Goal: Task Accomplishment & Management: Manage account settings

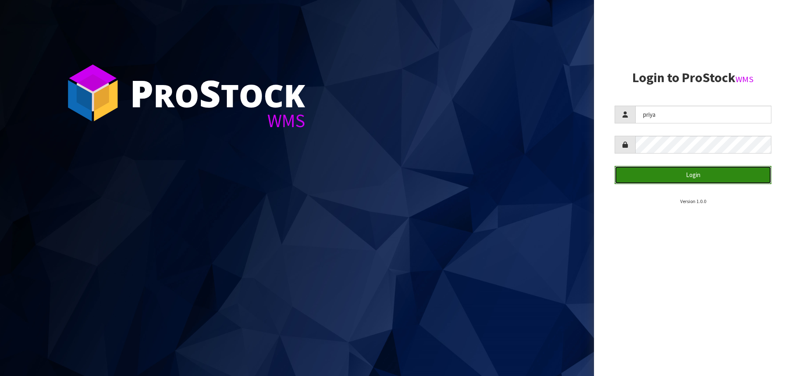
click at [684, 170] on button "Login" at bounding box center [693, 175] width 157 height 18
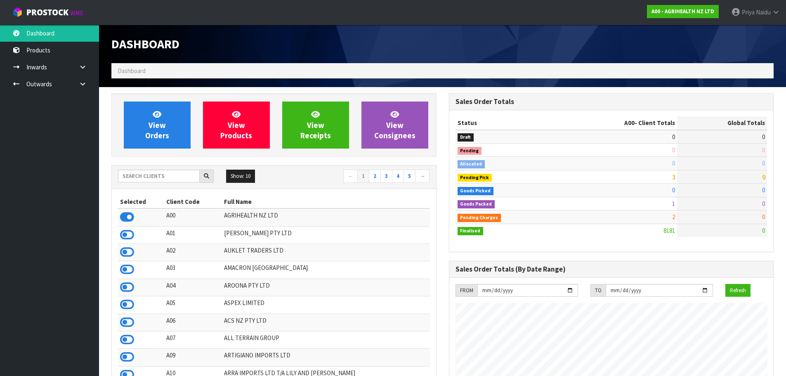
scroll to position [625, 337]
click at [136, 180] on input "text" at bounding box center [159, 176] width 82 height 13
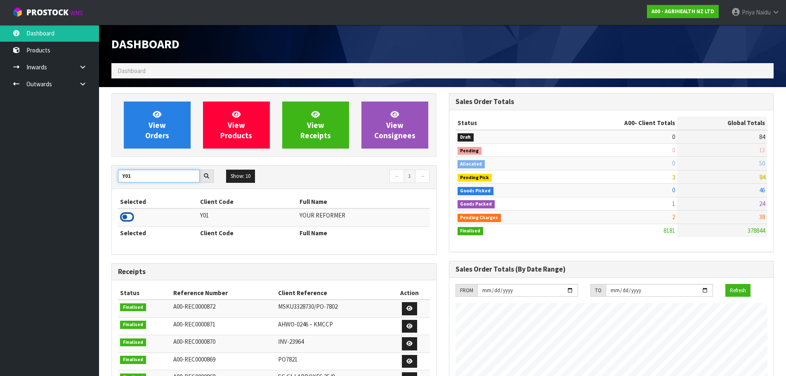
type input "Y01"
click at [127, 216] on icon at bounding box center [127, 217] width 14 height 12
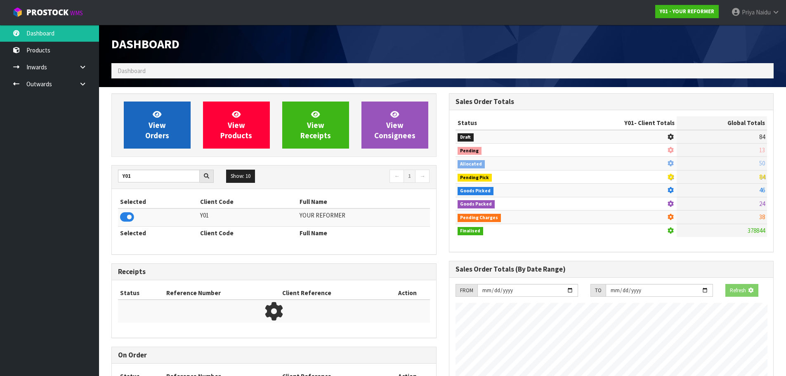
scroll to position [514, 337]
click at [149, 131] on span "View Orders" at bounding box center [157, 124] width 24 height 31
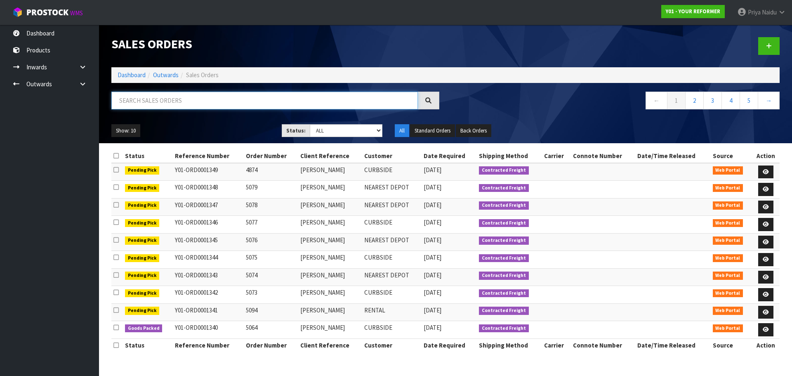
click at [229, 100] on input "text" at bounding box center [264, 101] width 306 height 18
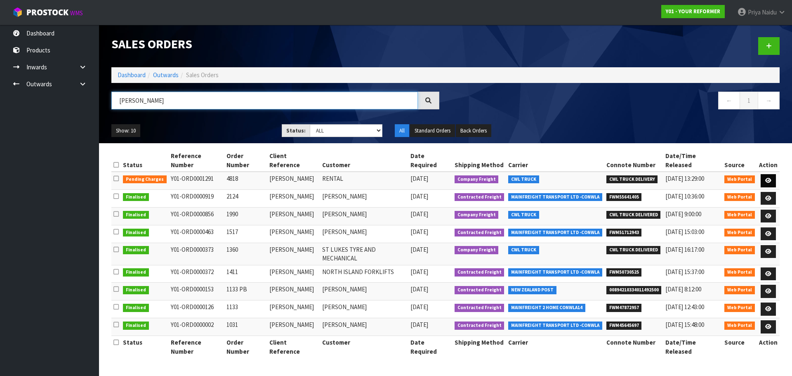
type input "ANGELA"
click at [771, 178] on icon at bounding box center [768, 180] width 6 height 5
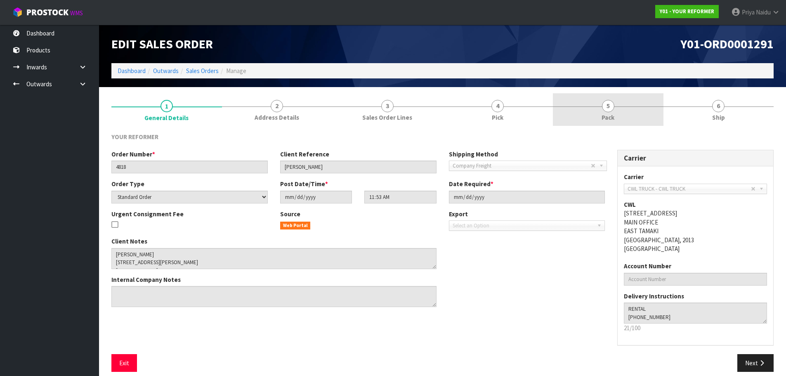
click at [617, 120] on link "5 Pack" at bounding box center [608, 109] width 111 height 33
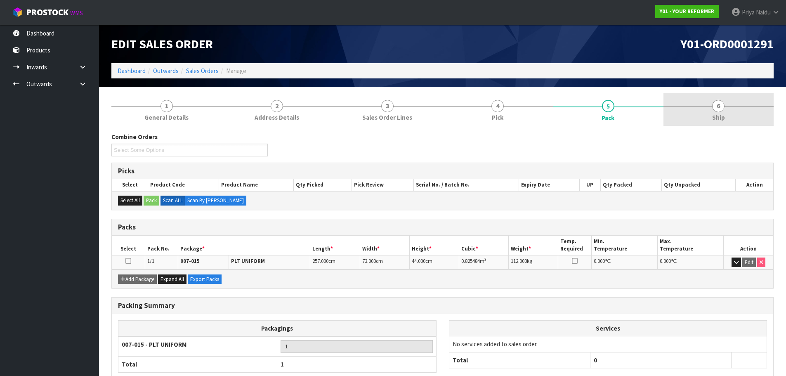
click at [666, 113] on link "6 Ship" at bounding box center [718, 109] width 111 height 33
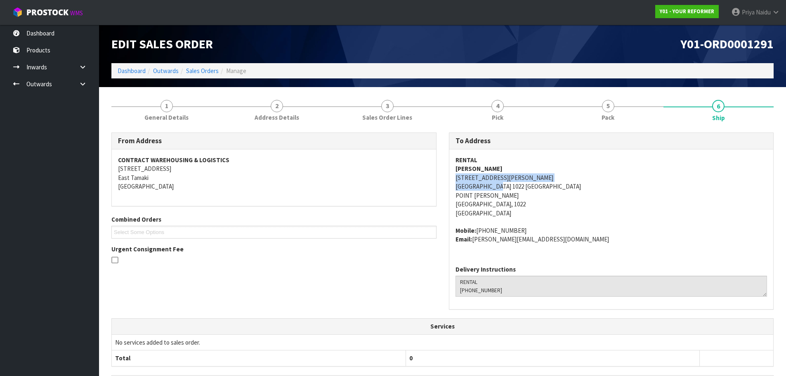
copy address "55A HARBOUR VIEW ROAD POINT CHEVALIER AUK AUCKLAND 1022"
drag, startPoint x: 451, startPoint y: 177, endPoint x: 500, endPoint y: 188, distance: 49.8
click at [500, 188] on div "RENTAL ANGELA MOON 55A HARBOUR VIEW ROAD POINT CHEVALIER AUK AUCKLAND 1022 NEW …" at bounding box center [611, 203] width 324 height 109
click at [306, 190] on address "CONTRACT WAREHOUSING & LOGISTICS 17 Allens Road East Tamaki Auckland" at bounding box center [274, 173] width 312 height 35
click at [139, 73] on link "Dashboard" at bounding box center [132, 71] width 28 height 8
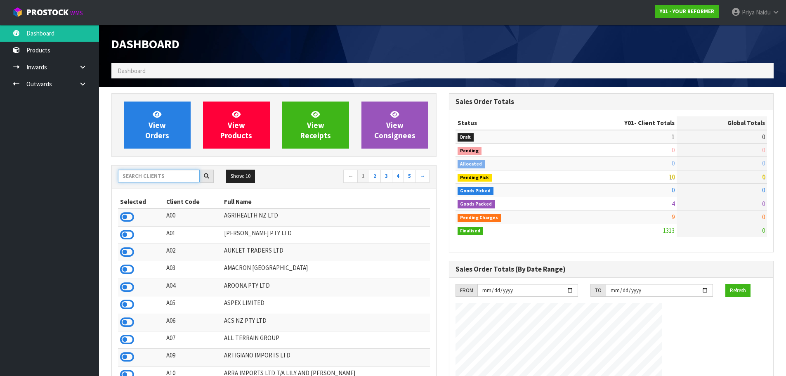
click at [146, 174] on input "text" at bounding box center [159, 176] width 82 height 13
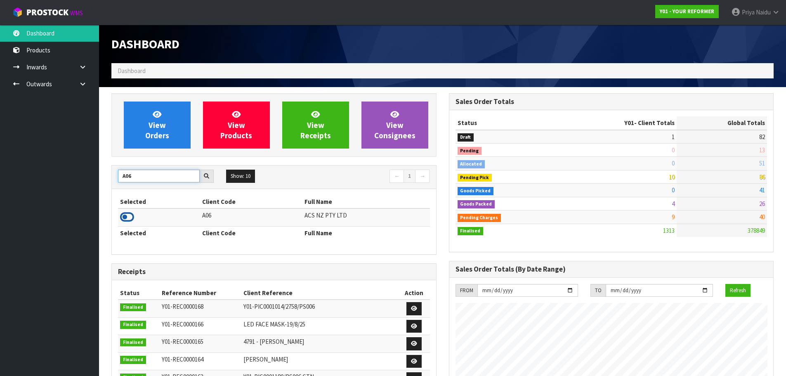
type input "A06"
click at [130, 216] on icon at bounding box center [127, 217] width 14 height 12
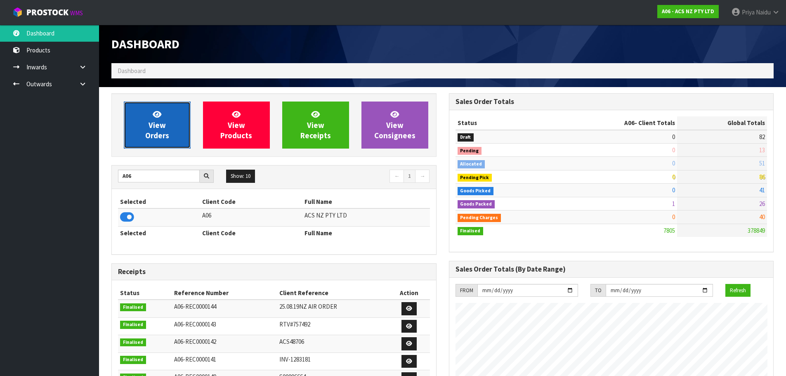
click at [164, 138] on span "View Orders" at bounding box center [157, 124] width 24 height 31
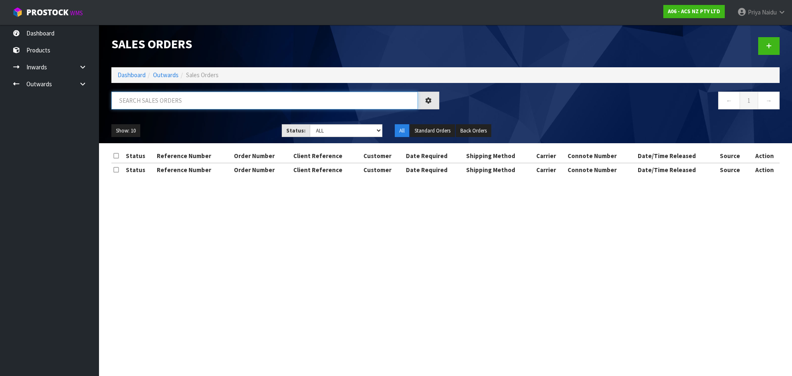
click at [179, 106] on input "text" at bounding box center [264, 101] width 306 height 18
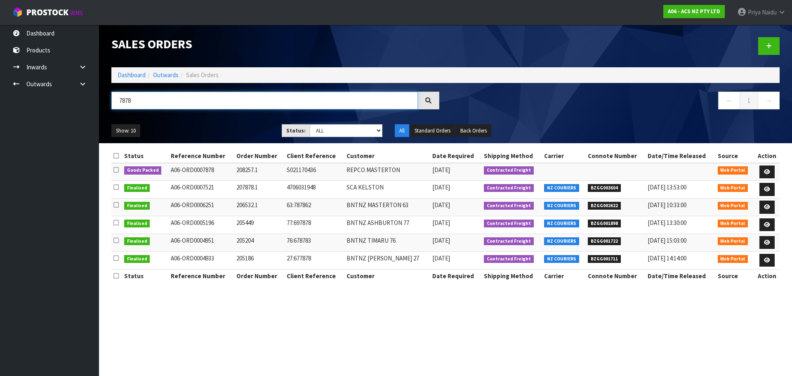
type input "7878"
click at [235, 126] on ul "Show: 10 5 10 25 50" at bounding box center [190, 130] width 158 height 13
click at [764, 170] on icon at bounding box center [767, 171] width 6 height 5
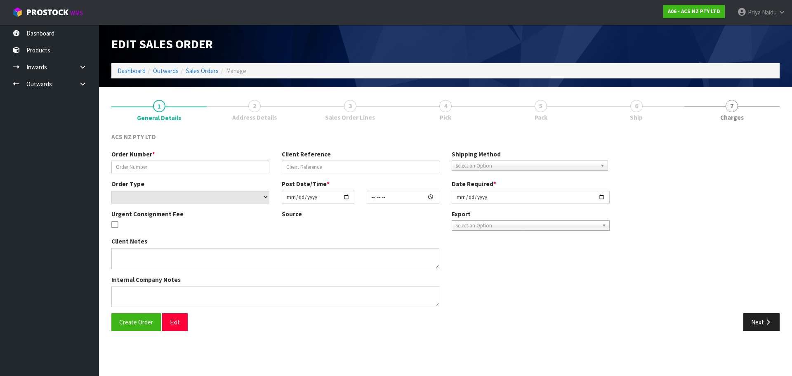
type input "208257.1"
type input "S021170436"
select select "number:0"
type input "2025-08-28"
type input "15:00:00.000"
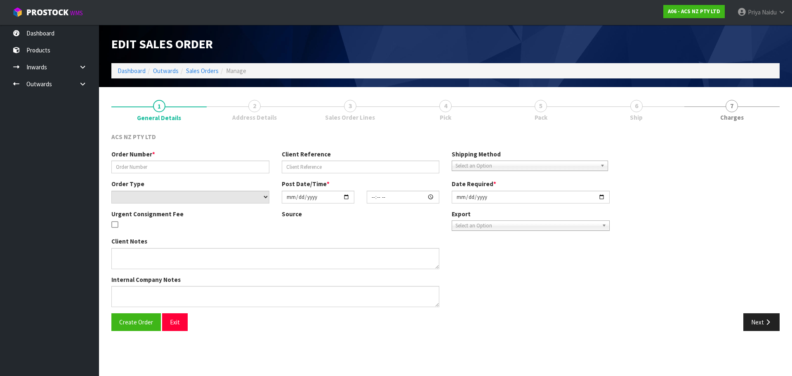
type input "[DATE]"
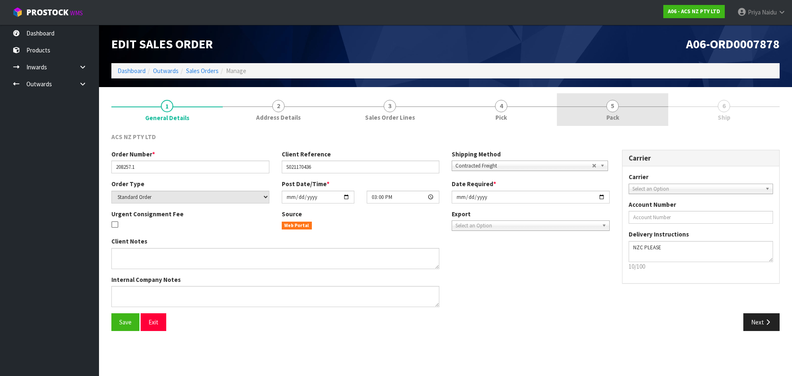
click at [630, 108] on link "5 Pack" at bounding box center [612, 109] width 111 height 33
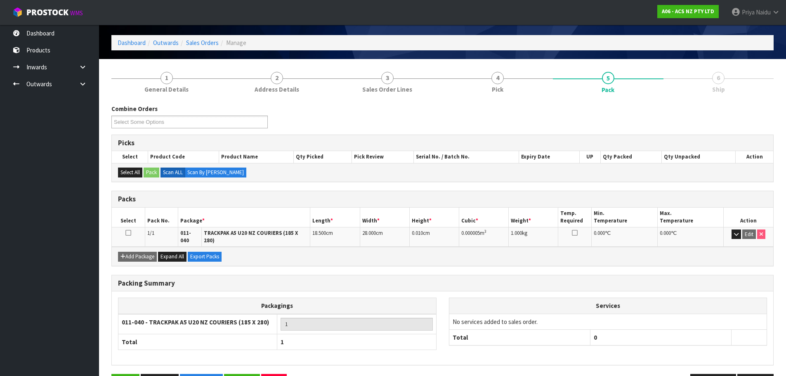
scroll to position [51, 0]
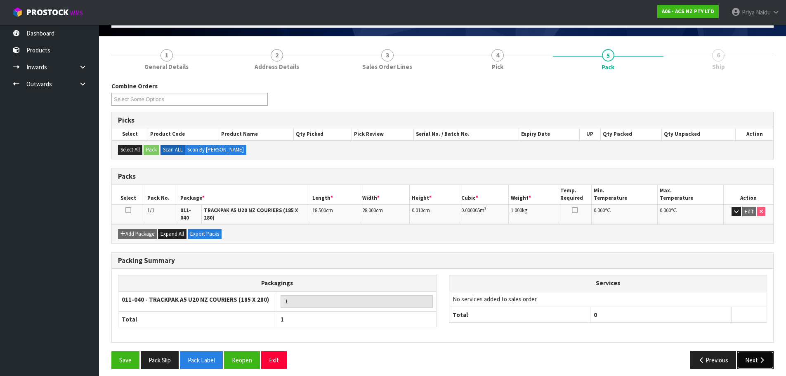
click at [743, 354] on button "Next" at bounding box center [755, 360] width 36 height 18
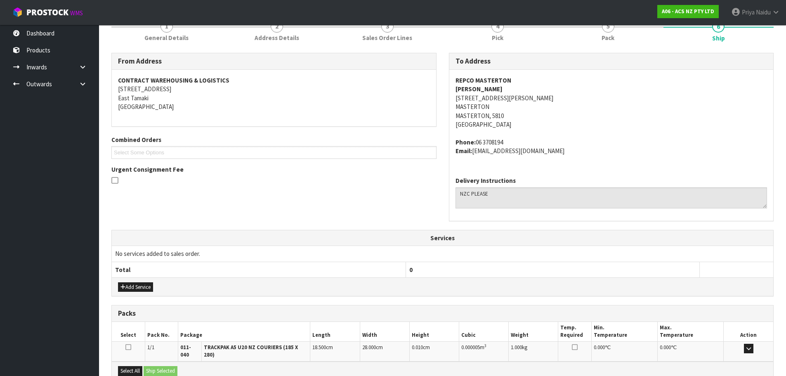
scroll to position [0, 0]
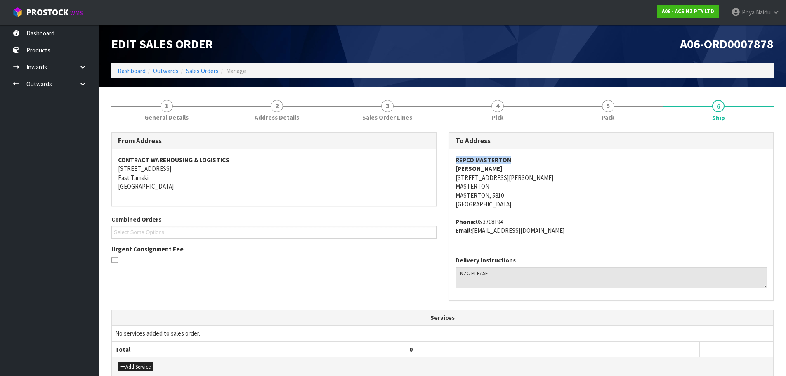
copy strong "REPCO MASTERTON"
drag, startPoint x: 451, startPoint y: 159, endPoint x: 514, endPoint y: 162, distance: 63.6
click at [514, 162] on div "REPCO MASTERTON Brian Krivan 42 DIXON STREET MASTERTON MASTERTON, 5810 New Zeal…" at bounding box center [611, 199] width 324 height 100
copy address "42 DIXON STREET"
drag, startPoint x: 454, startPoint y: 177, endPoint x: 510, endPoint y: 177, distance: 56.1
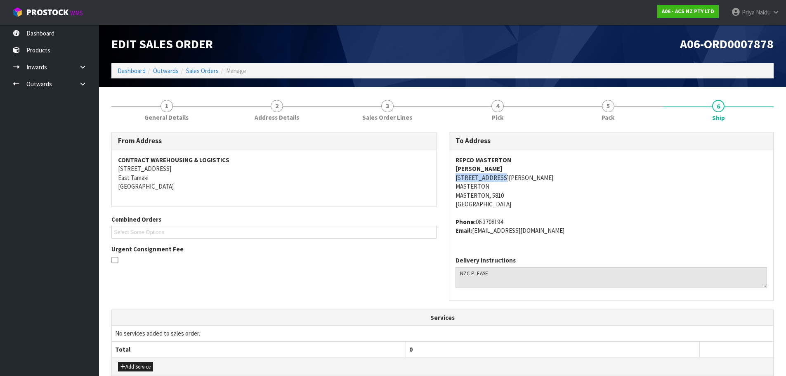
click at [510, 177] on div "REPCO MASTERTON Brian Krivan 42 DIXON STREET MASTERTON MASTERTON, 5810 New Zeal…" at bounding box center [611, 199] width 324 height 100
copy address "06 3708194"
drag, startPoint x: 477, startPoint y: 221, endPoint x: 508, endPoint y: 220, distance: 31.4
click at [508, 220] on address "Phone: 06 3708194 Email: brmgr21@repco.co.nz" at bounding box center [611, 226] width 312 height 18
drag, startPoint x: 474, startPoint y: 233, endPoint x: 537, endPoint y: 233, distance: 62.7
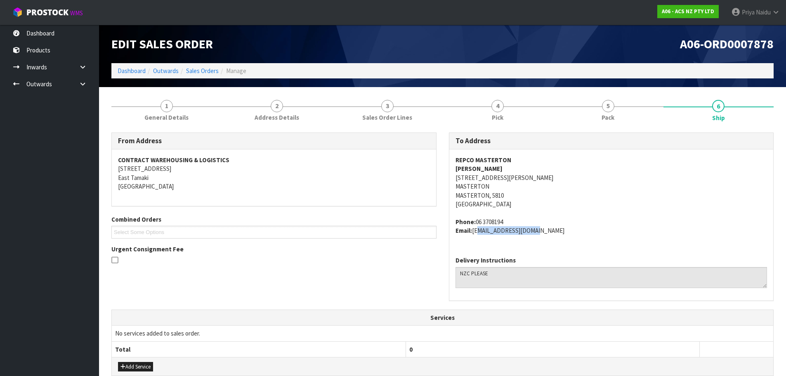
click at [537, 233] on address "Phone: 06 3708194 Email: brmgr21@repco.co.nz" at bounding box center [611, 226] width 312 height 18
copy address "brmgr21@repco.co.nz"
click at [594, 201] on address "REPCO MASTERTON Brian Krivan 42 DIXON STREET MASTERTON MASTERTON, 5810 New Zeal…" at bounding box center [611, 182] width 312 height 53
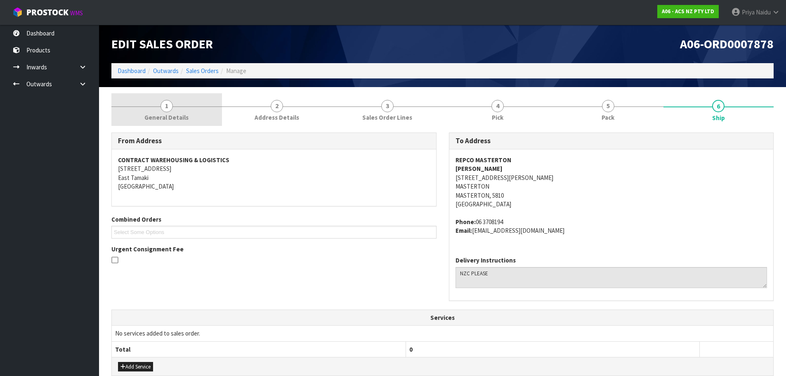
click at [175, 116] on span "General Details" at bounding box center [166, 117] width 44 height 9
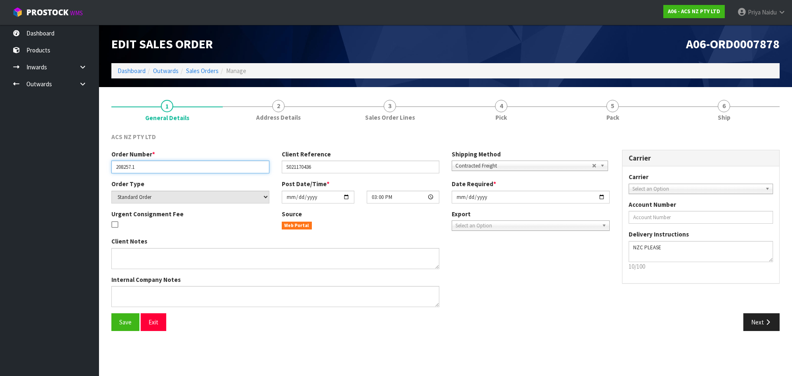
drag, startPoint x: 117, startPoint y: 168, endPoint x: 147, endPoint y: 169, distance: 30.1
click at [147, 169] on input "208257.1" at bounding box center [190, 166] width 158 height 13
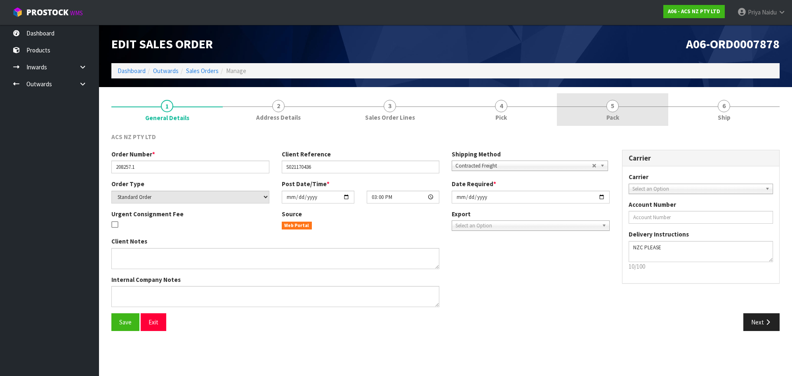
drag, startPoint x: 607, startPoint y: 118, endPoint x: 603, endPoint y: 124, distance: 7.1
click at [607, 118] on span "Pack" at bounding box center [612, 117] width 13 height 9
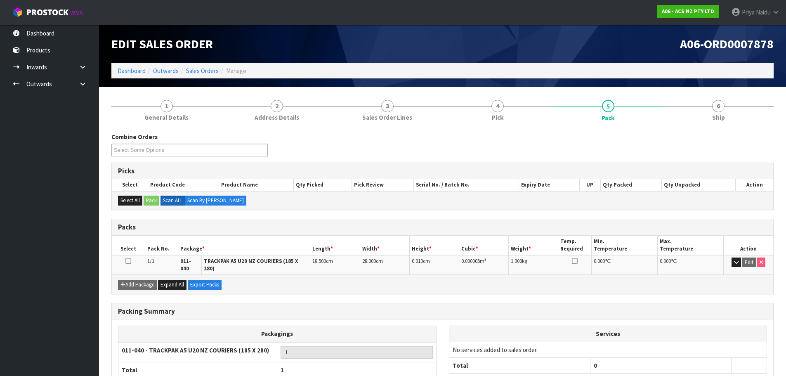
click at [704, 128] on div "Combine Orders A06-ORD0007878 Select Some Options Picks Select Product Code Pro…" at bounding box center [442, 275] width 662 height 299
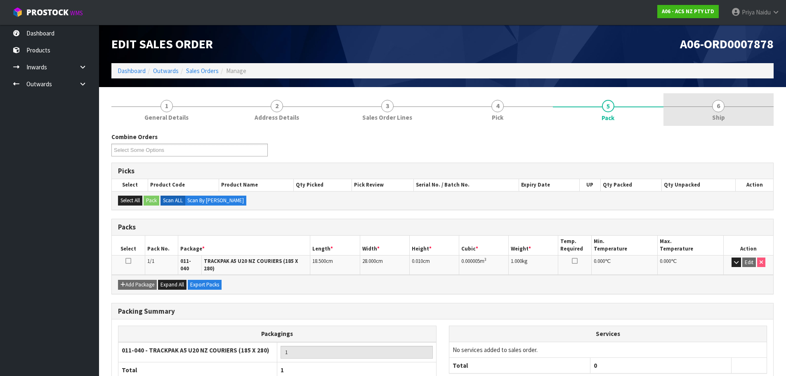
click at [716, 110] on span "6" at bounding box center [718, 106] width 12 height 12
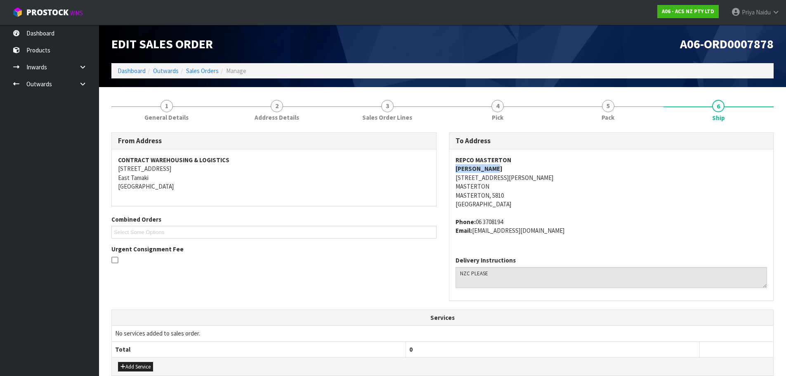
copy strong "Brian Krivan"
drag, startPoint x: 452, startPoint y: 166, endPoint x: 424, endPoint y: 178, distance: 30.7
click at [497, 167] on div "REPCO MASTERTON Brian Krivan 42 DIXON STREET MASTERTON MASTERTON, 5810 New Zeal…" at bounding box center [611, 199] width 324 height 100
click at [615, 198] on address "REPCO MASTERTON Brian Krivan 42 DIXON STREET MASTERTON MASTERTON, 5810 New Zeal…" at bounding box center [611, 182] width 312 height 53
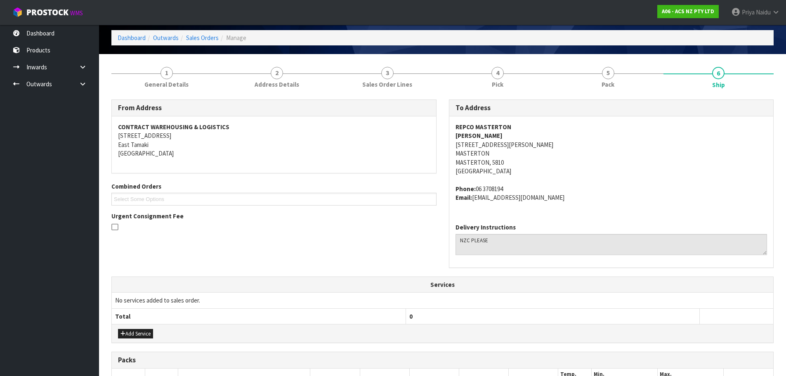
scroll to position [167, 0]
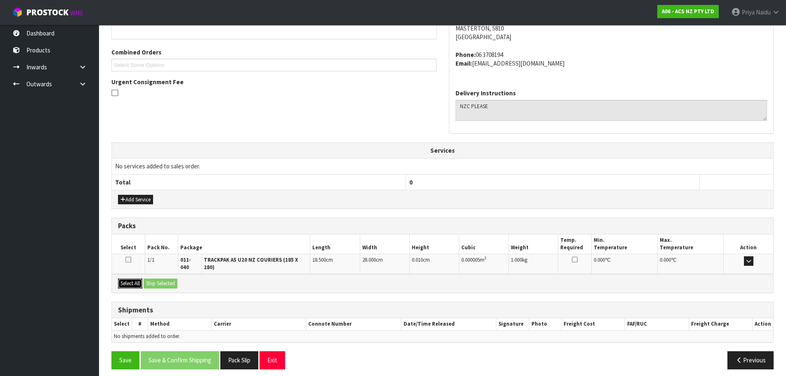
drag, startPoint x: 137, startPoint y: 278, endPoint x: 149, endPoint y: 277, distance: 12.8
click at [137, 278] on button "Select All" at bounding box center [130, 283] width 24 height 10
click at [153, 278] on button "Ship Selected" at bounding box center [161, 283] width 34 height 10
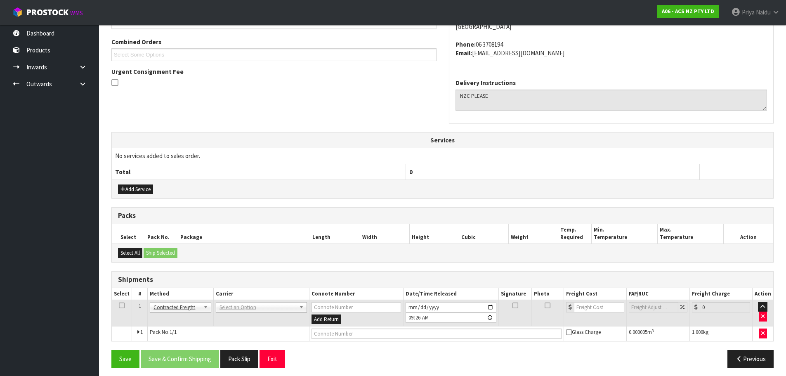
scroll to position [182, 0]
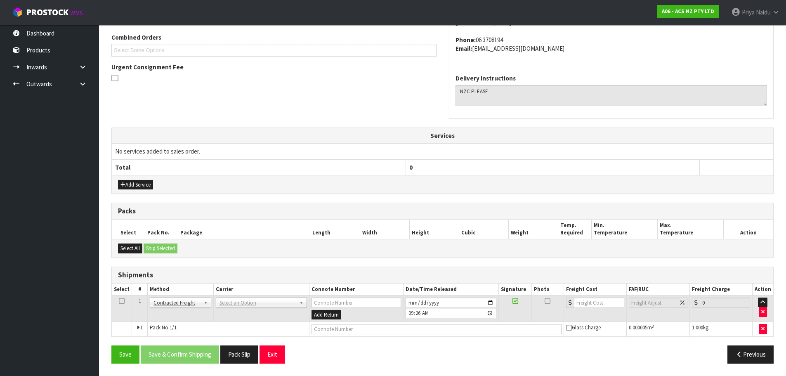
drag, startPoint x: 224, startPoint y: 299, endPoint x: 229, endPoint y: 310, distance: 12.0
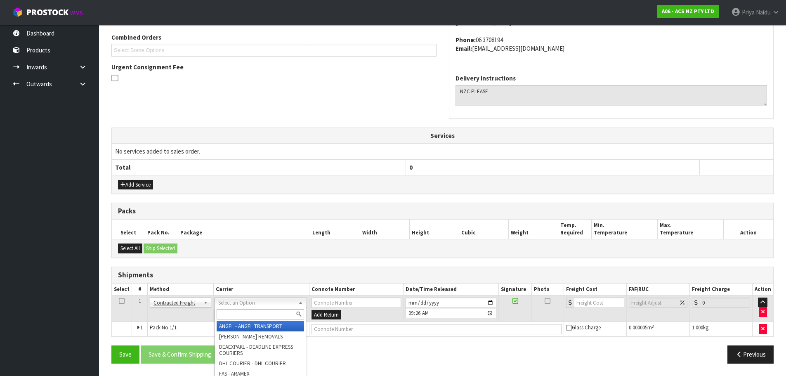
click at [230, 313] on input "text" at bounding box center [260, 314] width 87 height 10
type input "NZC"
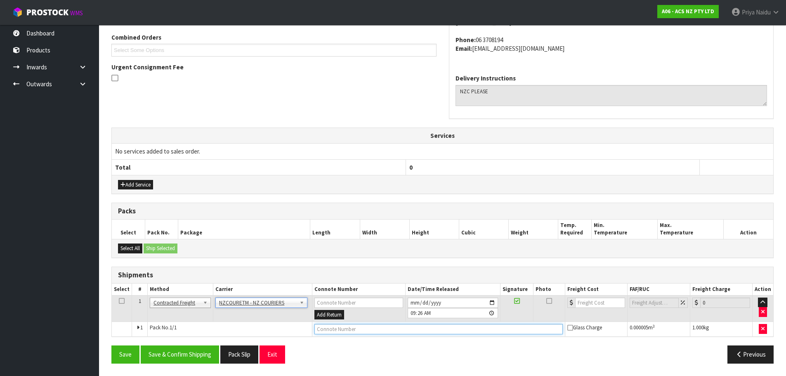
click at [328, 331] on input "text" at bounding box center [438, 329] width 248 height 10
paste input "BZGG003922"
type input "BZGG003922"
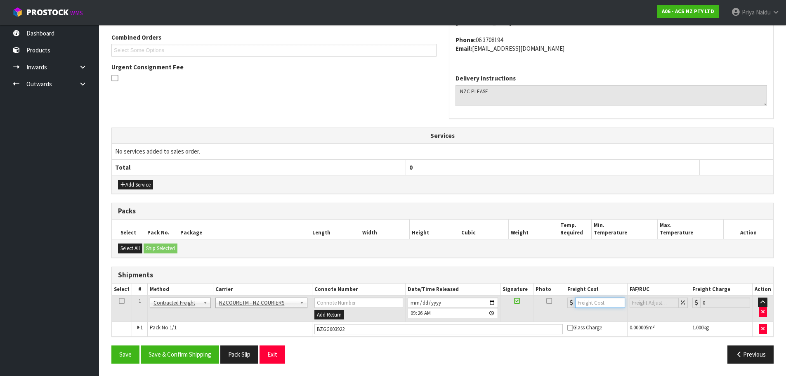
click at [595, 300] on input "number" at bounding box center [600, 302] width 50 height 10
type input "5.45"
click at [191, 351] on button "Save & Confirm Shipping" at bounding box center [180, 354] width 78 height 18
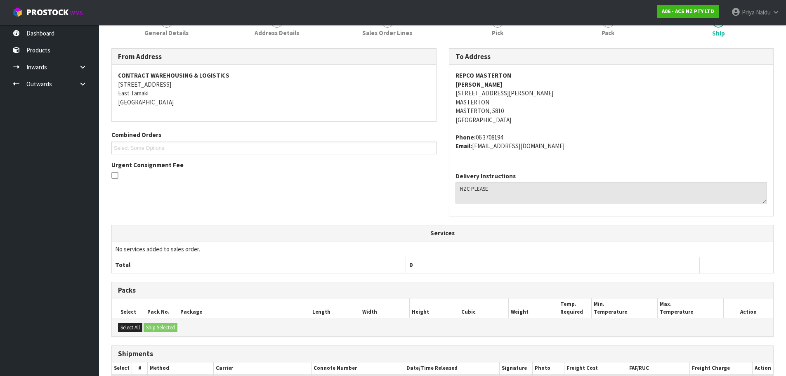
scroll to position [0, 0]
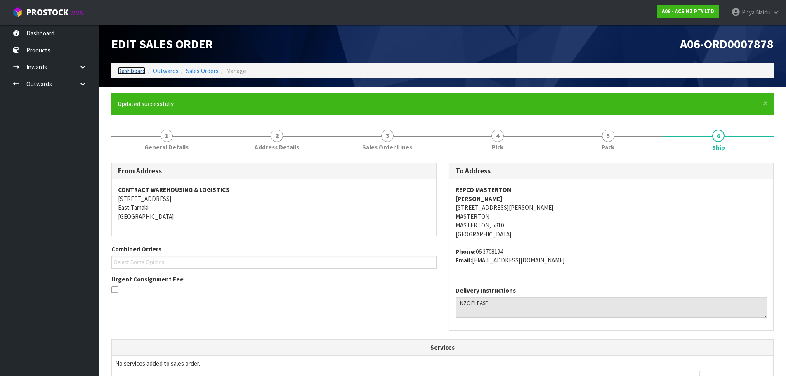
click at [142, 71] on link "Dashboard" at bounding box center [132, 71] width 28 height 8
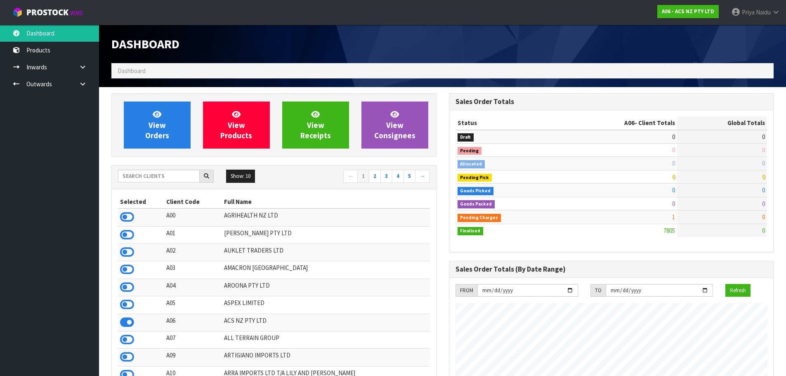
scroll to position [625, 337]
click at [167, 176] on input "text" at bounding box center [159, 176] width 82 height 13
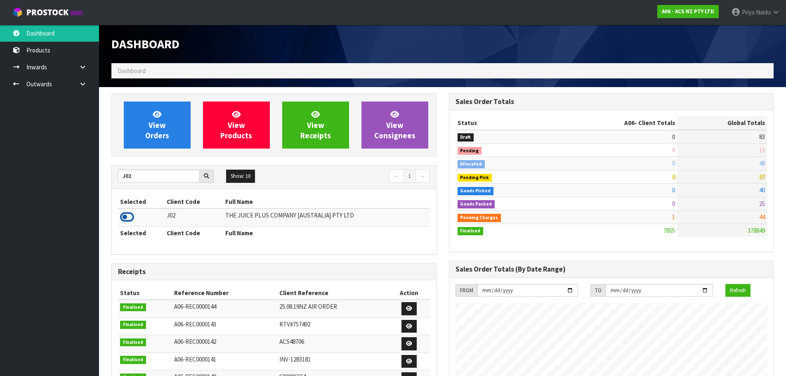
click at [132, 218] on icon at bounding box center [127, 217] width 14 height 12
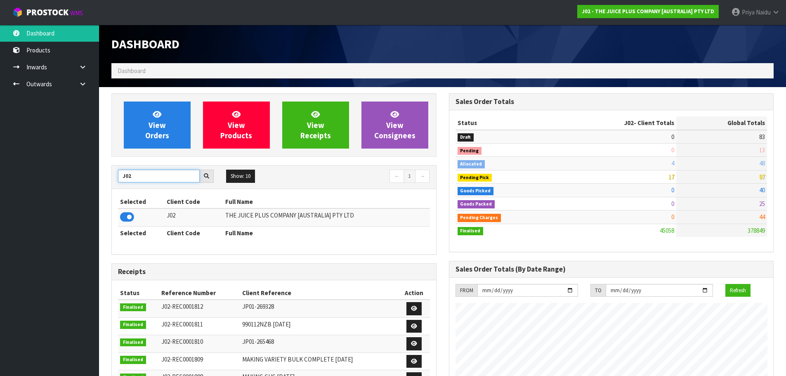
click at [146, 174] on input "J02" at bounding box center [159, 176] width 82 height 13
type input "J"
type input "V02"
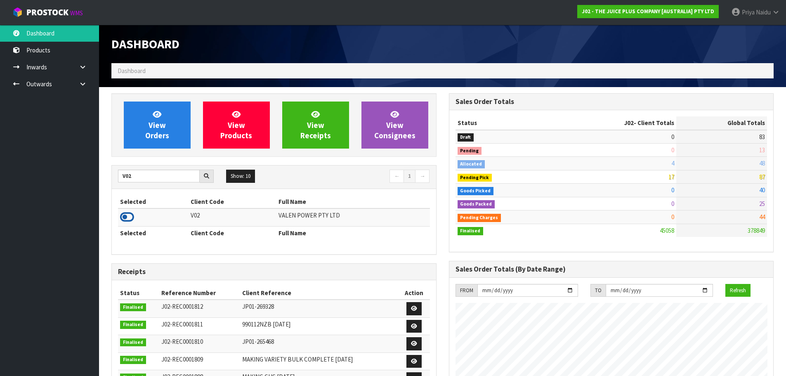
click at [130, 219] on icon at bounding box center [127, 217] width 14 height 12
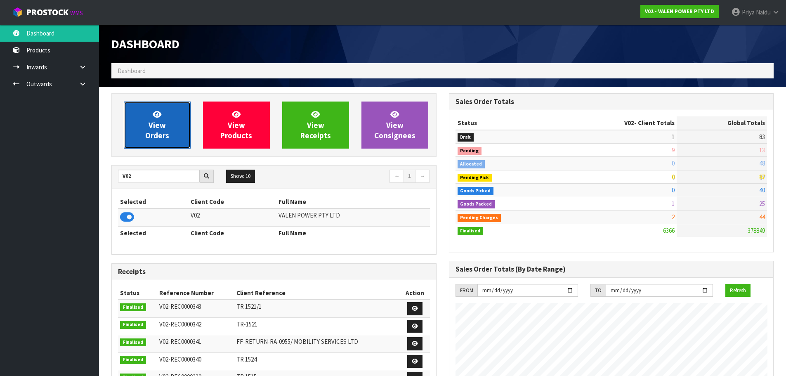
click at [168, 133] on span "View Orders" at bounding box center [157, 124] width 24 height 31
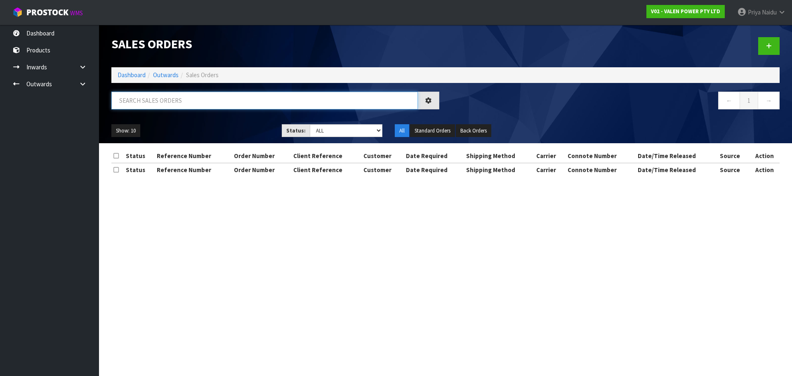
click at [176, 103] on input "text" at bounding box center [264, 101] width 306 height 18
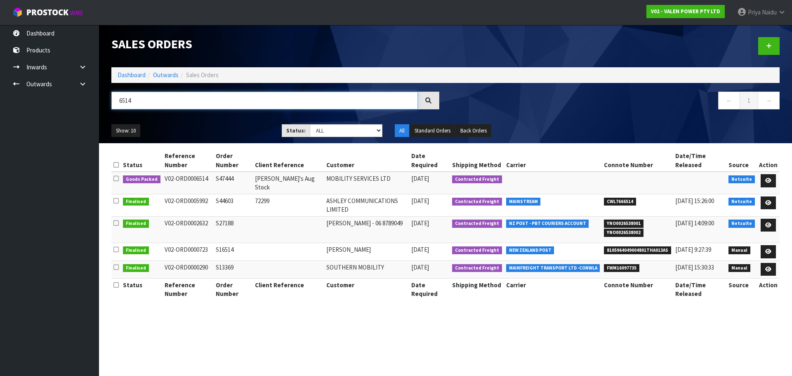
type input "6514"
click at [229, 130] on ul "Show: 10 5 10 25 50" at bounding box center [190, 130] width 158 height 13
click at [762, 174] on link at bounding box center [768, 180] width 15 height 13
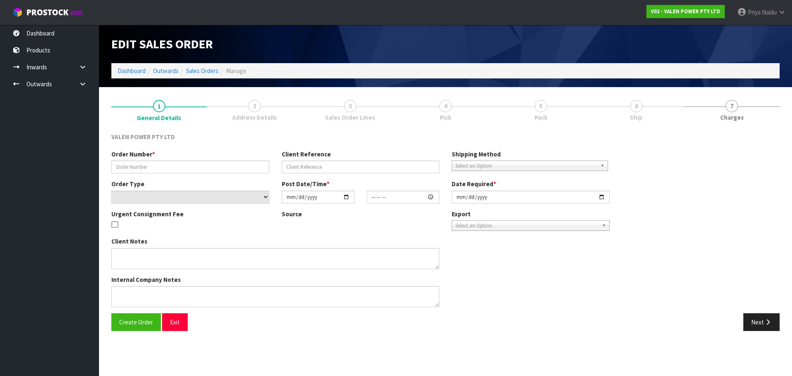
type input "S47444"
type input "Jon's Aug Stock"
select select "number:0"
type input "2025-08-28"
type input "12:30:08.000"
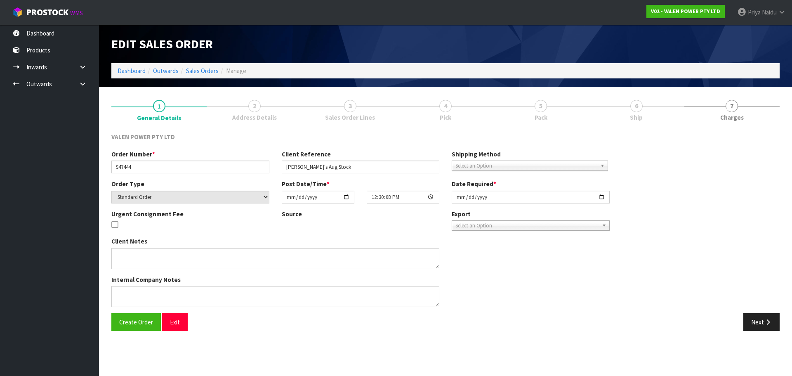
type input "2025-08-29"
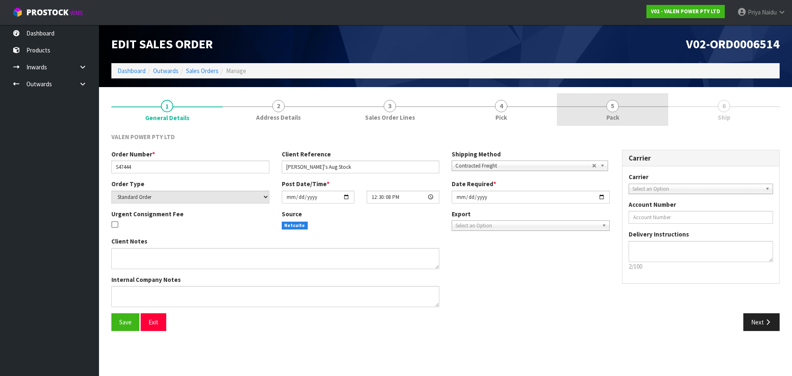
click at [626, 114] on link "5 Pack" at bounding box center [612, 109] width 111 height 33
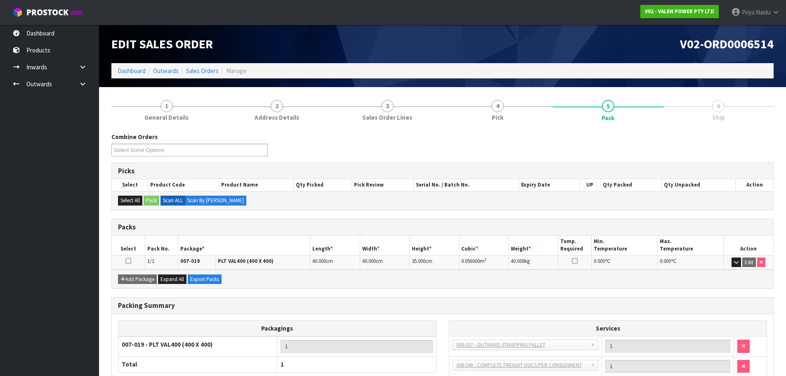
scroll to position [71, 0]
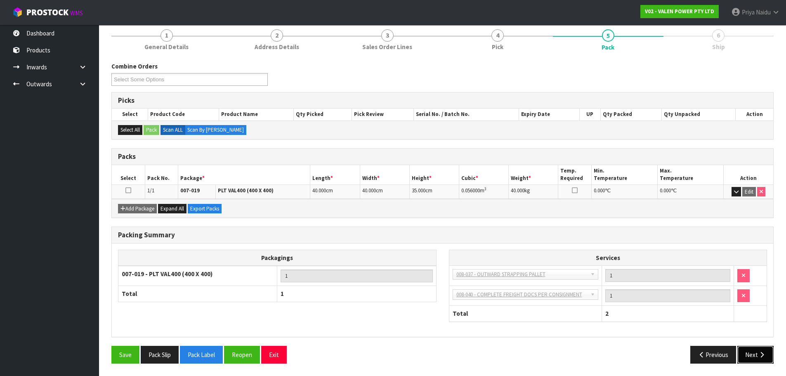
click at [743, 349] on button "Next" at bounding box center [755, 355] width 36 height 18
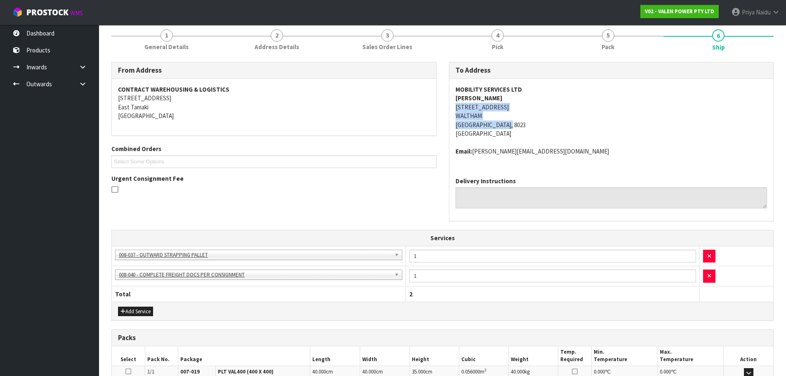
copy address "29 SHAKESPEARE ROAD WALTHAM CHRISTCHURCH, 8023"
drag, startPoint x: 455, startPoint y: 107, endPoint x: 530, endPoint y: 123, distance: 76.6
click at [530, 123] on div "MOBILITY SERVICES LTD JON MURRELL 29 SHAKESPEARE ROAD WALTHAM CHRISTCHURCH, 802…" at bounding box center [611, 125] width 324 height 92
click at [555, 157] on div "MOBILITY SERVICES LTD JON MURRELL 29 SHAKESPEARE ROAD WALTHAM CHRISTCHURCH, 802…" at bounding box center [611, 125] width 324 height 92
copy strong "MOBILITY SERVICES LTD"
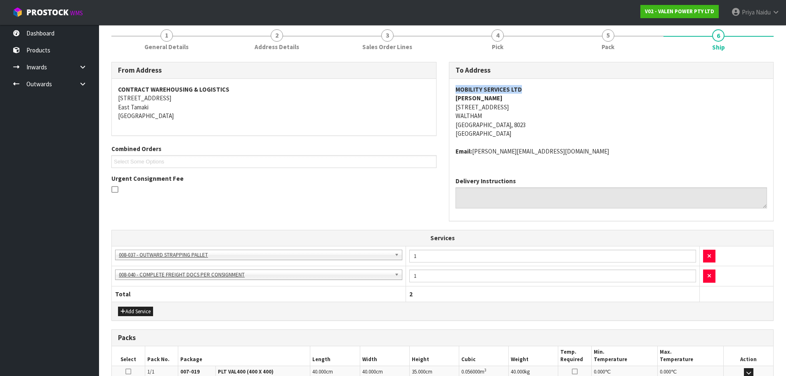
drag, startPoint x: 450, startPoint y: 87, endPoint x: 544, endPoint y: 90, distance: 94.9
click at [544, 90] on div "MOBILITY SERVICES LTD JON MURRELL 29 SHAKESPEARE ROAD WALTHAM CHRISTCHURCH, 802…" at bounding box center [611, 125] width 324 height 92
drag, startPoint x: 659, startPoint y: 136, endPoint x: 616, endPoint y: 127, distance: 43.8
click at [659, 136] on address "MOBILITY SERVICES LTD JON MURRELL 29 SHAKESPEARE ROAD WALTHAM CHRISTCHURCH, 802…" at bounding box center [611, 111] width 312 height 53
drag, startPoint x: 452, startPoint y: 100, endPoint x: 515, endPoint y: 98, distance: 63.5
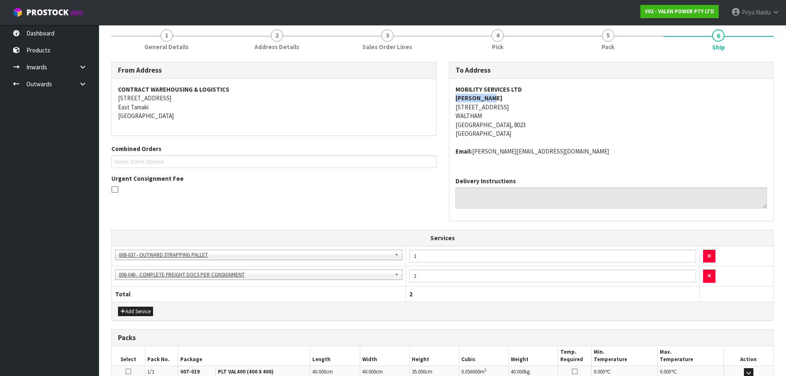
click at [515, 98] on div "MOBILITY SERVICES LTD JON MURRELL 29 SHAKESPEARE ROAD WALTHAM CHRISTCHURCH, 802…" at bounding box center [611, 125] width 324 height 92
click at [560, 108] on address "MOBILITY SERVICES LTD JON MURRELL 29 SHAKESPEARE ROAD WALTHAM CHRISTCHURCH, 802…" at bounding box center [611, 111] width 312 height 53
copy strong "JON MURRELL"
drag, startPoint x: 454, startPoint y: 97, endPoint x: 496, endPoint y: 97, distance: 42.1
click at [496, 97] on div "MOBILITY SERVICES LTD JON MURRELL 29 SHAKESPEARE ROAD WALTHAM CHRISTCHURCH, 802…" at bounding box center [611, 125] width 324 height 92
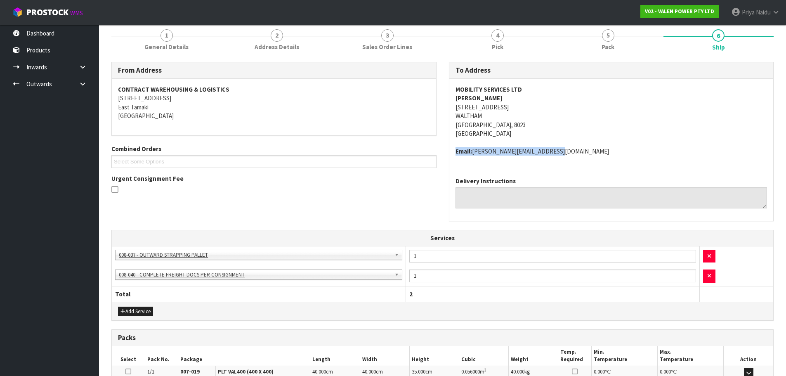
copy address "Email: jon@mobilityservices.co.nz"
drag, startPoint x: 455, startPoint y: 153, endPoint x: 557, endPoint y: 153, distance: 101.9
click at [557, 153] on address "Email: jon@mobilityservices.co.nz" at bounding box center [611, 151] width 312 height 9
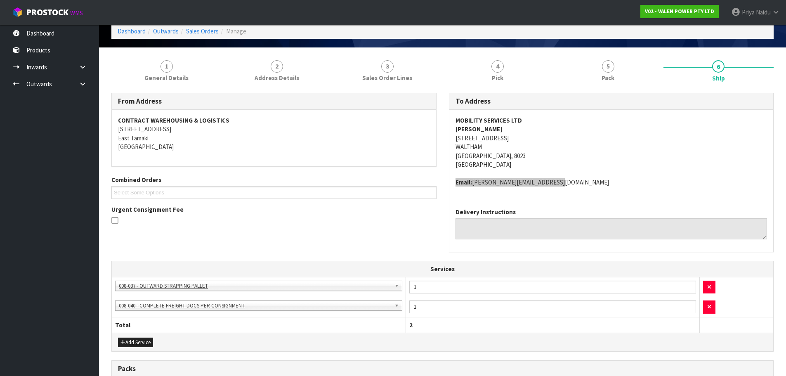
scroll to position [0, 0]
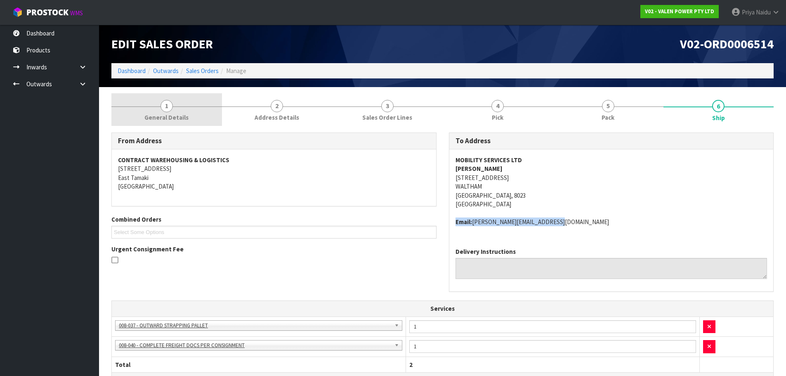
click at [166, 113] on span "General Details" at bounding box center [166, 117] width 44 height 9
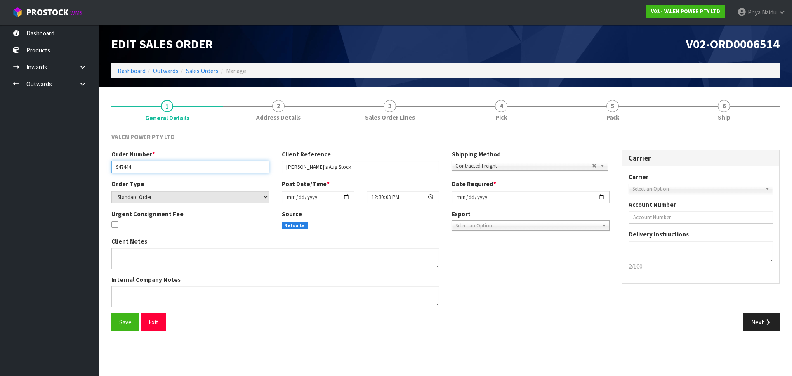
drag, startPoint x: 115, startPoint y: 170, endPoint x: 147, endPoint y: 167, distance: 32.3
click at [147, 167] on input "S47444" at bounding box center [190, 166] width 158 height 13
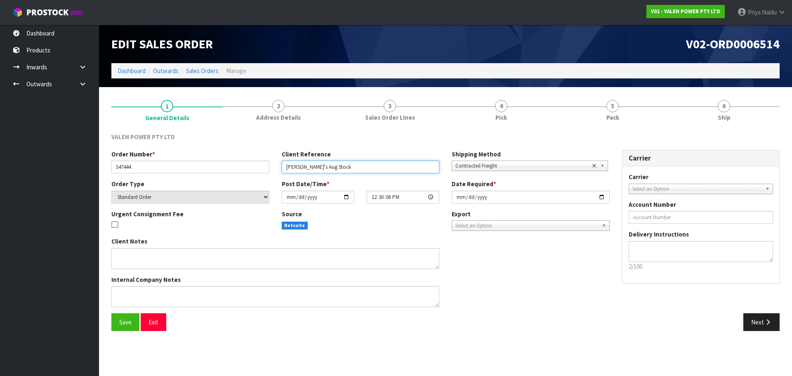
drag, startPoint x: 285, startPoint y: 167, endPoint x: 345, endPoint y: 167, distance: 59.8
click at [345, 167] on input "Jon's Aug Stock" at bounding box center [361, 166] width 158 height 13
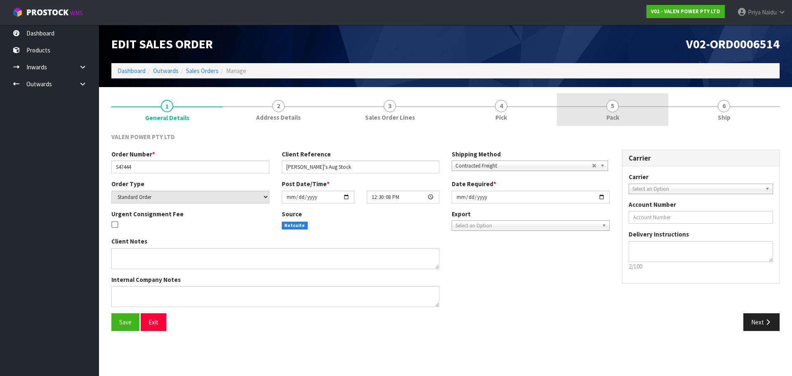
drag, startPoint x: 583, startPoint y: 111, endPoint x: 575, endPoint y: 113, distance: 8.1
click at [583, 111] on link "5 Pack" at bounding box center [612, 109] width 111 height 33
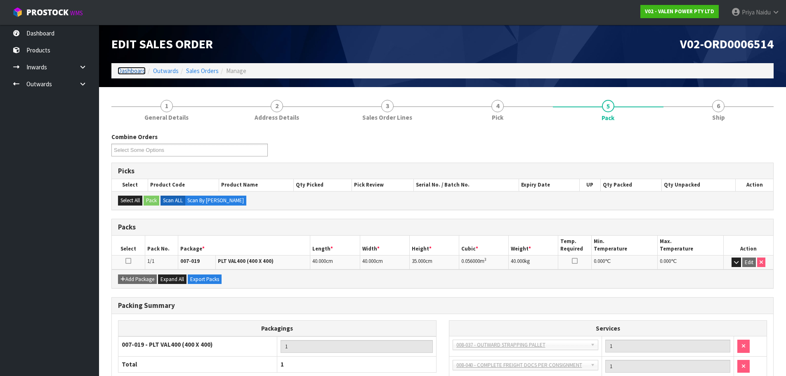
click at [134, 71] on link "Dashboard" at bounding box center [132, 71] width 28 height 8
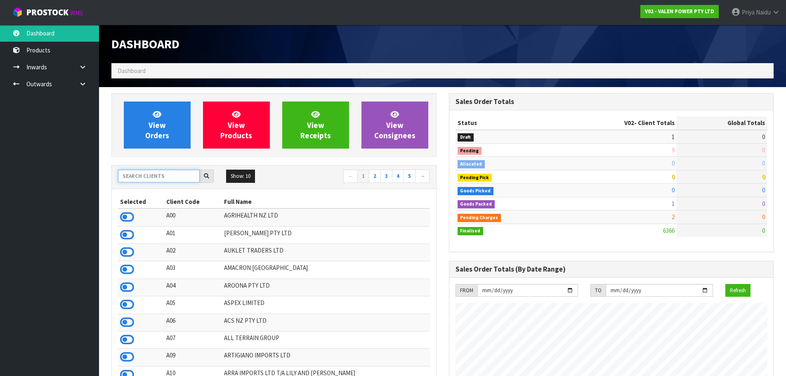
scroll to position [625, 337]
click at [157, 172] on input "text" at bounding box center [159, 176] width 82 height 13
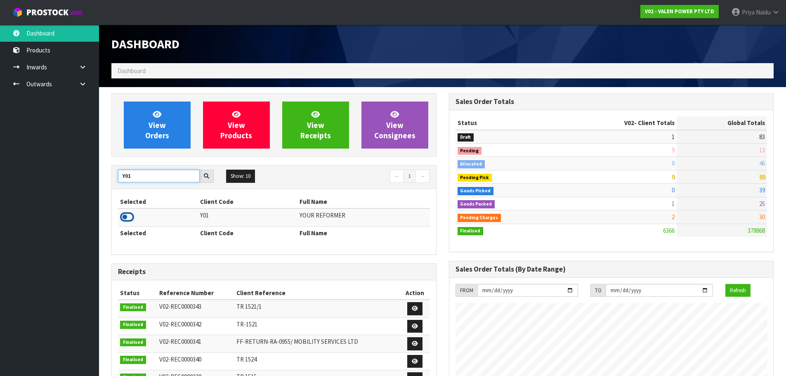
type input "Y01"
click at [130, 213] on icon at bounding box center [127, 217] width 14 height 12
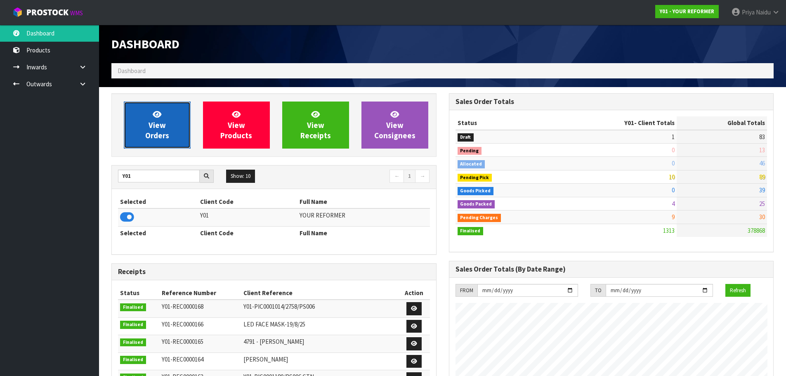
click at [171, 127] on link "View Orders" at bounding box center [157, 124] width 67 height 47
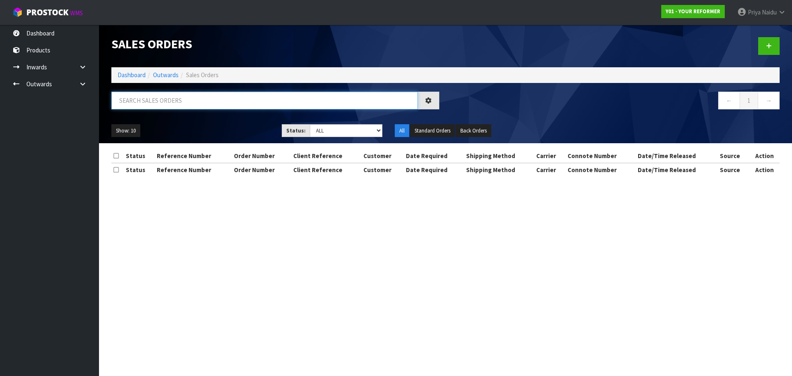
click at [177, 103] on input "text" at bounding box center [264, 101] width 306 height 18
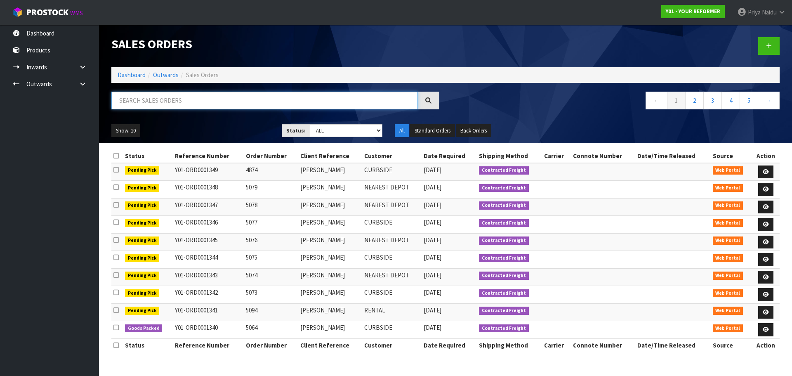
click at [214, 104] on input "text" at bounding box center [264, 101] width 306 height 18
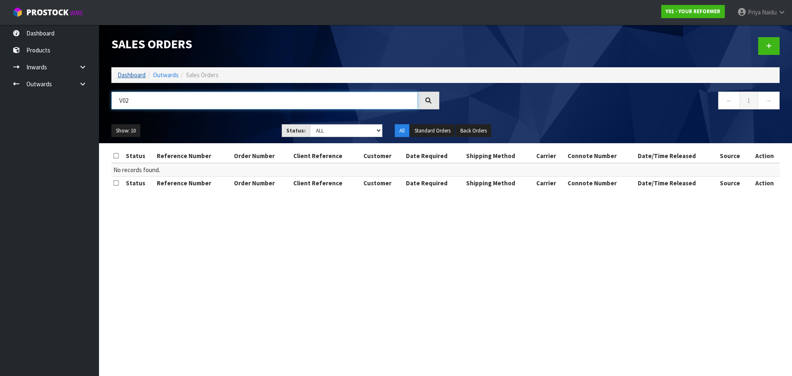
type input "V02"
click at [129, 73] on link "Dashboard" at bounding box center [132, 75] width 28 height 8
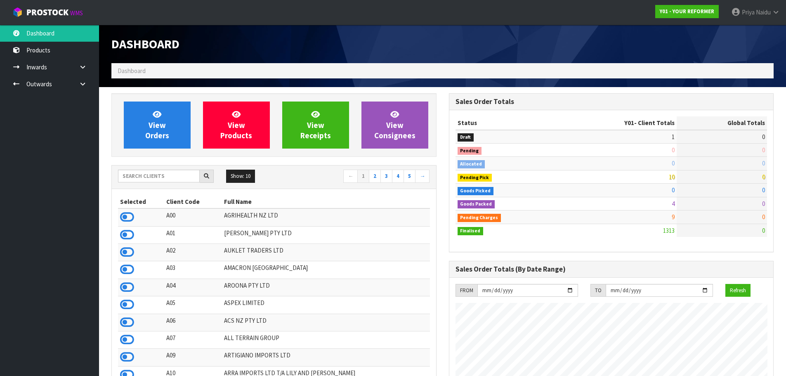
scroll to position [625, 337]
click at [139, 178] on input "text" at bounding box center [159, 176] width 82 height 13
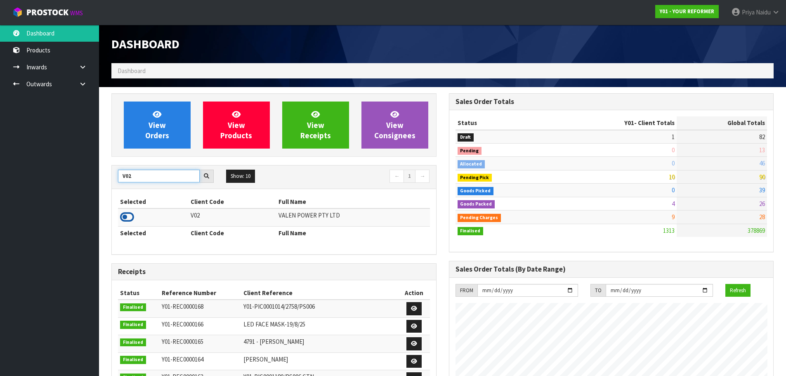
type input "V02"
click at [127, 217] on icon at bounding box center [127, 217] width 14 height 12
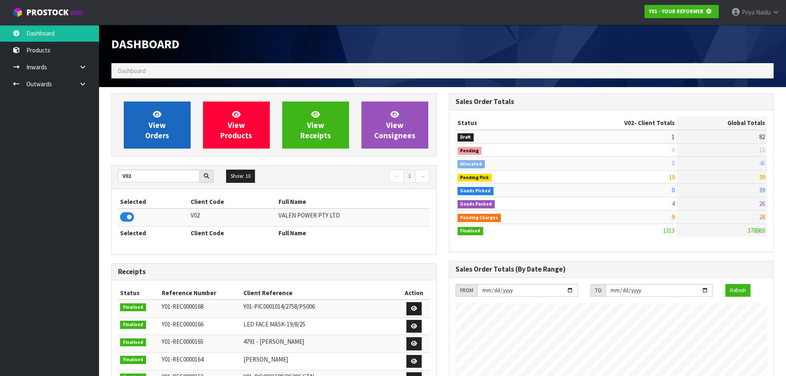
scroll to position [514, 337]
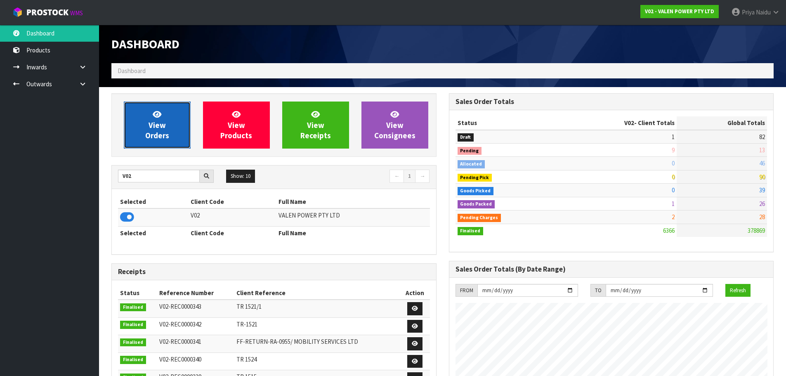
click at [153, 124] on span "View Orders" at bounding box center [157, 124] width 24 height 31
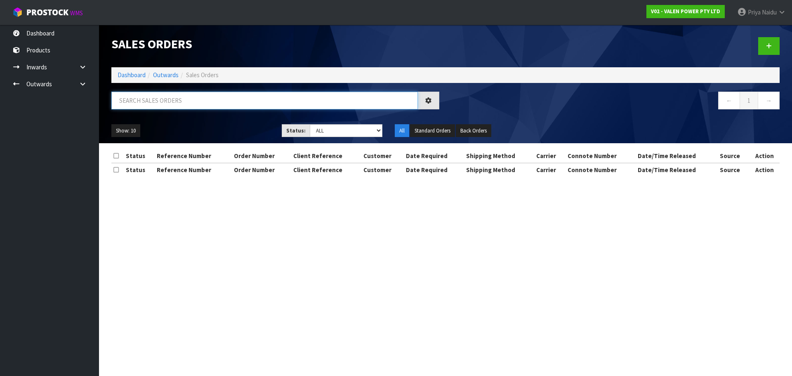
click at [173, 104] on input "text" at bounding box center [264, 101] width 306 height 18
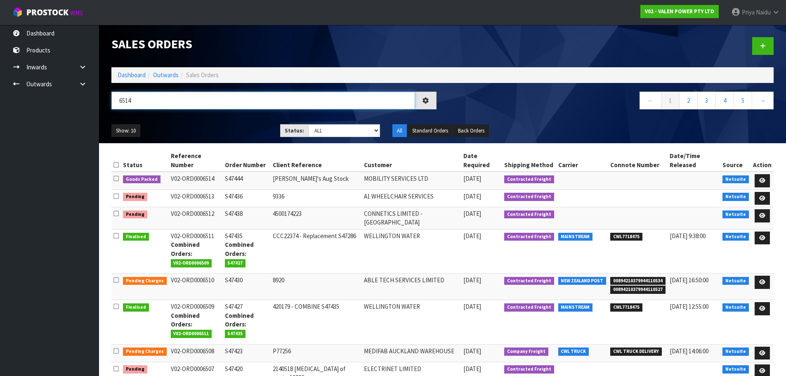
type input "6514"
click at [196, 119] on div "Show: 10 5 10 25 50 Status: Draft Pending Allocated Pending Pick Goods Picked G…" at bounding box center [442, 131] width 674 height 26
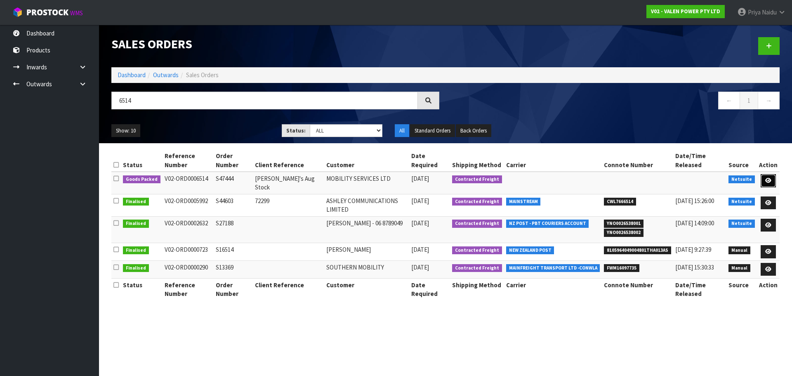
click at [766, 178] on icon at bounding box center [768, 180] width 6 height 5
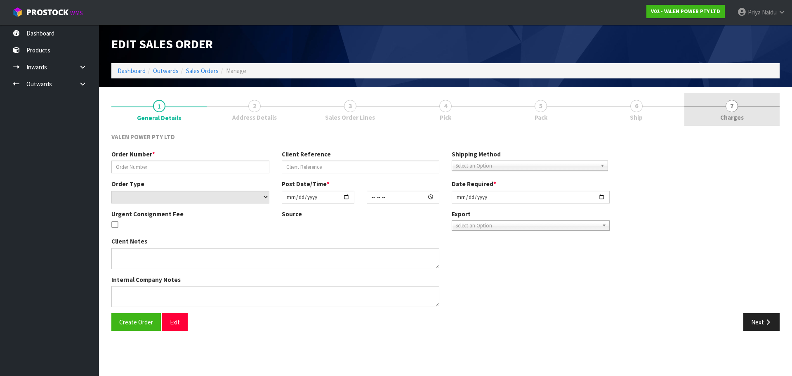
type input "S47444"
type input "Jon's Aug Stock"
select select "number:0"
type input "2025-08-28"
type input "12:30:08.000"
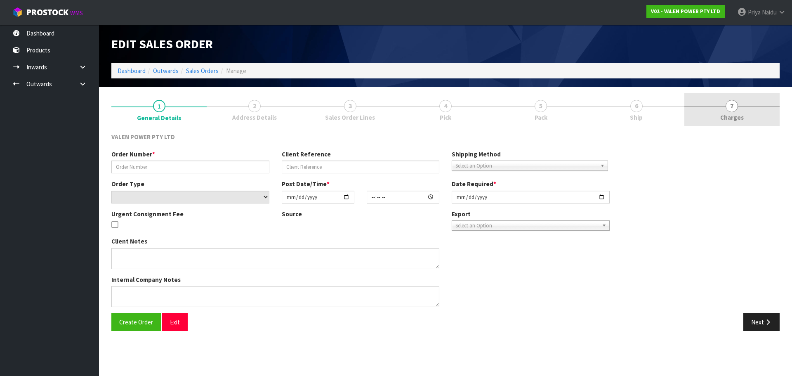
type input "2025-08-29"
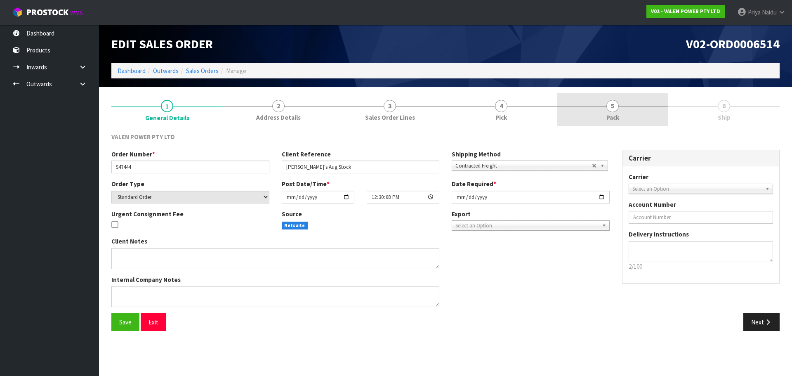
click at [614, 108] on span "5" at bounding box center [612, 106] width 12 height 12
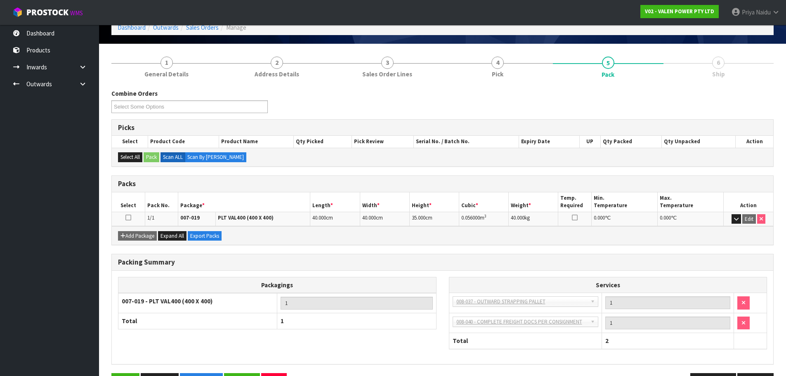
scroll to position [71, 0]
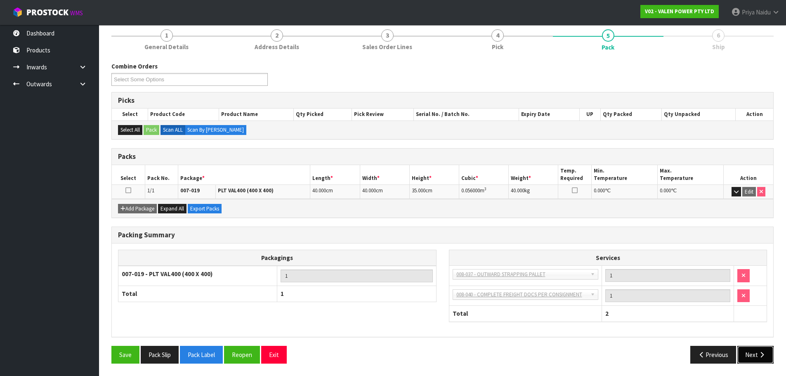
click at [757, 361] on button "Next" at bounding box center [755, 355] width 36 height 18
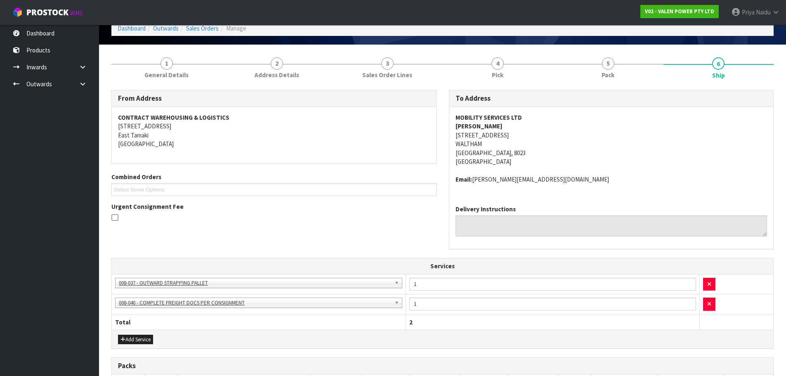
scroll to position [29, 0]
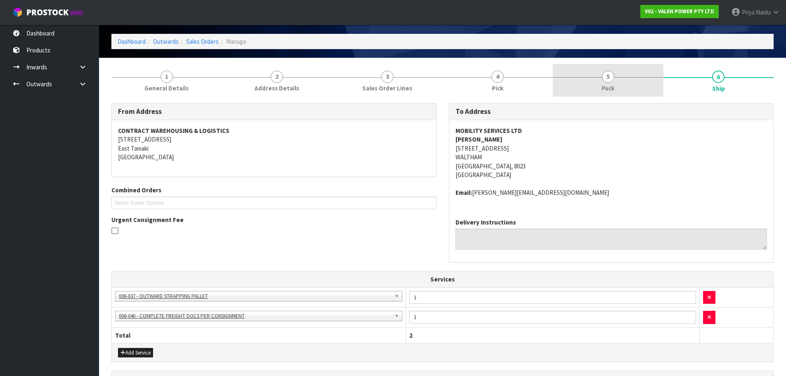
click at [565, 89] on link "5 Pack" at bounding box center [608, 80] width 111 height 33
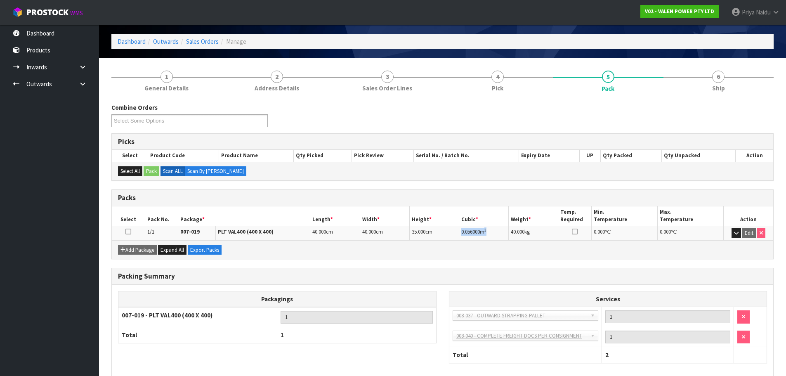
drag, startPoint x: 462, startPoint y: 232, endPoint x: 496, endPoint y: 230, distance: 34.7
click at [496, 230] on td "0.056000 m 3" at bounding box center [483, 233] width 49 height 14
click at [717, 88] on span "Ship" at bounding box center [718, 88] width 13 height 9
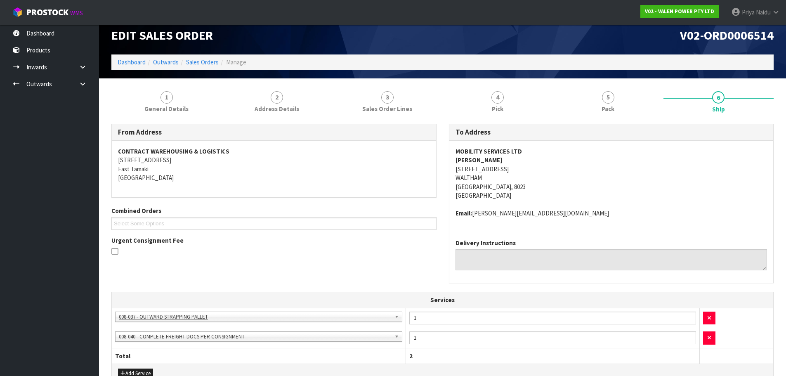
scroll to position [0, 0]
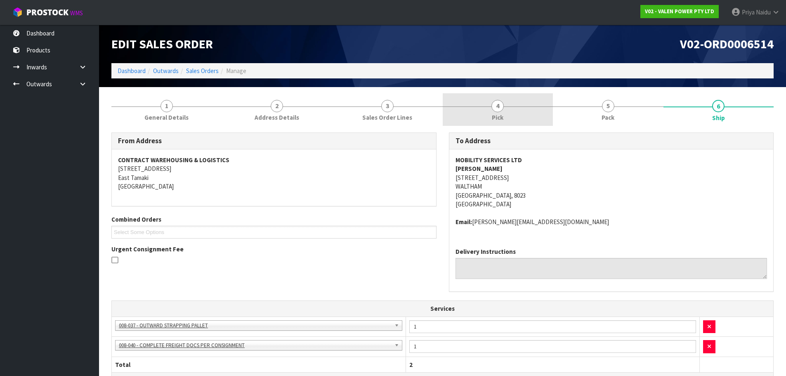
drag, startPoint x: 580, startPoint y: 113, endPoint x: 543, endPoint y: 112, distance: 36.7
click at [580, 112] on link "5 Pack" at bounding box center [608, 109] width 111 height 33
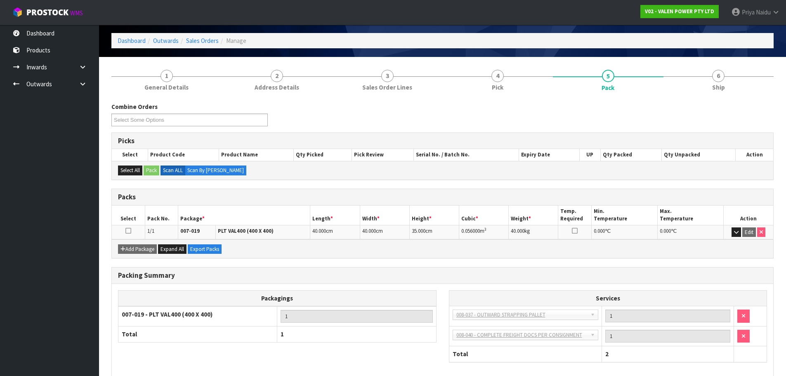
scroll to position [71, 0]
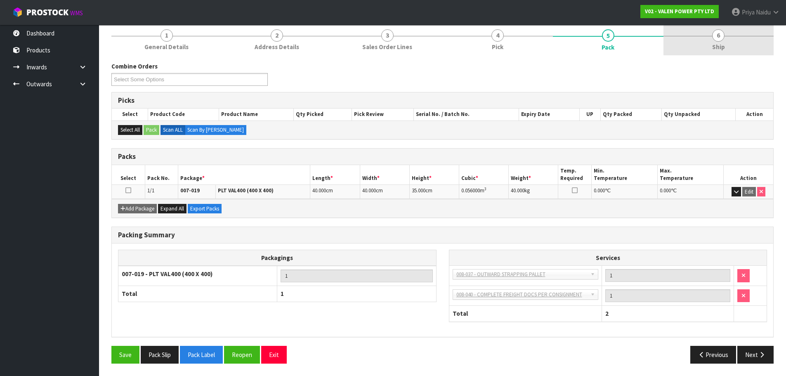
drag, startPoint x: 744, startPoint y: 47, endPoint x: 727, endPoint y: 45, distance: 16.6
click at [742, 45] on link "6 Ship" at bounding box center [718, 39] width 111 height 33
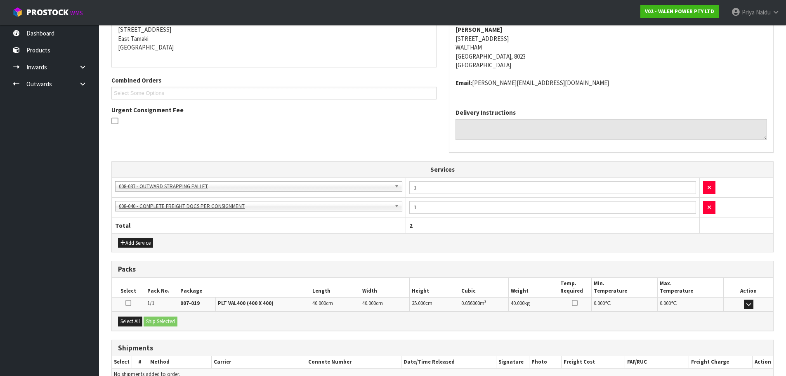
scroll to position [183, 0]
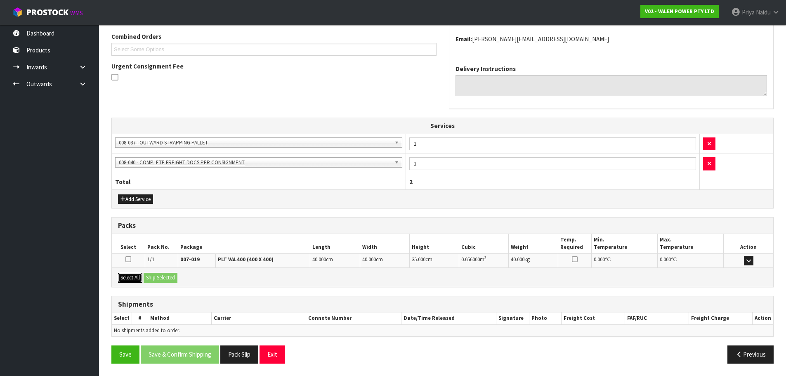
drag, startPoint x: 139, startPoint y: 278, endPoint x: 145, endPoint y: 277, distance: 6.3
click at [139, 278] on button "Select All" at bounding box center [130, 278] width 24 height 10
drag, startPoint x: 145, startPoint y: 277, endPoint x: 153, endPoint y: 276, distance: 8.3
click at [147, 277] on button "Ship Selected" at bounding box center [161, 278] width 34 height 10
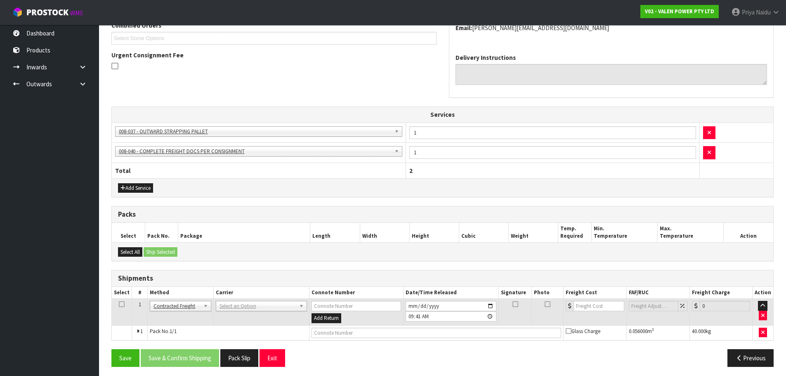
scroll to position [197, 0]
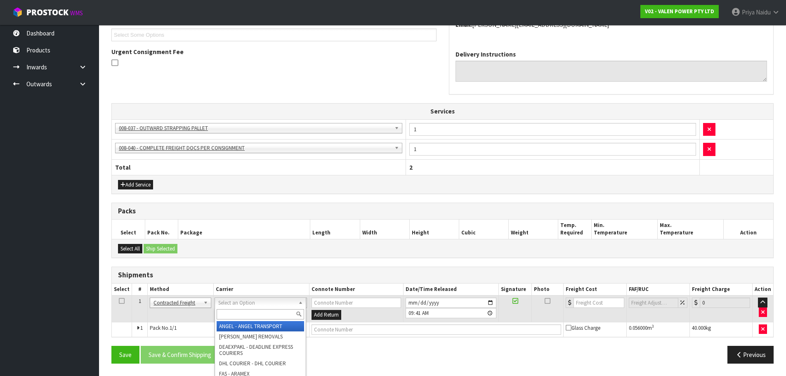
click at [244, 309] on div at bounding box center [260, 314] width 91 height 14
click at [244, 310] on input "text" at bounding box center [260, 314] width 87 height 10
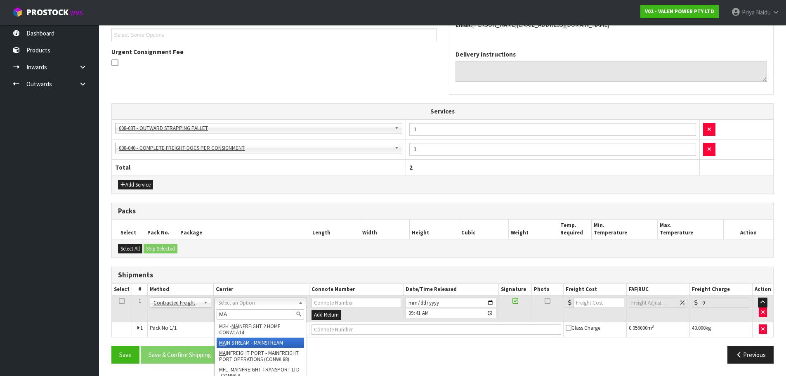
type input "MA"
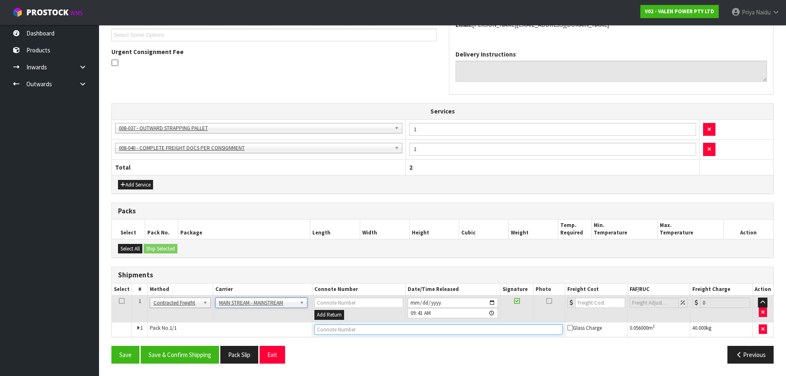
click at [322, 330] on input "text" at bounding box center [438, 329] width 248 height 10
paste input "CWL7718939"
type input "CWL7718939"
click at [592, 300] on input "number" at bounding box center [600, 302] width 50 height 10
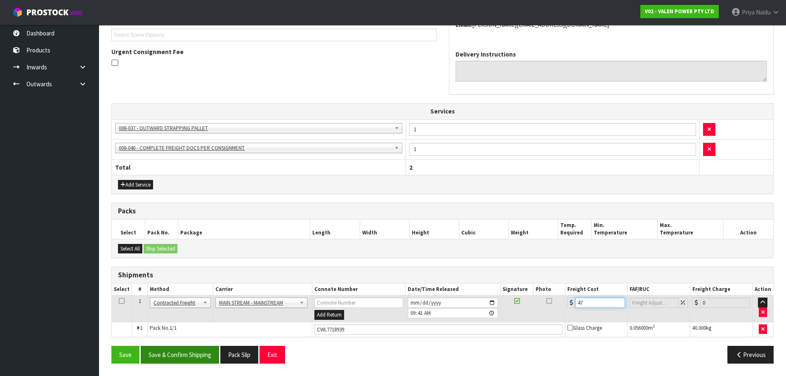
type input "47"
click at [168, 356] on button "Save & Confirm Shipping" at bounding box center [180, 355] width 78 height 18
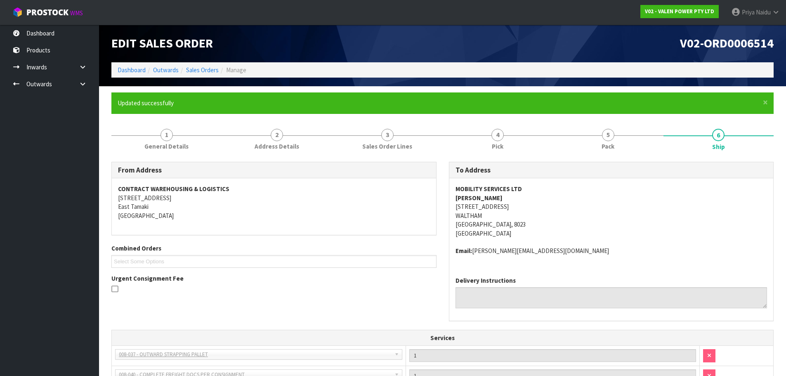
scroll to position [0, 0]
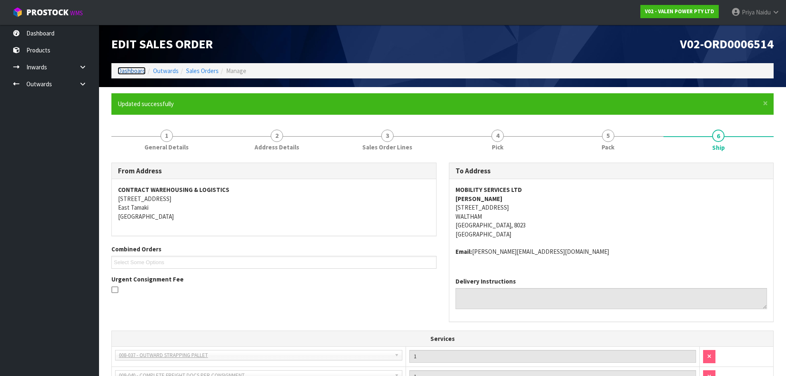
drag, startPoint x: 134, startPoint y: 73, endPoint x: 134, endPoint y: 78, distance: 5.8
click at [134, 73] on link "Dashboard" at bounding box center [132, 71] width 28 height 8
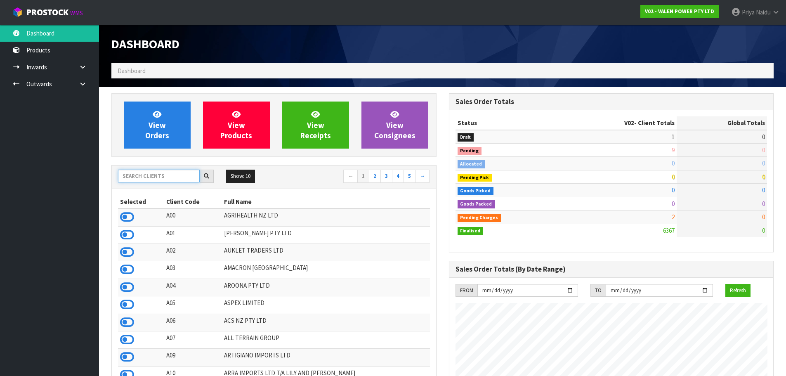
click at [143, 176] on input "text" at bounding box center [159, 176] width 82 height 13
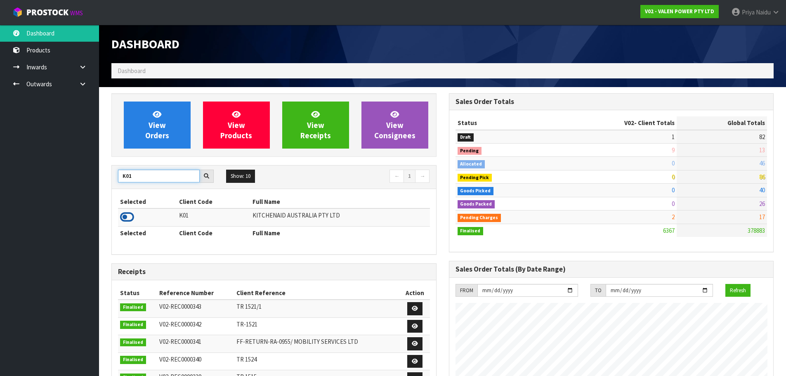
type input "K01"
click at [132, 219] on icon at bounding box center [127, 217] width 14 height 12
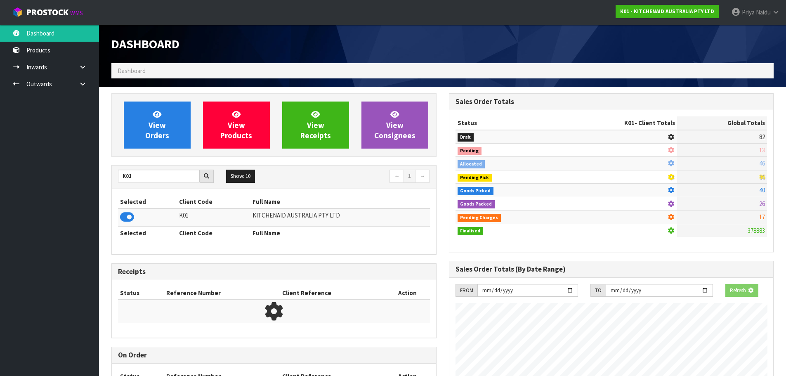
scroll to position [514, 337]
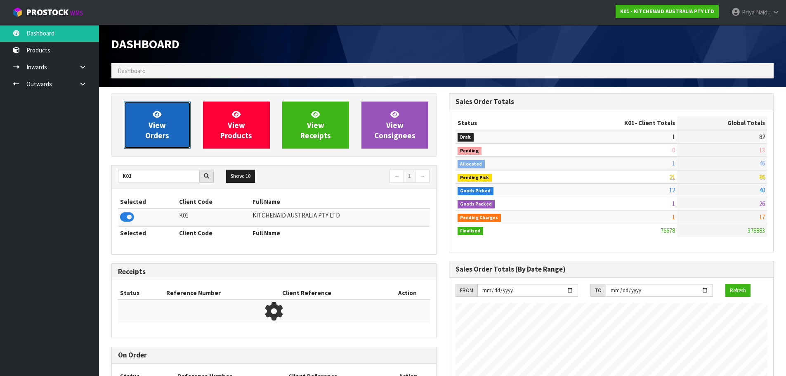
click at [164, 134] on span "View Orders" at bounding box center [157, 124] width 24 height 31
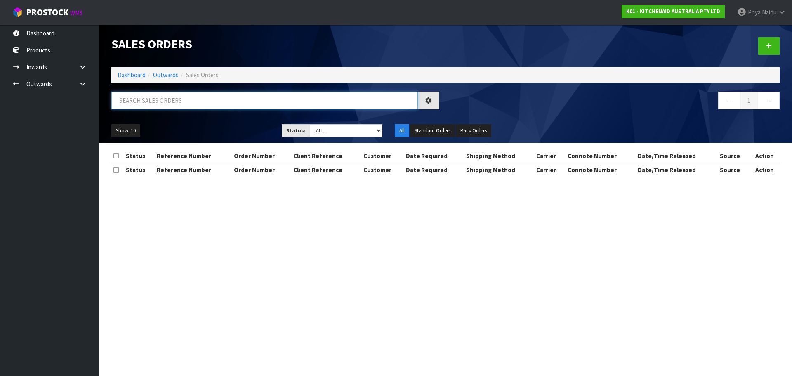
click at [176, 106] on input "text" at bounding box center [264, 101] width 306 height 18
type input "78431"
click at [328, 132] on select "Draft Pending Allocated Pending Pick Goods Picked Goods Packed Pending Charges …" at bounding box center [346, 130] width 73 height 13
select select "string:5"
click at [310, 124] on select "Draft Pending Allocated Pending Pick Goods Picked Goods Packed Pending Charges …" at bounding box center [346, 130] width 73 height 13
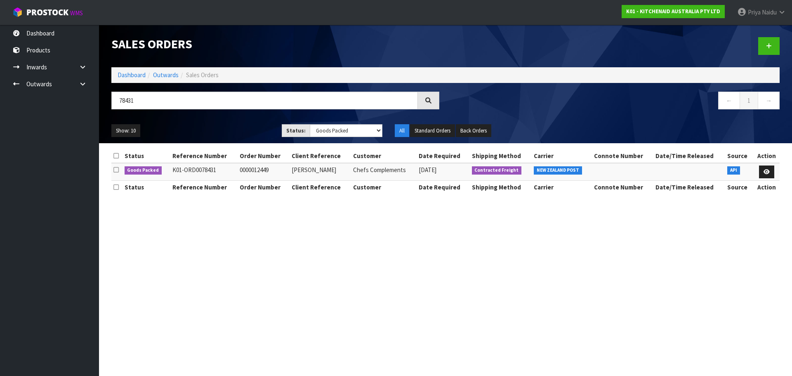
click at [225, 123] on div "Show: 10 5 10 25 50 Status: Draft Pending Allocated Pending Pick Goods Picked G…" at bounding box center [445, 131] width 681 height 26
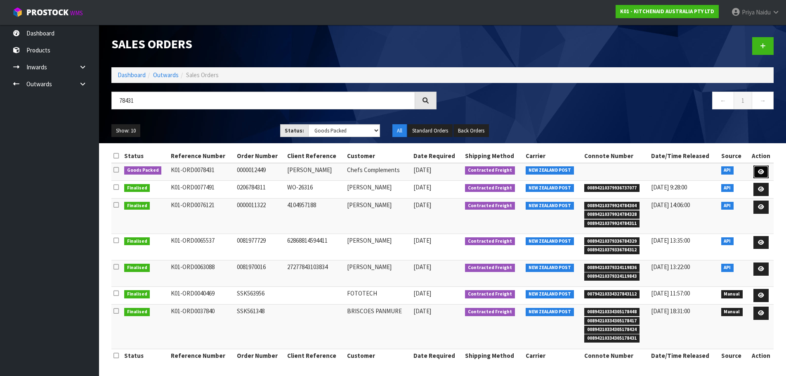
click at [761, 170] on icon at bounding box center [761, 171] width 6 height 5
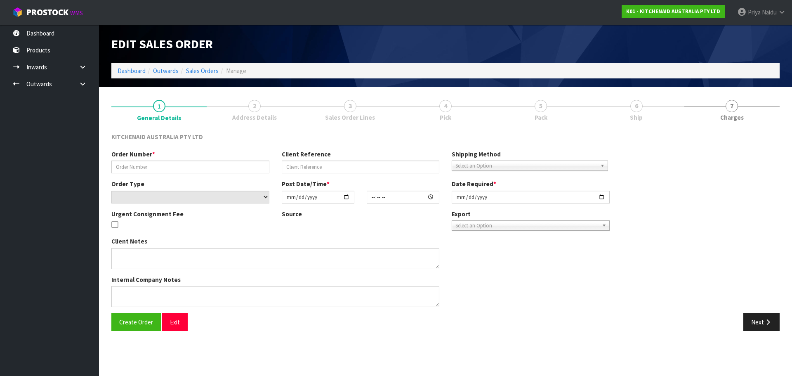
type input "0000012449"
type input "Vicki"
select select "number:0"
type input "2025-08-28"
type input "09:32:06.000"
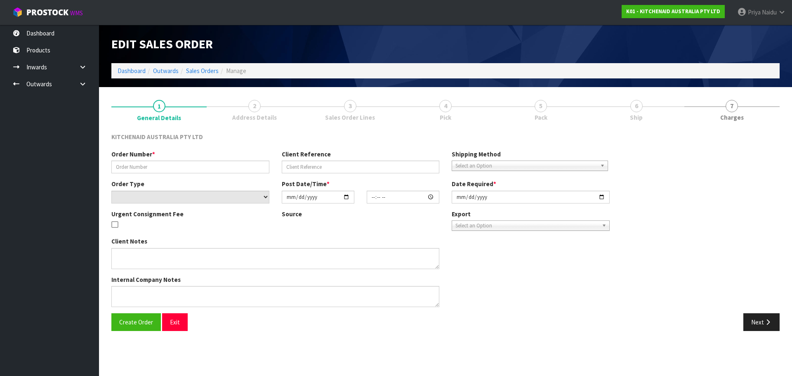
type input "2025-08-28"
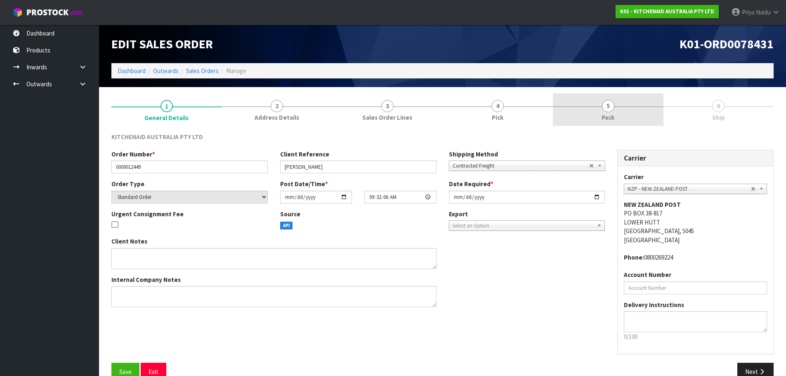
click at [628, 117] on link "5 Pack" at bounding box center [608, 109] width 111 height 33
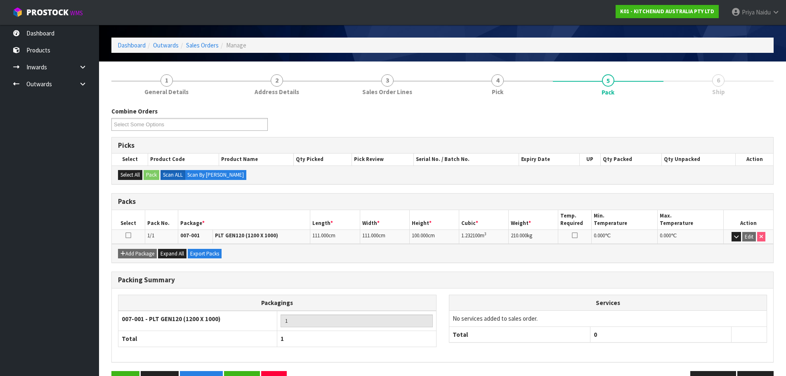
scroll to position [51, 0]
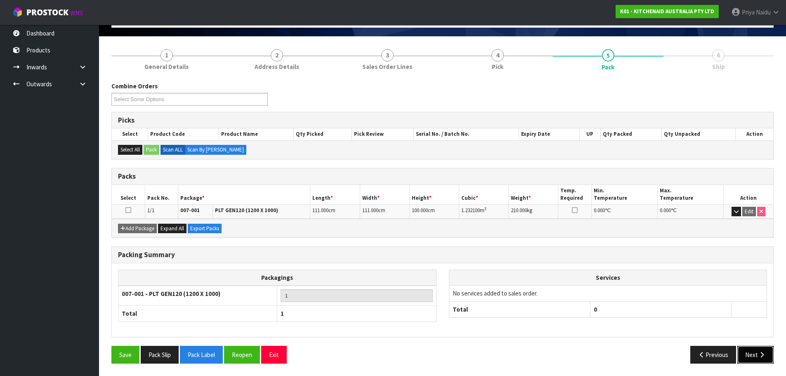
click at [741, 348] on button "Next" at bounding box center [755, 355] width 36 height 18
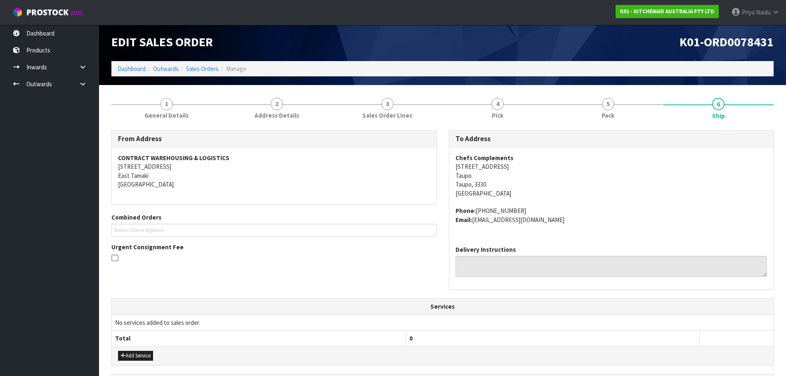
scroll to position [0, 0]
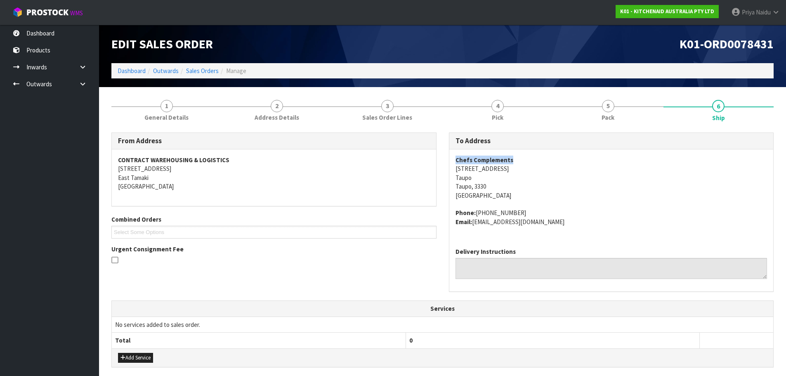
drag, startPoint x: 455, startPoint y: 159, endPoint x: 521, endPoint y: 157, distance: 66.8
click at [521, 157] on div "Chefs Complements 11 Gascoigne Street Taupo Taupo, 3330 New Zealand Phone: 64 (…" at bounding box center [611, 195] width 324 height 92
drag, startPoint x: 632, startPoint y: 180, endPoint x: 606, endPoint y: 179, distance: 26.0
click at [632, 180] on address "Chefs Complements 11 Gascoigne Street Taupo Taupo, 3330 New Zealand" at bounding box center [611, 178] width 312 height 44
drag, startPoint x: 452, startPoint y: 169, endPoint x: 511, endPoint y: 168, distance: 59.8
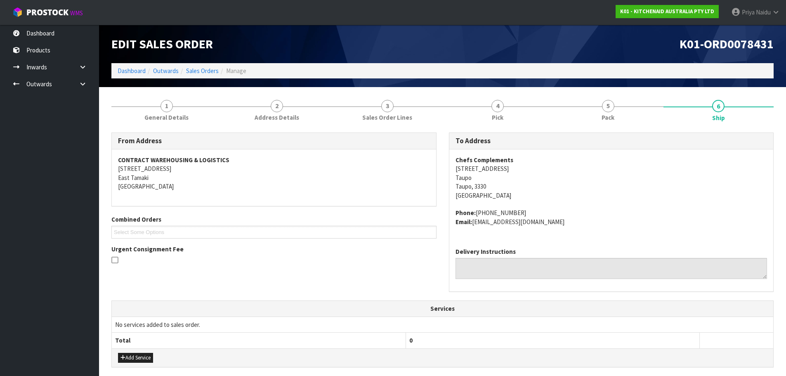
click at [511, 168] on div "Chefs Complements 11 Gascoigne Street Taupo Taupo, 3330 New Zealand Phone: 64 (…" at bounding box center [611, 195] width 324 height 92
drag, startPoint x: 476, startPoint y: 212, endPoint x: 534, endPoint y: 203, distance: 58.9
click at [534, 203] on span "Chefs Complements 11 Gascoigne Street Taupo Taupo, 3330 New Zealand Phone: 64 (…" at bounding box center [611, 191] width 312 height 71
drag, startPoint x: 474, startPoint y: 222, endPoint x: 549, endPoint y: 221, distance: 74.7
click at [549, 221] on address "Phone: 64 (07) 377 4455 Email: claims@kitchenaid.com.au" at bounding box center [611, 217] width 312 height 18
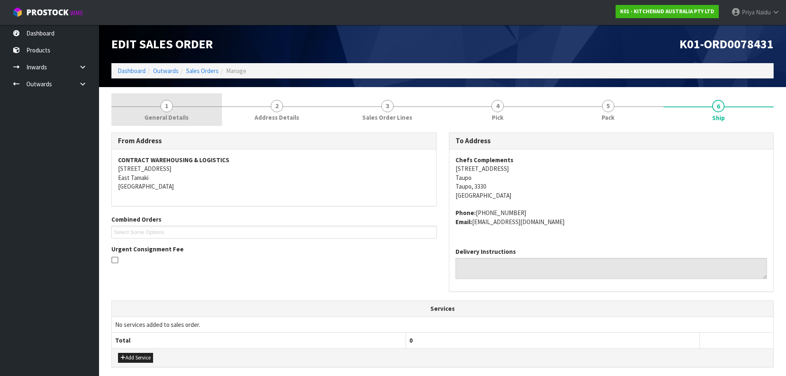
click at [165, 115] on span "General Details" at bounding box center [166, 117] width 44 height 9
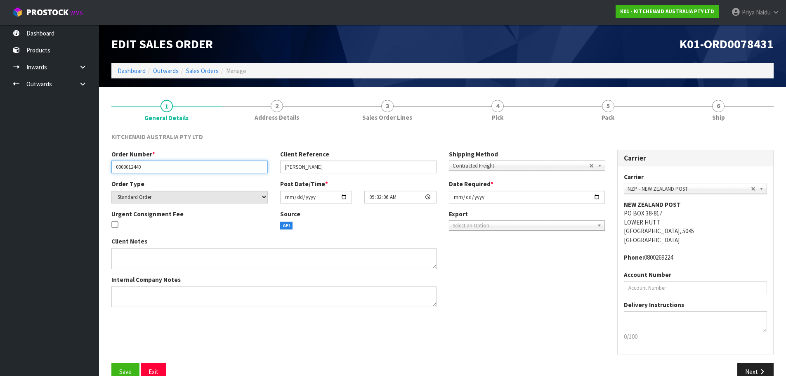
drag, startPoint x: 115, startPoint y: 167, endPoint x: 148, endPoint y: 167, distance: 32.6
click at [148, 167] on input "0000012449" at bounding box center [189, 166] width 156 height 13
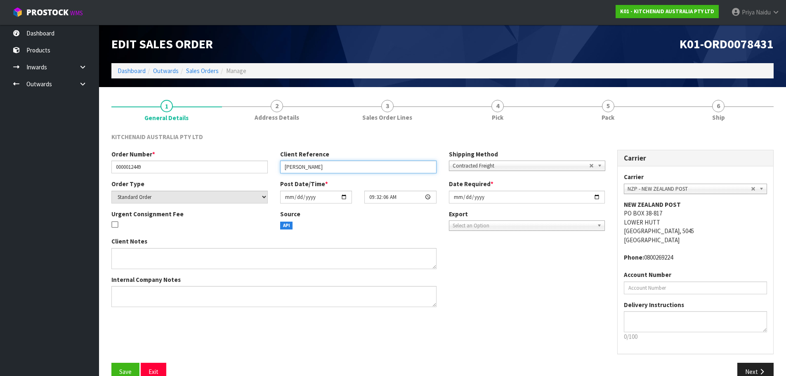
drag, startPoint x: 284, startPoint y: 169, endPoint x: 299, endPoint y: 166, distance: 15.5
click at [299, 166] on input "Vicki" at bounding box center [358, 166] width 156 height 13
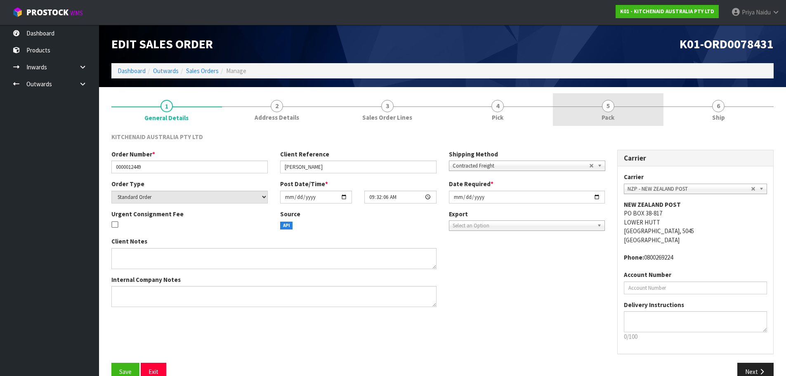
click at [602, 113] on span "Pack" at bounding box center [607, 117] width 13 height 9
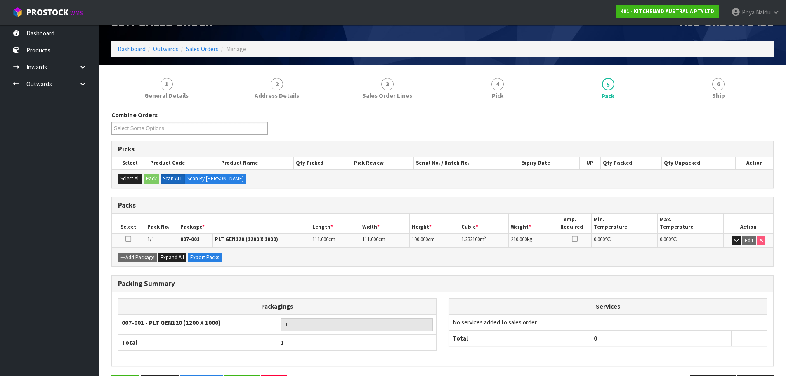
scroll to position [41, 0]
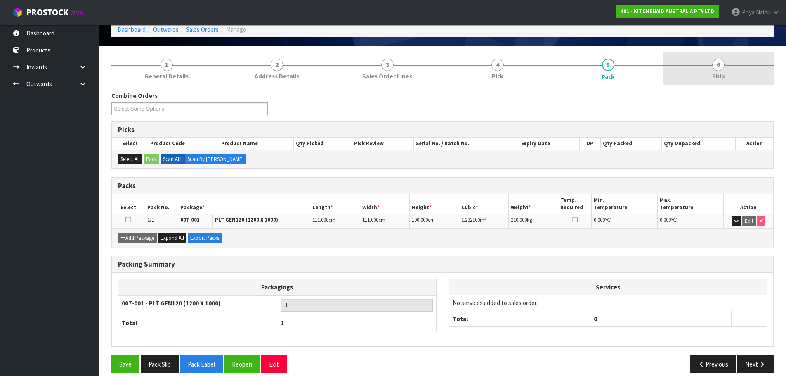
drag, startPoint x: 732, startPoint y: 75, endPoint x: 717, endPoint y: 83, distance: 16.6
click at [732, 75] on link "6 Ship" at bounding box center [718, 68] width 111 height 33
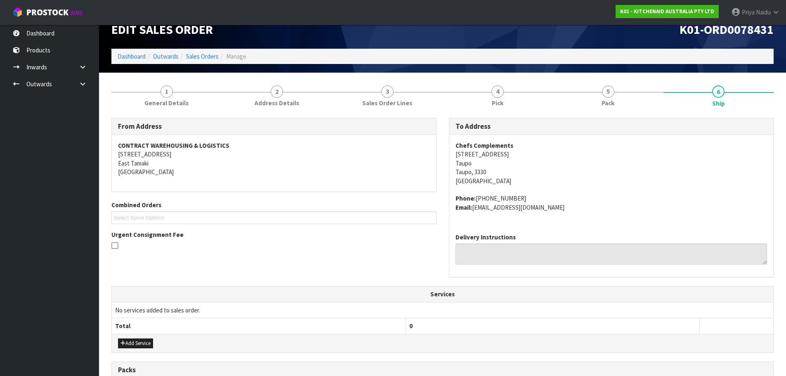
scroll to position [0, 0]
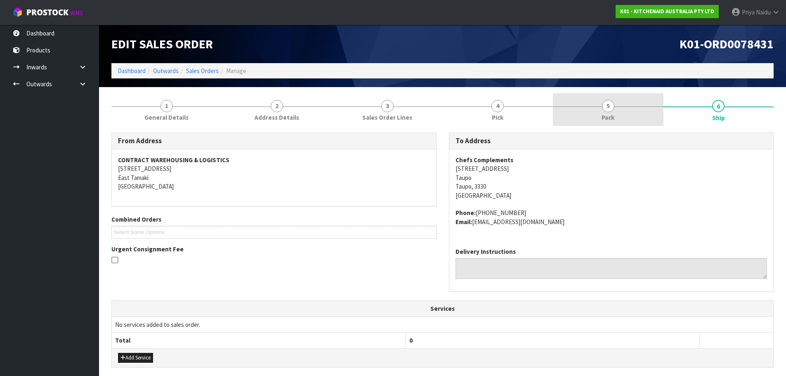
click at [598, 104] on link "5 Pack" at bounding box center [608, 109] width 111 height 33
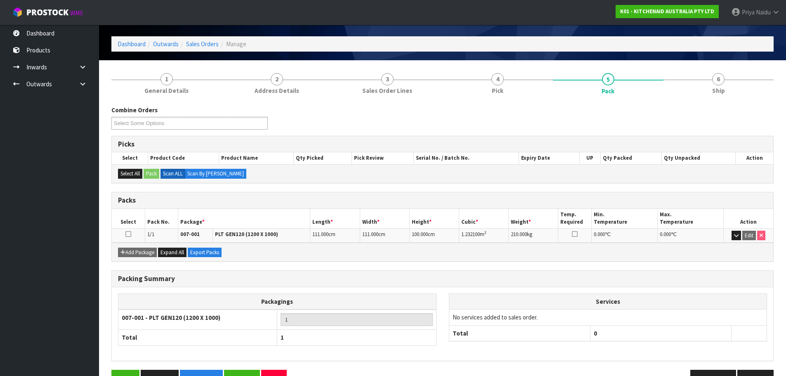
scroll to position [41, 0]
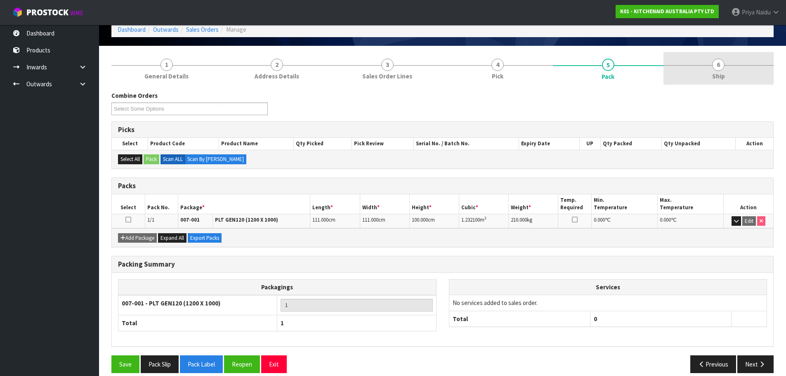
drag, startPoint x: 725, startPoint y: 77, endPoint x: 721, endPoint y: 78, distance: 4.3
click at [725, 77] on link "6 Ship" at bounding box center [718, 68] width 111 height 33
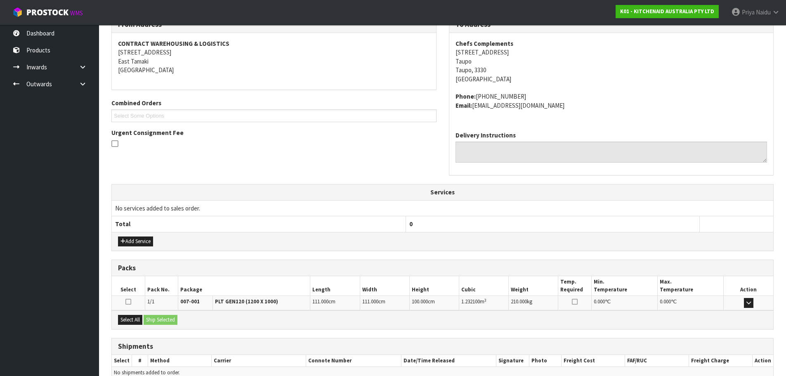
scroll to position [158, 0]
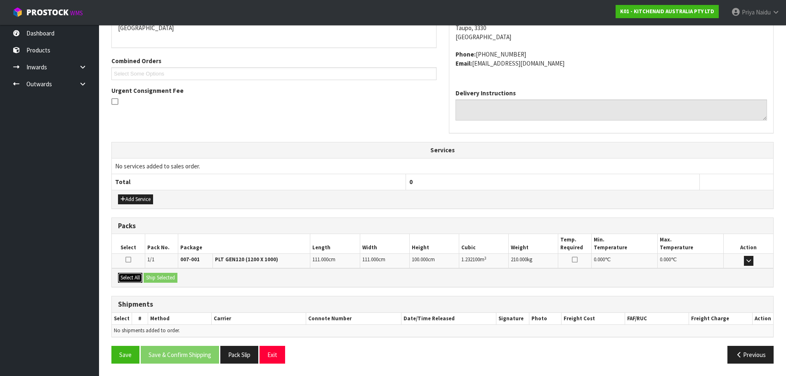
click at [133, 277] on button "Select All" at bounding box center [130, 278] width 24 height 10
click at [158, 280] on button "Ship Selected" at bounding box center [161, 278] width 34 height 10
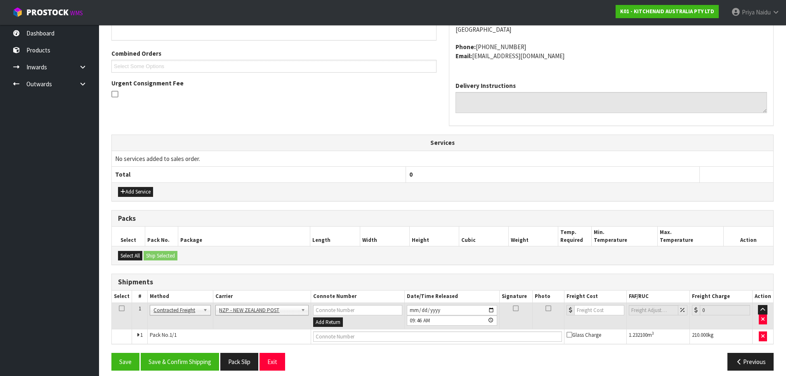
scroll to position [173, 0]
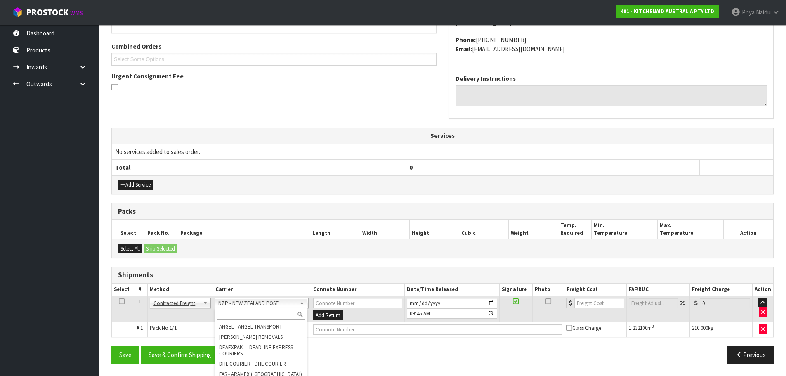
click at [237, 311] on input "text" at bounding box center [261, 314] width 89 height 10
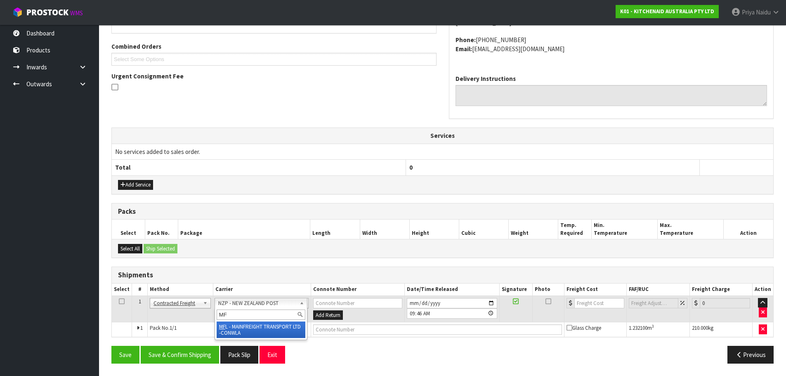
type input "MF"
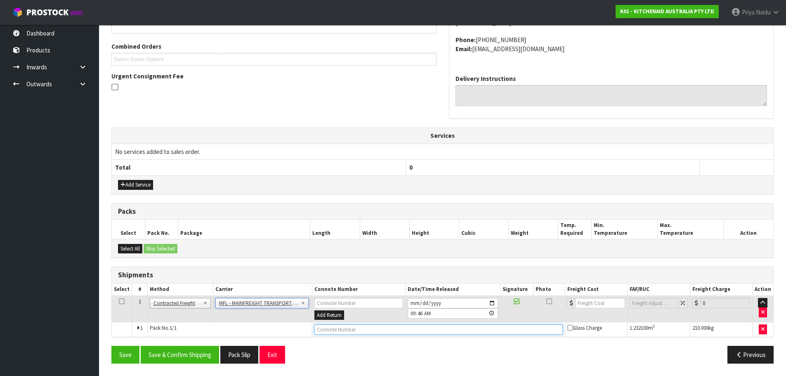
click at [337, 332] on input "text" at bounding box center [438, 329] width 248 height 10
paste input "FWM58460380"
type input "FWM58460380"
click at [589, 304] on input "number" at bounding box center [600, 303] width 50 height 10
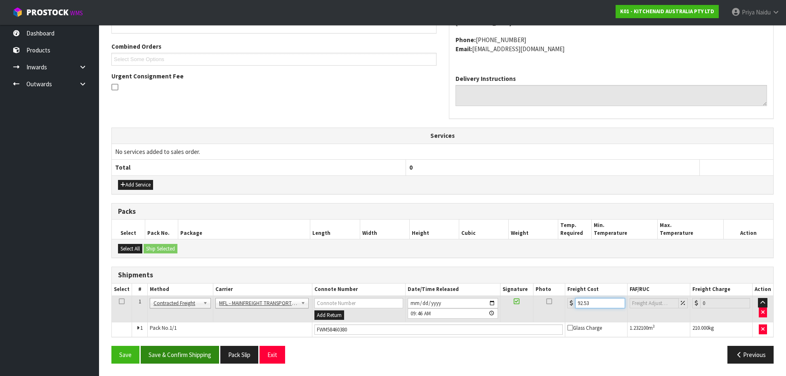
type input "92.53"
click at [196, 357] on button "Save & Confirm Shipping" at bounding box center [180, 355] width 78 height 18
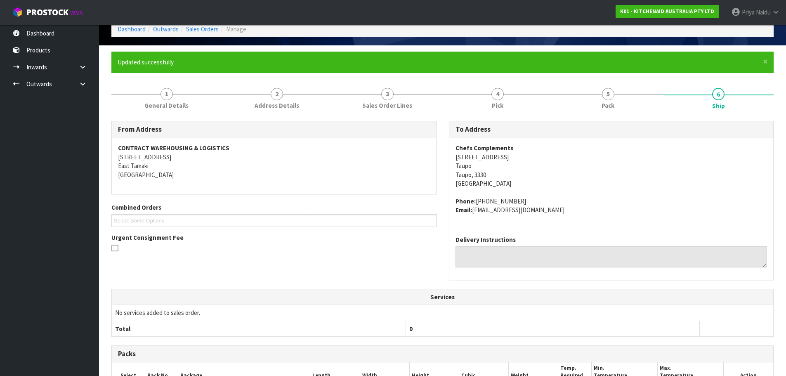
scroll to position [0, 0]
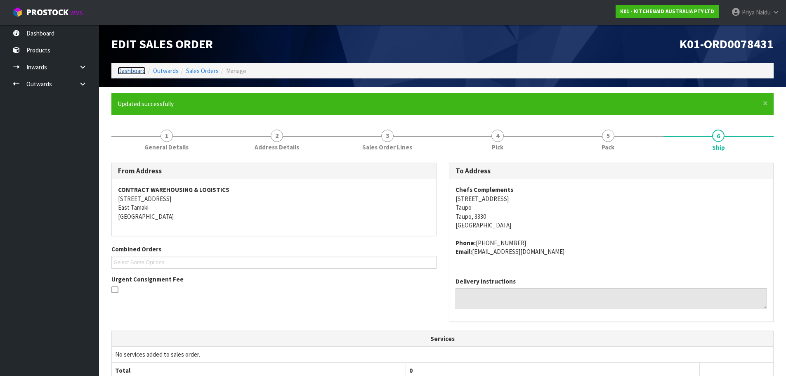
drag, startPoint x: 136, startPoint y: 73, endPoint x: 135, endPoint y: 82, distance: 9.5
click at [136, 73] on link "Dashboard" at bounding box center [132, 71] width 28 height 8
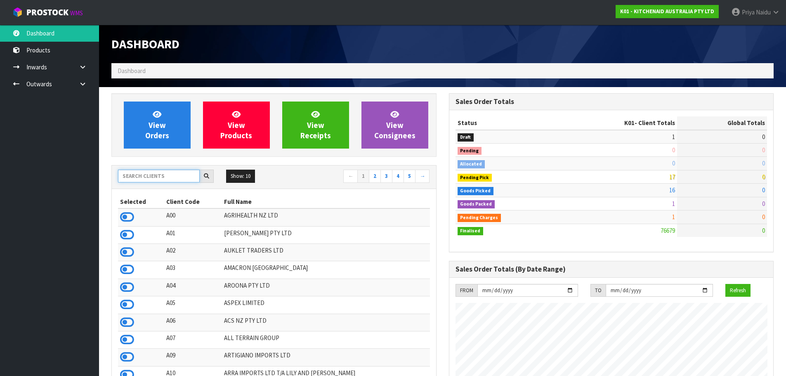
click at [150, 181] on input "text" at bounding box center [159, 176] width 82 height 13
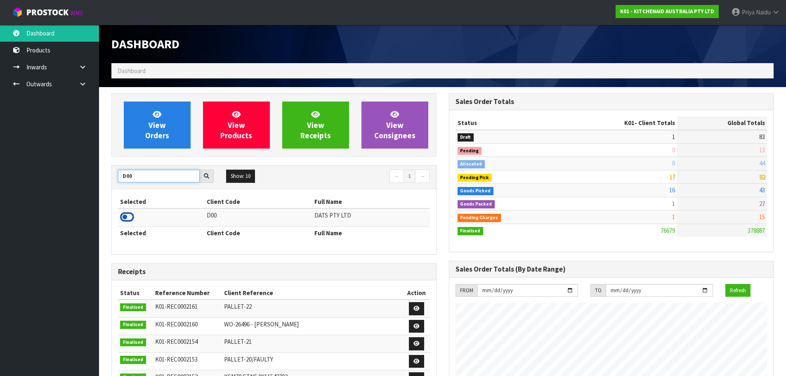
type input "D00"
click at [126, 217] on icon at bounding box center [127, 217] width 14 height 12
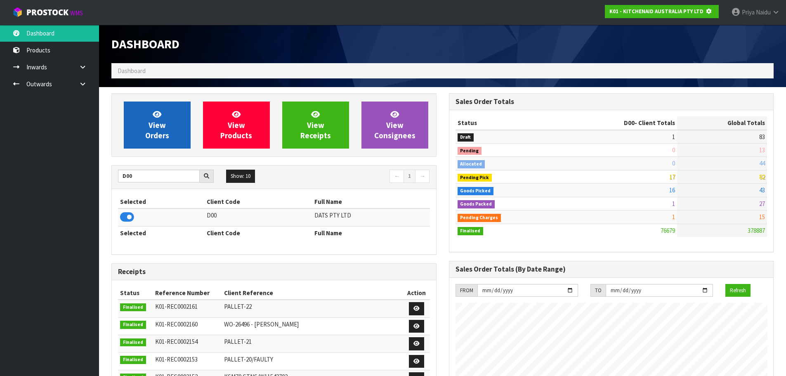
scroll to position [411977, 412154]
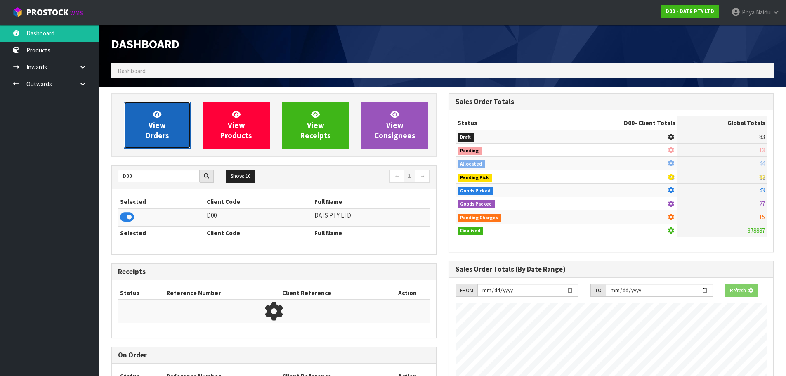
click at [175, 114] on link "View Orders" at bounding box center [157, 124] width 67 height 47
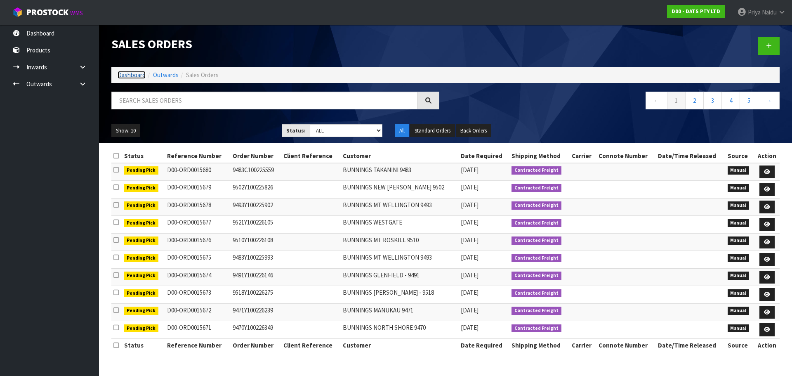
click at [131, 73] on link "Dashboard" at bounding box center [132, 75] width 28 height 8
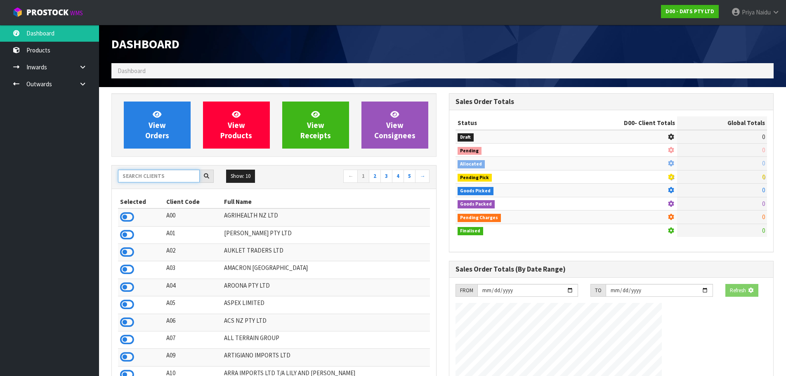
click at [153, 180] on input "text" at bounding box center [159, 176] width 82 height 13
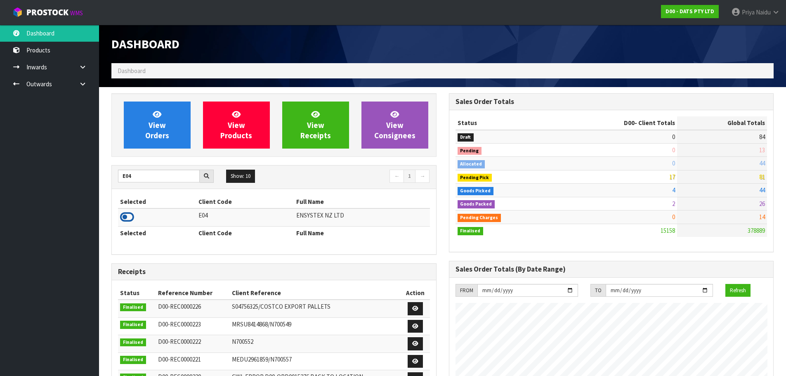
click at [127, 213] on icon at bounding box center [127, 217] width 14 height 12
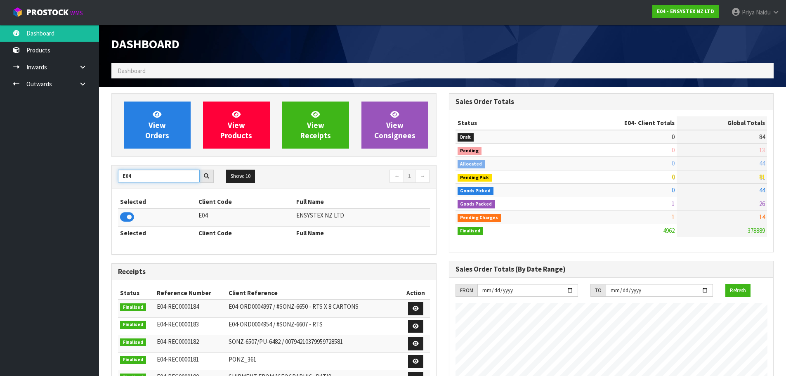
click at [161, 174] on input "E04" at bounding box center [159, 176] width 82 height 13
type input "E"
type input "D00"
click at [129, 217] on icon at bounding box center [127, 217] width 14 height 12
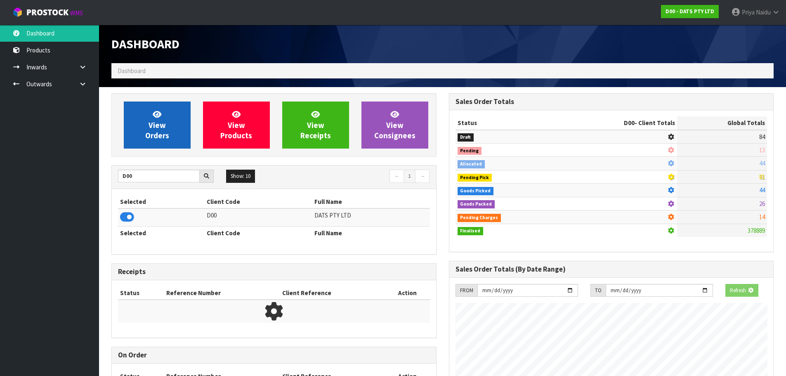
scroll to position [411977, 412154]
click at [172, 125] on link "View Orders" at bounding box center [157, 124] width 67 height 47
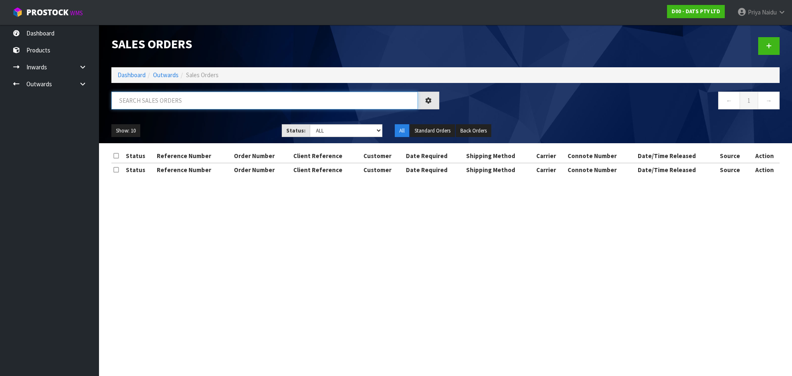
click at [173, 100] on input "text" at bounding box center [264, 101] width 306 height 18
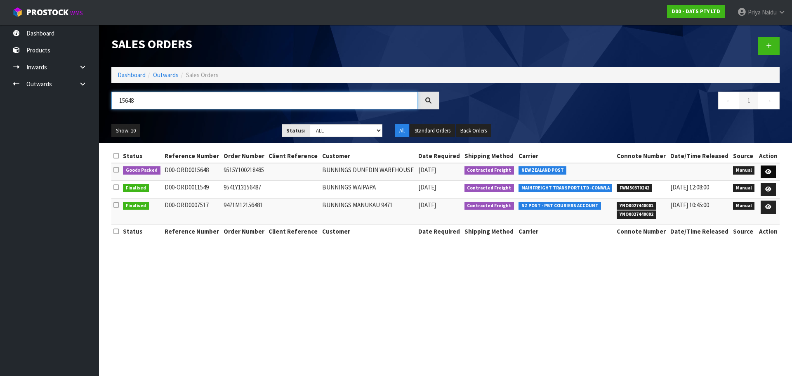
type input "15648"
click at [767, 170] on icon at bounding box center [768, 171] width 6 height 5
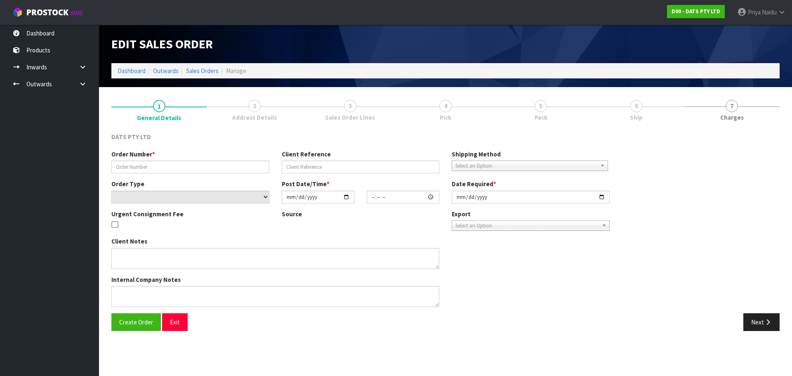
type input "9515Y100218485"
select select "number:0"
type input "2025-08-26"
type input "08:55:00.000"
type input "2025-08-26"
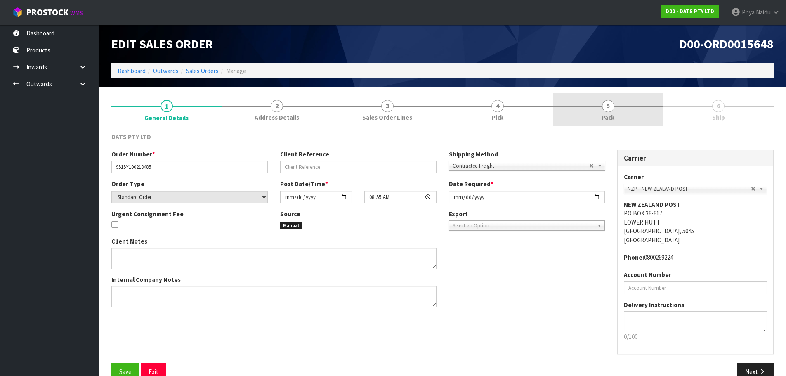
click at [609, 115] on span "Pack" at bounding box center [607, 117] width 13 height 9
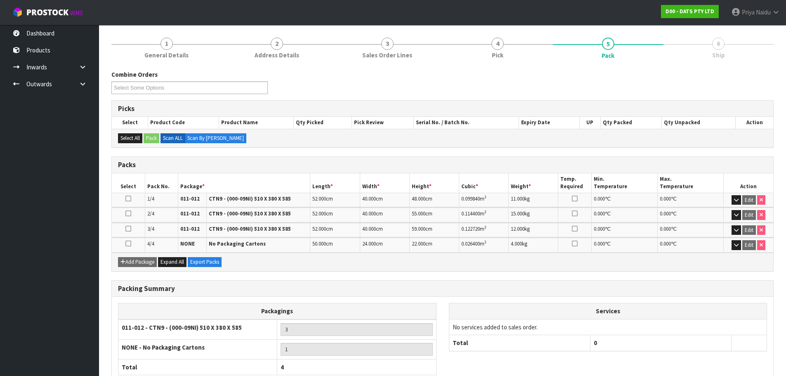
scroll to position [116, 0]
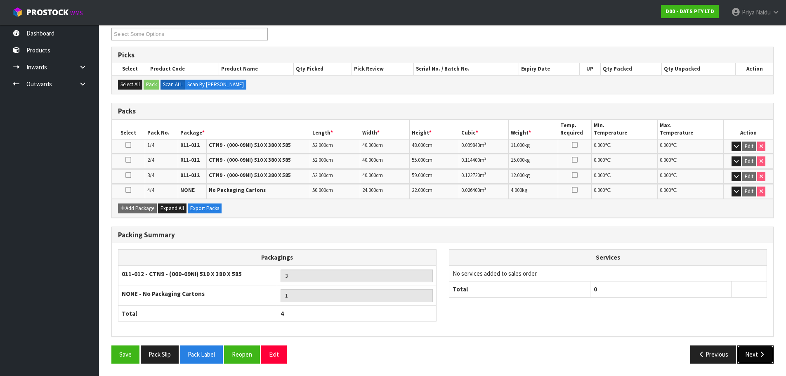
click at [747, 354] on button "Next" at bounding box center [755, 354] width 36 height 18
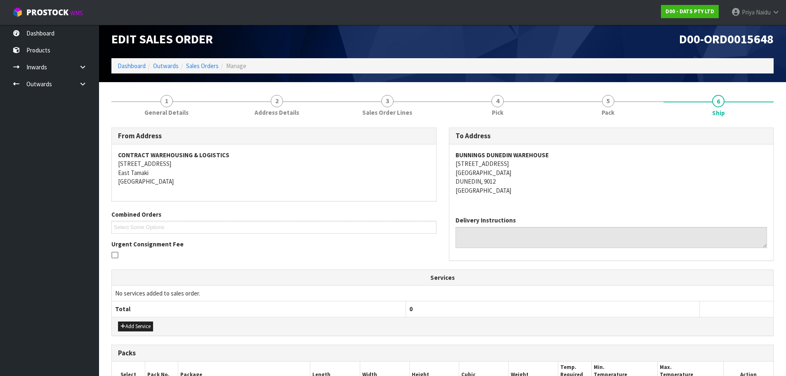
scroll to position [0, 0]
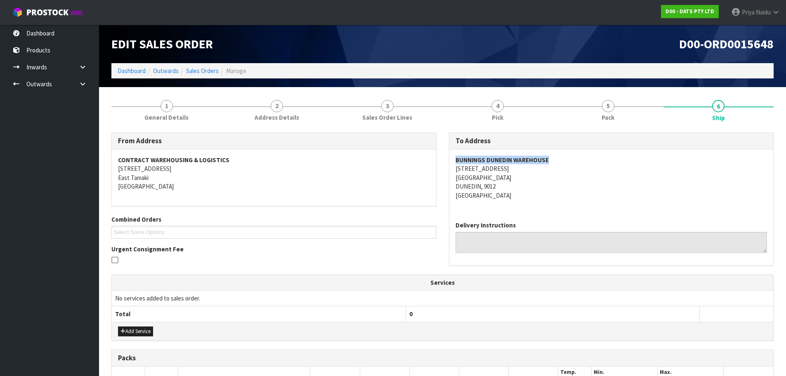
drag, startPoint x: 449, startPoint y: 156, endPoint x: 559, endPoint y: 158, distance: 109.3
click at [559, 158] on div "BUNNINGS DUNEDIN WAREHOUSE 18 STRATHALLAN STREET SOUTH DUNEDIN DUNEDIN, 9012 Ne…" at bounding box center [611, 181] width 324 height 65
click at [577, 205] on div "BUNNINGS DUNEDIN WAREHOUSE 18 STRATHALLAN STREET SOUTH DUNEDIN DUNEDIN, 9012 Ne…" at bounding box center [611, 181] width 324 height 65
drag, startPoint x: 453, startPoint y: 158, endPoint x: 564, endPoint y: 159, distance: 111.0
click at [564, 159] on div "BUNNINGS DUNEDIN WAREHOUSE 18 STRATHALLAN STREET SOUTH DUNEDIN DUNEDIN, 9012 Ne…" at bounding box center [611, 181] width 324 height 65
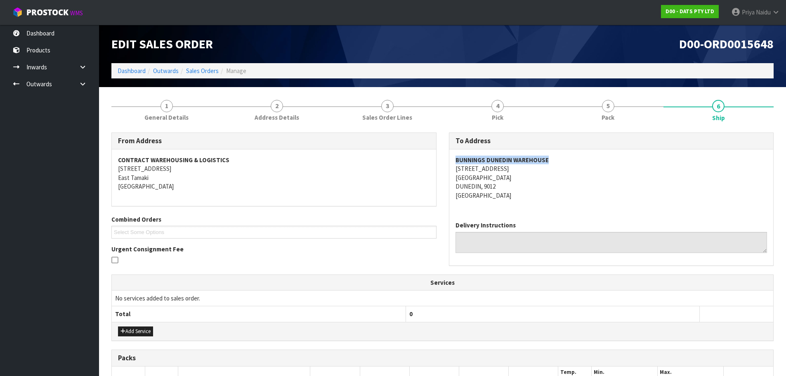
drag, startPoint x: 453, startPoint y: 170, endPoint x: 523, endPoint y: 171, distance: 70.1
click at [528, 171] on div "BUNNINGS DUNEDIN WAREHOUSE 18 STRATHALLAN STREET SOUTH DUNEDIN DUNEDIN, 9012 Ne…" at bounding box center [611, 181] width 324 height 65
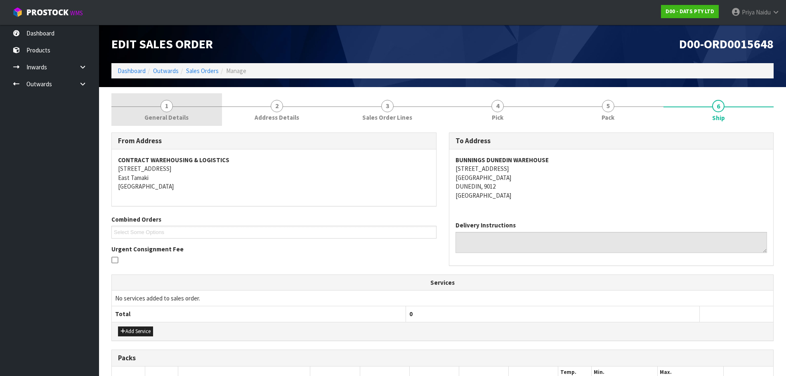
click at [153, 111] on link "1 General Details" at bounding box center [166, 109] width 111 height 33
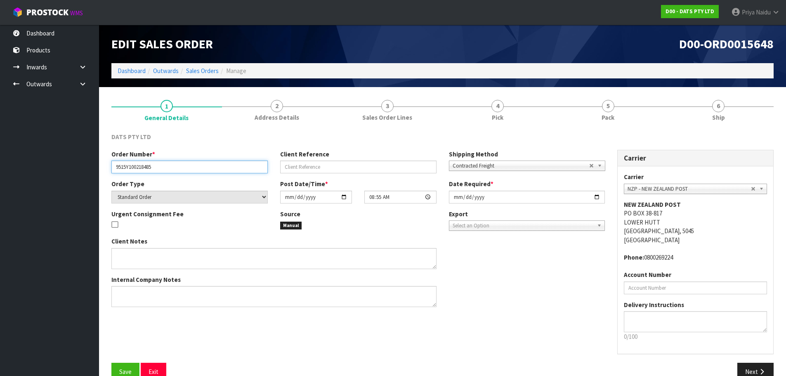
drag, startPoint x: 117, startPoint y: 167, endPoint x: 174, endPoint y: 167, distance: 56.9
click at [174, 167] on input "9515Y100218485" at bounding box center [189, 166] width 156 height 13
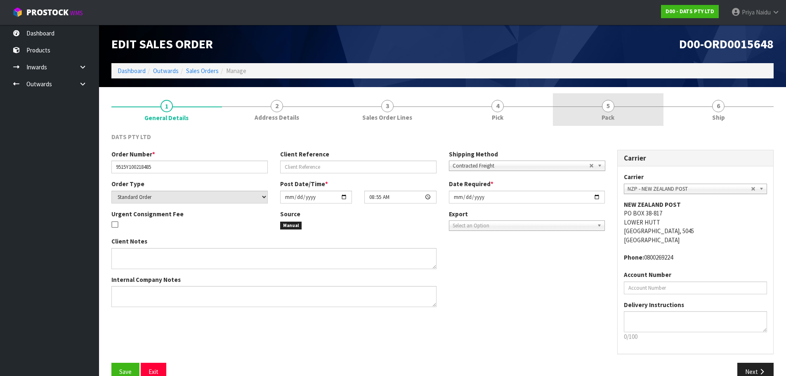
click at [581, 108] on link "5 Pack" at bounding box center [608, 109] width 111 height 33
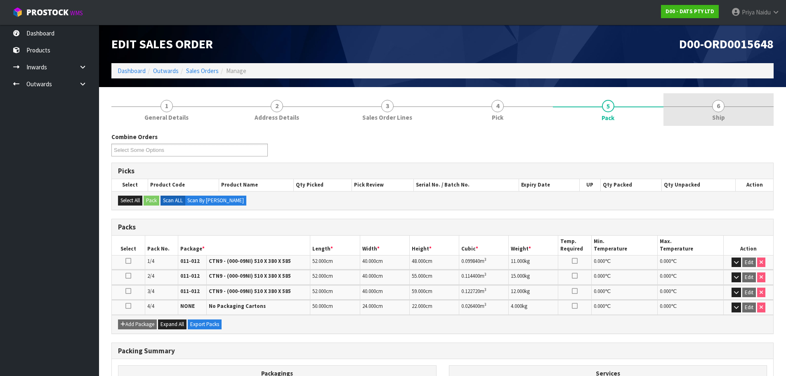
click at [726, 107] on link "6 Ship" at bounding box center [718, 109] width 111 height 33
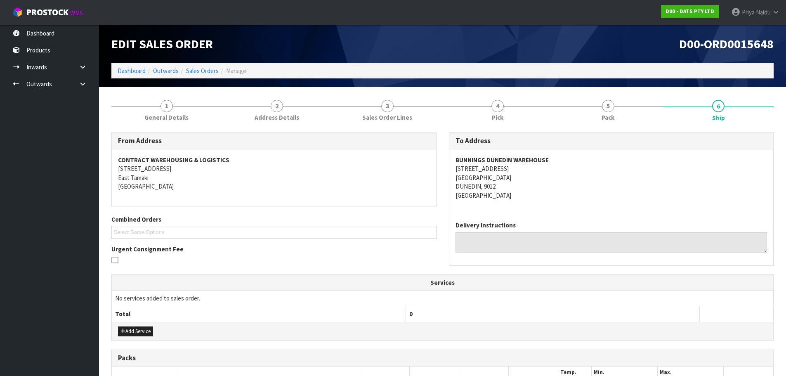
click at [576, 198] on address "BUNNINGS DUNEDIN WAREHOUSE 18 STRATHALLAN STREET SOUTH DUNEDIN DUNEDIN, 9012 Ne…" at bounding box center [611, 178] width 312 height 44
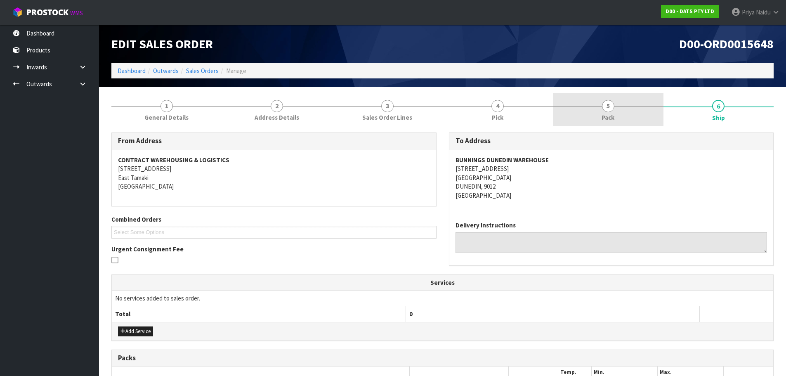
drag, startPoint x: 594, startPoint y: 113, endPoint x: 592, endPoint y: 109, distance: 4.8
click at [594, 112] on link "5 Pack" at bounding box center [608, 109] width 111 height 33
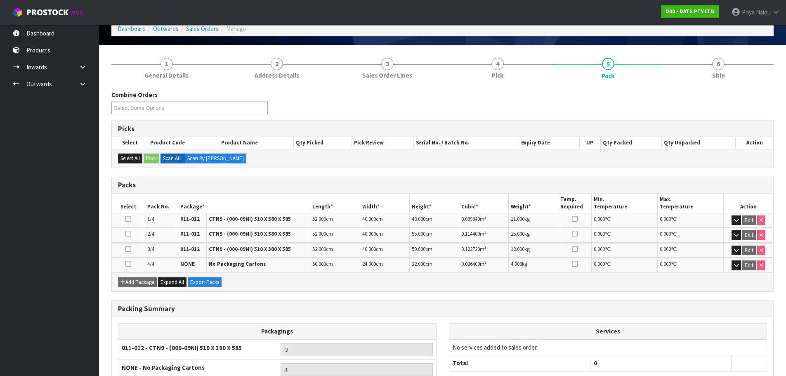
scroll to position [82, 0]
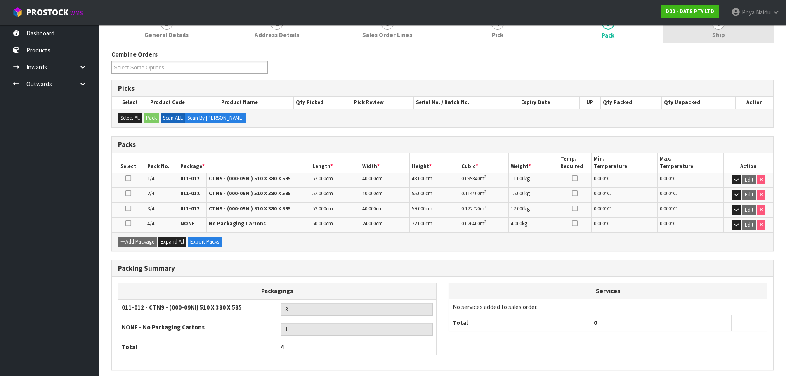
click at [721, 41] on link "6 Ship" at bounding box center [718, 27] width 111 height 33
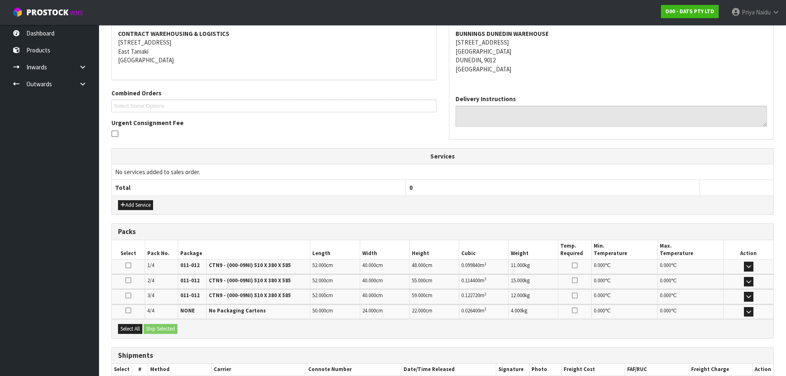
scroll to position [177, 0]
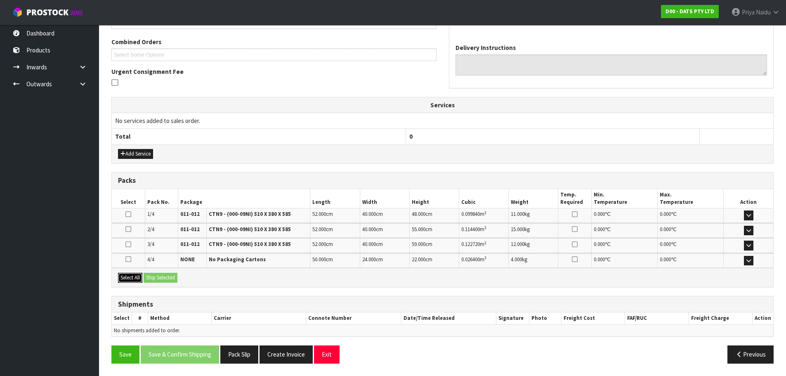
click at [135, 282] on button "Select All" at bounding box center [130, 278] width 24 height 10
click at [156, 280] on button "Ship Selected" at bounding box center [161, 278] width 34 height 10
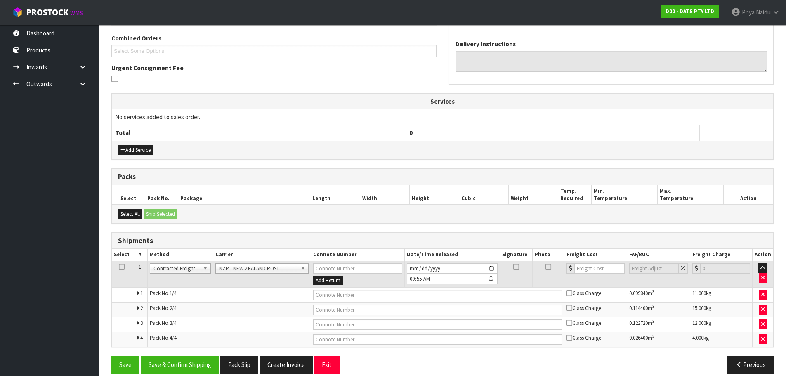
scroll to position [191, 0]
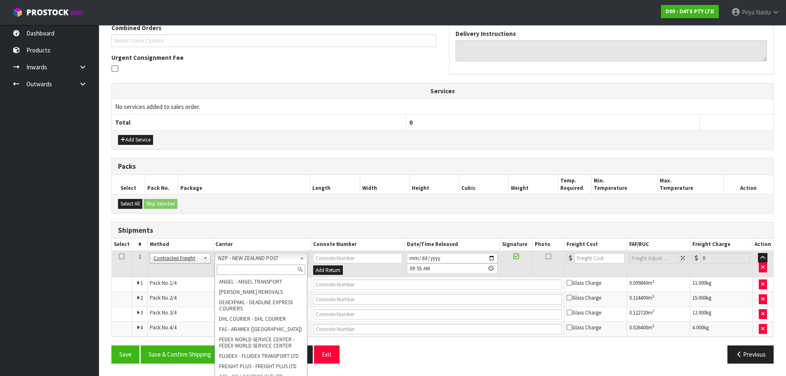
click at [229, 265] on input "text" at bounding box center [261, 269] width 89 height 10
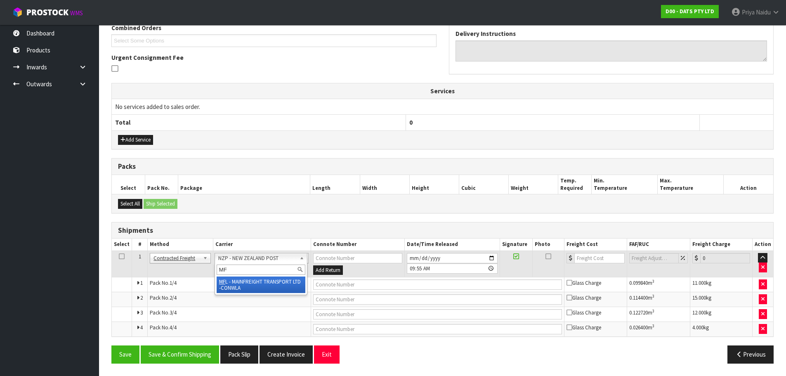
type input "MF"
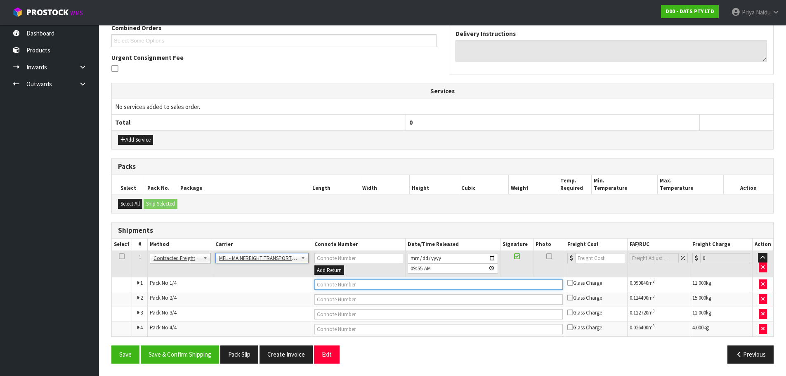
click at [317, 282] on input "text" at bounding box center [438, 284] width 248 height 10
paste input "FWM58460705"
type input "FWM58460705"
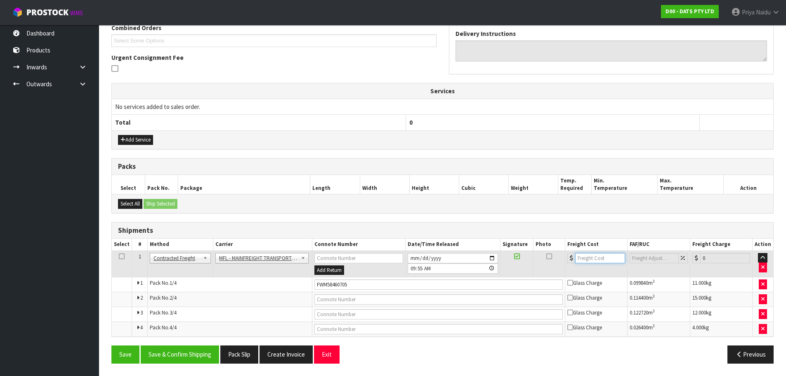
click at [601, 256] on input "number" at bounding box center [600, 258] width 50 height 10
drag, startPoint x: 589, startPoint y: 264, endPoint x: 591, endPoint y: 258, distance: 5.5
click at [590, 261] on td at bounding box center [596, 263] width 62 height 27
click at [591, 258] on input "number" at bounding box center [600, 258] width 50 height 10
type input "79.75"
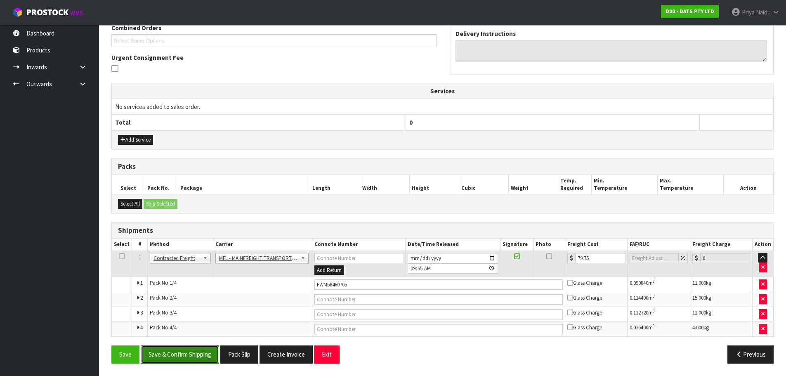
click at [187, 357] on button "Save & Confirm Shipping" at bounding box center [180, 354] width 78 height 18
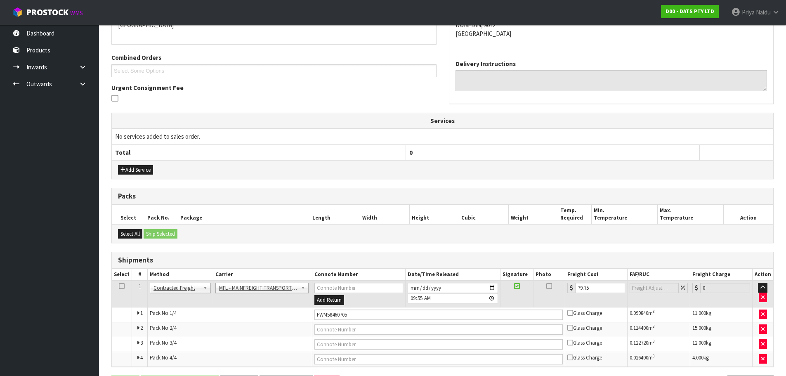
scroll to position [0, 0]
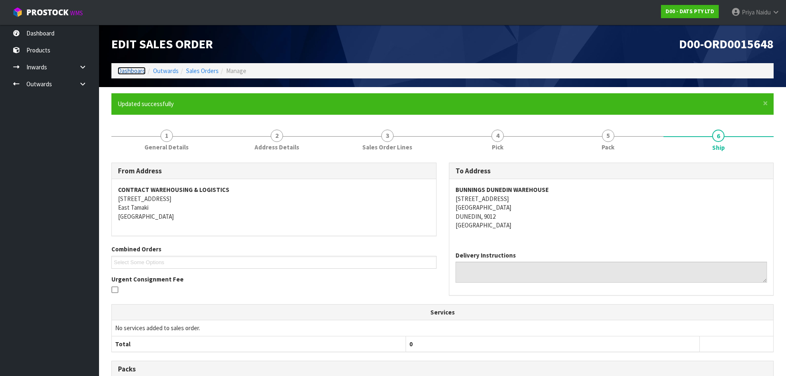
click at [126, 72] on link "Dashboard" at bounding box center [132, 71] width 28 height 8
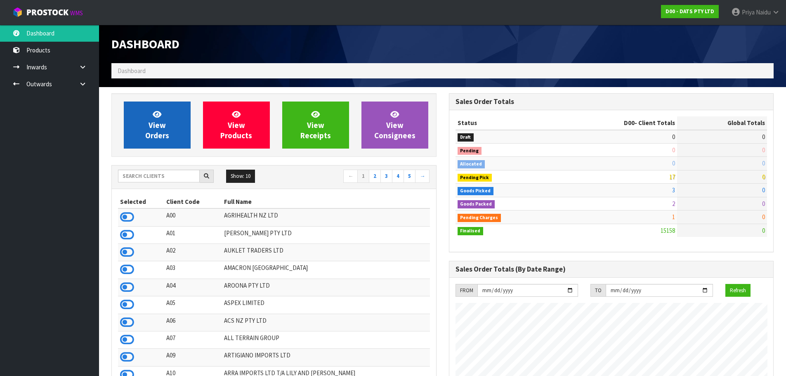
scroll to position [625, 337]
click at [154, 140] on link "View Orders" at bounding box center [157, 124] width 67 height 47
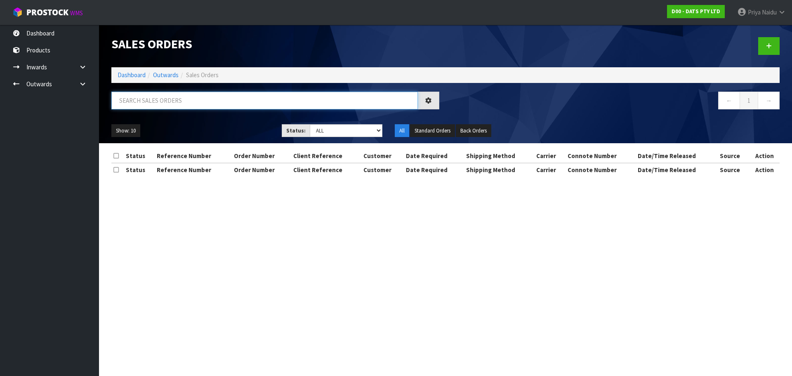
click at [165, 100] on input "text" at bounding box center [264, 101] width 306 height 18
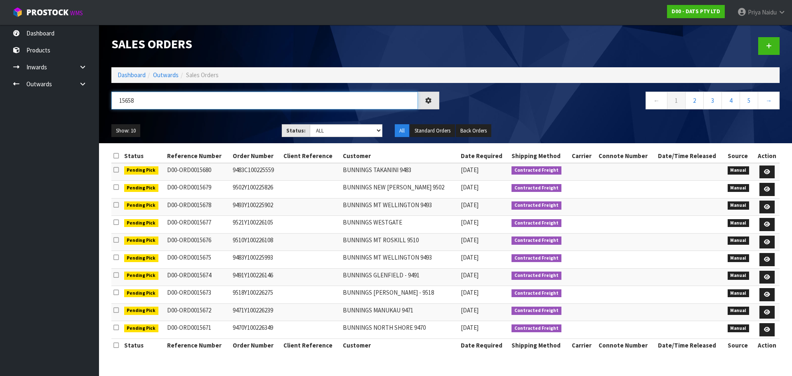
type input "15658"
click at [327, 129] on select "Draft Pending Allocated Pending Pick Goods Picked Goods Packed Pending Charges …" at bounding box center [346, 130] width 73 height 13
select select "string:5"
click at [310, 124] on select "Draft Pending Allocated Pending Pick Goods Picked Goods Packed Pending Charges …" at bounding box center [346, 130] width 73 height 13
click at [229, 129] on ul "Show: 10 5 10 25 50" at bounding box center [190, 130] width 158 height 13
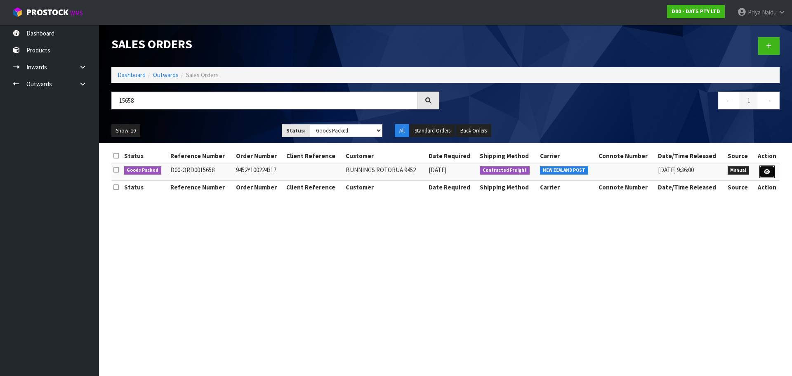
click at [766, 172] on icon at bounding box center [767, 171] width 6 height 5
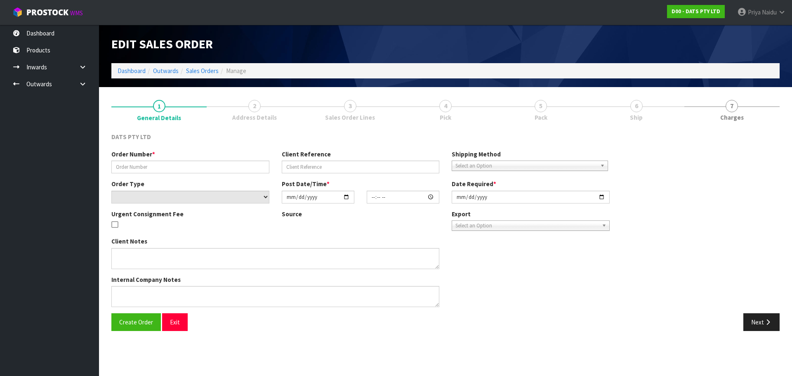
type input "9452Y100224317"
select select "number:0"
type input "2025-08-28"
type input "08:45:00.000"
type input "2025-08-28"
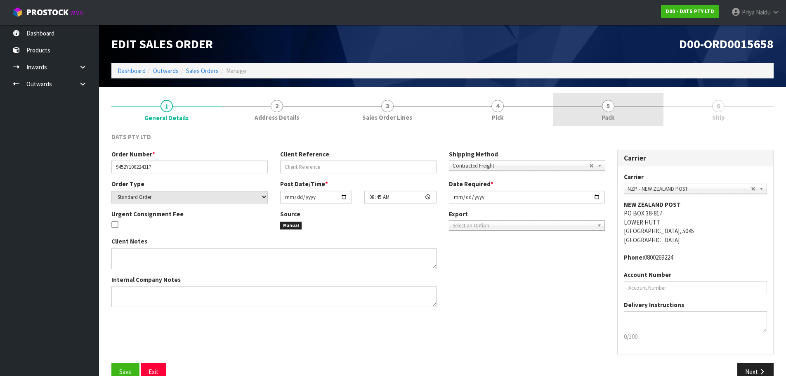
click at [610, 111] on span "5" at bounding box center [608, 106] width 12 height 12
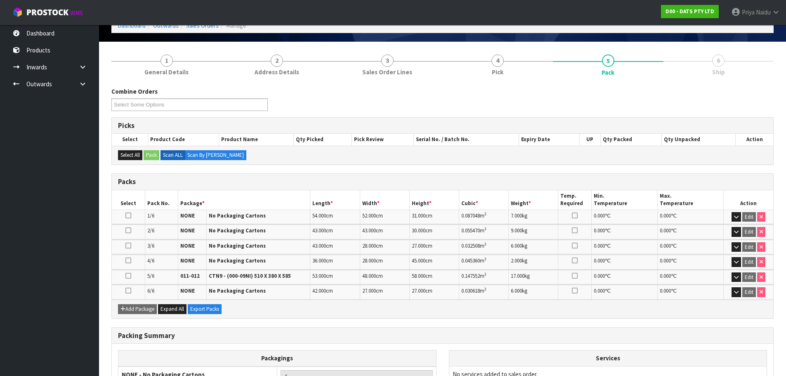
scroll to position [146, 0]
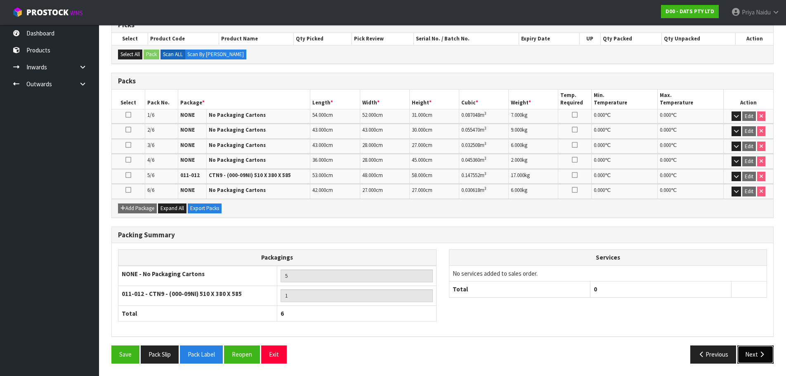
click at [751, 352] on button "Next" at bounding box center [755, 354] width 36 height 18
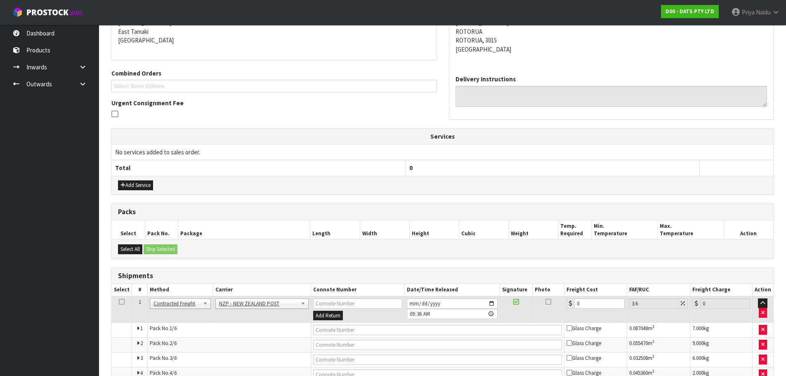
scroll to position [0, 0]
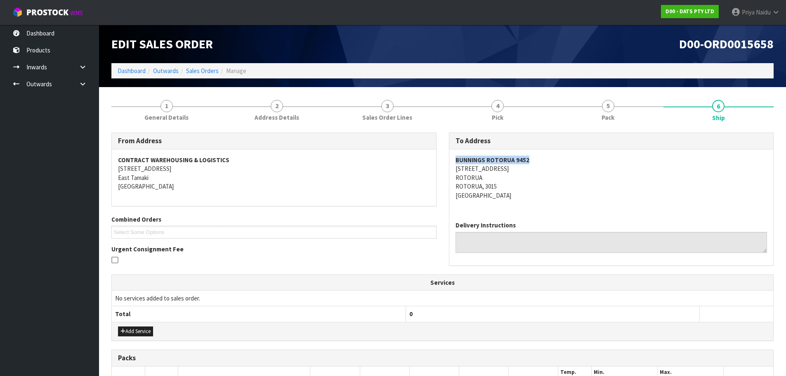
drag, startPoint x: 448, startPoint y: 162, endPoint x: 544, endPoint y: 154, distance: 95.6
click at [544, 154] on div "To Address BUNNINGS ROTORUA 9452 24-48 OLD TAUPO ROAD ROTORUA ROTORUA, 3015 New…" at bounding box center [611, 198] width 325 height 133
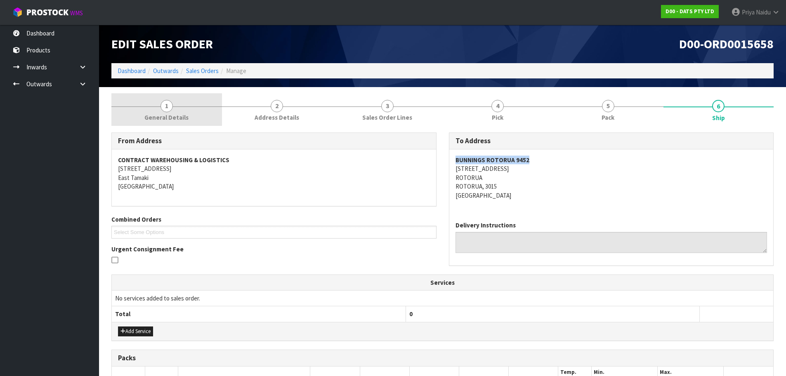
click at [157, 104] on link "1 General Details" at bounding box center [166, 109] width 111 height 33
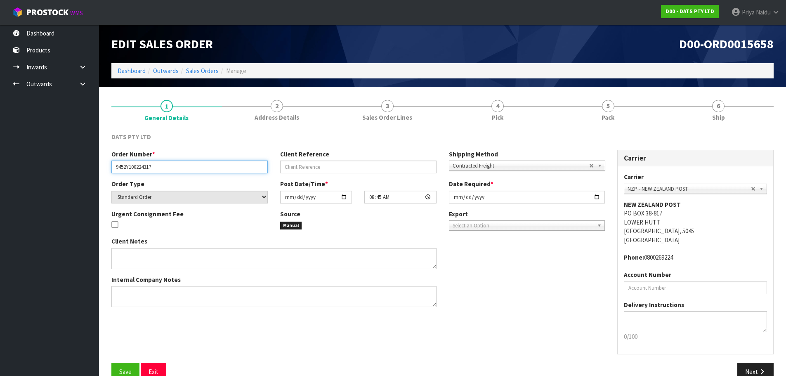
drag, startPoint x: 113, startPoint y: 169, endPoint x: 157, endPoint y: 165, distance: 44.3
click at [157, 165] on input "9452Y100224317" at bounding box center [189, 166] width 156 height 13
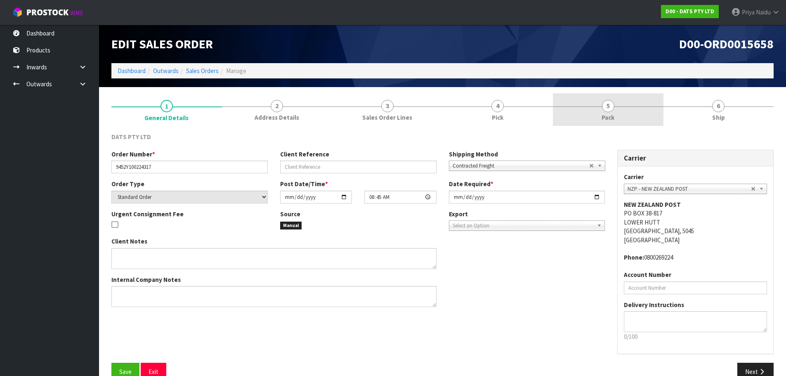
click at [608, 118] on span "Pack" at bounding box center [607, 117] width 13 height 9
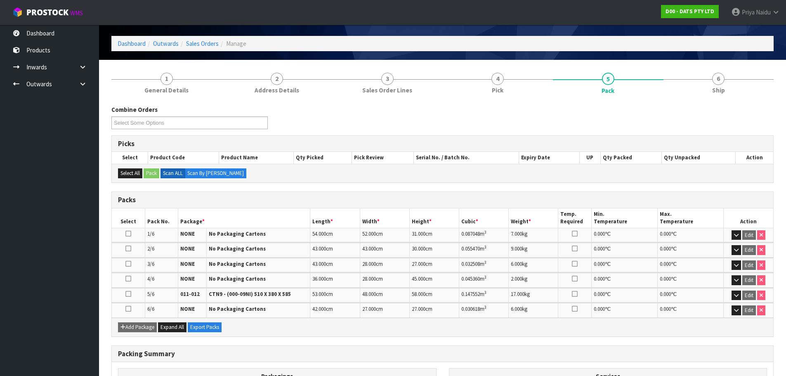
scroll to position [41, 0]
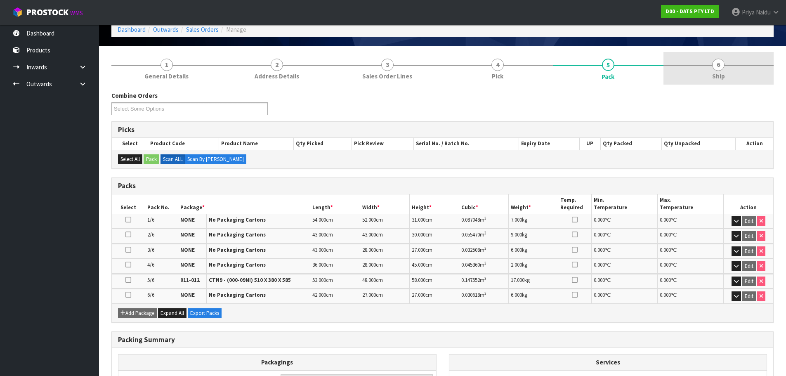
drag, startPoint x: 734, startPoint y: 53, endPoint x: 716, endPoint y: 78, distance: 30.8
click at [734, 54] on link "6 Ship" at bounding box center [718, 68] width 111 height 33
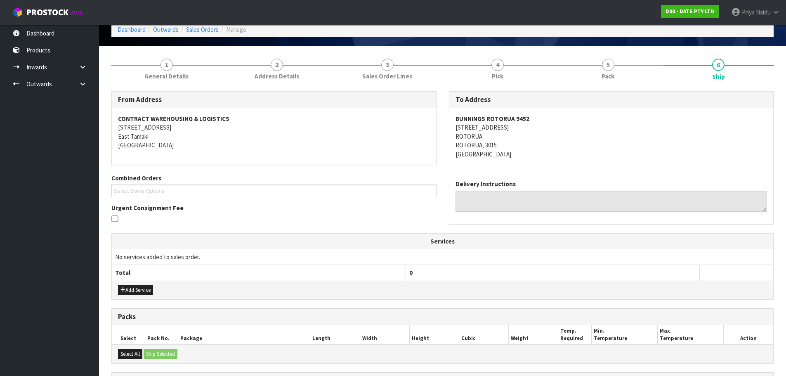
scroll to position [0, 0]
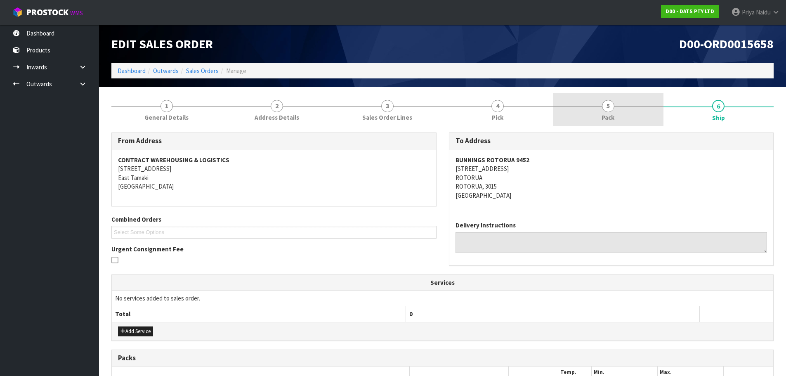
click at [612, 101] on span "5" at bounding box center [608, 106] width 12 height 12
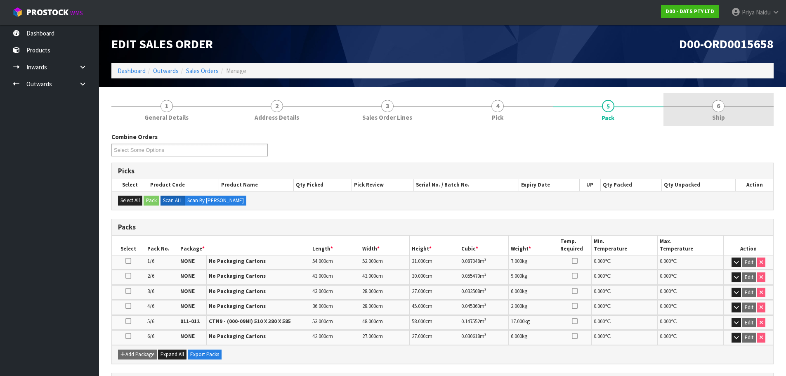
drag, startPoint x: 711, startPoint y: 117, endPoint x: 635, endPoint y: 125, distance: 76.3
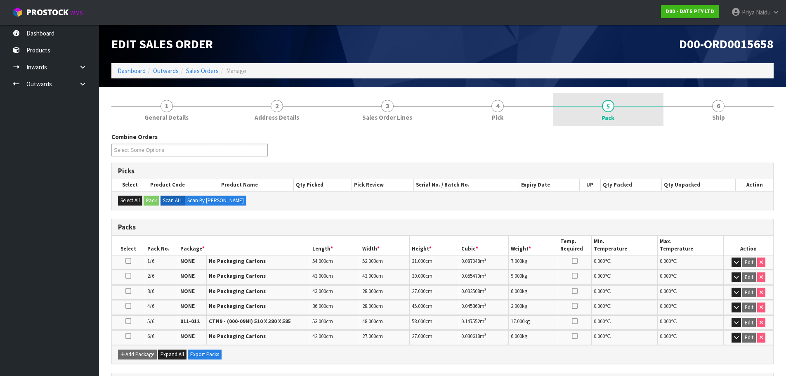
click at [711, 117] on link "6 Ship" at bounding box center [718, 109] width 111 height 33
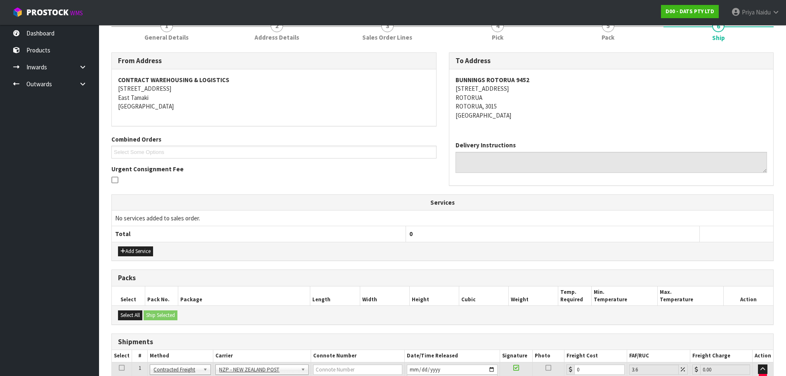
scroll to position [221, 0]
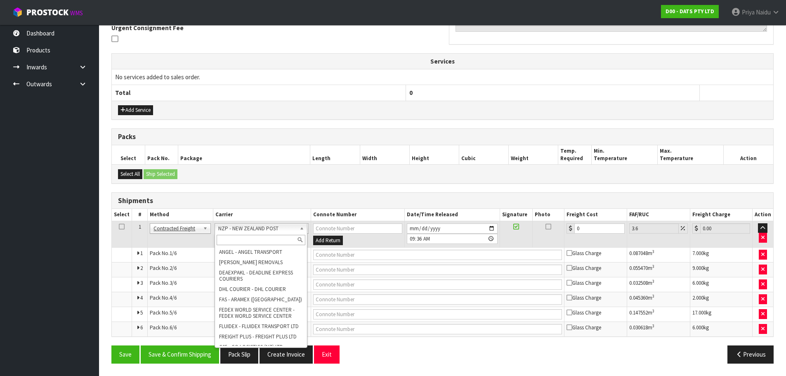
click at [232, 239] on input "text" at bounding box center [261, 240] width 89 height 10
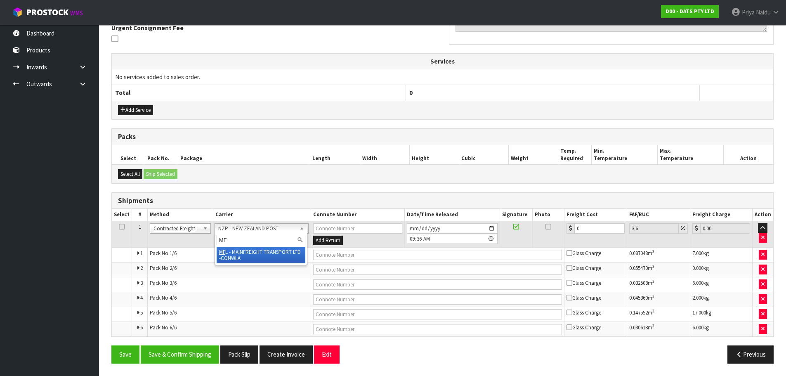
type input "MF"
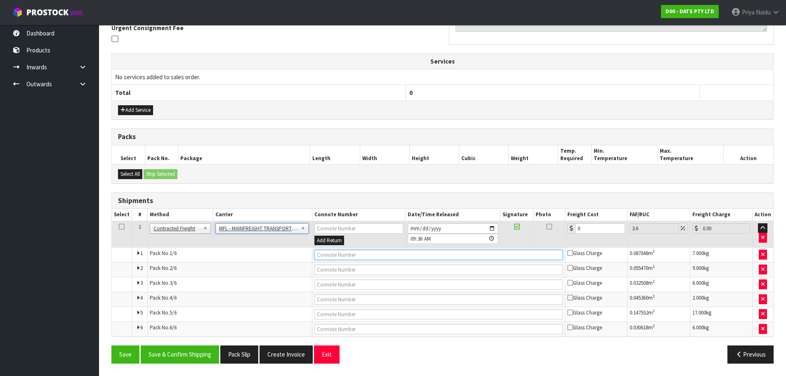
click at [328, 252] on input "text" at bounding box center [438, 255] width 248 height 10
paste input "FWM58460939"
type input "FWM58460939"
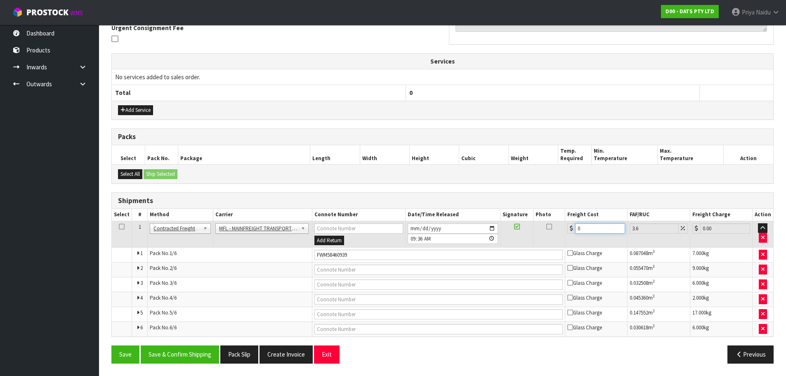
click at [582, 232] on input "0" at bounding box center [600, 228] width 50 height 10
type input "0"
type input "4"
type input "4.14"
type input "46"
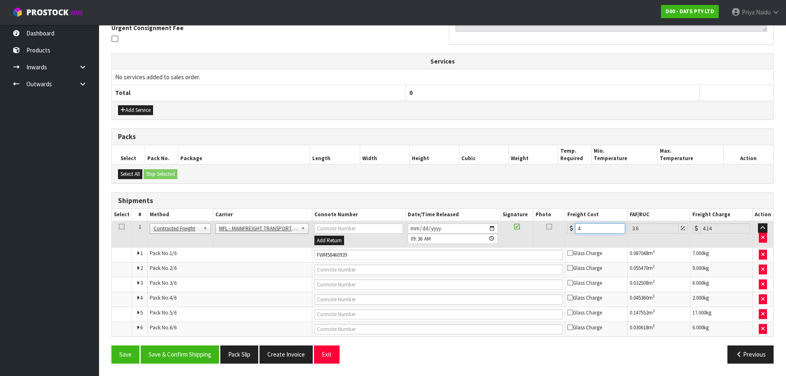
type input "47.66"
type input "46"
click at [190, 353] on button "Save & Confirm Shipping" at bounding box center [180, 354] width 78 height 18
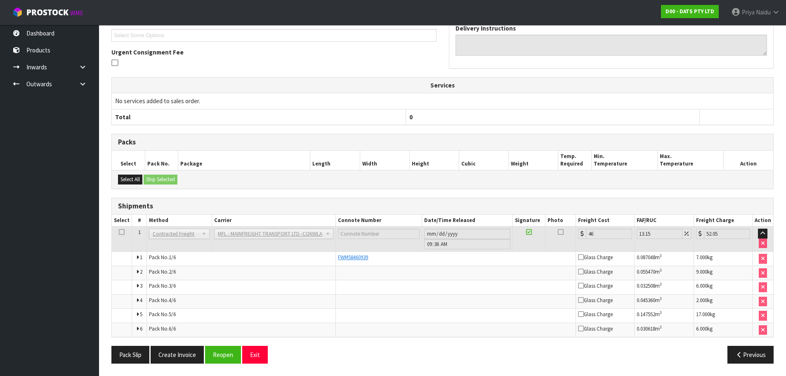
scroll to position [0, 0]
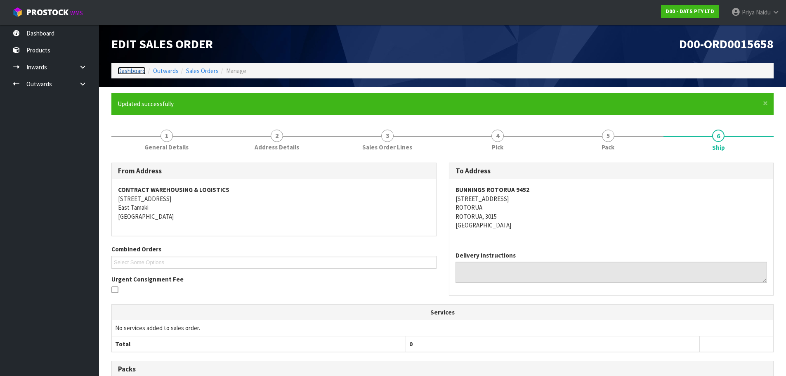
click at [127, 72] on link "Dashboard" at bounding box center [132, 71] width 28 height 8
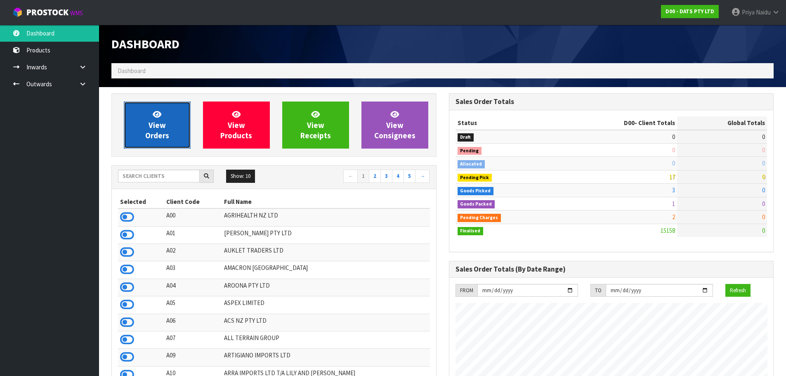
click at [149, 126] on span "View Orders" at bounding box center [157, 124] width 24 height 31
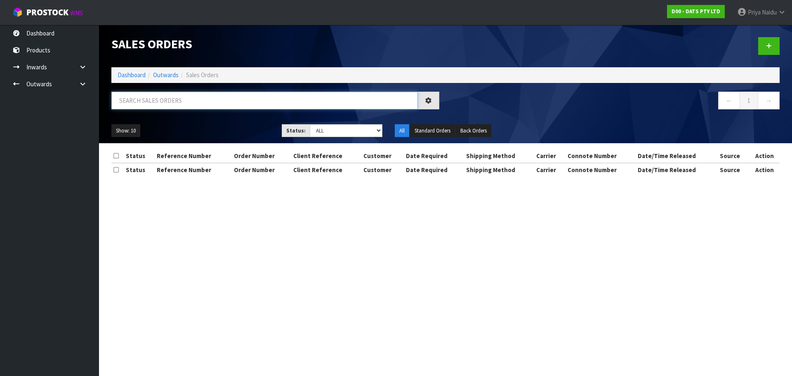
click at [159, 107] on input "text" at bounding box center [264, 101] width 306 height 18
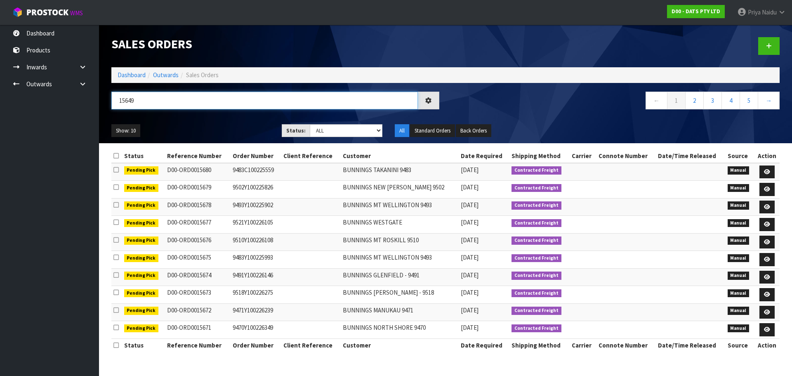
type input "15649"
drag, startPoint x: 348, startPoint y: 129, endPoint x: 343, endPoint y: 136, distance: 8.6
click at [348, 129] on select "Draft Pending Allocated Pending Pick Goods Picked Goods Packed Pending Charges …" at bounding box center [346, 130] width 73 height 13
select select "string:5"
click at [310, 124] on select "Draft Pending Allocated Pending Pick Goods Picked Goods Packed Pending Charges …" at bounding box center [346, 130] width 73 height 13
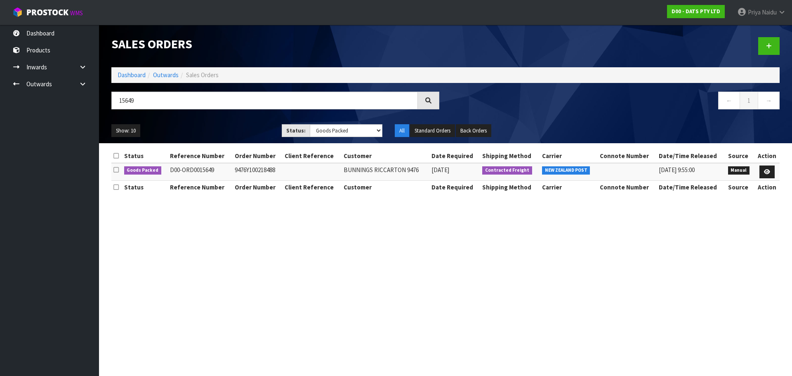
click at [229, 136] on ul "Show: 10 5 10 25 50" at bounding box center [190, 130] width 158 height 13
click at [229, 134] on ul "Show: 10 5 10 25 50" at bounding box center [190, 130] width 158 height 13
click at [763, 167] on link at bounding box center [766, 171] width 15 height 13
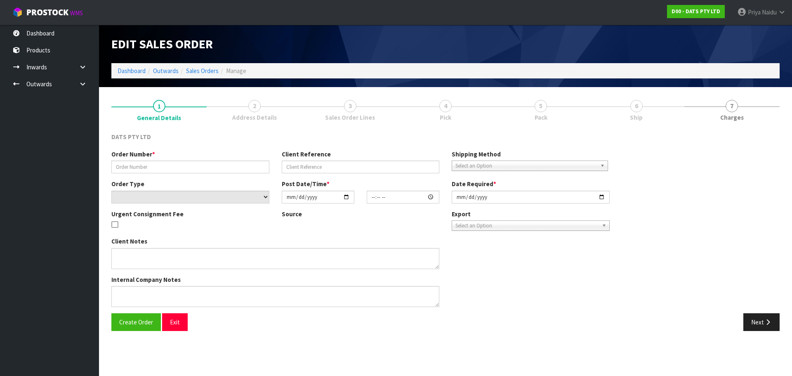
type input "9476Y100218488"
select select "number:0"
type input "2025-08-26"
type input "08:57:00.000"
type input "2025-08-26"
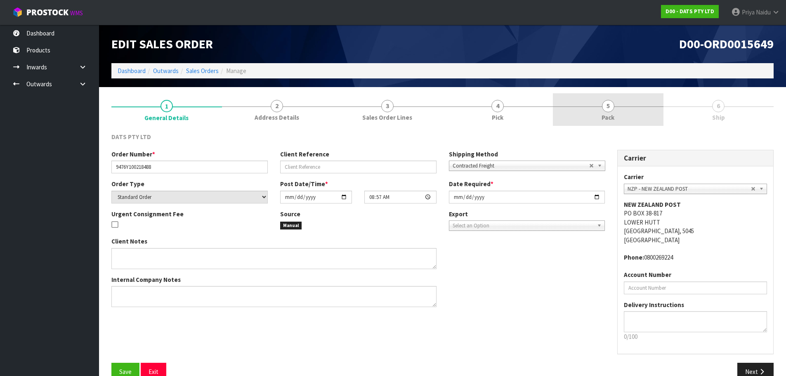
click at [625, 109] on link "5 Pack" at bounding box center [608, 109] width 111 height 33
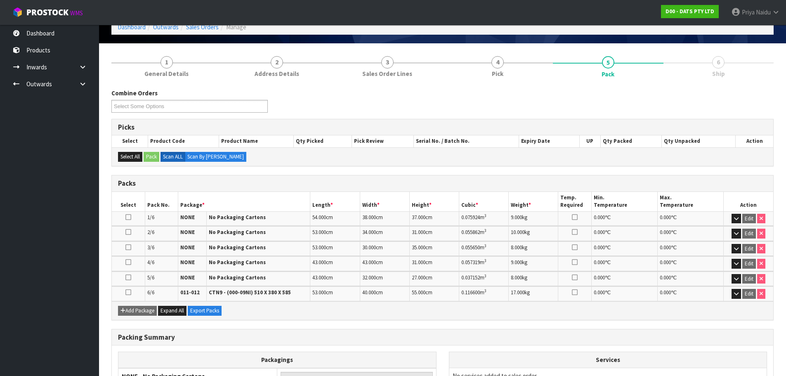
scroll to position [146, 0]
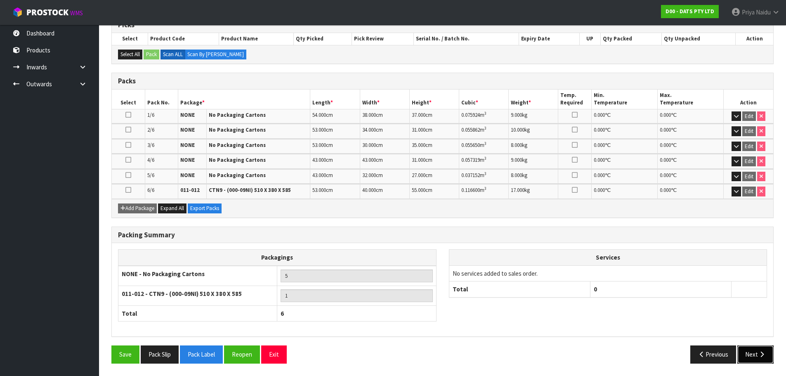
click at [751, 349] on button "Next" at bounding box center [755, 354] width 36 height 18
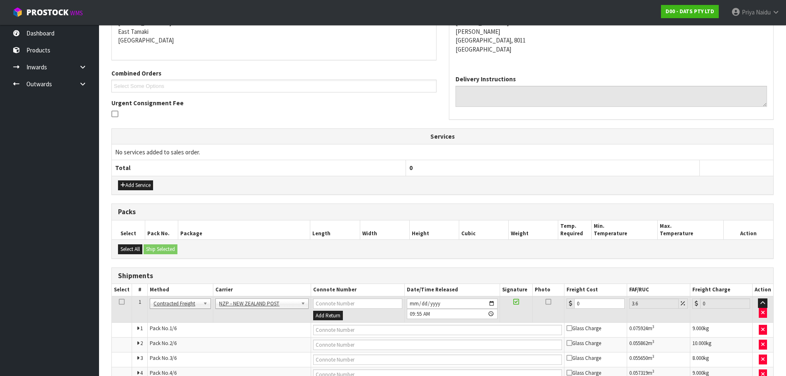
scroll to position [0, 0]
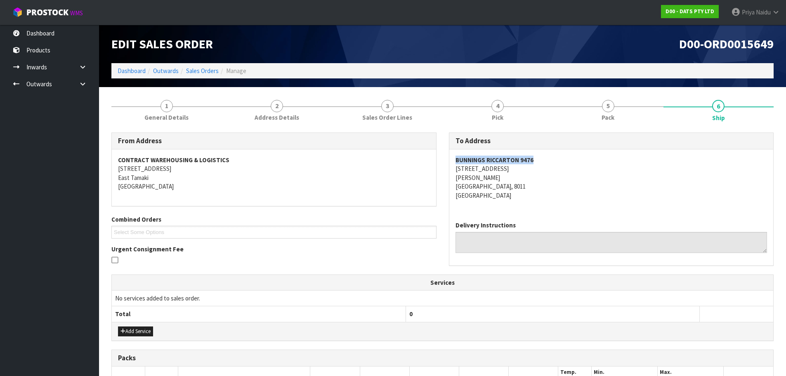
drag, startPoint x: 450, startPoint y: 159, endPoint x: 550, endPoint y: 153, distance: 100.4
click at [550, 153] on div "To Address BUNNINGS RICCARTON 9476 64 BLENHEIM ROAD ADDINGTON CHRISTCHURCH, 801…" at bounding box center [611, 202] width 337 height 141
click at [592, 178] on address "BUNNINGS RICCARTON 9476 64 BLENHEIM ROAD ADDINGTON CHRISTCHURCH, 8011 New Zeala…" at bounding box center [611, 178] width 312 height 44
drag, startPoint x: 450, startPoint y: 170, endPoint x: 523, endPoint y: 170, distance: 73.0
click at [523, 170] on div "BUNNINGS RICCARTON 9476 64 BLENHEIM ROAD ADDINGTON CHRISTCHURCH, 8011 New Zeala…" at bounding box center [611, 181] width 324 height 65
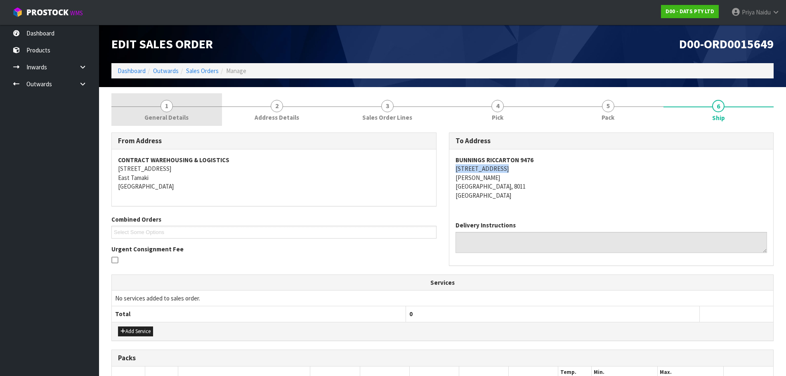
click at [160, 111] on link "1 General Details" at bounding box center [166, 109] width 111 height 33
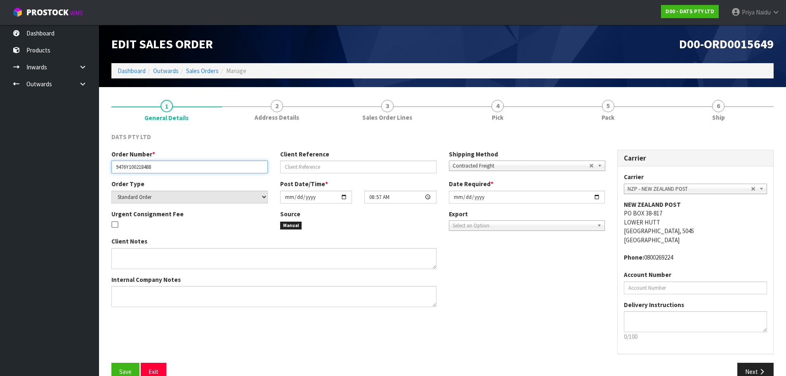
drag, startPoint x: 113, startPoint y: 167, endPoint x: 163, endPoint y: 167, distance: 49.9
click at [163, 167] on input "9476Y100218488" at bounding box center [189, 166] width 156 height 13
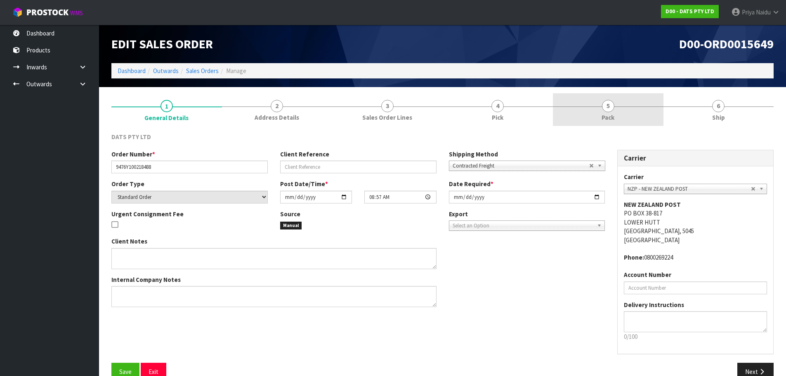
click at [581, 124] on link "5 Pack" at bounding box center [608, 109] width 111 height 33
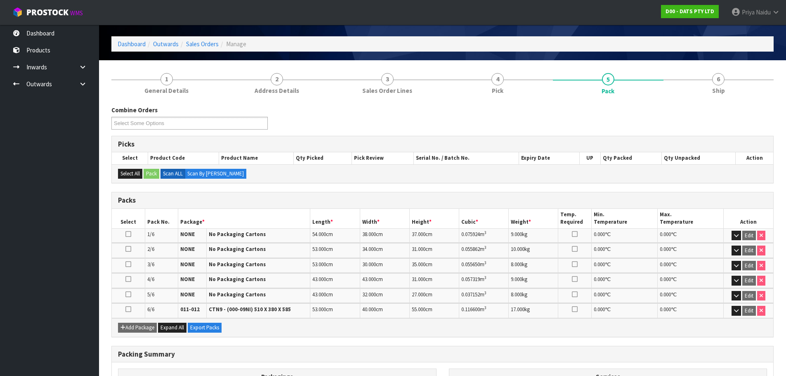
scroll to position [41, 0]
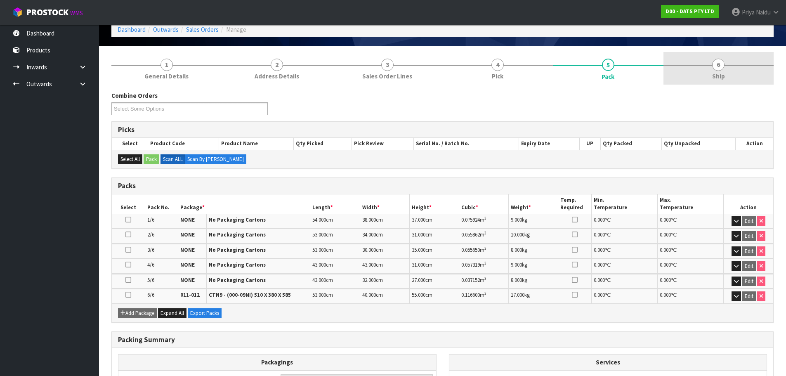
drag, startPoint x: 708, startPoint y: 63, endPoint x: 687, endPoint y: 72, distance: 23.5
click at [708, 63] on link "6 Ship" at bounding box center [718, 68] width 111 height 33
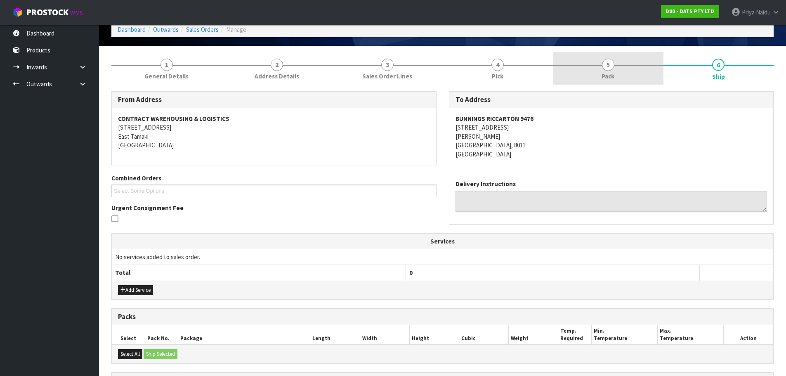
click at [579, 77] on link "5 Pack" at bounding box center [608, 68] width 111 height 33
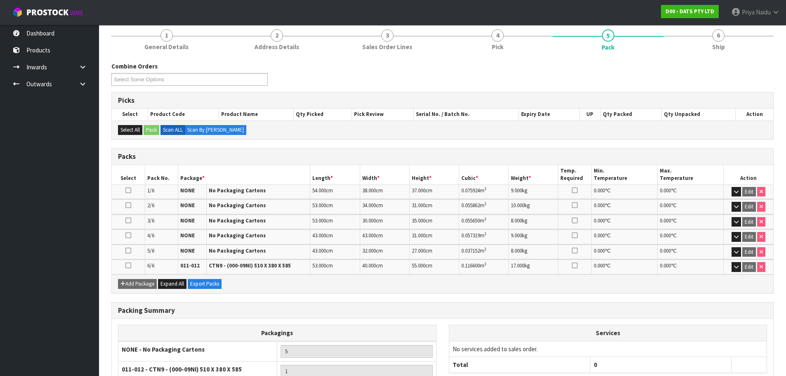
scroll to position [82, 0]
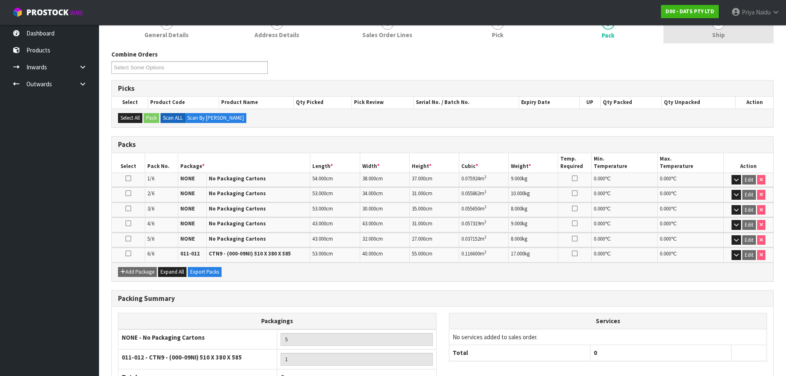
drag, startPoint x: 719, startPoint y: 37, endPoint x: 705, endPoint y: 40, distance: 14.3
click at [719, 37] on span "Ship" at bounding box center [718, 35] width 13 height 9
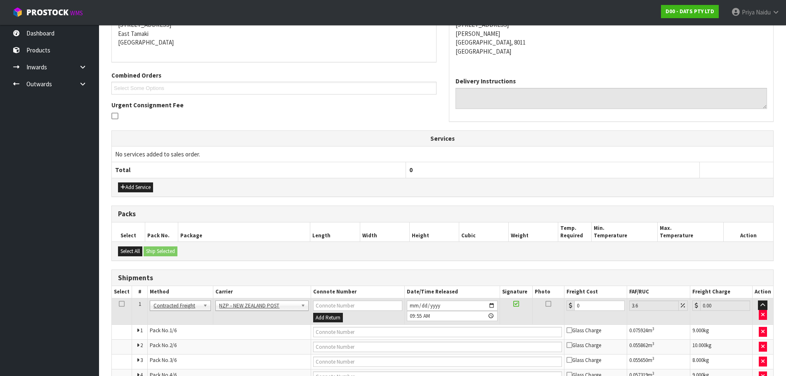
scroll to position [221, 0]
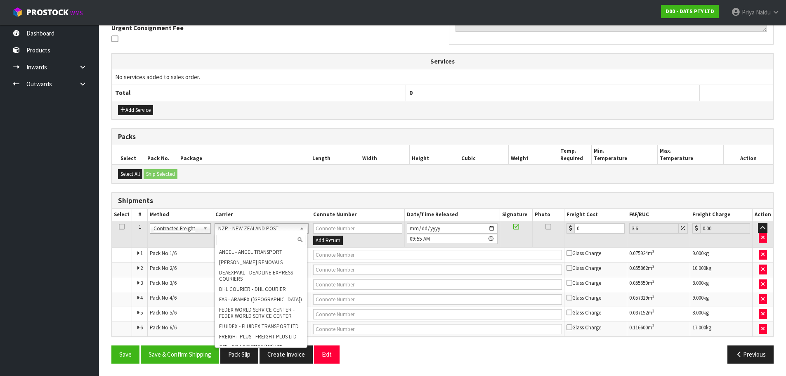
click at [248, 242] on input "text" at bounding box center [261, 240] width 89 height 10
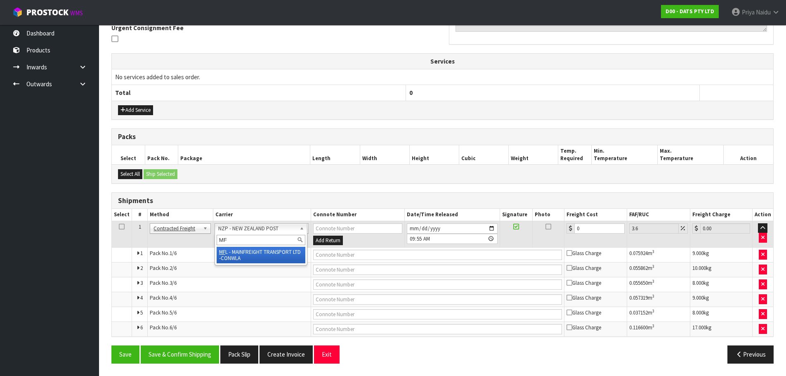
type input "MF"
click at [356, 262] on td at bounding box center [438, 269] width 253 height 15
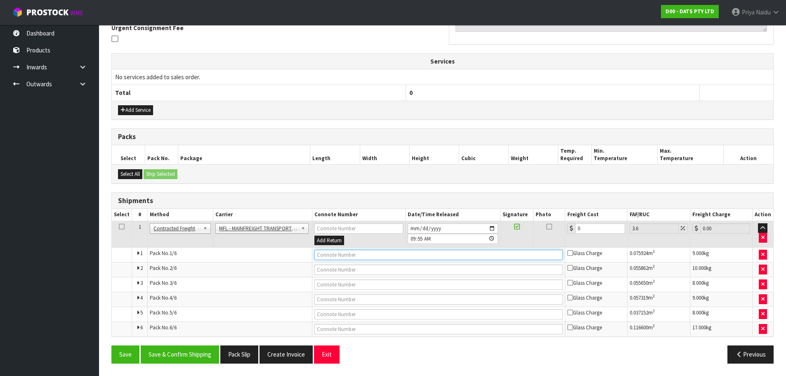
click at [364, 254] on input "text" at bounding box center [438, 255] width 248 height 10
paste input "FWM58461053"
type input "FWM58461053"
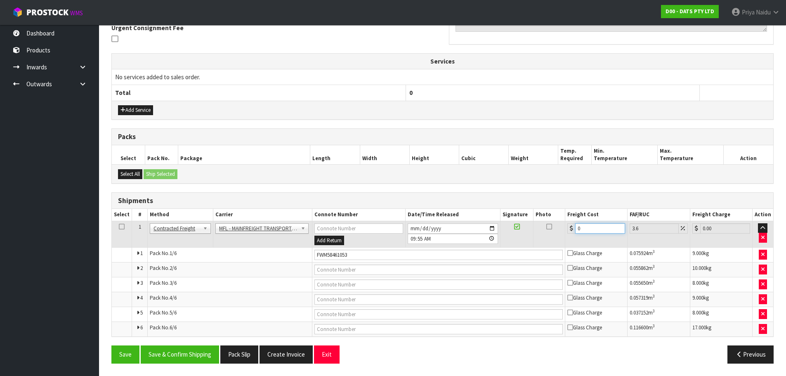
click at [584, 232] on input "0" at bounding box center [600, 228] width 50 height 10
type input "0"
type input "6"
type input "6.22"
type input "69"
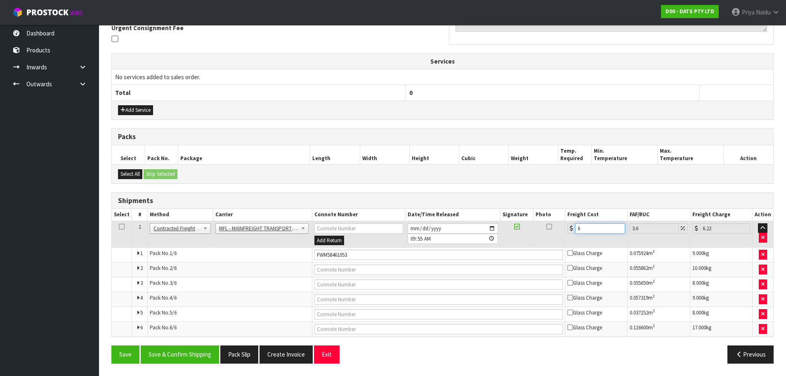
type input "71.48"
type input "69.9"
type input "72.42"
type input "69.97"
type input "72.49"
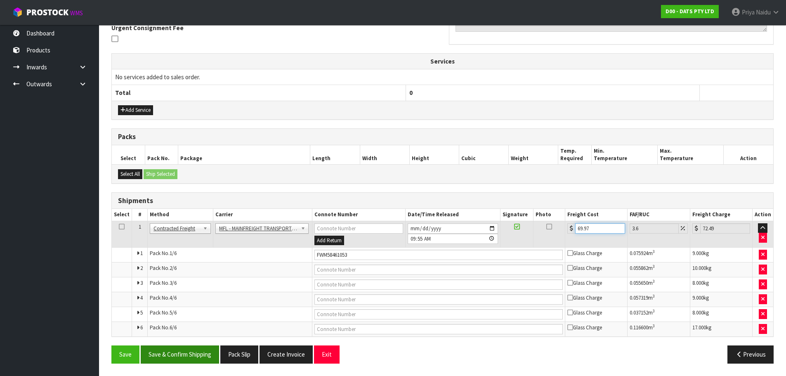
type input "69.97"
click at [196, 350] on button "Save & Confirm Shipping" at bounding box center [180, 354] width 78 height 18
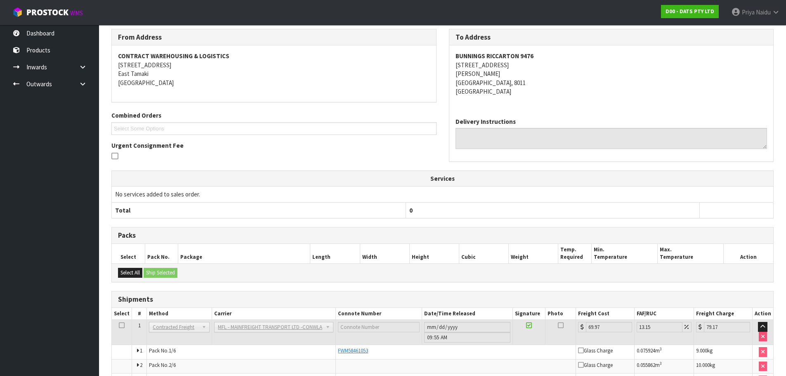
scroll to position [21, 0]
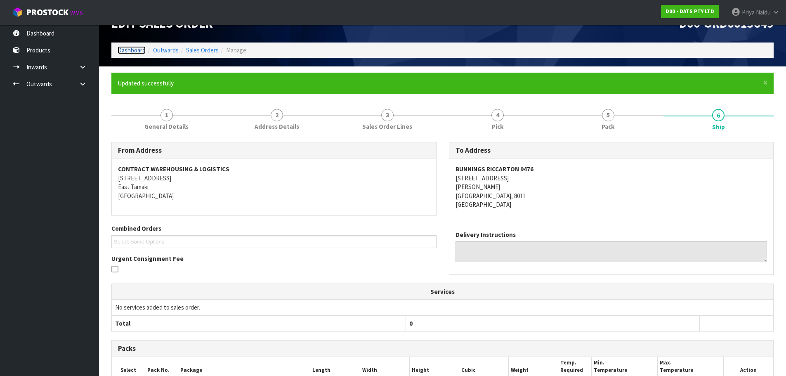
click at [138, 51] on link "Dashboard" at bounding box center [132, 50] width 28 height 8
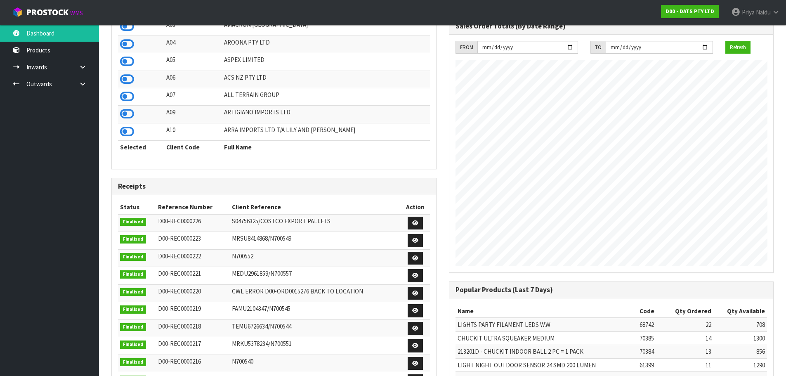
scroll to position [52, 0]
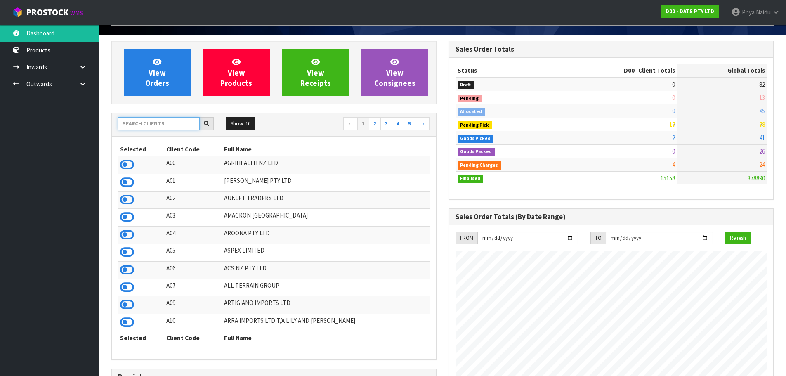
click at [145, 126] on input "text" at bounding box center [159, 123] width 82 height 13
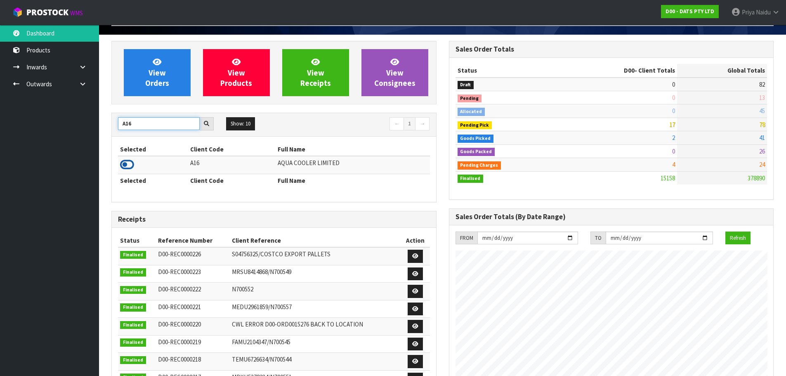
type input "A16"
drag, startPoint x: 123, startPoint y: 165, endPoint x: 125, endPoint y: 151, distance: 15.0
click at [123, 165] on icon at bounding box center [127, 164] width 14 height 12
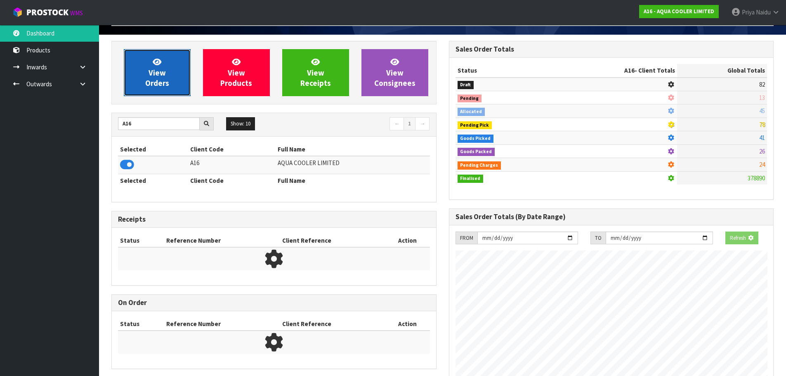
click at [148, 87] on span "View Orders" at bounding box center [157, 72] width 24 height 31
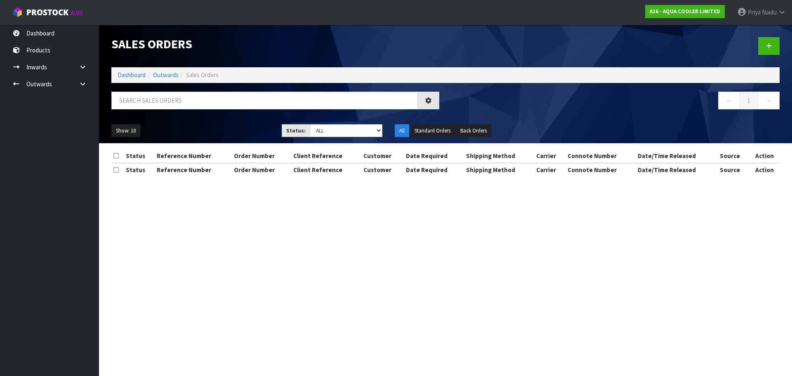
click at [165, 59] on div "Sales Orders" at bounding box center [275, 44] width 340 height 38
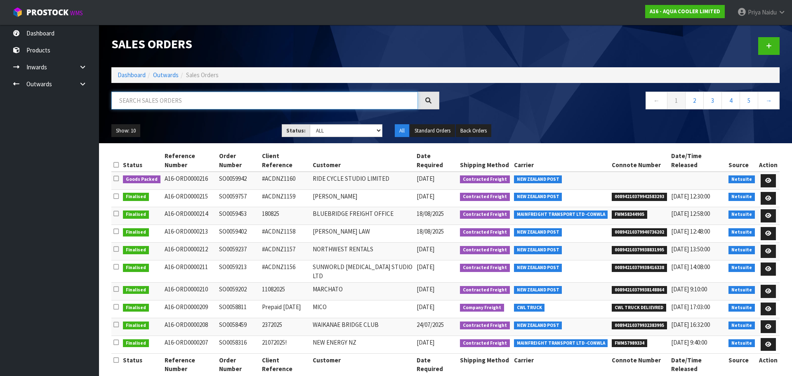
click at [154, 101] on input "text" at bounding box center [264, 101] width 306 height 18
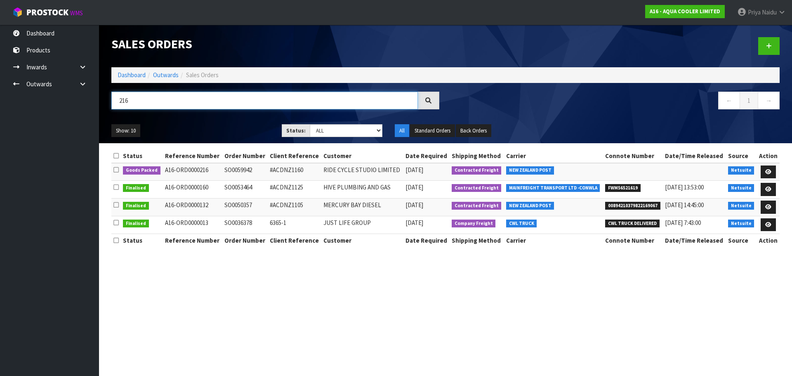
type input "216"
click at [213, 122] on div "Show: 10 5 10 25 50 Status: Draft Pending Allocated Pending Pick Goods Picked G…" at bounding box center [445, 131] width 681 height 26
click at [768, 171] on icon at bounding box center [768, 171] width 6 height 5
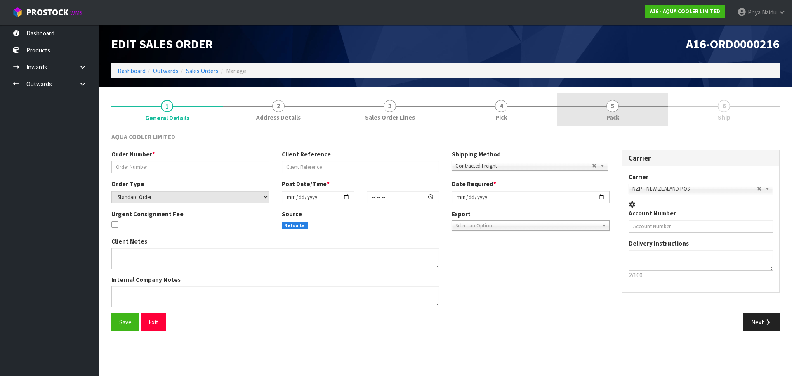
type input "SO0059942"
type input "#ACDNZ1160"
select select "number:0"
type input "2025-08-27"
type input "17:45:10.000"
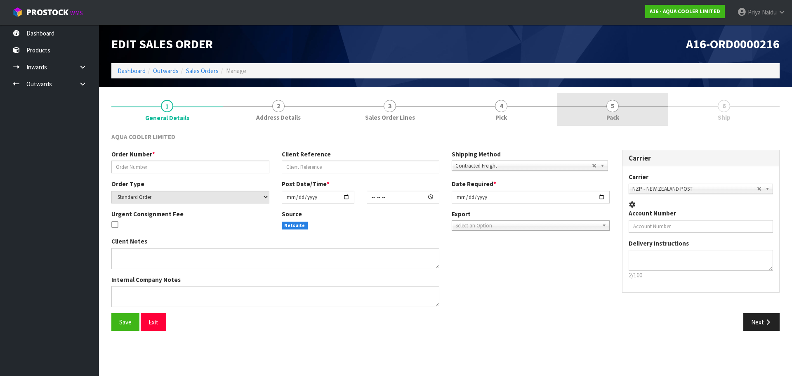
type input "2025-08-28"
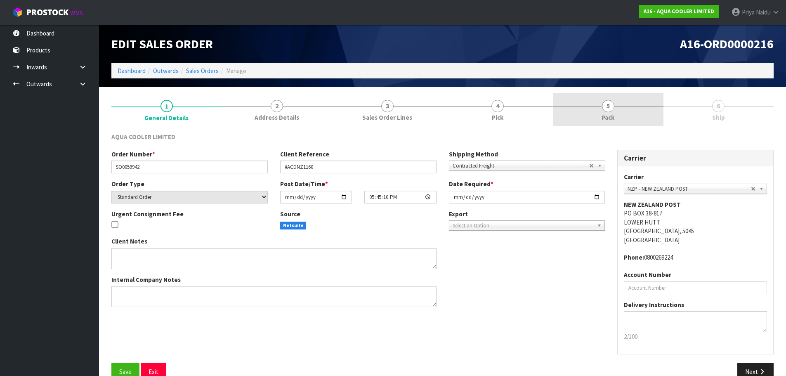
click at [621, 111] on link "5 Pack" at bounding box center [608, 109] width 111 height 33
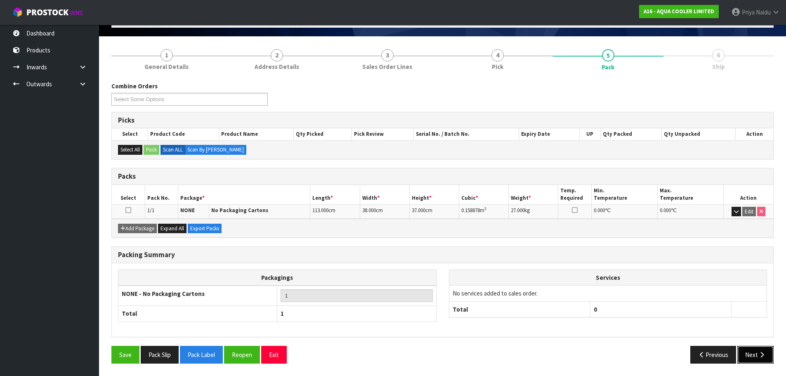
click at [743, 349] on button "Next" at bounding box center [755, 355] width 36 height 18
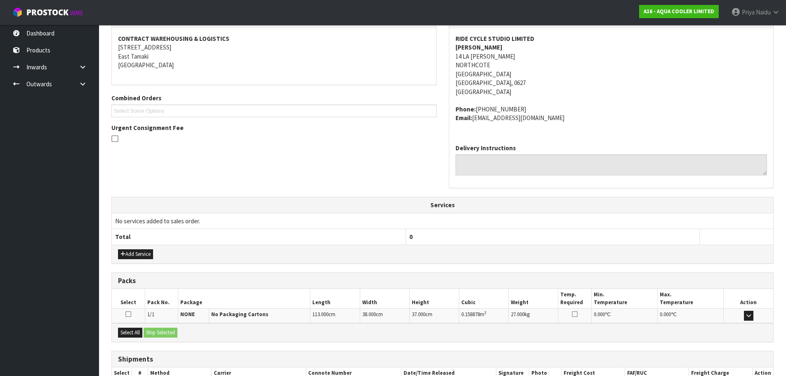
scroll to position [176, 0]
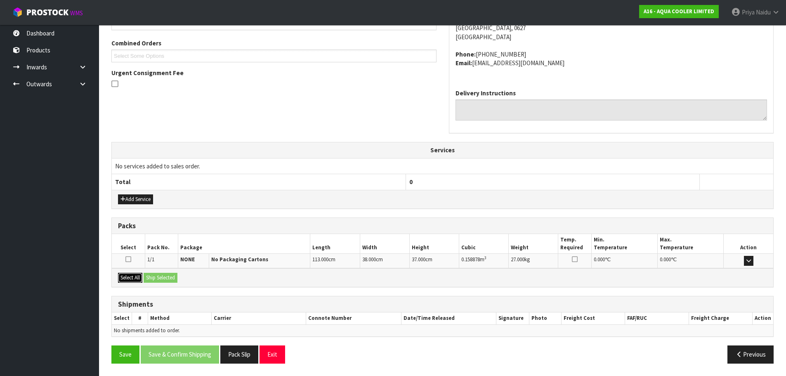
drag, startPoint x: 135, startPoint y: 274, endPoint x: 155, endPoint y: 274, distance: 19.8
click at [135, 274] on button "Select All" at bounding box center [130, 278] width 24 height 10
click at [155, 274] on button "Ship Selected" at bounding box center [161, 278] width 34 height 10
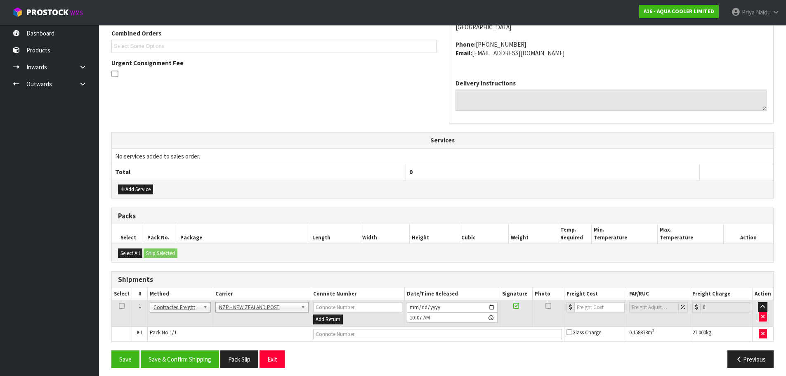
scroll to position [191, 0]
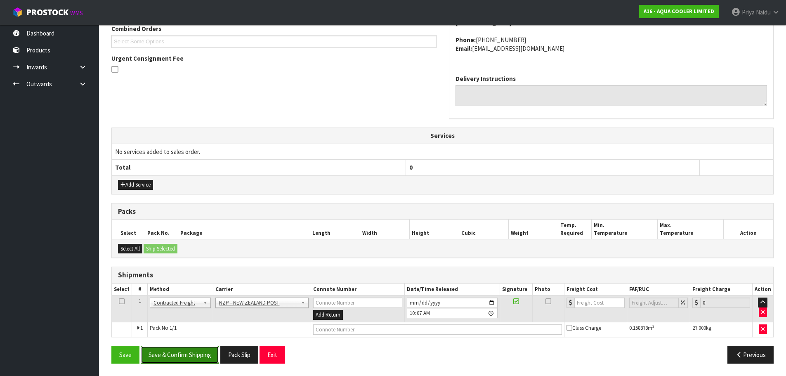
click at [181, 353] on button "Save & Confirm Shipping" at bounding box center [180, 355] width 78 height 18
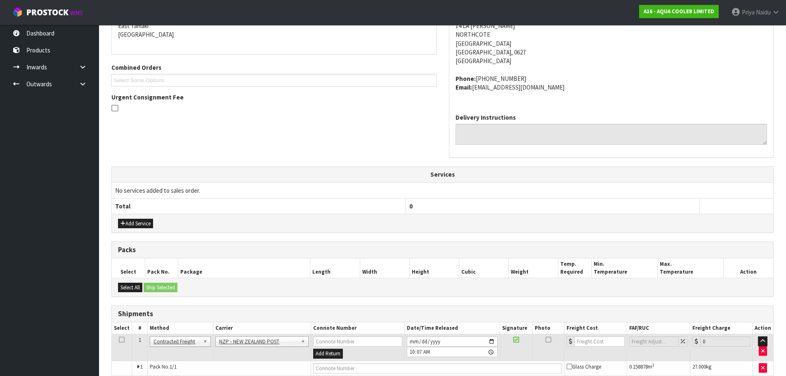
scroll to position [0, 0]
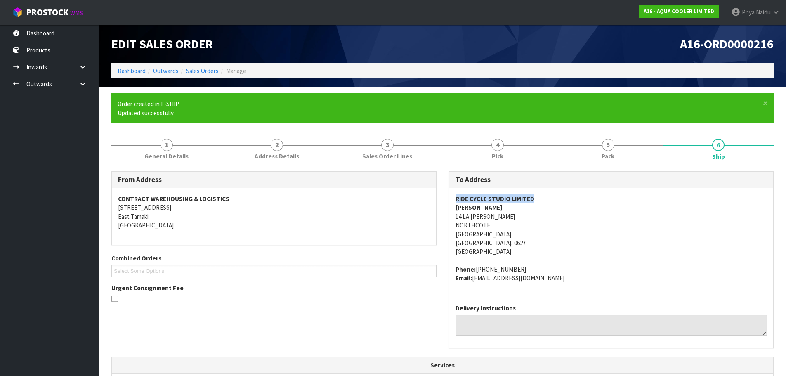
drag, startPoint x: 452, startPoint y: 196, endPoint x: 551, endPoint y: 198, distance: 99.0
click at [554, 198] on div "RIDE CYCLE STUDIO LIMITED ROCHELLE MOLONEY 14 LA ROCHE PL NORTHCOTE AUCKLAND AU…" at bounding box center [611, 242] width 324 height 109
drag, startPoint x: 453, startPoint y: 216, endPoint x: 509, endPoint y: 240, distance: 60.6
click at [509, 240] on div "RIDE CYCLE STUDIO LIMITED ROCHELLE MOLONEY 14 LA ROCHE PL NORTHCOTE AUCKLAND AU…" at bounding box center [611, 242] width 324 height 109
click at [554, 125] on form "× Close Order created in E-SHIP Updated successfully 1 General Details 2 Addres…" at bounding box center [442, 335] width 662 height 485
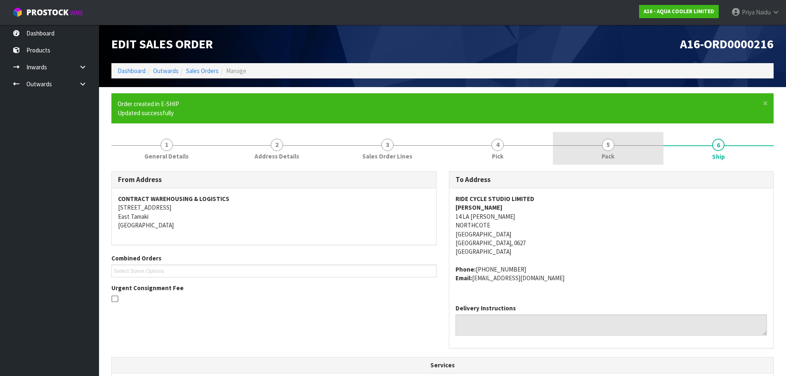
click at [590, 151] on link "5 Pack" at bounding box center [608, 148] width 111 height 33
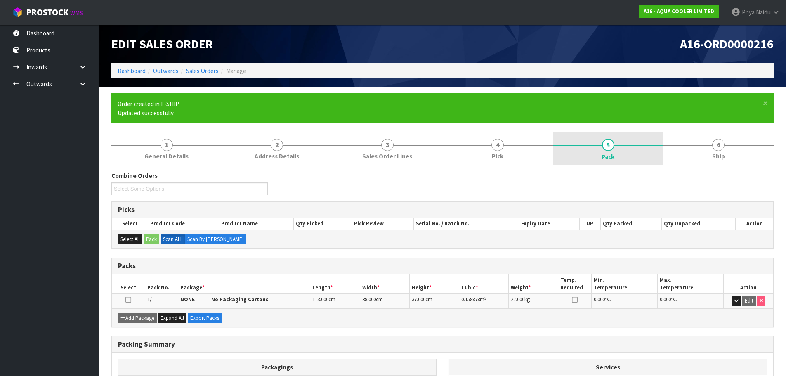
drag, startPoint x: 705, startPoint y: 144, endPoint x: 616, endPoint y: 156, distance: 89.9
click at [705, 144] on link "6 Ship" at bounding box center [718, 148] width 111 height 33
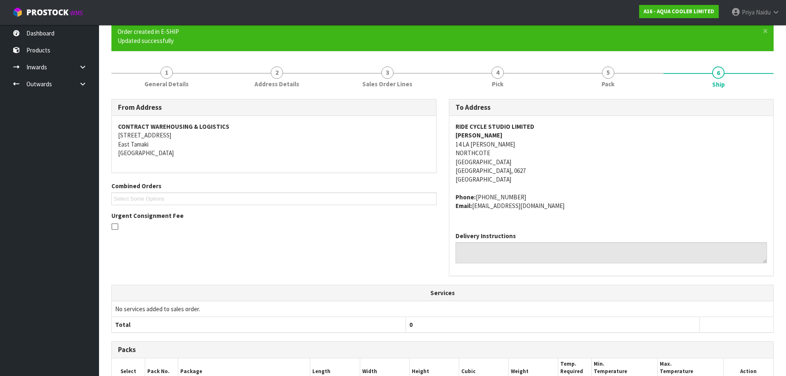
scroll to position [209, 0]
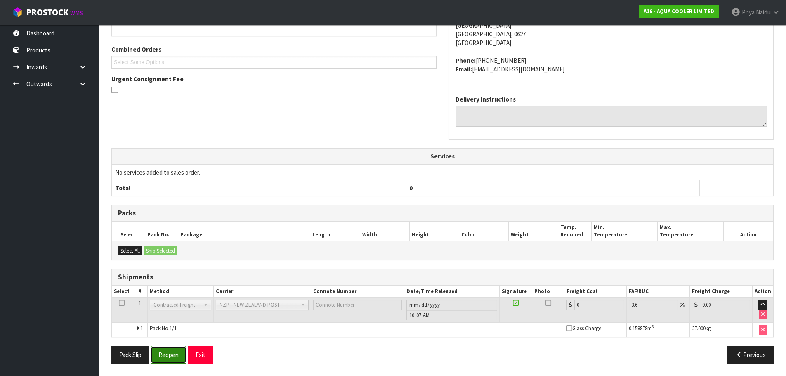
click at [176, 356] on button "Reopen" at bounding box center [169, 355] width 36 height 18
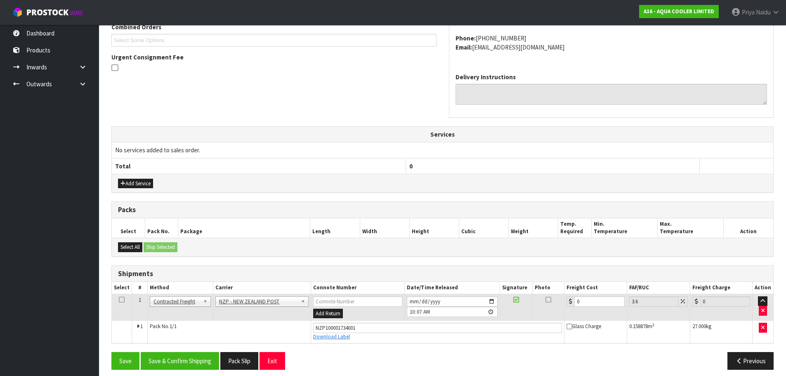
scroll to position [228, 0]
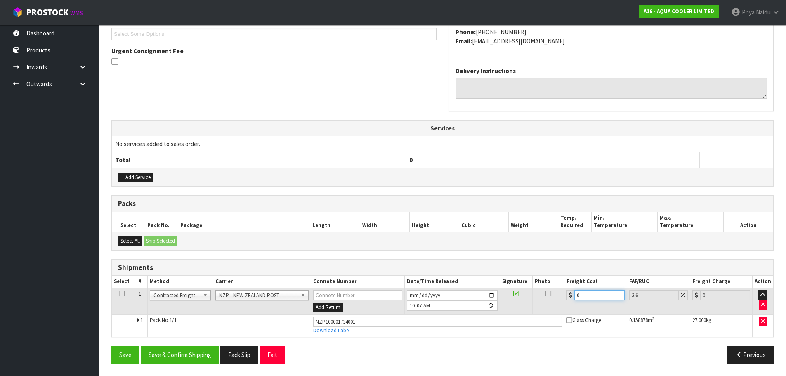
click at [595, 293] on input "0" at bounding box center [599, 295] width 50 height 10
type input "3"
type input "3.11"
type input "30"
type input "31.08"
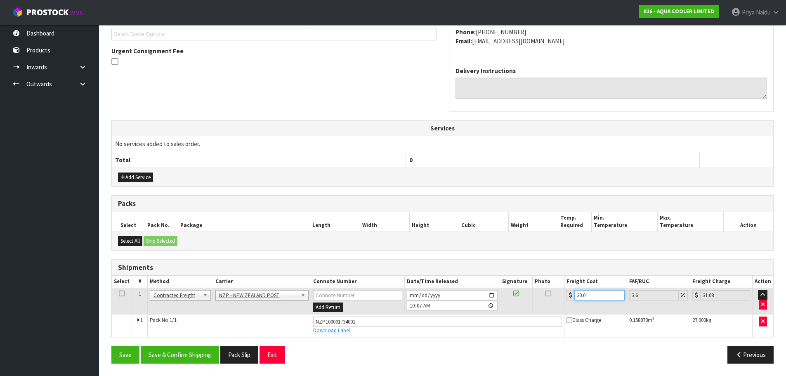
type input "30.06"
type input "31.14"
type input "30.06"
click at [195, 351] on button "Save & Confirm Shipping" at bounding box center [180, 355] width 78 height 18
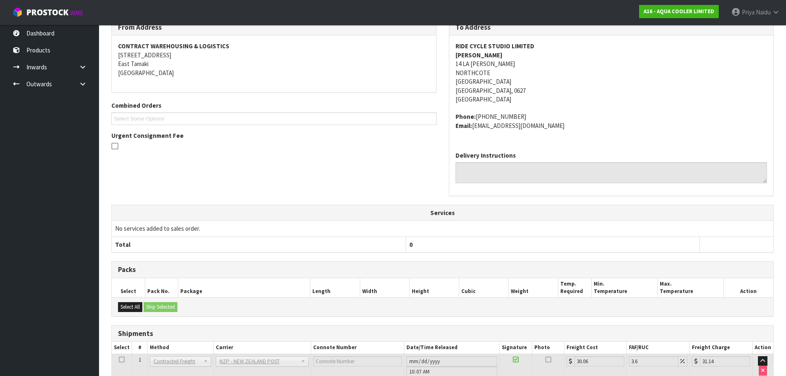
scroll to position [0, 0]
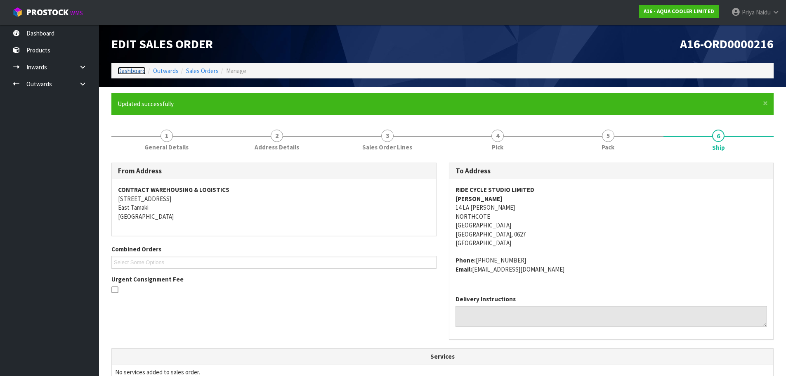
click at [135, 73] on link "Dashboard" at bounding box center [132, 71] width 28 height 8
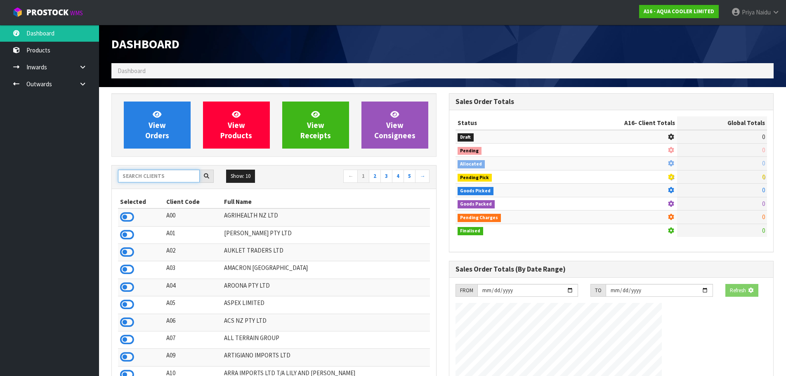
click at [149, 174] on input "text" at bounding box center [159, 176] width 82 height 13
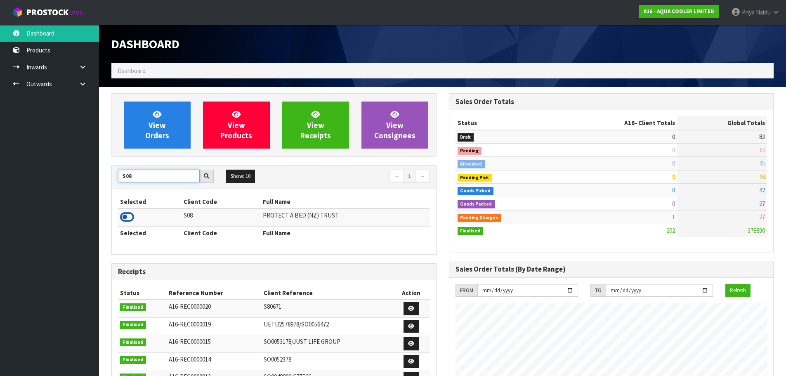
type input "S08"
click at [130, 213] on icon at bounding box center [127, 217] width 14 height 12
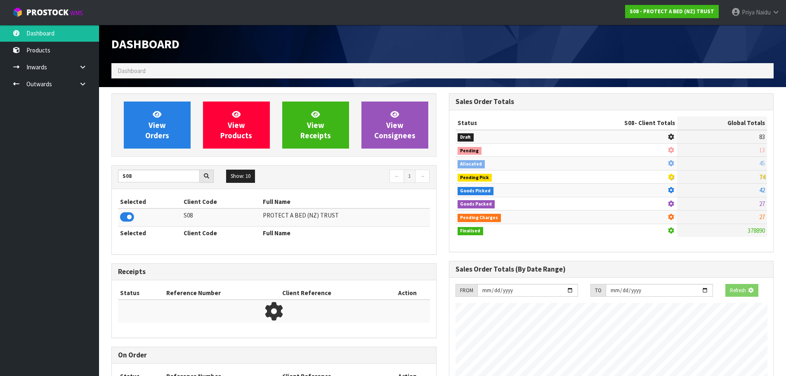
scroll to position [514, 337]
click at [144, 151] on div "View Orders View Products View Receipts View Consignees" at bounding box center [273, 125] width 325 height 64
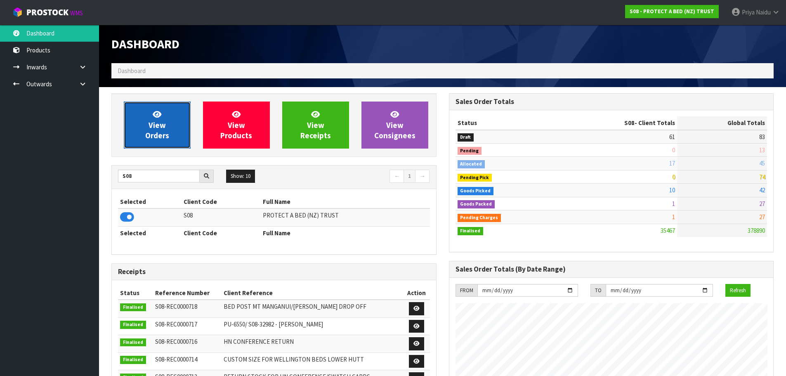
click at [165, 127] on span "View Orders" at bounding box center [157, 124] width 24 height 31
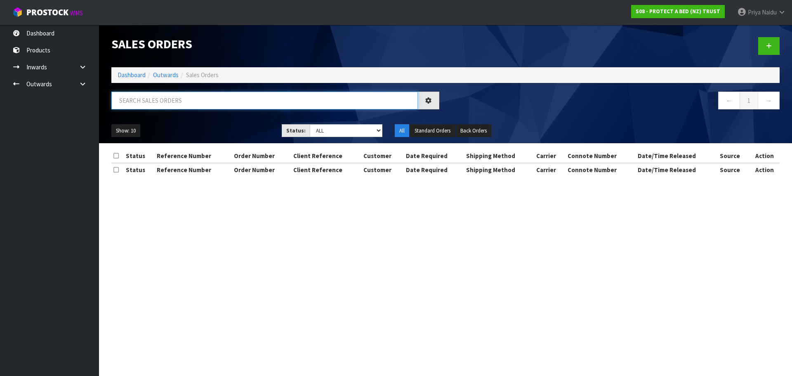
click at [184, 107] on input "text" at bounding box center [264, 101] width 306 height 18
type input "33176"
click at [206, 123] on div "Show: 10 5 10 25 50 Status: Draft Pending Allocated Pending Pick Goods Picked G…" at bounding box center [445, 131] width 681 height 26
drag, startPoint x: 323, startPoint y: 128, endPoint x: 325, endPoint y: 136, distance: 7.6
click at [323, 128] on select "Draft Pending Allocated Pending Pick Goods Picked Goods Packed Pending Charges …" at bounding box center [346, 130] width 73 height 13
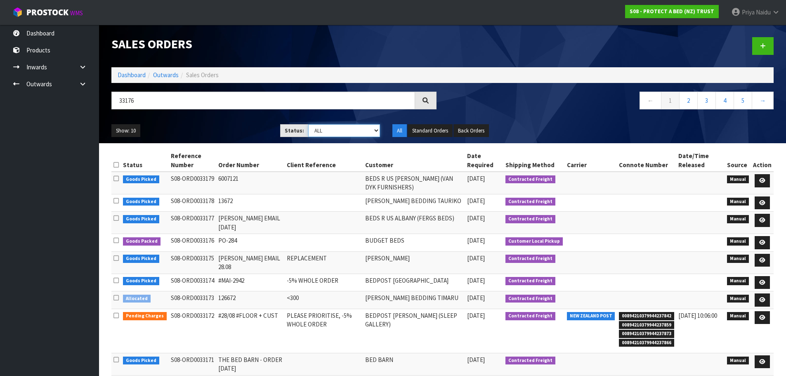
select select "string:5"
click at [308, 124] on select "Draft Pending Allocated Pending Pick Goods Picked Goods Packed Pending Charges …" at bounding box center [344, 130] width 72 height 13
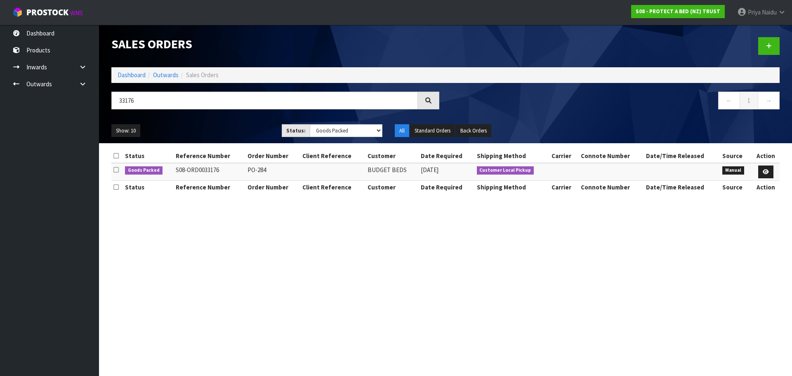
click at [252, 124] on ul "Show: 10 5 10 25 50" at bounding box center [190, 130] width 158 height 13
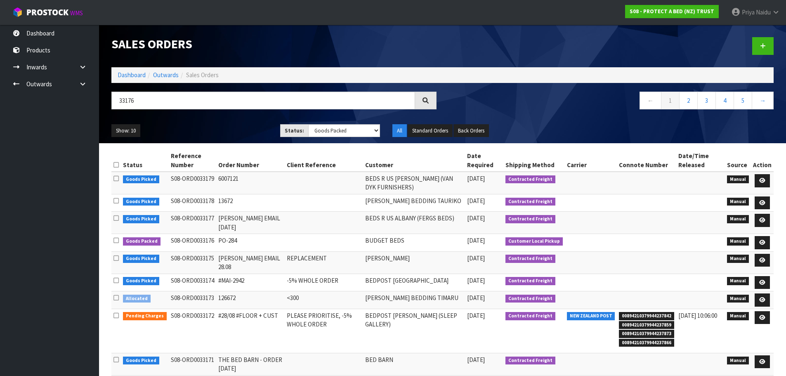
click at [217, 130] on ul "Show: 10 5 10 25 50" at bounding box center [189, 130] width 156 height 13
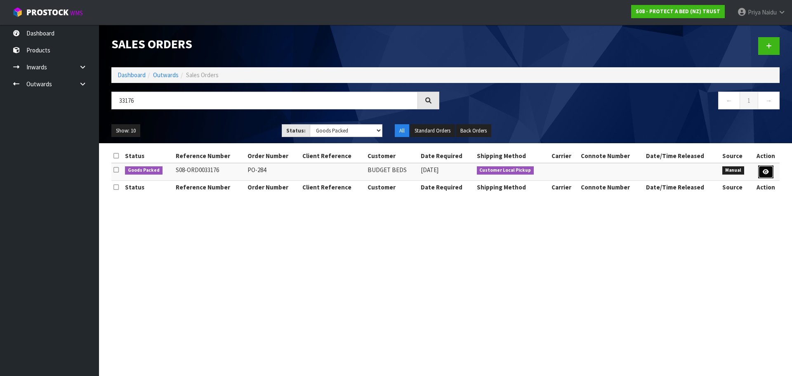
click at [769, 171] on link at bounding box center [765, 171] width 15 height 13
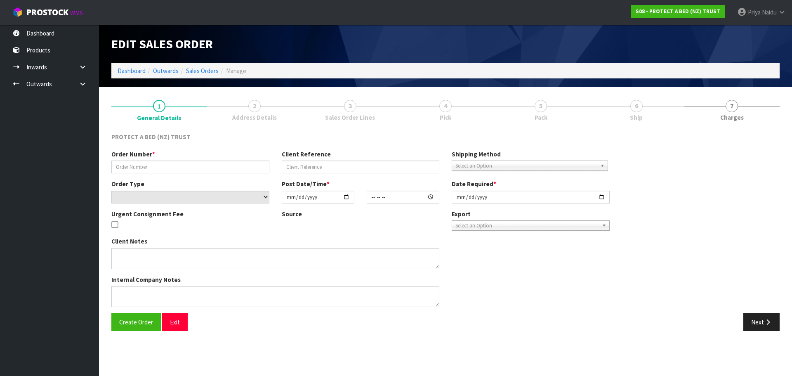
type input "PO-284"
select select "number:0"
type input "2025-08-29"
type input "08:26:00.000"
type input "2025-08-29"
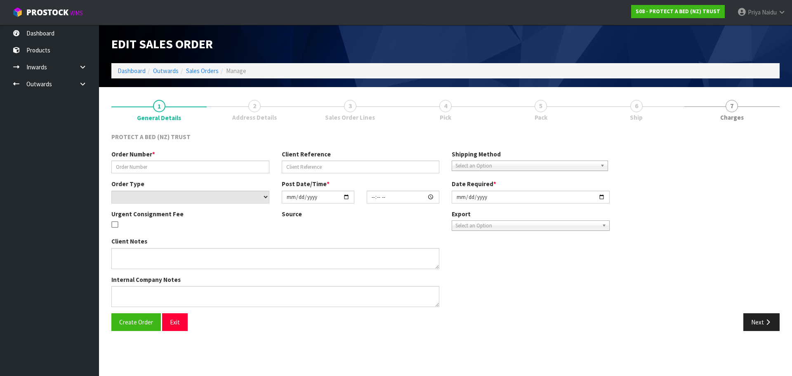
type textarea "ADVISE NAREN WHEN READY TO BE COLLECTED"
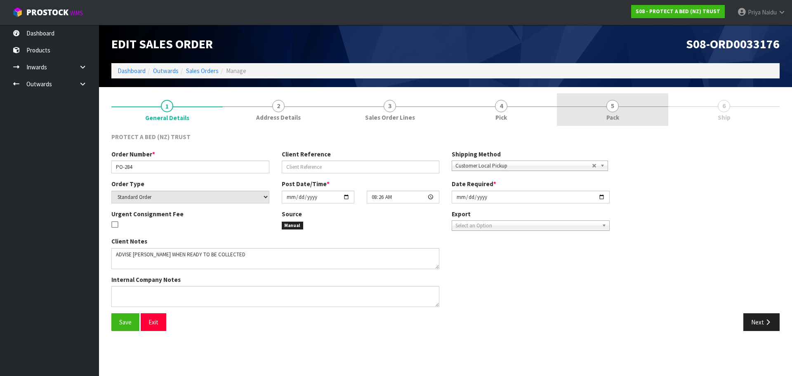
click at [628, 115] on link "5 Pack" at bounding box center [612, 109] width 111 height 33
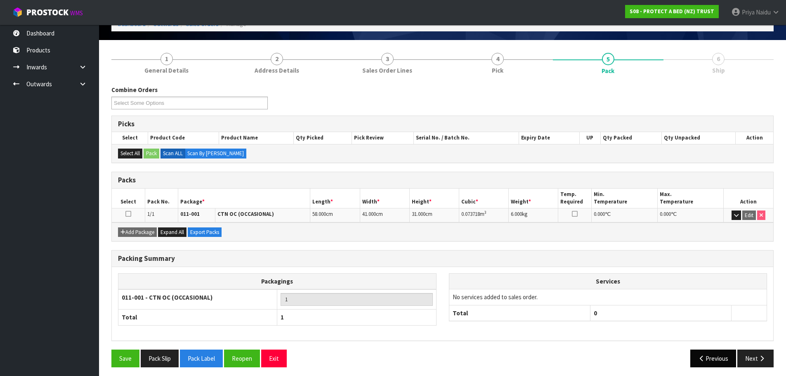
scroll to position [51, 0]
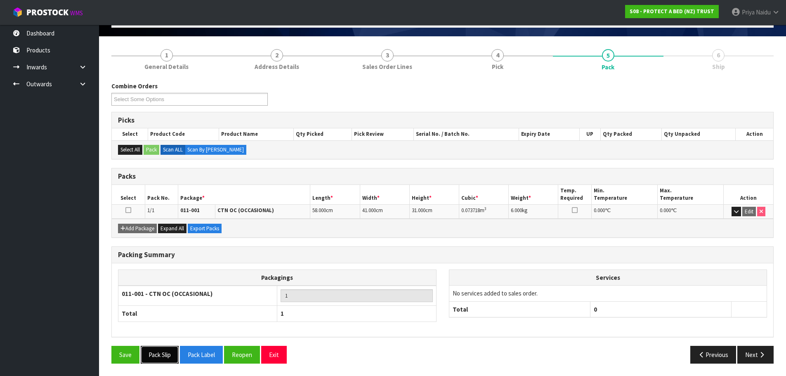
drag, startPoint x: 153, startPoint y: 347, endPoint x: 186, endPoint y: 337, distance: 34.3
click at [154, 347] on button "Pack Slip" at bounding box center [160, 355] width 38 height 18
click at [744, 355] on button "Next" at bounding box center [755, 355] width 36 height 18
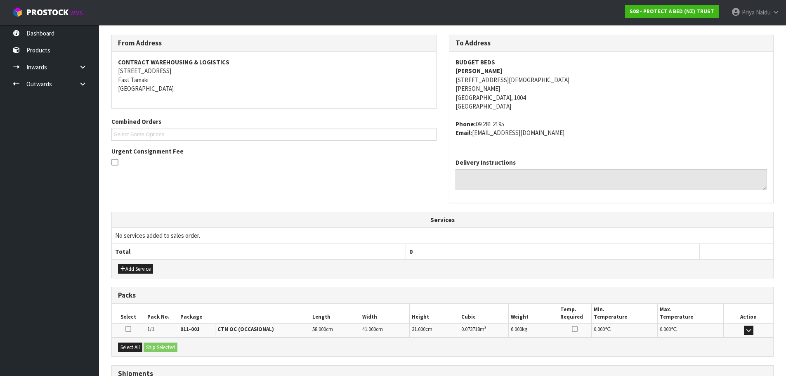
scroll to position [167, 0]
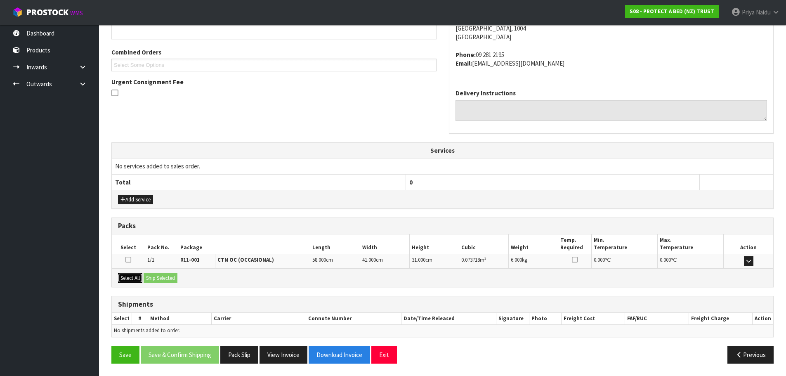
drag, startPoint x: 132, startPoint y: 277, endPoint x: 146, endPoint y: 278, distance: 14.4
click at [132, 278] on button "Select All" at bounding box center [130, 278] width 24 height 10
drag, startPoint x: 159, startPoint y: 278, endPoint x: 211, endPoint y: 283, distance: 52.7
click at [159, 278] on button "Ship Selected" at bounding box center [161, 278] width 34 height 10
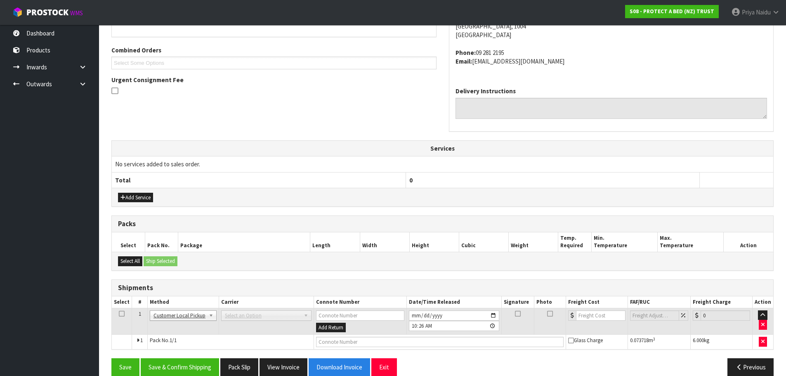
scroll to position [182, 0]
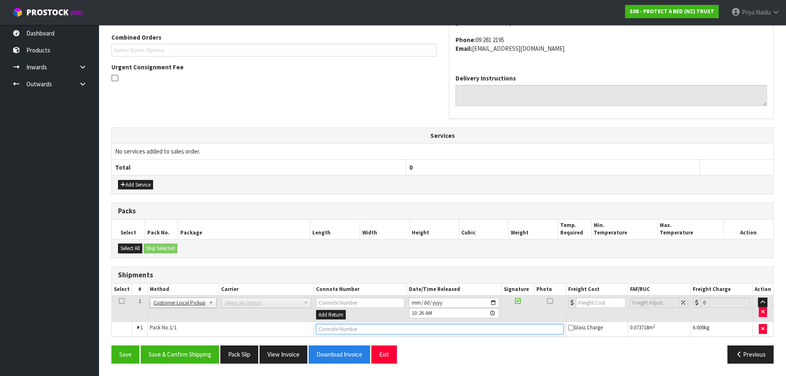
click at [368, 325] on input "text" at bounding box center [439, 329] width 247 height 10
type input "CUSTOMER COLLECTED"
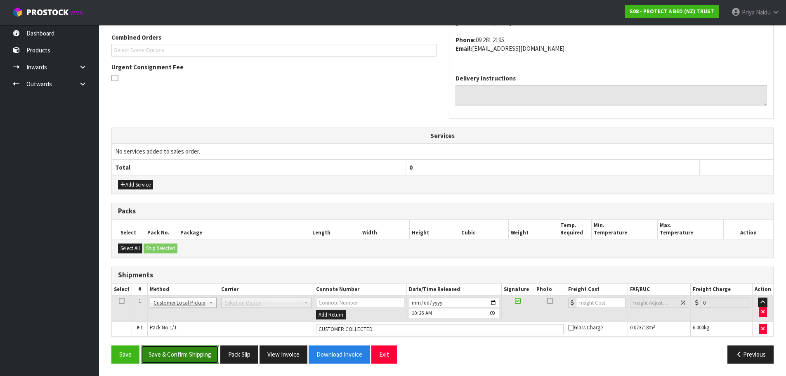
click at [186, 356] on button "Save & Confirm Shipping" at bounding box center [180, 354] width 78 height 18
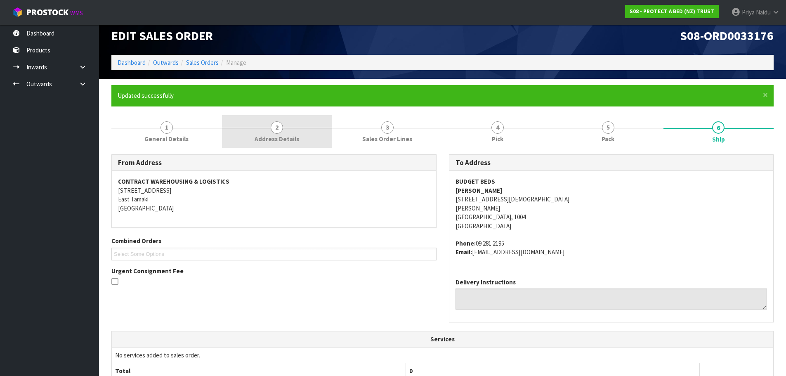
scroll to position [0, 0]
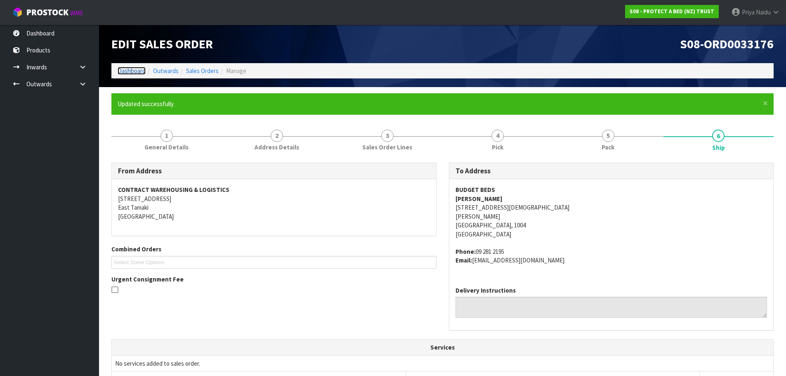
click at [129, 72] on link "Dashboard" at bounding box center [132, 71] width 28 height 8
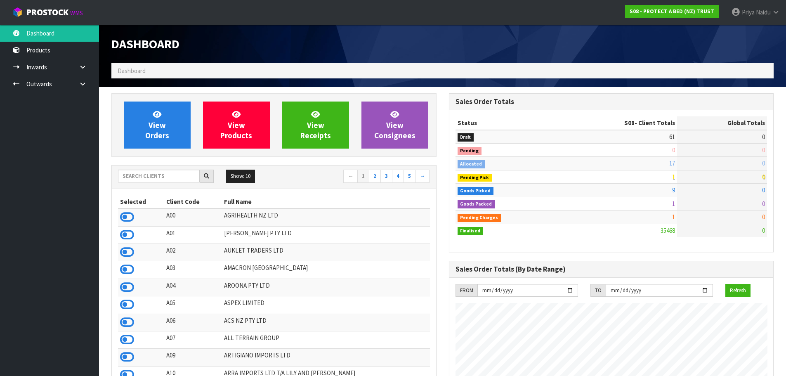
scroll to position [625, 337]
click at [151, 179] on input "text" at bounding box center [159, 176] width 82 height 13
type input "A00"
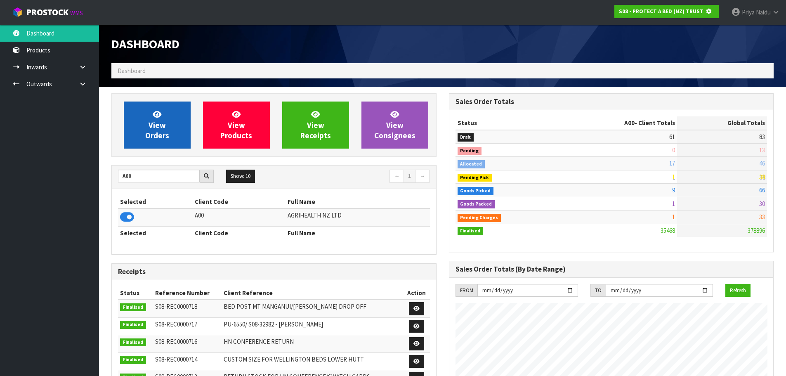
scroll to position [514, 337]
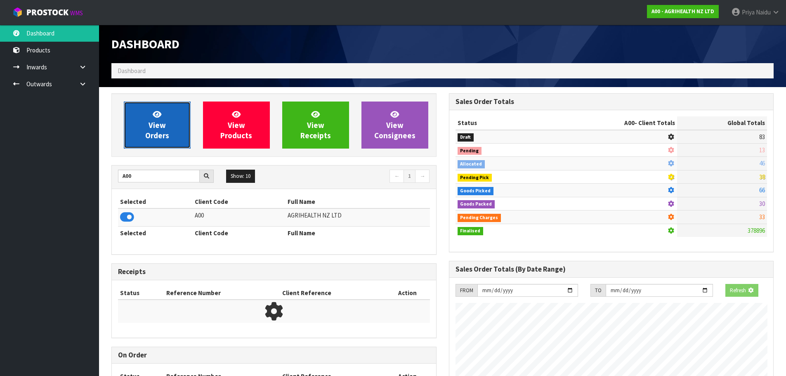
click at [143, 124] on link "View Orders" at bounding box center [157, 124] width 67 height 47
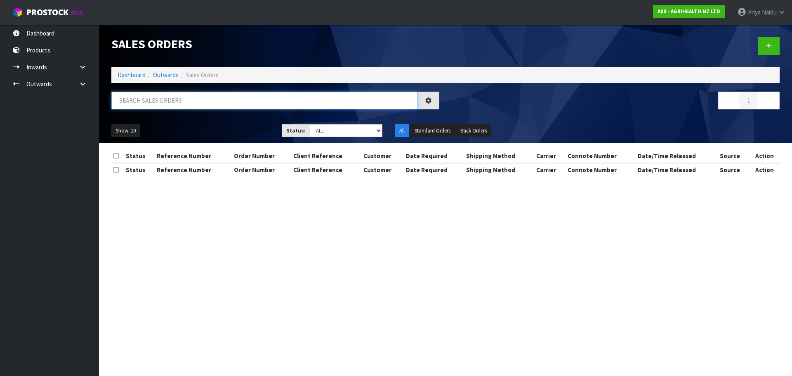
click at [162, 106] on input "text" at bounding box center [264, 101] width 306 height 18
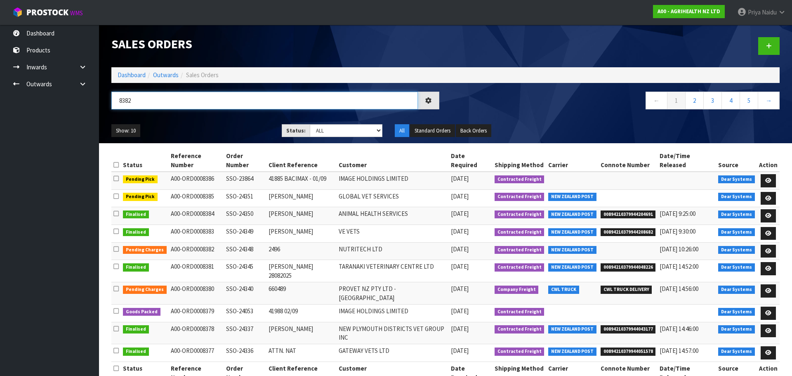
type input "8382"
click at [208, 122] on div "Show: 10 5 10 25 50 Status: Draft Pending Allocated Pending Pick Goods Picked G…" at bounding box center [445, 131] width 681 height 26
drag, startPoint x: 327, startPoint y: 125, endPoint x: 325, endPoint y: 130, distance: 5.5
click at [327, 125] on select "Draft Pending Allocated Pending Pick Goods Picked Goods Packed Pending Charges …" at bounding box center [346, 130] width 73 height 13
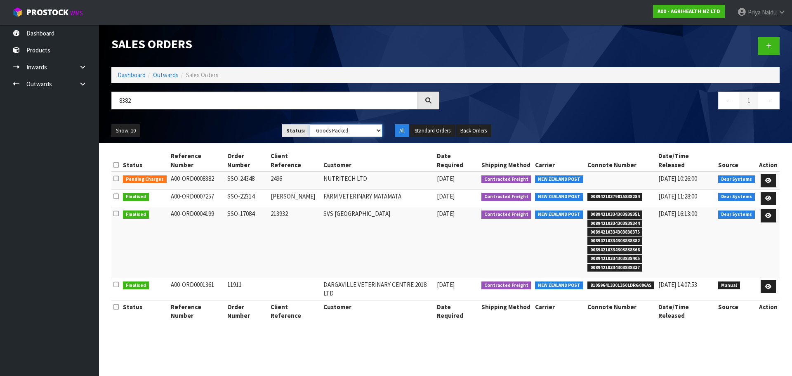
click at [310, 124] on select "Draft Pending Allocated Pending Pick Goods Picked Goods Packed Pending Charges …" at bounding box center [346, 130] width 73 height 13
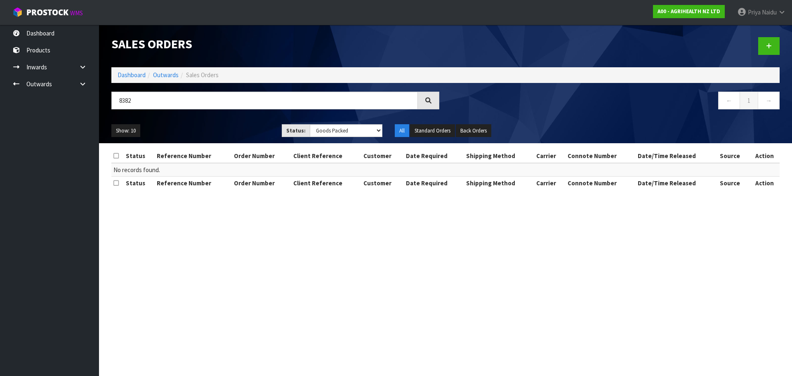
click at [202, 125] on ul "Show: 10 5 10 25 50" at bounding box center [190, 130] width 158 height 13
click at [327, 123] on div "Show: 10 5 10 25 50 Status: Draft Pending Allocated Pending Pick Goods Picked G…" at bounding box center [445, 131] width 681 height 26
click at [328, 125] on select "Draft Pending Allocated Pending Pick Goods Picked Goods Packed Pending Charges …" at bounding box center [346, 130] width 73 height 13
select select "string:ALL"
click at [310, 124] on select "Draft Pending Allocated Pending Pick Goods Picked Goods Packed Pending Charges …" at bounding box center [346, 130] width 73 height 13
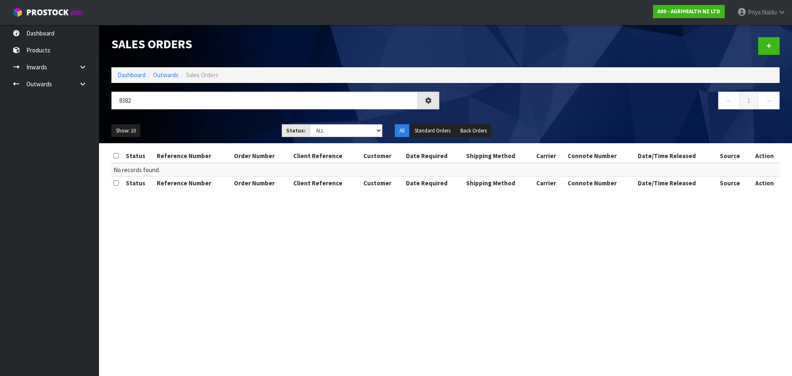
click at [214, 127] on ul "Show: 10 5 10 25 50" at bounding box center [190, 130] width 158 height 13
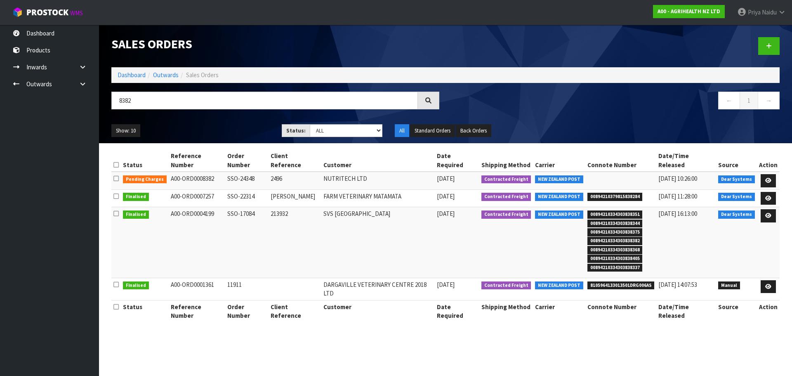
click at [224, 129] on ul "Show: 10 5 10 25 50" at bounding box center [190, 130] width 158 height 13
click at [231, 131] on ul "Show: 10 5 10 25 50" at bounding box center [190, 130] width 158 height 13
click at [763, 174] on link at bounding box center [768, 180] width 15 height 13
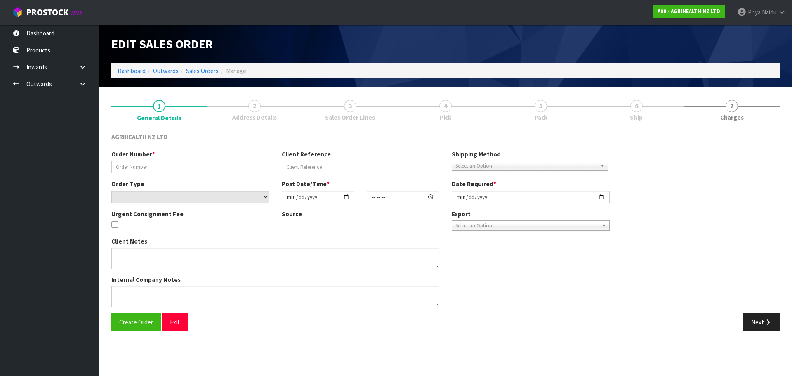
type input "SSO-24348"
type input "2496"
select select "number:0"
type input "2025-08-28"
type input "13:52:06.000"
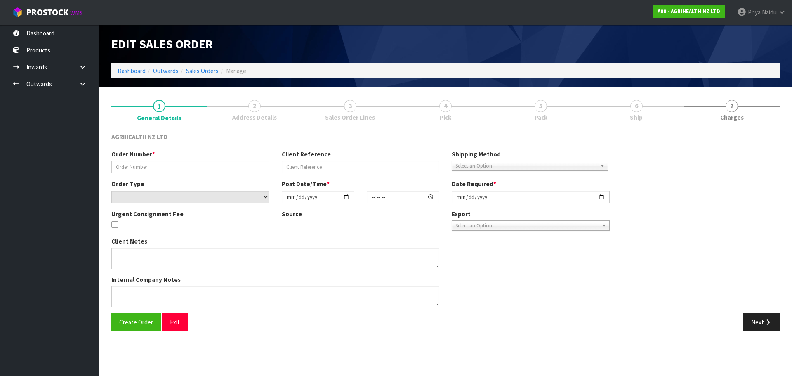
type input "2025-08-29"
type textarea "SHIP BY: Freight"
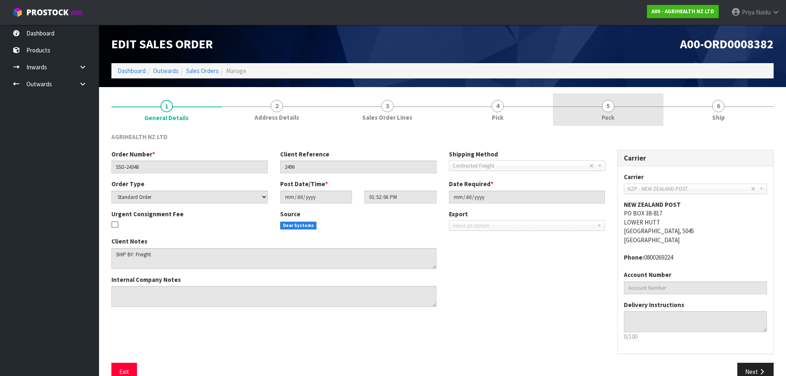
click at [610, 118] on span "Pack" at bounding box center [607, 117] width 13 height 9
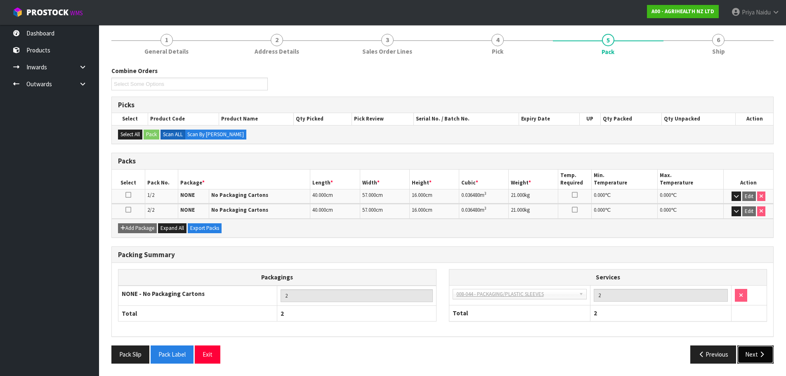
click at [754, 350] on button "Next" at bounding box center [755, 354] width 36 height 18
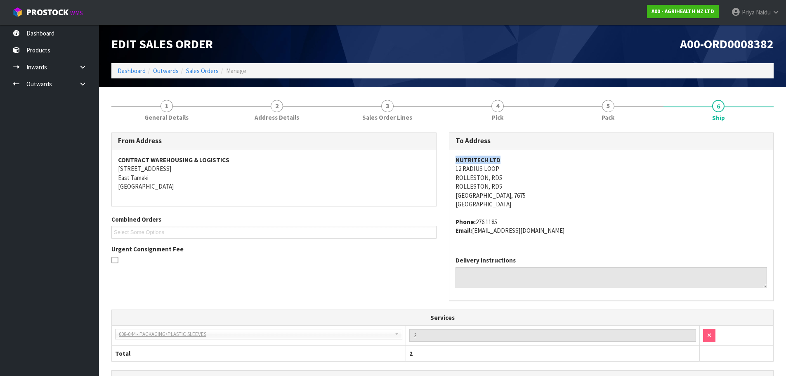
drag, startPoint x: 447, startPoint y: 161, endPoint x: 516, endPoint y: 156, distance: 69.1
click at [525, 157] on div "To Address NUTRITECH LTD 12 RADIUS LOOP ROLLESTON, RD5 ROLLESTON, RD5 CHRISTCHU…" at bounding box center [611, 220] width 337 height 177
drag, startPoint x: 594, startPoint y: 160, endPoint x: 582, endPoint y: 160, distance: 12.0
click at [594, 160] on address "NUTRITECH LTD 12 RADIUS LOOP ROLLESTON, RD5 ROLLESTON, RD5 CHRISTCHURCH, 7675 N…" at bounding box center [611, 182] width 312 height 53
drag, startPoint x: 447, startPoint y: 163, endPoint x: 493, endPoint y: 167, distance: 46.4
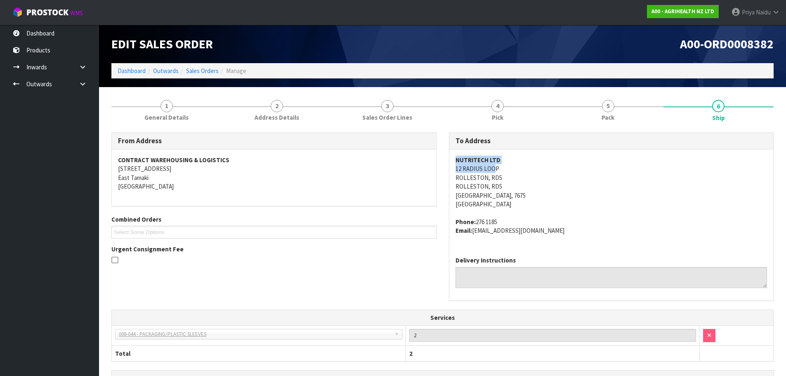
click at [493, 167] on div "To Address NUTRITECH LTD 12 RADIUS LOOP ROLLESTON, RD5 ROLLESTON, RD5 CHRISTCHU…" at bounding box center [611, 220] width 337 height 177
click at [455, 168] on address "NUTRITECH LTD 12 RADIUS LOOP ROLLESTON, RD5 ROLLESTON, RD5 CHRISTCHURCH, 7675 N…" at bounding box center [611, 182] width 312 height 53
drag, startPoint x: 455, startPoint y: 168, endPoint x: 511, endPoint y: 170, distance: 55.7
click at [511, 170] on address "NUTRITECH LTD 12 RADIUS LOOP ROLLESTON, RD5 ROLLESTON, RD5 CHRISTCHURCH, 7675 N…" at bounding box center [611, 182] width 312 height 53
drag, startPoint x: 476, startPoint y: 223, endPoint x: 511, endPoint y: 218, distance: 34.9
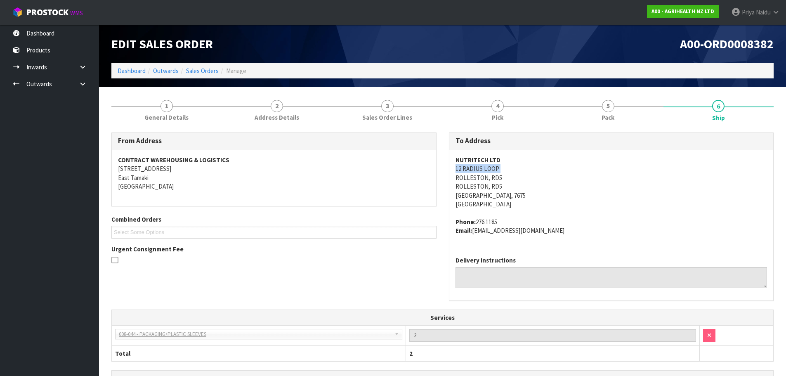
click at [511, 218] on address "Phone: 276 1185 Email: accountspayable@nutritech.co.nz" at bounding box center [611, 226] width 312 height 18
click at [641, 214] on span "NUTRITECH LTD 12 RADIUS LOOP ROLLESTON, RD5 ROLLESTON, RD5 CHRISTCHURCH, 7675 N…" at bounding box center [611, 195] width 312 height 79
drag, startPoint x: 475, startPoint y: 233, endPoint x: 593, endPoint y: 235, distance: 118.4
click at [593, 235] on div "NUTRITECH LTD 12 RADIUS LOOP ROLLESTON, RD5 ROLLESTON, RD5 CHRISTCHURCH, 7675 N…" at bounding box center [611, 199] width 324 height 100
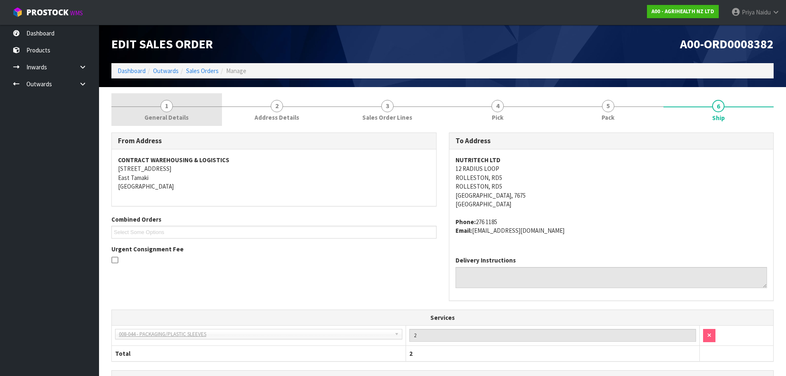
click at [158, 116] on span "General Details" at bounding box center [166, 117] width 44 height 9
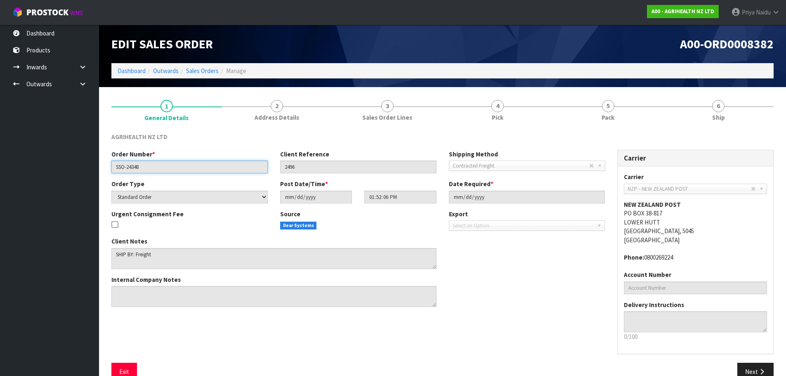
drag, startPoint x: 115, startPoint y: 165, endPoint x: 158, endPoint y: 164, distance: 42.9
click at [158, 164] on input "SSO-24348" at bounding box center [189, 166] width 156 height 13
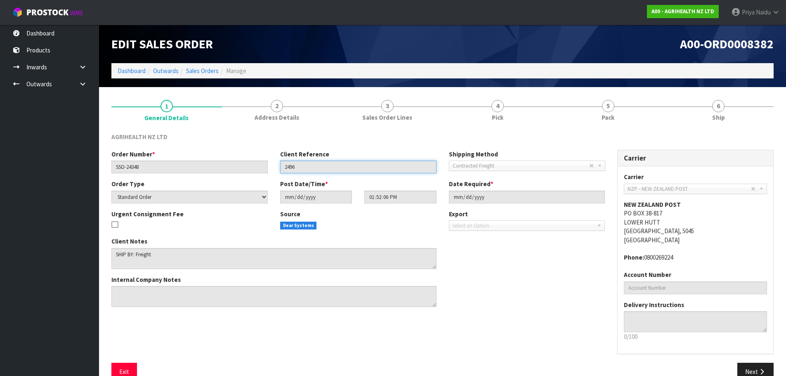
drag, startPoint x: 283, startPoint y: 166, endPoint x: 304, endPoint y: 167, distance: 21.9
click at [304, 167] on input "2496" at bounding box center [358, 166] width 156 height 13
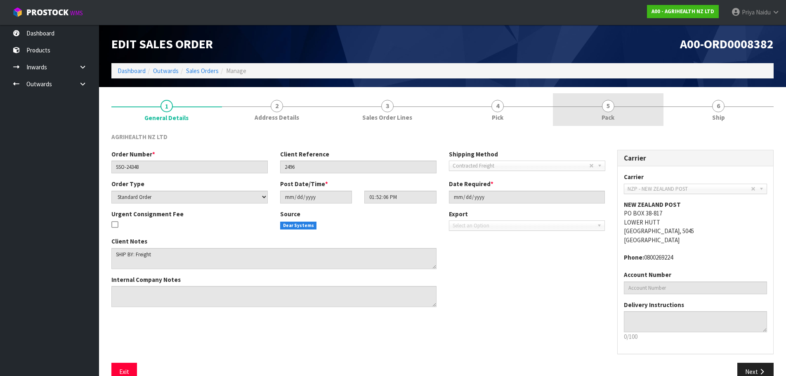
click at [602, 116] on span "Pack" at bounding box center [607, 117] width 13 height 9
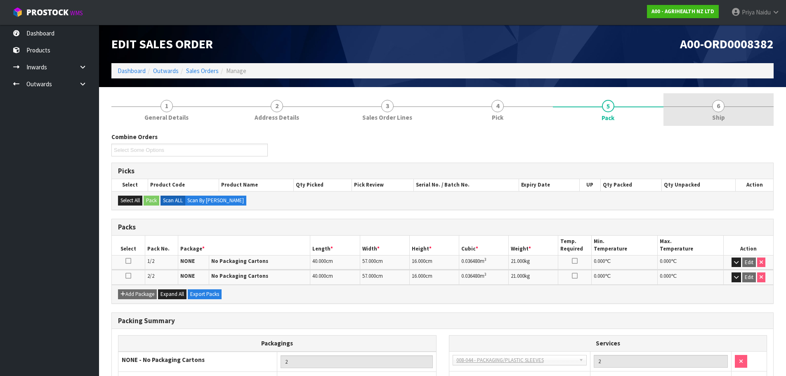
click at [702, 104] on link "6 Ship" at bounding box center [718, 109] width 111 height 33
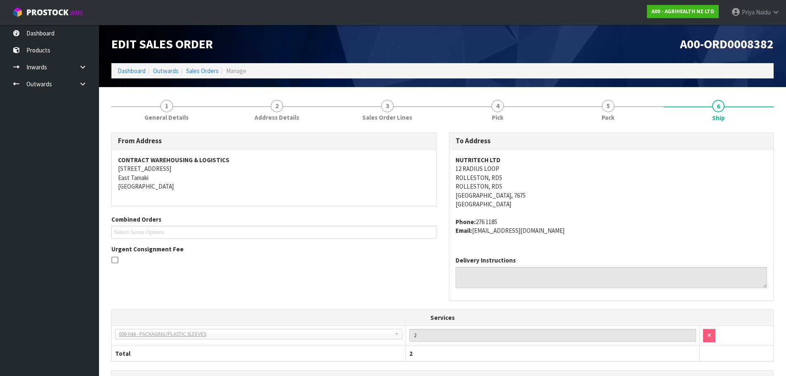
click at [551, 181] on address "NUTRITECH LTD 12 RADIUS LOOP ROLLESTON, RD5 ROLLESTON, RD5 CHRISTCHURCH, 7675 N…" at bounding box center [611, 182] width 312 height 53
drag, startPoint x: 456, startPoint y: 169, endPoint x: 512, endPoint y: 167, distance: 56.5
click at [512, 167] on address "NUTRITECH LTD 12 RADIUS LOOP ROLLESTON, RD5 ROLLESTON, RD5 CHRISTCHURCH, 7675 N…" at bounding box center [611, 182] width 312 height 53
drag, startPoint x: 455, startPoint y: 193, endPoint x: 497, endPoint y: 195, distance: 42.5
click at [497, 195] on address "NUTRITECH LTD 12 RADIUS LOOP ROLLESTON, RD5 ROLLESTON, RD5 CHRISTCHURCH, 7675 N…" at bounding box center [611, 182] width 312 height 53
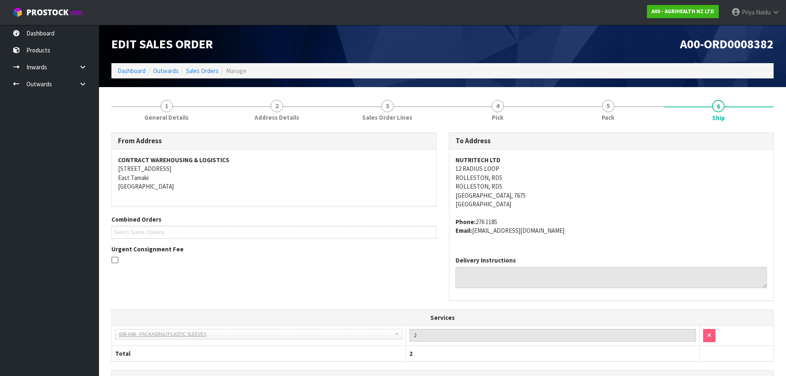
click at [596, 167] on address "NUTRITECH LTD 12 RADIUS LOOP ROLLESTON, RD5 ROLLESTON, RD5 CHRISTCHURCH, 7675 N…" at bounding box center [611, 182] width 312 height 53
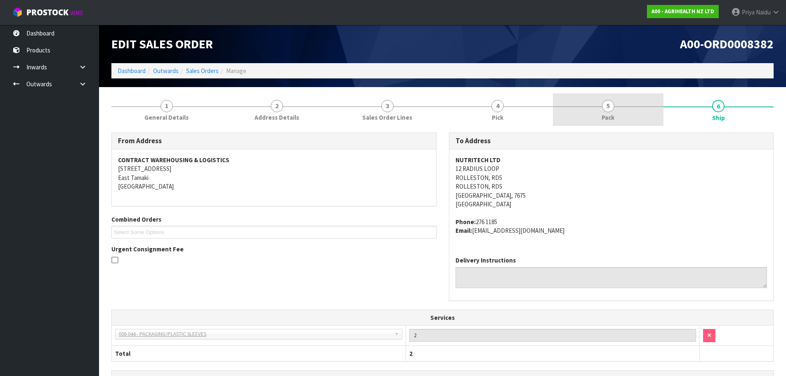
click at [615, 119] on link "5 Pack" at bounding box center [608, 109] width 111 height 33
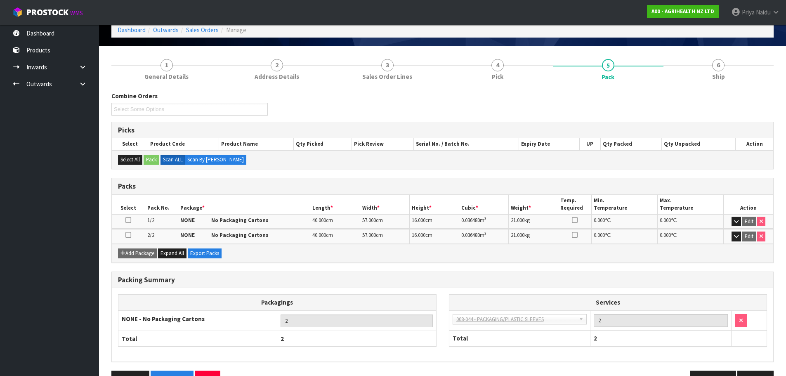
scroll to position [41, 0]
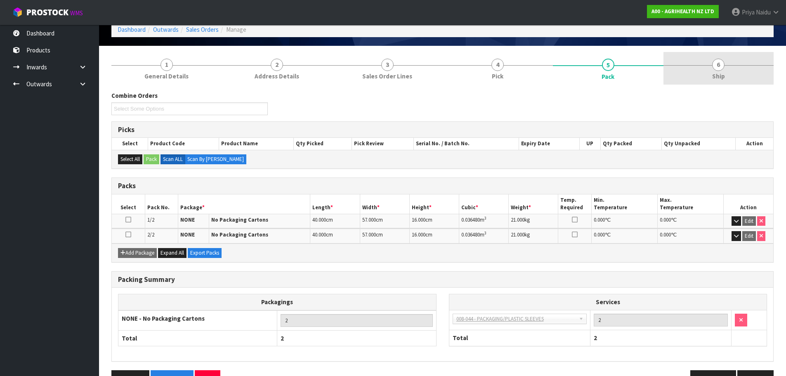
drag, startPoint x: 732, startPoint y: 71, endPoint x: 688, endPoint y: 70, distance: 44.6
click at [732, 71] on link "6 Ship" at bounding box center [718, 68] width 111 height 33
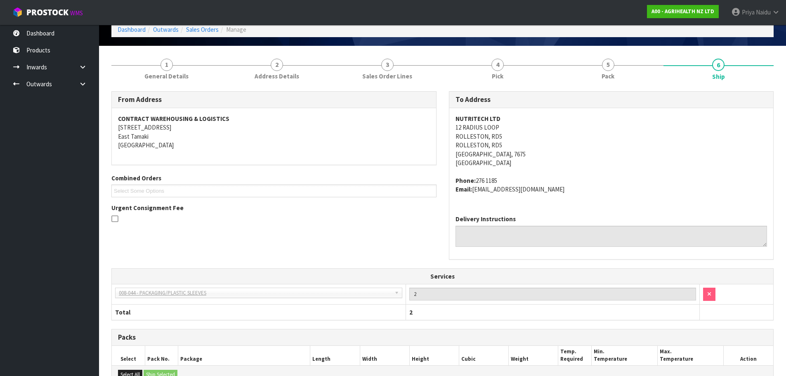
scroll to position [179, 0]
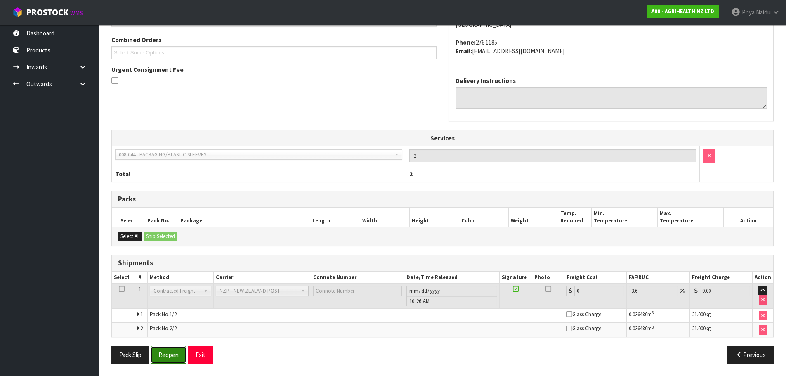
click at [175, 350] on button "Reopen" at bounding box center [169, 355] width 36 height 18
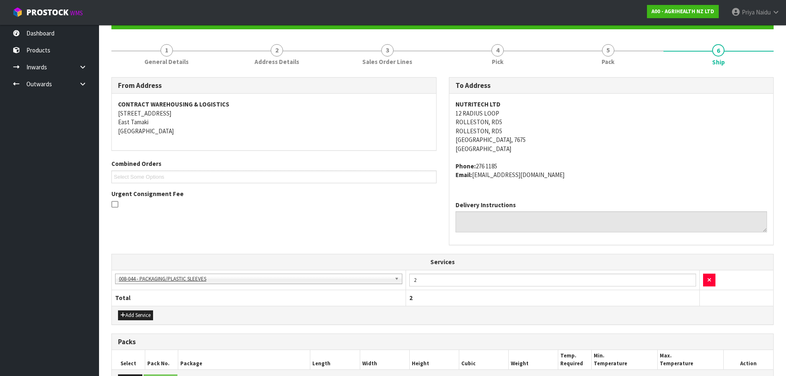
scroll to position [231, 0]
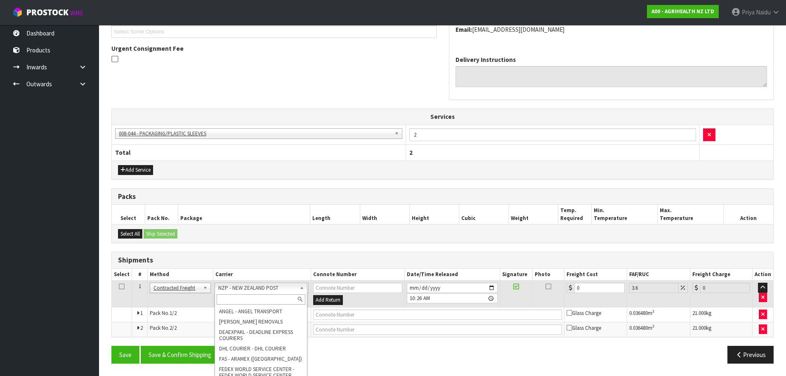
click at [244, 302] on input "text" at bounding box center [261, 299] width 89 height 10
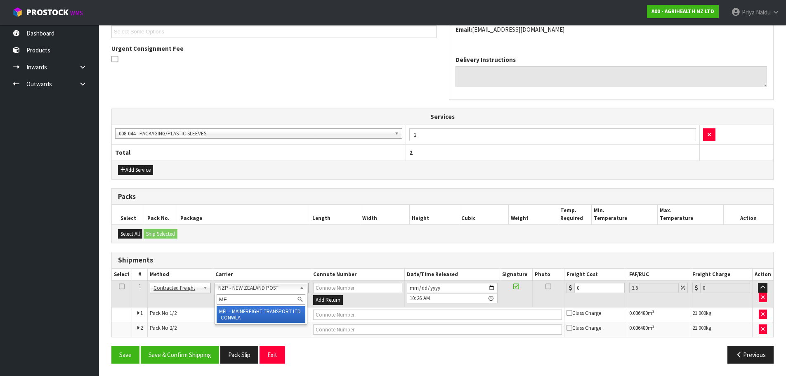
type input "MF"
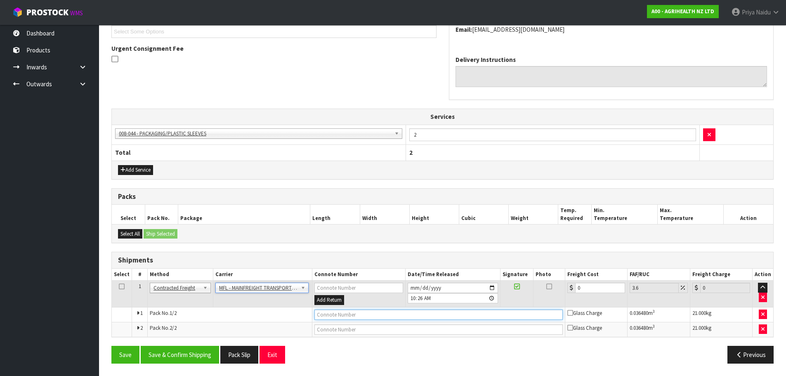
click at [330, 314] on input "text" at bounding box center [438, 314] width 248 height 10
paste input "FWM58462784"
type input "FWM58462784"
click at [586, 288] on input "0" at bounding box center [600, 288] width 50 height 10
type input "6"
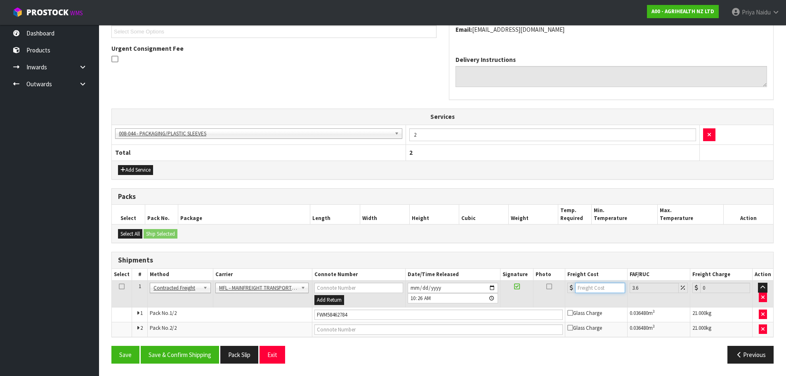
type input "6.22"
type input "61"
type input "63.2"
type input "61"
click at [158, 359] on button "Save & Confirm Shipping" at bounding box center [180, 355] width 78 height 18
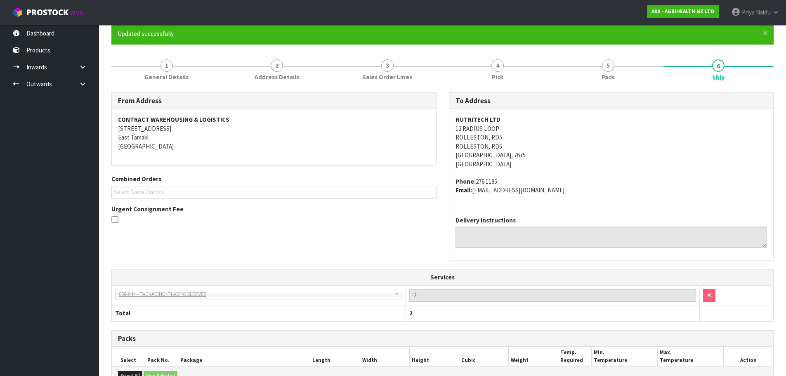
scroll to position [0, 0]
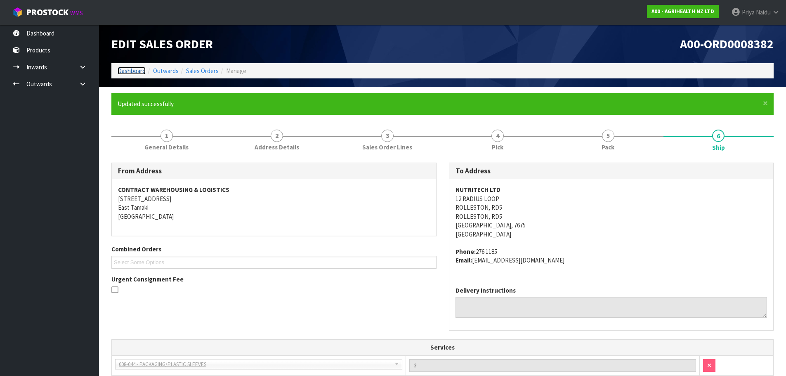
click at [137, 73] on link "Dashboard" at bounding box center [132, 71] width 28 height 8
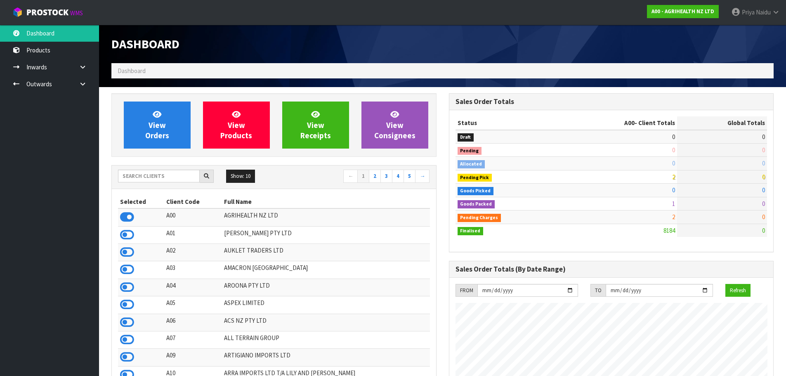
scroll to position [625, 337]
click at [171, 171] on input "text" at bounding box center [159, 176] width 82 height 13
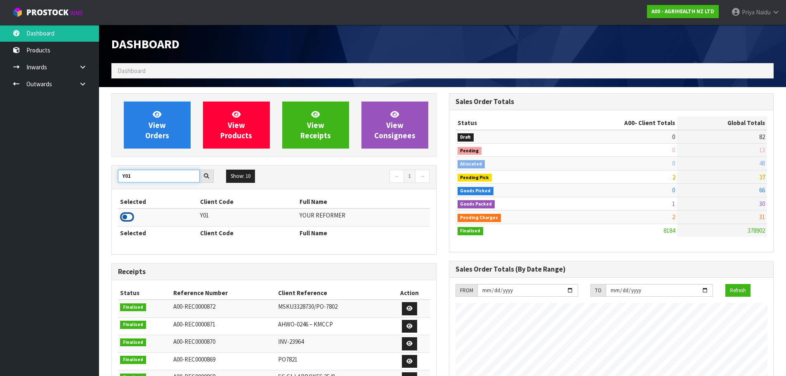
type input "Y01"
click at [123, 217] on icon at bounding box center [127, 217] width 14 height 12
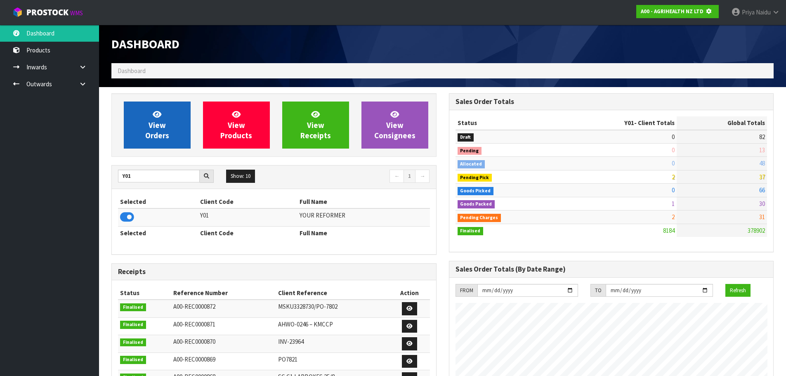
scroll to position [514, 337]
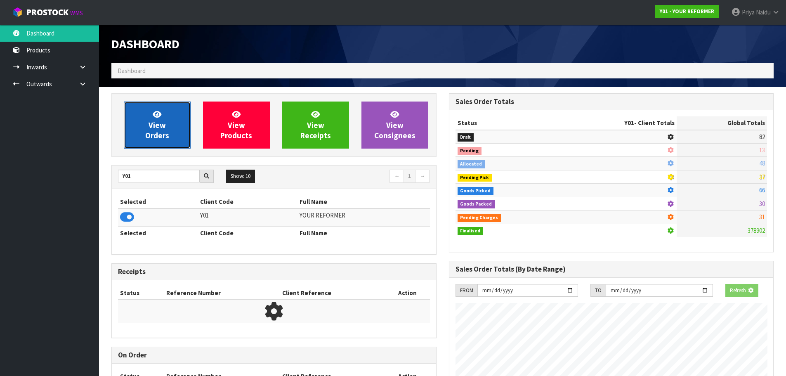
click at [152, 132] on span "View Orders" at bounding box center [157, 124] width 24 height 31
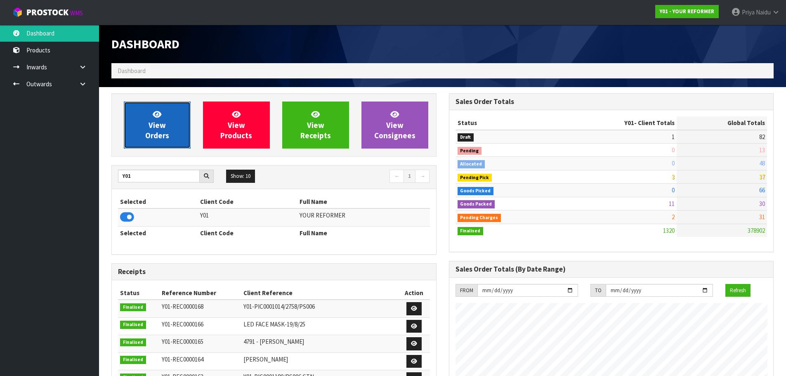
scroll to position [625, 337]
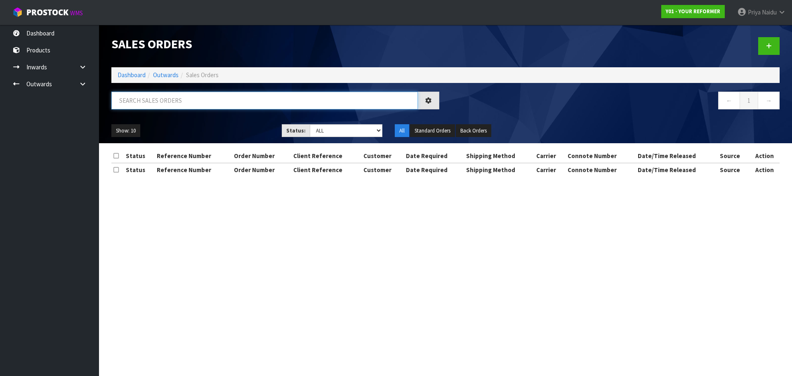
click at [173, 101] on input "text" at bounding box center [264, 101] width 306 height 18
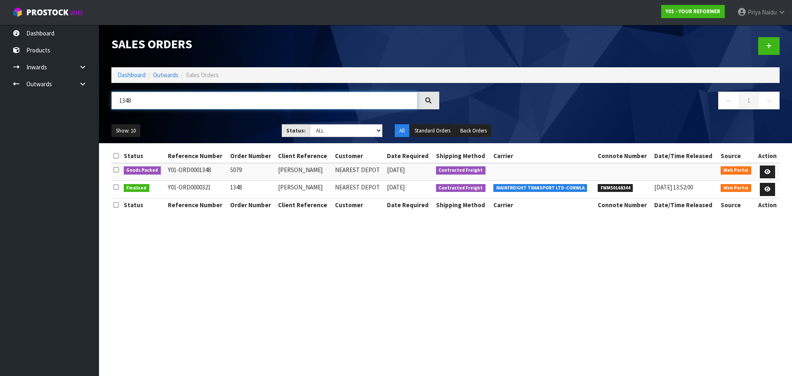
type input "1348"
click at [227, 130] on ul "Show: 10 5 10 25 50" at bounding box center [190, 130] width 158 height 13
click at [766, 172] on icon at bounding box center [767, 171] width 6 height 5
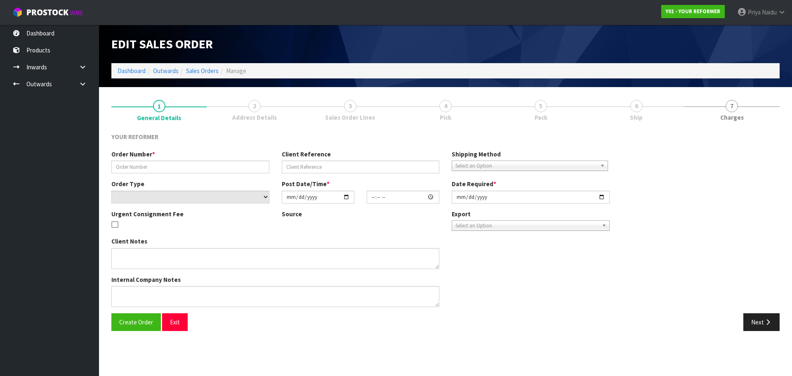
type input "5079"
type input "KARA PLIMMER"
select select "number:0"
type input "2025-08-28"
type input "13:09:00.000"
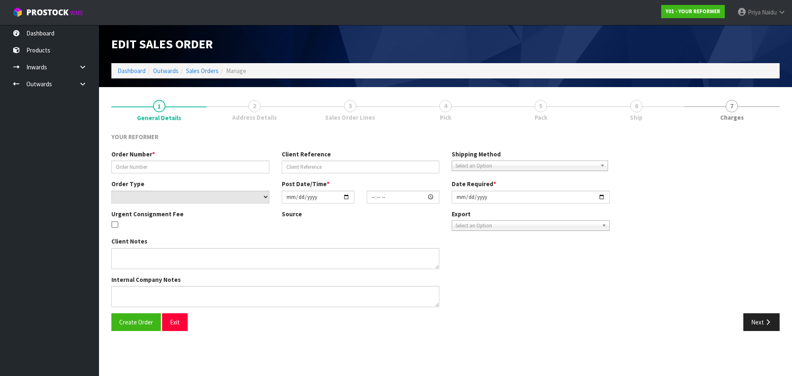
type input "2025-08-29"
type textarea "KARA PLIMMER 4 PRINCES STREET FITZROY TKI NEW PLYMOUTH 4312 NEW ZEALAND +64 22 …"
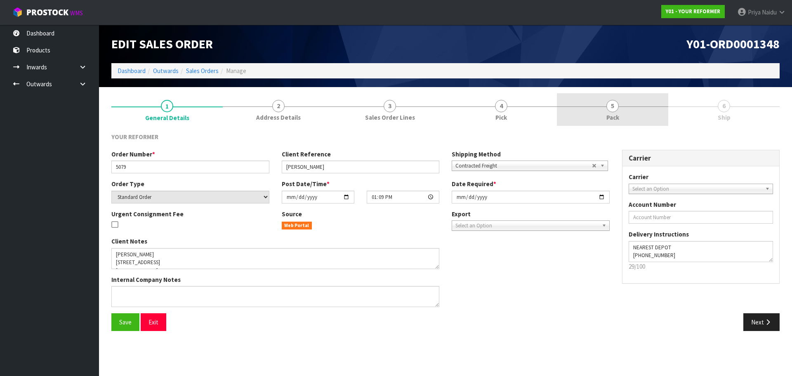
click at [618, 111] on link "5 Pack" at bounding box center [612, 109] width 111 height 33
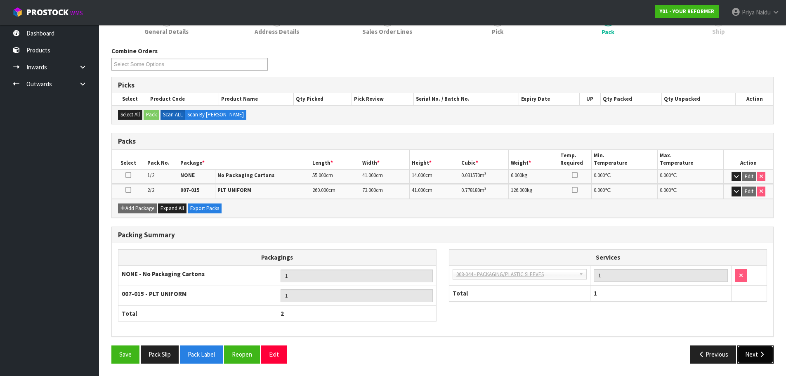
click at [756, 352] on button "Next" at bounding box center [755, 354] width 36 height 18
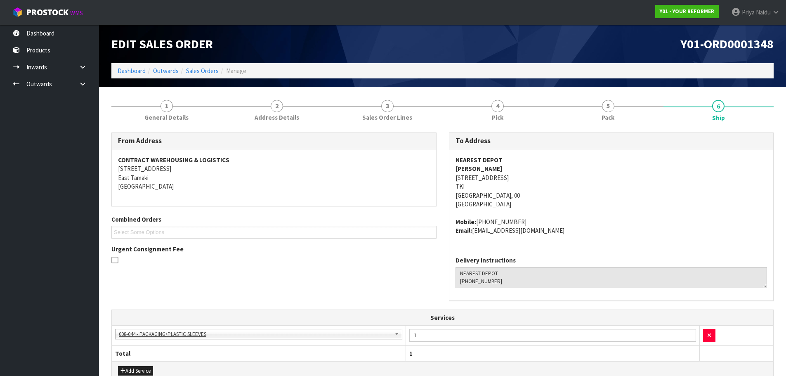
drag, startPoint x: 504, startPoint y: 179, endPoint x: 526, endPoint y: 181, distance: 22.0
click at [526, 181] on address "NEAREST DEPOT KARA PLIMMER 4 PRINCES STREET FITZROY TKI NEW PLYMOUTH 4312 TKI P…" at bounding box center [611, 182] width 312 height 53
click at [454, 176] on div "NEAREST DEPOT KARA PLIMMER 4 PRINCES STREET FITZROY TKI NEW PLYMOUTH 4312 TKI P…" at bounding box center [611, 199] width 324 height 100
drag, startPoint x: 454, startPoint y: 176, endPoint x: 605, endPoint y: 177, distance: 151.0
click at [606, 179] on div "NEAREST DEPOT KARA PLIMMER 4 PRINCES STREET FITZROY TKI NEW PLYMOUTH 4312 TKI P…" at bounding box center [611, 199] width 324 height 100
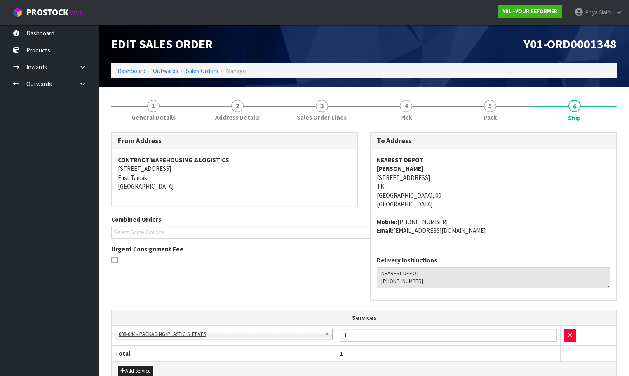
click at [563, 211] on span "NEAREST DEPOT KARA PLIMMER 4 PRINCES STREET FITZROY TKI NEW PLYMOUTH 4312 TKI P…" at bounding box center [493, 195] width 233 height 79
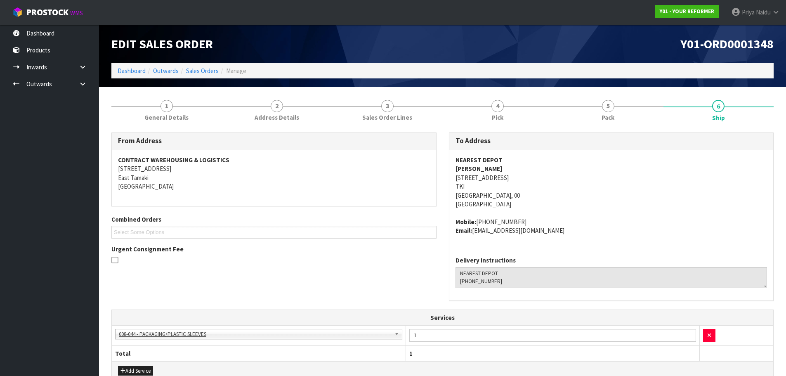
click at [615, 198] on address "NEAREST DEPOT KARA PLIMMER 4 PRINCES STREET FITZROY TKI NEW PLYMOUTH 4312 TKI P…" at bounding box center [611, 182] width 312 height 53
click at [594, 212] on span "NEAREST DEPOT KARA PLIMMER 4 PRINCES STREET FITZROY TKI NEW PLYMOUTH 4312 TKI P…" at bounding box center [611, 195] width 312 height 79
drag, startPoint x: 450, startPoint y: 170, endPoint x: 507, endPoint y: 167, distance: 56.6
click at [507, 167] on div "NEAREST DEPOT KARA PLIMMER 4 PRINCES STREET FITZROY TKI NEW PLYMOUTH 4312 TKI P…" at bounding box center [611, 199] width 324 height 100
drag, startPoint x: 476, startPoint y: 220, endPoint x: 531, endPoint y: 214, distance: 55.6
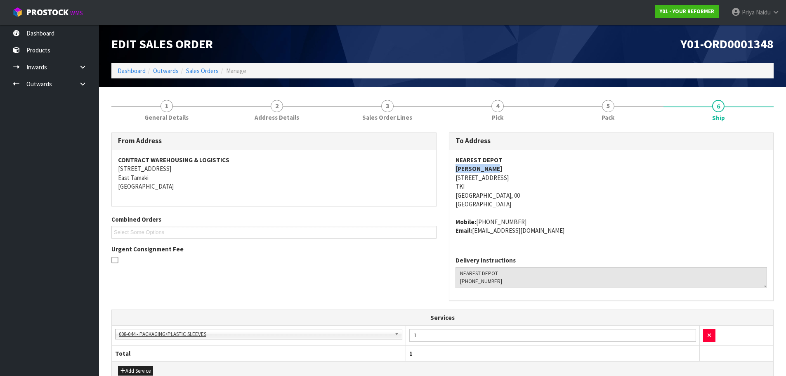
click at [531, 214] on span "NEAREST DEPOT KARA PLIMMER 4 PRINCES STREET FITZROY TKI NEW PLYMOUTH 4312 TKI P…" at bounding box center [611, 195] width 312 height 79
drag, startPoint x: 452, startPoint y: 171, endPoint x: 501, endPoint y: 170, distance: 48.7
click at [501, 170] on div "NEAREST DEPOT KARA PLIMMER 4 PRINCES STREET FITZROY TKI NEW PLYMOUTH 4312 TKI P…" at bounding box center [611, 199] width 324 height 100
drag, startPoint x: 474, startPoint y: 232, endPoint x: 554, endPoint y: 231, distance: 79.6
click at [554, 231] on address "Mobile: +64 22 024 5992 Email: karalobb@hotmail.com" at bounding box center [611, 226] width 312 height 18
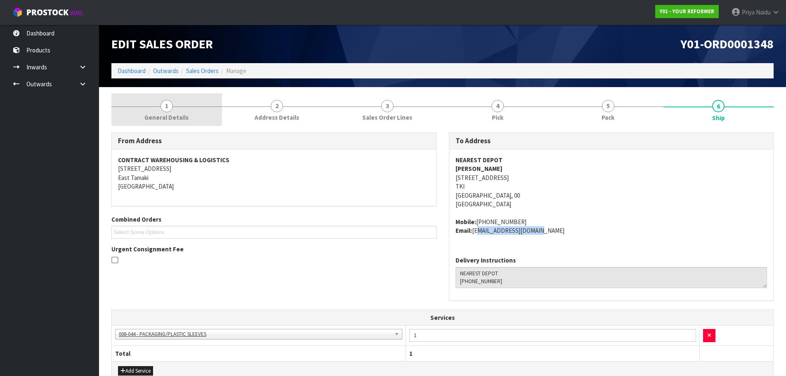
click at [173, 121] on span "General Details" at bounding box center [166, 117] width 44 height 9
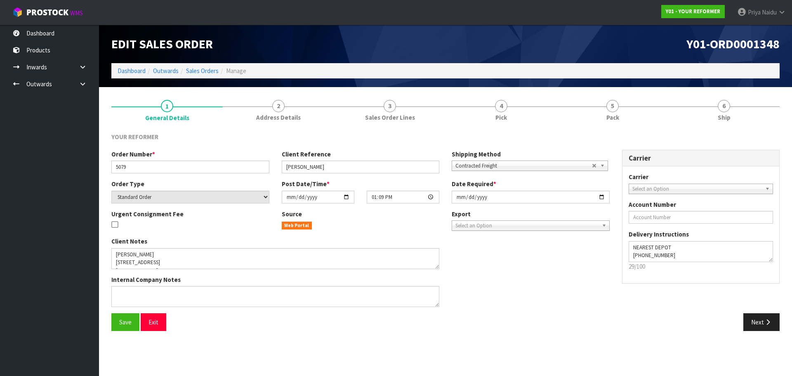
click at [111, 168] on div "Order Number * 5079" at bounding box center [190, 162] width 170 height 24
drag, startPoint x: 112, startPoint y: 167, endPoint x: 139, endPoint y: 166, distance: 26.8
click at [139, 166] on input "5079" at bounding box center [190, 166] width 158 height 13
drag, startPoint x: 284, startPoint y: 167, endPoint x: 341, endPoint y: 167, distance: 56.5
click at [341, 167] on input "KARA PLIMMER" at bounding box center [361, 166] width 158 height 13
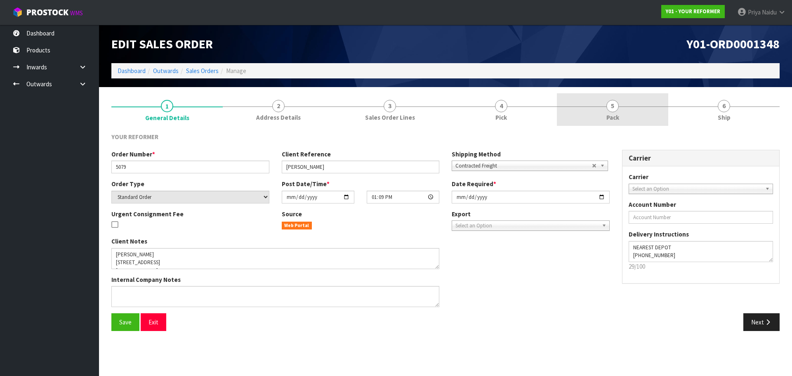
drag, startPoint x: 608, startPoint y: 113, endPoint x: 571, endPoint y: 115, distance: 36.7
click at [608, 113] on span "Pack" at bounding box center [612, 117] width 13 height 9
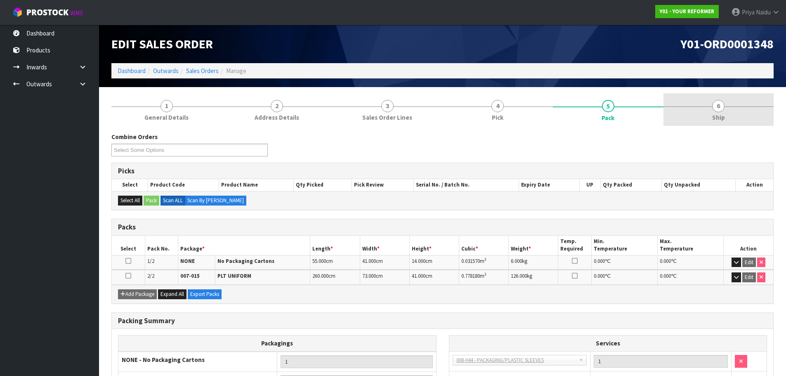
click at [718, 104] on span "6" at bounding box center [718, 106] width 12 height 12
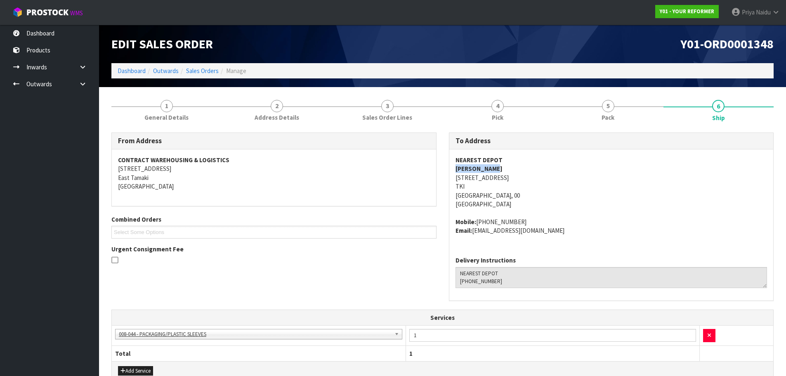
drag, startPoint x: 446, startPoint y: 169, endPoint x: 505, endPoint y: 169, distance: 58.6
click at [505, 169] on div "To Address NEAREST DEPOT KARA PLIMMER 4 PRINCES STREET FITZROY TKI NEW PLYMOUTH…" at bounding box center [611, 220] width 337 height 177
drag, startPoint x: 448, startPoint y: 220, endPoint x: 539, endPoint y: 215, distance: 90.4
click at [539, 215] on div "To Address NEAREST DEPOT KARA PLIMMER 4 PRINCES STREET FITZROY TKI NEW PLYMOUTH…" at bounding box center [611, 216] width 325 height 168
click at [134, 73] on link "Dashboard" at bounding box center [132, 71] width 28 height 8
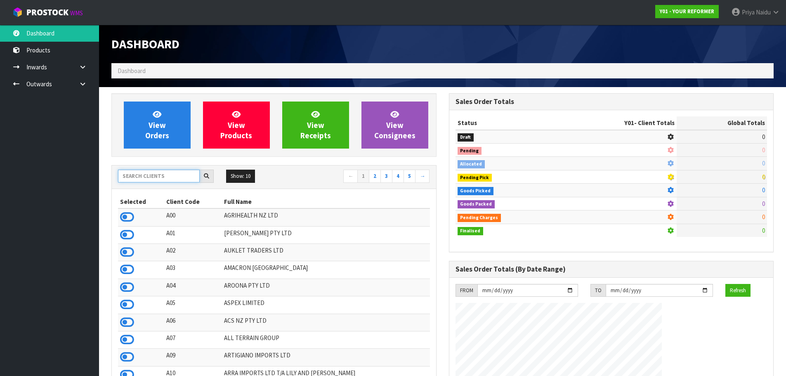
click at [151, 170] on input "text" at bounding box center [159, 176] width 82 height 13
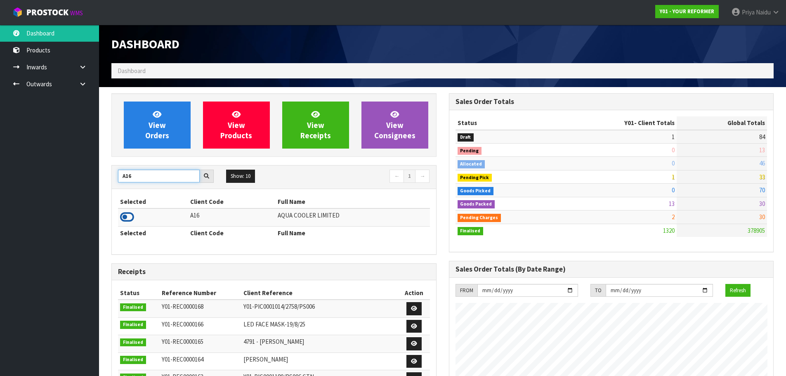
type input "A16"
click at [129, 218] on icon at bounding box center [127, 217] width 14 height 12
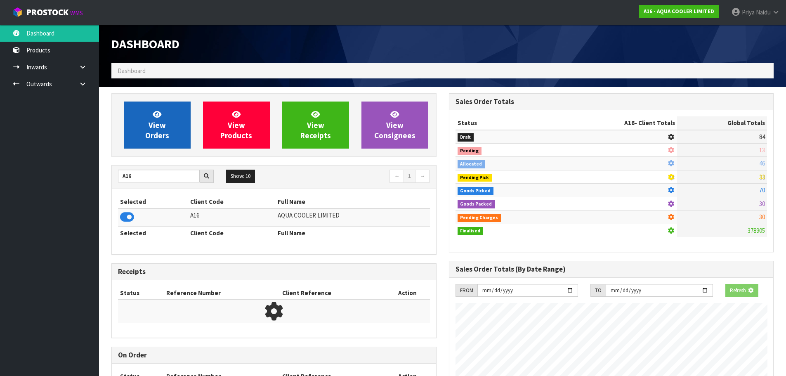
scroll to position [514, 337]
click at [157, 127] on span "View Orders" at bounding box center [157, 124] width 24 height 31
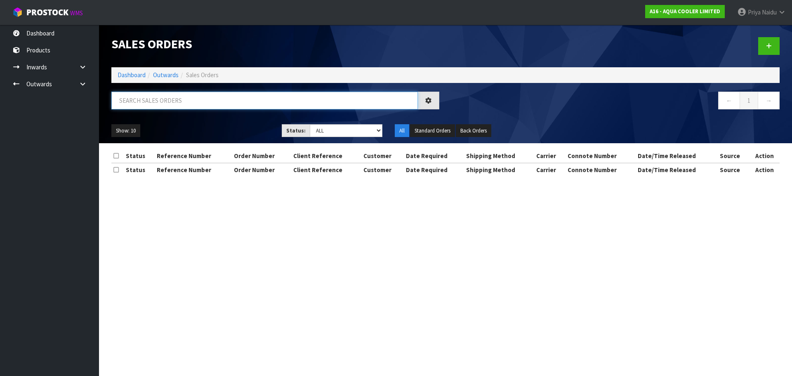
click at [170, 105] on input "text" at bounding box center [264, 101] width 306 height 18
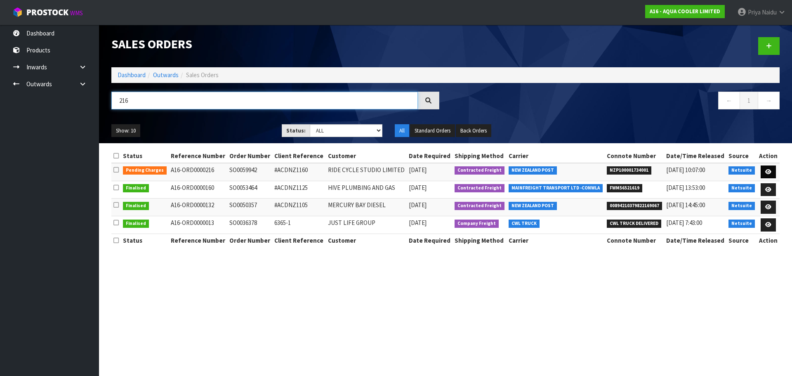
type input "216"
click at [770, 172] on icon at bounding box center [768, 171] width 6 height 5
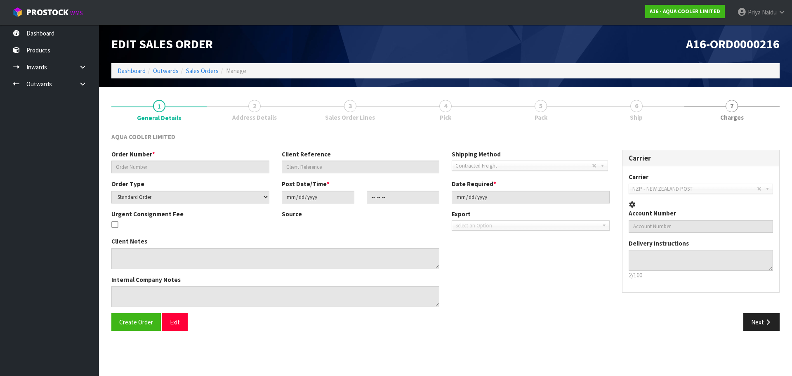
type input "SO0059942"
type input "#ACDNZ1160"
select select "number:0"
type input "2025-08-27"
type input "17:45:10.000"
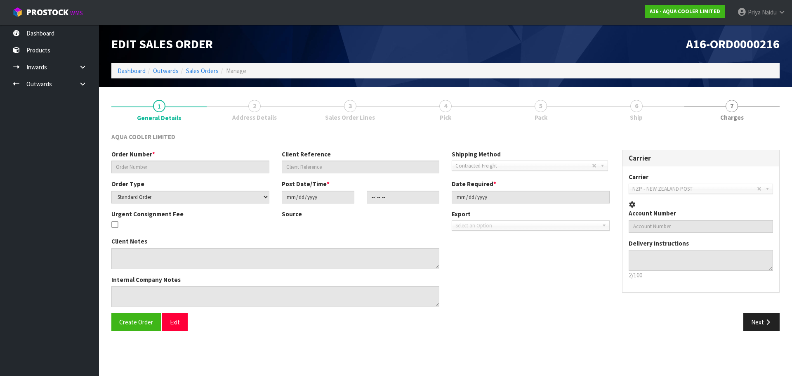
type input "2025-08-28"
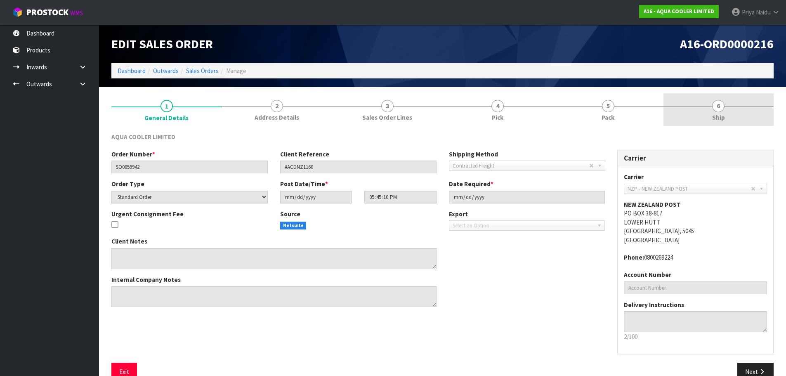
click at [710, 111] on link "6 Ship" at bounding box center [718, 109] width 111 height 33
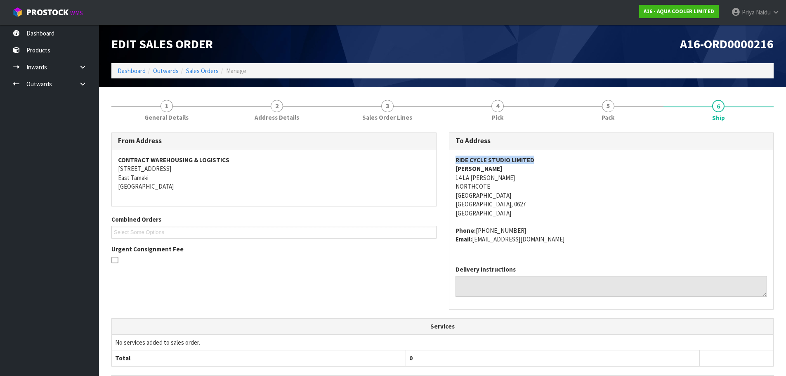
drag, startPoint x: 450, startPoint y: 159, endPoint x: 346, endPoint y: 155, distance: 103.6
click at [547, 163] on div "RIDE CYCLE STUDIO LIMITED ROCHELLE MOLONEY 14 LA ROCHE PL NORTHCOTE AUCKLAND AU…" at bounding box center [611, 203] width 324 height 109
drag, startPoint x: 445, startPoint y: 185, endPoint x: 513, endPoint y: 185, distance: 68.1
click at [513, 185] on div "To Address RIDE CYCLE STUDIO LIMITED ROCHELLE MOLONEY 14 LA ROCHE PL NORTHCOTE …" at bounding box center [611, 225] width 337 height 186
drag, startPoint x: 450, startPoint y: 177, endPoint x: 456, endPoint y: 177, distance: 5.8
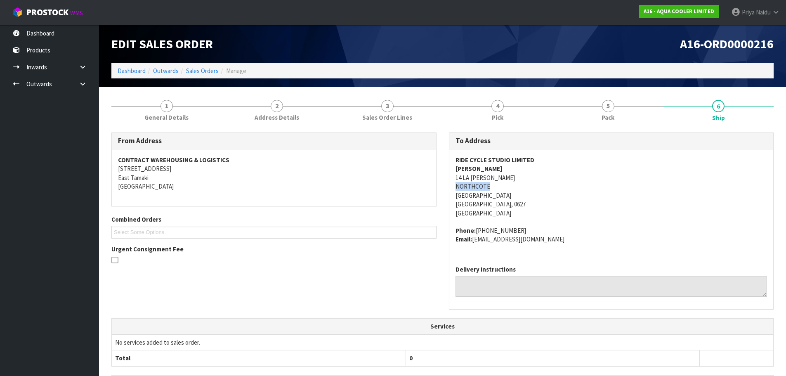
click at [451, 177] on div "RIDE CYCLE STUDIO LIMITED ROCHELLE MOLONEY 14 LA ROCHE PL NORTHCOTE AUCKLAND AU…" at bounding box center [611, 203] width 324 height 109
drag, startPoint x: 456, startPoint y: 177, endPoint x: 499, endPoint y: 175, distance: 42.5
click at [499, 175] on address "RIDE CYCLE STUDIO LIMITED ROCHELLE MOLONEY 14 LA ROCHE PL NORTHCOTE AUCKLAND AU…" at bounding box center [611, 187] width 312 height 62
click at [143, 75] on ol "Dashboard Outwards Sales Orders Manage" at bounding box center [442, 70] width 662 height 15
click at [143, 75] on link "Dashboard" at bounding box center [132, 71] width 28 height 8
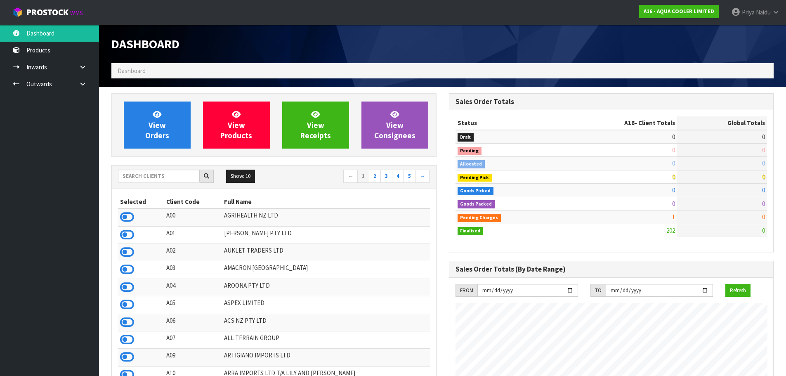
scroll to position [544, 337]
click at [147, 179] on input "text" at bounding box center [159, 176] width 82 height 13
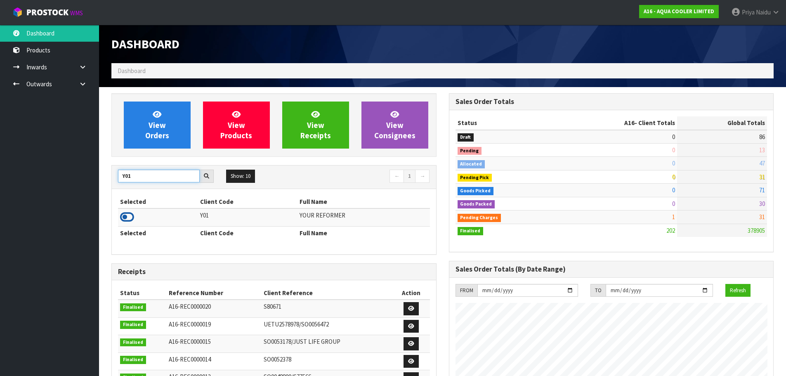
type input "Y01"
click at [130, 215] on icon at bounding box center [127, 217] width 14 height 12
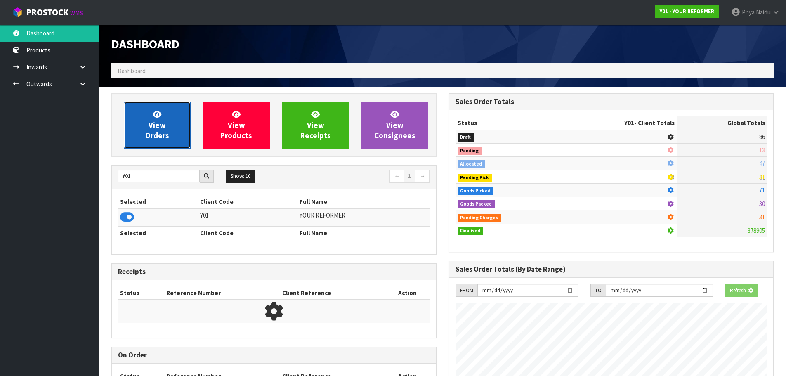
click at [163, 144] on link "View Orders" at bounding box center [157, 124] width 67 height 47
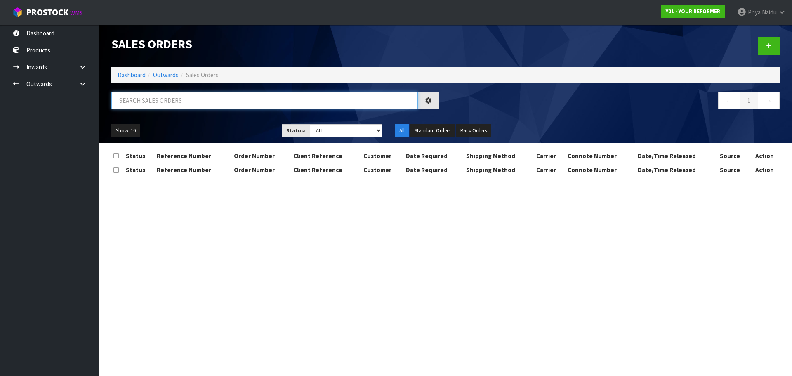
click at [172, 106] on input "text" at bounding box center [264, 101] width 306 height 18
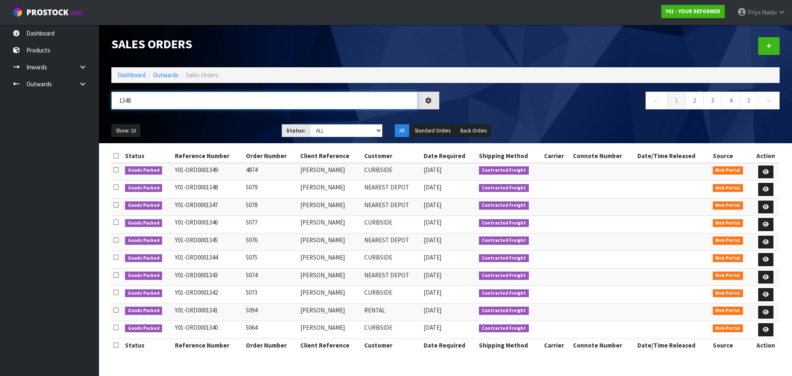
type input "1348"
click at [177, 123] on div "Show: 10 5 10 25 50 Status: Draft Pending Allocated Pending Pick Goods Picked G…" at bounding box center [445, 131] width 681 height 26
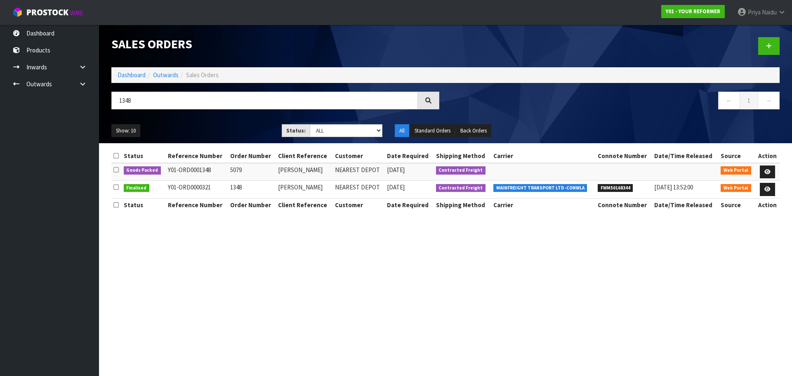
click at [231, 260] on section "Sales Orders Dashboard Outwards Sales Orders 1348 ← 1 → Show: 10 5 10 25 50 Sta…" at bounding box center [396, 188] width 792 height 376
click at [767, 171] on icon at bounding box center [767, 171] width 6 height 5
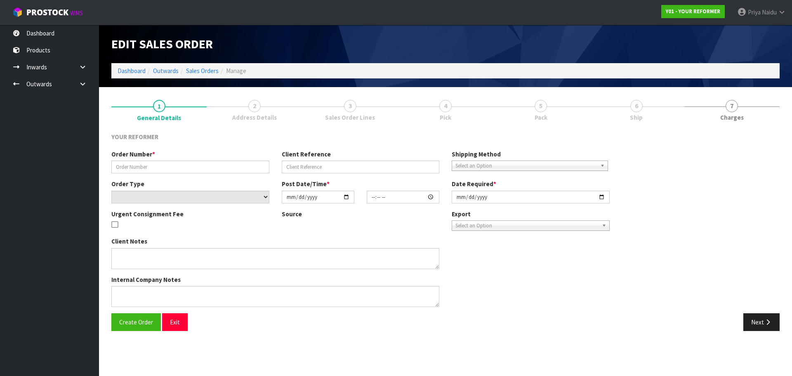
click at [654, 112] on link "6 Ship" at bounding box center [636, 109] width 95 height 33
type input "5079"
type input "KARA PLIMMER"
select select "number:0"
type input "2025-08-28"
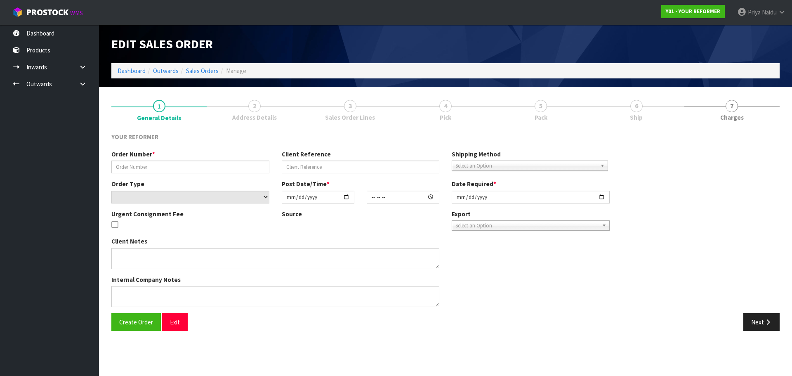
type input "13:09:00.000"
type input "2025-08-29"
type textarea "KARA PLIMMER 4 PRINCES STREET FITZROY TKI NEW PLYMOUTH 4312 NEW ZEALAND +64 22 …"
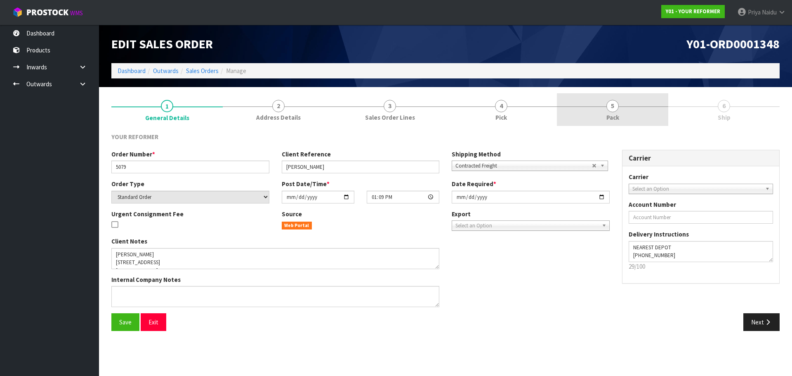
click at [641, 111] on link "5 Pack" at bounding box center [612, 109] width 111 height 33
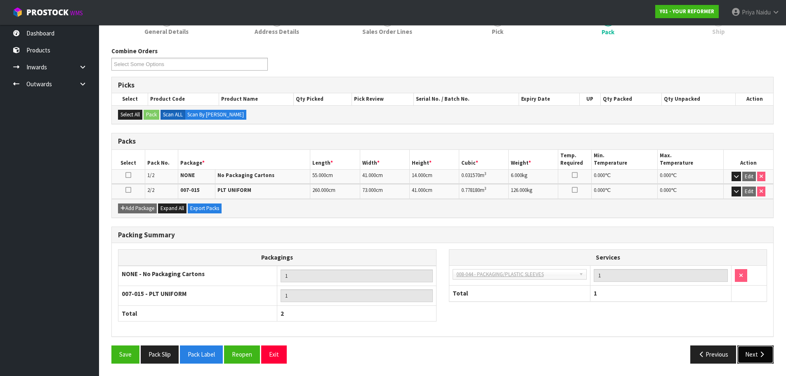
click at [746, 349] on button "Next" at bounding box center [755, 354] width 36 height 18
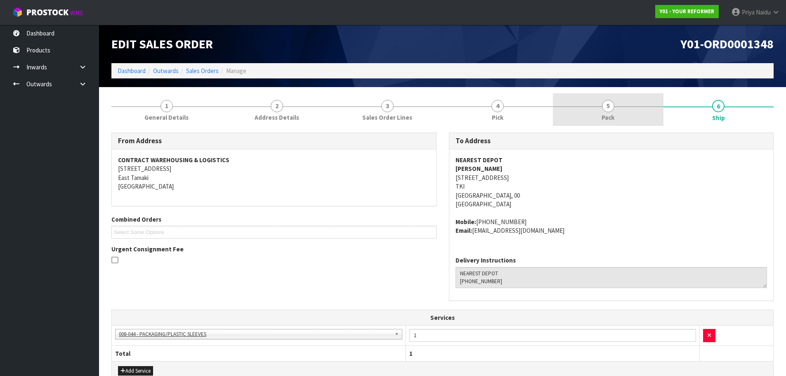
click at [603, 123] on link "5 Pack" at bounding box center [608, 109] width 111 height 33
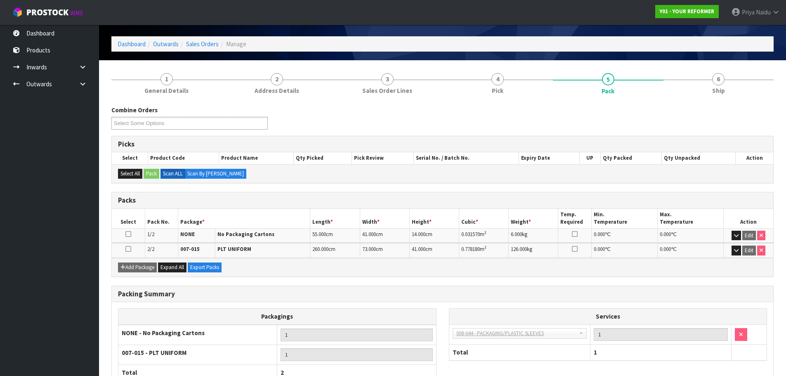
scroll to position [41, 0]
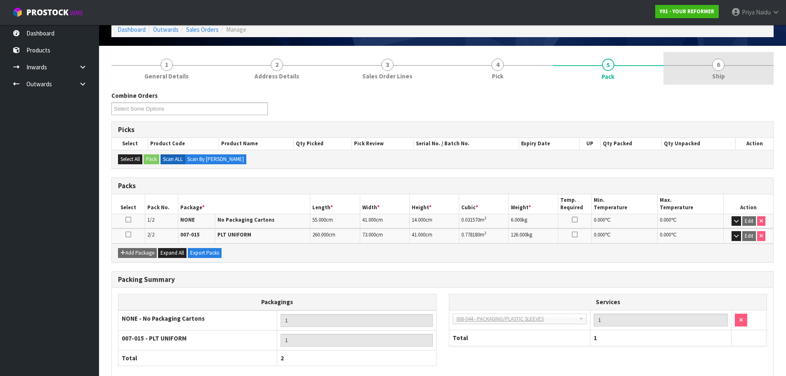
drag, startPoint x: 722, startPoint y: 79, endPoint x: 705, endPoint y: 85, distance: 18.1
click at [722, 79] on span "Ship" at bounding box center [718, 76] width 13 height 9
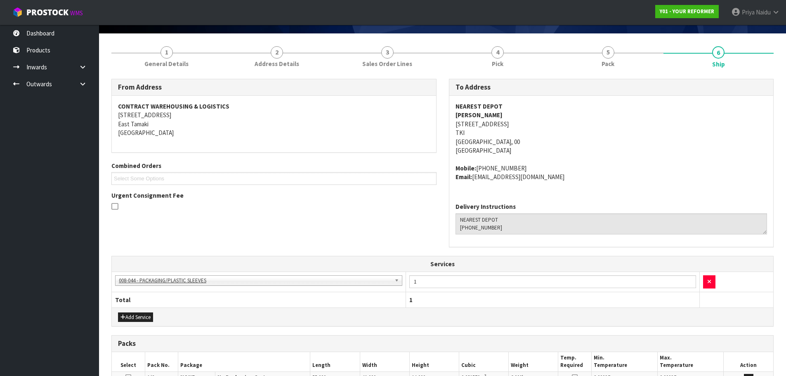
scroll to position [186, 0]
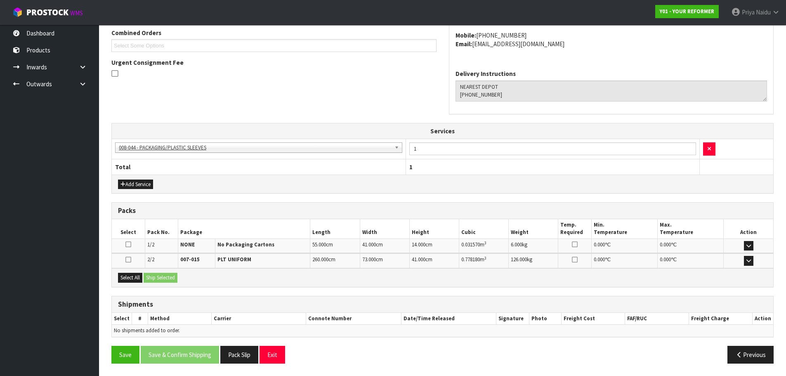
click at [134, 283] on div "Select All Ship Selected" at bounding box center [442, 277] width 661 height 19
drag, startPoint x: 137, startPoint y: 282, endPoint x: 152, endPoint y: 278, distance: 15.7
click at [137, 282] on button "Select All" at bounding box center [130, 278] width 24 height 10
click at [152, 278] on button "Ship Selected" at bounding box center [161, 278] width 34 height 10
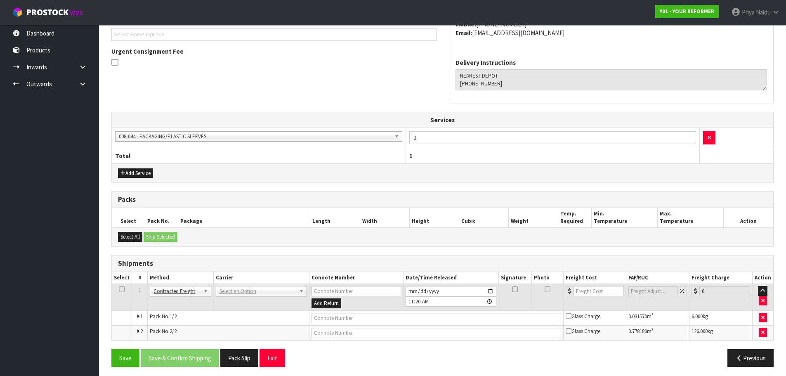
scroll to position [201, 0]
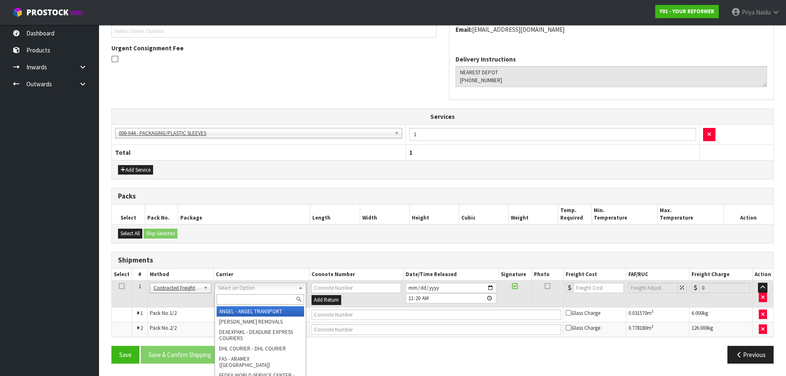
click at [240, 296] on input "text" at bounding box center [260, 299] width 87 height 10
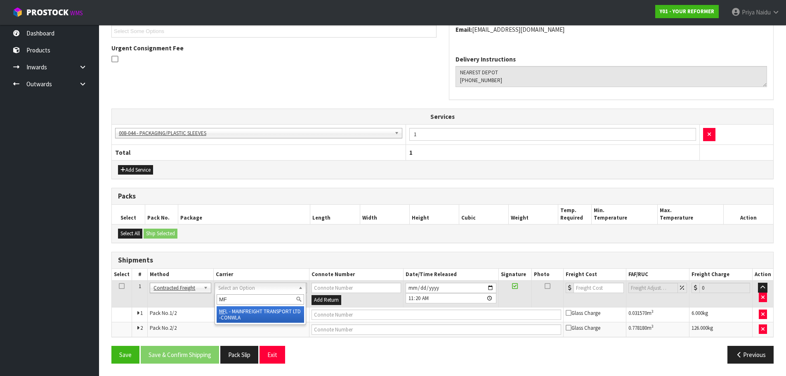
type input "MF"
drag, startPoint x: 256, startPoint y: 312, endPoint x: 279, endPoint y: 316, distance: 23.5
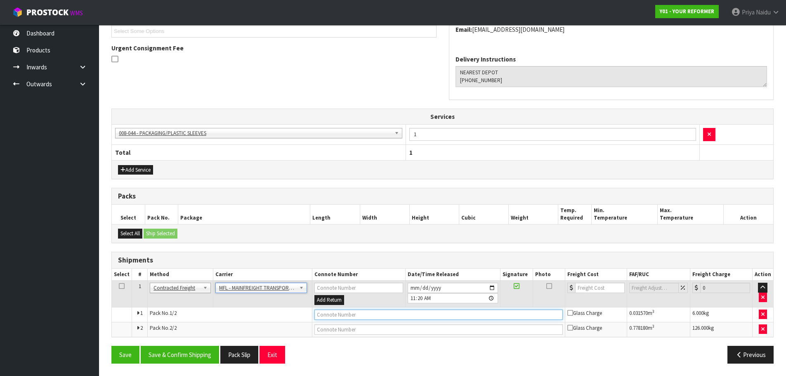
click at [343, 317] on input "text" at bounding box center [438, 314] width 248 height 10
paste input "FWM58463439"
type input "FWM58463439"
click at [587, 287] on input "number" at bounding box center [600, 288] width 50 height 10
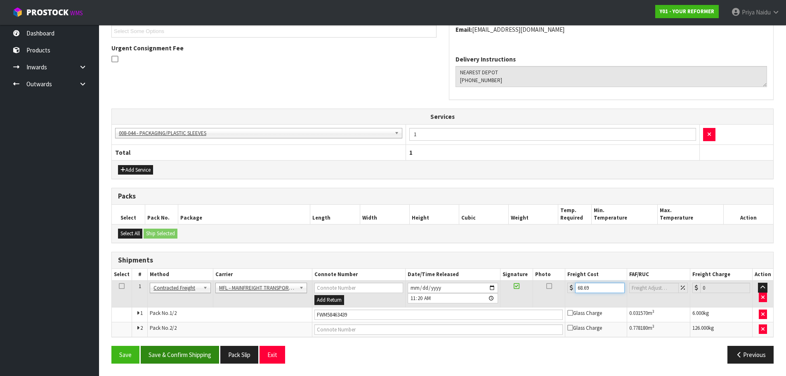
type input "68.69"
click at [191, 353] on button "Save & Confirm Shipping" at bounding box center [180, 355] width 78 height 18
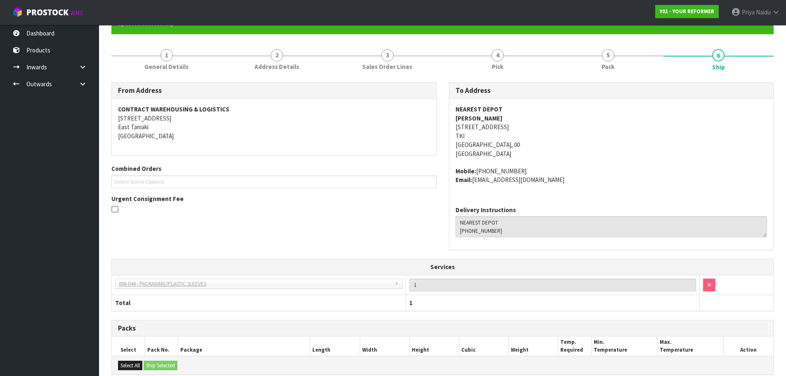
scroll to position [0, 0]
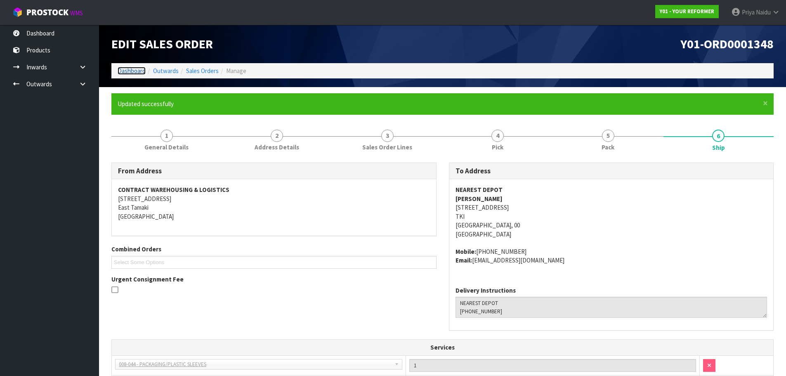
click at [126, 69] on link "Dashboard" at bounding box center [132, 71] width 28 height 8
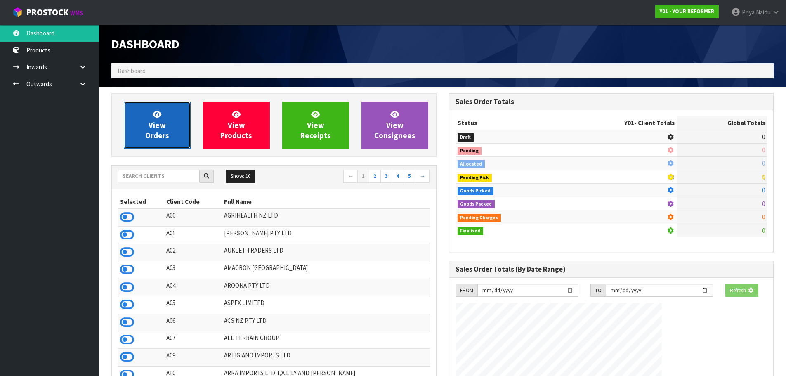
click at [156, 147] on link "View Orders" at bounding box center [157, 124] width 67 height 47
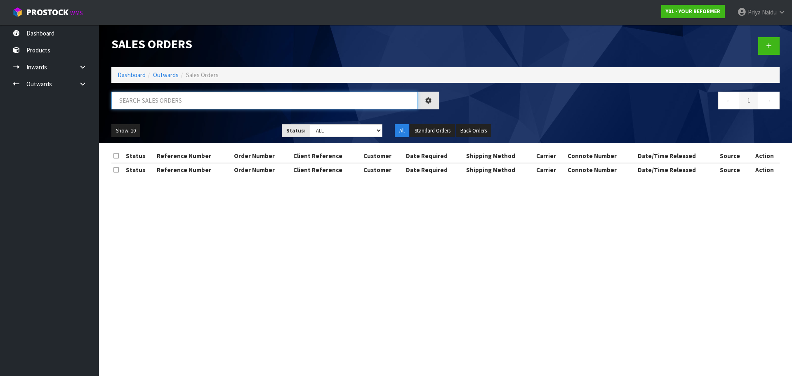
click at [169, 102] on input "text" at bounding box center [264, 101] width 306 height 18
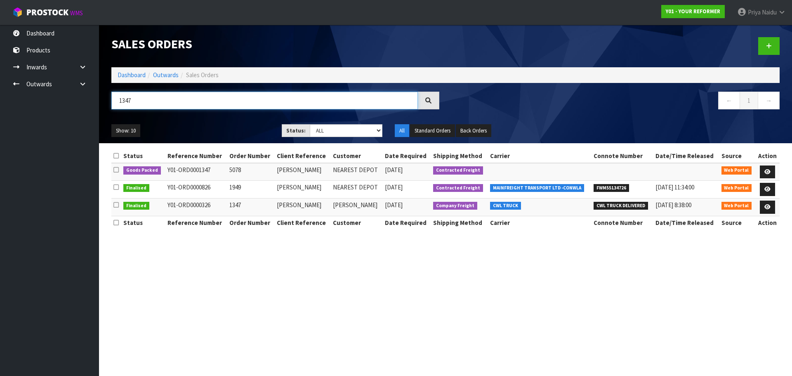
type input "1347"
click at [207, 131] on ul "Show: 10 5 10 25 50" at bounding box center [190, 130] width 158 height 13
drag, startPoint x: 217, startPoint y: 267, endPoint x: 220, endPoint y: 277, distance: 10.2
click at [216, 268] on section "Sales Orders Dashboard Outwards Sales Orders 1347 ← 1 → Show: 10 5 10 25 50 Sta…" at bounding box center [396, 188] width 792 height 376
click at [226, 280] on section "Sales Orders Dashboard Outwards Sales Orders 1347 ← 1 → Show: 10 5 10 25 50 Sta…" at bounding box center [396, 188] width 792 height 376
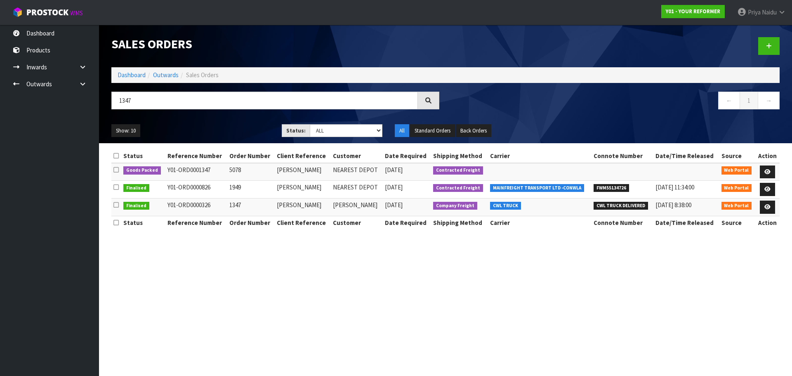
click at [226, 280] on section "Sales Orders Dashboard Outwards Sales Orders 1347 ← 1 → Show: 10 5 10 25 50 Sta…" at bounding box center [396, 188] width 792 height 376
click at [773, 179] on link at bounding box center [767, 171] width 15 height 13
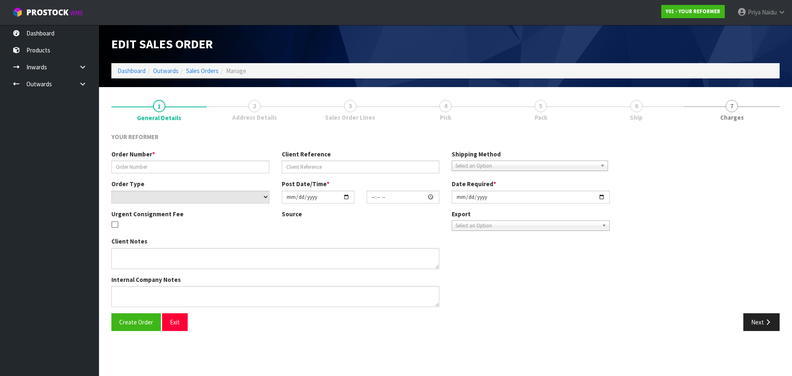
type input "5078"
type input "DEE MASON"
select select "number:0"
type input "2025-08-28"
type input "13:05:00.000"
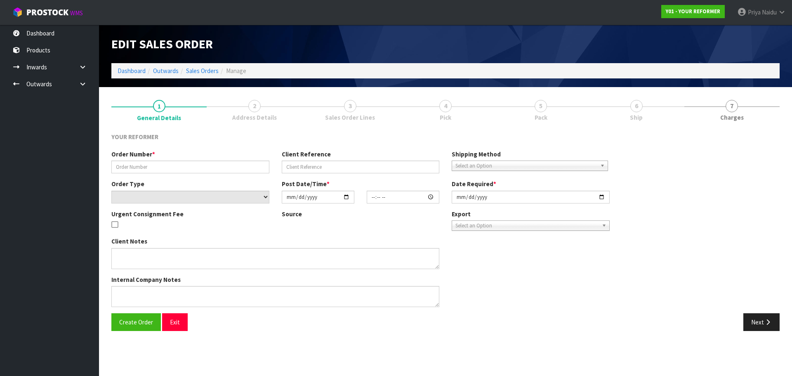
type input "2025-08-29"
type textarea "DIANE VILLANUEVA 7 COLLINS PLACE MBH PICTON 7220 NEW ZEALAND +64 27 821 9984"
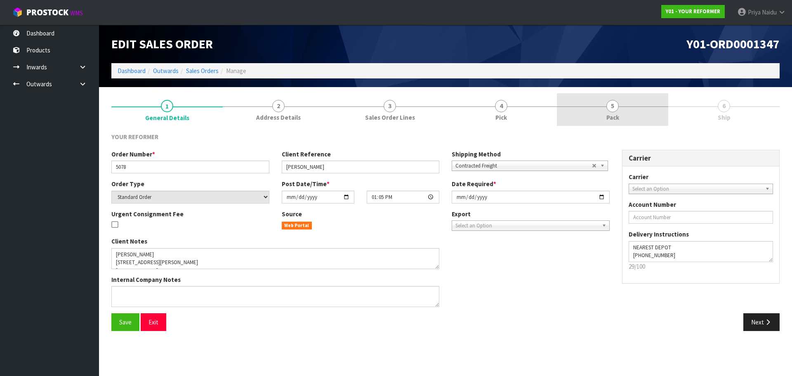
click at [611, 109] on span "5" at bounding box center [612, 106] width 12 height 12
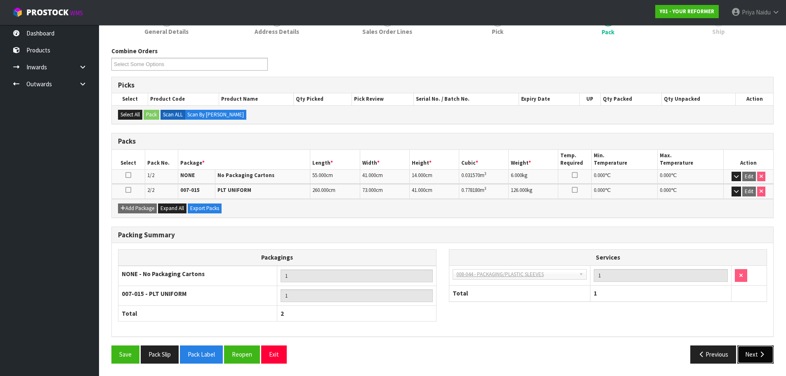
click at [753, 356] on button "Next" at bounding box center [755, 354] width 36 height 18
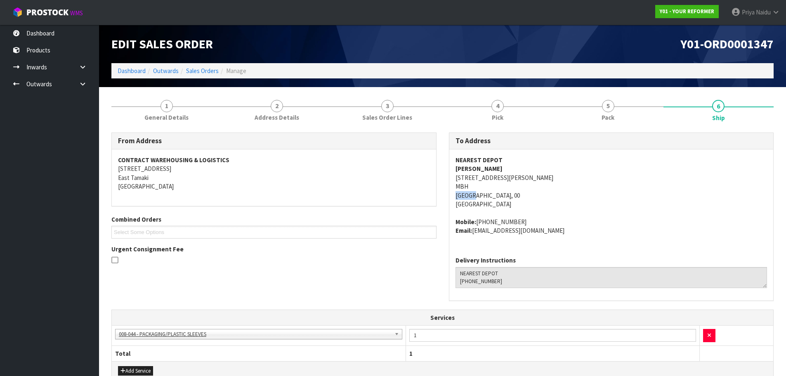
drag, startPoint x: 451, startPoint y: 198, endPoint x: 471, endPoint y: 197, distance: 19.8
click at [471, 197] on div "NEAREST DEPOT DEE MASON 7 COLLINS PLACE MBH PICTON 7220 MBH Picton, 00 New Zeal…" at bounding box center [611, 199] width 324 height 100
click at [453, 177] on div "NEAREST DEPOT DEE MASON 7 COLLINS PLACE MBH PICTON 7220 MBH Picton, 00 New Zeal…" at bounding box center [611, 199] width 324 height 100
drag, startPoint x: 453, startPoint y: 177, endPoint x: 557, endPoint y: 173, distance: 104.4
click at [559, 175] on div "NEAREST DEPOT DEE MASON 7 COLLINS PLACE MBH PICTON 7220 MBH Picton, 00 New Zeal…" at bounding box center [611, 199] width 324 height 100
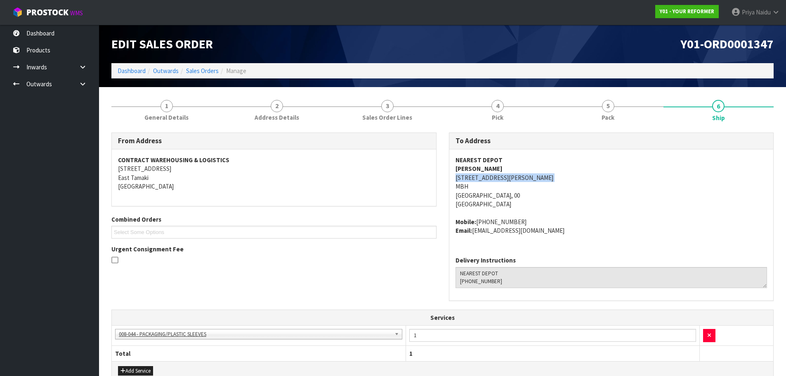
drag, startPoint x: 590, startPoint y: 218, endPoint x: 504, endPoint y: 194, distance: 89.9
click at [589, 217] on span "NEAREST DEPOT DEE MASON 7 COLLINS PLACE MBH PICTON 7220 MBH Picton, 00 New Zeal…" at bounding box center [611, 195] width 312 height 79
drag, startPoint x: 453, startPoint y: 168, endPoint x: 490, endPoint y: 167, distance: 36.3
click at [490, 167] on div "NEAREST DEPOT DEE MASON 7 COLLINS PLACE MBH PICTON 7220 MBH Picton, 00 New Zeal…" at bounding box center [611, 199] width 324 height 100
drag, startPoint x: 476, startPoint y: 222, endPoint x: 523, endPoint y: 217, distance: 47.3
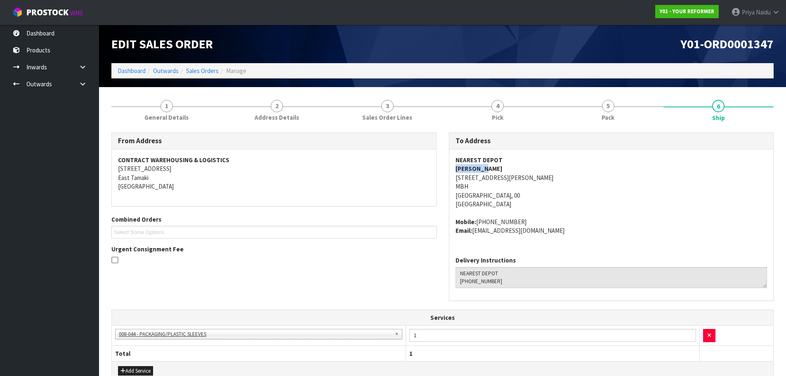
click at [523, 217] on address "Mobile: +64 27 821 9984 Email: dee.villanueva17@gmail.com" at bounding box center [611, 226] width 312 height 18
drag, startPoint x: 473, startPoint y: 232, endPoint x: 569, endPoint y: 229, distance: 95.7
click at [569, 229] on address "Mobile: +64 27 821 9984 Email: dee.villanueva17@gmail.com" at bounding box center [611, 226] width 312 height 18
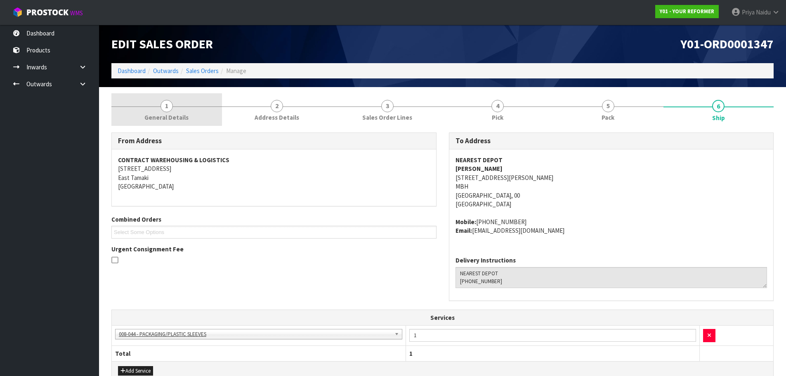
click at [170, 107] on span "1" at bounding box center [166, 106] width 12 height 12
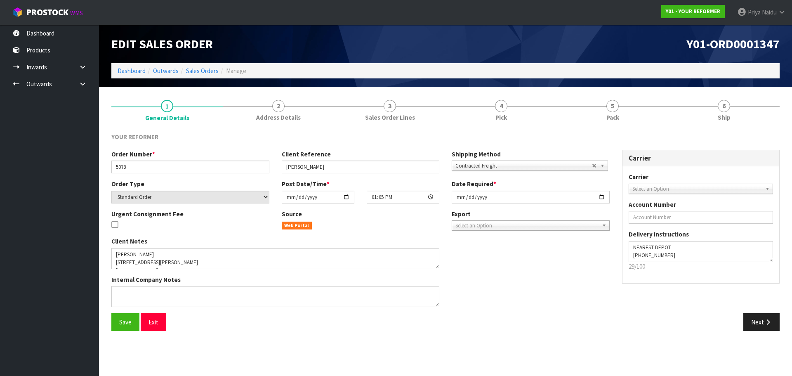
click at [112, 167] on div "Order Number * 5078" at bounding box center [190, 162] width 170 height 24
drag, startPoint x: 117, startPoint y: 167, endPoint x: 146, endPoint y: 166, distance: 29.7
click at [146, 166] on input "5078" at bounding box center [190, 166] width 158 height 13
drag, startPoint x: 284, startPoint y: 165, endPoint x: 323, endPoint y: 165, distance: 39.2
click at [323, 165] on input "DEE MASON" at bounding box center [361, 166] width 158 height 13
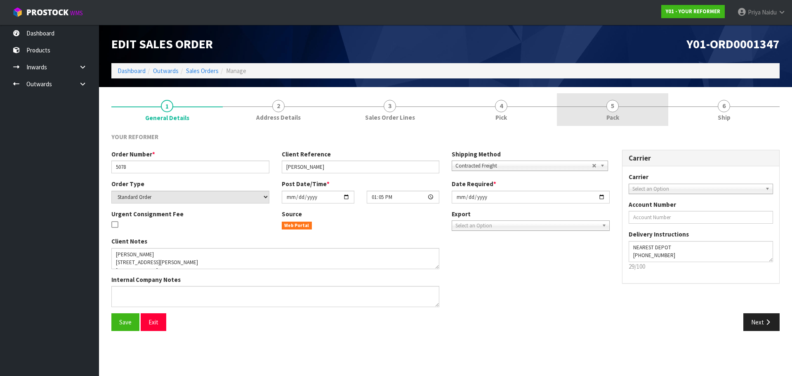
click at [601, 120] on link "5 Pack" at bounding box center [612, 109] width 111 height 33
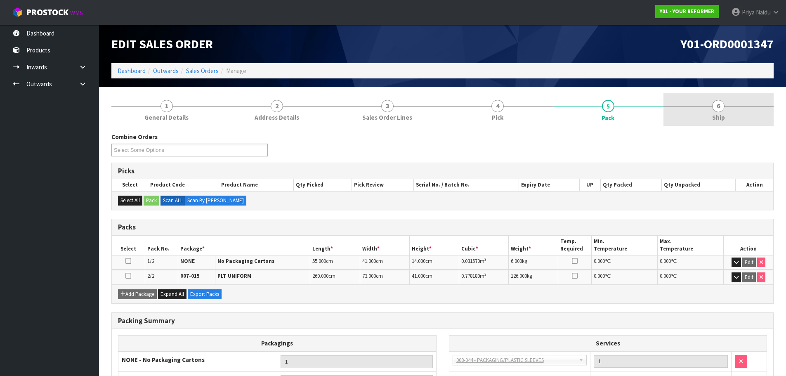
click at [749, 117] on link "6 Ship" at bounding box center [718, 109] width 111 height 33
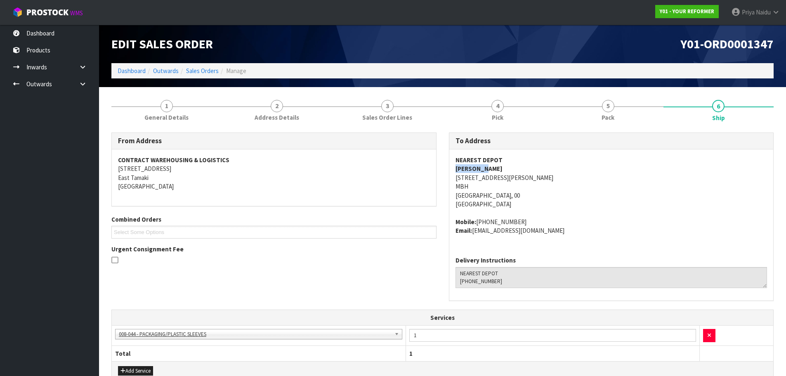
drag, startPoint x: 454, startPoint y: 171, endPoint x: 495, endPoint y: 170, distance: 41.3
click at [495, 170] on div "NEAREST DEPOT DEE MASON 7 COLLINS PLACE MBH PICTON 7220 MBH Picton, 00 New Zeal…" at bounding box center [611, 199] width 324 height 100
drag, startPoint x: 482, startPoint y: 220, endPoint x: 543, endPoint y: 219, distance: 61.1
click at [543, 219] on div "NEAREST DEPOT DEE MASON 7 COLLINS PLACE MBH PICTON 7220 MBH Picton, 00 New Zeal…" at bounding box center [611, 199] width 324 height 100
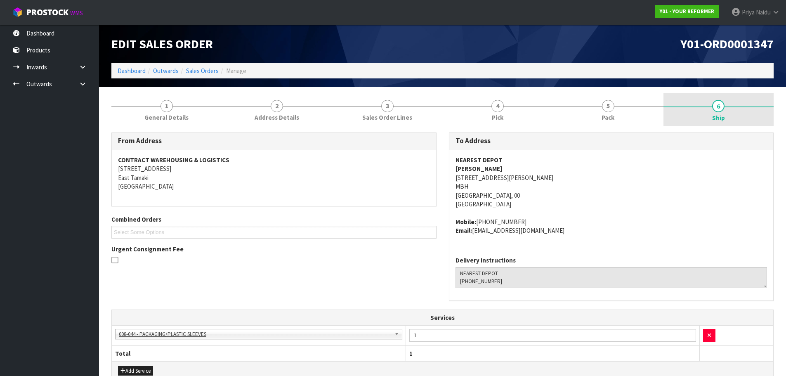
click at [694, 108] on link "6 Ship" at bounding box center [718, 109] width 111 height 33
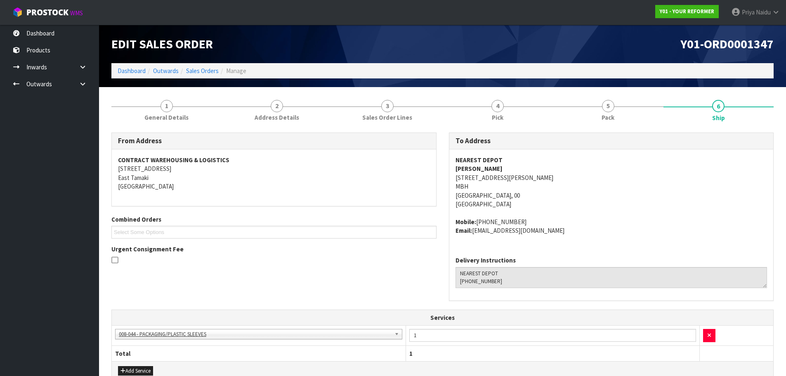
click at [664, 202] on address "NEAREST DEPOT DEE MASON 7 COLLINS PLACE MBH PICTON 7220 MBH Picton, 00 New Zeal…" at bounding box center [611, 182] width 312 height 53
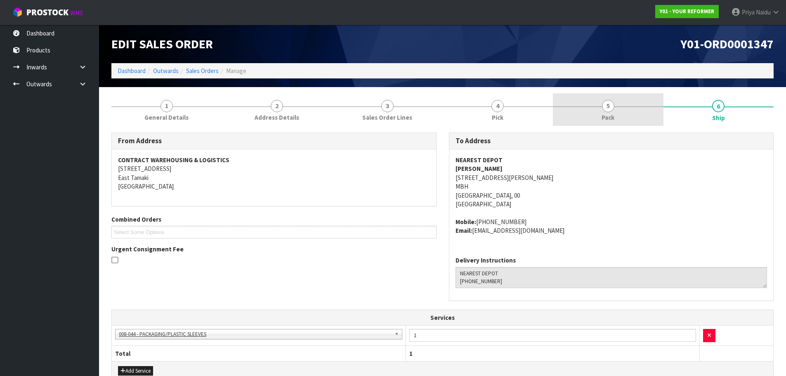
click at [580, 119] on link "5 Pack" at bounding box center [608, 109] width 111 height 33
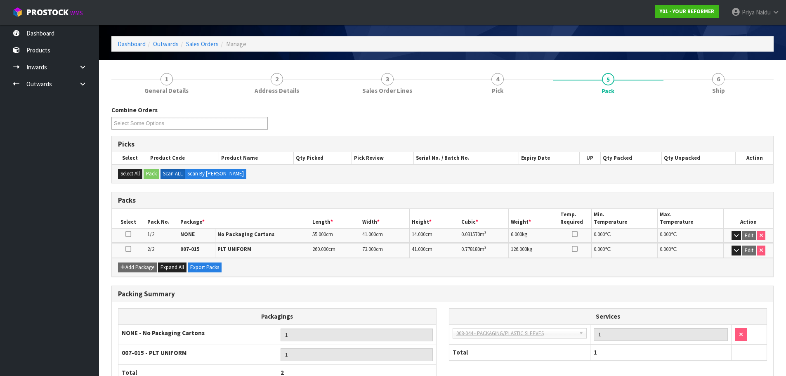
scroll to position [41, 0]
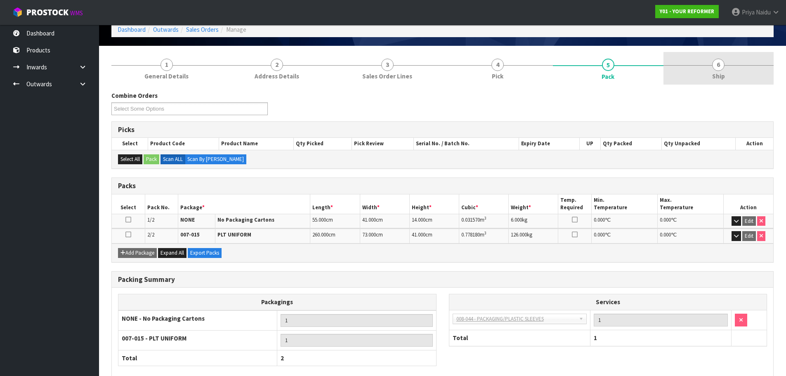
drag, startPoint x: 721, startPoint y: 64, endPoint x: 683, endPoint y: 73, distance: 38.7
click at [721, 64] on span "6" at bounding box center [718, 65] width 12 height 12
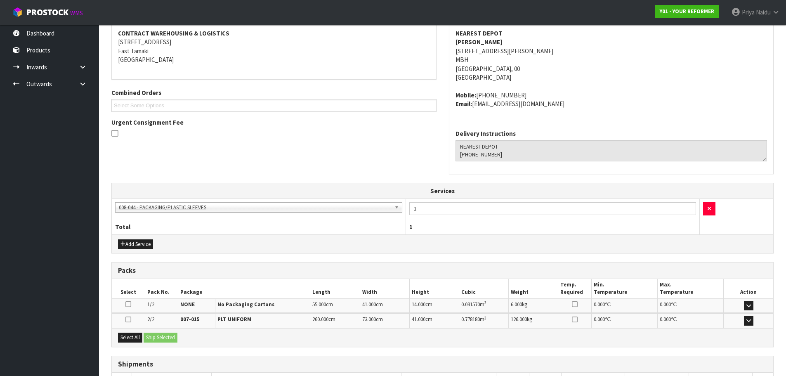
scroll to position [186, 0]
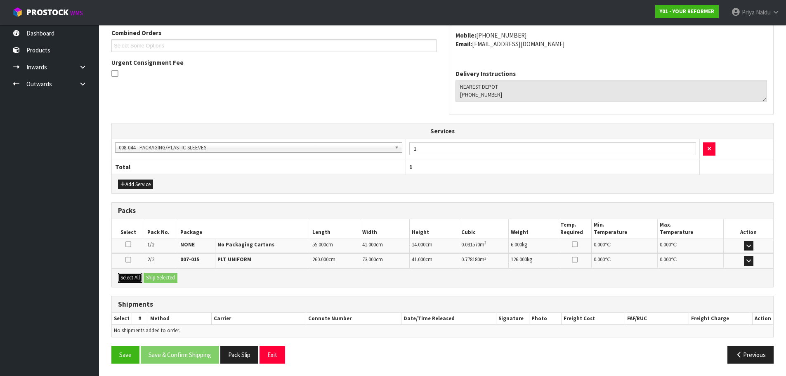
drag, startPoint x: 129, startPoint y: 279, endPoint x: 158, endPoint y: 279, distance: 29.3
click at [131, 279] on button "Select All" at bounding box center [130, 278] width 24 height 10
drag, startPoint x: 158, startPoint y: 279, endPoint x: 191, endPoint y: 277, distance: 33.5
click at [160, 279] on button "Ship Selected" at bounding box center [161, 278] width 34 height 10
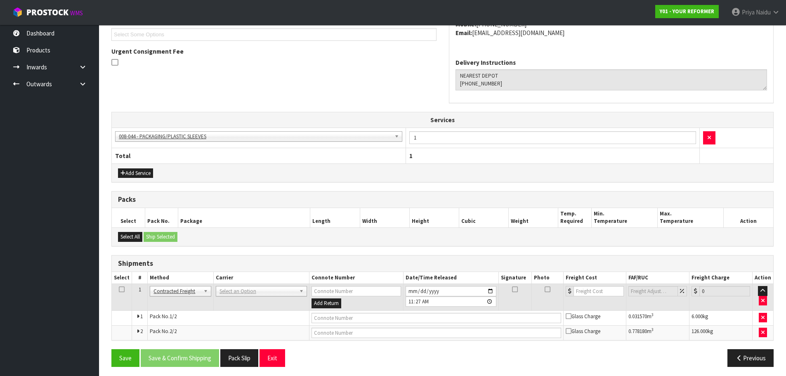
scroll to position [201, 0]
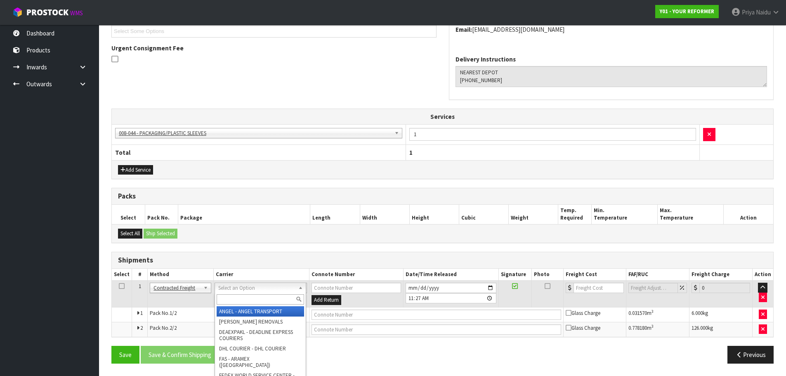
click at [246, 302] on input "text" at bounding box center [260, 299] width 87 height 10
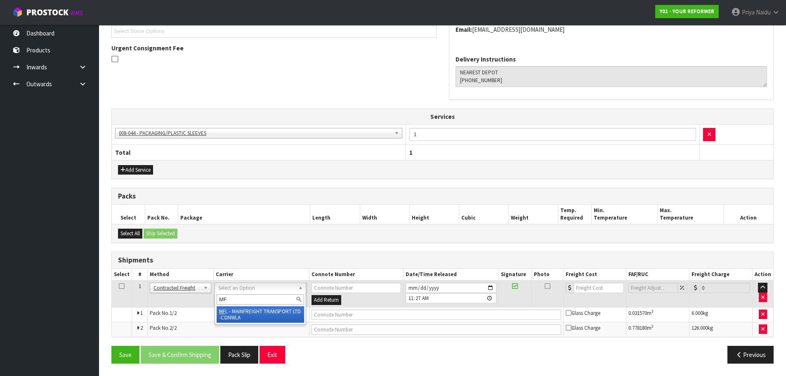
type input "MF"
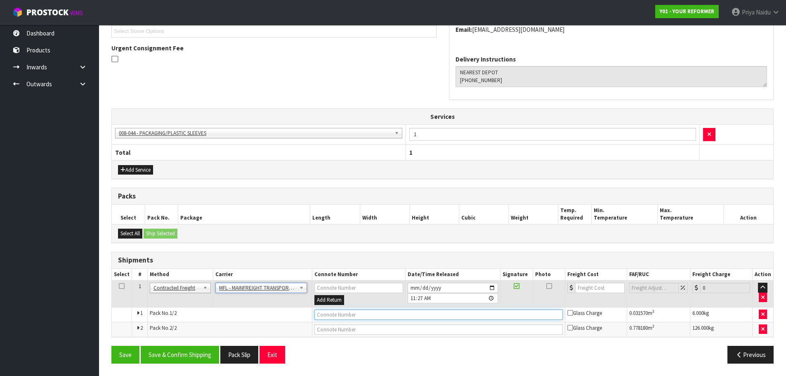
click at [332, 317] on input "text" at bounding box center [438, 314] width 248 height 10
paste input "FWM58463677"
type input "FWM58463677"
click at [591, 288] on input "number" at bounding box center [600, 288] width 50 height 10
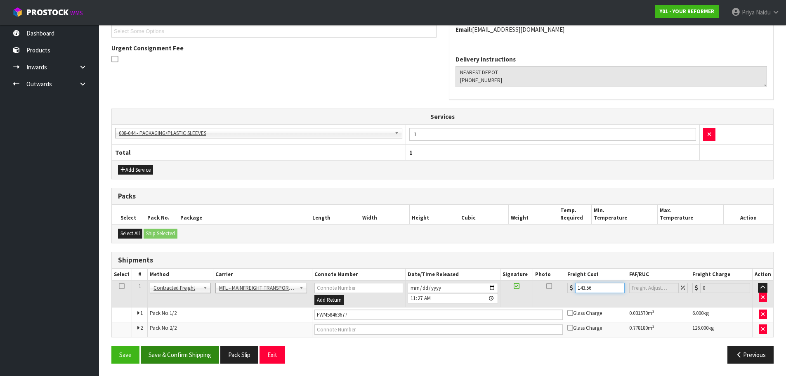
type input "143.56"
click at [189, 355] on button "Save & Confirm Shipping" at bounding box center [180, 355] width 78 height 18
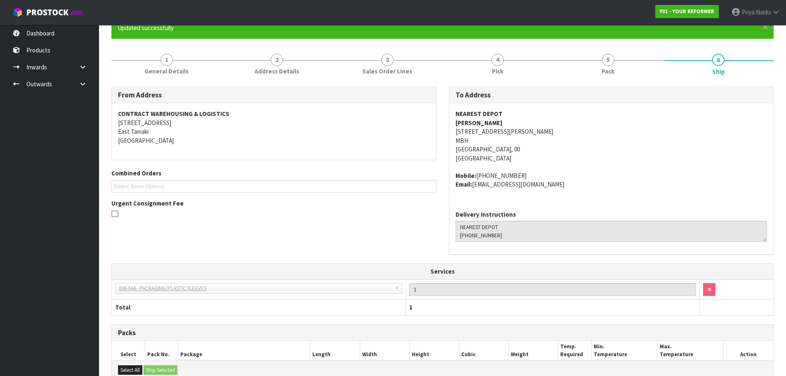
scroll to position [0, 0]
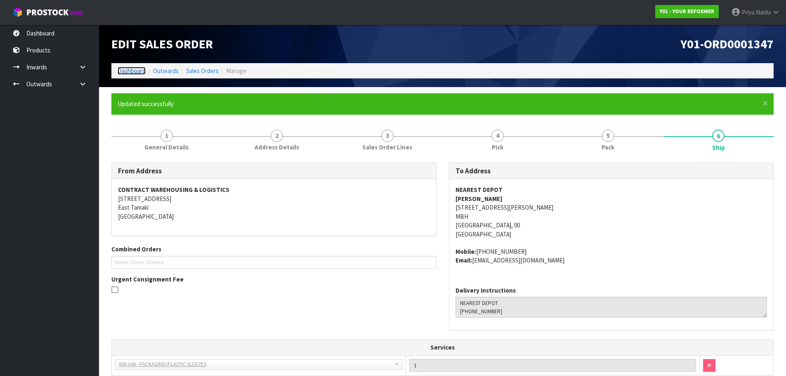
click at [128, 73] on link "Dashboard" at bounding box center [132, 71] width 28 height 8
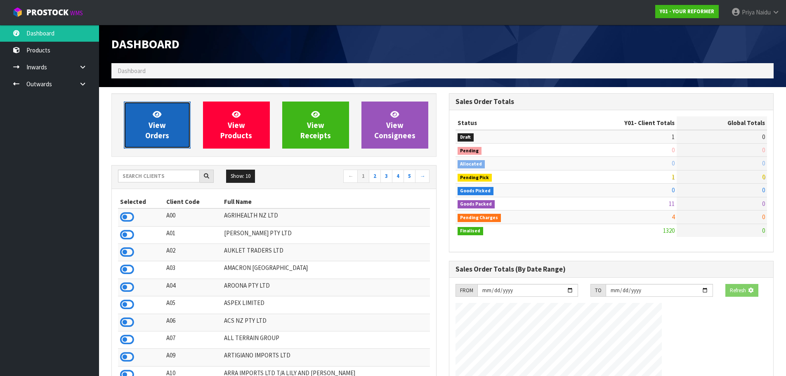
click at [143, 111] on link "View Orders" at bounding box center [157, 124] width 67 height 47
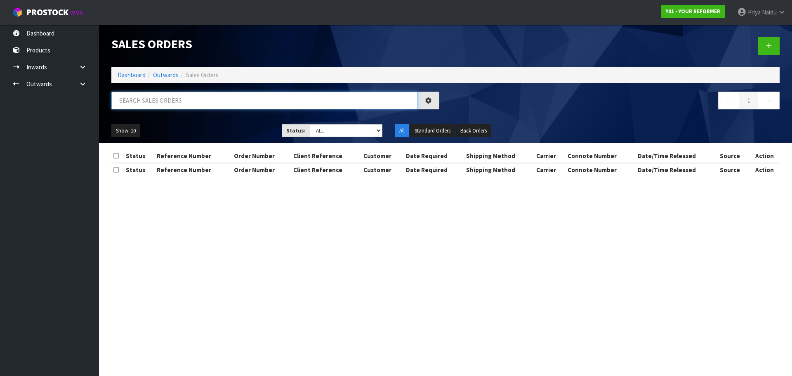
click at [160, 98] on input "text" at bounding box center [264, 101] width 306 height 18
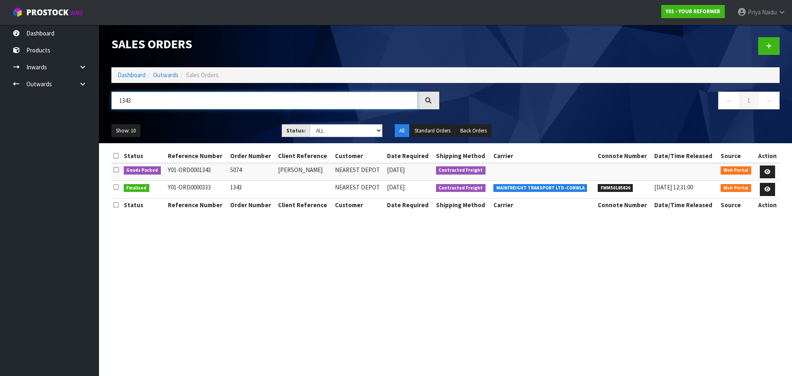
type input "1343"
click at [212, 119] on div "Show: 10 5 10 25 50 Status: Draft Pending Allocated Pending Pick Goods Picked G…" at bounding box center [445, 131] width 681 height 26
click at [216, 118] on div "Show: 10 5 10 25 50 Status: Draft Pending Allocated Pending Pick Goods Picked G…" at bounding box center [445, 131] width 681 height 26
click at [217, 273] on section "Sales Orders Dashboard Outwards Sales Orders 1343 ← 1 → Show: 10 5 10 25 50 Sta…" at bounding box center [396, 188] width 792 height 376
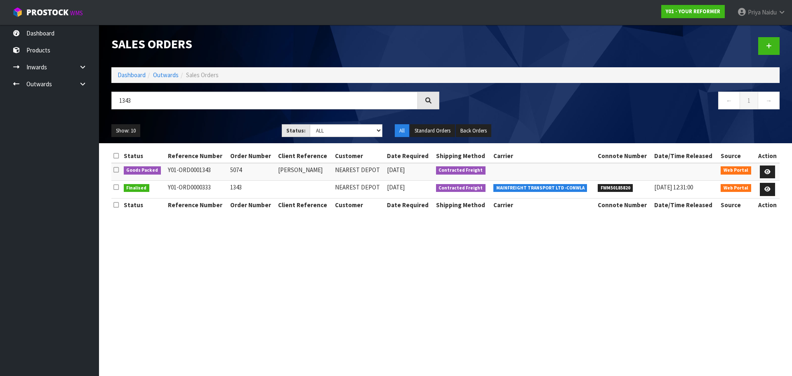
click at [217, 273] on section "Sales Orders Dashboard Outwards Sales Orders 1343 ← 1 → Show: 10 5 10 25 50 Sta…" at bounding box center [396, 188] width 792 height 376
click at [768, 171] on icon at bounding box center [767, 171] width 6 height 5
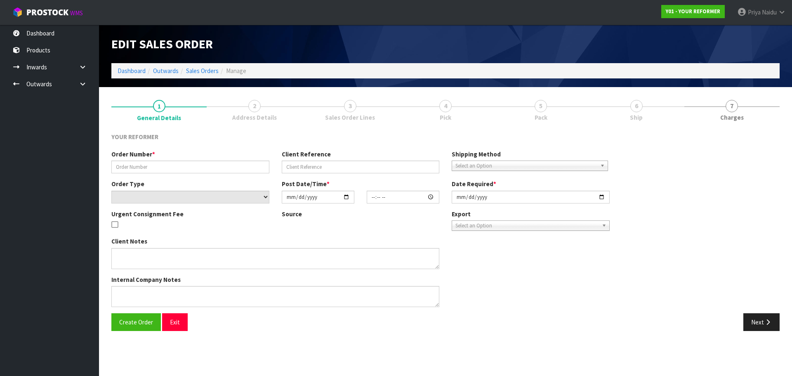
type input "5074"
type input "PAUL BOYCE"
select select "number:0"
type input "2025-08-28"
type input "16:51:00.000"
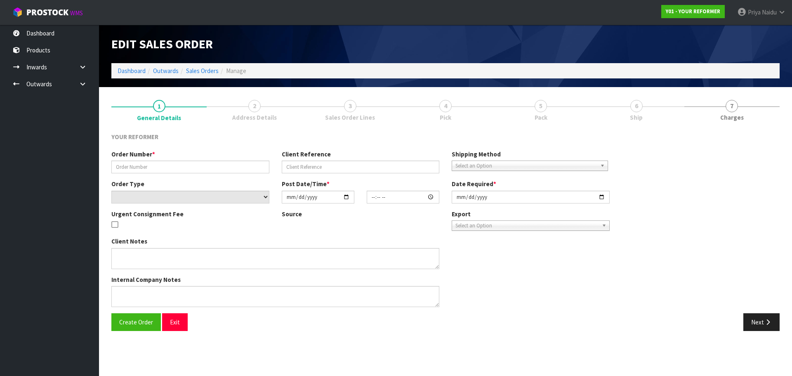
type input "2025-08-29"
type textarea "3 DORSET CRESCENT HOKOWHITU MWT PALMERSTON NORTH 4410 NEW ZEALAND +64 27 204 44…"
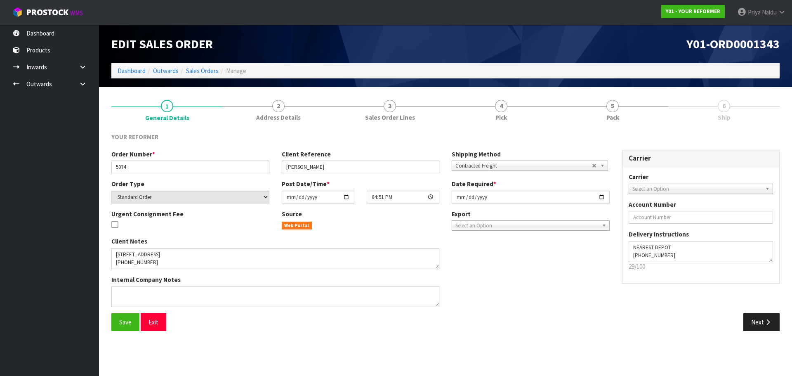
click at [617, 108] on span "5" at bounding box center [612, 106] width 12 height 12
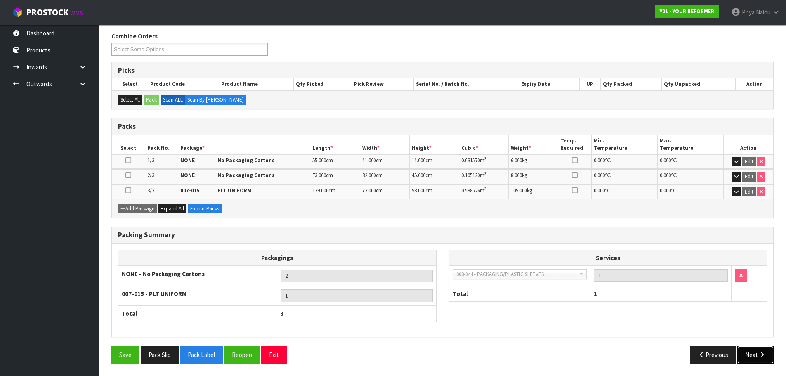
click at [741, 353] on button "Next" at bounding box center [755, 355] width 36 height 18
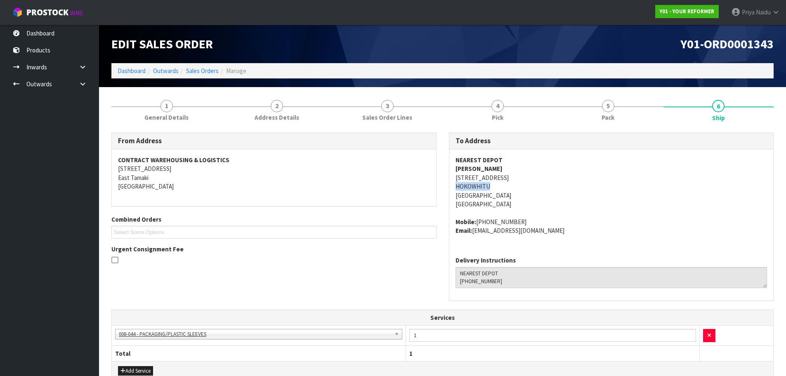
drag, startPoint x: 449, startPoint y: 188, endPoint x: 501, endPoint y: 184, distance: 52.2
click at [501, 184] on div "NEAREST DEPOT PAUL BOYCE 3 DORSET CRESCENT HOKOWHITU Palmerston North, 4410 New…" at bounding box center [611, 199] width 324 height 100
click at [455, 177] on address "NEAREST DEPOT PAUL BOYCE 3 DORSET CRESCENT HOKOWHITU Palmerston North, 4410 New…" at bounding box center [611, 182] width 312 height 53
drag, startPoint x: 455, startPoint y: 177, endPoint x: 530, endPoint y: 194, distance: 76.7
click at [530, 194] on address "NEAREST DEPOT PAUL BOYCE 3 DORSET CRESCENT HOKOWHITU Palmerston North, 4410 New…" at bounding box center [611, 182] width 312 height 53
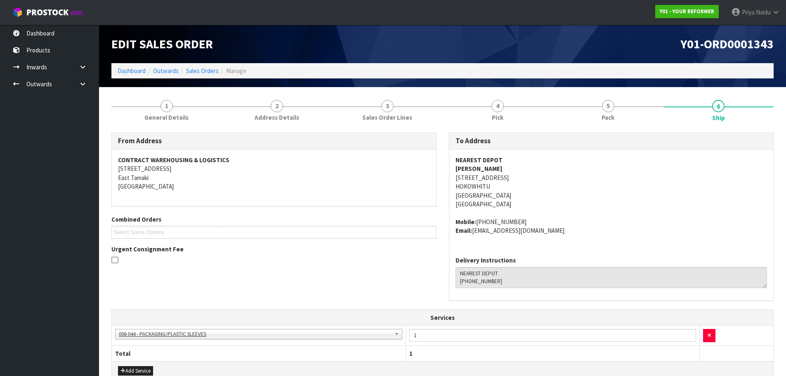
click at [592, 168] on address "NEAREST DEPOT PAUL BOYCE 3 DORSET CRESCENT HOKOWHITU Palmerston North, 4410 New…" at bounding box center [611, 182] width 312 height 53
drag, startPoint x: 453, startPoint y: 168, endPoint x: 501, endPoint y: 167, distance: 47.9
click at [501, 167] on div "NEAREST DEPOT PAUL BOYCE 3 DORSET CRESCENT HOKOWHITU Palmerston North, 4410 New…" at bounding box center [611, 199] width 324 height 100
drag, startPoint x: 476, startPoint y: 224, endPoint x: 525, endPoint y: 217, distance: 49.3
click at [525, 217] on span "NEAREST DEPOT PAUL BOYCE 3 DORSET CRESCENT HOKOWHITU Palmerston North, 4410 New…" at bounding box center [611, 195] width 312 height 79
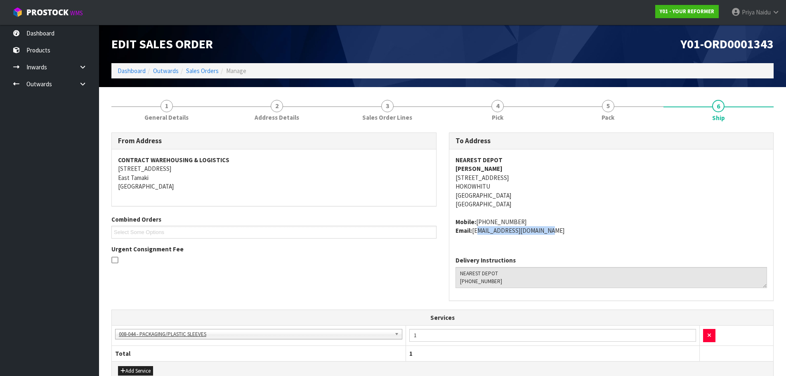
drag, startPoint x: 474, startPoint y: 233, endPoint x: 558, endPoint y: 234, distance: 84.6
click at [558, 234] on address "Mobile: +64 27 204 4425 Email: paulboyce12@hotmail.com" at bounding box center [611, 226] width 312 height 18
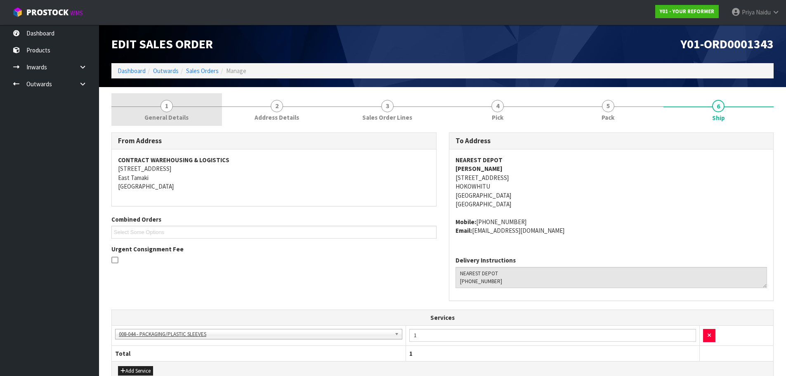
drag, startPoint x: 163, startPoint y: 114, endPoint x: 154, endPoint y: 126, distance: 14.8
click at [163, 114] on span "General Details" at bounding box center [166, 117] width 44 height 9
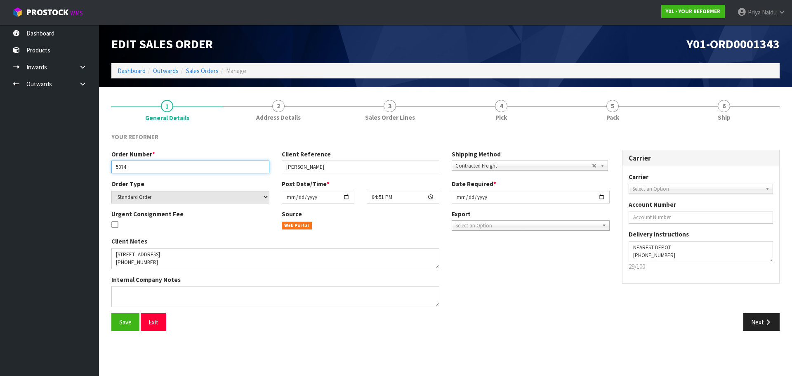
drag, startPoint x: 112, startPoint y: 166, endPoint x: 150, endPoint y: 166, distance: 38.4
click at [150, 166] on input "5074" at bounding box center [190, 166] width 158 height 13
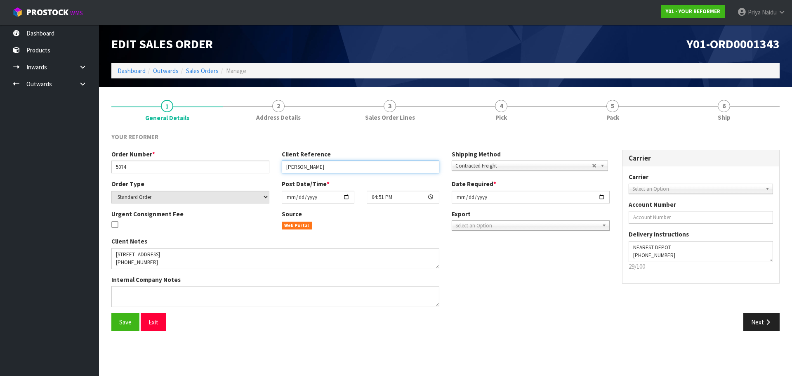
drag, startPoint x: 287, startPoint y: 168, endPoint x: 331, endPoint y: 167, distance: 44.1
click at [331, 167] on input "PAUL BOYCE" at bounding box center [361, 166] width 158 height 13
drag, startPoint x: 617, startPoint y: 120, endPoint x: 537, endPoint y: 132, distance: 80.9
click at [617, 120] on span "Pack" at bounding box center [612, 117] width 13 height 9
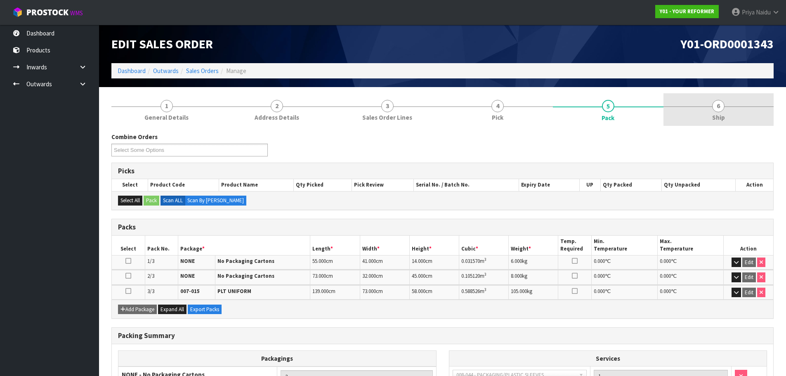
click at [718, 99] on link "6 Ship" at bounding box center [718, 109] width 111 height 33
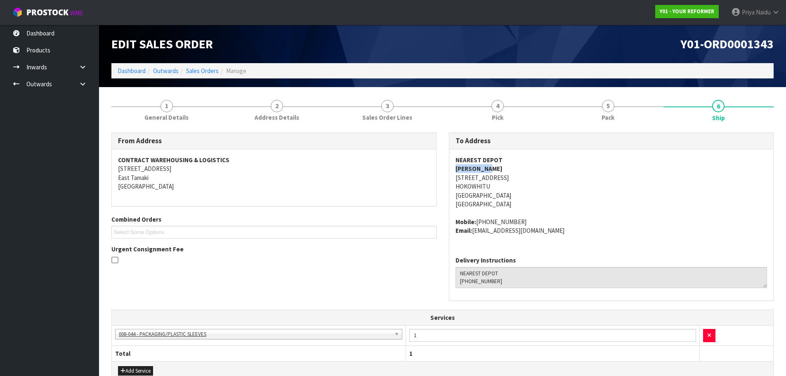
drag, startPoint x: 455, startPoint y: 169, endPoint x: 502, endPoint y: 170, distance: 47.9
click at [502, 170] on div "NEAREST DEPOT PAUL BOYCE 3 DORSET CRESCENT HOKOWHITU Palmerston North, 4410 New…" at bounding box center [611, 199] width 324 height 100
drag, startPoint x: 454, startPoint y: 223, endPoint x: 530, endPoint y: 210, distance: 77.0
click at [530, 210] on div "NEAREST DEPOT PAUL BOYCE 3 DORSET CRESCENT HOKOWHITU Palmerston North, 4410 New…" at bounding box center [611, 199] width 324 height 100
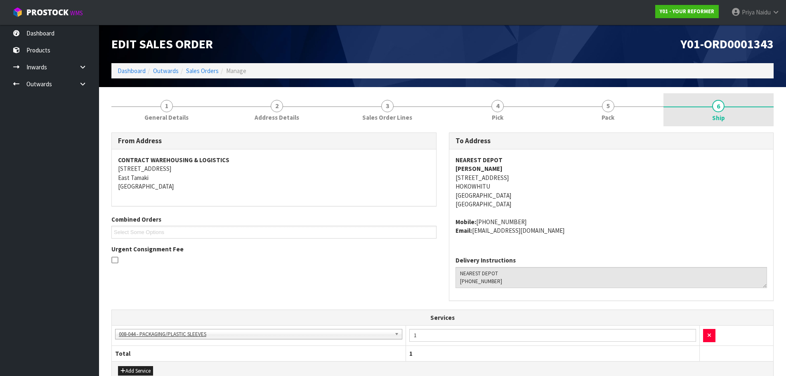
click at [705, 118] on link "6 Ship" at bounding box center [718, 109] width 111 height 33
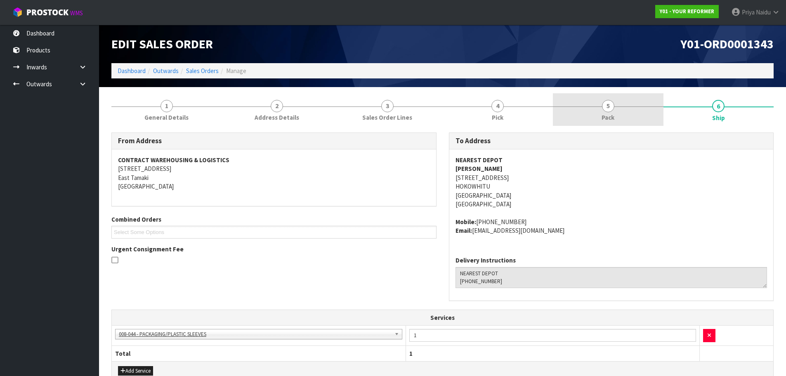
click at [583, 109] on link "5 Pack" at bounding box center [608, 109] width 111 height 33
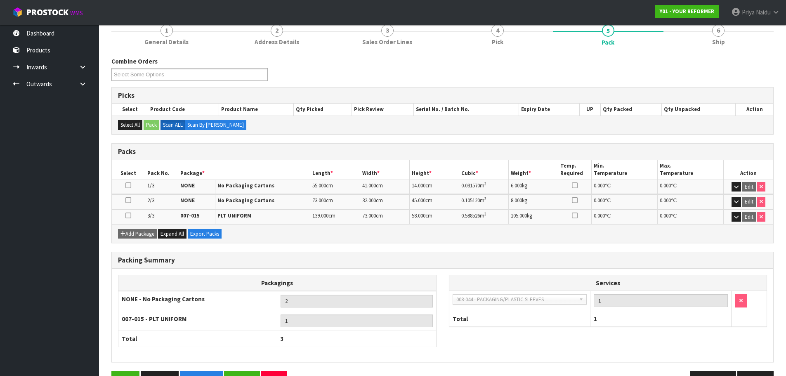
scroll to position [82, 0]
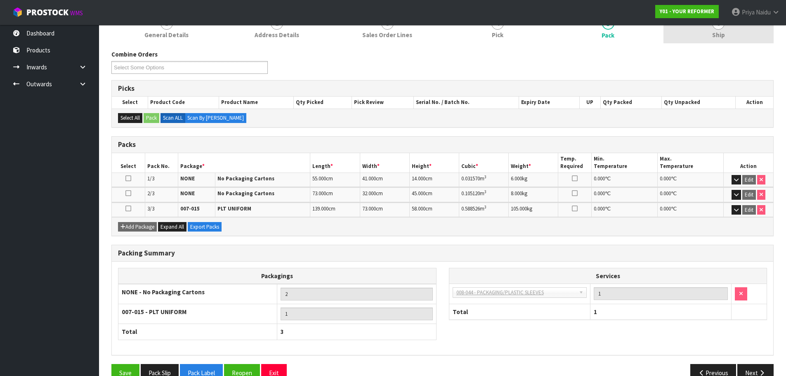
drag, startPoint x: 706, startPoint y: 36, endPoint x: 676, endPoint y: 42, distance: 30.4
click at [706, 36] on link "6 Ship" at bounding box center [718, 27] width 111 height 33
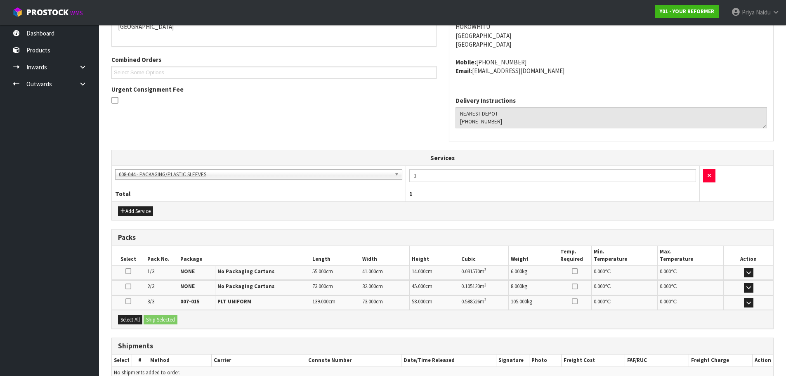
scroll to position [201, 0]
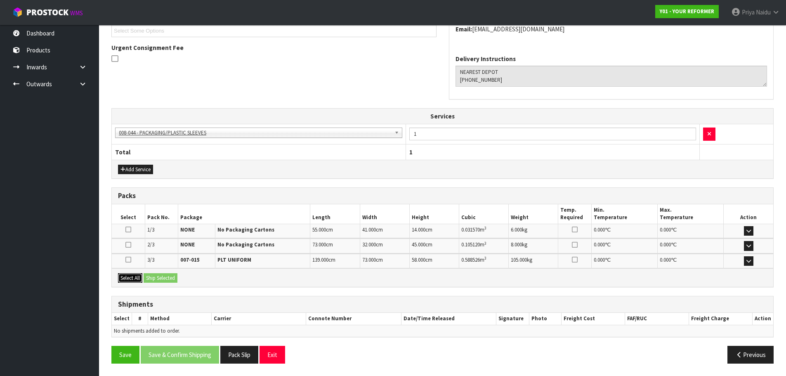
click at [135, 280] on button "Select All" at bounding box center [130, 278] width 24 height 10
click at [161, 280] on button "Ship Selected" at bounding box center [161, 278] width 34 height 10
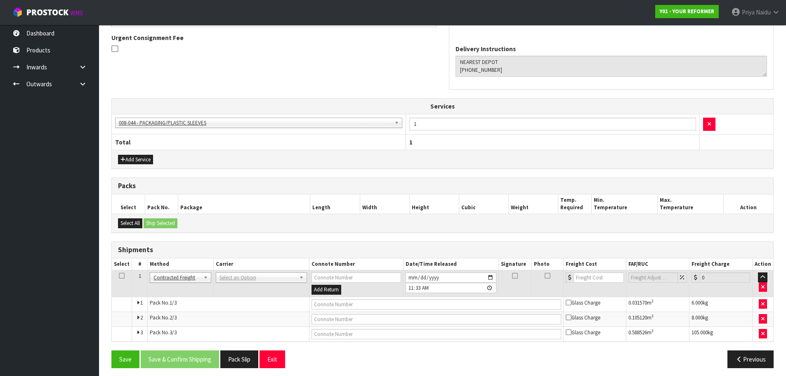
scroll to position [216, 0]
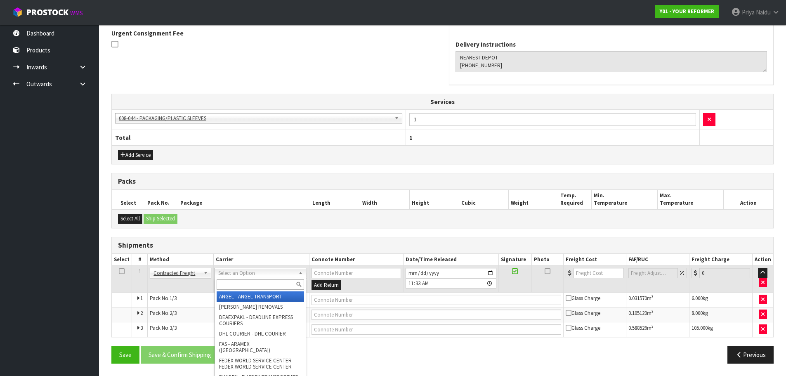
click at [236, 282] on input "text" at bounding box center [260, 284] width 87 height 10
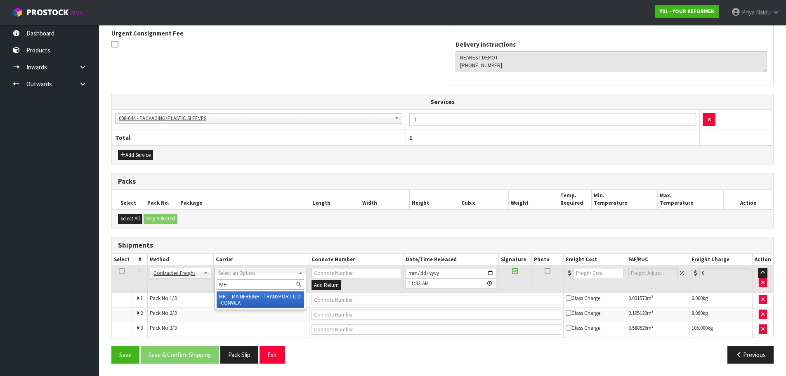
type input "MF"
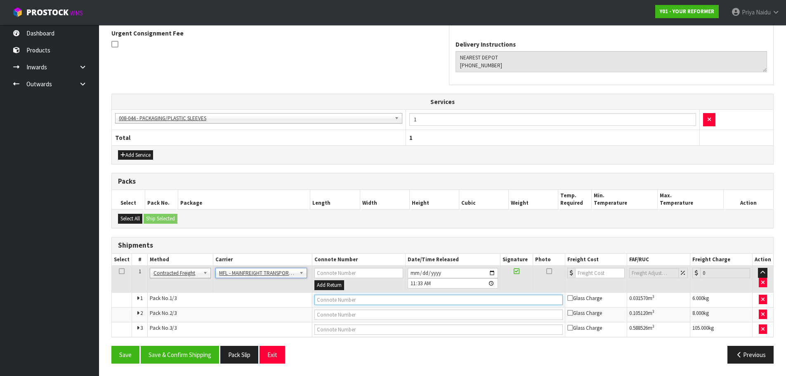
click at [317, 298] on input "text" at bounding box center [438, 300] width 248 height 10
paste input "FWM58463861"
type input "FWM58463861"
click at [589, 273] on input "number" at bounding box center [600, 273] width 50 height 10
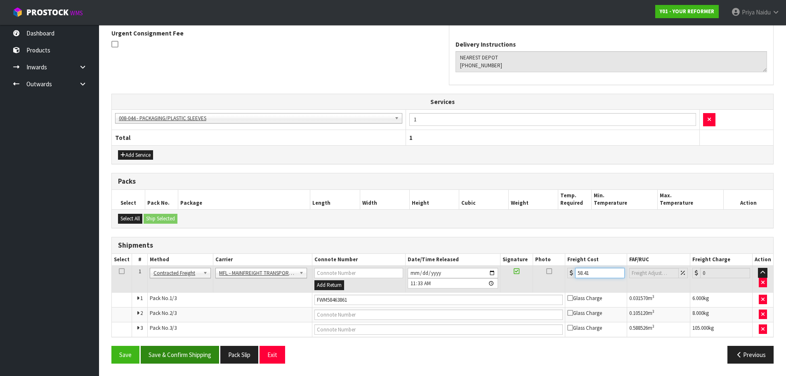
type input "58.41"
click at [180, 349] on button "Save & Confirm Shipping" at bounding box center [180, 355] width 78 height 18
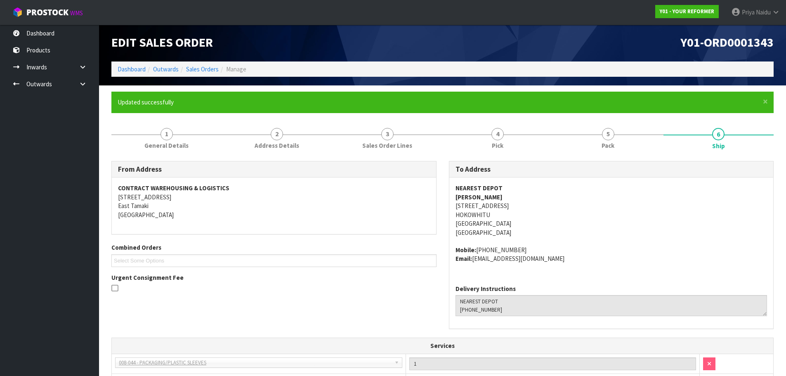
scroll to position [0, 0]
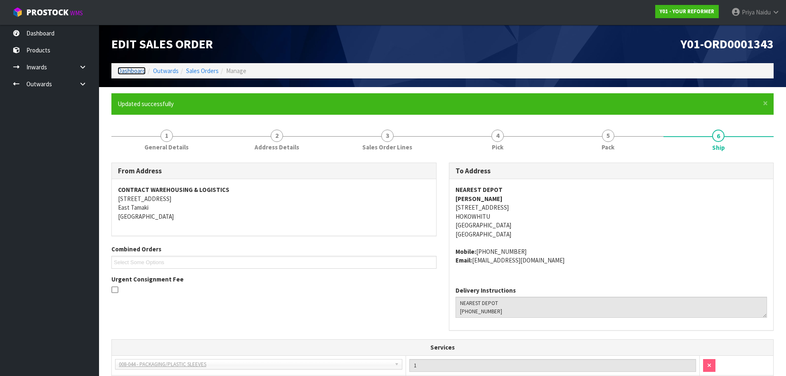
click at [136, 73] on link "Dashboard" at bounding box center [132, 71] width 28 height 8
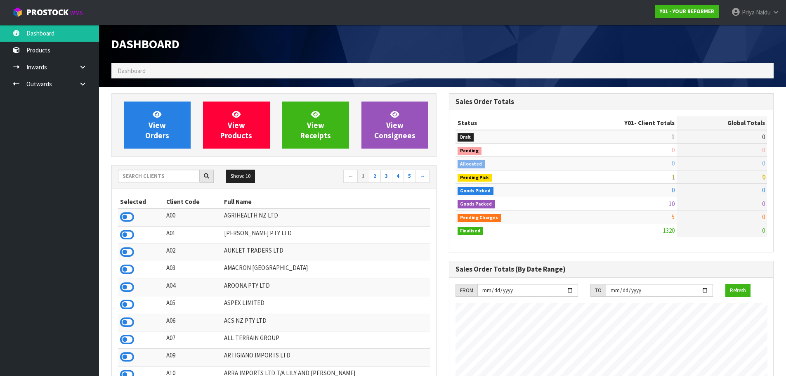
scroll to position [625, 337]
click at [166, 134] on span "View Orders" at bounding box center [157, 124] width 24 height 31
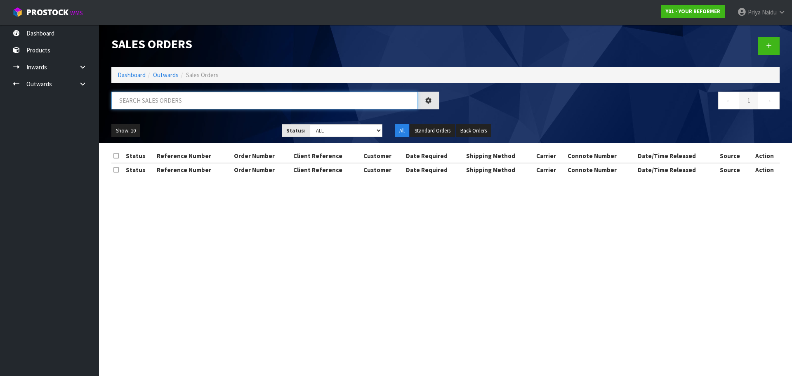
click at [181, 104] on input "text" at bounding box center [264, 101] width 306 height 18
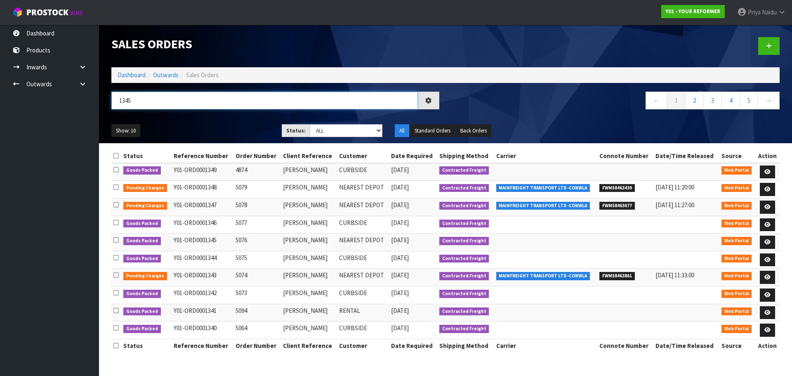
type input "1345"
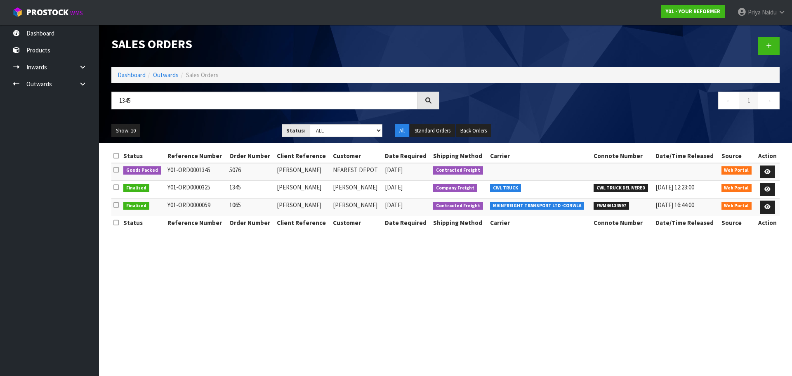
click at [224, 128] on ul "Show: 10 5 10 25 50" at bounding box center [190, 130] width 158 height 13
click at [768, 168] on link at bounding box center [767, 171] width 15 height 13
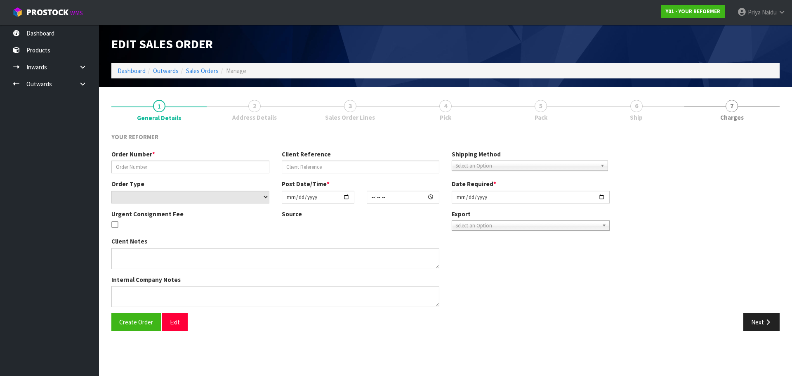
type input "5076"
type input "J D MASON"
select select "number:0"
type input "2025-08-28"
type input "12:59:00.000"
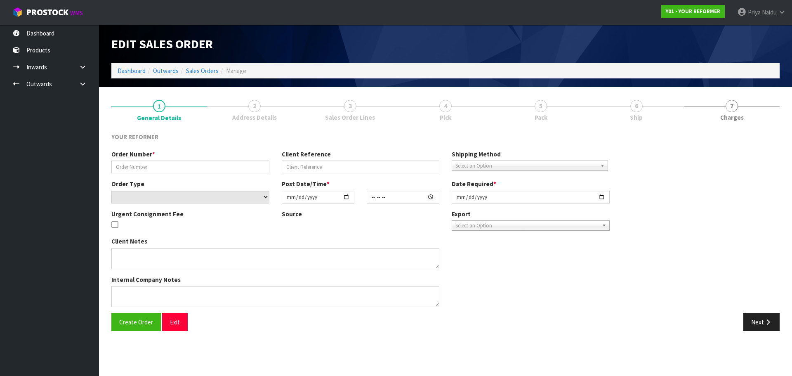
type input "2025-08-29"
type textarea "JACOB MASON 5 MILLS AND FORD ROAD EAST GROVETOWN MBH BLENHEIM 7273 NEW ZEALAND …"
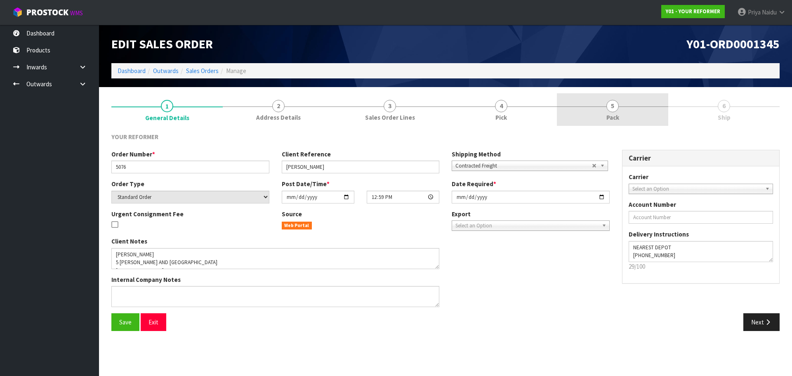
click at [615, 101] on span "5" at bounding box center [612, 106] width 12 height 12
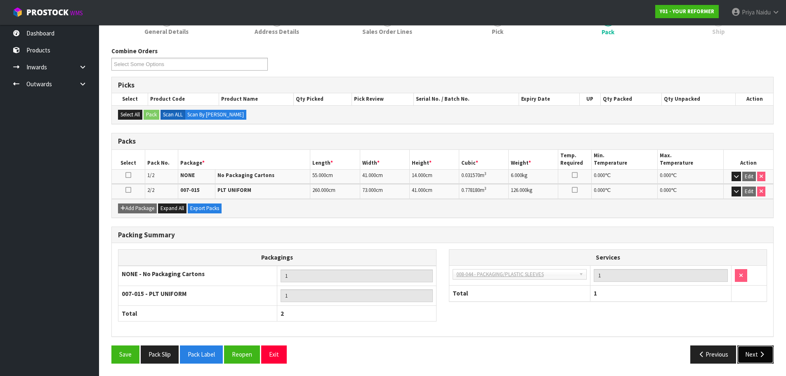
click at [749, 347] on button "Next" at bounding box center [755, 354] width 36 height 18
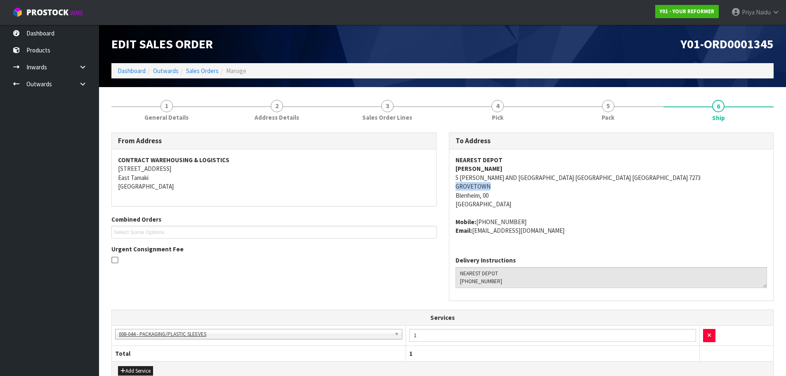
drag, startPoint x: 449, startPoint y: 185, endPoint x: 502, endPoint y: 187, distance: 53.3
click at [502, 187] on div "NEAREST DEPOT JACOB MASON 5 MILLS AND FORD ROAD EAST GROVETOWN MBH BLENHEIM 727…" at bounding box center [611, 199] width 324 height 100
click at [454, 181] on div "NEAREST DEPOT JACOB MASON 5 MILLS AND FORD ROAD EAST GROVETOWN MBH BLENHEIM 727…" at bounding box center [611, 199] width 324 height 100
drag, startPoint x: 453, startPoint y: 179, endPoint x: 626, endPoint y: 171, distance: 173.4
click at [628, 172] on div "NEAREST DEPOT JACOB MASON 5 MILLS AND FORD ROAD EAST GROVETOWN MBH BLENHEIM 727…" at bounding box center [611, 199] width 324 height 100
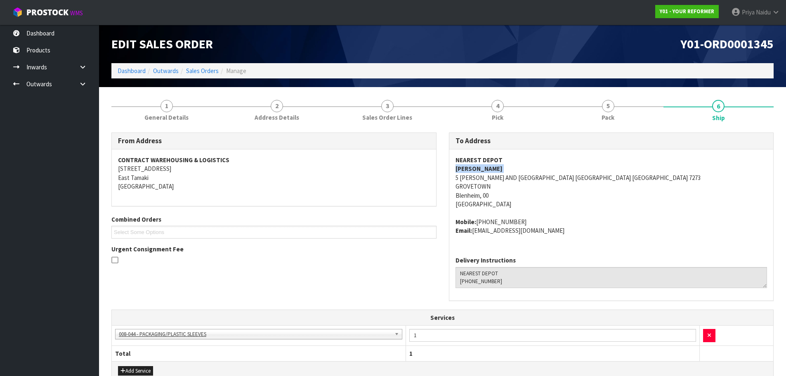
click at [448, 176] on div "To Address NEAREST DEPOT JACOB MASON 5 MILLS AND FORD ROAD EAST GROVETOWN MBH B…" at bounding box center [611, 220] width 337 height 177
drag, startPoint x: 448, startPoint y: 175, endPoint x: 622, endPoint y: 178, distance: 173.7
click at [622, 178] on div "To Address NEAREST DEPOT JACOB MASON 5 MILLS AND FORD ROAD EAST GROVETOWN MBH B…" at bounding box center [611, 216] width 325 height 168
click at [664, 216] on span "NEAREST DEPOT JACOB MASON 5 MILLS AND FORD ROAD EAST GROVETOWN MBH BLENHEIM 727…" at bounding box center [611, 195] width 312 height 79
click at [655, 217] on address "Mobile: +64 27 216 6748 Email: jacobdmason93@gmail.com" at bounding box center [611, 226] width 312 height 18
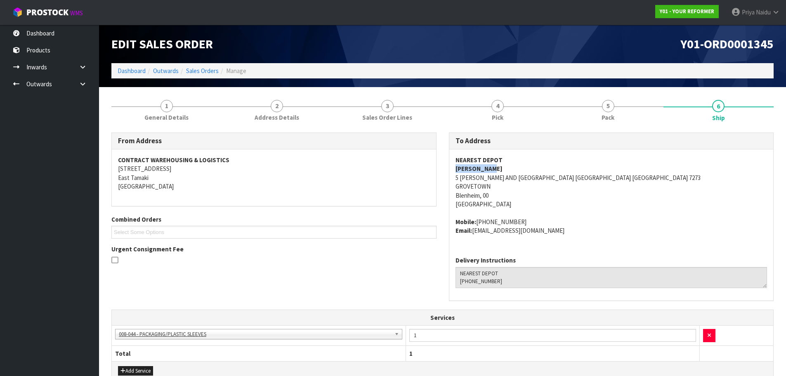
drag, startPoint x: 453, startPoint y: 170, endPoint x: 514, endPoint y: 172, distance: 60.3
click at [511, 167] on div "NEAREST DEPOT JACOB MASON 5 MILLS AND FORD ROAD EAST GROVETOWN MBH BLENHEIM 727…" at bounding box center [611, 199] width 324 height 100
click at [474, 224] on strong "Mobile:" at bounding box center [465, 222] width 21 height 8
drag, startPoint x: 476, startPoint y: 223, endPoint x: 528, endPoint y: 220, distance: 52.1
click at [528, 220] on address "Mobile: +64 27 216 6748 Email: jacobdmason93@gmail.com" at bounding box center [611, 226] width 312 height 18
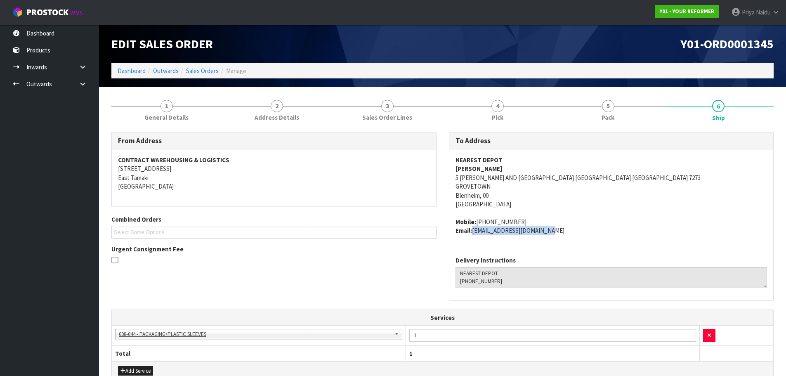
drag, startPoint x: 473, startPoint y: 231, endPoint x: 556, endPoint y: 238, distance: 83.2
click at [556, 238] on div "NEAREST DEPOT JACOB MASON 5 MILLS AND FORD ROAD EAST GROVETOWN MBH BLENHEIM 727…" at bounding box center [611, 199] width 324 height 100
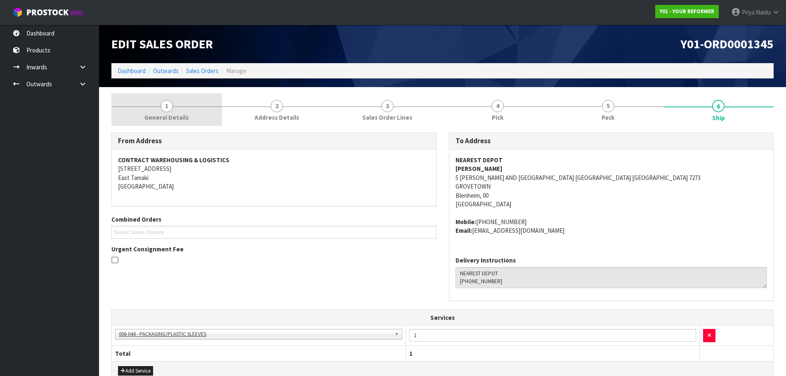
click at [179, 118] on span "General Details" at bounding box center [166, 117] width 44 height 9
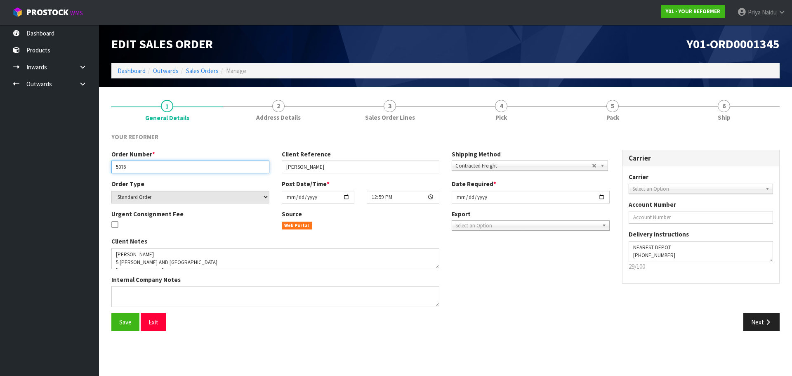
drag, startPoint x: 115, startPoint y: 167, endPoint x: 138, endPoint y: 167, distance: 22.3
click at [138, 167] on input "5076" at bounding box center [190, 166] width 158 height 13
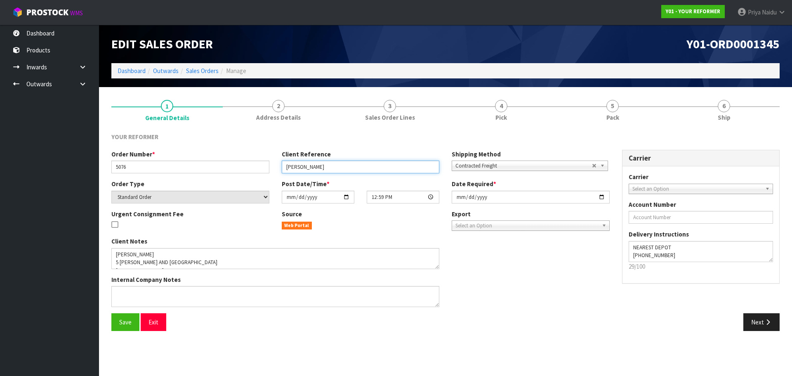
drag, startPoint x: 284, startPoint y: 169, endPoint x: 323, endPoint y: 169, distance: 39.6
click at [323, 169] on input "J D MASON" at bounding box center [361, 166] width 158 height 13
click at [644, 93] on section "1 General Details 2 Address Details 3 Sales Order Lines 4 Pick 5 Pack 6 Ship YO…" at bounding box center [445, 215] width 693 height 256
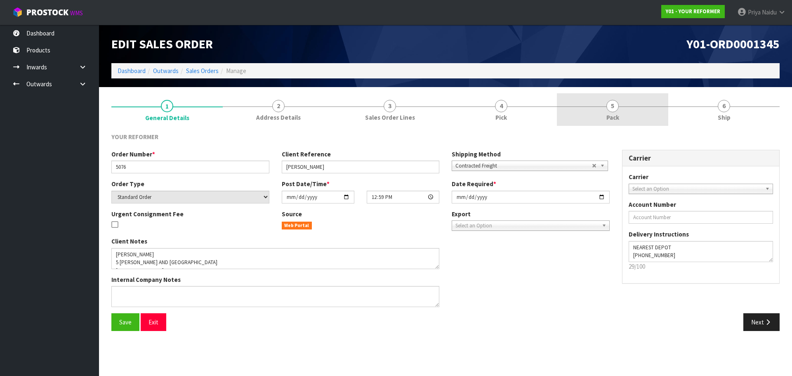
click at [588, 125] on link "5 Pack" at bounding box center [612, 109] width 111 height 33
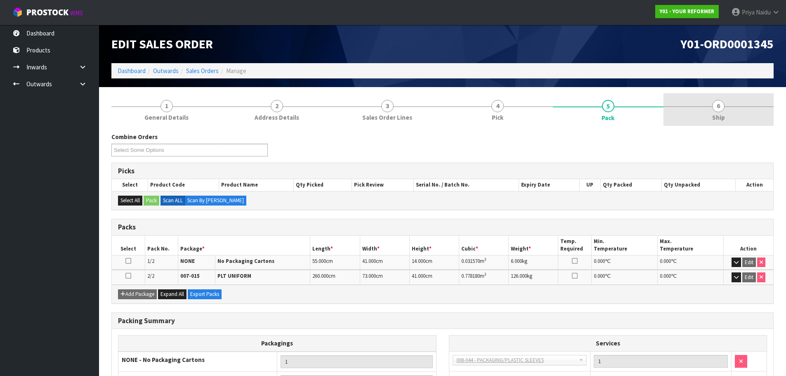
click at [724, 107] on span "6" at bounding box center [718, 106] width 12 height 12
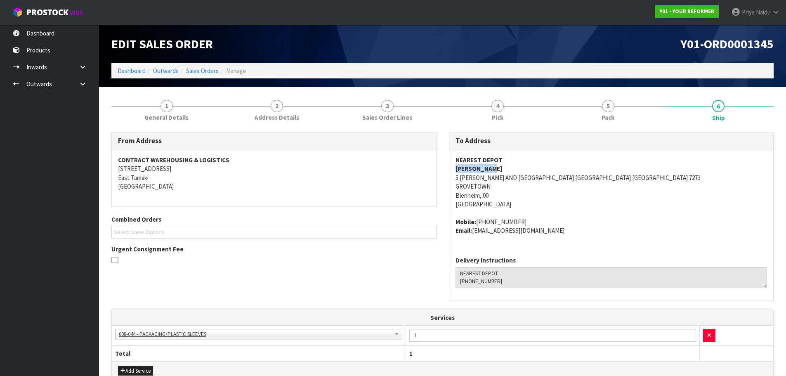
drag, startPoint x: 450, startPoint y: 168, endPoint x: 504, endPoint y: 168, distance: 54.5
click at [504, 168] on div "NEAREST DEPOT JACOB MASON 5 MILLS AND FORD ROAD EAST GROVETOWN MBH BLENHEIM 727…" at bounding box center [611, 199] width 324 height 100
drag, startPoint x: 453, startPoint y: 223, endPoint x: 536, endPoint y: 220, distance: 83.0
click at [536, 220] on div "NEAREST DEPOT JACOB MASON 5 MILLS AND FORD ROAD EAST GROVETOWN MBH BLENHEIM 727…" at bounding box center [611, 199] width 324 height 100
drag, startPoint x: 647, startPoint y: 215, endPoint x: 640, endPoint y: 214, distance: 7.5
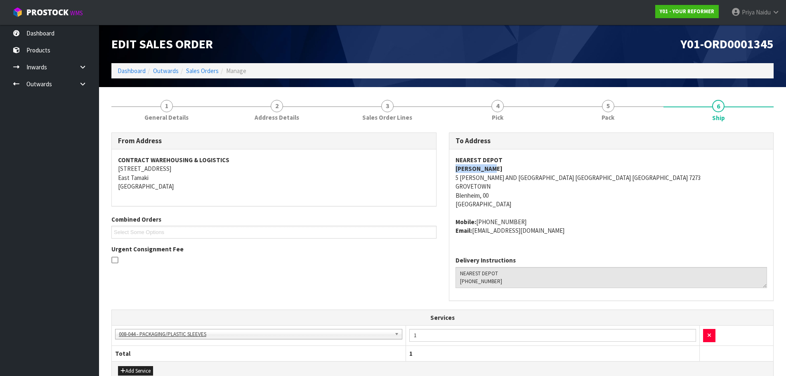
click at [647, 215] on span "NEAREST DEPOT JACOB MASON 5 MILLS AND FORD ROAD EAST GROVETOWN MBH BLENHEIM 727…" at bounding box center [611, 195] width 312 height 79
click at [568, 208] on address "NEAREST DEPOT JACOB MASON 5 MILLS AND FORD ROAD EAST GROVETOWN MBH BLENHEIM 727…" at bounding box center [611, 182] width 312 height 53
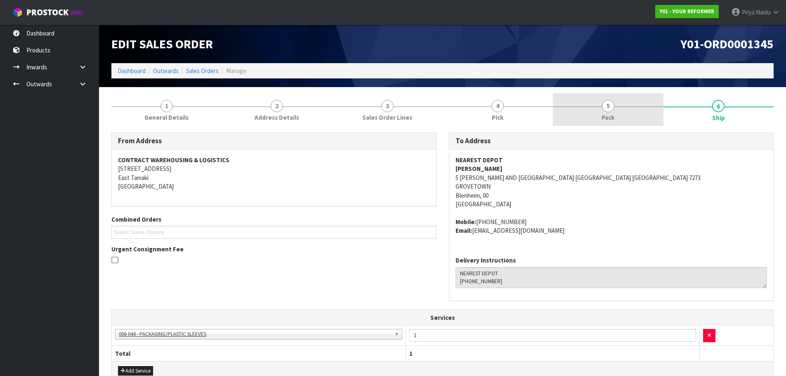
drag, startPoint x: 637, startPoint y: 110, endPoint x: 632, endPoint y: 113, distance: 5.5
click at [636, 110] on link "5 Pack" at bounding box center [608, 109] width 111 height 33
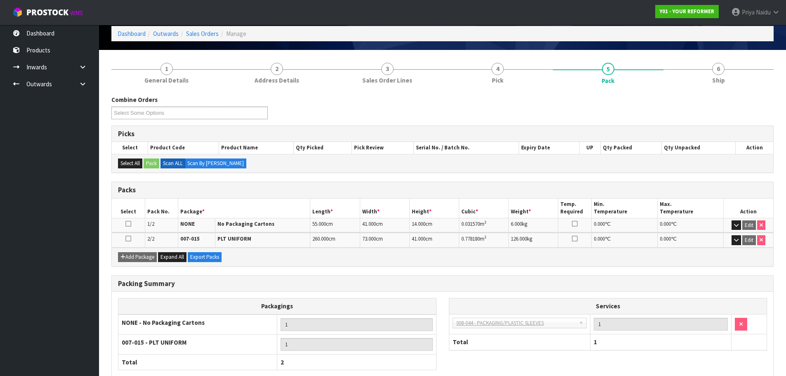
scroll to position [82, 0]
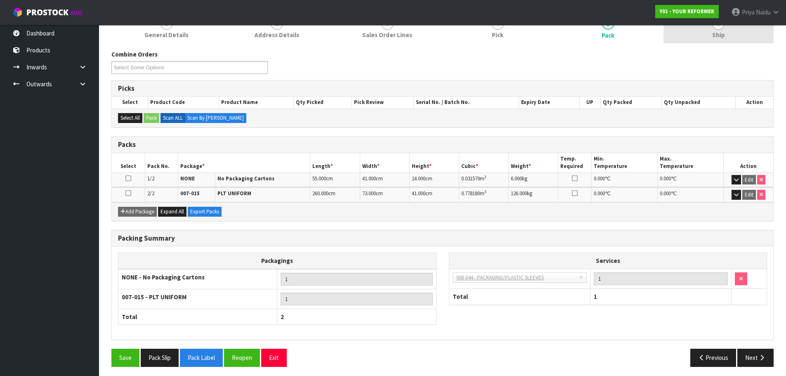
drag, startPoint x: 714, startPoint y: 38, endPoint x: 698, endPoint y: 42, distance: 17.1
click at [714, 37] on span "Ship" at bounding box center [718, 35] width 13 height 9
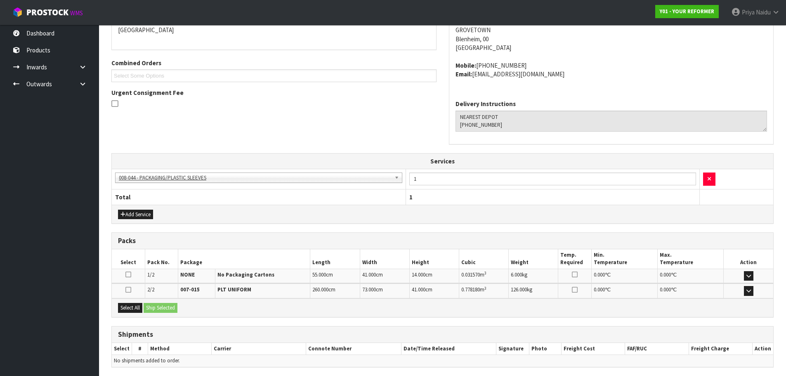
scroll to position [186, 0]
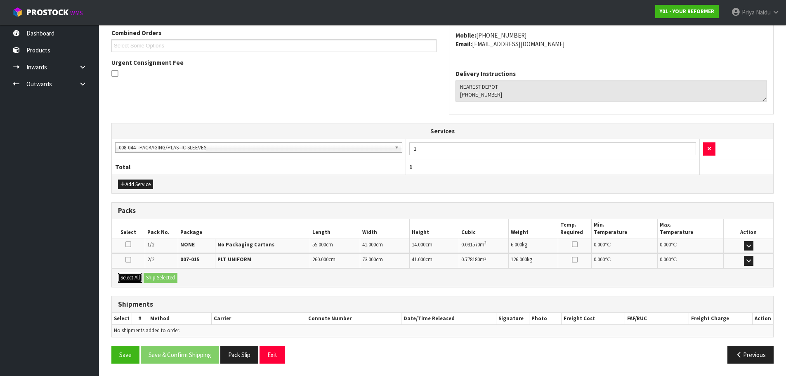
click at [132, 274] on button "Select All" at bounding box center [130, 278] width 24 height 10
click at [155, 277] on button "Ship Selected" at bounding box center [161, 278] width 34 height 10
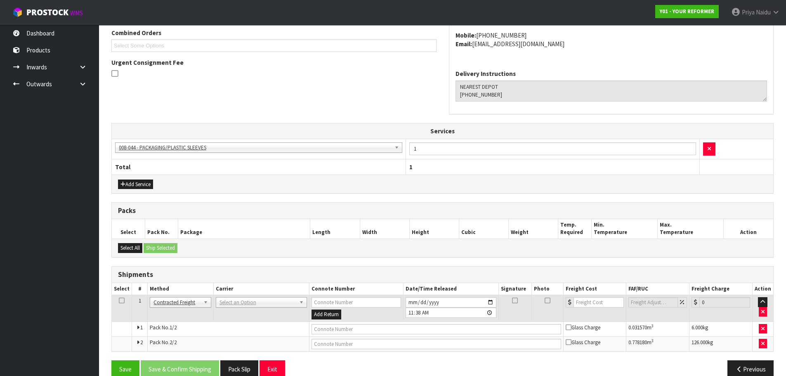
scroll to position [201, 0]
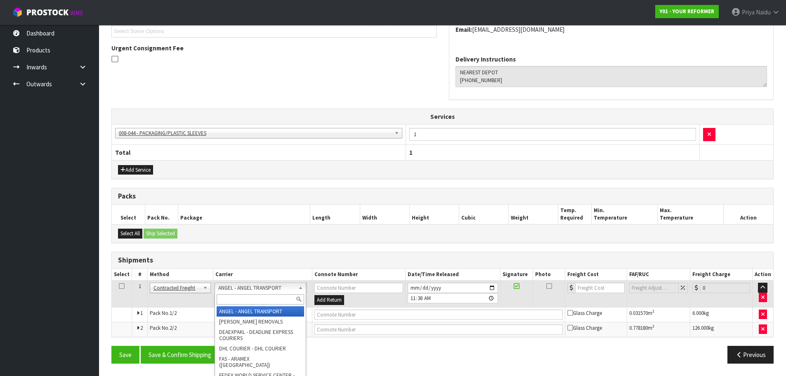
click at [232, 295] on input "text" at bounding box center [260, 299] width 87 height 10
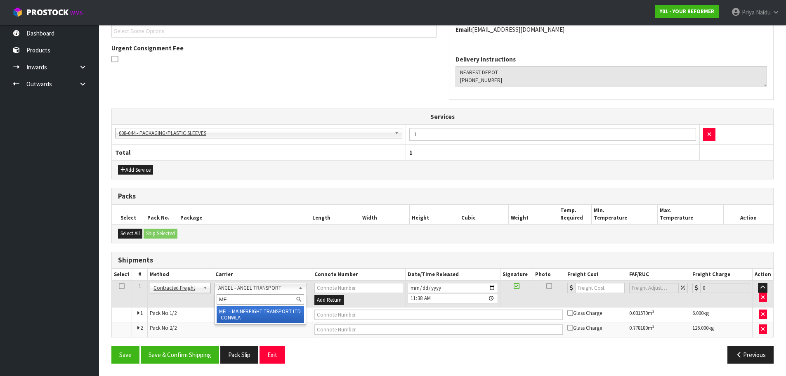
type input "MF"
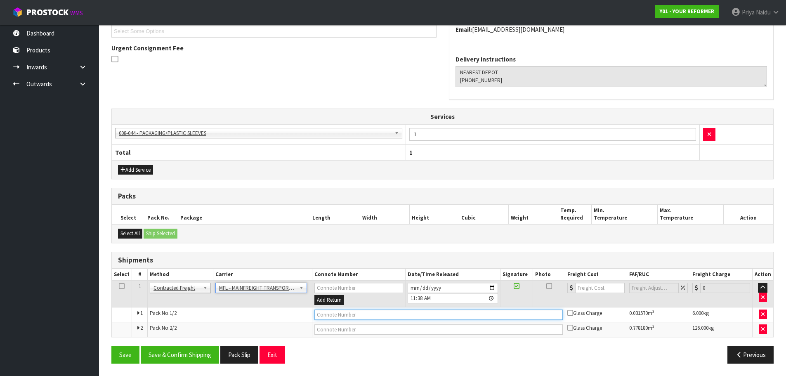
click at [352, 316] on input "text" at bounding box center [438, 314] width 248 height 10
paste input "FWM58464034"
type input "FWM58464034"
click at [583, 294] on td at bounding box center [596, 293] width 62 height 27
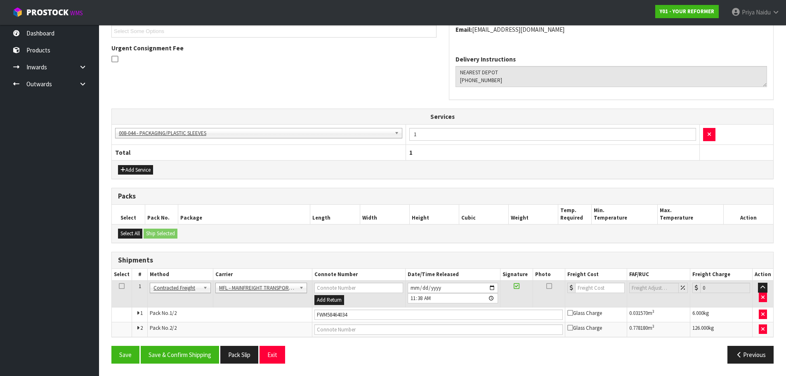
click at [585, 280] on th "Freight Cost" at bounding box center [596, 275] width 62 height 12
click at [587, 285] on input "number" at bounding box center [600, 288] width 50 height 10
type input "143.56"
click at [200, 350] on button "Save & Confirm Shipping" at bounding box center [180, 355] width 78 height 18
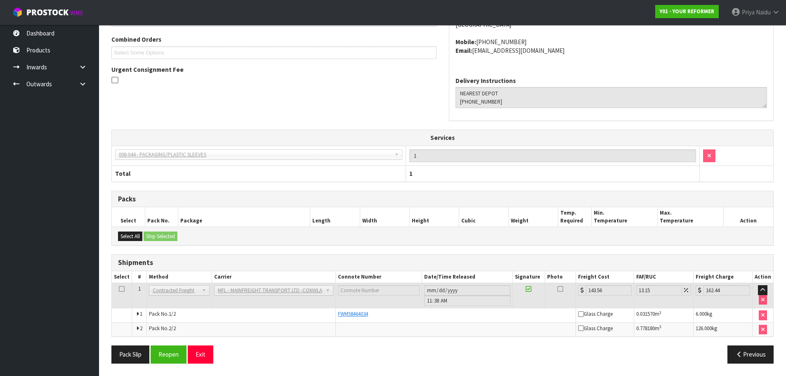
scroll to position [0, 0]
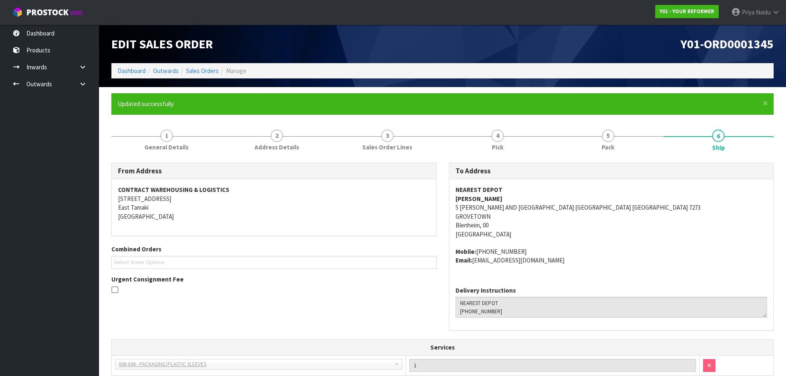
click at [134, 66] on li "Dashboard" at bounding box center [132, 70] width 28 height 9
click at [133, 71] on link "Dashboard" at bounding box center [132, 71] width 28 height 8
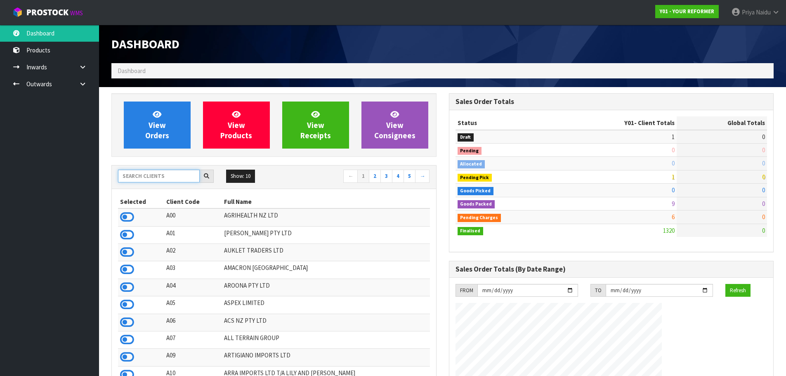
click at [151, 181] on input "text" at bounding box center [159, 176] width 82 height 13
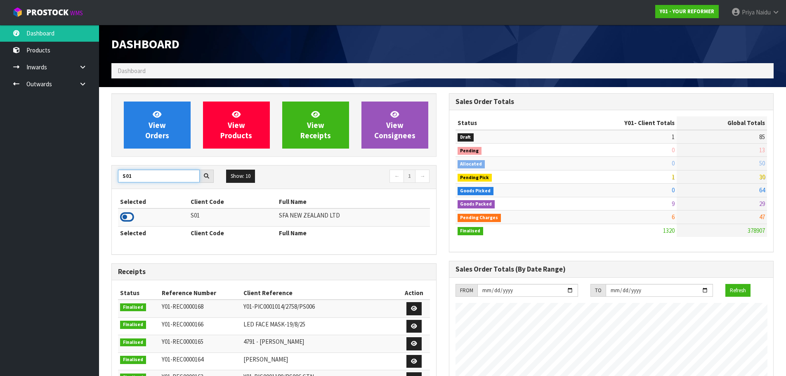
type input "S01"
click at [127, 216] on icon at bounding box center [127, 217] width 14 height 12
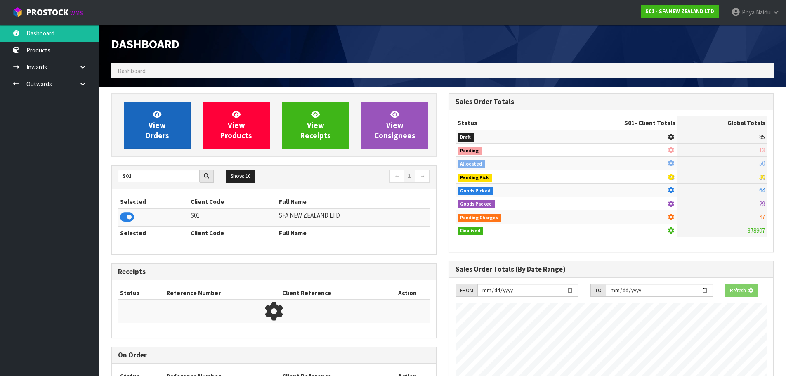
scroll to position [411977, 412154]
click at [148, 125] on link "View Orders" at bounding box center [157, 124] width 67 height 47
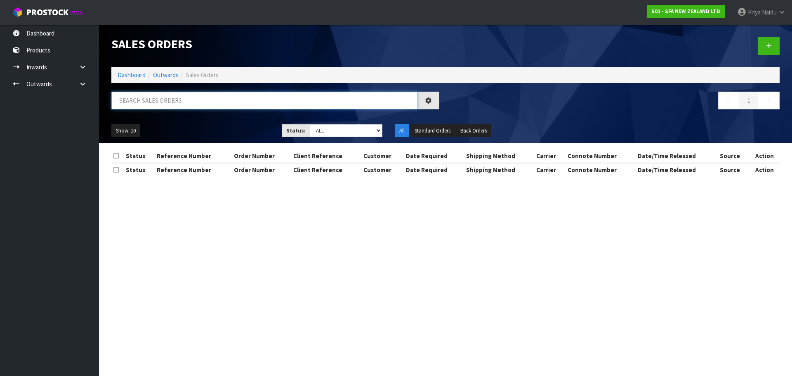
click at [163, 92] on input "text" at bounding box center [264, 101] width 306 height 18
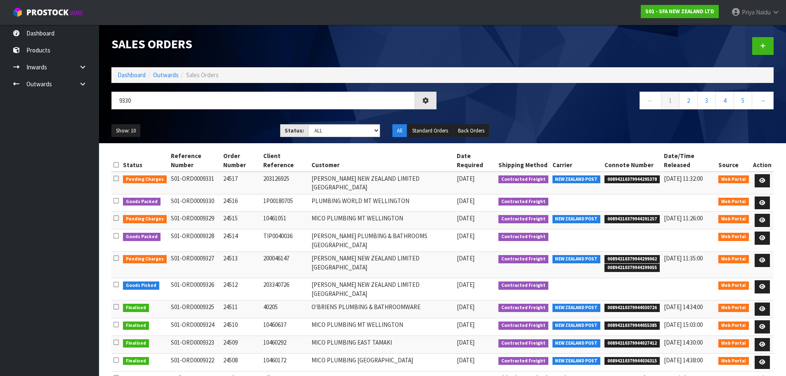
click at [197, 121] on div "Show: 10 5 10 25 50 Status: Draft Pending Allocated Pending Pick Goods Picked G…" at bounding box center [442, 131] width 674 height 26
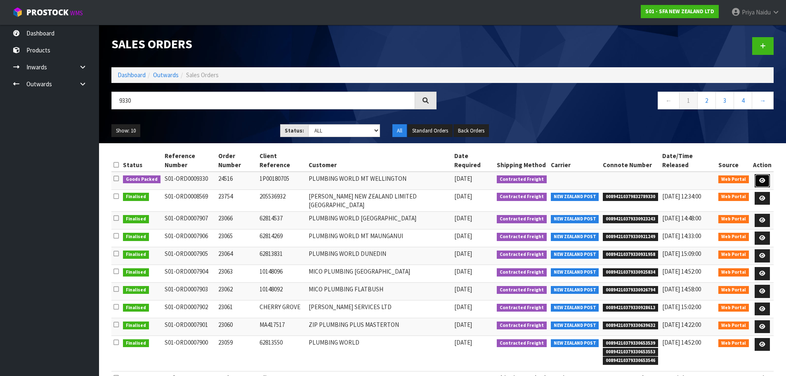
click at [763, 178] on icon at bounding box center [762, 180] width 6 height 5
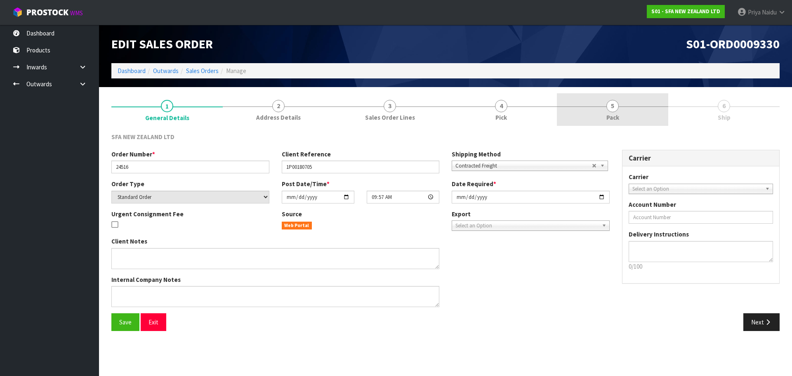
click at [626, 108] on link "5 Pack" at bounding box center [612, 109] width 111 height 33
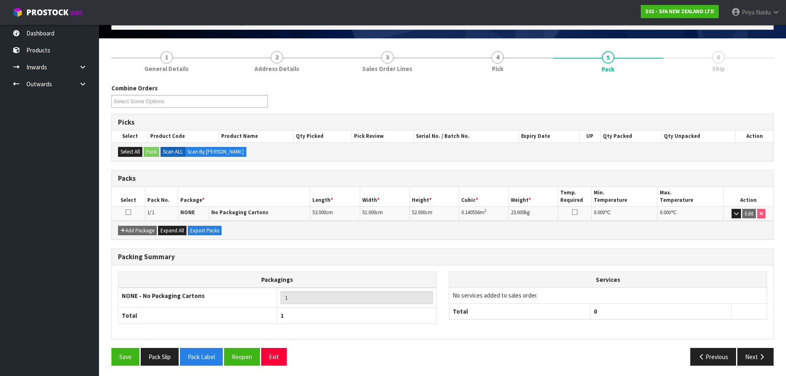
scroll to position [51, 0]
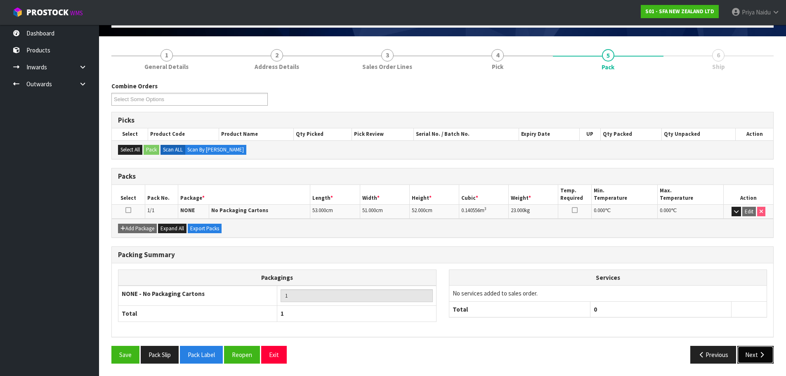
click at [750, 349] on button "Next" at bounding box center [755, 355] width 36 height 18
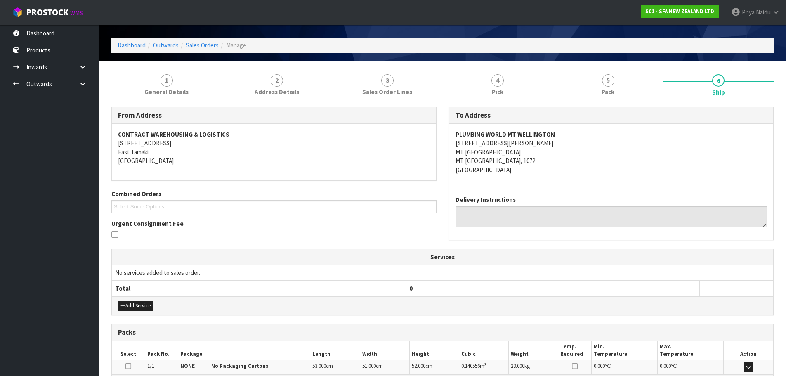
scroll to position [0, 0]
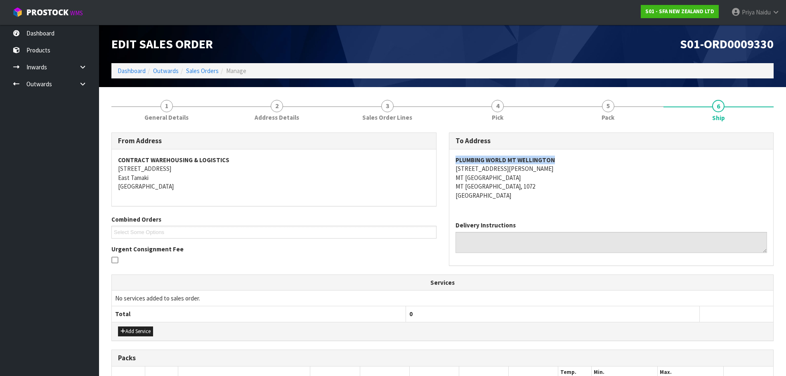
drag, startPoint x: 454, startPoint y: 158, endPoint x: 601, endPoint y: 160, distance: 147.3
click at [601, 160] on div "PLUMBING WORLD MT WELLINGTON 50 LUNN AVE MT WELLINGTON MT WELLINGTON, 1072 New …" at bounding box center [611, 181] width 324 height 65
drag, startPoint x: 446, startPoint y: 167, endPoint x: 495, endPoint y: 169, distance: 49.1
click at [495, 169] on div "To Address PLUMBING WORLD MT WELLINGTON 50 LUNN AVE MT WELLINGTON MT WELLINGTON…" at bounding box center [611, 202] width 337 height 141
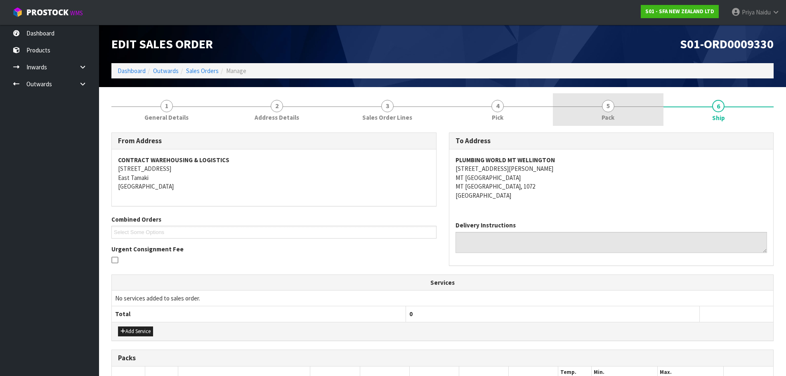
click at [615, 116] on link "5 Pack" at bounding box center [608, 109] width 111 height 33
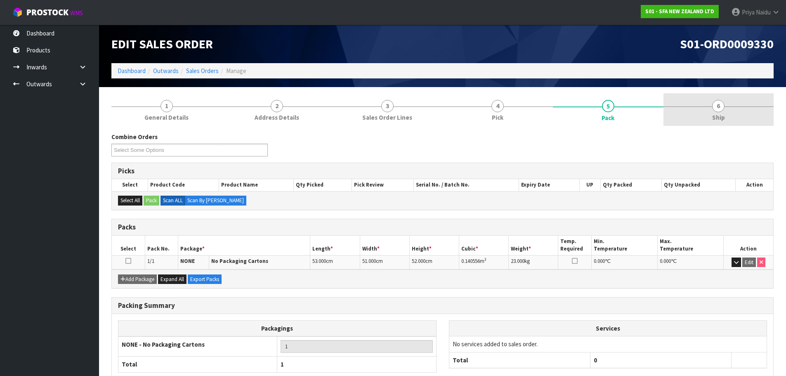
click at [738, 111] on link "6 Ship" at bounding box center [718, 109] width 111 height 33
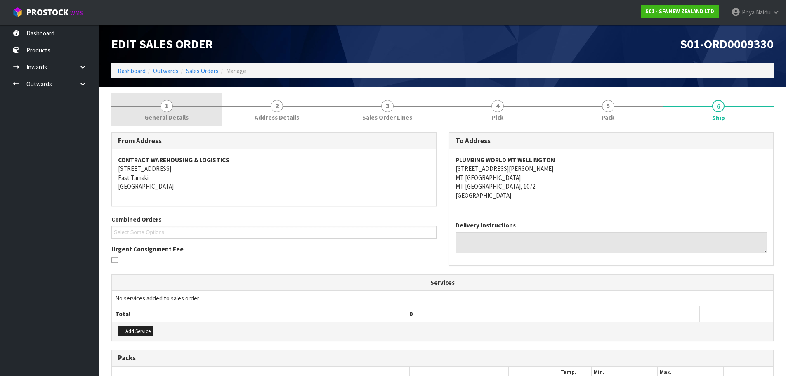
drag, startPoint x: 151, startPoint y: 115, endPoint x: 151, endPoint y: 122, distance: 6.6
click at [151, 115] on span "General Details" at bounding box center [166, 117] width 44 height 9
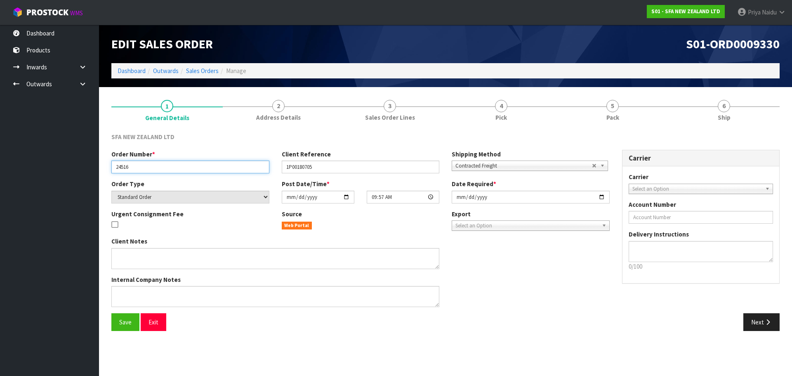
drag, startPoint x: 113, startPoint y: 170, endPoint x: 151, endPoint y: 167, distance: 38.4
click at [151, 167] on input "24516" at bounding box center [190, 166] width 158 height 13
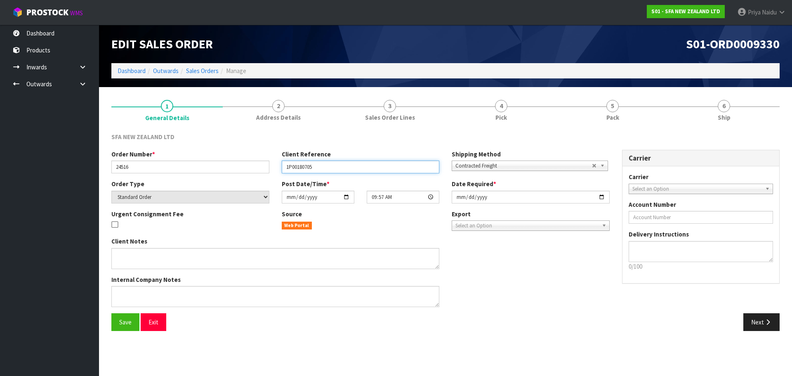
drag, startPoint x: 285, startPoint y: 167, endPoint x: 229, endPoint y: 153, distance: 57.7
click at [321, 167] on input "1P00180705" at bounding box center [361, 166] width 158 height 13
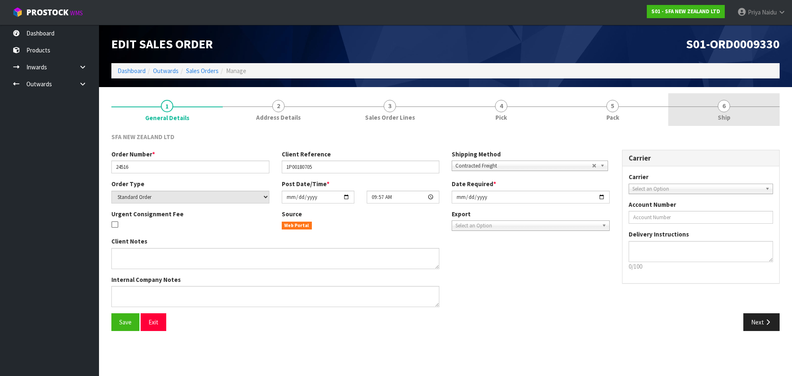
drag, startPoint x: 758, startPoint y: 114, endPoint x: 733, endPoint y: 119, distance: 25.3
click at [758, 114] on link "6 Ship" at bounding box center [723, 109] width 111 height 33
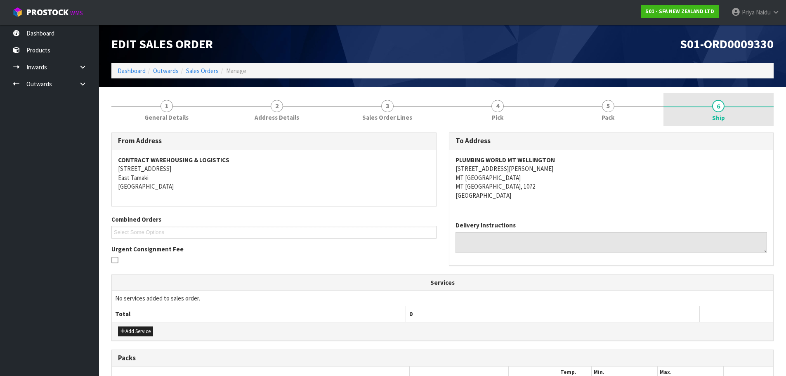
click at [710, 118] on link "6 Ship" at bounding box center [718, 109] width 111 height 33
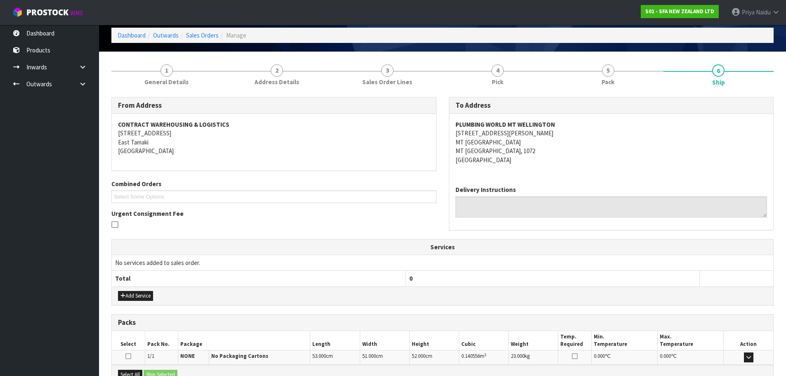
scroll to position [132, 0]
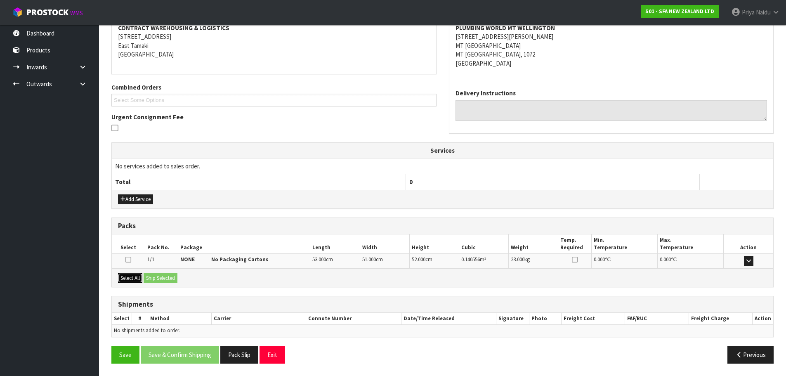
drag, startPoint x: 130, startPoint y: 278, endPoint x: 149, endPoint y: 279, distance: 19.0
click at [130, 278] on button "Select All" at bounding box center [130, 278] width 24 height 10
click at [159, 279] on button "Ship Selected" at bounding box center [161, 278] width 34 height 10
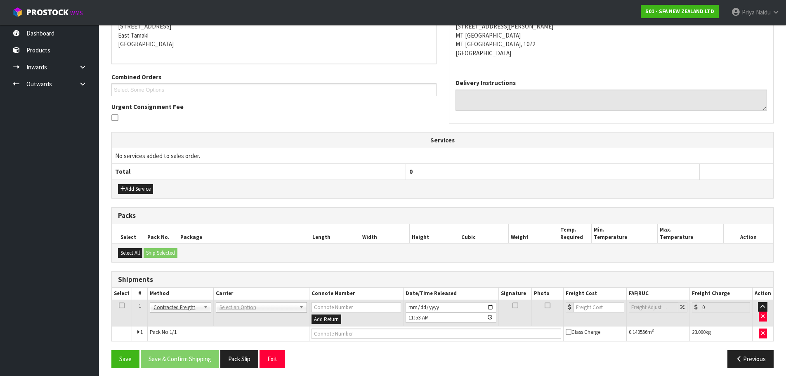
scroll to position [147, 0]
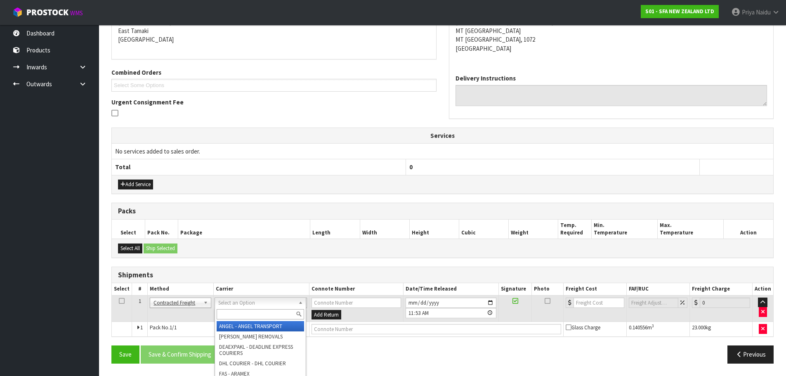
click at [224, 316] on input "text" at bounding box center [260, 314] width 87 height 10
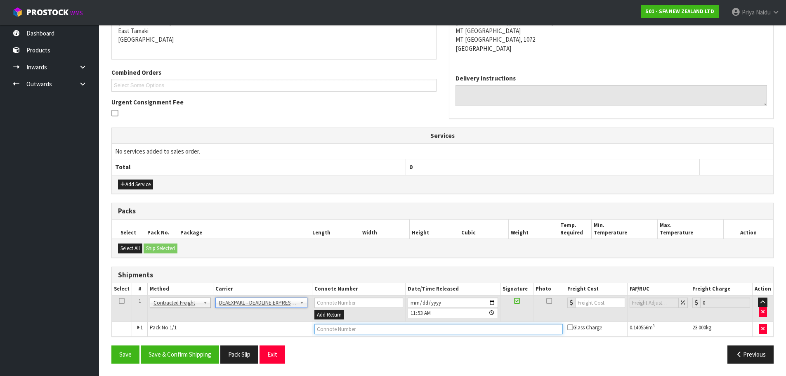
click at [342, 329] on input "text" at bounding box center [438, 329] width 248 height 10
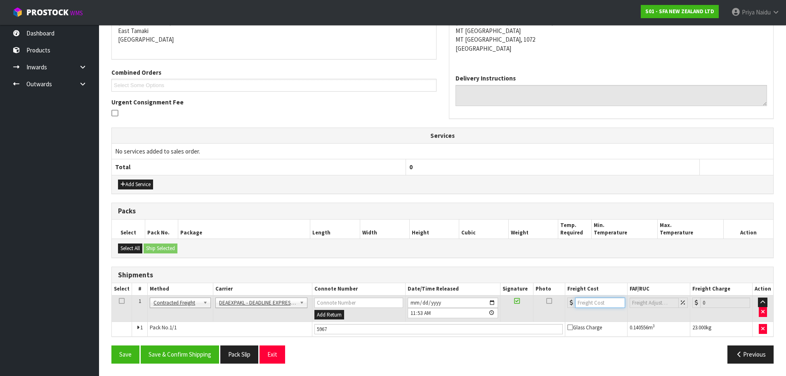
click at [590, 302] on input "number" at bounding box center [600, 302] width 50 height 10
click at [198, 349] on button "Save & Confirm Shipping" at bounding box center [180, 354] width 78 height 18
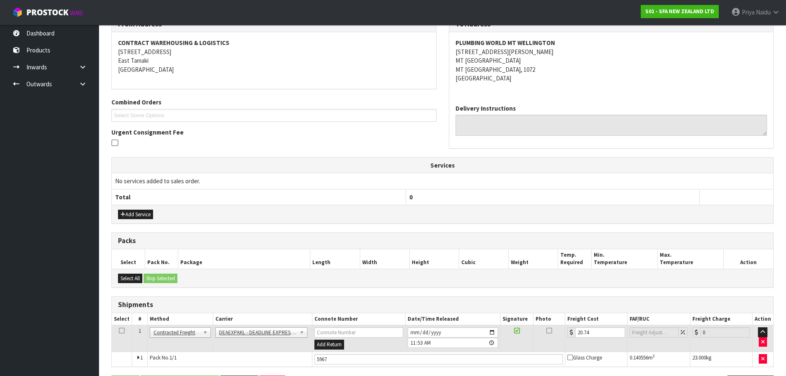
scroll to position [0, 0]
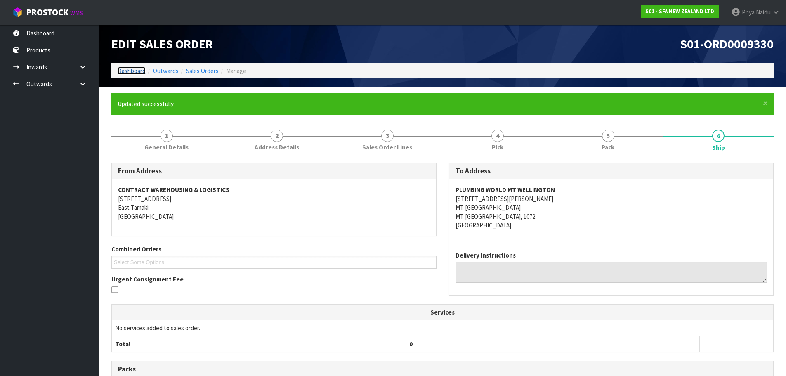
click at [139, 69] on link "Dashboard" at bounding box center [132, 71] width 28 height 8
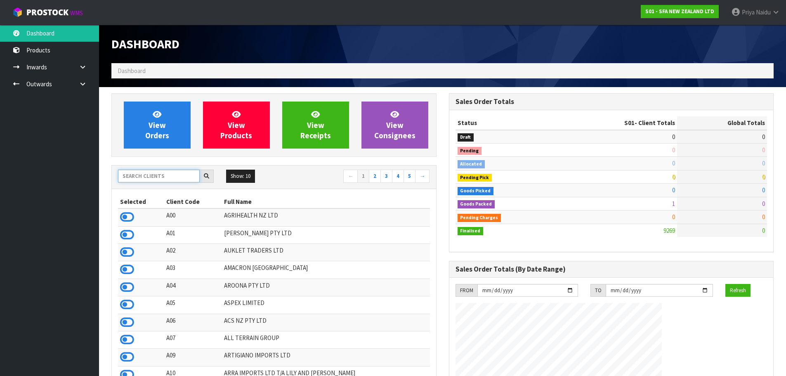
click at [157, 178] on input "text" at bounding box center [159, 176] width 82 height 13
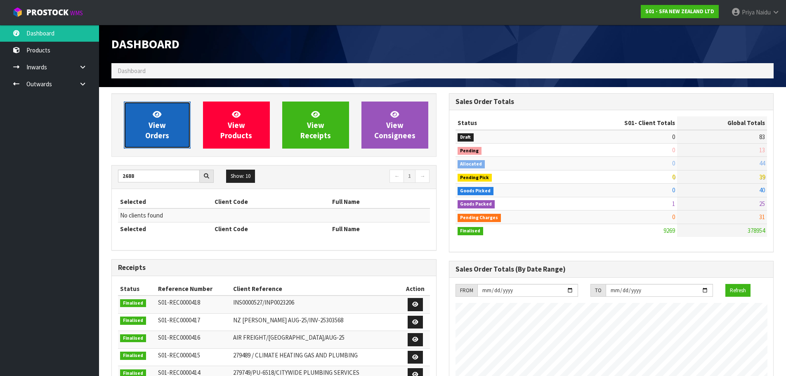
click at [150, 137] on span "View Orders" at bounding box center [157, 124] width 24 height 31
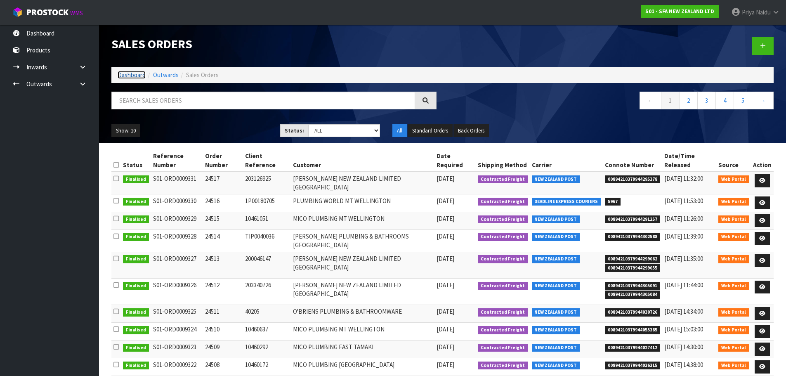
click at [130, 77] on link "Dashboard" at bounding box center [132, 75] width 28 height 8
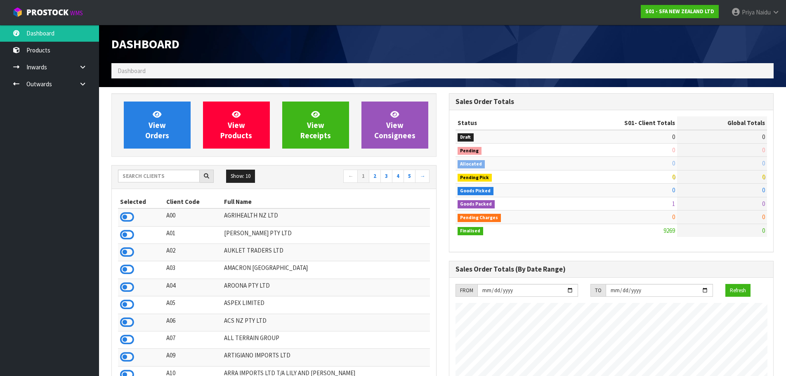
scroll to position [625, 337]
click at [153, 172] on input "text" at bounding box center [159, 176] width 82 height 13
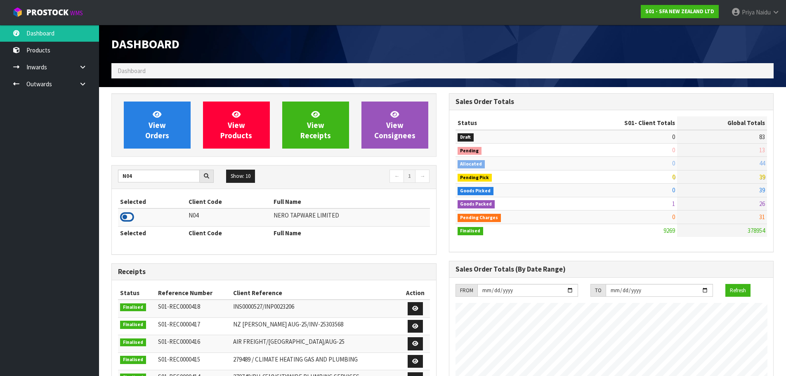
click at [126, 212] on icon at bounding box center [127, 217] width 14 height 12
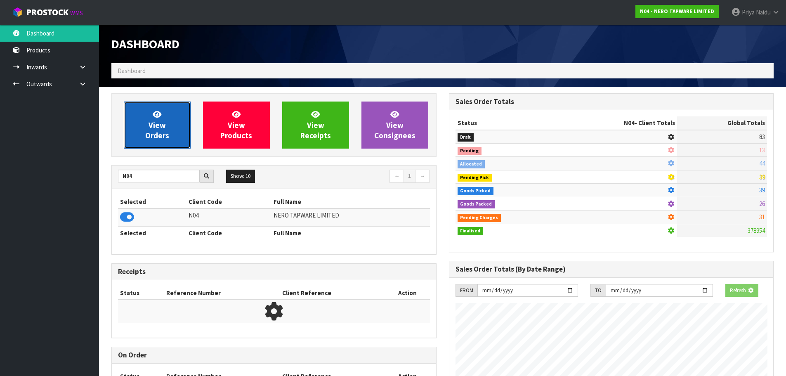
click at [160, 140] on span "View Orders" at bounding box center [157, 124] width 24 height 31
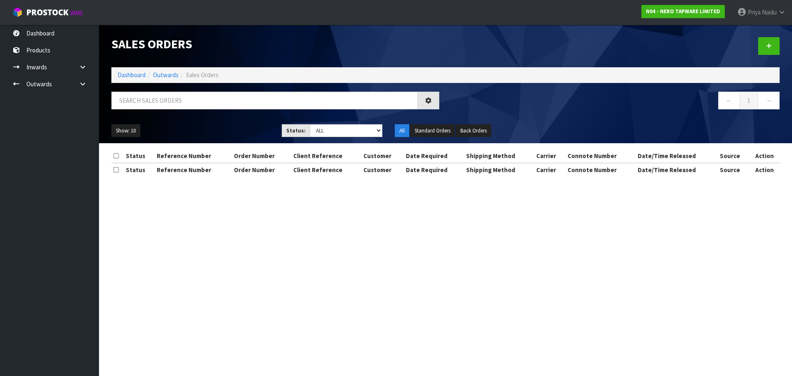
click at [165, 111] on div at bounding box center [275, 104] width 340 height 24
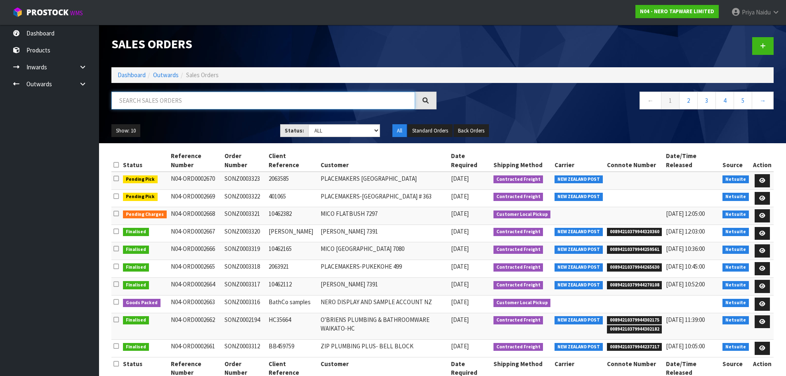
click at [167, 106] on input "text" at bounding box center [263, 101] width 304 height 18
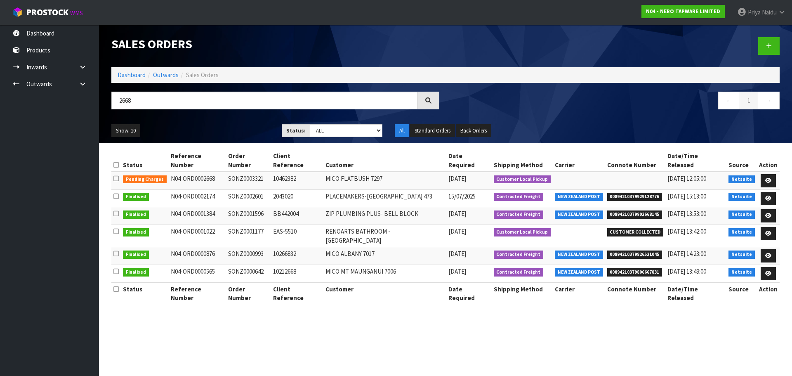
click at [188, 137] on ul "Show: 10 5 10 25 50" at bounding box center [190, 130] width 158 height 13
click at [764, 174] on link at bounding box center [768, 180] width 15 height 13
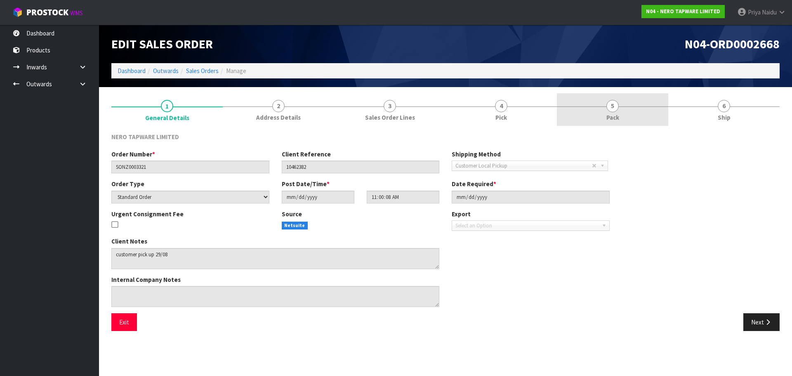
click at [620, 95] on link "5 Pack" at bounding box center [612, 109] width 111 height 33
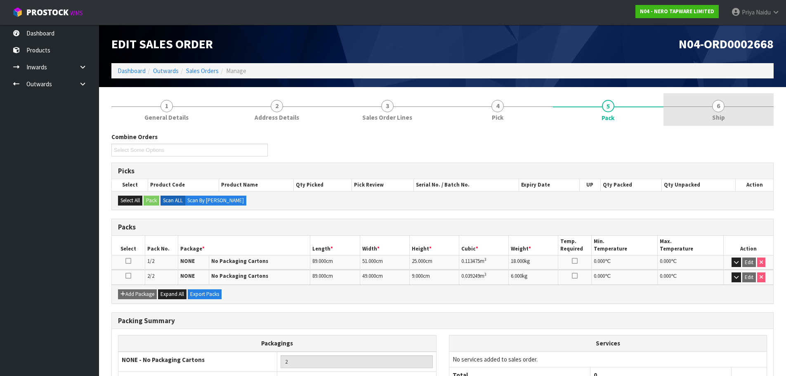
click at [732, 104] on link "6 Ship" at bounding box center [718, 109] width 111 height 33
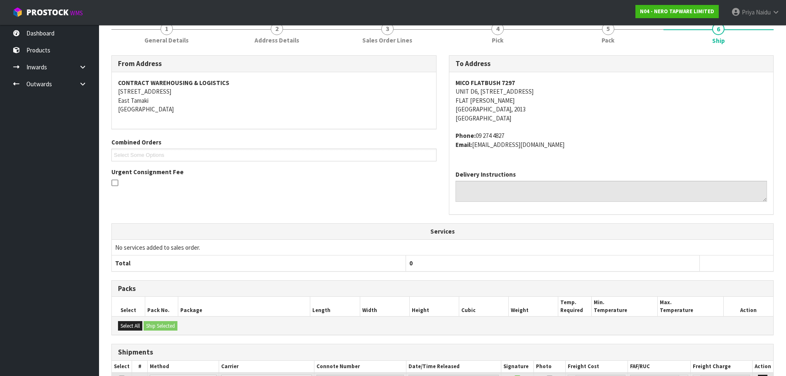
scroll to position [167, 0]
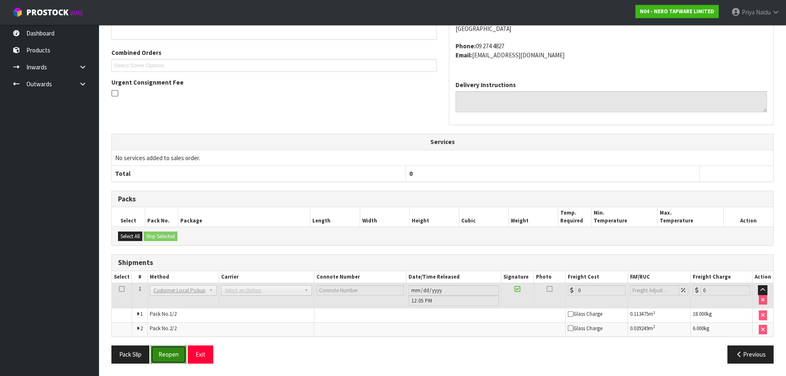
click at [164, 356] on button "Reopen" at bounding box center [169, 354] width 36 height 18
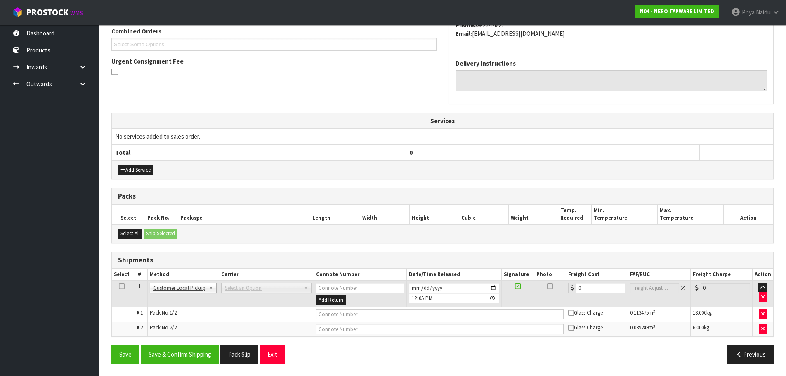
scroll to position [0, 0]
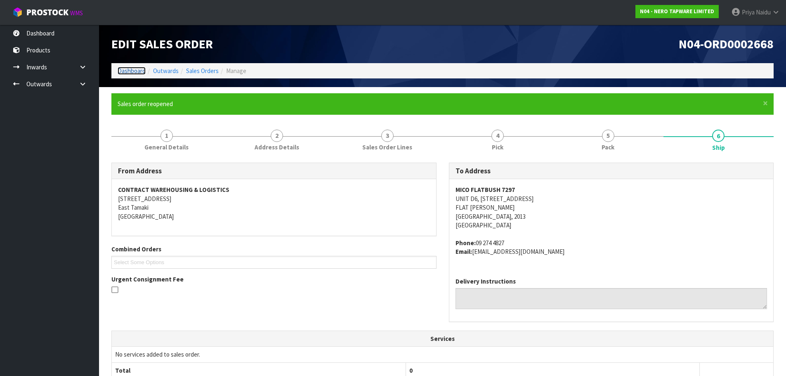
click at [125, 71] on link "Dashboard" at bounding box center [132, 71] width 28 height 8
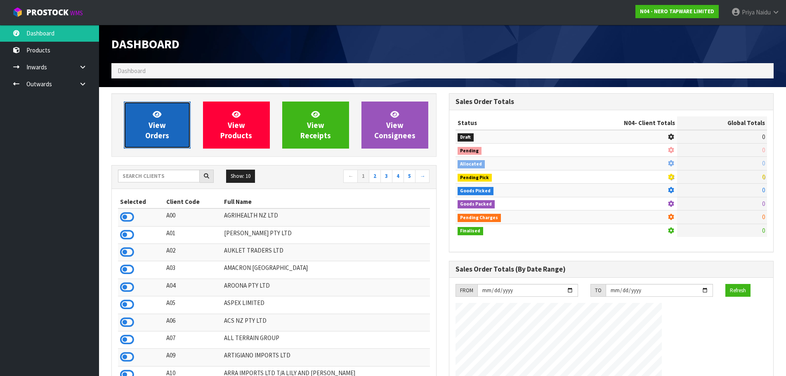
click at [155, 128] on span "View Orders" at bounding box center [157, 124] width 24 height 31
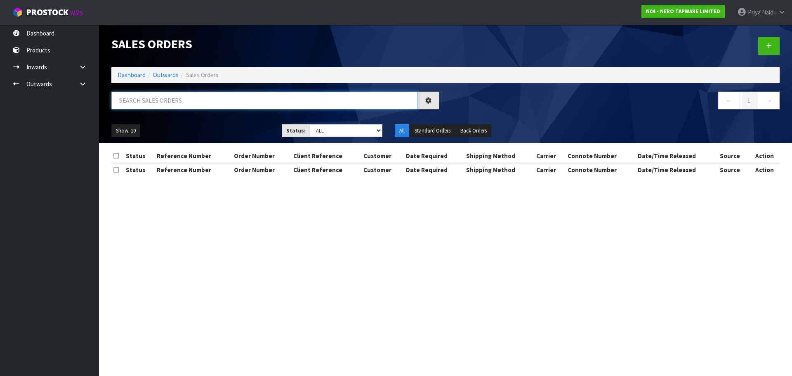
click at [172, 102] on input "text" at bounding box center [264, 101] width 306 height 18
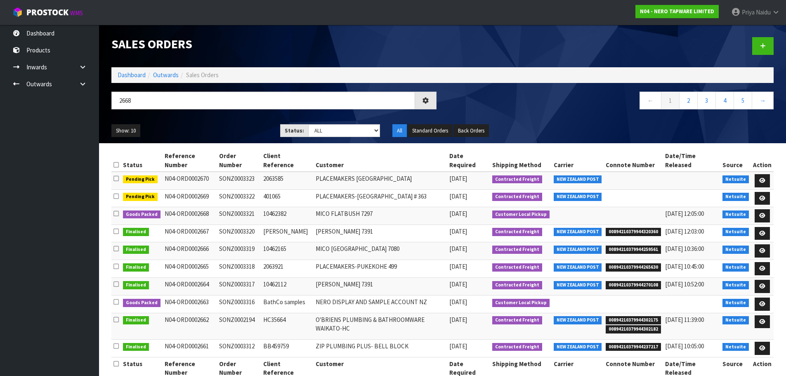
click at [203, 120] on div "Show: 10 5 10 25 50 Status: Draft Pending Allocated Pending Pick Goods Picked G…" at bounding box center [442, 131] width 674 height 26
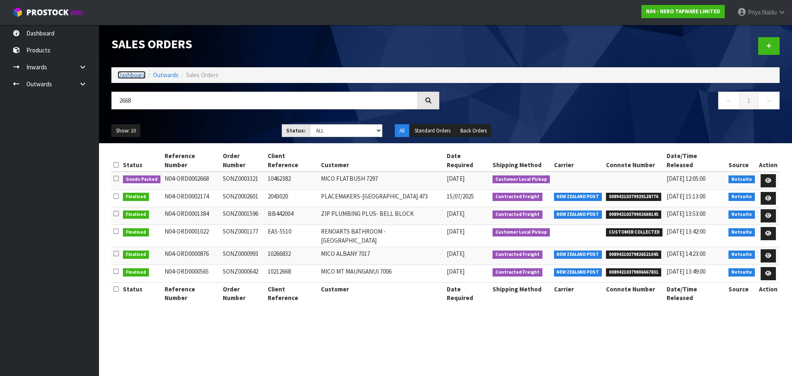
click at [128, 75] on link "Dashboard" at bounding box center [132, 75] width 28 height 8
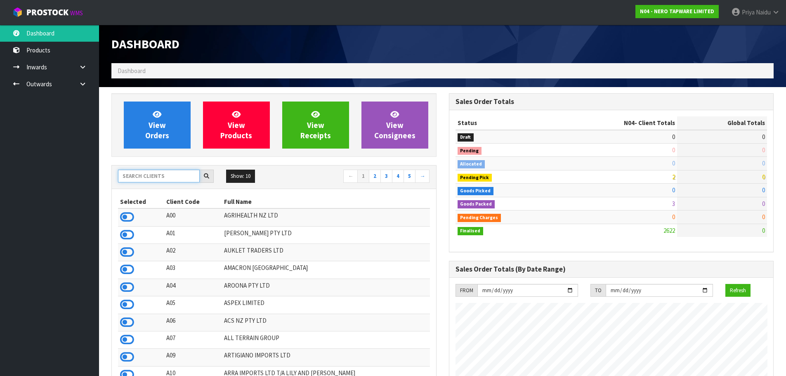
click at [148, 180] on input "text" at bounding box center [159, 176] width 82 height 13
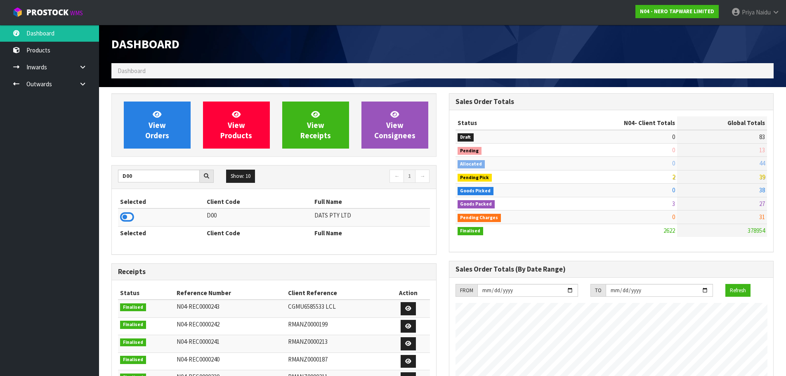
click at [127, 215] on icon at bounding box center [127, 217] width 14 height 12
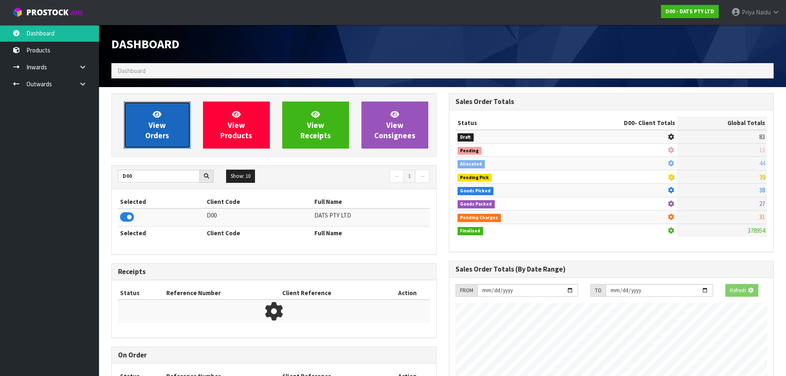
click at [155, 139] on span "View Orders" at bounding box center [157, 124] width 24 height 31
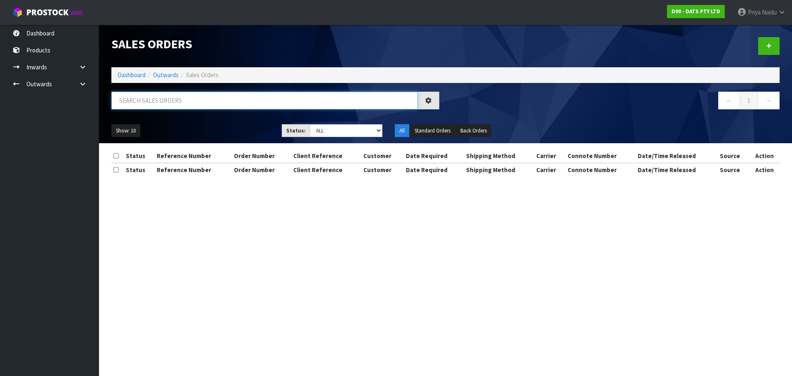
click at [187, 103] on input "text" at bounding box center [264, 101] width 306 height 18
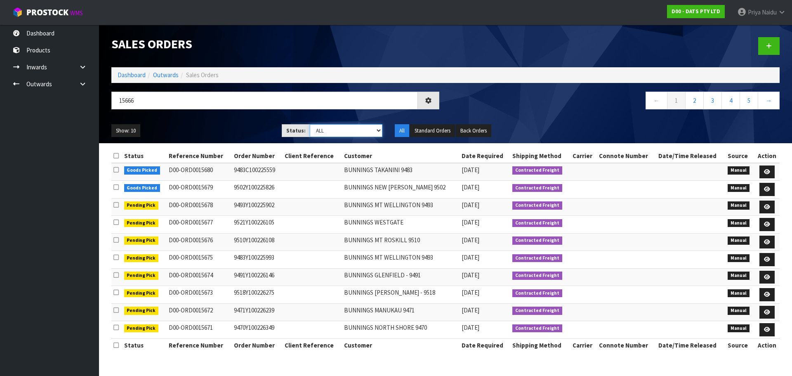
click at [344, 134] on select "Draft Pending Allocated Pending Pick Goods Picked Goods Packed Pending Charges …" at bounding box center [346, 130] width 73 height 13
click at [310, 124] on select "Draft Pending Allocated Pending Pick Goods Picked Goods Packed Pending Charges …" at bounding box center [346, 130] width 73 height 13
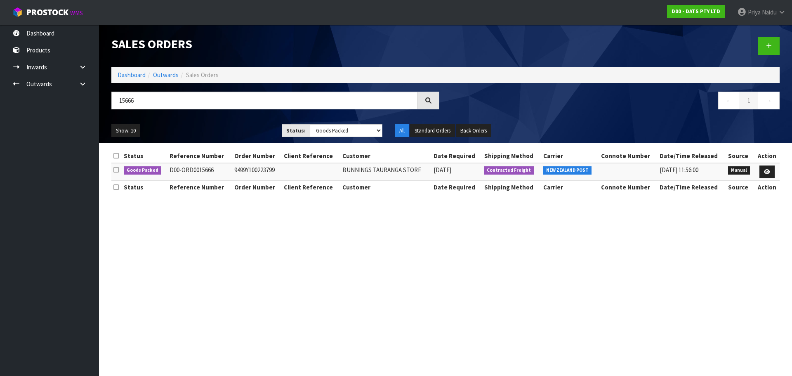
click at [219, 133] on ul "Show: 10 5 10 25 50" at bounding box center [190, 130] width 158 height 13
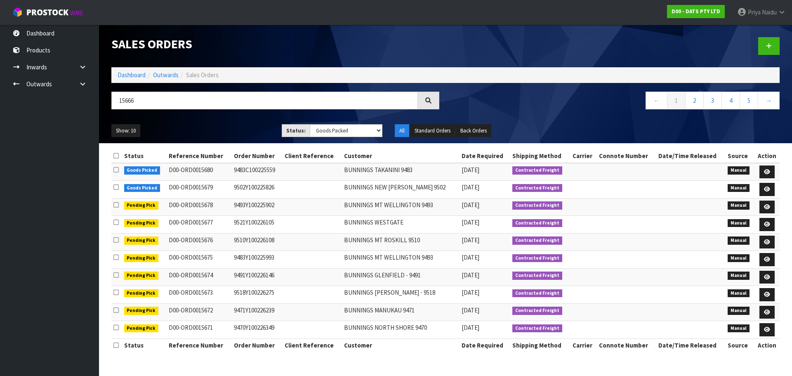
click at [231, 131] on ul "Show: 10 5 10 25 50" at bounding box center [190, 130] width 158 height 13
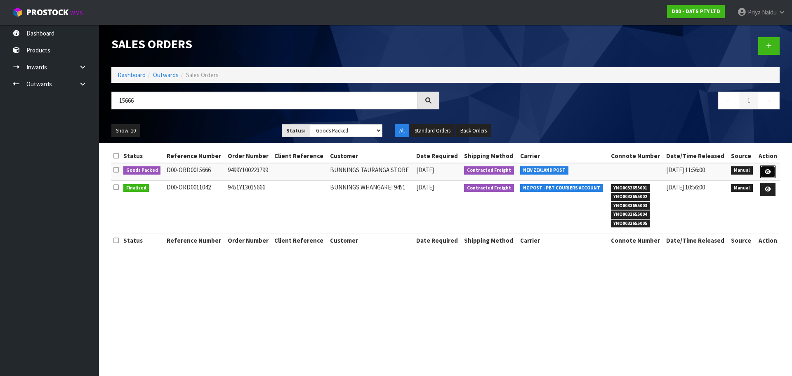
click at [762, 169] on link at bounding box center [767, 171] width 15 height 13
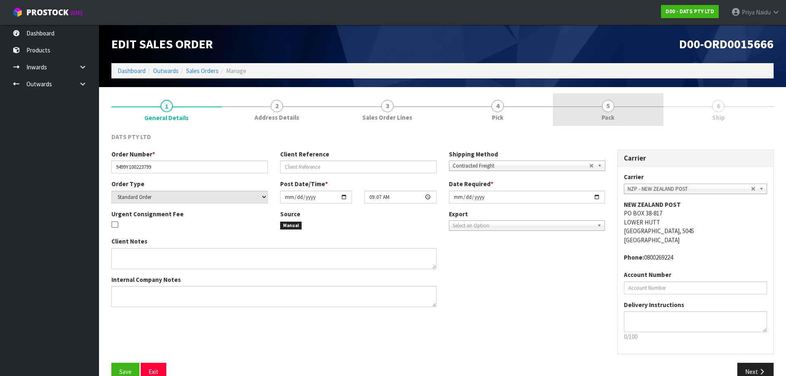
click at [627, 115] on link "5 Pack" at bounding box center [608, 109] width 111 height 33
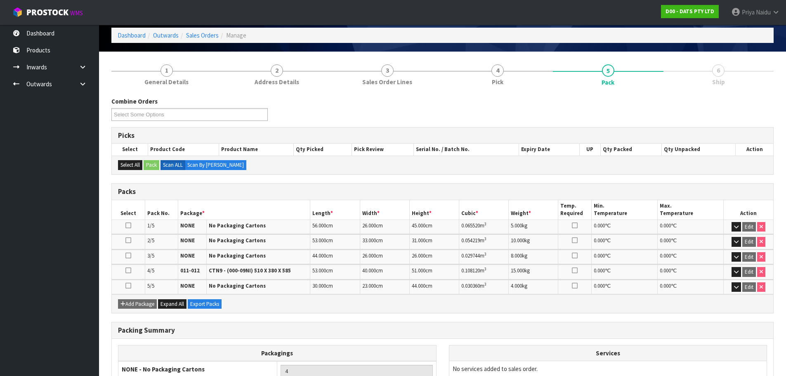
scroll to position [131, 0]
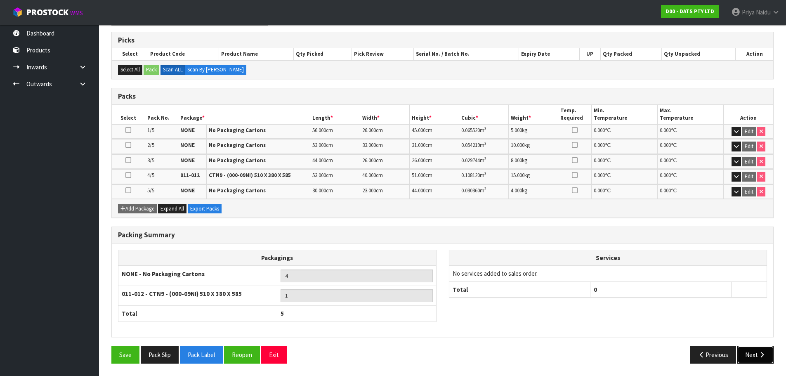
click at [750, 354] on button "Next" at bounding box center [755, 355] width 36 height 18
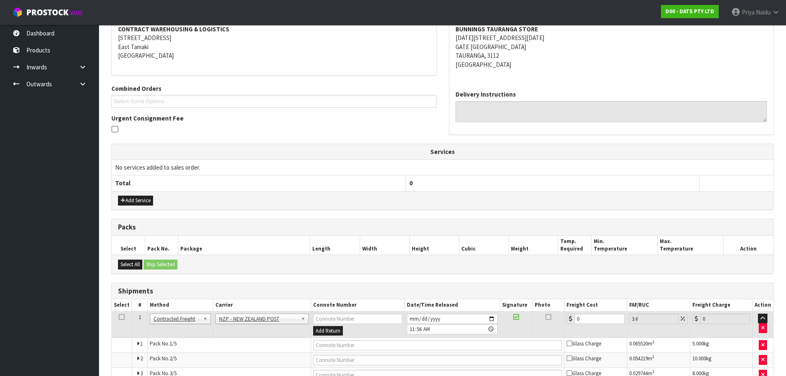
scroll to position [0, 0]
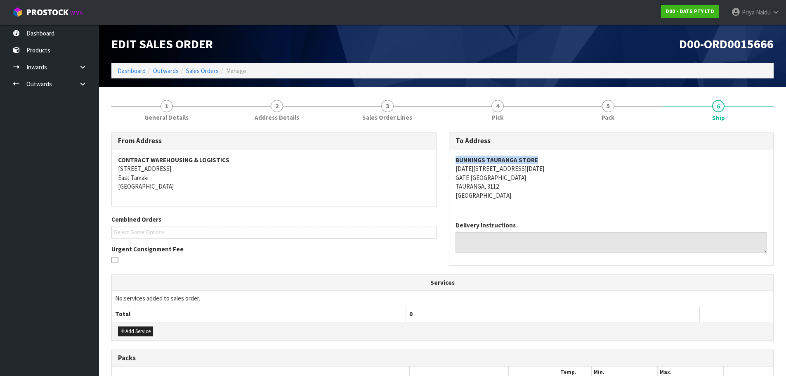
drag, startPoint x: 471, startPoint y: 157, endPoint x: 354, endPoint y: 156, distance: 116.7
click at [551, 154] on div "BUNNINGS TAURANGA STORE 1148-1150 CAMERON ROAD GATE PA TAURANGA, 3112 New Zeala…" at bounding box center [611, 181] width 324 height 65
click at [591, 179] on address "BUNNINGS TAURANGA STORE 1148-1150 CAMERON ROAD GATE PA TAURANGA, 3112 New Zeala…" at bounding box center [611, 178] width 312 height 44
drag, startPoint x: 454, startPoint y: 170, endPoint x: 535, endPoint y: 185, distance: 82.2
click at [535, 185] on div "BUNNINGS TAURANGA STORE 1148-1150 CAMERON ROAD GATE PA TAURANGA, 3112 New Zeala…" at bounding box center [611, 181] width 324 height 65
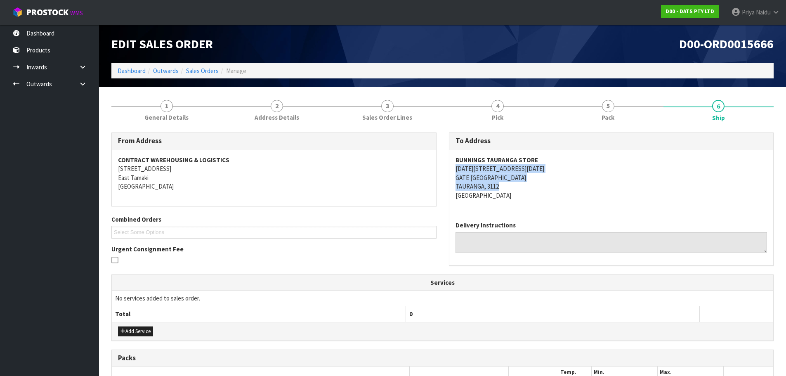
drag, startPoint x: 563, startPoint y: 188, endPoint x: 522, endPoint y: 174, distance: 43.3
click at [563, 188] on address "BUNNINGS TAURANGA STORE 1148-1150 CAMERON ROAD GATE PA TAURANGA, 3112 New Zeala…" at bounding box center [611, 178] width 312 height 44
drag, startPoint x: 449, startPoint y: 171, endPoint x: 532, endPoint y: 168, distance: 83.0
click at [532, 168] on div "BUNNINGS TAURANGA STORE 1148-1150 CAMERON ROAD GATE PA TAURANGA, 3112 New Zeala…" at bounding box center [611, 181] width 324 height 65
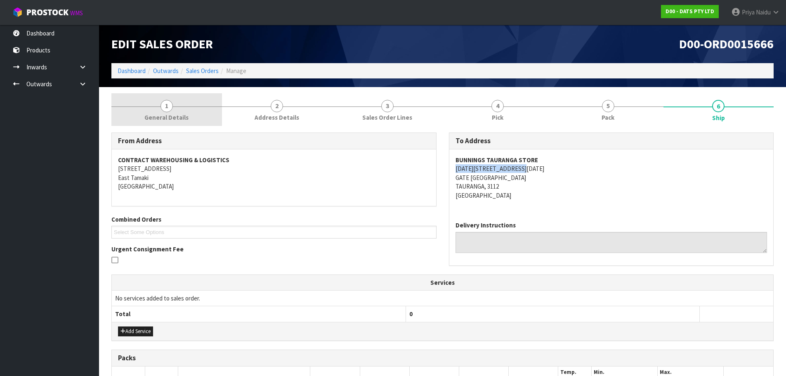
click at [162, 116] on span "General Details" at bounding box center [166, 117] width 44 height 9
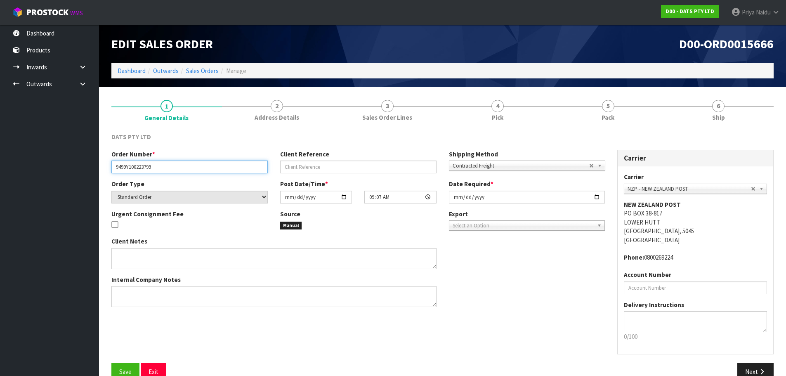
drag, startPoint x: 112, startPoint y: 165, endPoint x: 197, endPoint y: 160, distance: 85.5
click at [197, 160] on input "9499Y100223799" at bounding box center [189, 166] width 156 height 13
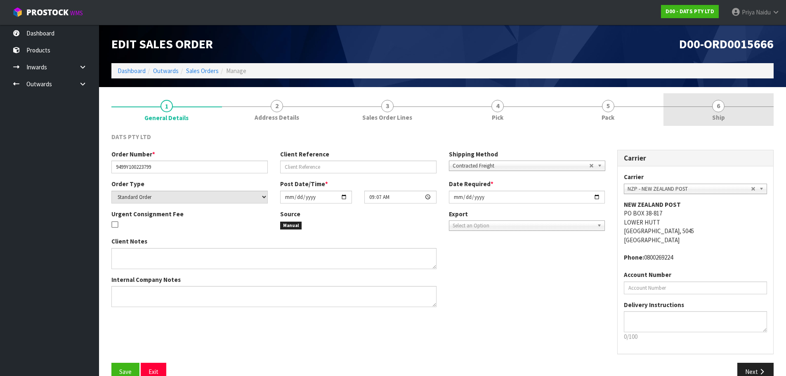
click at [721, 104] on span "6" at bounding box center [718, 106] width 12 height 12
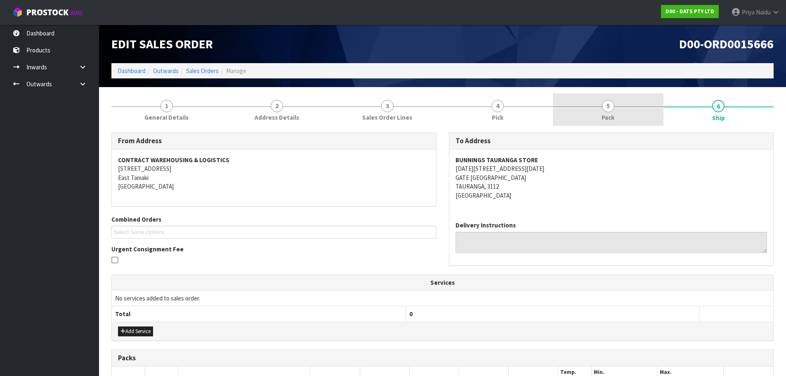
click at [591, 114] on link "5 Pack" at bounding box center [608, 109] width 111 height 33
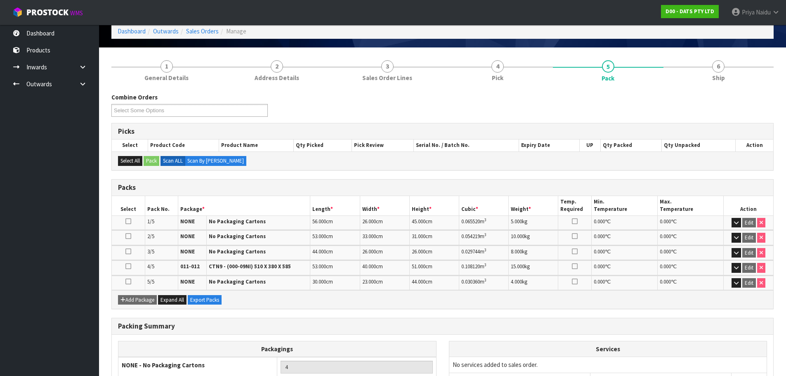
scroll to position [41, 0]
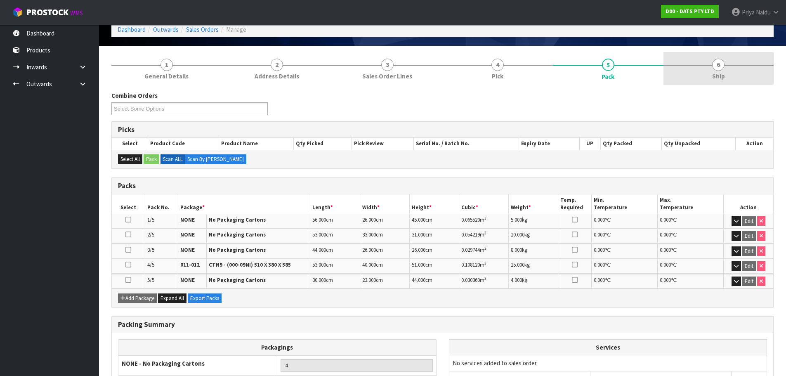
click at [696, 73] on link "6 Ship" at bounding box center [718, 68] width 111 height 33
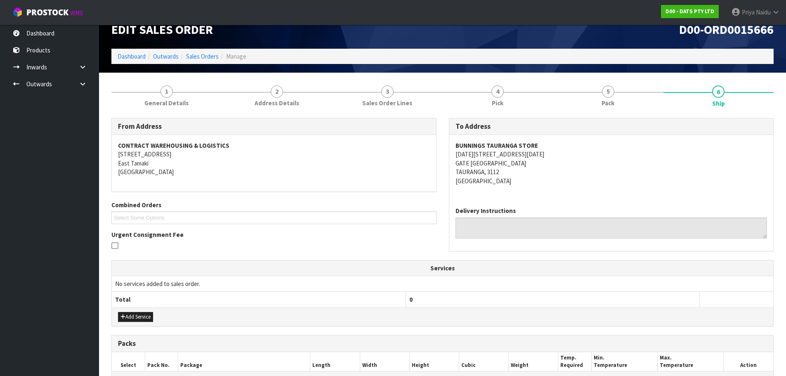
scroll to position [0, 0]
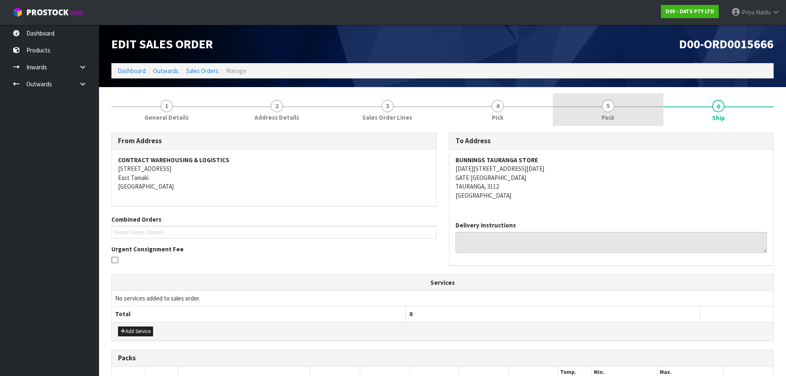
drag, startPoint x: 632, startPoint y: 115, endPoint x: 598, endPoint y: 113, distance: 33.9
click at [632, 115] on link "5 Pack" at bounding box center [608, 109] width 111 height 33
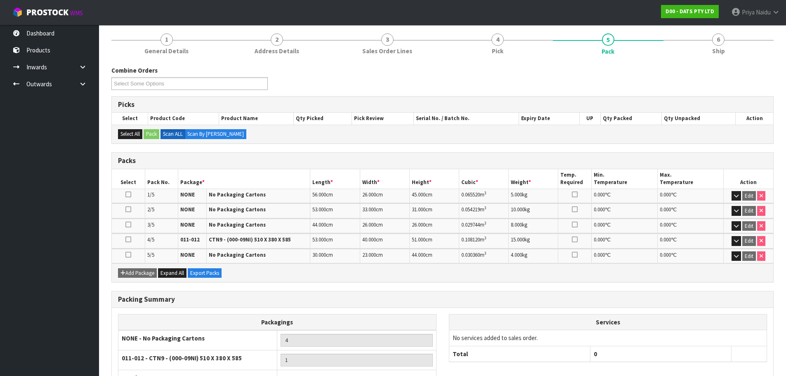
scroll to position [82, 0]
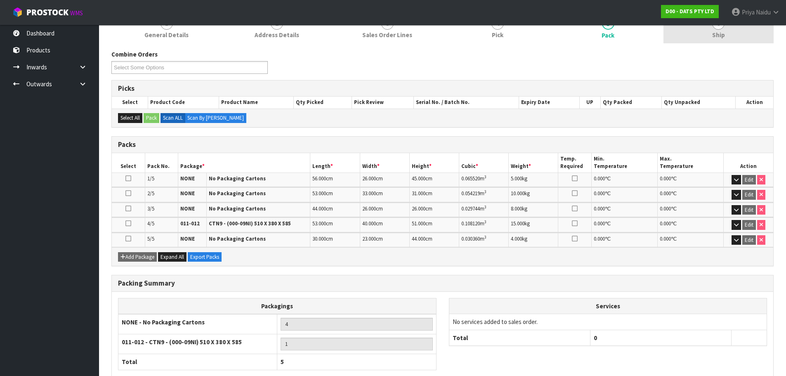
click at [705, 43] on link "6 Ship" at bounding box center [718, 27] width 111 height 33
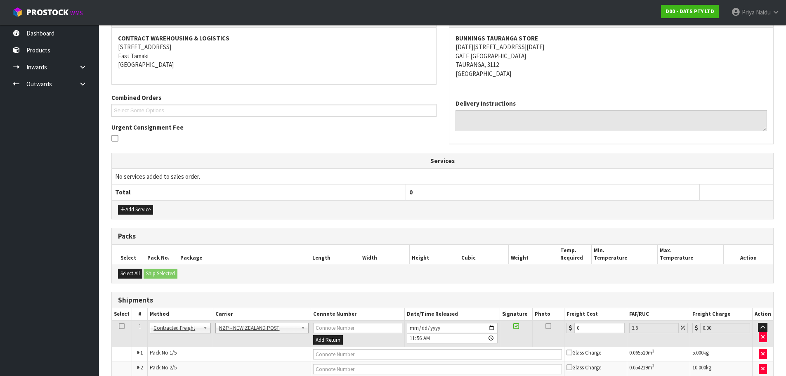
scroll to position [206, 0]
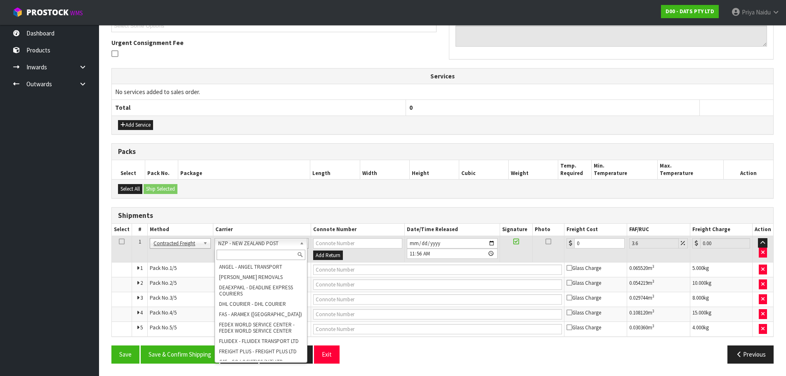
click at [245, 252] on input "text" at bounding box center [261, 255] width 89 height 10
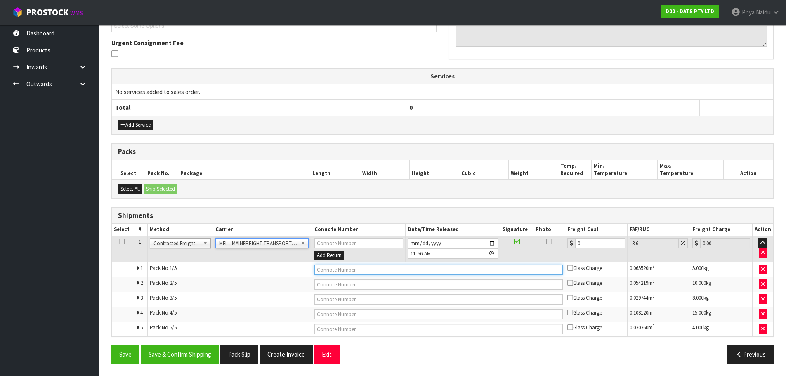
click at [335, 265] on input "text" at bounding box center [438, 269] width 248 height 10
paste input "FWM58465901"
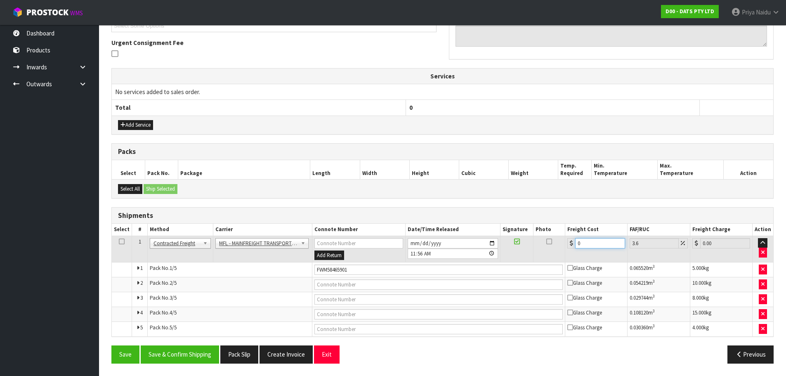
drag, startPoint x: 585, startPoint y: 244, endPoint x: 569, endPoint y: 225, distance: 24.9
click at [585, 244] on input "0" at bounding box center [600, 243] width 50 height 10
click at [179, 354] on button "Save & Confirm Shipping" at bounding box center [180, 354] width 78 height 18
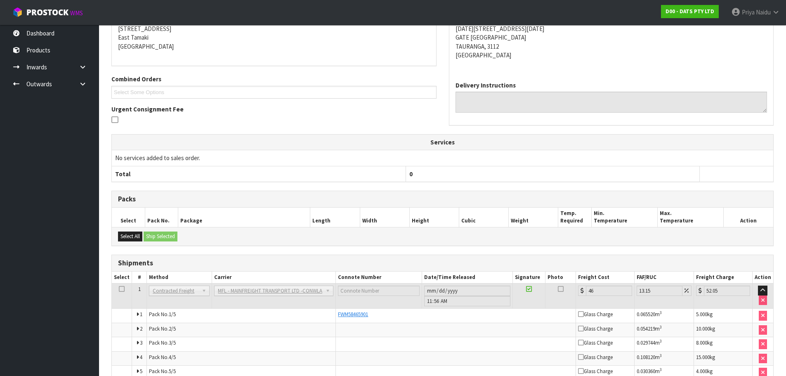
scroll to position [0, 0]
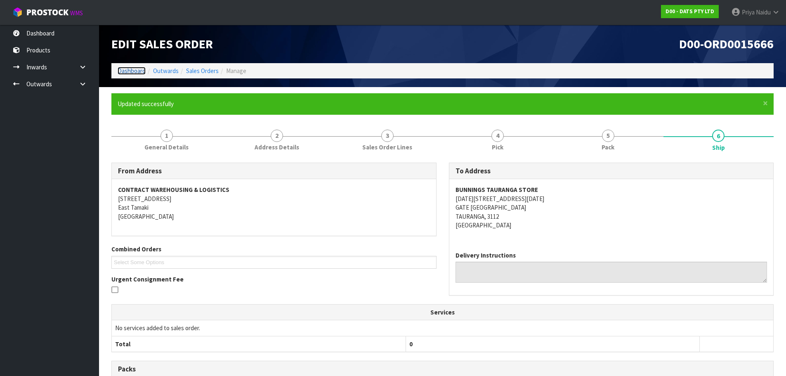
click at [136, 73] on link "Dashboard" at bounding box center [132, 71] width 28 height 8
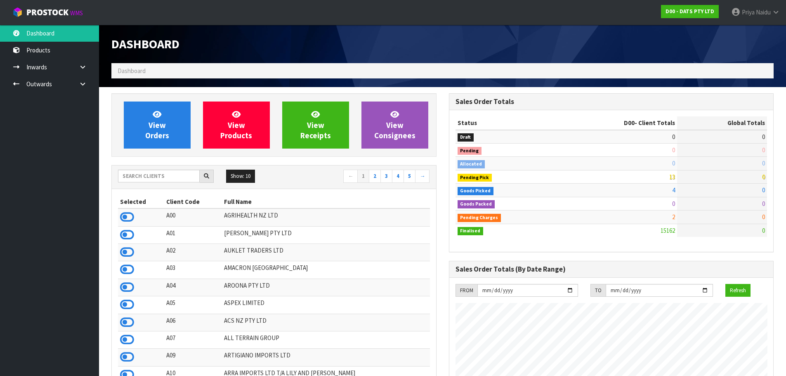
scroll to position [625, 337]
click at [145, 172] on input "text" at bounding box center [159, 176] width 82 height 13
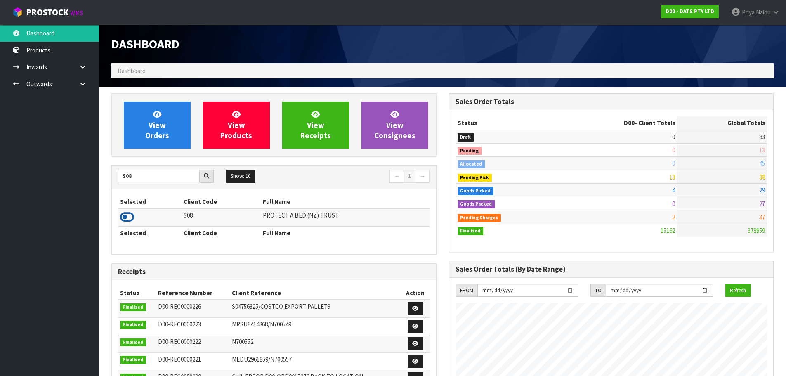
click at [131, 215] on icon at bounding box center [127, 217] width 14 height 12
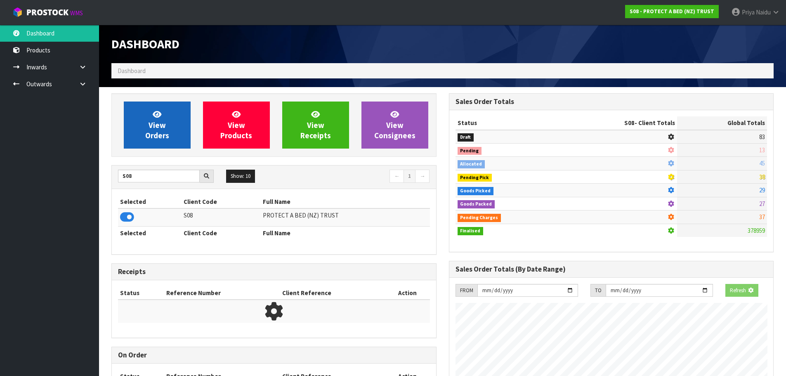
scroll to position [411977, 412154]
click at [166, 146] on link "View Orders" at bounding box center [157, 124] width 67 height 47
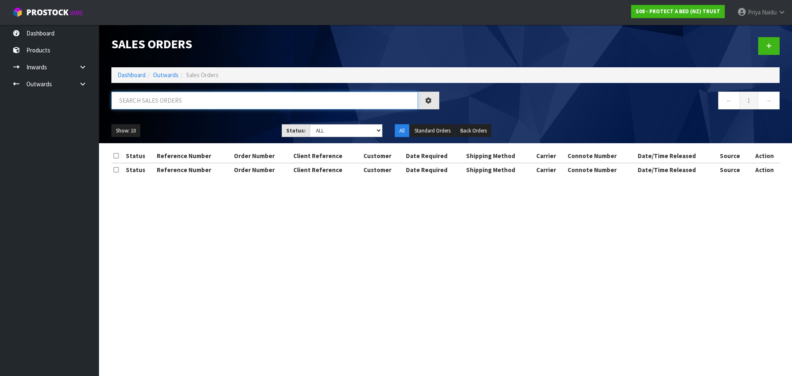
click at [167, 104] on input "text" at bounding box center [264, 101] width 306 height 18
click at [196, 117] on div "33179 ← 1 →" at bounding box center [445, 105] width 681 height 26
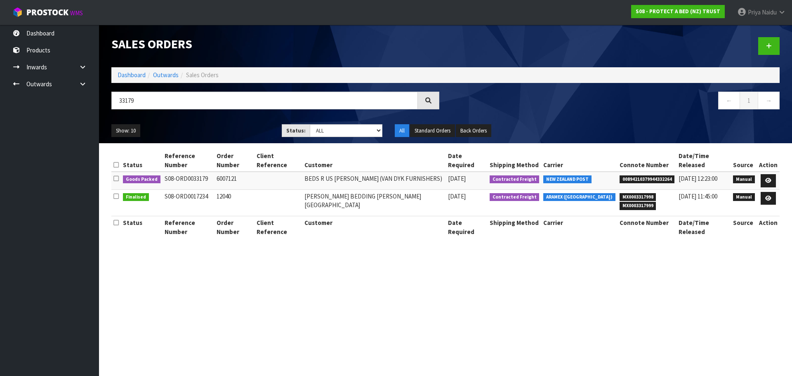
click at [203, 126] on ul "Show: 10 5 10 25 50" at bounding box center [190, 130] width 158 height 13
click at [772, 174] on link at bounding box center [768, 180] width 15 height 13
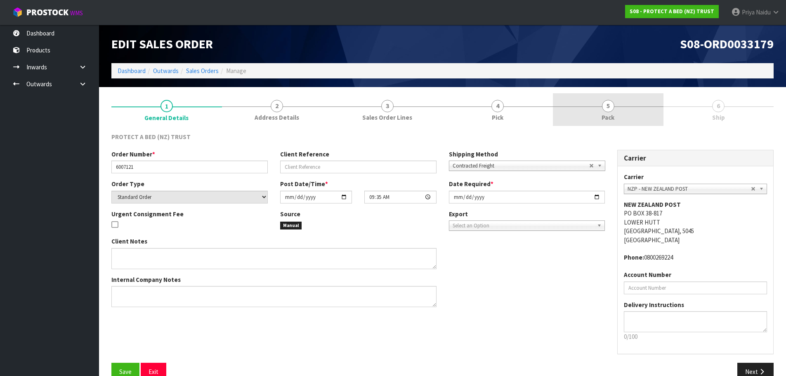
click at [582, 115] on link "5 Pack" at bounding box center [608, 109] width 111 height 33
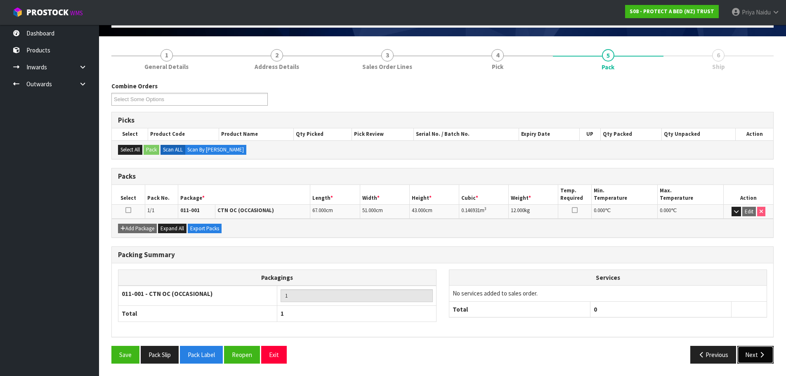
click at [752, 354] on button "Next" at bounding box center [755, 355] width 36 height 18
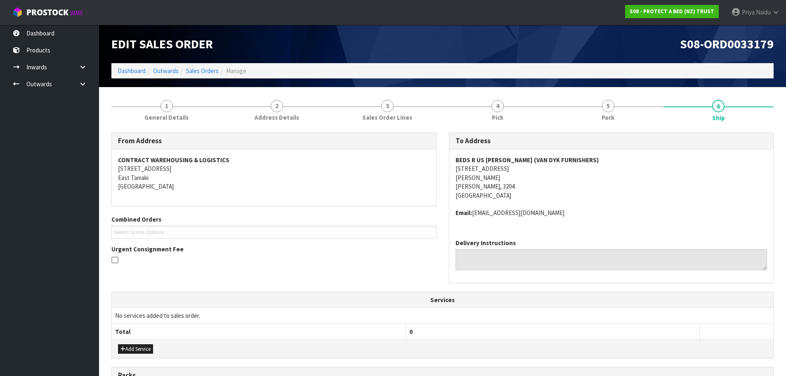
click at [581, 203] on span "BEDS R US TE RAPA (VAN DYK FURNISHERS) 13 MAUI STREET TE RAPA HAMILTON, 3204 Ne…" at bounding box center [611, 187] width 312 height 62
click at [126, 69] on link "Dashboard" at bounding box center [132, 71] width 28 height 8
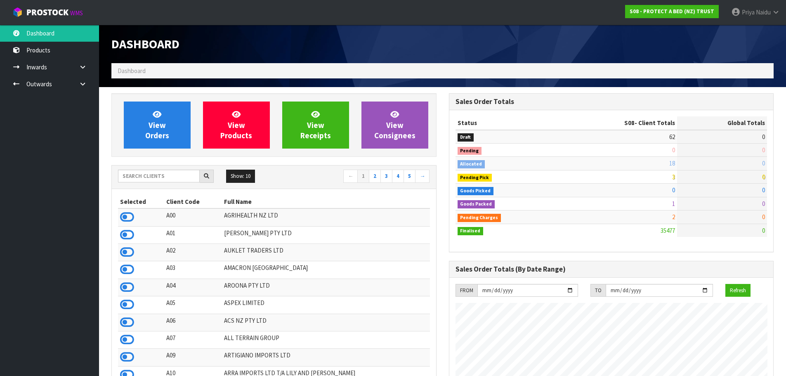
scroll to position [625, 337]
click at [149, 180] on input "text" at bounding box center [159, 176] width 82 height 13
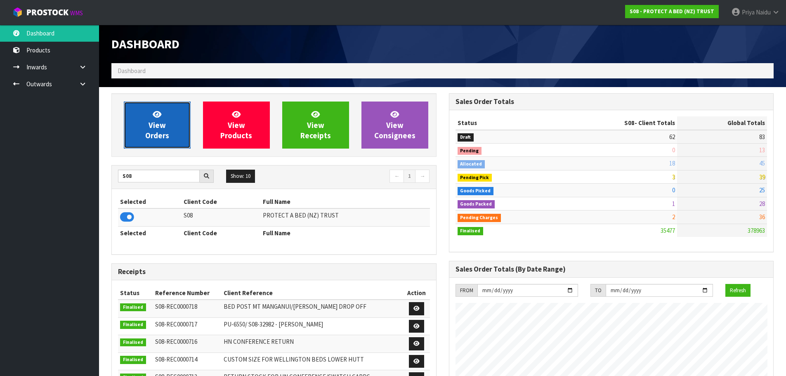
click at [151, 133] on span "View Orders" at bounding box center [157, 124] width 24 height 31
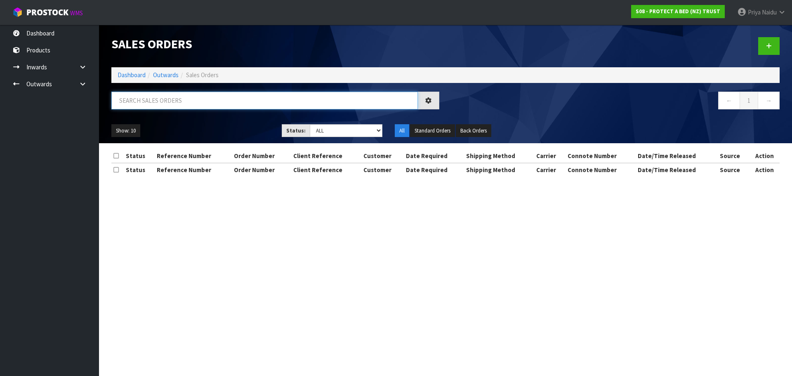
click at [163, 105] on input "text" at bounding box center [264, 101] width 306 height 18
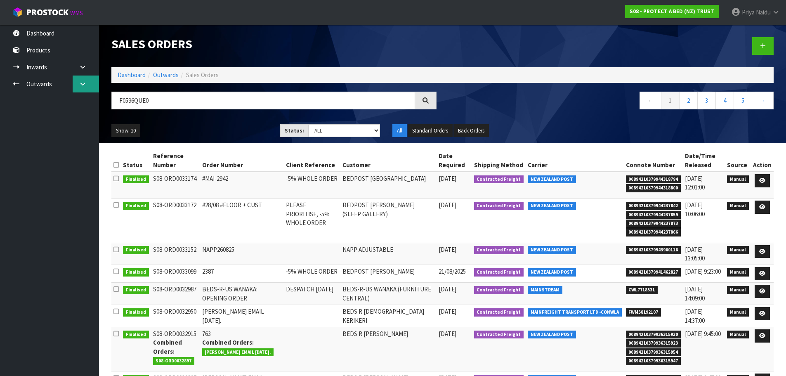
click at [82, 81] on icon at bounding box center [83, 84] width 8 height 6
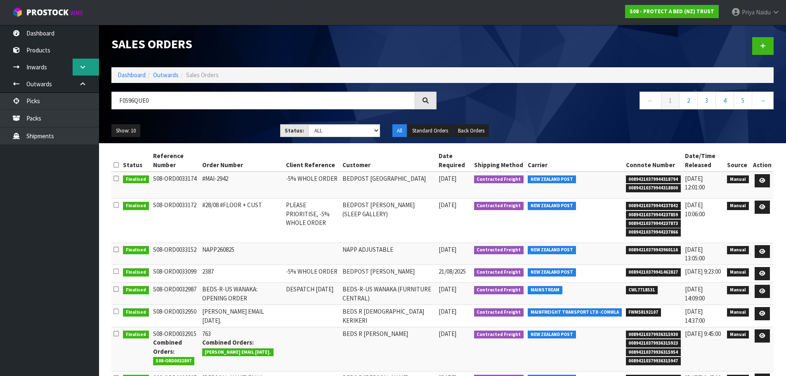
click at [82, 73] on link at bounding box center [86, 67] width 26 height 17
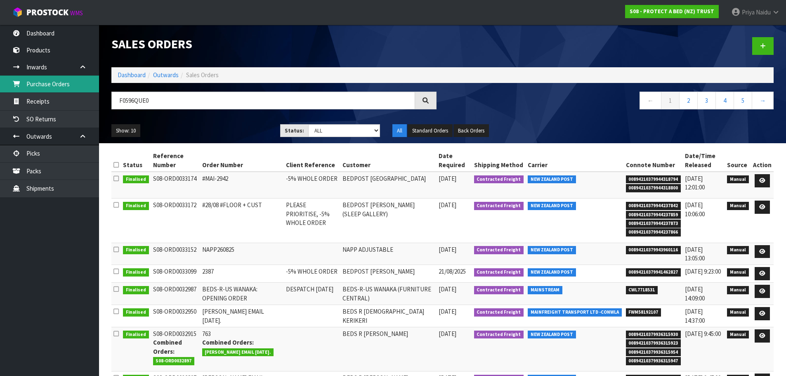
click at [47, 85] on link "Purchase Orders" at bounding box center [49, 83] width 99 height 17
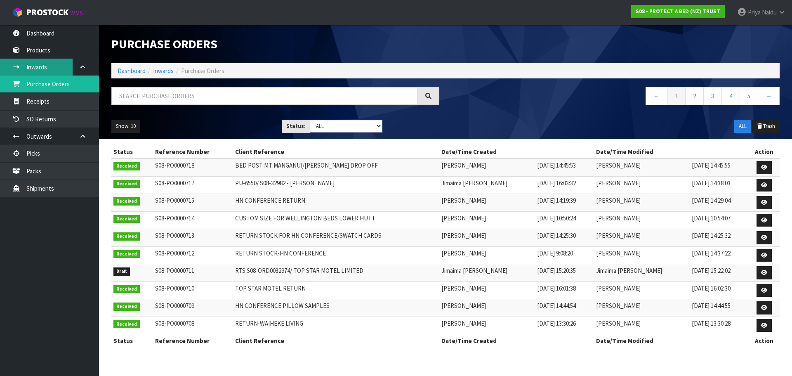
click at [33, 66] on link "Inwards" at bounding box center [49, 67] width 99 height 17
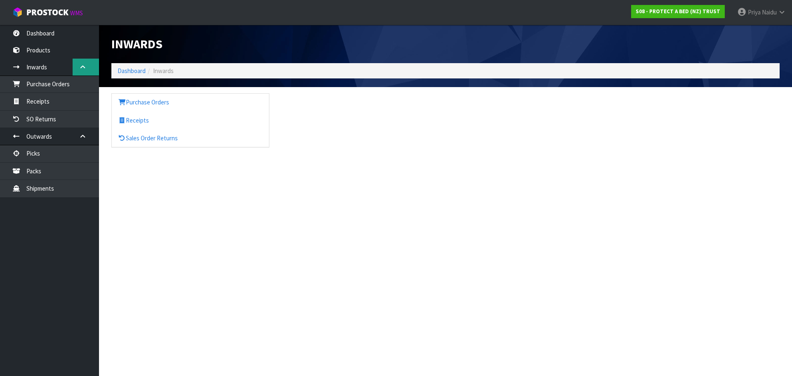
click at [83, 69] on icon at bounding box center [83, 67] width 8 height 6
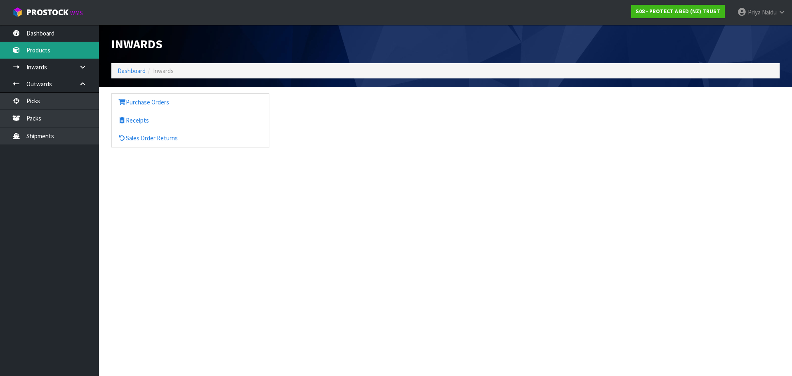
click at [44, 46] on link "Products" at bounding box center [49, 50] width 99 height 17
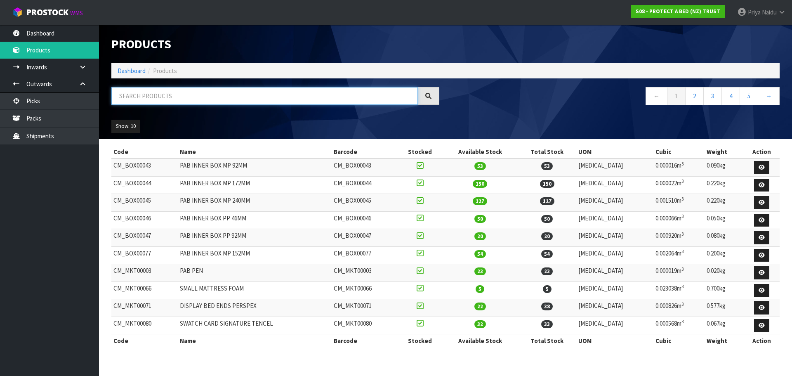
click at [135, 92] on input "text" at bounding box center [264, 96] width 306 height 18
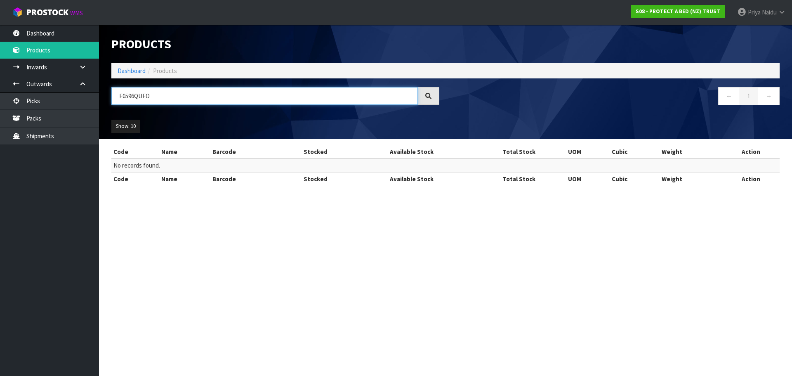
click at [189, 93] on input "F0596QUEO" at bounding box center [264, 96] width 306 height 18
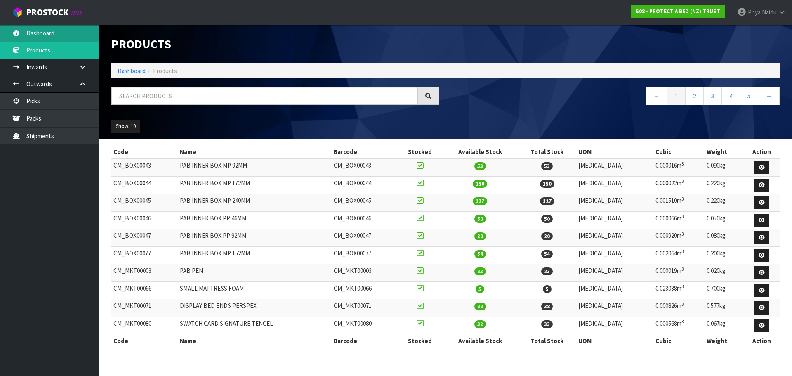
click at [49, 33] on link "Dashboard" at bounding box center [49, 33] width 99 height 17
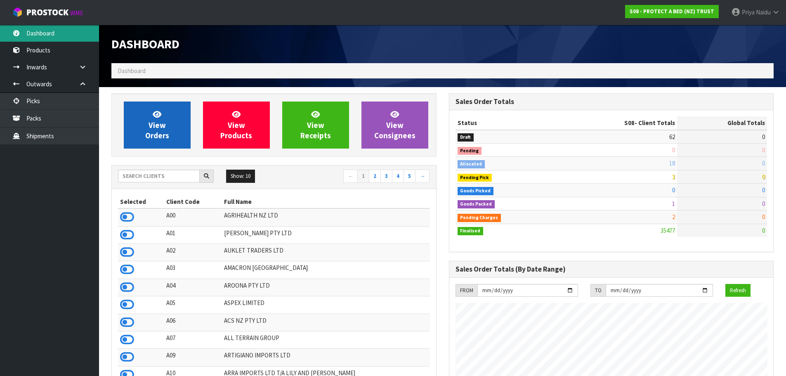
scroll to position [514, 337]
click at [149, 120] on span "View Orders" at bounding box center [157, 124] width 24 height 31
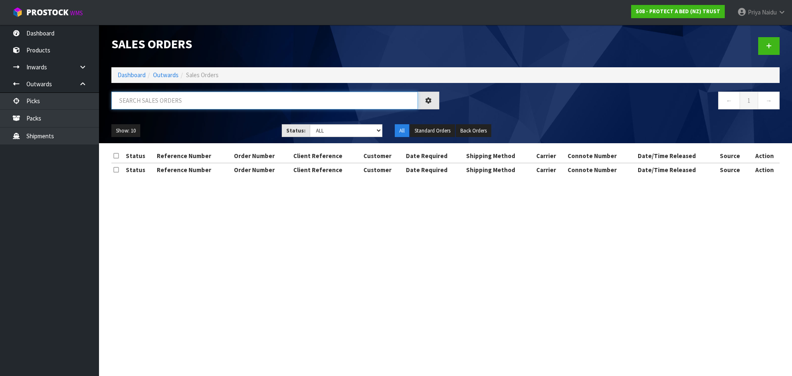
click at [150, 94] on input "text" at bounding box center [264, 101] width 306 height 18
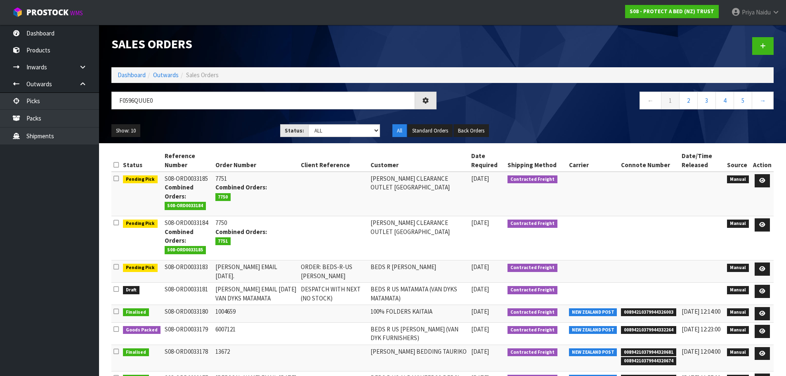
click at [209, 117] on div "F0596QUUE0 ← 1 2 3 4 5 →" at bounding box center [442, 105] width 674 height 26
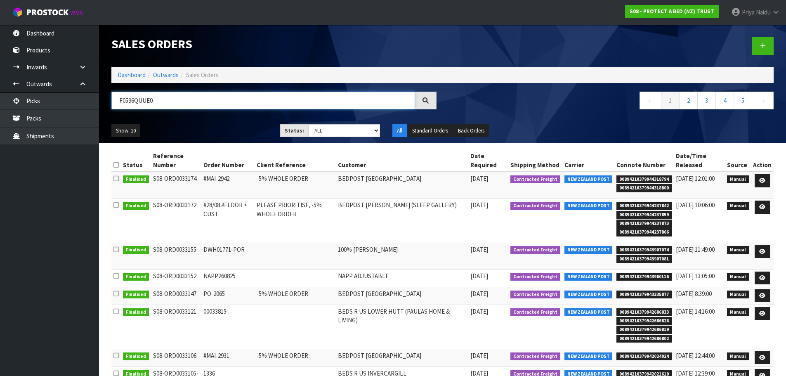
click at [143, 105] on input "F0596QUUE0" at bounding box center [263, 101] width 304 height 18
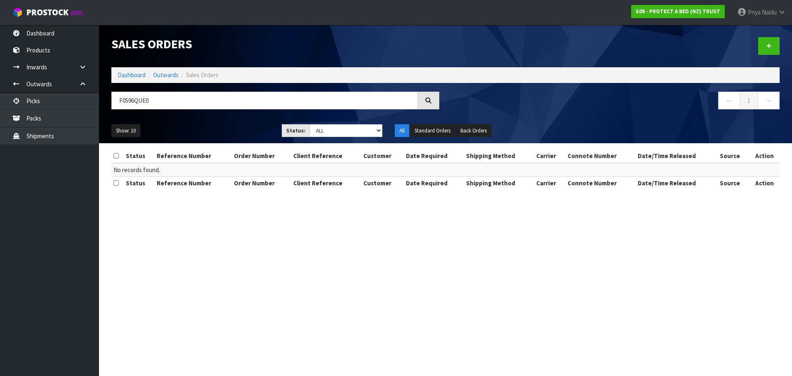
click at [185, 125] on ul "Show: 10 5 10 25 50" at bounding box center [190, 130] width 158 height 13
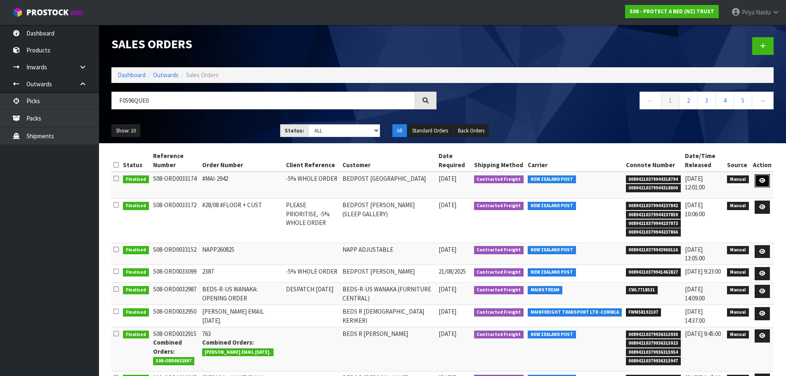
click at [762, 181] on icon at bounding box center [762, 180] width 6 height 5
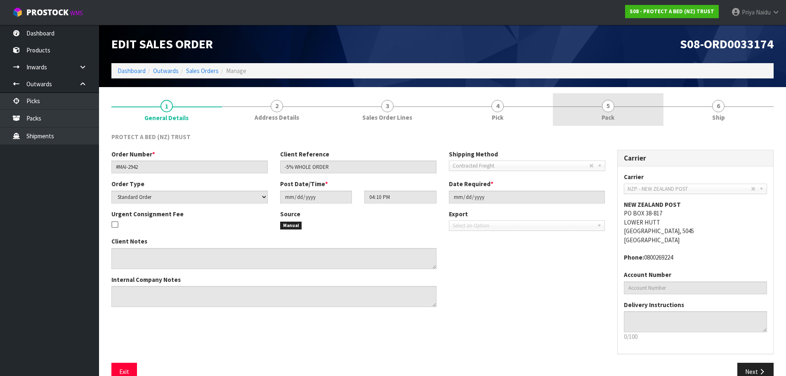
click at [589, 99] on link "5 Pack" at bounding box center [608, 109] width 111 height 33
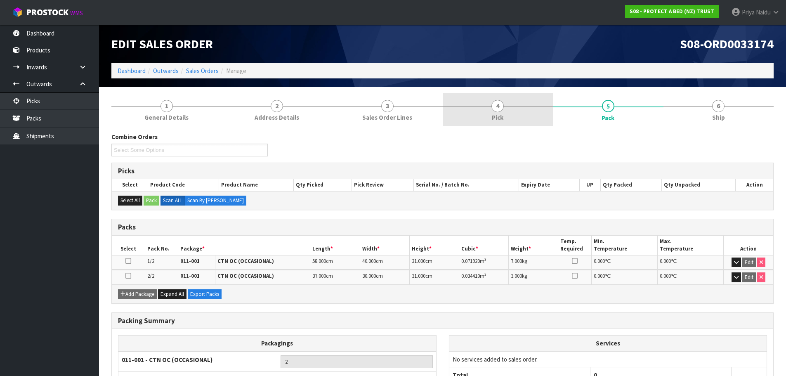
click at [519, 106] on div at bounding box center [498, 106] width 111 height 0
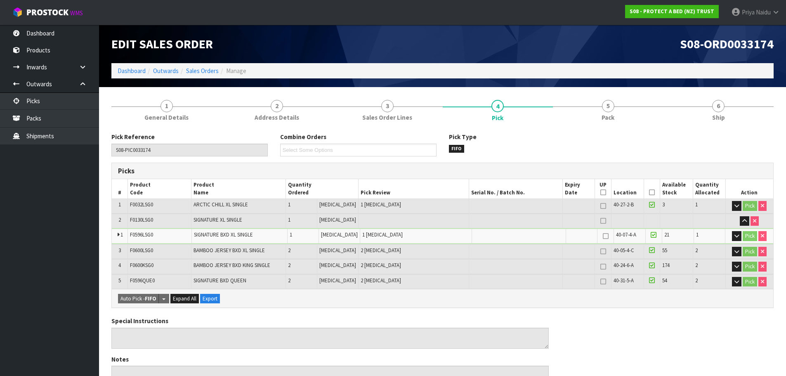
click at [129, 64] on ol "Dashboard Outwards Sales Orders Manage" at bounding box center [442, 70] width 662 height 15
click at [125, 69] on link "Dashboard" at bounding box center [132, 71] width 28 height 8
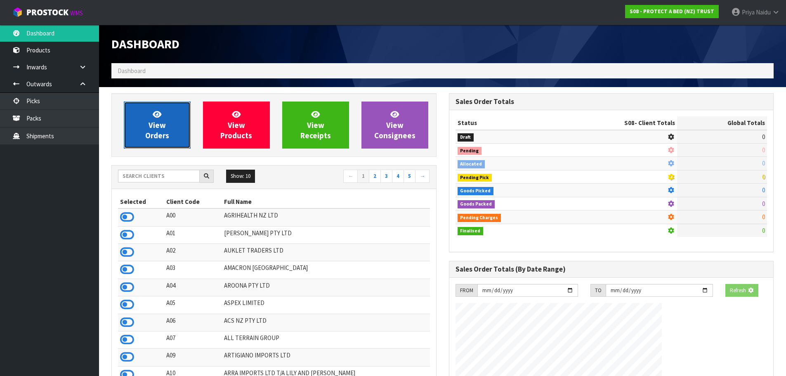
click at [157, 138] on span "View Orders" at bounding box center [157, 124] width 24 height 31
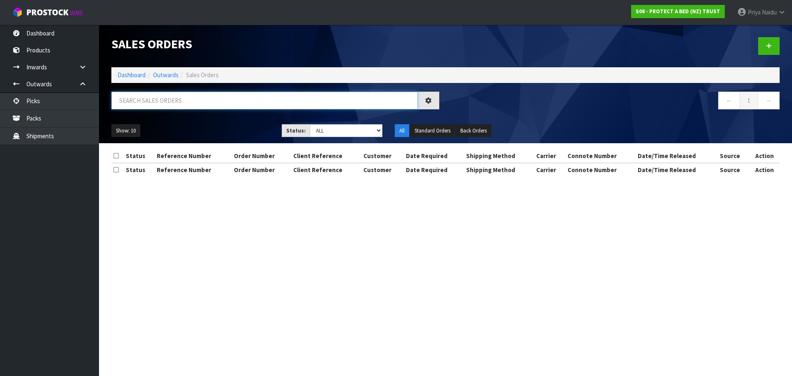
click at [179, 106] on input "text" at bounding box center [264, 101] width 306 height 18
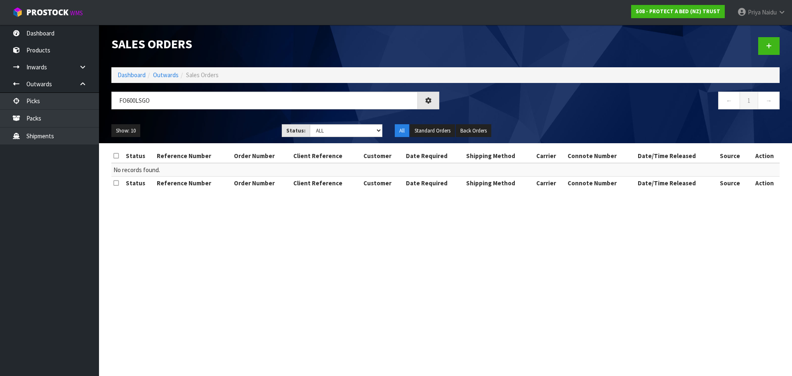
click at [198, 132] on ul "Show: 10 5 10 25 50" at bounding box center [190, 130] width 158 height 13
click at [202, 127] on ul "Show: 10 5 10 25 50" at bounding box center [190, 130] width 158 height 13
click at [186, 106] on input "FO600LSGO" at bounding box center [264, 101] width 306 height 18
click at [216, 122] on div "Show: 10 5 10 25 50 Status: Draft Pending Allocated Pending Pick Goods Picked G…" at bounding box center [445, 131] width 681 height 26
click at [224, 126] on ul "Show: 10 5 10 25 50" at bounding box center [190, 130] width 158 height 13
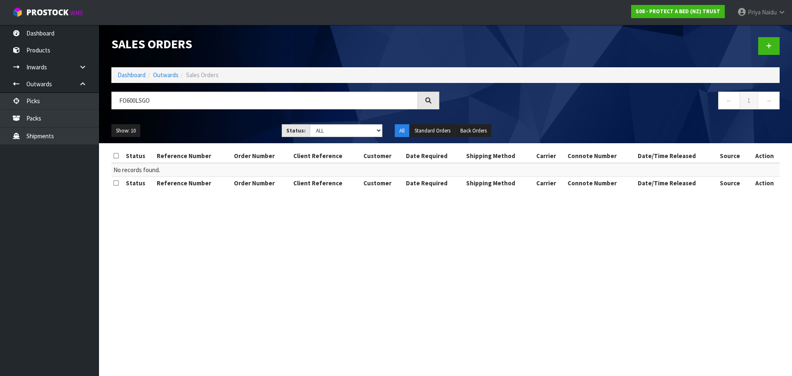
click at [197, 130] on ul "Show: 10 5 10 25 50" at bounding box center [190, 130] width 158 height 13
click at [186, 104] on input "FO600LSGO" at bounding box center [264, 101] width 306 height 18
click at [200, 127] on ul "Show: 10 5 10 25 50" at bounding box center [190, 130] width 158 height 13
click at [174, 104] on input "FO600LSG0" at bounding box center [264, 101] width 306 height 18
click at [198, 128] on ul "Show: 10 5 10 25 50" at bounding box center [190, 130] width 158 height 13
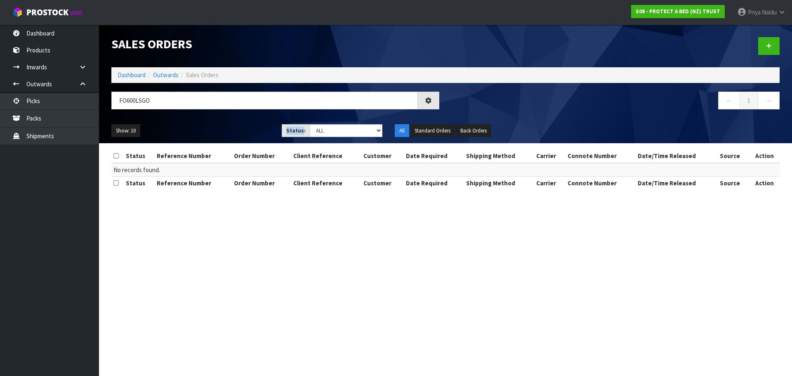
click at [199, 128] on ul "Show: 10 5 10 25 50" at bounding box center [190, 130] width 158 height 13
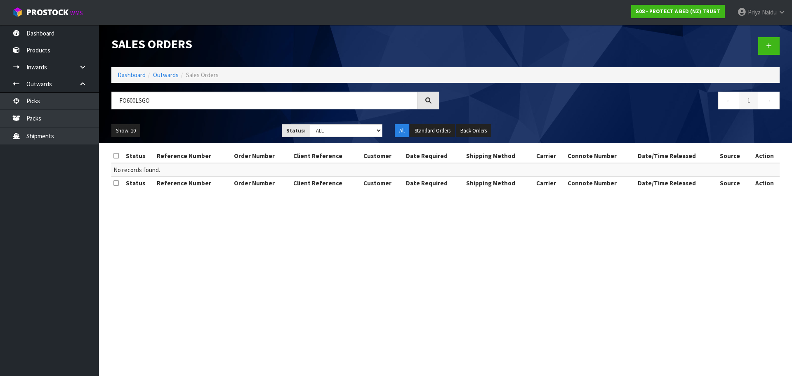
click at [170, 123] on div "Show: 10 5 10 25 50 Status: Draft Pending Allocated Pending Pick Goods Picked G…" at bounding box center [445, 131] width 681 height 26
click at [123, 72] on link "Dashboard" at bounding box center [132, 75] width 28 height 8
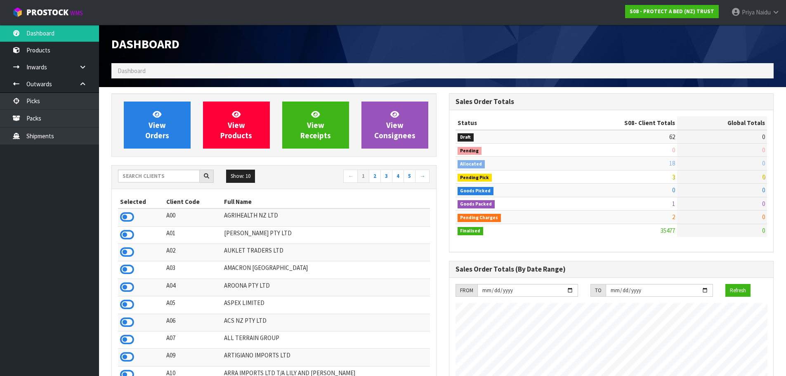
scroll to position [625, 337]
click at [173, 144] on link "View Orders" at bounding box center [157, 124] width 67 height 47
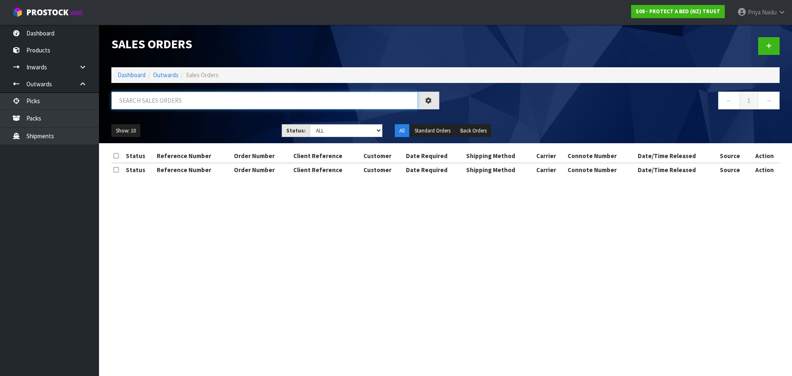
click at [174, 99] on input "text" at bounding box center [264, 101] width 306 height 18
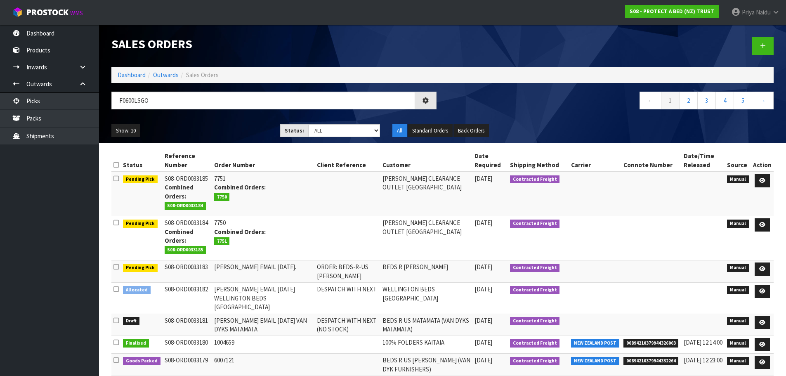
click at [189, 126] on ul "Show: 10 5 10 25 50" at bounding box center [189, 130] width 156 height 13
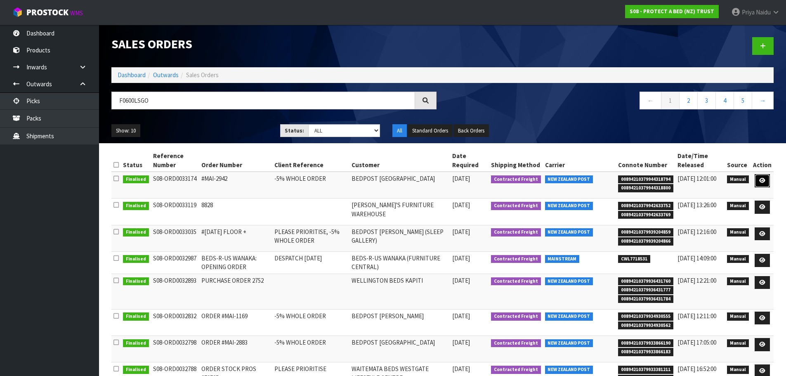
click at [764, 177] on link at bounding box center [761, 180] width 15 height 13
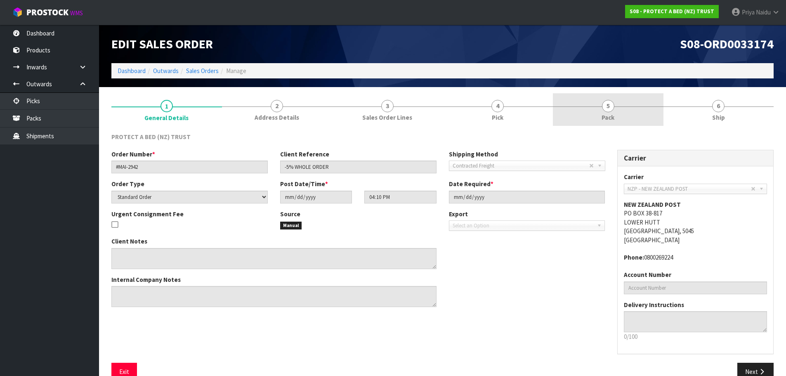
click at [613, 103] on span "5" at bounding box center [608, 106] width 12 height 12
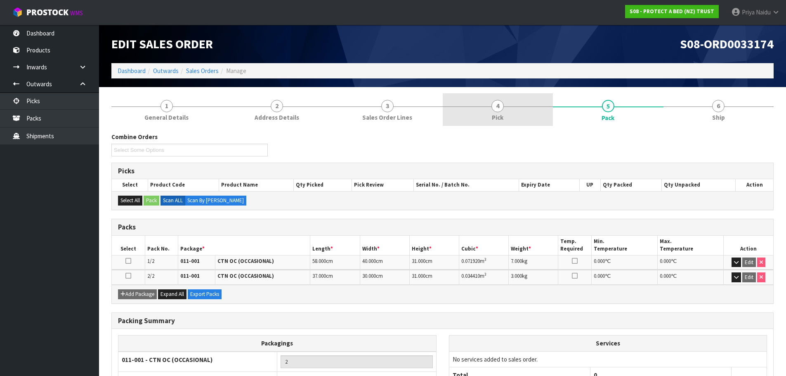
click at [526, 109] on link "4 Pick" at bounding box center [498, 109] width 111 height 33
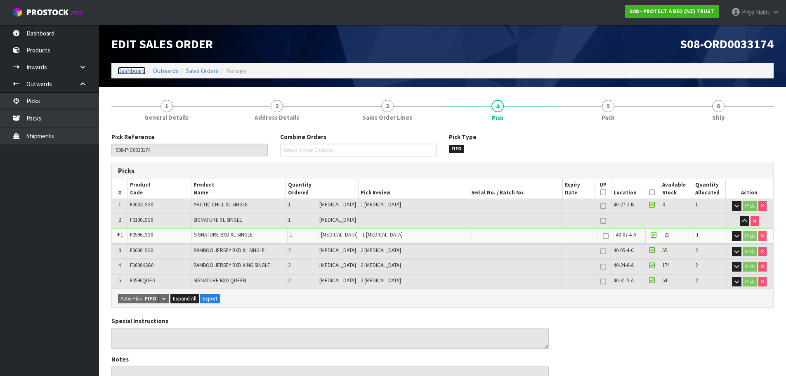
click at [128, 70] on link "Dashboard" at bounding box center [132, 71] width 28 height 8
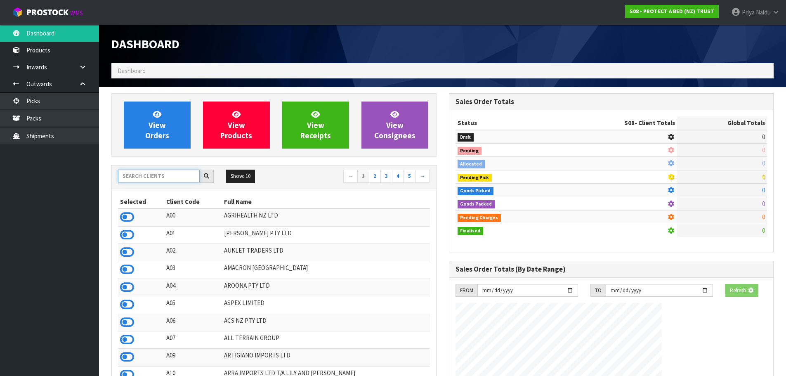
click at [149, 179] on input "text" at bounding box center [159, 176] width 82 height 13
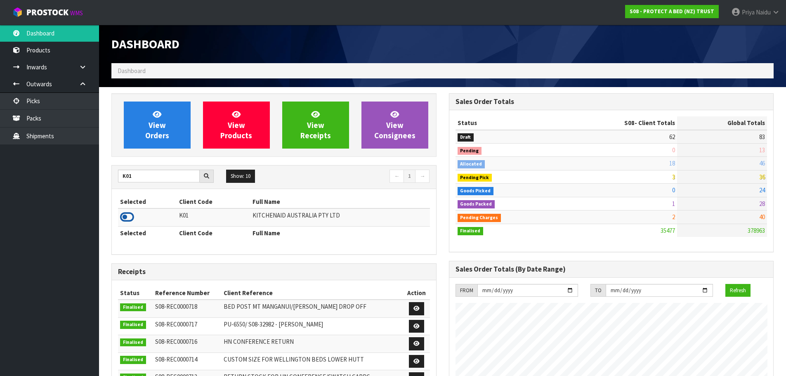
click at [126, 217] on icon at bounding box center [127, 217] width 14 height 12
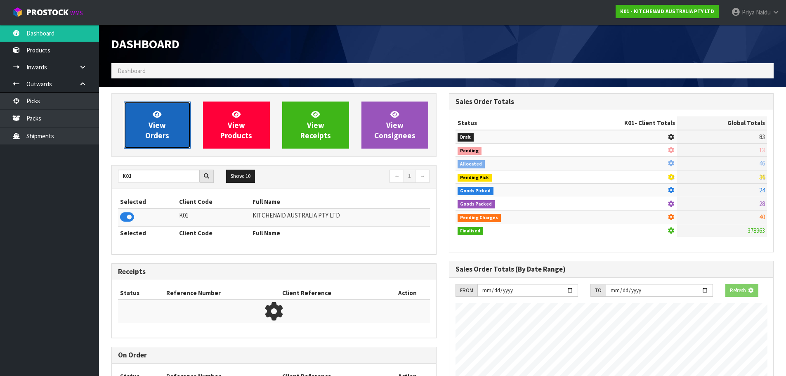
click at [156, 136] on span "View Orders" at bounding box center [157, 124] width 24 height 31
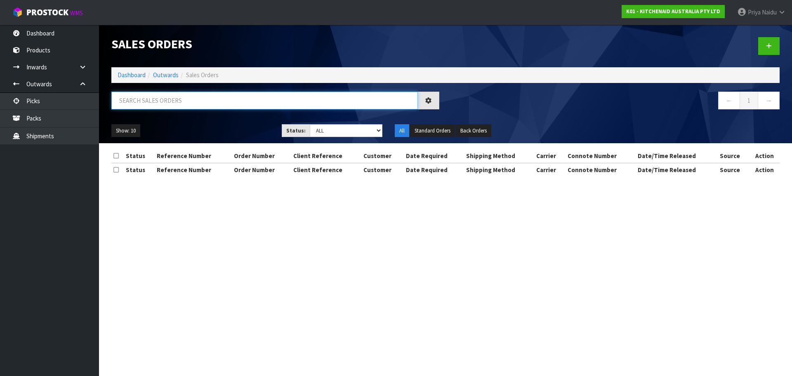
click at [161, 104] on input "text" at bounding box center [264, 101] width 306 height 18
click at [192, 120] on div "Show: 10 5 10 25 50 Status: Draft Pending Allocated Pending Pick Goods Picked G…" at bounding box center [445, 131] width 681 height 26
click at [132, 77] on link "Dashboard" at bounding box center [132, 75] width 28 height 8
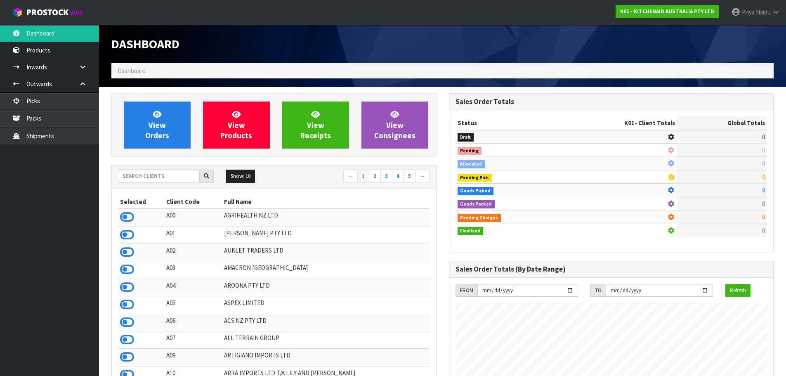
scroll to position [514, 337]
click at [146, 172] on input "text" at bounding box center [159, 176] width 82 height 13
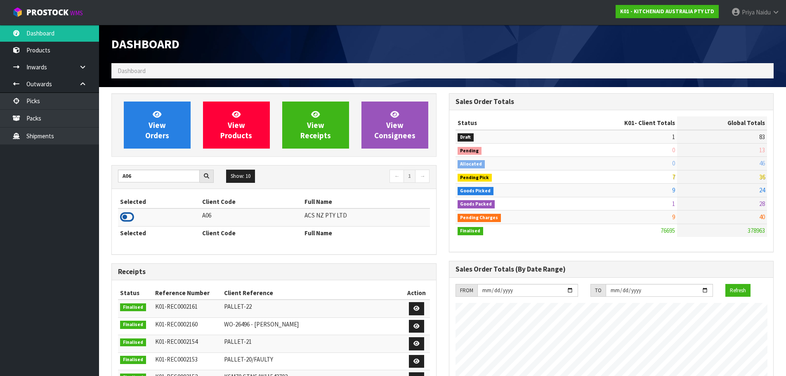
click at [125, 215] on icon at bounding box center [127, 217] width 14 height 12
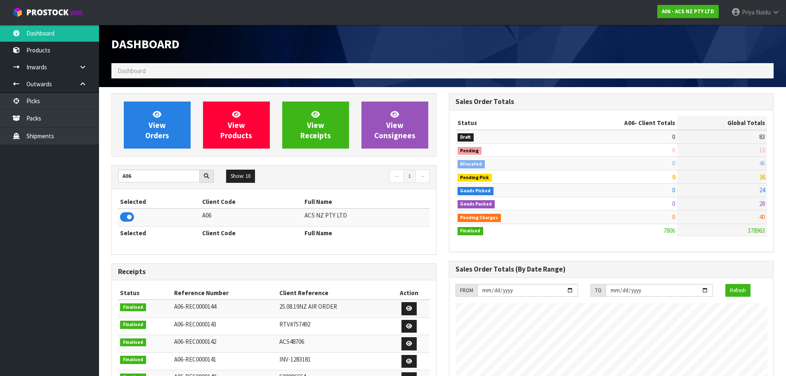
click at [113, 265] on div "Receipts" at bounding box center [274, 272] width 324 height 16
click at [112, 264] on div "Receipts" at bounding box center [274, 272] width 324 height 16
click at [137, 174] on input "A06" at bounding box center [159, 176] width 82 height 13
click at [154, 134] on span "View Orders" at bounding box center [157, 124] width 24 height 31
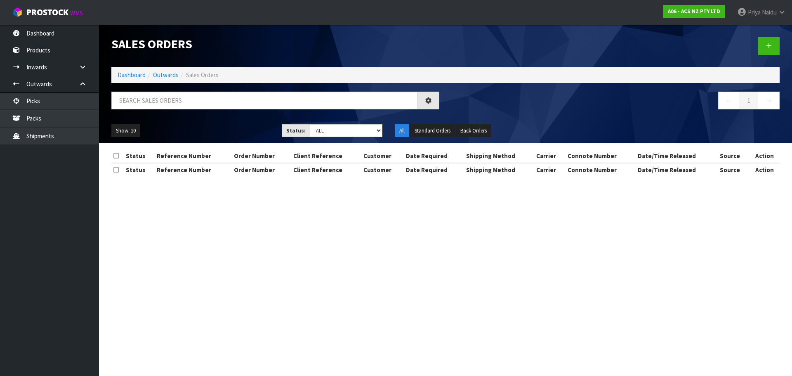
click at [136, 79] on li "Dashboard" at bounding box center [132, 75] width 28 height 9
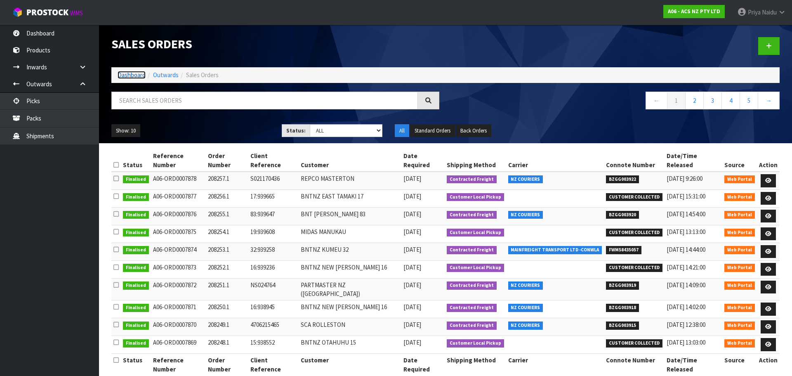
click at [134, 78] on link "Dashboard" at bounding box center [132, 75] width 28 height 8
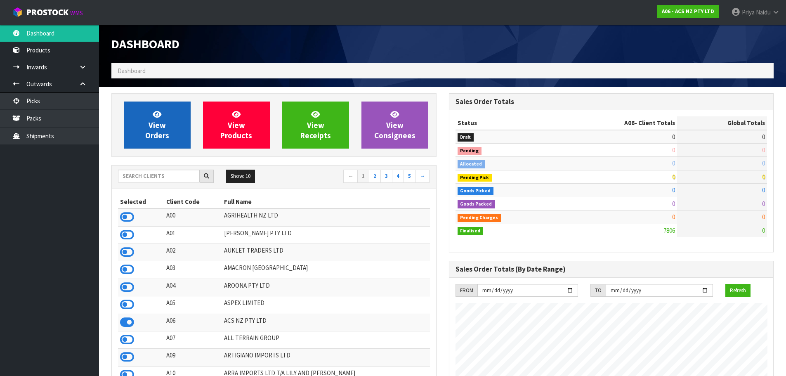
scroll to position [625, 337]
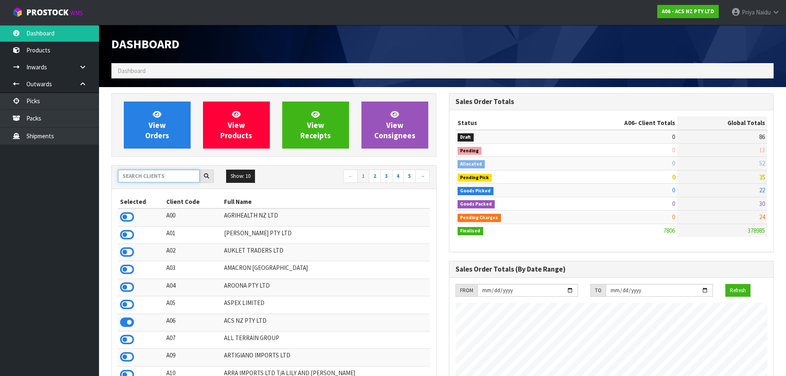
click at [164, 179] on input "text" at bounding box center [159, 176] width 82 height 13
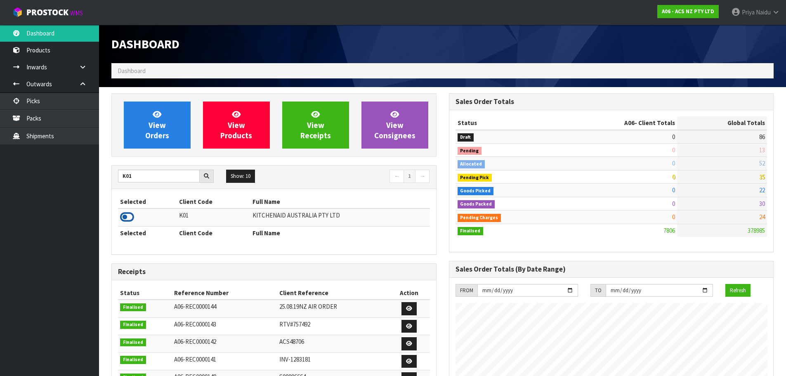
click at [127, 215] on icon at bounding box center [127, 217] width 14 height 12
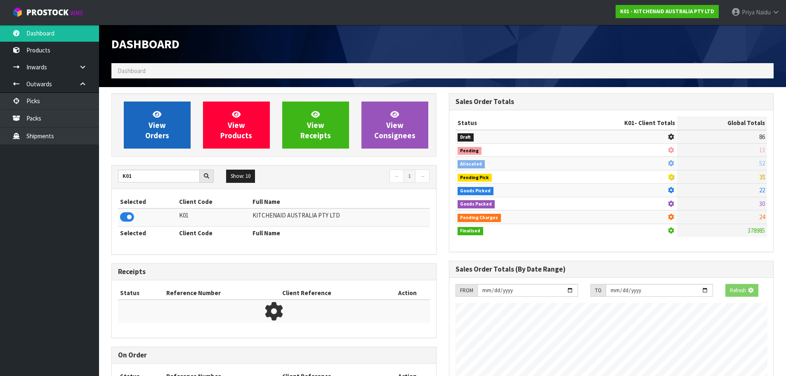
scroll to position [411977, 412154]
click at [161, 119] on span "View Orders" at bounding box center [157, 124] width 24 height 31
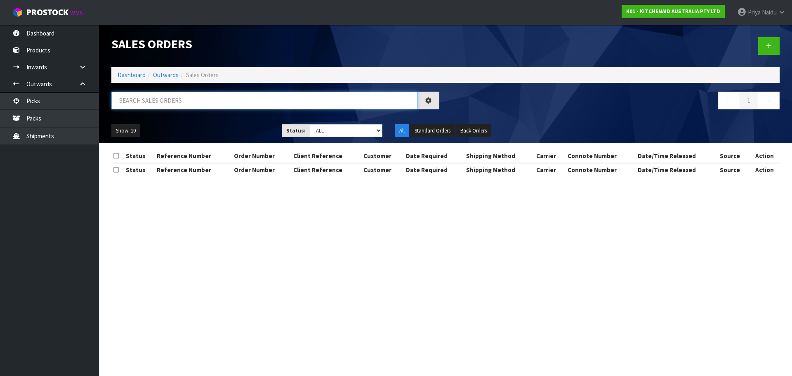
click at [172, 101] on input "text" at bounding box center [264, 101] width 306 height 18
drag, startPoint x: 329, startPoint y: 128, endPoint x: 327, endPoint y: 132, distance: 4.8
click at [329, 128] on select "Draft Pending Allocated Pending Pick Goods Picked Goods Packed Pending Charges …" at bounding box center [346, 130] width 73 height 13
click at [310, 124] on select "Draft Pending Allocated Pending Pick Goods Picked Goods Packed Pending Charges …" at bounding box center [346, 130] width 73 height 13
click at [245, 124] on ul "Show: 10 5 10 25 50" at bounding box center [190, 130] width 158 height 13
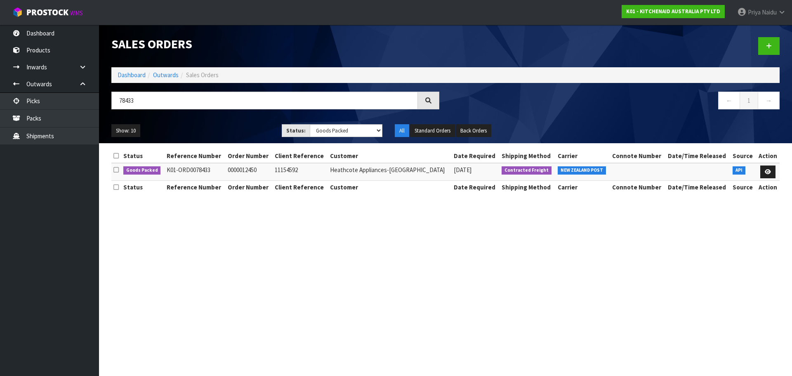
click at [235, 121] on div "Show: 10 5 10 25 50 Status: Draft Pending Allocated Pending Pick Goods Picked G…" at bounding box center [445, 131] width 681 height 26
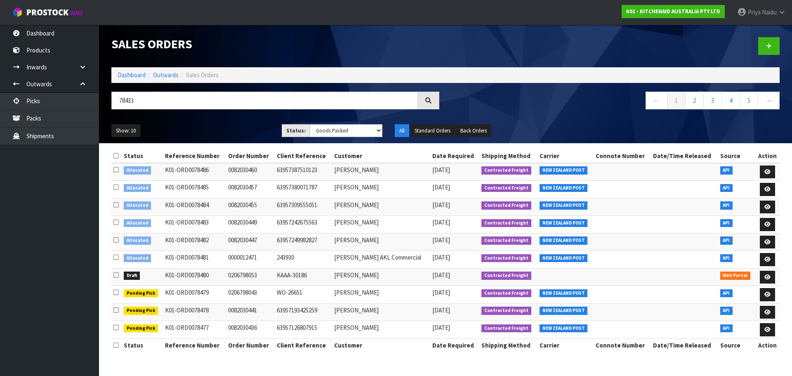
click at [235, 121] on div "Show: 10 5 10 25 50 Status: Draft Pending Allocated Pending Pick Goods Picked G…" at bounding box center [445, 131] width 681 height 26
click at [216, 127] on ul "Show: 10 5 10 25 50" at bounding box center [190, 130] width 158 height 13
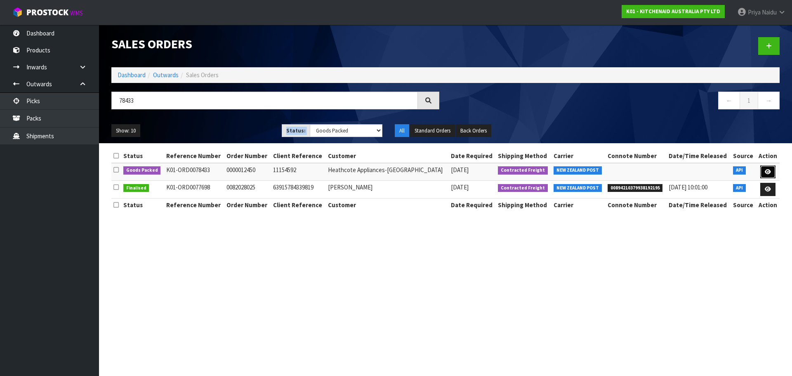
click at [766, 172] on icon at bounding box center [768, 171] width 6 height 5
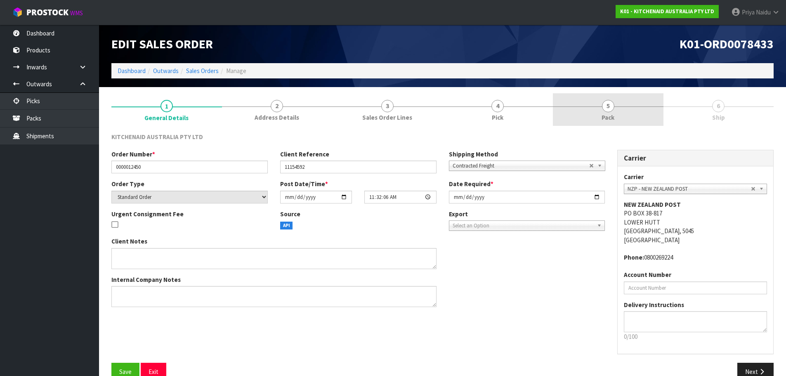
click at [619, 117] on link "5 Pack" at bounding box center [608, 109] width 111 height 33
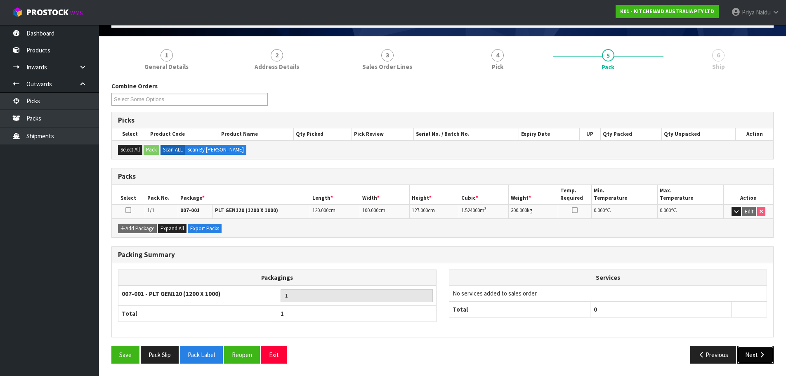
click at [746, 355] on button "Next" at bounding box center [755, 355] width 36 height 18
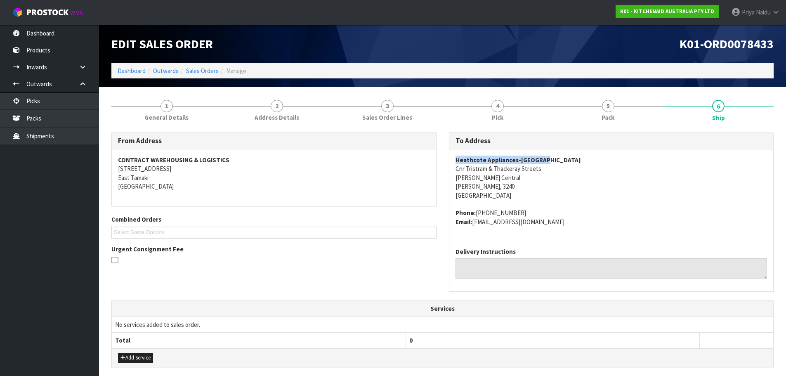
drag, startPoint x: 450, startPoint y: 158, endPoint x: 564, endPoint y: 153, distance: 114.0
click at [564, 153] on div "Heathcote Appliances-Hamilton Cnr Tristram & Thackeray Streets Hamilton Central…" at bounding box center [611, 195] width 324 height 92
drag, startPoint x: 448, startPoint y: 172, endPoint x: 554, endPoint y: 185, distance: 107.2
click at [554, 185] on div "To Address Heathcote Appliances-Hamilton Cnr Tristram & Thackeray Streets Hamil…" at bounding box center [611, 216] width 337 height 168
click at [607, 194] on address "Heathcote Appliances-Hamilton Cnr Tristram & Thackeray Streets Hamilton Central…" at bounding box center [611, 178] width 312 height 44
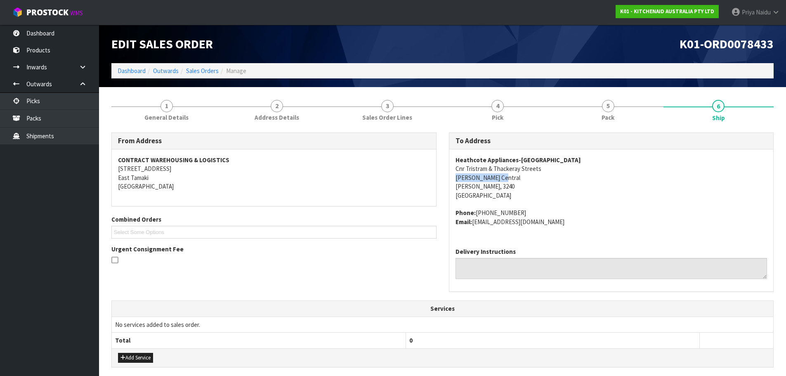
drag, startPoint x: 456, startPoint y: 180, endPoint x: 503, endPoint y: 179, distance: 47.1
click at [503, 179] on address "Heathcote Appliances-Hamilton Cnr Tristram & Thackeray Streets Hamilton Central…" at bounding box center [611, 178] width 312 height 44
drag, startPoint x: 476, startPoint y: 212, endPoint x: 533, endPoint y: 201, distance: 57.5
click at [535, 201] on span "Heathcote Appliances-Hamilton Cnr Tristram & Thackeray Streets Hamilton Central…" at bounding box center [611, 191] width 312 height 71
drag, startPoint x: 474, startPoint y: 223, endPoint x: 562, endPoint y: 222, distance: 88.7
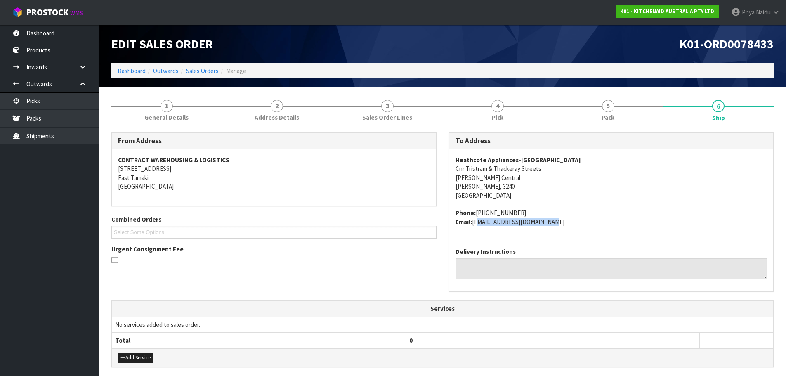
click at [562, 222] on address "Phone: 64 (707) 839 5443 Email: claims@kitchenaid.com.au" at bounding box center [611, 217] width 312 height 18
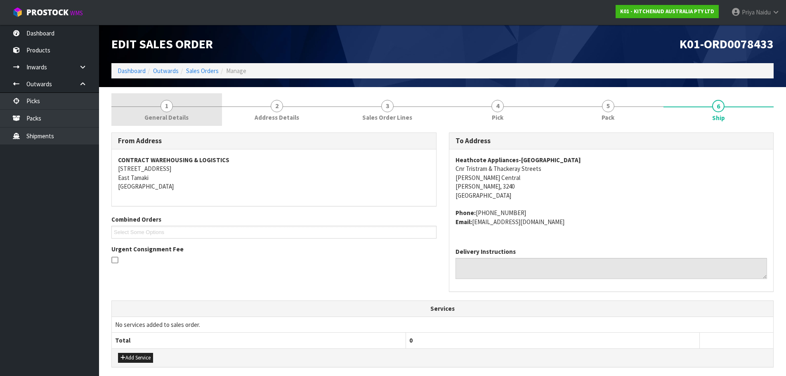
click at [189, 122] on link "1 General Details" at bounding box center [166, 109] width 111 height 33
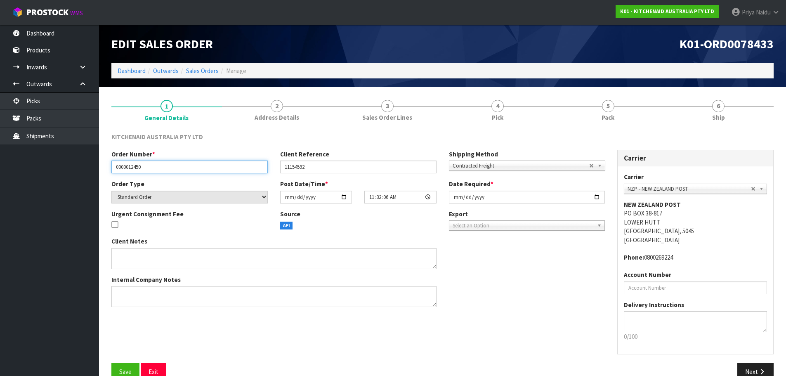
drag, startPoint x: 113, startPoint y: 167, endPoint x: 64, endPoint y: 168, distance: 49.9
click at [172, 165] on input "0000012450" at bounding box center [189, 166] width 156 height 13
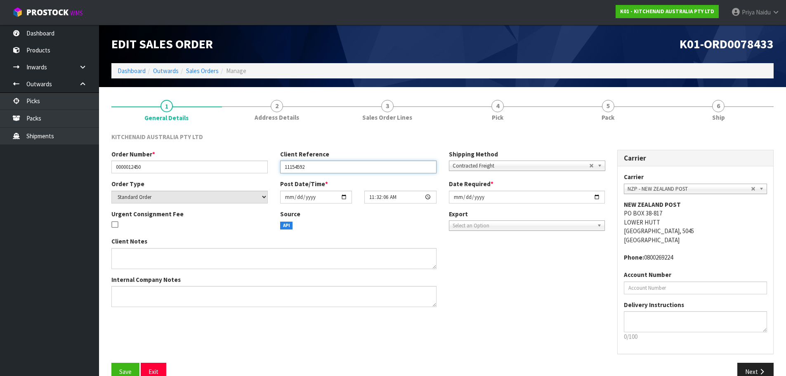
drag, startPoint x: 285, startPoint y: 166, endPoint x: 318, endPoint y: 170, distance: 32.4
click at [318, 170] on input "11154592" at bounding box center [358, 166] width 156 height 13
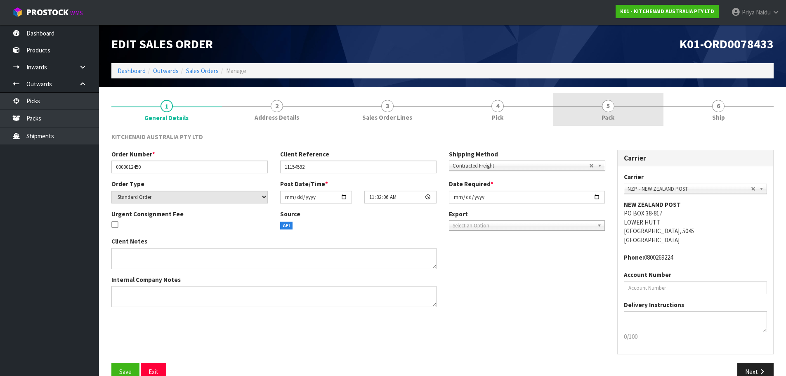
drag, startPoint x: 591, startPoint y: 118, endPoint x: 570, endPoint y: 126, distance: 21.7
click at [591, 118] on link "5 Pack" at bounding box center [608, 109] width 111 height 33
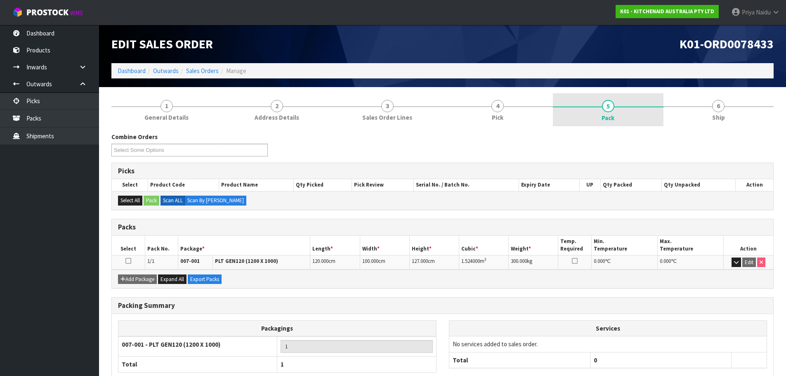
click at [660, 118] on link "5 Pack" at bounding box center [608, 109] width 111 height 33
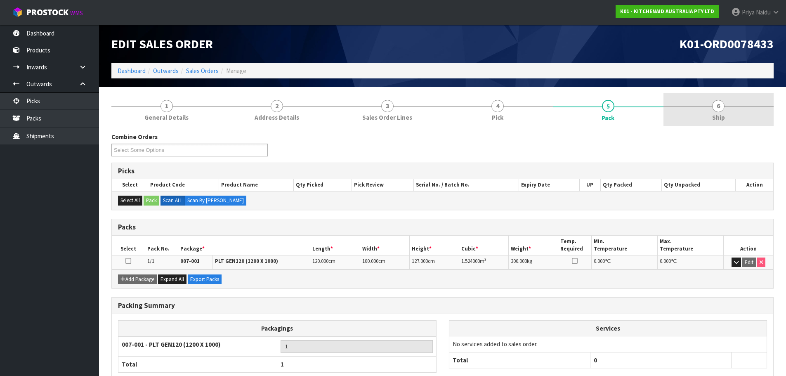
click at [686, 99] on link "6 Ship" at bounding box center [718, 109] width 111 height 33
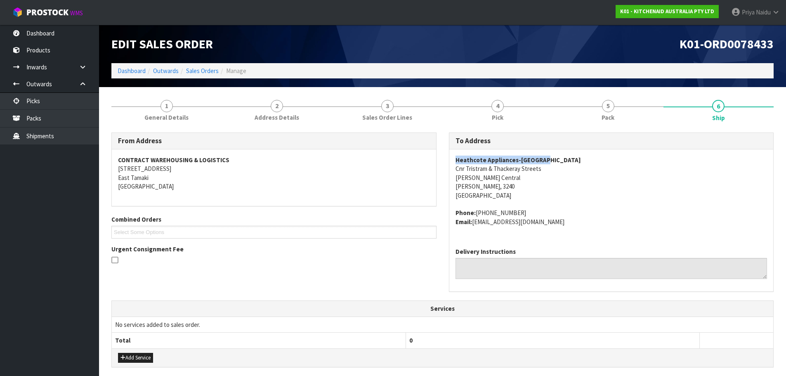
drag, startPoint x: 450, startPoint y: 157, endPoint x: 547, endPoint y: 157, distance: 96.5
click at [547, 157] on div "Heathcote Appliances-Hamilton Cnr Tristram & Thackeray Streets Hamilton Central…" at bounding box center [611, 195] width 324 height 92
drag, startPoint x: 454, startPoint y: 169, endPoint x: 561, endPoint y: 184, distance: 108.7
click at [561, 184] on div "Heathcote Appliances-Hamilton Cnr Tristram & Thackeray Streets Hamilton Central…" at bounding box center [611, 195] width 324 height 92
click at [625, 199] on address "Heathcote Appliances-Hamilton Cnr Tristram & Thackeray Streets Hamilton Central…" at bounding box center [611, 178] width 312 height 44
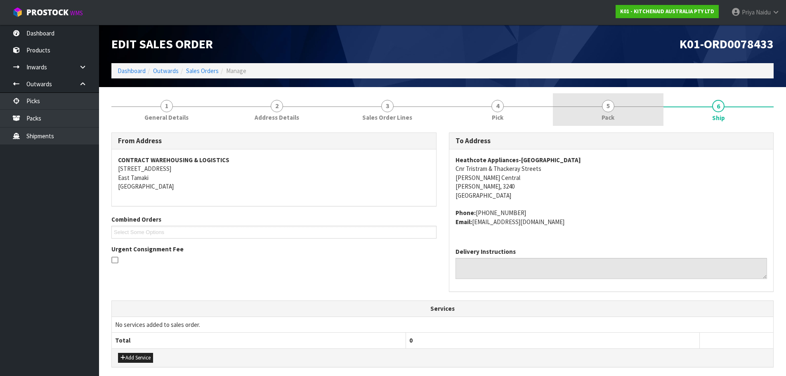
click at [615, 104] on link "5 Pack" at bounding box center [608, 109] width 111 height 33
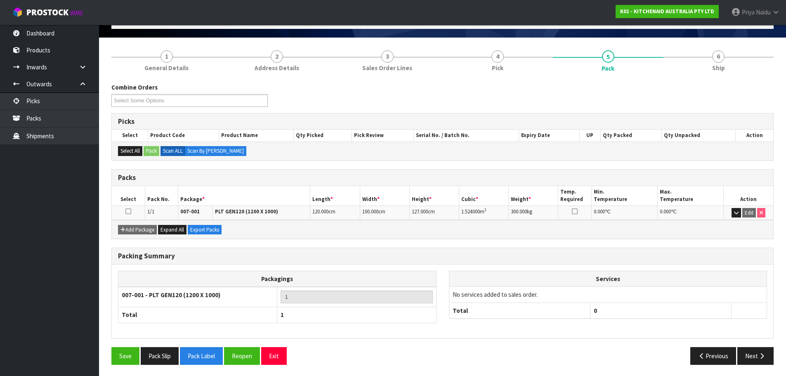
scroll to position [51, 0]
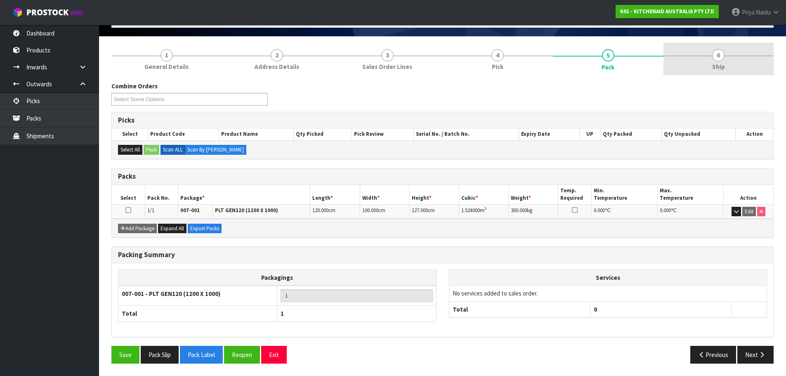
click at [733, 60] on link "6 Ship" at bounding box center [718, 58] width 111 height 33
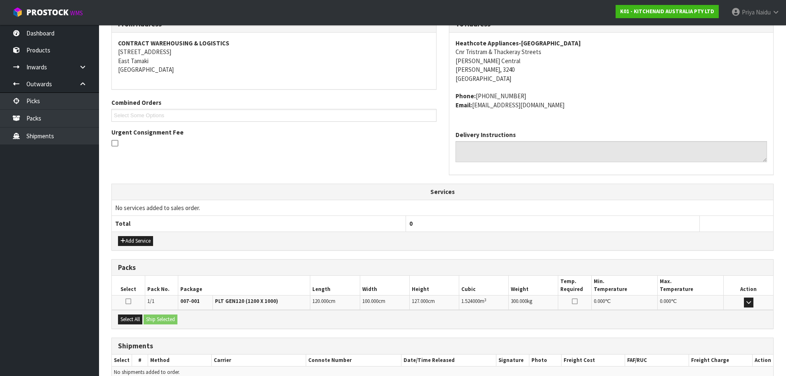
scroll to position [158, 0]
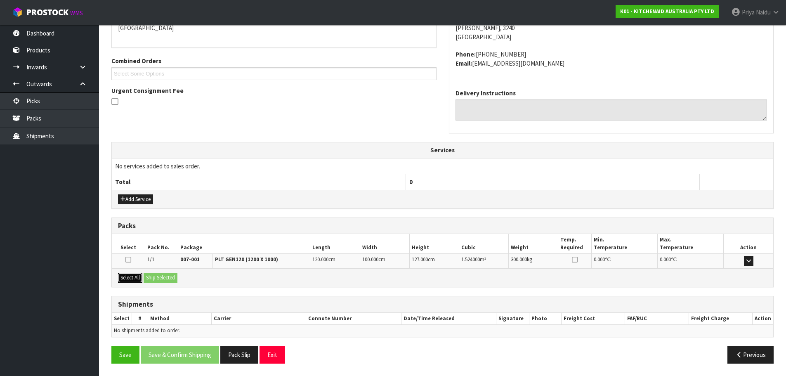
click at [138, 276] on button "Select All" at bounding box center [130, 278] width 24 height 10
click at [151, 275] on button "Ship Selected" at bounding box center [161, 278] width 34 height 10
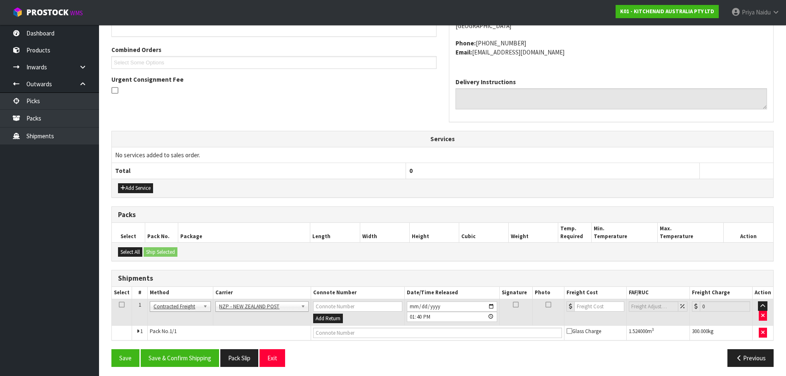
scroll to position [173, 0]
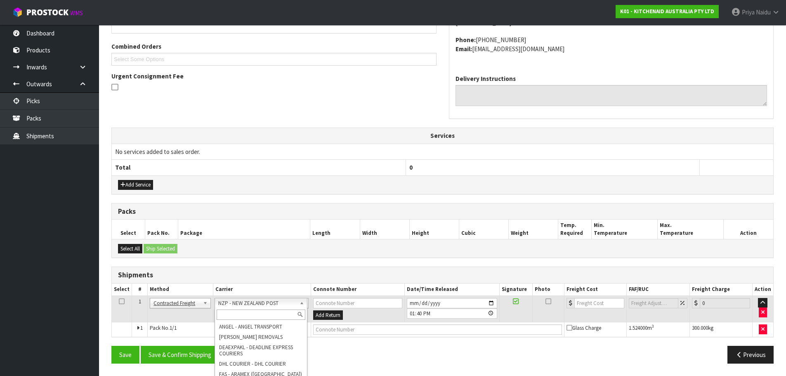
click at [235, 309] on input "text" at bounding box center [261, 314] width 89 height 10
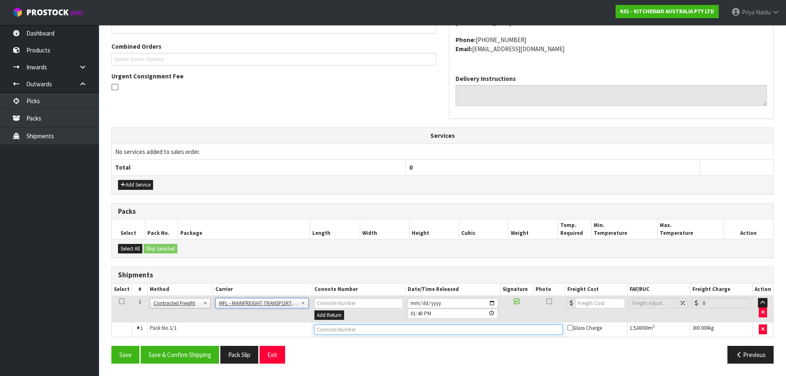
click at [339, 332] on input "text" at bounding box center [438, 329] width 248 height 10
paste input "FWM58468147"
click at [594, 304] on input "number" at bounding box center [600, 303] width 50 height 10
click at [184, 355] on button "Save & Confirm Shipping" at bounding box center [180, 355] width 78 height 18
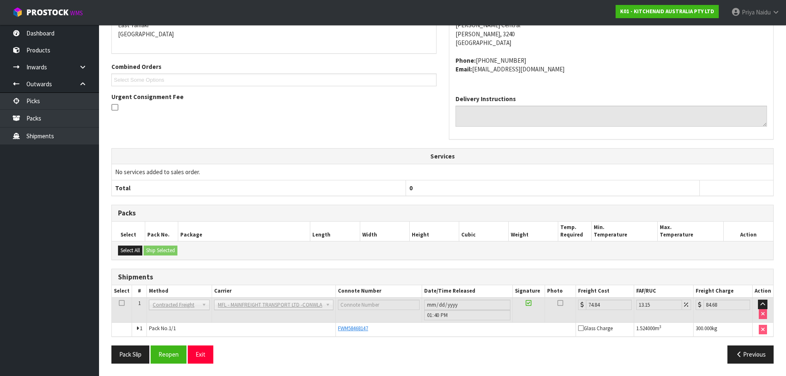
scroll to position [0, 0]
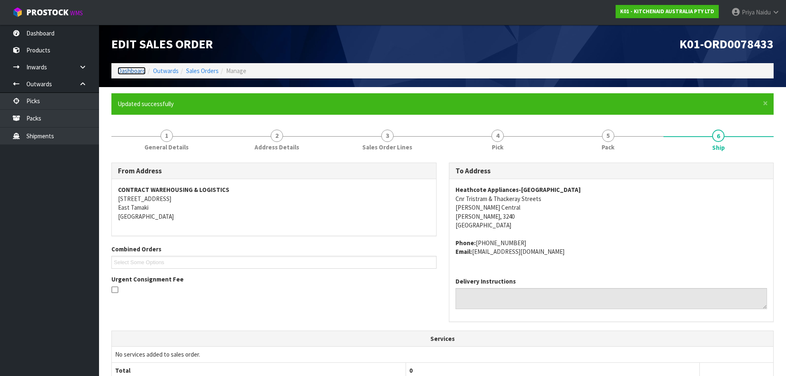
click at [132, 68] on link "Dashboard" at bounding box center [132, 71] width 28 height 8
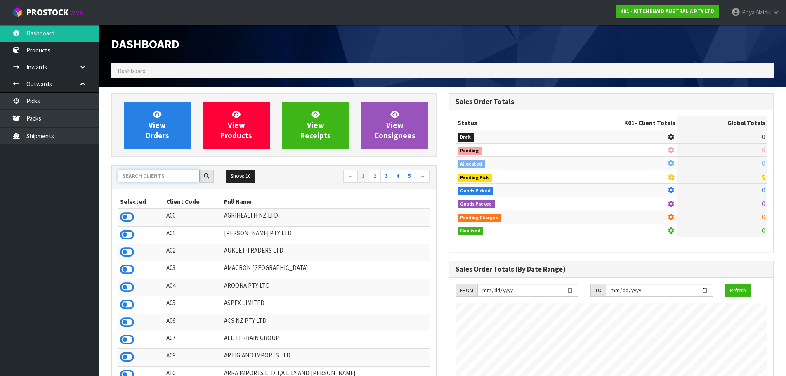
click at [136, 174] on input "text" at bounding box center [159, 176] width 82 height 13
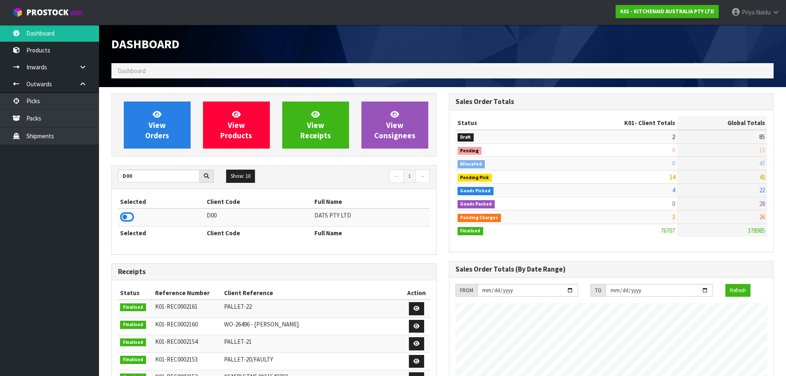
drag, startPoint x: 125, startPoint y: 213, endPoint x: 129, endPoint y: 197, distance: 16.5
click at [125, 213] on icon at bounding box center [127, 217] width 14 height 12
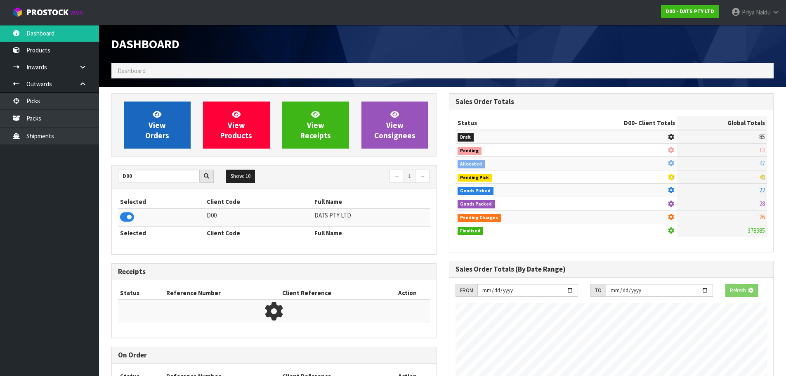
scroll to position [411977, 412154]
click at [145, 139] on link "View Orders" at bounding box center [157, 124] width 67 height 47
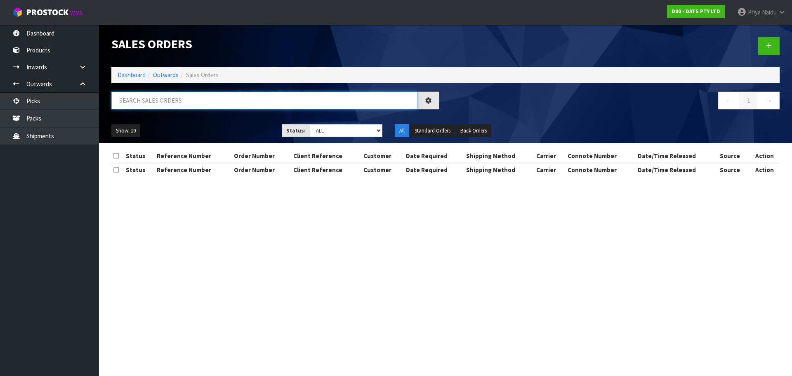
click at [170, 109] on input "text" at bounding box center [264, 101] width 306 height 18
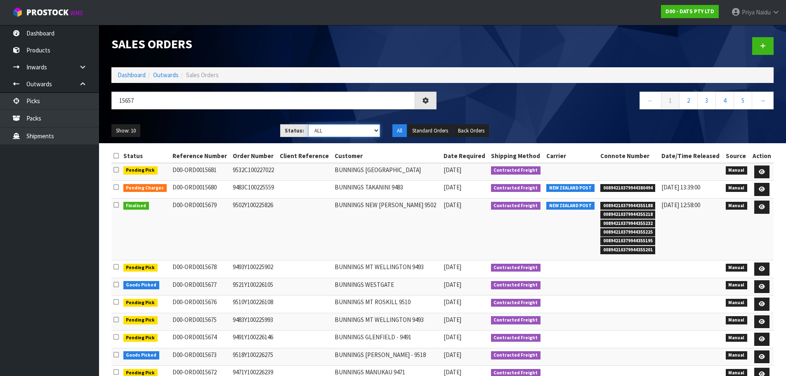
click at [313, 129] on select "Draft Pending Allocated Pending Pick Goods Picked Goods Packed Pending Charges …" at bounding box center [344, 130] width 72 height 13
click at [308, 124] on select "Draft Pending Allocated Pending Pick Goods Picked Goods Packed Pending Charges …" at bounding box center [344, 130] width 72 height 13
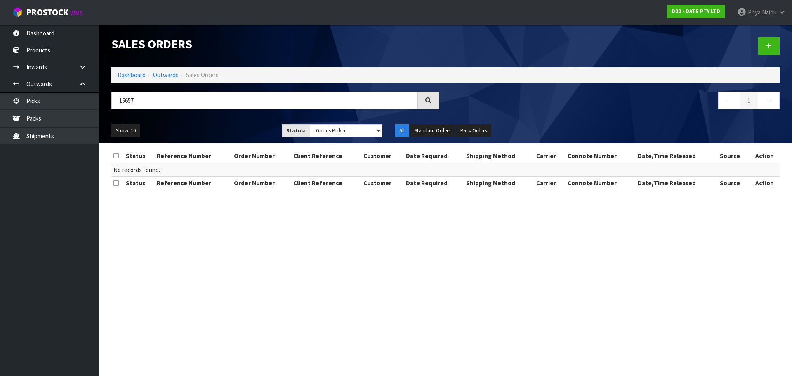
click at [320, 139] on div "Show: 10 5 10 25 50 Status: Draft Pending Allocated Pending Pick Goods Picked G…" at bounding box center [445, 131] width 681 height 26
click at [323, 131] on select "Draft Pending Allocated Pending Pick Goods Picked Goods Packed Pending Charges …" at bounding box center [346, 130] width 73 height 13
click at [310, 124] on select "Draft Pending Allocated Pending Pick Goods Picked Goods Packed Pending Charges …" at bounding box center [346, 130] width 73 height 13
click at [336, 125] on select "Draft Pending Allocated Pending Pick Goods Picked Goods Packed Pending Charges …" at bounding box center [346, 130] width 73 height 13
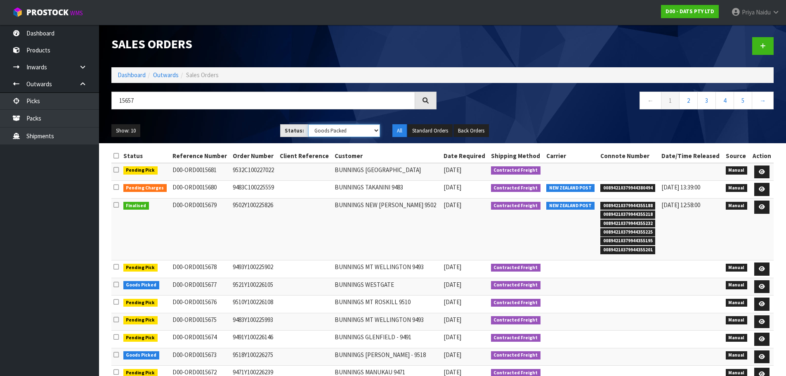
click at [308, 124] on select "Draft Pending Allocated Pending Pick Goods Picked Goods Packed Pending Charges …" at bounding box center [344, 130] width 72 height 13
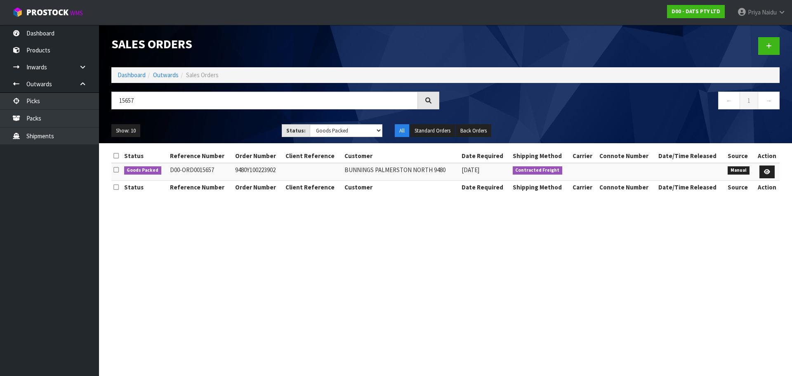
click at [226, 111] on div "15657" at bounding box center [275, 104] width 340 height 24
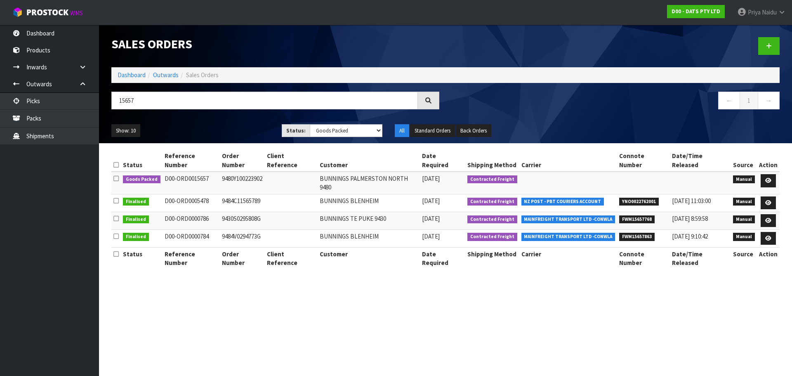
click at [225, 125] on ul "Show: 10 5 10 25 50" at bounding box center [190, 130] width 158 height 13
click at [769, 174] on link at bounding box center [768, 180] width 15 height 13
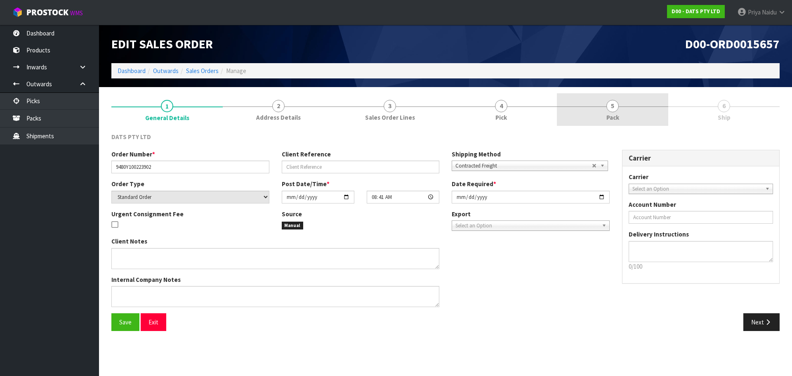
click at [630, 117] on link "5 Pack" at bounding box center [612, 109] width 111 height 33
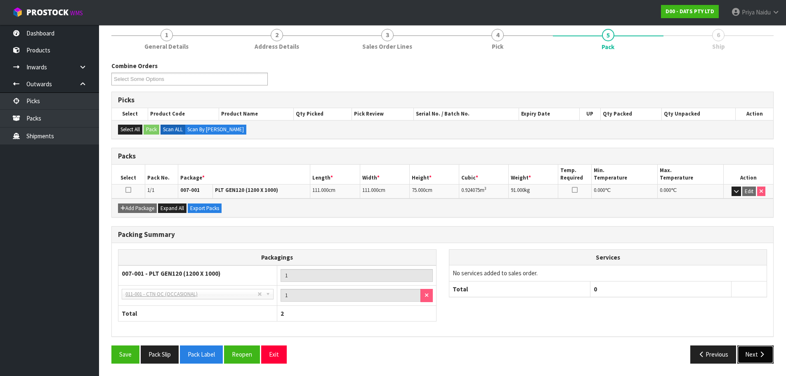
click at [746, 349] on button "Next" at bounding box center [755, 354] width 36 height 18
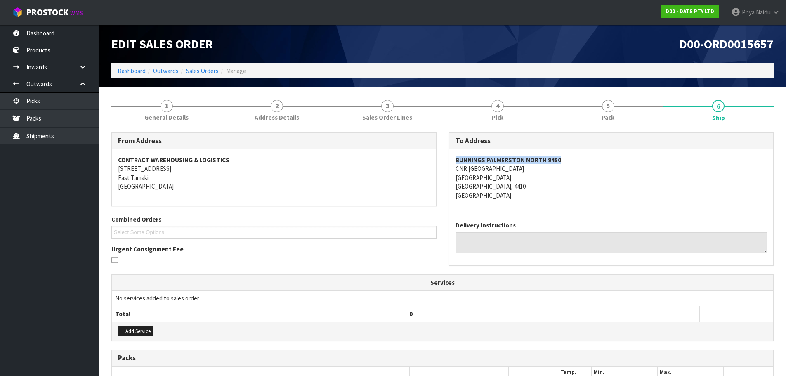
drag, startPoint x: 453, startPoint y: 160, endPoint x: 563, endPoint y: 158, distance: 110.6
click at [563, 158] on div "BUNNINGS PALMERSTON NORTH 9480 CNR TREMAINE AVE & RAILWAY RD PALMERSTON NORTH P…" at bounding box center [611, 181] width 324 height 65
drag, startPoint x: 453, startPoint y: 169, endPoint x: 459, endPoint y: 186, distance: 17.6
click at [535, 189] on div "BUNNINGS PALMERSTON NORTH 9480 CNR TREMAINE AVE & RAILWAY RD PALMERSTON NORTH P…" at bounding box center [611, 181] width 324 height 65
click at [606, 199] on address "BUNNINGS PALMERSTON NORTH 9480 CNR TREMAINE AVE & RAILWAY RD PALMERSTON NORTH P…" at bounding box center [611, 178] width 312 height 44
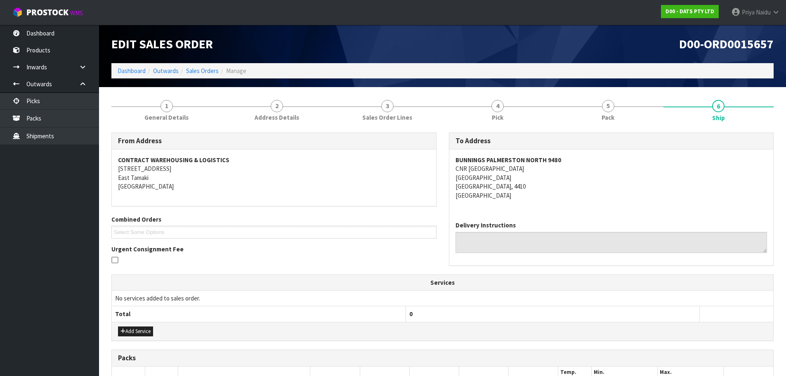
drag, startPoint x: 450, startPoint y: 167, endPoint x: 565, endPoint y: 167, distance: 114.7
click at [565, 167] on div "BUNNINGS PALMERSTON NORTH 9480 CNR TREMAINE AVE & RAILWAY RD PALMERSTON NORTH P…" at bounding box center [611, 181] width 324 height 65
click at [648, 188] on address "BUNNINGS PALMERSTON NORTH 9480 CNR TREMAINE AVE & RAILWAY RD PALMERSTON NORTH P…" at bounding box center [611, 178] width 312 height 44
drag, startPoint x: 452, startPoint y: 159, endPoint x: 588, endPoint y: 157, distance: 136.1
click at [588, 157] on div "BUNNINGS PALMERSTON NORTH 9480 CNR TREMAINE AVE & RAILWAY RD PALMERSTON NORTH P…" at bounding box center [611, 181] width 324 height 65
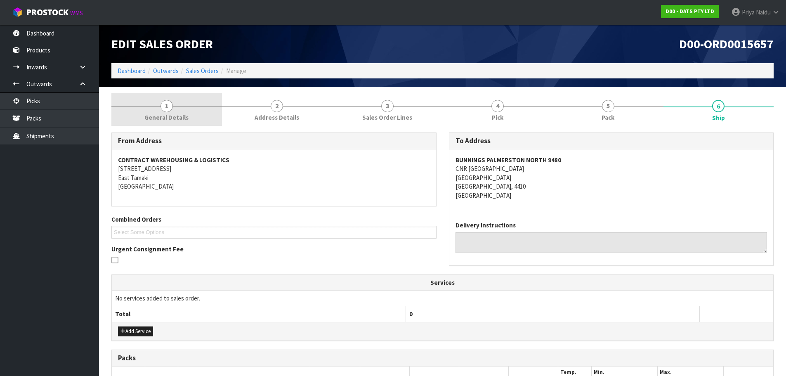
click at [167, 111] on span "1" at bounding box center [166, 106] width 12 height 12
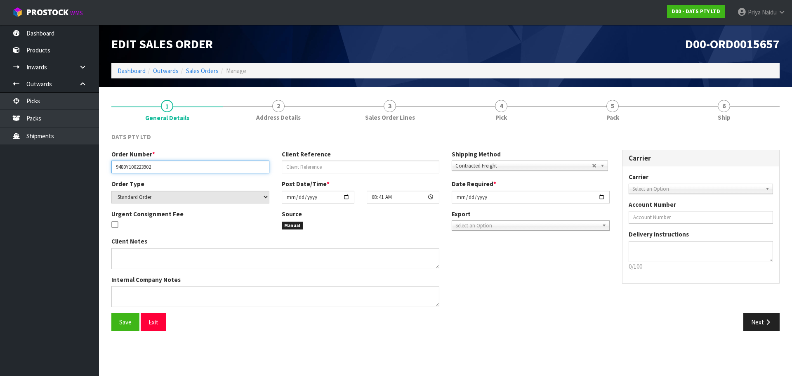
drag, startPoint x: 116, startPoint y: 168, endPoint x: 208, endPoint y: 171, distance: 92.0
click at [208, 171] on input "9480Y100223902" at bounding box center [190, 166] width 158 height 13
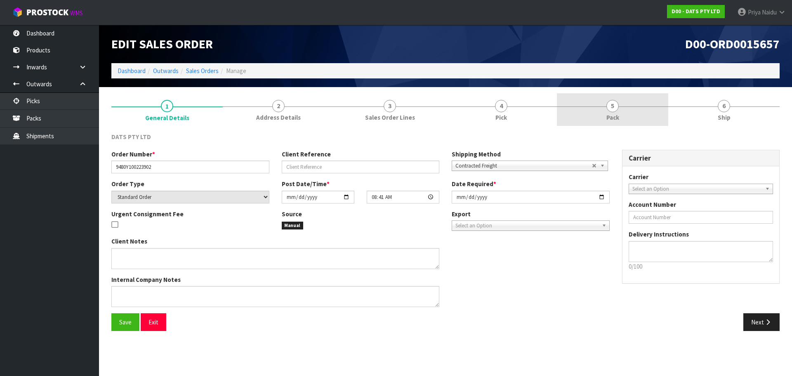
drag, startPoint x: 679, startPoint y: 105, endPoint x: 628, endPoint y: 117, distance: 52.1
click at [678, 105] on link "6 Ship" at bounding box center [723, 109] width 111 height 33
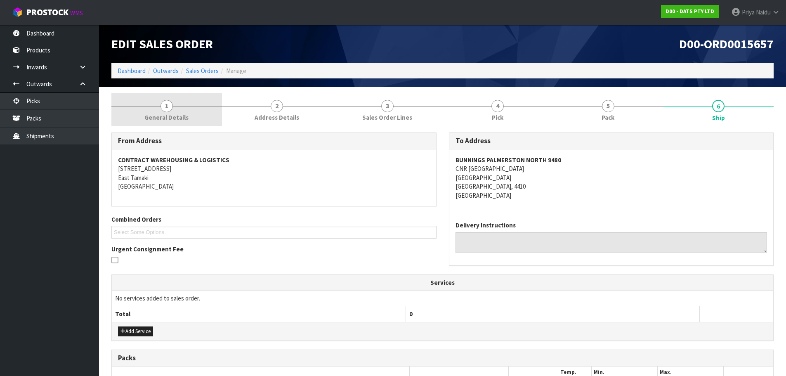
click at [202, 118] on link "1 General Details" at bounding box center [166, 109] width 111 height 33
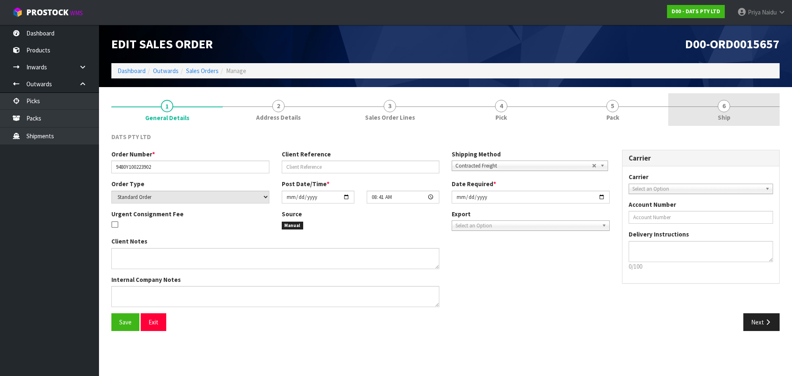
drag, startPoint x: 716, startPoint y: 124, endPoint x: 709, endPoint y: 123, distance: 6.4
click at [716, 124] on link "6 Ship" at bounding box center [723, 109] width 111 height 33
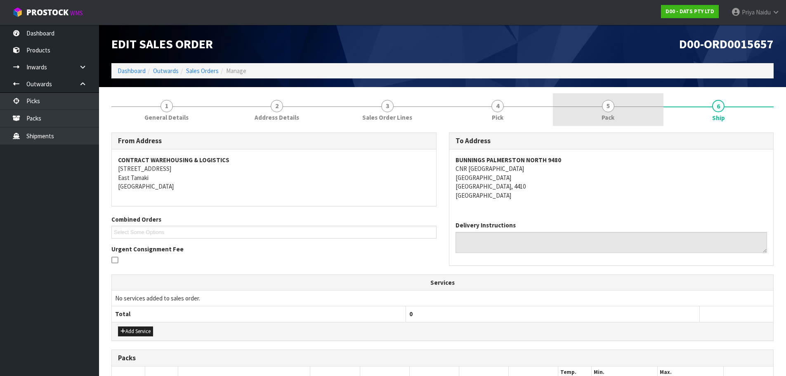
click at [576, 114] on link "5 Pack" at bounding box center [608, 109] width 111 height 33
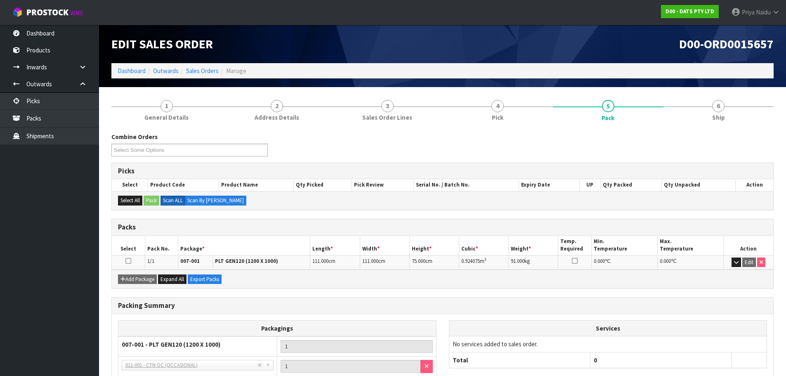
drag, startPoint x: 342, startPoint y: 184, endPoint x: 295, endPoint y: 229, distance: 65.3
drag, startPoint x: 295, startPoint y: 229, endPoint x: 240, endPoint y: 242, distance: 56.2
click at [238, 243] on th "Package *" at bounding box center [244, 245] width 132 height 19
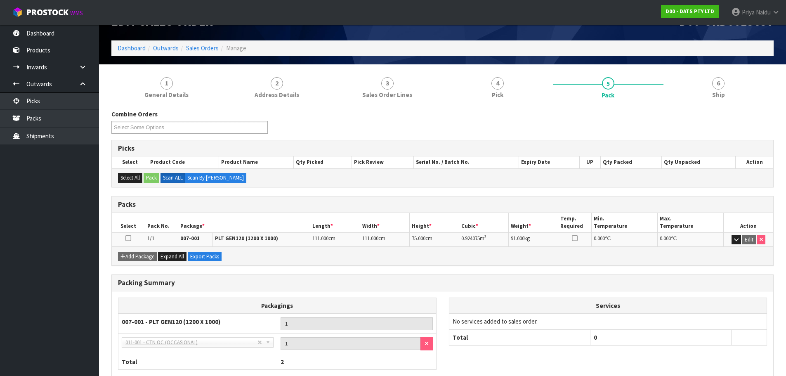
scroll to position [41, 0]
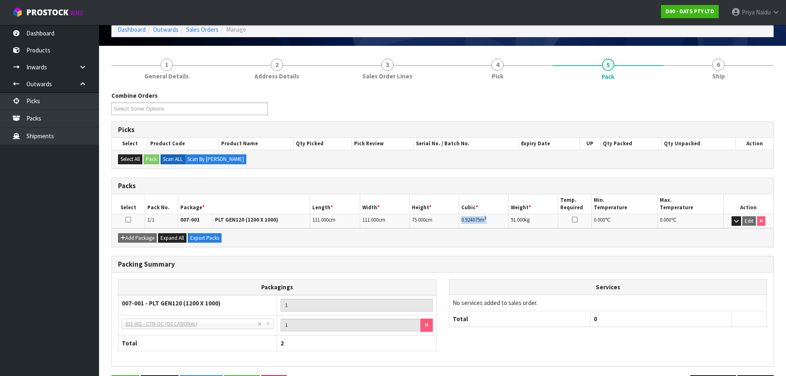
drag, startPoint x: 461, startPoint y: 217, endPoint x: 493, endPoint y: 219, distance: 32.7
click at [493, 219] on td "0.924075 m 3" at bounding box center [483, 221] width 49 height 14
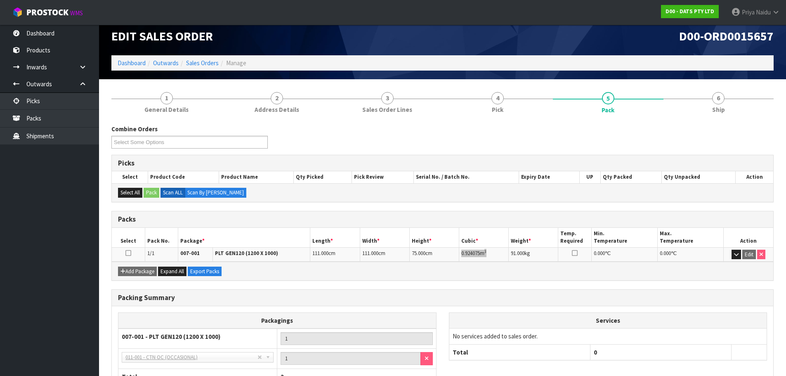
scroll to position [0, 0]
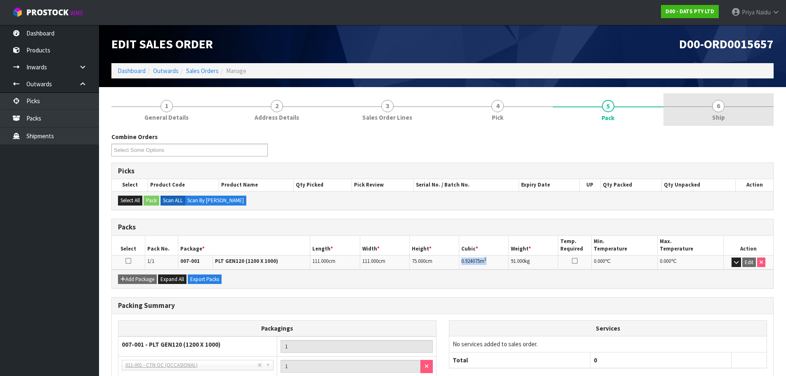
click at [705, 108] on link "6 Ship" at bounding box center [718, 109] width 111 height 33
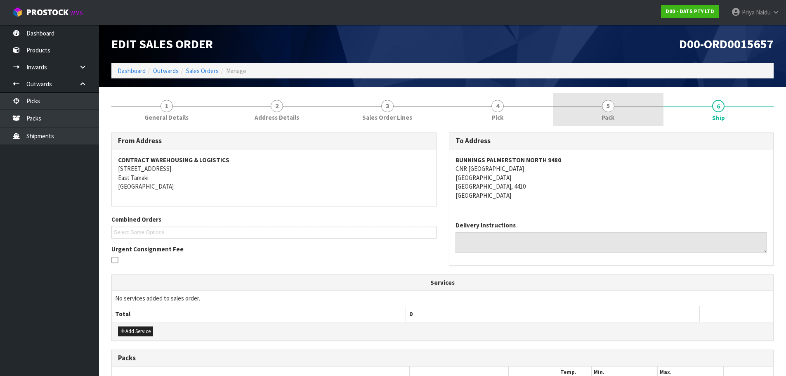
click at [601, 107] on link "5 Pack" at bounding box center [608, 109] width 111 height 33
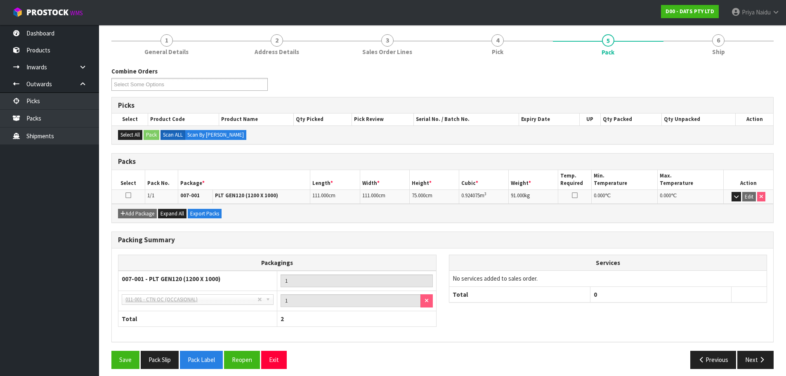
scroll to position [71, 0]
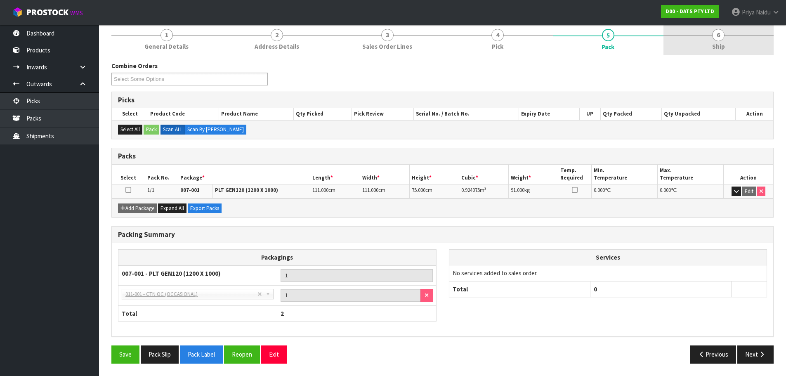
click at [734, 47] on link "6 Ship" at bounding box center [718, 38] width 111 height 33
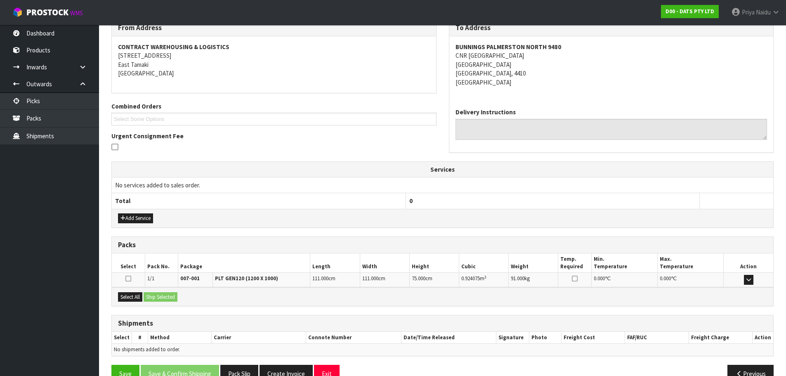
scroll to position [132, 0]
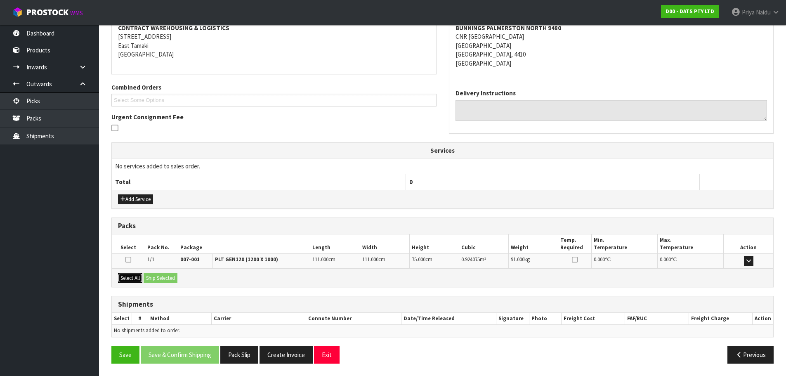
click at [136, 274] on button "Select All" at bounding box center [130, 278] width 24 height 10
click at [154, 275] on button "Ship Selected" at bounding box center [161, 278] width 34 height 10
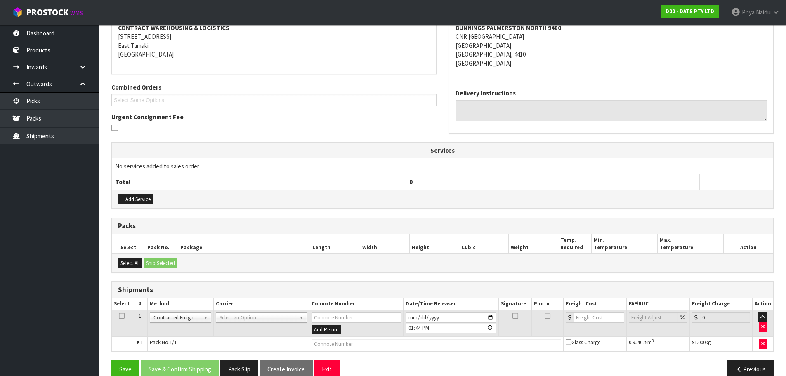
scroll to position [147, 0]
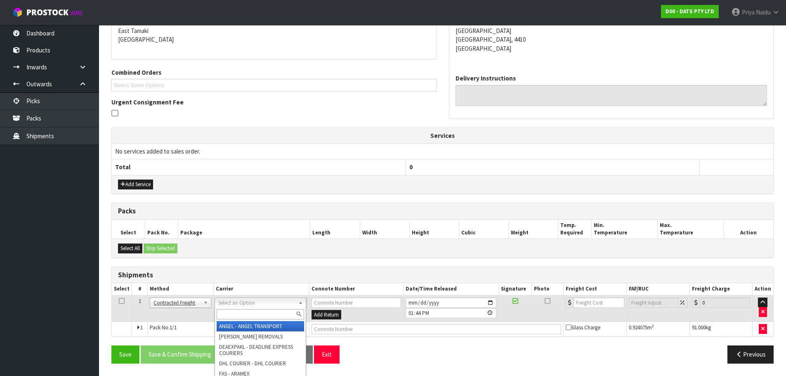
click at [236, 312] on input "text" at bounding box center [260, 314] width 87 height 10
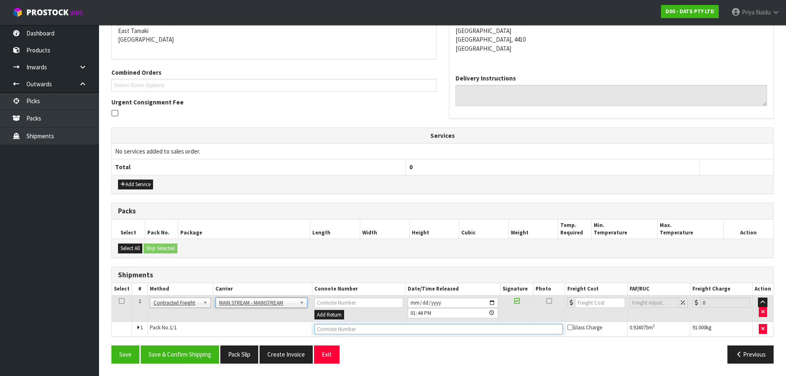
click at [328, 332] on input "text" at bounding box center [438, 329] width 248 height 10
paste input "CWL7718952"
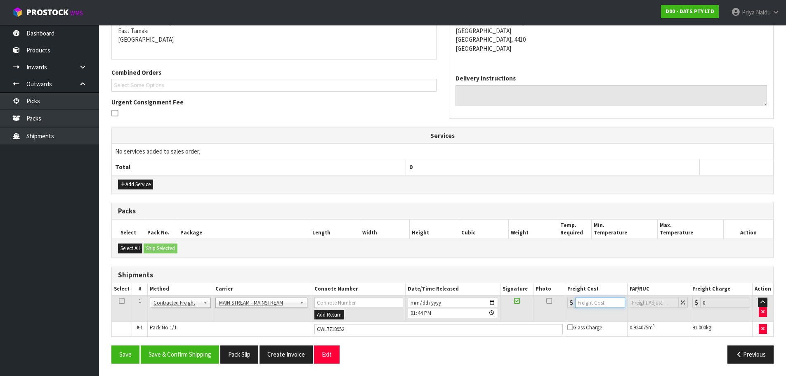
click at [585, 302] on input "number" at bounding box center [600, 302] width 50 height 10
click at [196, 353] on button "Save & Confirm Shipping" at bounding box center [180, 354] width 78 height 18
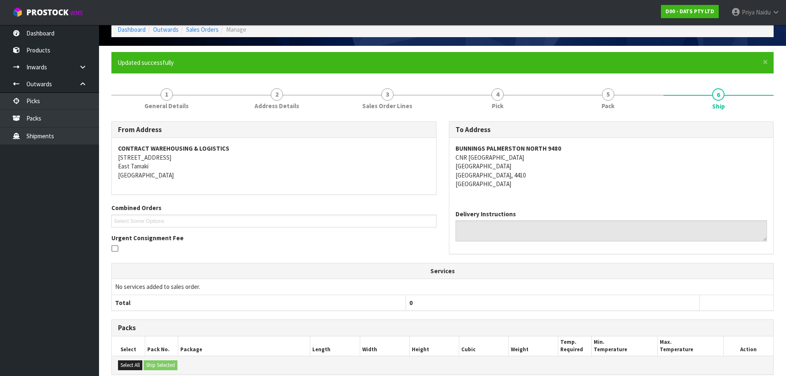
scroll to position [0, 0]
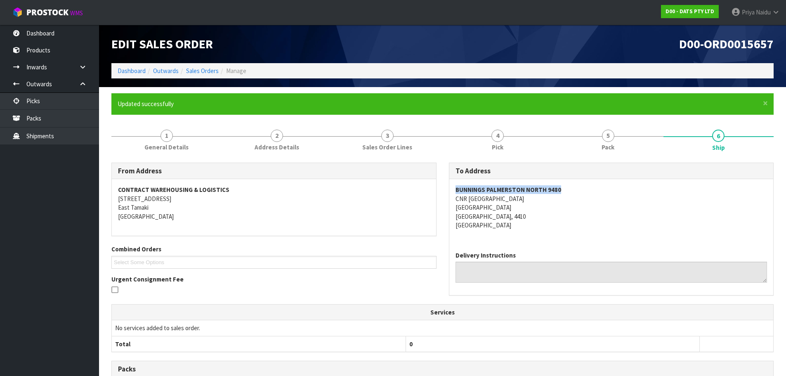
drag, startPoint x: 455, startPoint y: 191, endPoint x: 567, endPoint y: 186, distance: 112.3
click at [567, 186] on address "BUNNINGS PALMERSTON NORTH 9480 CNR TREMAINE AVE & RAILWAY RD PALMERSTON NORTH P…" at bounding box center [611, 207] width 312 height 44
click at [130, 73] on link "Dashboard" at bounding box center [132, 71] width 28 height 8
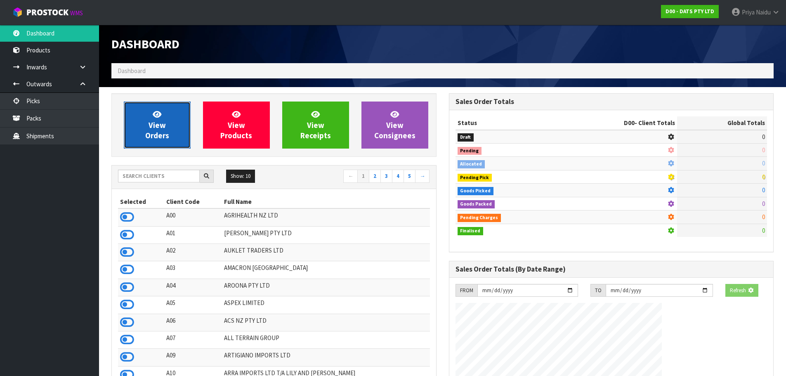
click at [156, 113] on icon at bounding box center [157, 114] width 9 height 8
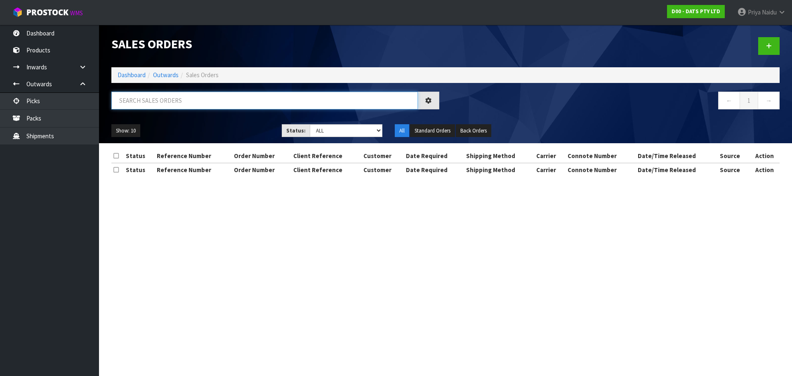
click at [185, 104] on input "text" at bounding box center [264, 101] width 306 height 18
paste input "BUNNINGS PALMERSTON NORTH 9480"
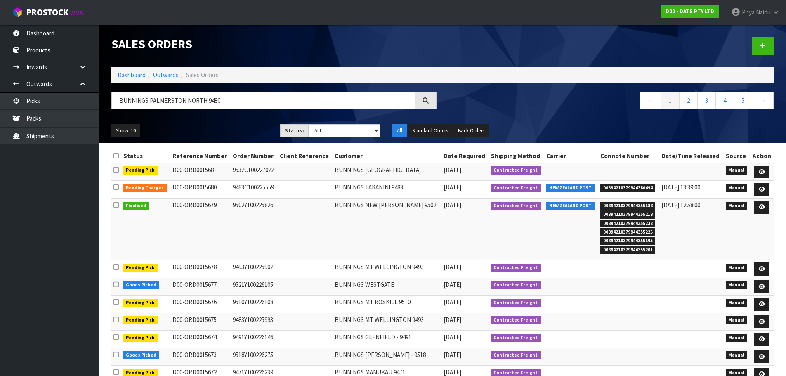
click at [237, 128] on ul "Show: 10 5 10 25 50" at bounding box center [189, 130] width 156 height 13
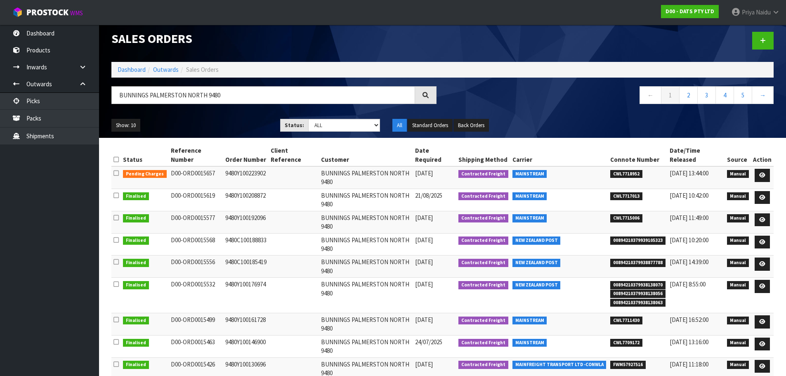
scroll to position [10, 0]
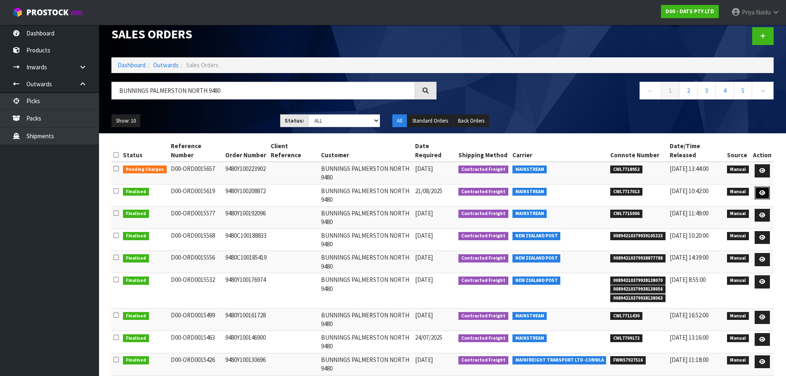
click at [761, 190] on icon at bounding box center [762, 192] width 6 height 5
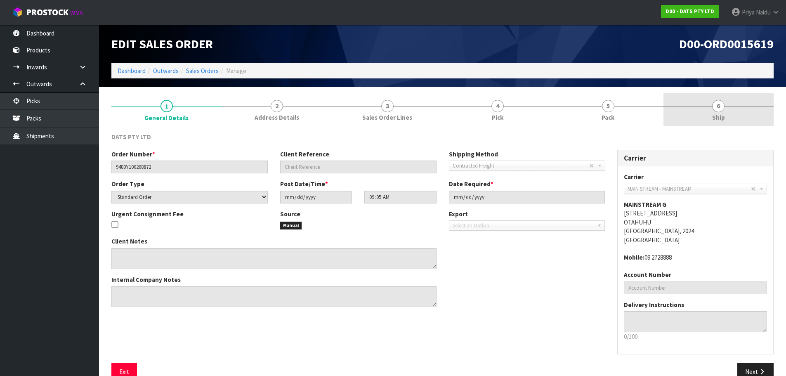
click at [685, 111] on link "6 Ship" at bounding box center [718, 109] width 111 height 33
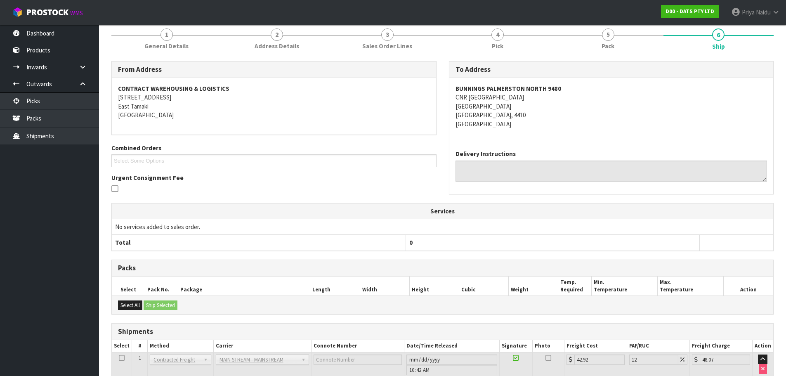
scroll to position [126, 0]
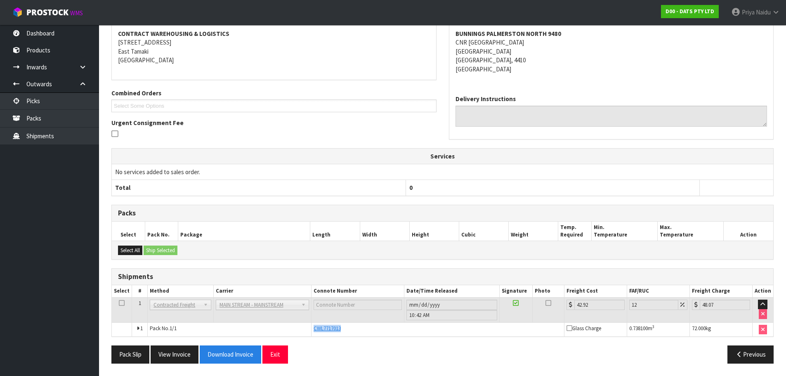
drag, startPoint x: 313, startPoint y: 328, endPoint x: 354, endPoint y: 328, distance: 40.4
click at [354, 328] on div "CWL7717013" at bounding box center [437, 328] width 248 height 7
click at [315, 330] on span "CWL7717013" at bounding box center [326, 328] width 27 height 7
drag, startPoint x: 315, startPoint y: 330, endPoint x: 346, endPoint y: 329, distance: 30.9
click at [346, 329] on div "CWL7717013" at bounding box center [437, 328] width 248 height 7
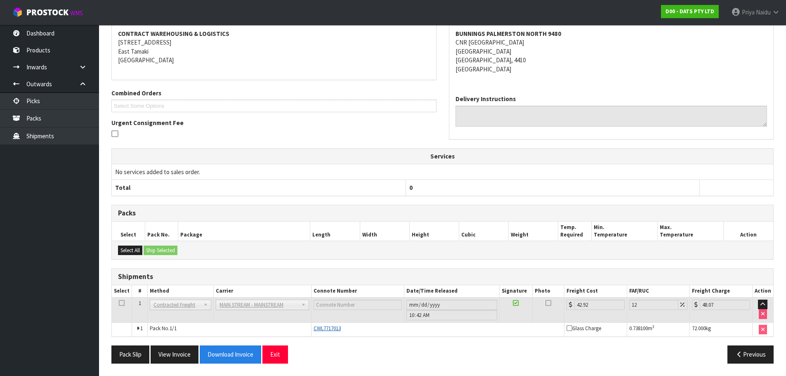
click at [313, 327] on span "CWL7717013" at bounding box center [326, 328] width 27 height 7
drag, startPoint x: 313, startPoint y: 327, endPoint x: 348, endPoint y: 332, distance: 35.8
click at [348, 332] on div "CWL7717013" at bounding box center [437, 328] width 248 height 7
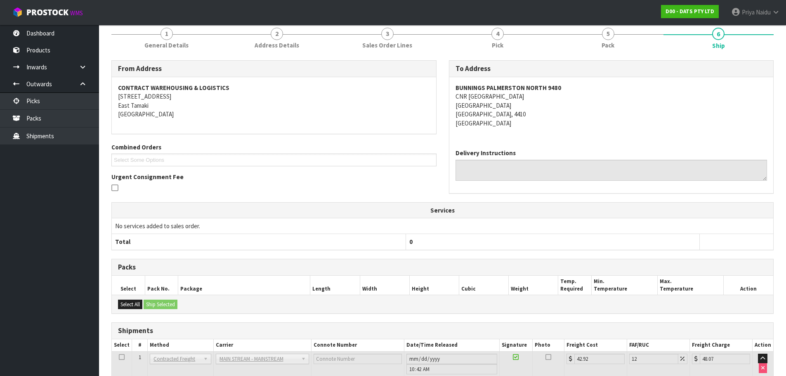
scroll to position [0, 0]
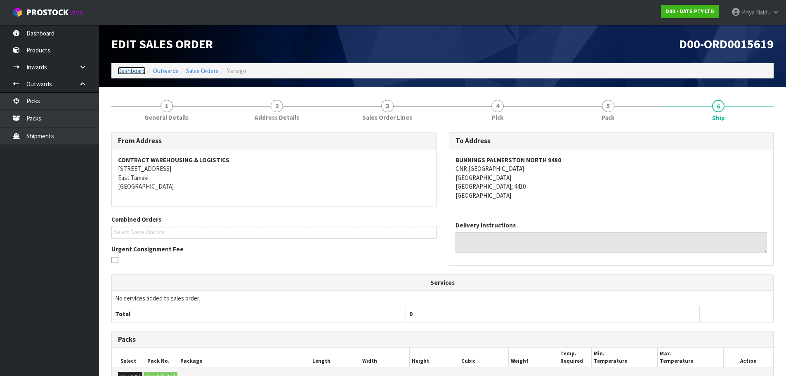
click at [140, 71] on link "Dashboard" at bounding box center [132, 71] width 28 height 8
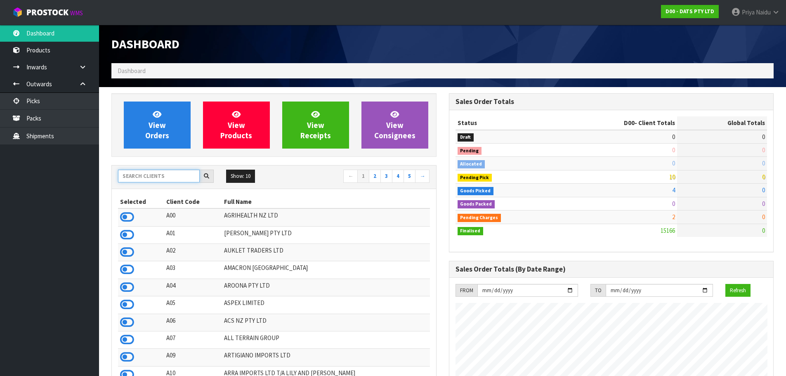
click at [174, 174] on input "text" at bounding box center [159, 176] width 82 height 13
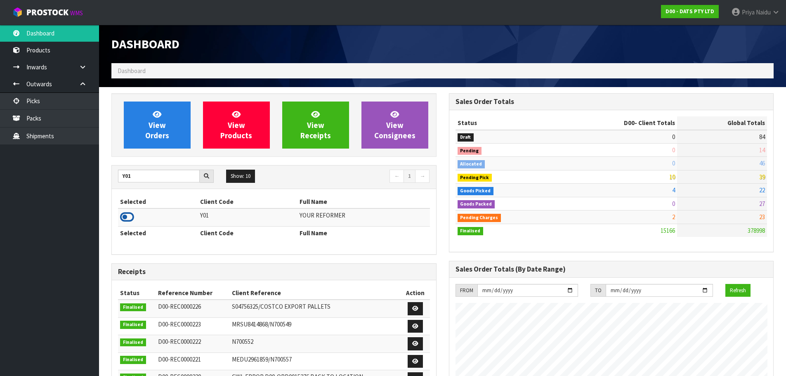
click at [131, 218] on icon at bounding box center [127, 217] width 14 height 12
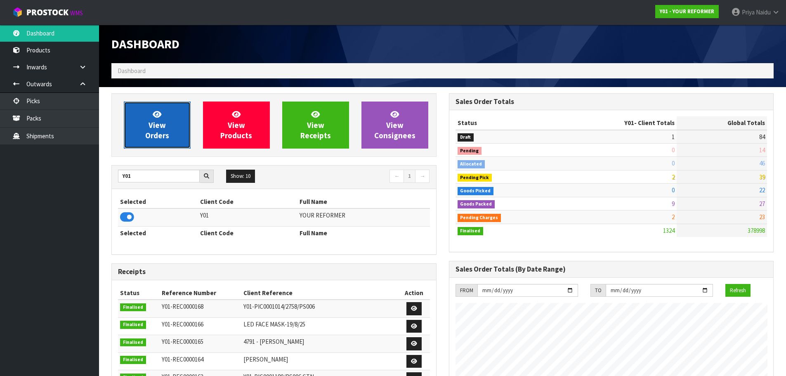
click at [173, 132] on link "View Orders" at bounding box center [157, 124] width 67 height 47
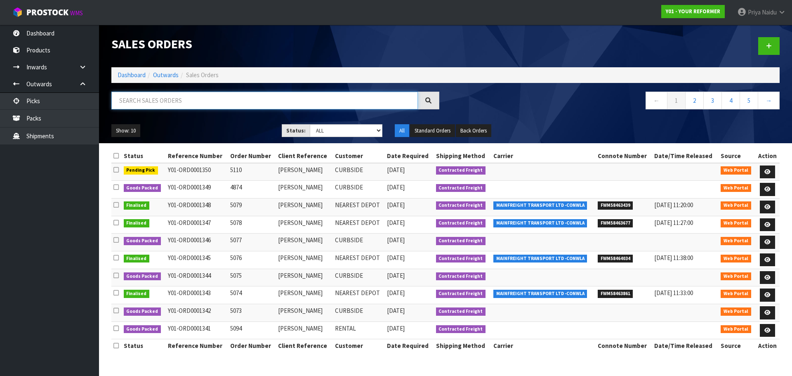
click at [162, 98] on input "text" at bounding box center [264, 101] width 306 height 18
click at [187, 123] on div "Show: 10 5 10 25 50 Status: Draft Pending Allocated Pending Pick Goods Picked G…" at bounding box center [445, 131] width 681 height 26
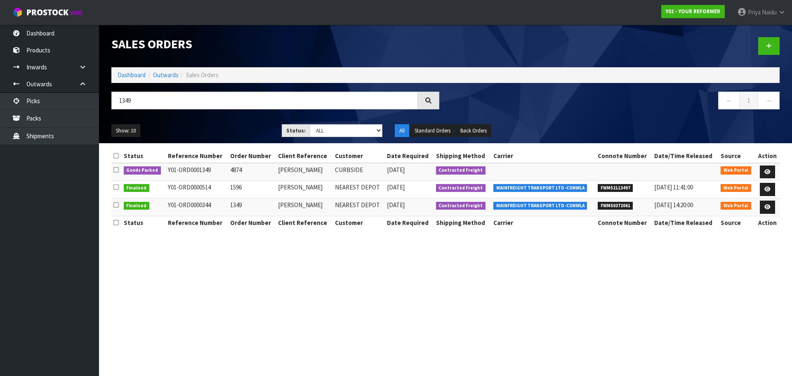
click at [206, 124] on ul "Show: 10 5 10 25 50" at bounding box center [190, 130] width 158 height 13
click at [761, 169] on link at bounding box center [767, 171] width 15 height 13
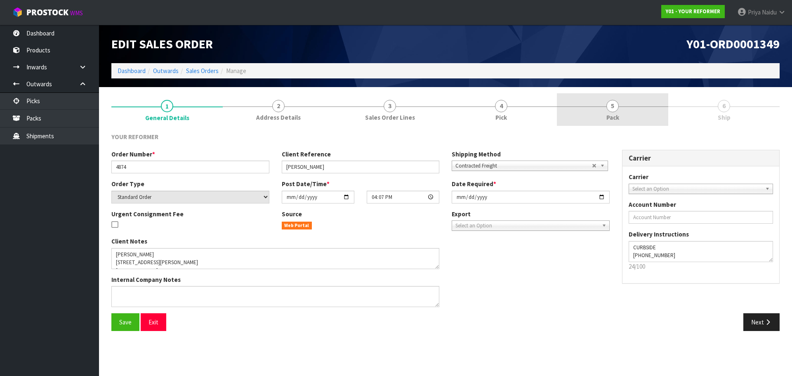
click at [612, 102] on span "5" at bounding box center [612, 106] width 12 height 12
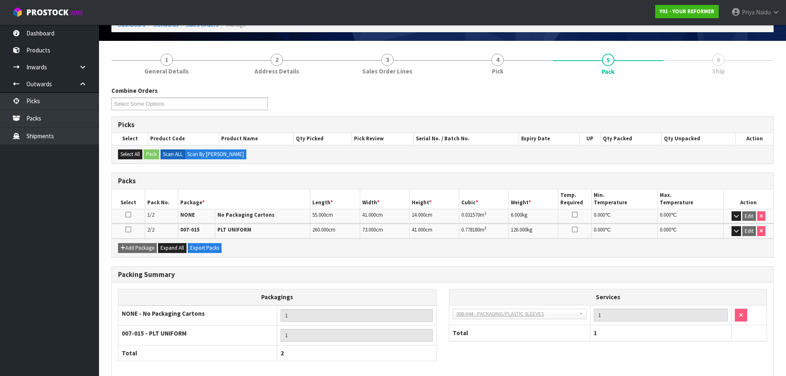
scroll to position [86, 0]
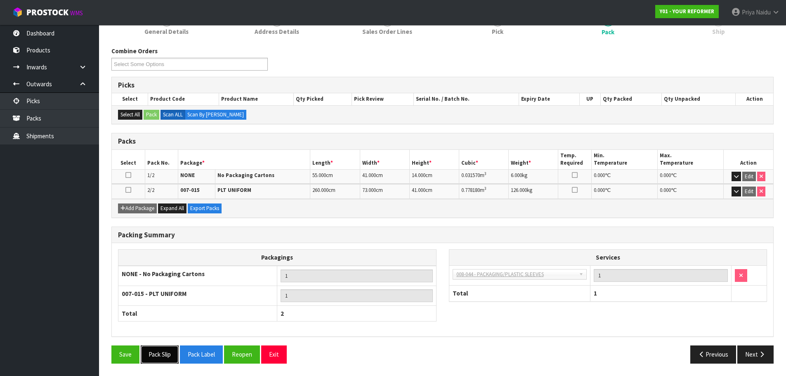
drag, startPoint x: 158, startPoint y: 354, endPoint x: 186, endPoint y: 341, distance: 31.0
click at [160, 354] on button "Pack Slip" at bounding box center [160, 354] width 38 height 18
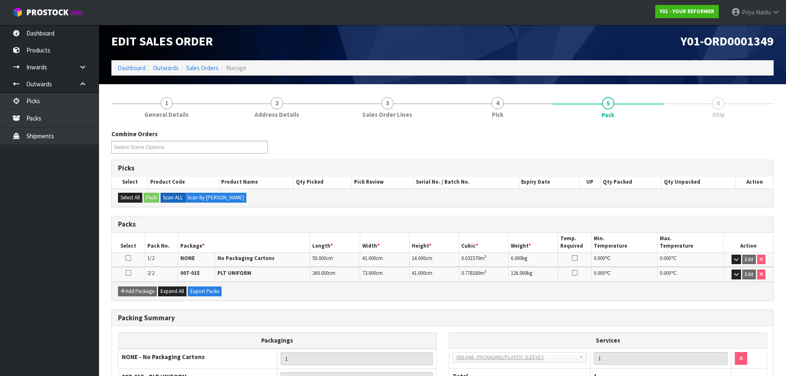
scroll to position [0, 0]
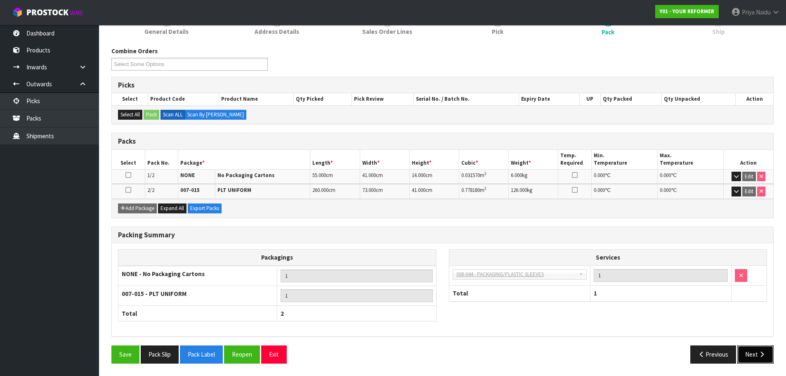
click at [753, 350] on button "Next" at bounding box center [755, 354] width 36 height 18
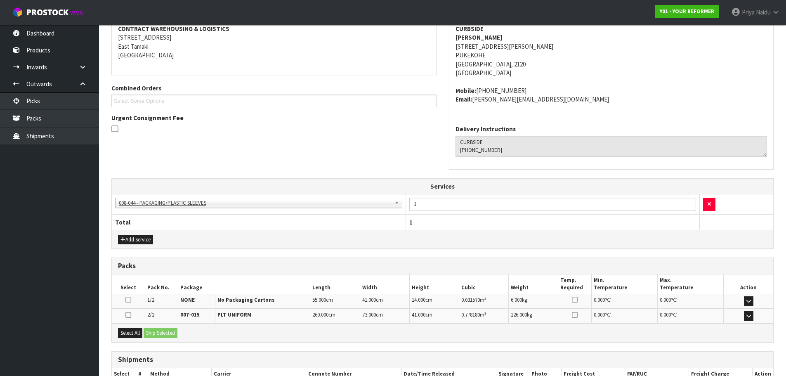
scroll to position [186, 0]
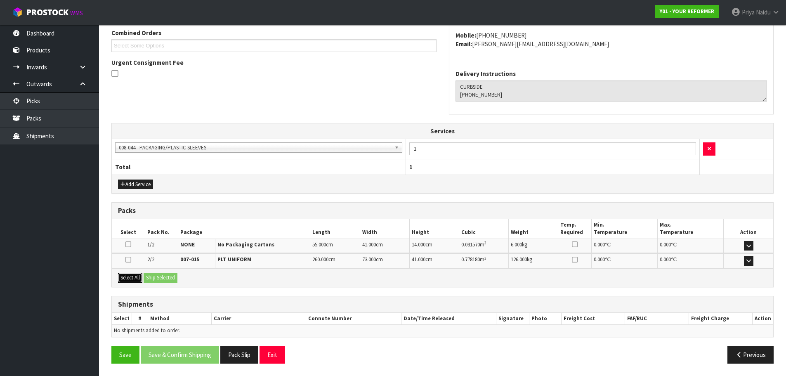
click at [135, 277] on button "Select All" at bounding box center [130, 278] width 24 height 10
click at [152, 277] on button "Ship Selected" at bounding box center [161, 278] width 34 height 10
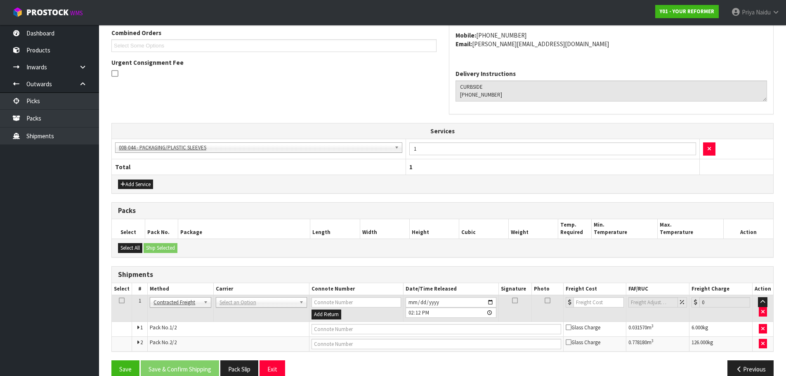
scroll to position [201, 0]
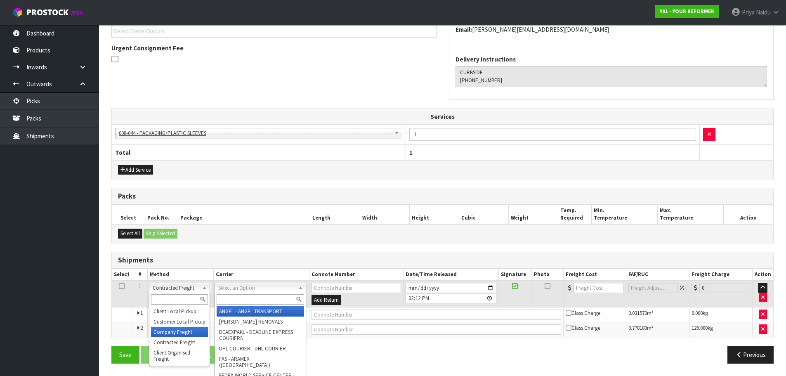
drag, startPoint x: 169, startPoint y: 330, endPoint x: 202, endPoint y: 316, distance: 35.7
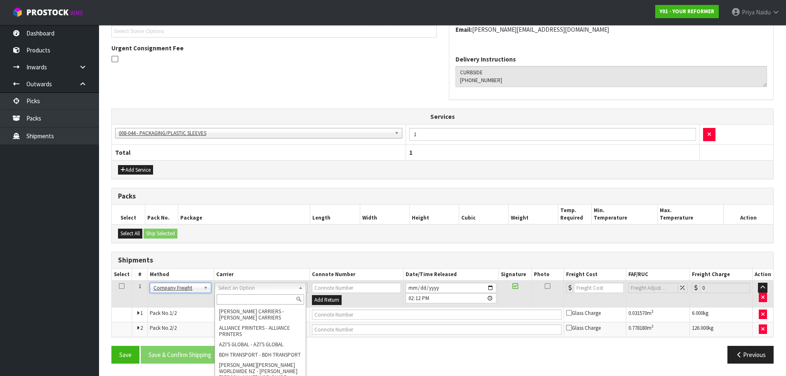
click at [229, 293] on div at bounding box center [260, 299] width 91 height 14
click at [226, 295] on input "text" at bounding box center [260, 299] width 87 height 10
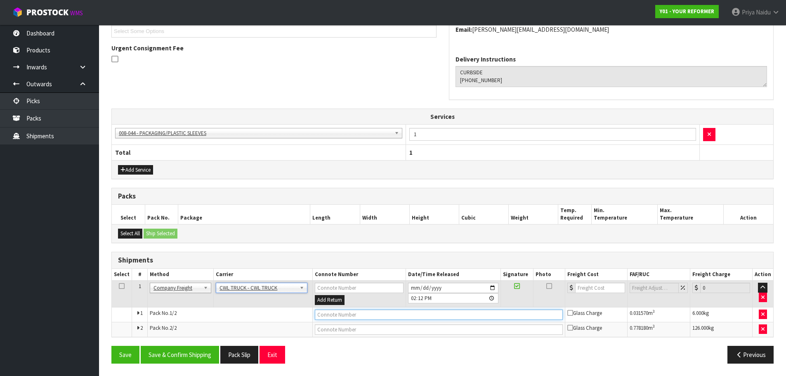
click at [327, 318] on input "text" at bounding box center [439, 314] width 248 height 10
click at [492, 287] on input "2025-08-29" at bounding box center [453, 288] width 90 height 10
click at [195, 351] on button "Save & Confirm Shipping" at bounding box center [180, 355] width 78 height 18
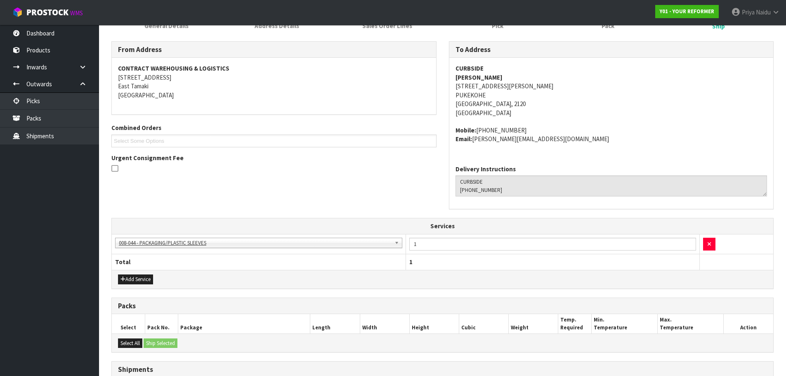
scroll to position [231, 0]
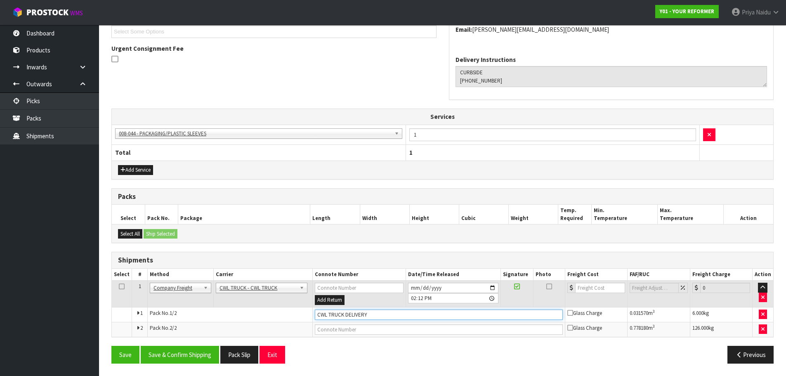
click at [377, 317] on input "CWL TRUCK DELIVERY" at bounding box center [439, 314] width 248 height 10
click at [118, 357] on button "Save" at bounding box center [125, 355] width 28 height 18
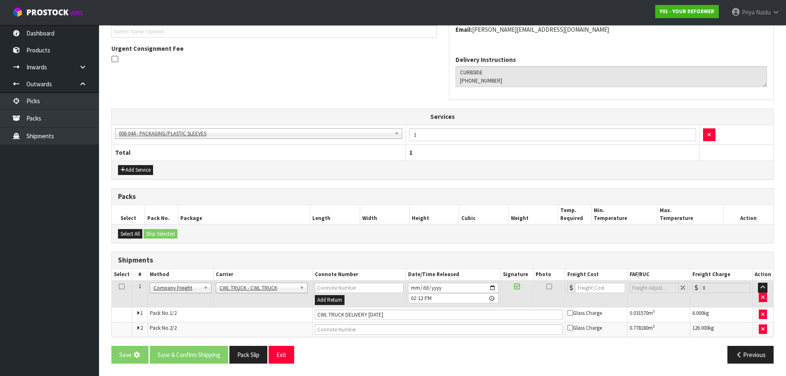
scroll to position [0, 0]
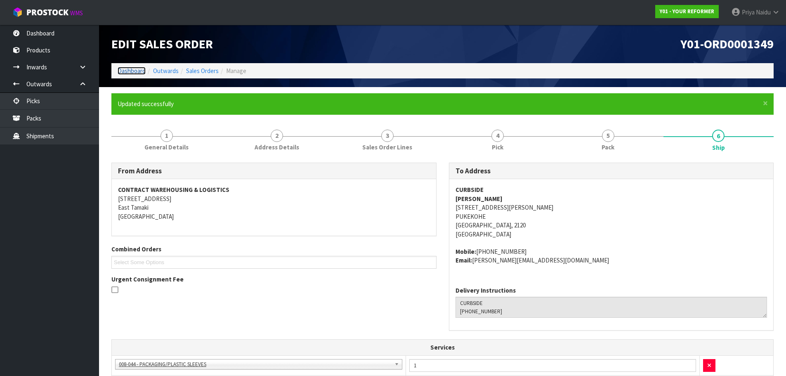
click at [138, 71] on link "Dashboard" at bounding box center [132, 71] width 28 height 8
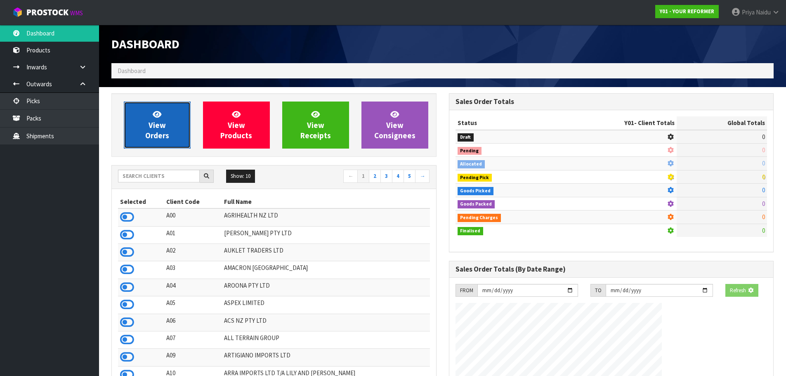
click at [160, 131] on span "View Orders" at bounding box center [157, 124] width 24 height 31
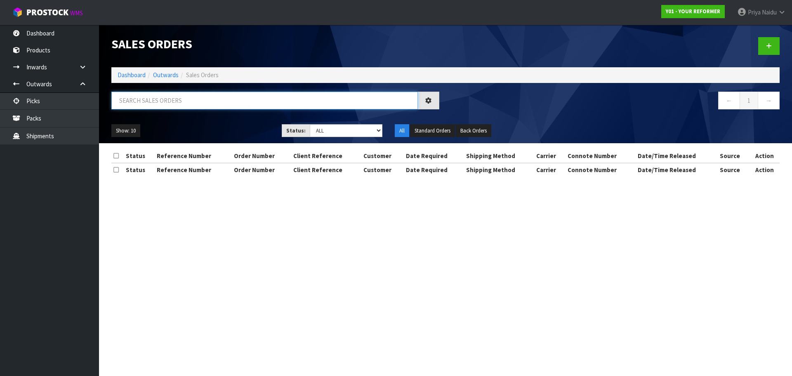
click at [167, 100] on input "text" at bounding box center [264, 101] width 306 height 18
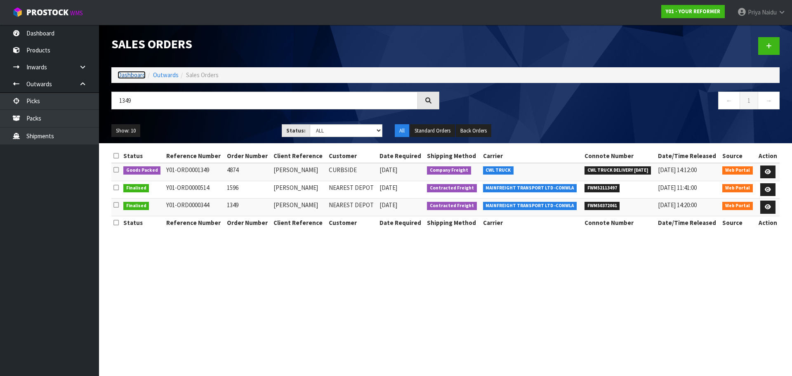
click at [137, 78] on link "Dashboard" at bounding box center [132, 75] width 28 height 8
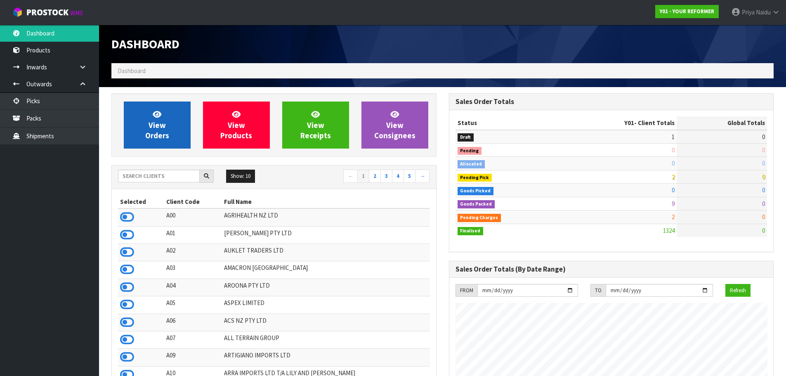
scroll to position [625, 337]
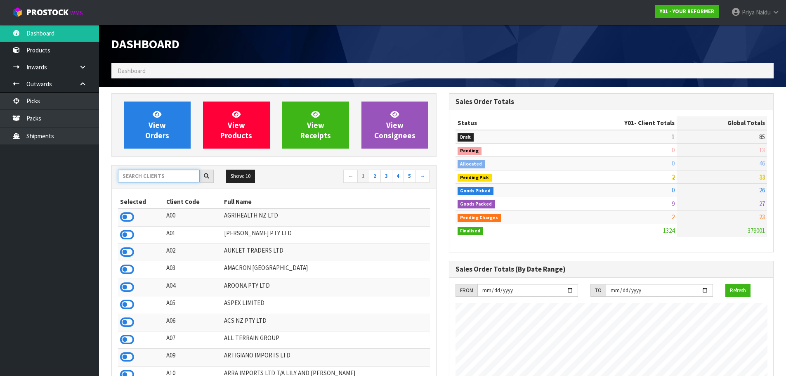
click at [142, 175] on input "text" at bounding box center [159, 176] width 82 height 13
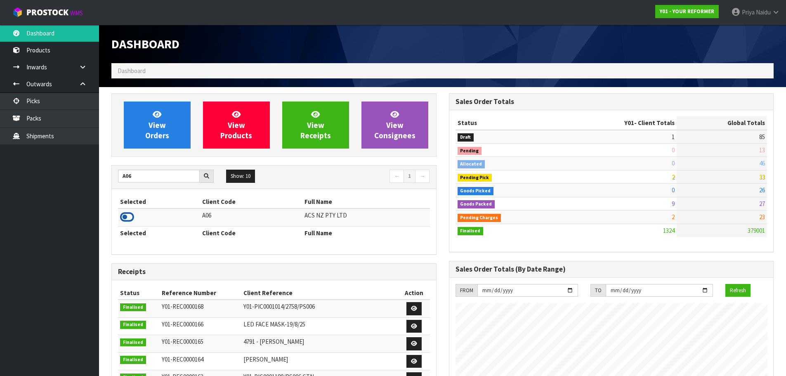
click at [127, 217] on icon at bounding box center [127, 217] width 14 height 12
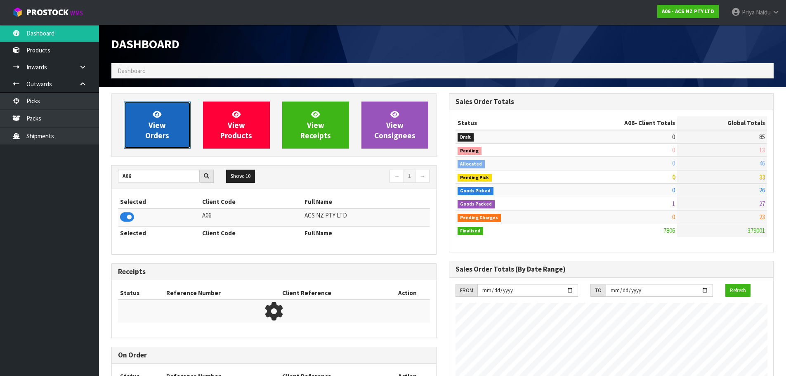
click at [158, 140] on span "View Orders" at bounding box center [157, 124] width 24 height 31
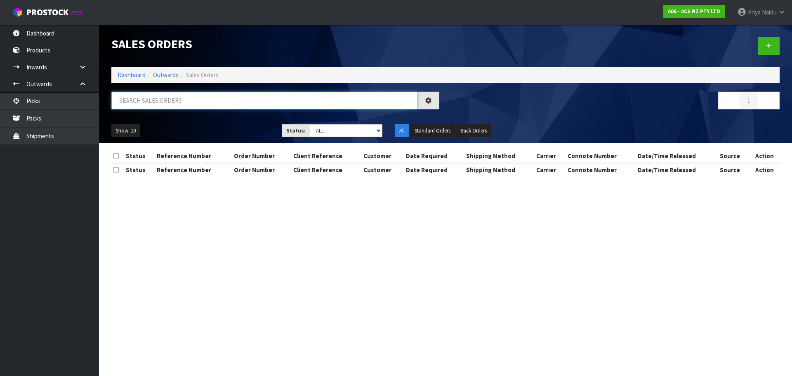
click at [178, 102] on input "text" at bounding box center [264, 101] width 306 height 18
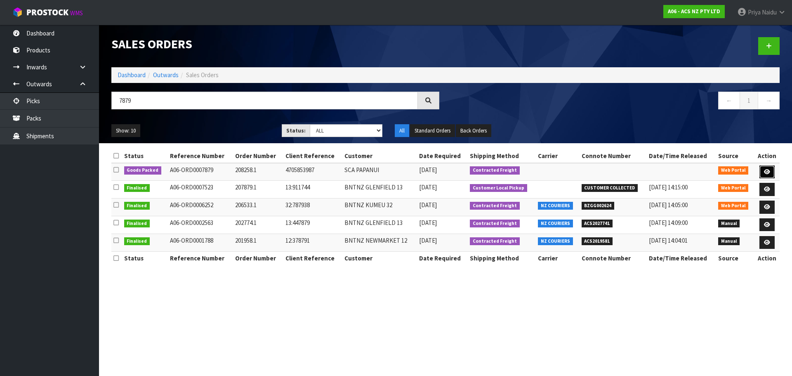
click at [766, 167] on link at bounding box center [766, 171] width 15 height 13
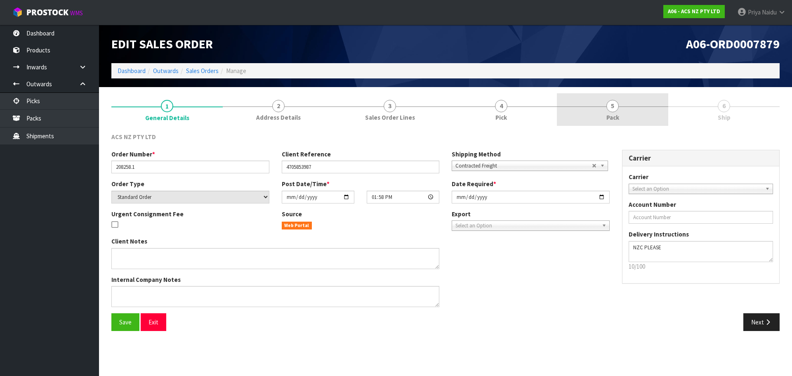
click at [625, 108] on link "5 Pack" at bounding box center [612, 109] width 111 height 33
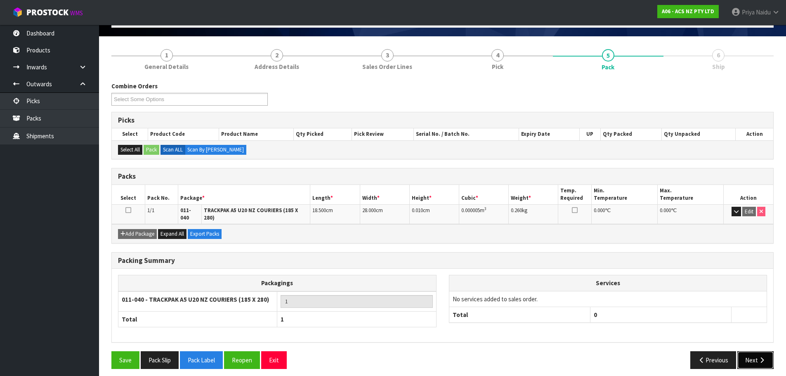
click at [754, 358] on button "Next" at bounding box center [755, 360] width 36 height 18
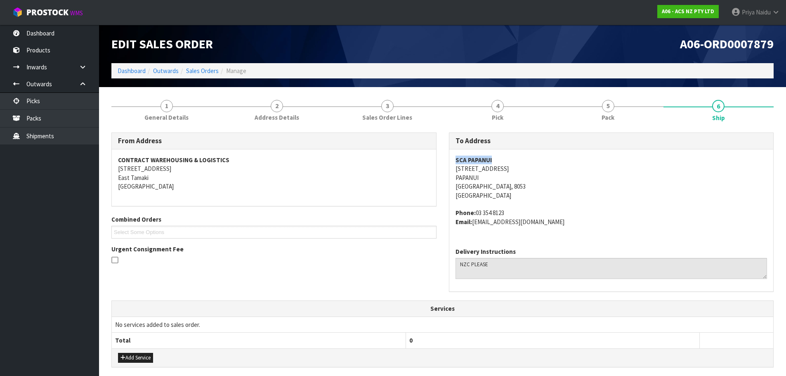
drag, startPoint x: 449, startPoint y: 158, endPoint x: 512, endPoint y: 153, distance: 63.2
click at [512, 153] on div "SCA PAPANUI 84 LANGDONS ROAD PAPANUI Christchurch, 8053 New Zealand Phone: 03 3…" at bounding box center [611, 195] width 324 height 92
drag, startPoint x: 452, startPoint y: 171, endPoint x: 518, endPoint y: 169, distance: 66.0
click at [518, 169] on div "SCA PAPANUI 84 LANGDONS ROAD PAPANUI Christchurch, 8053 New Zealand Phone: 03 3…" at bounding box center [611, 195] width 324 height 92
drag, startPoint x: 477, startPoint y: 212, endPoint x: 509, endPoint y: 207, distance: 33.0
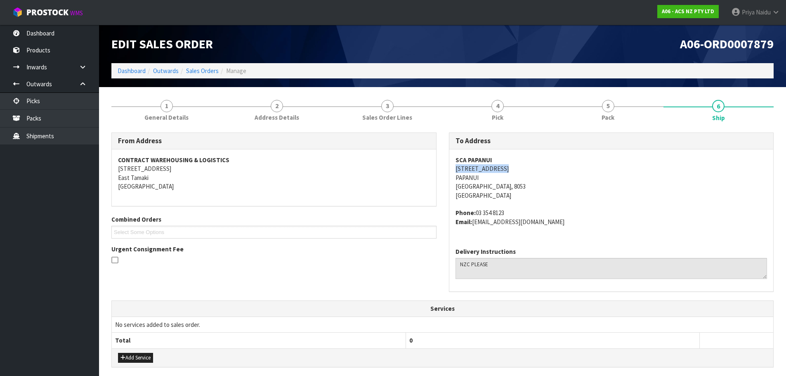
click at [509, 207] on span "SCA PAPANUI 84 LANGDONS ROAD PAPANUI Christchurch, 8053 New Zealand Phone: 03 3…" at bounding box center [611, 191] width 312 height 71
drag, startPoint x: 475, startPoint y: 223, endPoint x: 480, endPoint y: 228, distance: 7.3
click at [585, 228] on div "SCA PAPANUI 84 LANGDONS ROAD PAPANUI Christchurch, 8053 New Zealand Phone: 03 3…" at bounding box center [611, 195] width 324 height 92
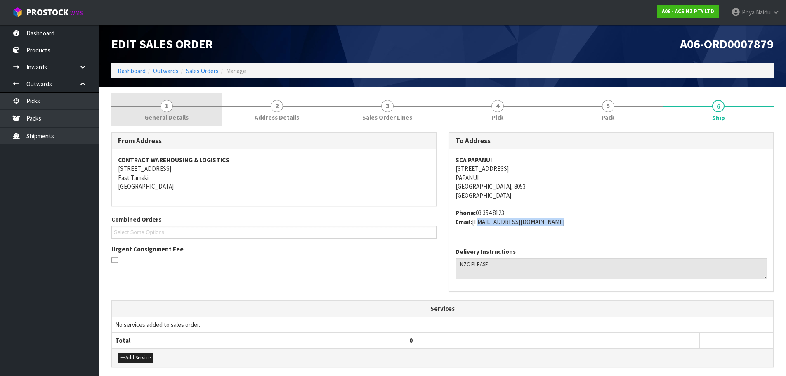
click at [192, 118] on link "1 General Details" at bounding box center [166, 109] width 111 height 33
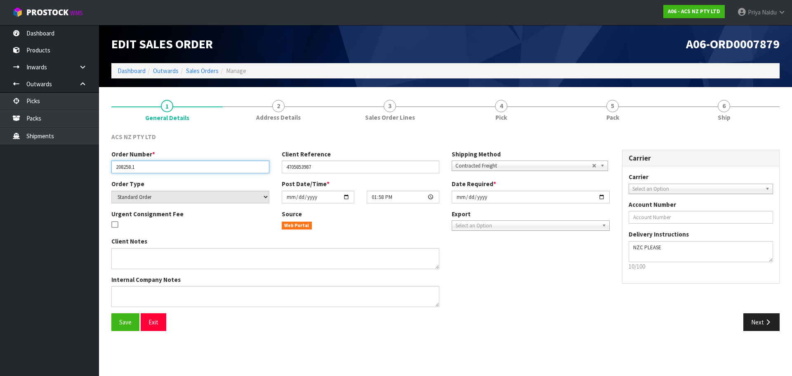
drag, startPoint x: 116, startPoint y: 168, endPoint x: 147, endPoint y: 167, distance: 30.5
click at [147, 167] on input "208258.1" at bounding box center [190, 166] width 158 height 13
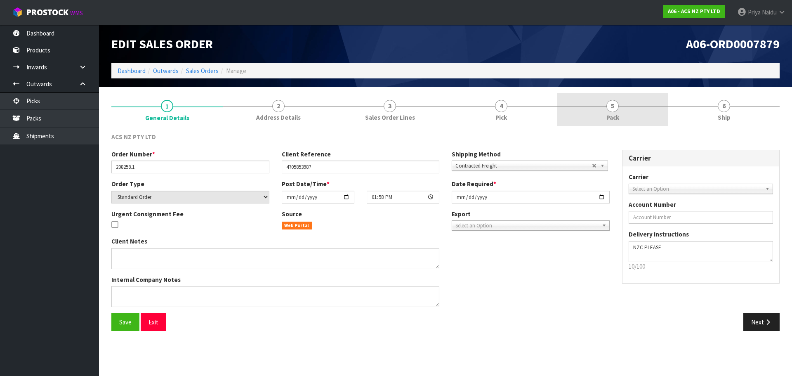
click at [622, 104] on link "5 Pack" at bounding box center [612, 109] width 111 height 33
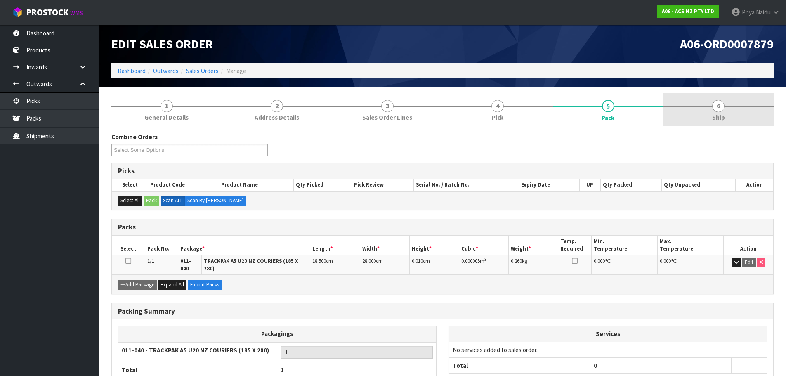
click at [727, 111] on link "6 Ship" at bounding box center [718, 109] width 111 height 33
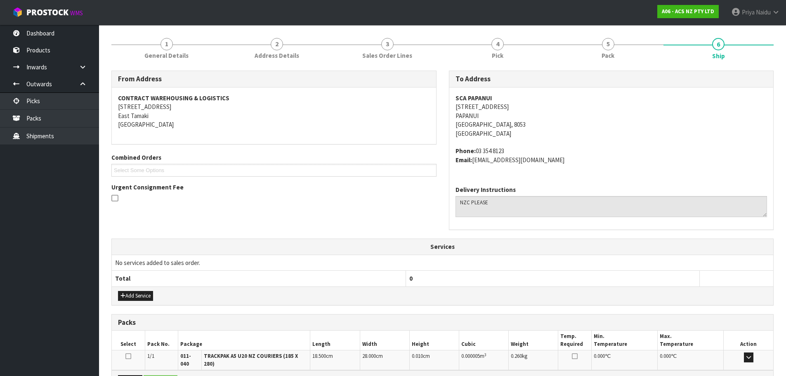
scroll to position [158, 0]
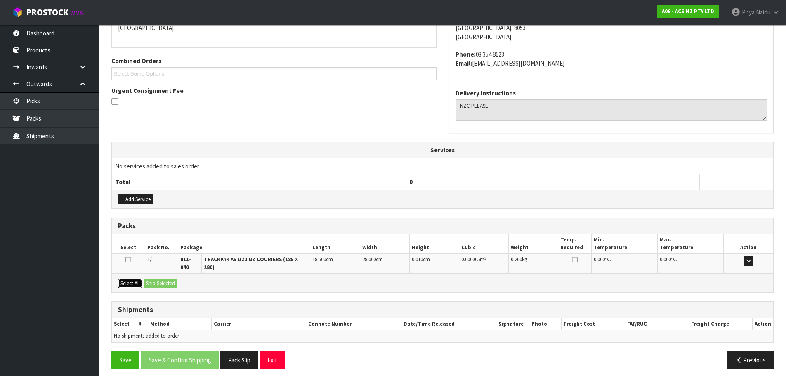
drag, startPoint x: 135, startPoint y: 275, endPoint x: 155, endPoint y: 273, distance: 19.9
click at [135, 278] on button "Select All" at bounding box center [130, 283] width 24 height 10
click at [155, 278] on button "Ship Selected" at bounding box center [161, 283] width 34 height 10
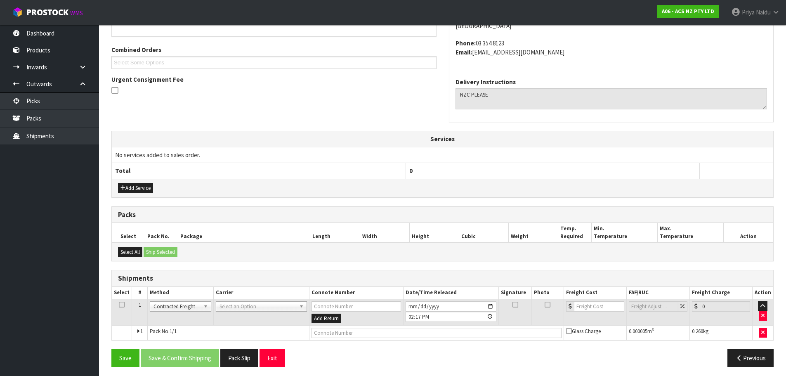
scroll to position [173, 0]
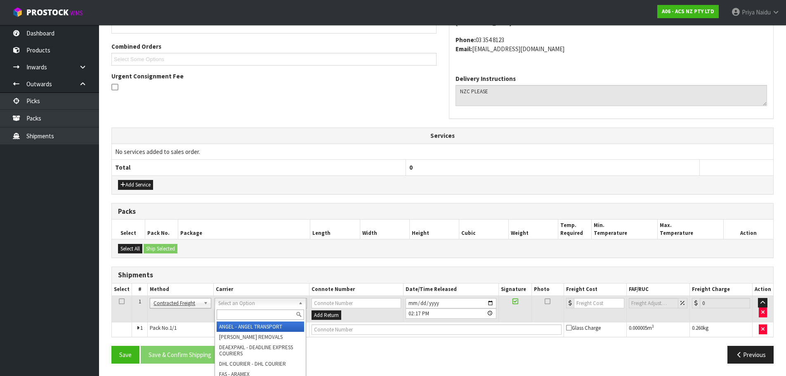
click at [226, 314] on input "text" at bounding box center [260, 314] width 87 height 10
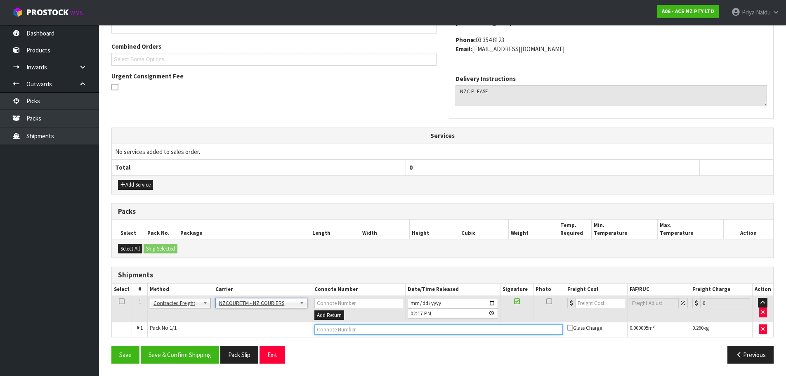
click at [323, 328] on input "text" at bounding box center [438, 329] width 248 height 10
paste input "BZGG003923"
click at [595, 303] on input "number" at bounding box center [600, 303] width 50 height 10
click at [188, 355] on button "Save & Confirm Shipping" at bounding box center [180, 355] width 78 height 18
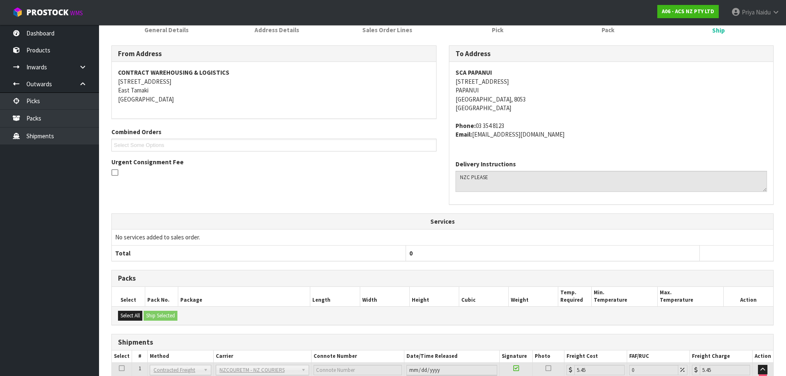
scroll to position [0, 0]
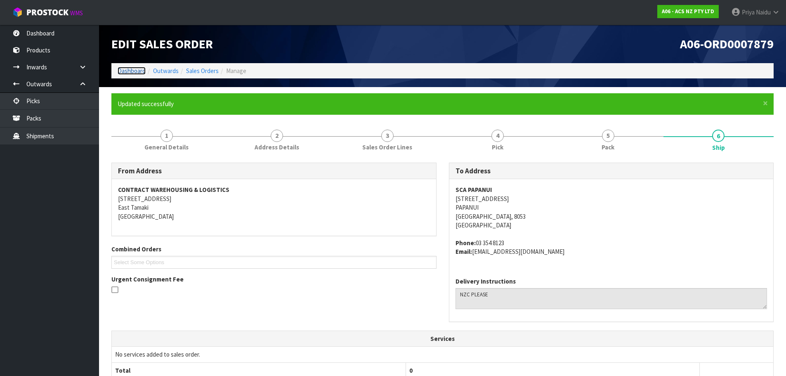
click at [128, 71] on link "Dashboard" at bounding box center [132, 71] width 28 height 8
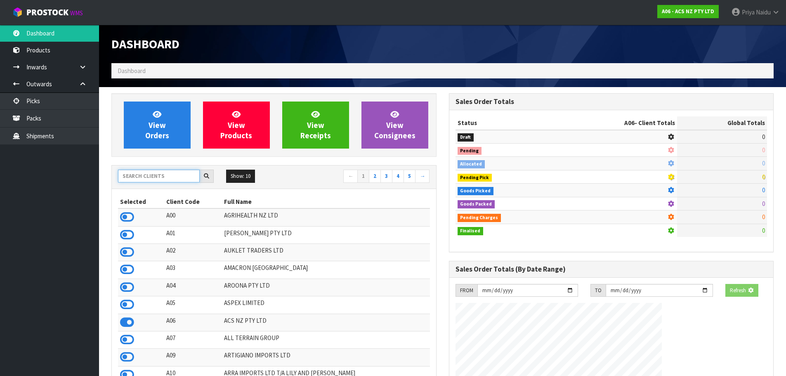
click at [142, 176] on input "text" at bounding box center [159, 176] width 82 height 13
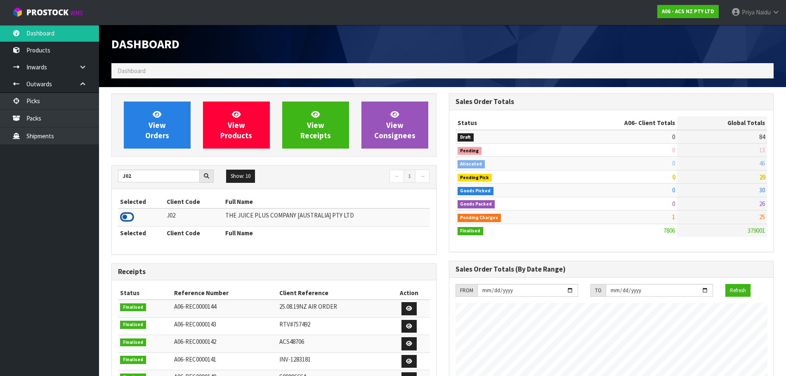
click at [130, 212] on icon at bounding box center [127, 217] width 14 height 12
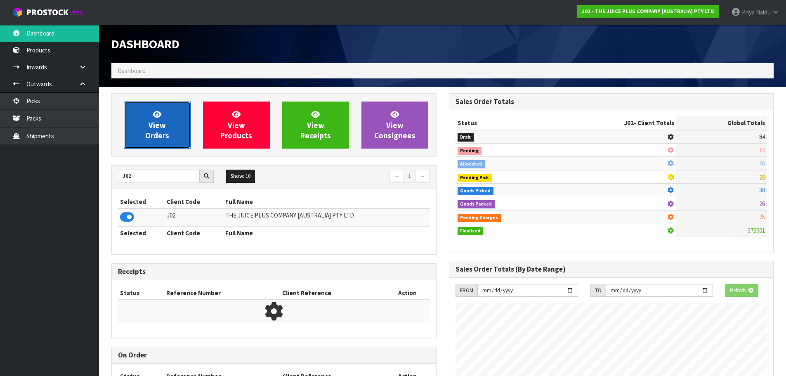
click at [157, 140] on link "View Orders" at bounding box center [157, 124] width 67 height 47
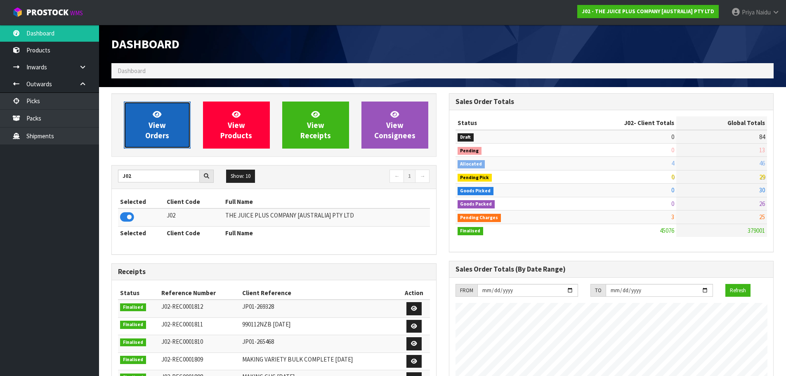
scroll to position [625, 337]
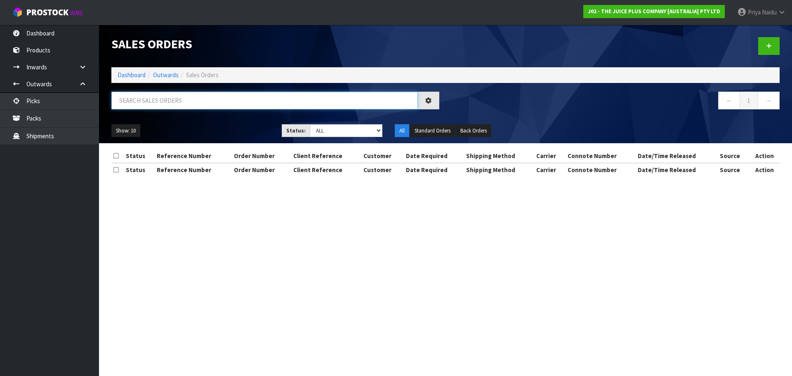
click at [174, 101] on input "text" at bounding box center [264, 101] width 306 height 18
click at [156, 73] on link "Outwards" at bounding box center [166, 75] width 26 height 8
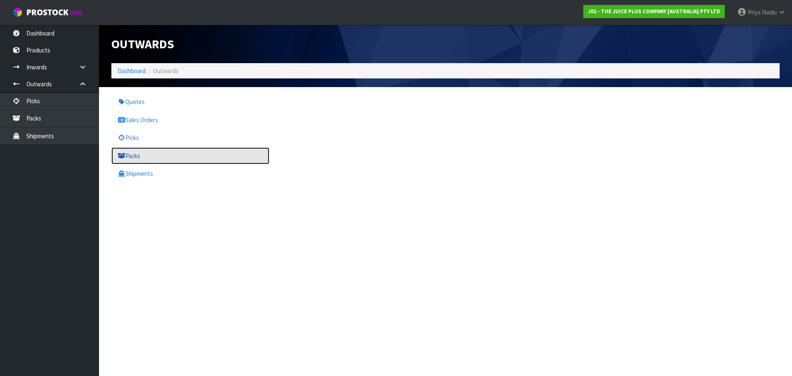
click at [142, 159] on link "Packs" at bounding box center [190, 155] width 158 height 17
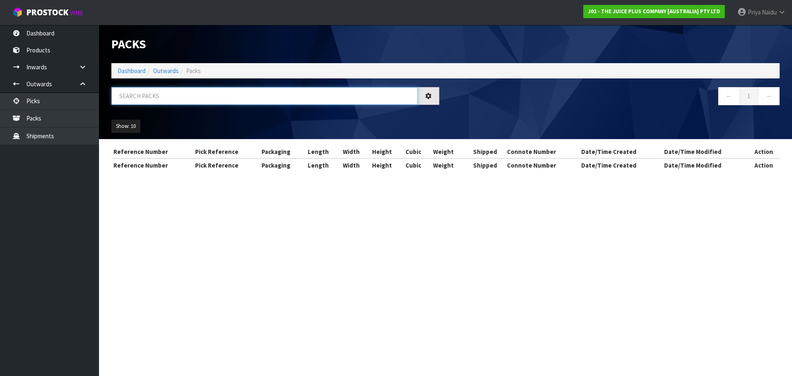
click at [171, 99] on input "text" at bounding box center [264, 96] width 306 height 18
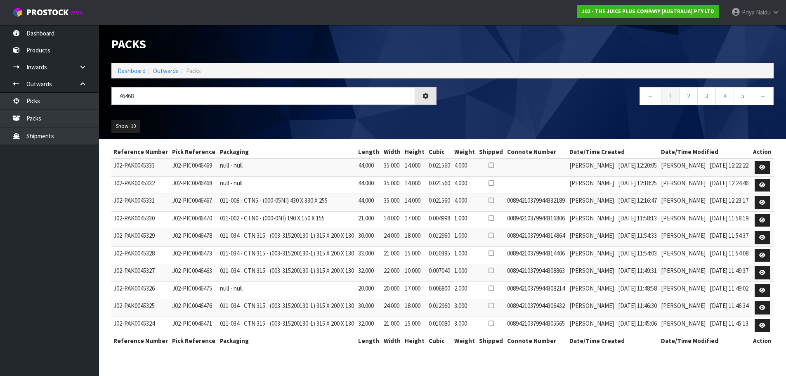
click at [175, 124] on ul "Show: 10 5 10 25 50" at bounding box center [189, 126] width 156 height 13
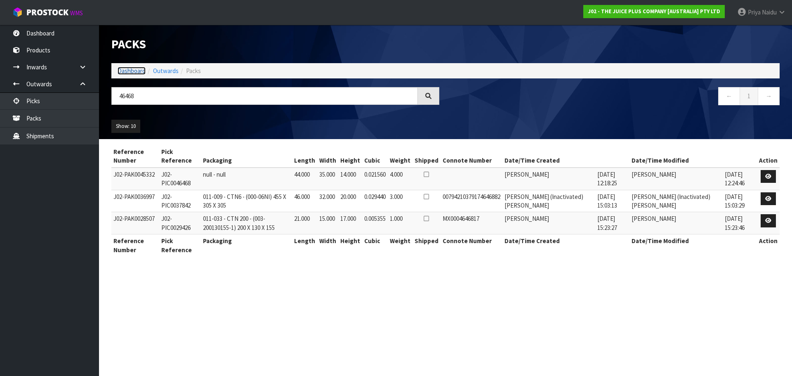
click at [136, 71] on link "Dashboard" at bounding box center [132, 71] width 28 height 8
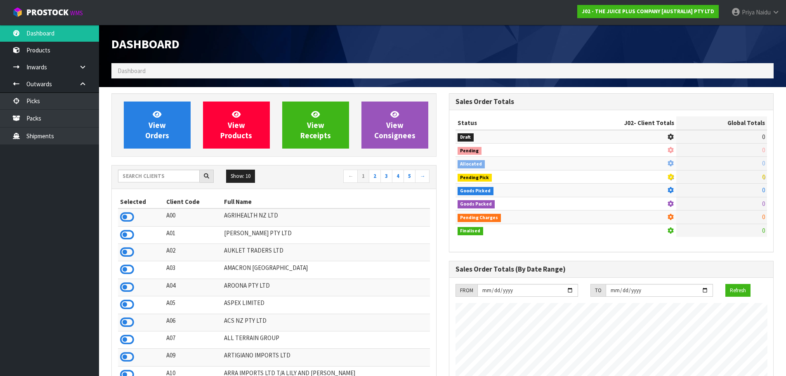
scroll to position [625, 337]
click at [147, 171] on input "text" at bounding box center [159, 176] width 82 height 13
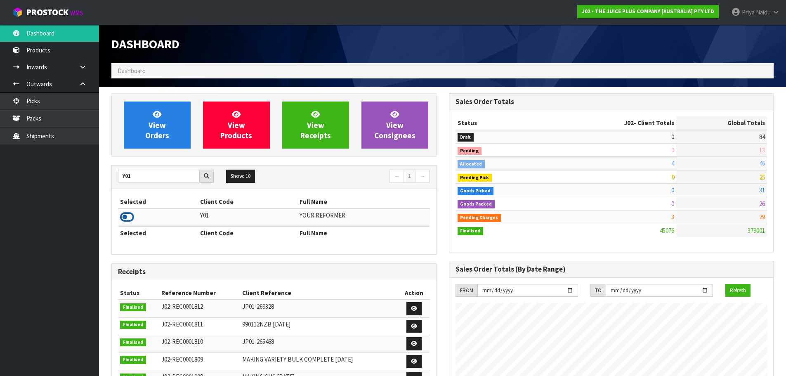
click at [130, 219] on icon at bounding box center [127, 217] width 14 height 12
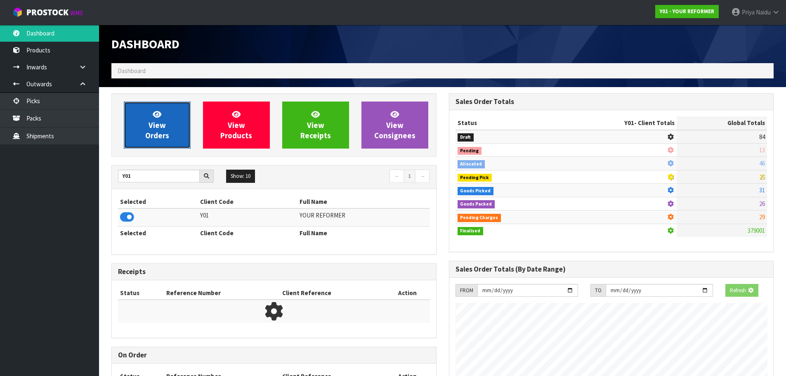
click at [154, 130] on span "View Orders" at bounding box center [157, 124] width 24 height 31
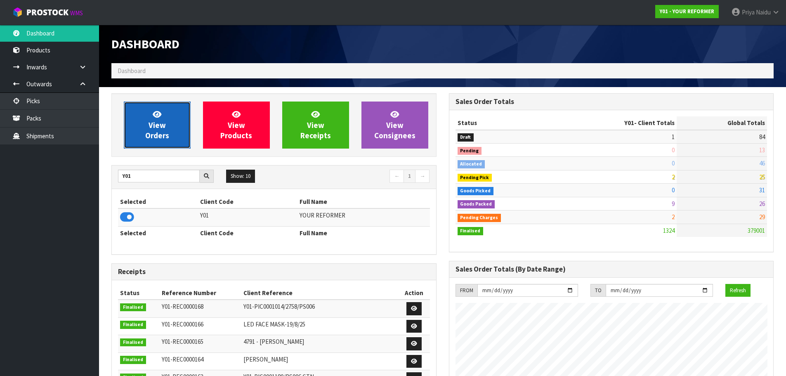
scroll to position [625, 337]
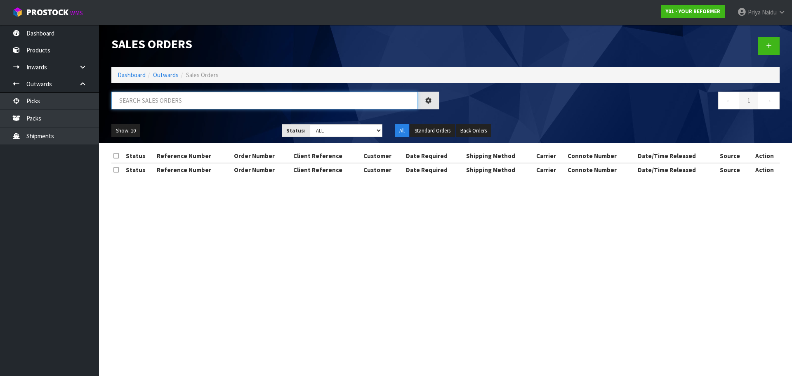
click at [168, 109] on input "text" at bounding box center [264, 101] width 306 height 18
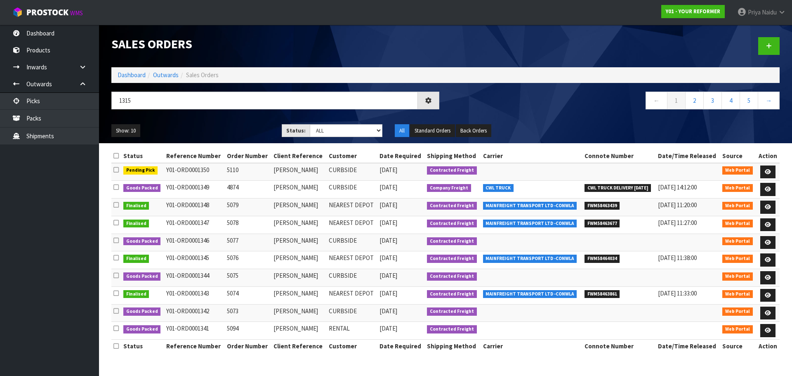
click at [202, 127] on ul "Show: 10 5 10 25 50" at bounding box center [190, 130] width 158 height 13
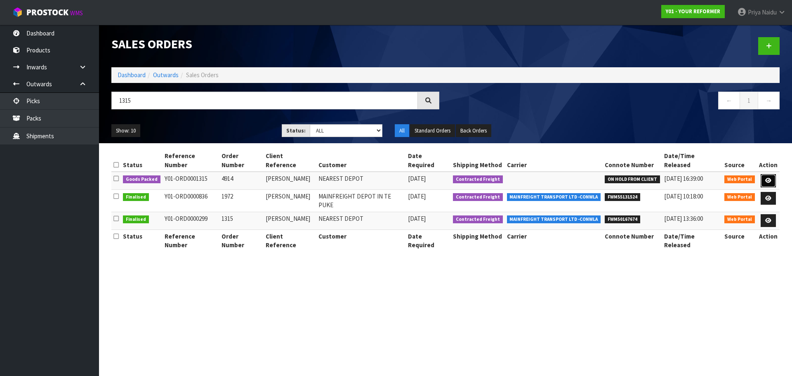
click at [764, 174] on link at bounding box center [768, 180] width 15 height 13
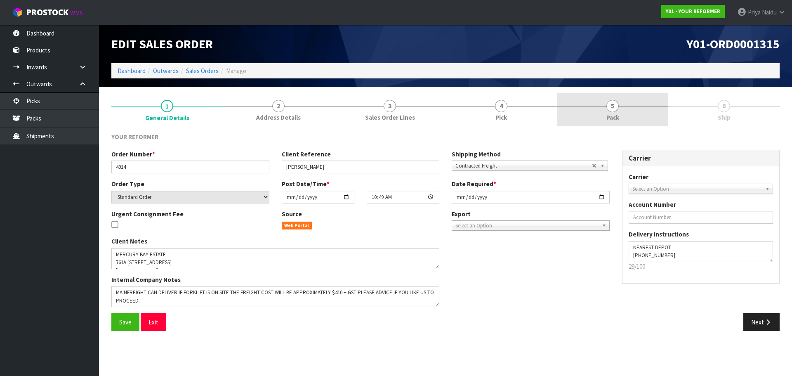
click at [627, 105] on link "5 Pack" at bounding box center [612, 109] width 111 height 33
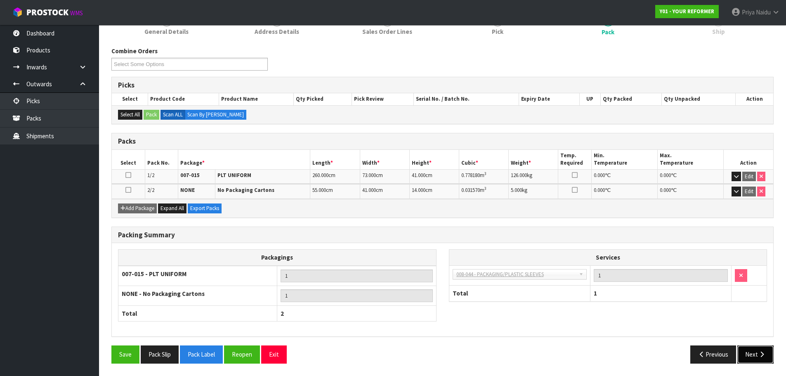
click at [749, 354] on button "Next" at bounding box center [755, 354] width 36 height 18
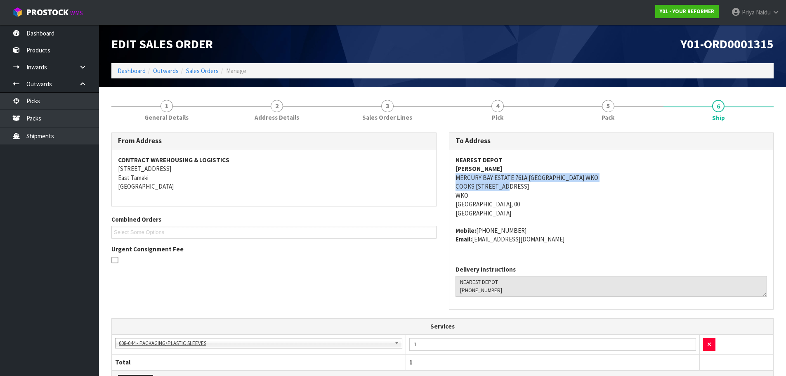
drag, startPoint x: 450, startPoint y: 179, endPoint x: 505, endPoint y: 190, distance: 56.6
click at [505, 190] on div "NEAREST DEPOT SIMON WARD MERCURY BAY ESTATE 761A PURANGI ROAD WKO COOKS BEACH 3…" at bounding box center [611, 203] width 324 height 109
click at [123, 71] on link "Dashboard" at bounding box center [132, 71] width 28 height 8
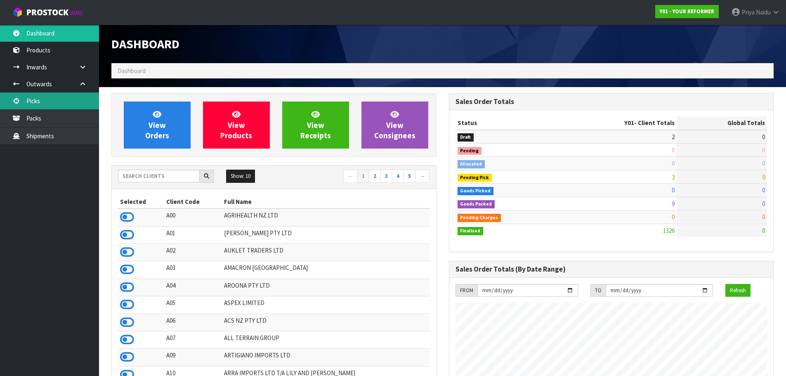
scroll to position [625, 337]
click at [139, 174] on input "text" at bounding box center [159, 176] width 82 height 13
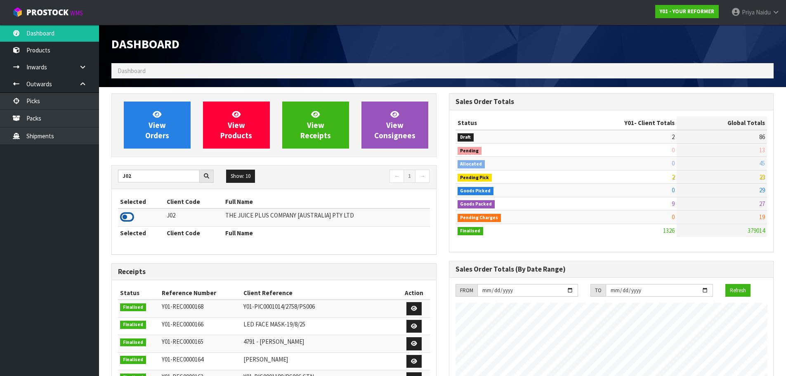
click at [128, 214] on icon at bounding box center [127, 217] width 14 height 12
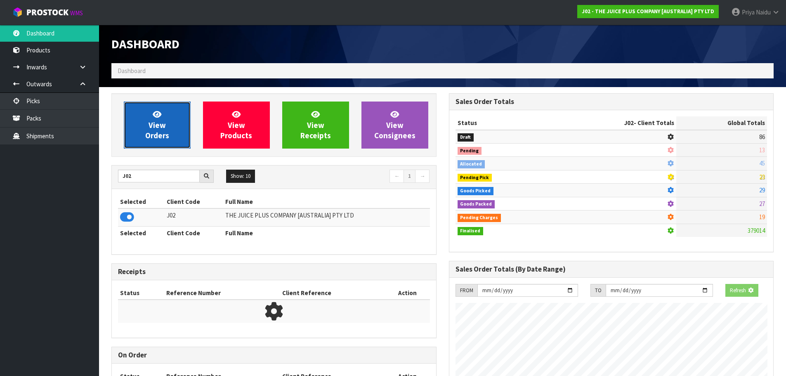
drag, startPoint x: 144, startPoint y: 148, endPoint x: 152, endPoint y: 140, distance: 11.1
click at [144, 148] on link "View Orders" at bounding box center [157, 124] width 67 height 47
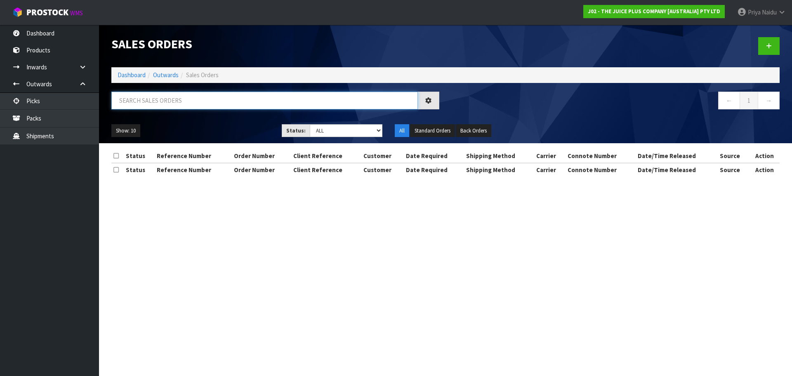
click at [162, 105] on input "text" at bounding box center [264, 101] width 306 height 18
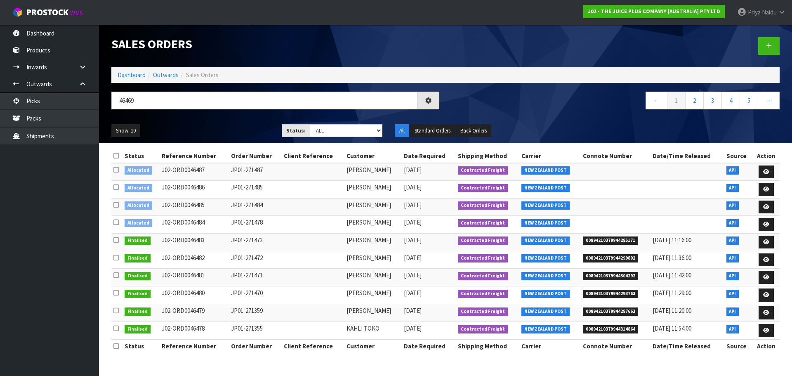
click at [200, 124] on ul "Show: 10 5 10 25 50" at bounding box center [190, 130] width 158 height 13
click at [203, 123] on div "Show: 10 5 10 25 50 Status: Draft Pending Allocated Pending Pick Goods Picked G…" at bounding box center [445, 131] width 681 height 26
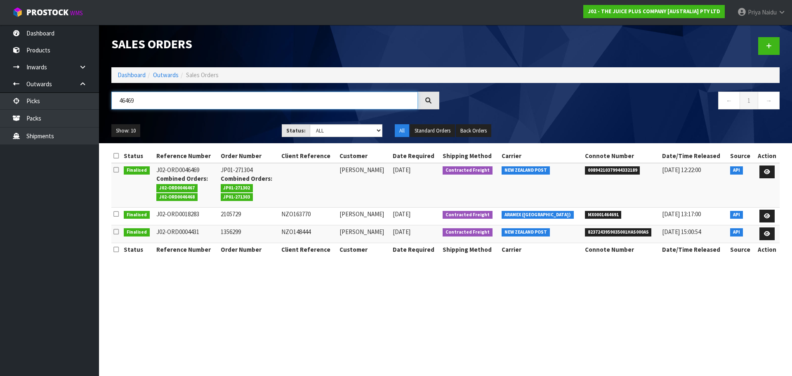
click at [152, 105] on input "46469" at bounding box center [264, 101] width 306 height 18
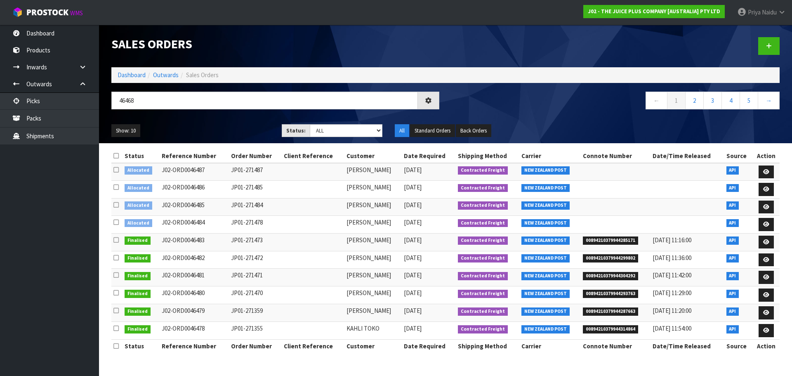
click at [216, 135] on ul "Show: 10 5 10 25 50" at bounding box center [190, 130] width 158 height 13
click at [223, 128] on ul "Show: 10 5 10 25 50" at bounding box center [190, 130] width 158 height 13
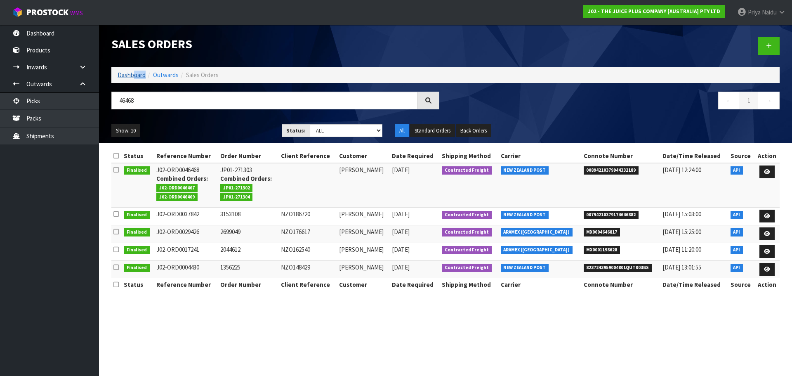
click at [135, 78] on ol "Dashboard Outwards Sales Orders" at bounding box center [445, 74] width 668 height 15
click at [136, 74] on link "Dashboard" at bounding box center [132, 75] width 28 height 8
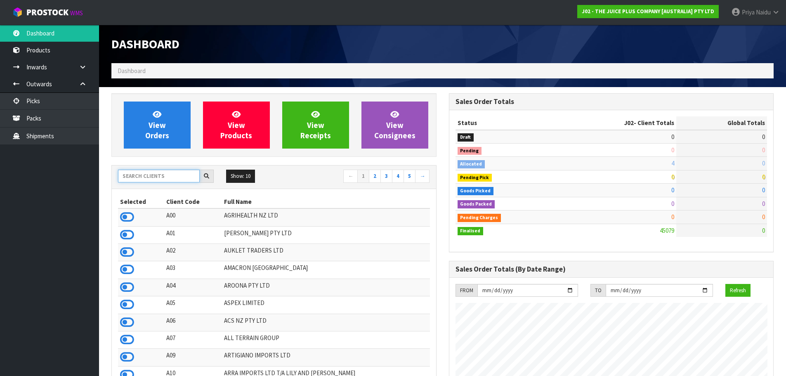
click at [149, 174] on input "text" at bounding box center [159, 176] width 82 height 13
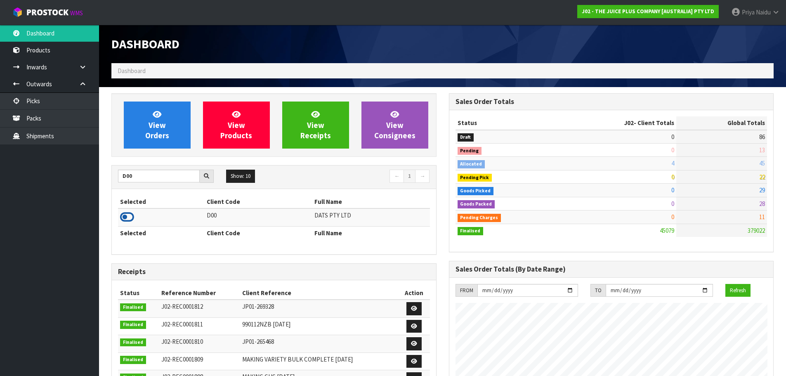
click at [130, 217] on icon at bounding box center [127, 217] width 14 height 12
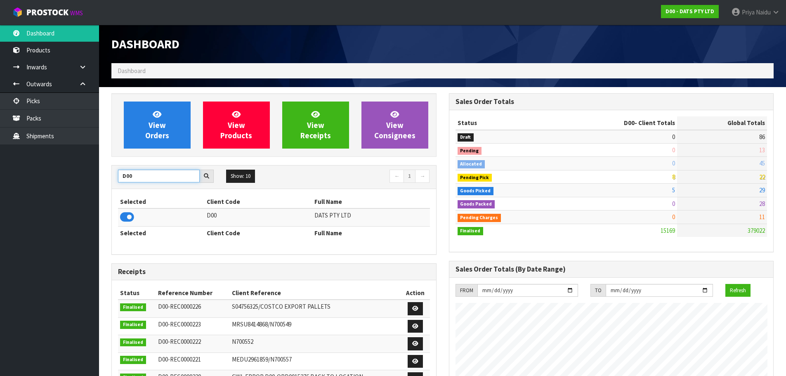
click at [166, 177] on input "D00" at bounding box center [159, 176] width 82 height 13
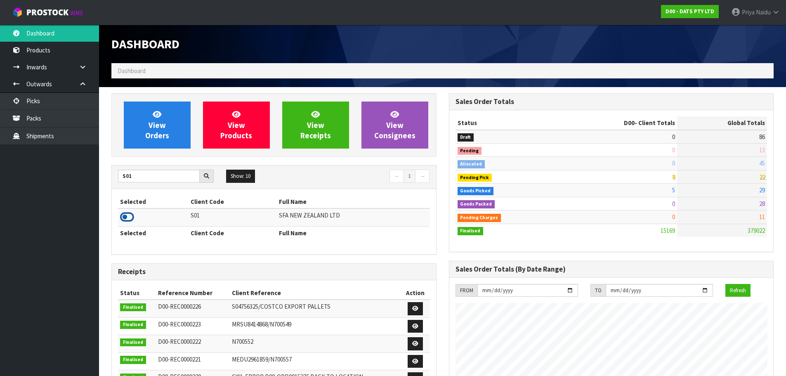
click at [130, 217] on icon at bounding box center [127, 217] width 14 height 12
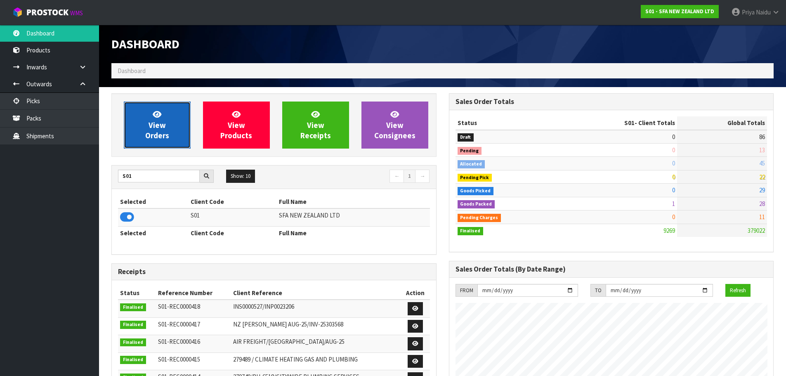
click at [148, 123] on link "View Orders" at bounding box center [157, 124] width 67 height 47
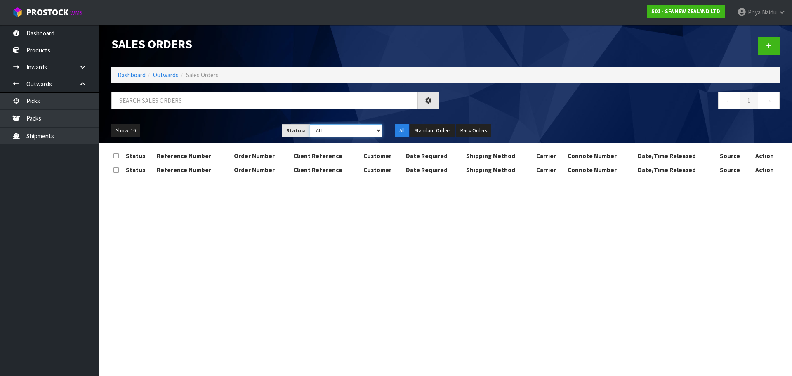
drag, startPoint x: 336, startPoint y: 127, endPoint x: 336, endPoint y: 132, distance: 5.4
click at [336, 127] on select "Draft Pending Allocated Pending Pick Goods Picked Goods Packed Pending Charges …" at bounding box center [346, 130] width 73 height 13
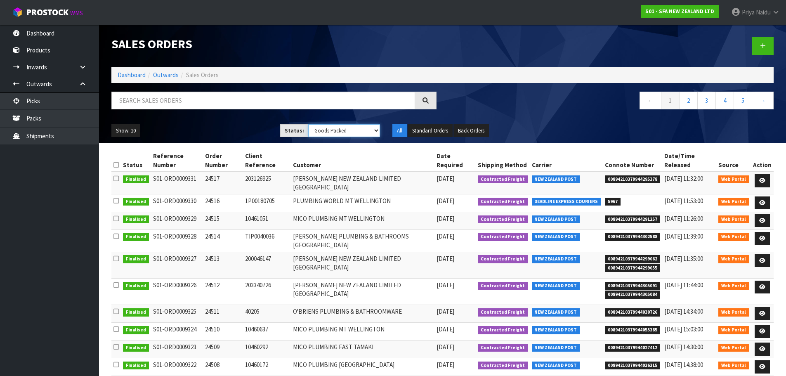
click at [308, 124] on select "Draft Pending Allocated Pending Pick Goods Picked Goods Packed Pending Charges …" at bounding box center [344, 130] width 72 height 13
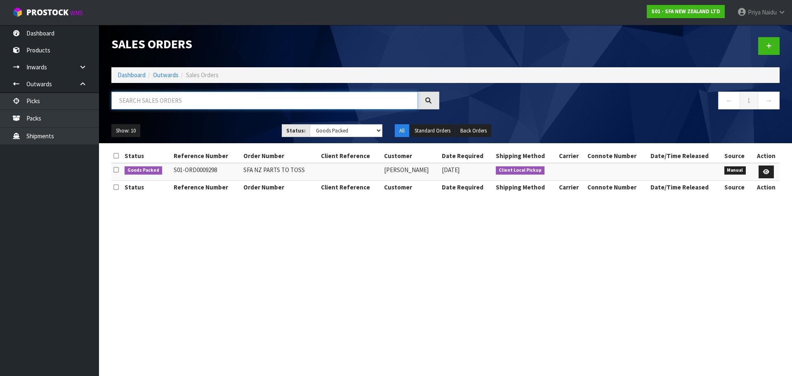
click at [138, 99] on input "text" at bounding box center [264, 101] width 306 height 18
click at [137, 76] on link "Dashboard" at bounding box center [132, 75] width 28 height 8
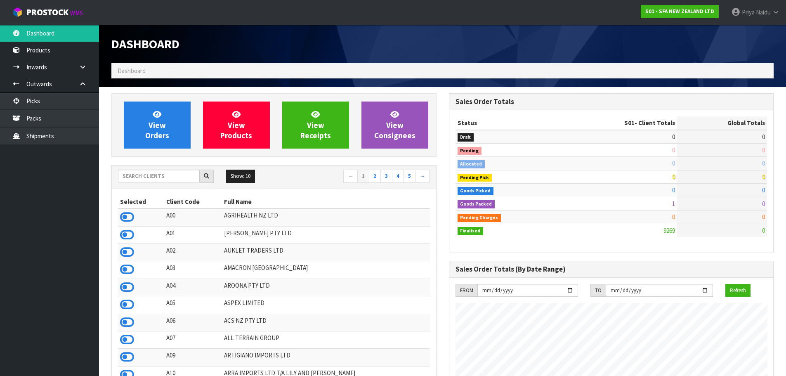
scroll to position [625, 337]
click at [161, 173] on input "text" at bounding box center [159, 176] width 82 height 13
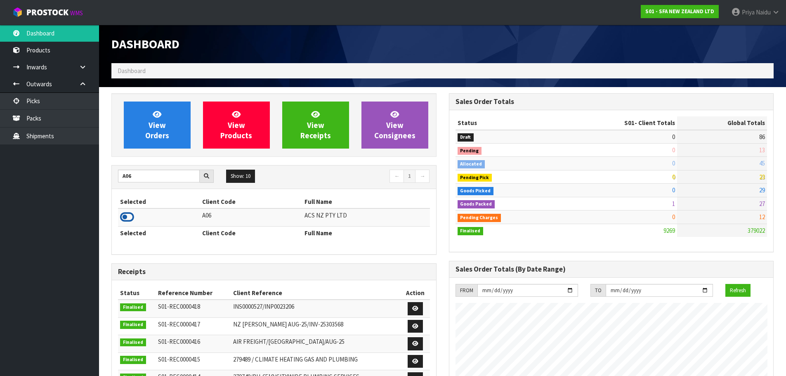
click at [128, 214] on icon at bounding box center [127, 217] width 14 height 12
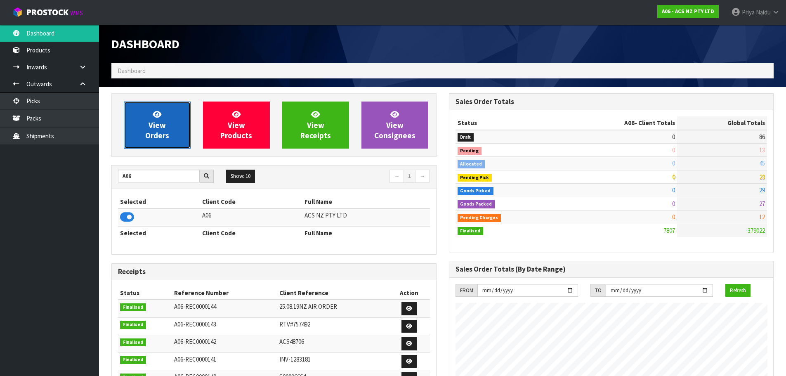
click at [146, 121] on link "View Orders" at bounding box center [157, 124] width 67 height 47
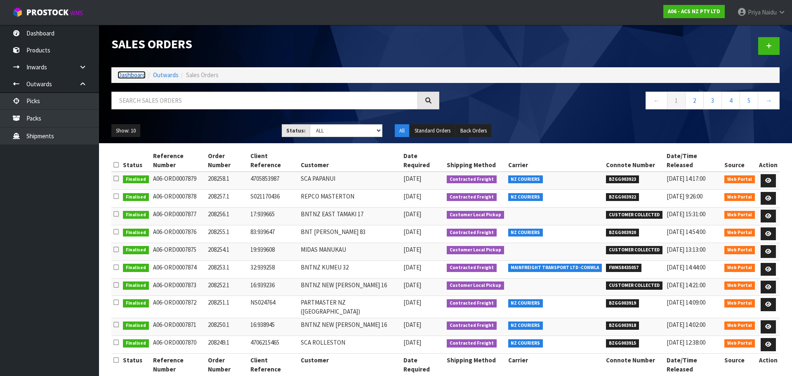
click at [125, 73] on link "Dashboard" at bounding box center [132, 75] width 28 height 8
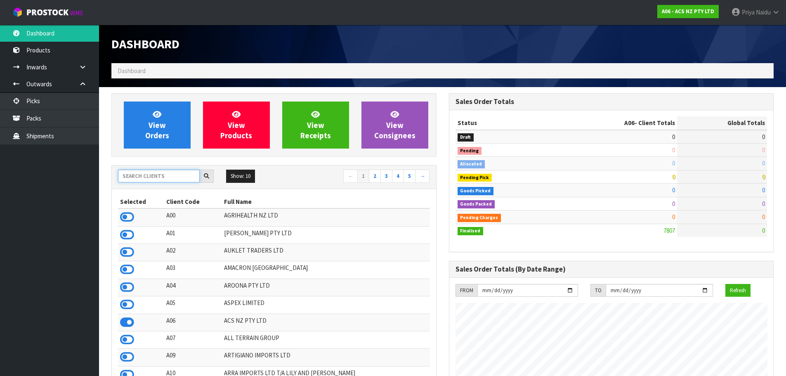
click at [152, 181] on input "text" at bounding box center [159, 176] width 82 height 13
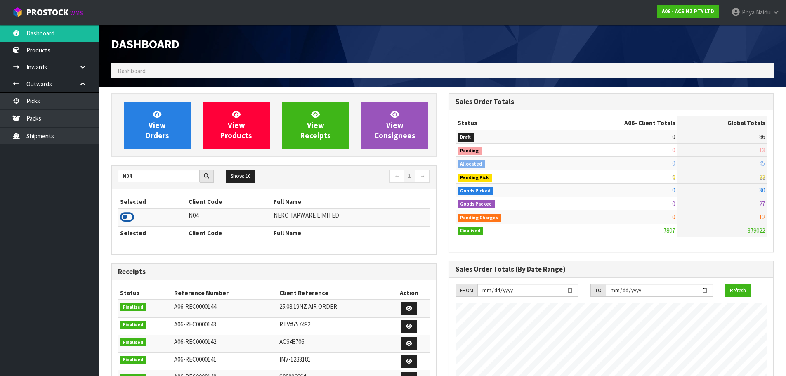
click at [125, 215] on icon at bounding box center [127, 217] width 14 height 12
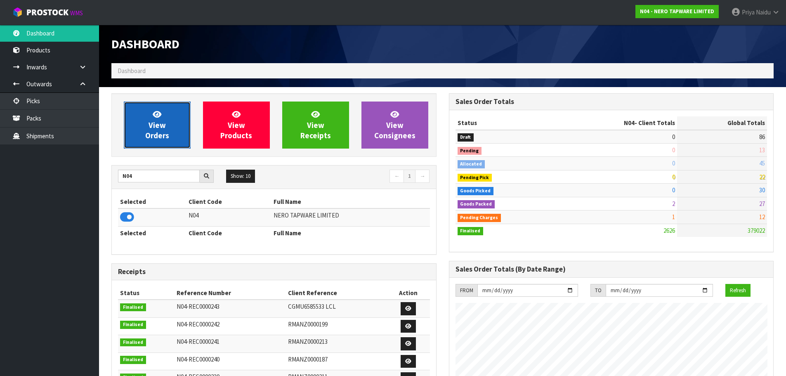
click at [165, 133] on span "View Orders" at bounding box center [157, 124] width 24 height 31
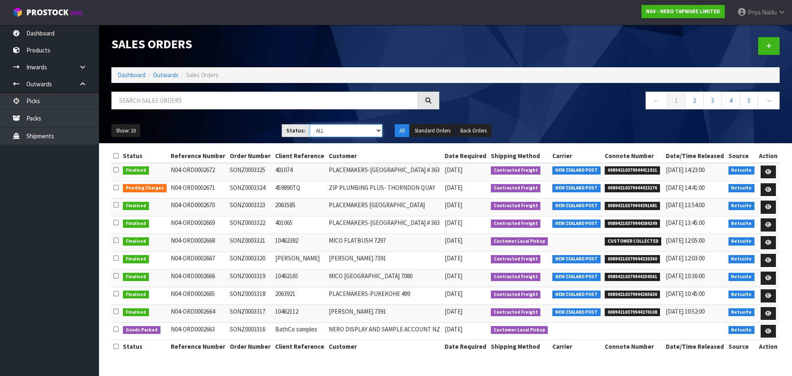
click at [325, 127] on select "Draft Pending Allocated Pending Pick Goods Picked Goods Packed Pending Charges …" at bounding box center [346, 130] width 73 height 13
click at [310, 124] on select "Draft Pending Allocated Pending Pick Goods Picked Goods Packed Pending Charges …" at bounding box center [346, 130] width 73 height 13
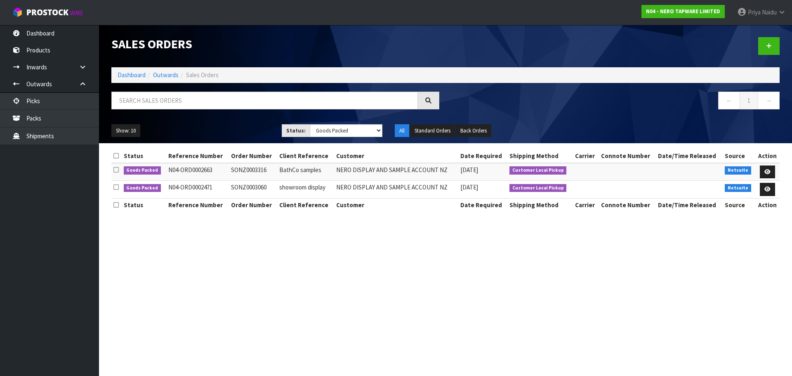
click at [110, 69] on div "Sales Orders Dashboard Outwards Sales Orders ← 1 → Show: 10 5 10 25 50 Status: …" at bounding box center [445, 84] width 681 height 118
click at [127, 75] on link "Dashboard" at bounding box center [132, 75] width 28 height 8
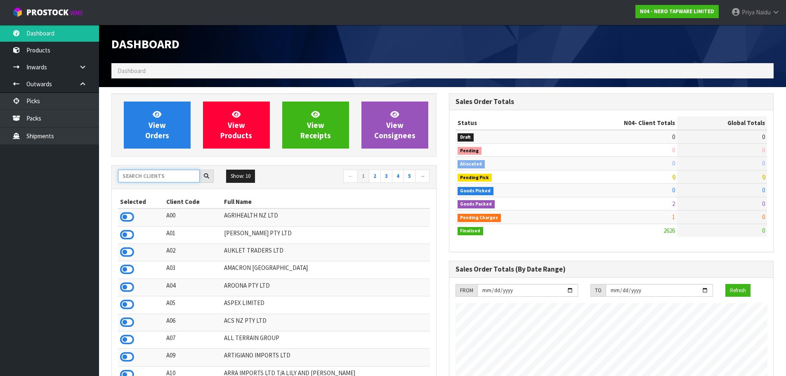
click at [170, 175] on input "text" at bounding box center [159, 176] width 82 height 13
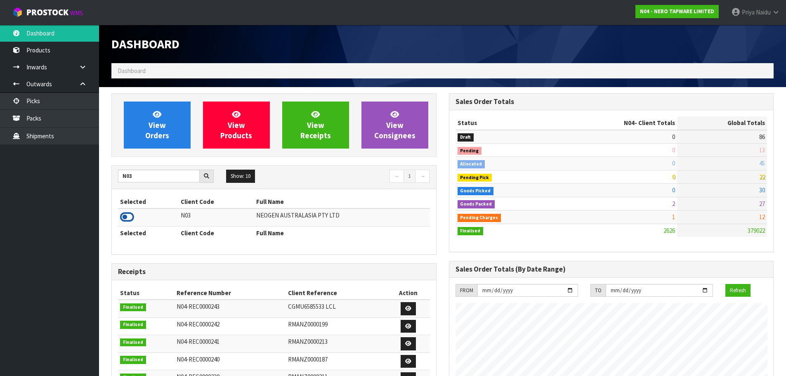
click at [128, 217] on icon at bounding box center [127, 217] width 14 height 12
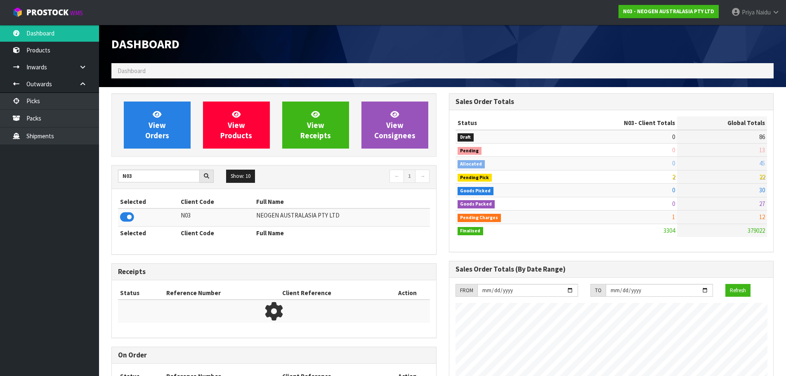
scroll to position [625, 337]
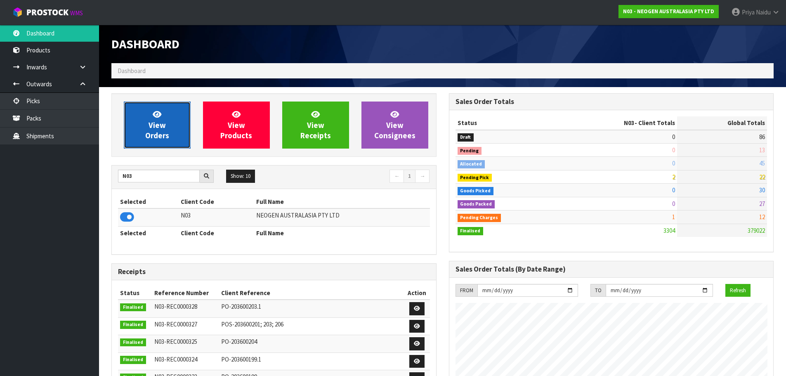
click at [163, 133] on span "View Orders" at bounding box center [157, 124] width 24 height 31
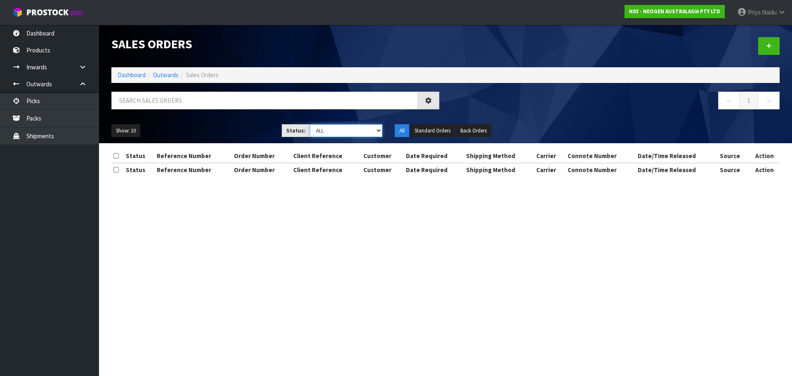
click at [331, 129] on select "Draft Pending Allocated Pending Pick Goods Picked Goods Packed Pending Charges …" at bounding box center [346, 130] width 73 height 13
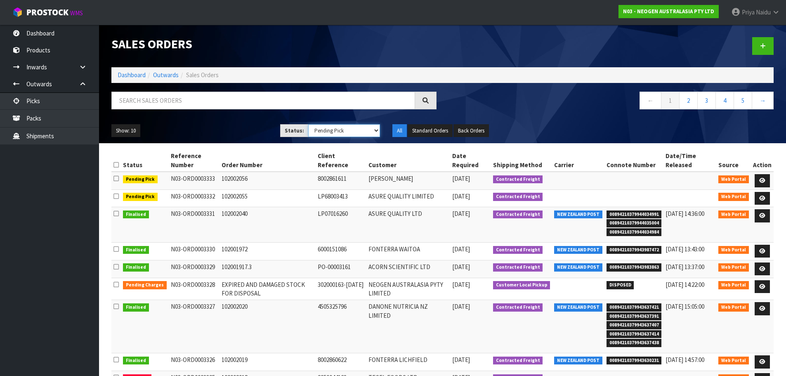
click at [308, 124] on select "Draft Pending Allocated Pending Pick Goods Picked Goods Packed Pending Charges …" at bounding box center [344, 130] width 72 height 13
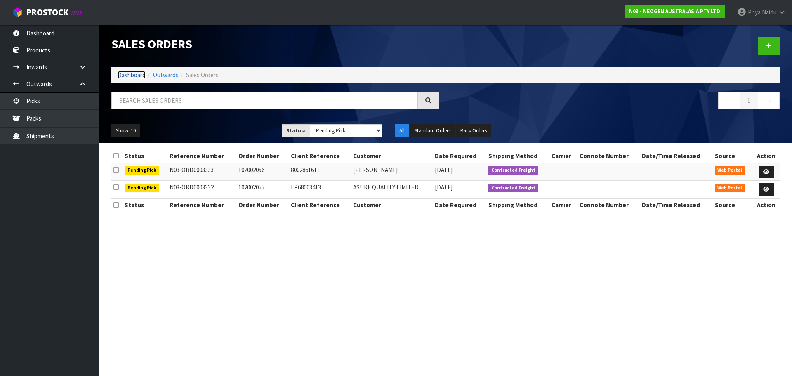
click at [134, 78] on link "Dashboard" at bounding box center [132, 75] width 28 height 8
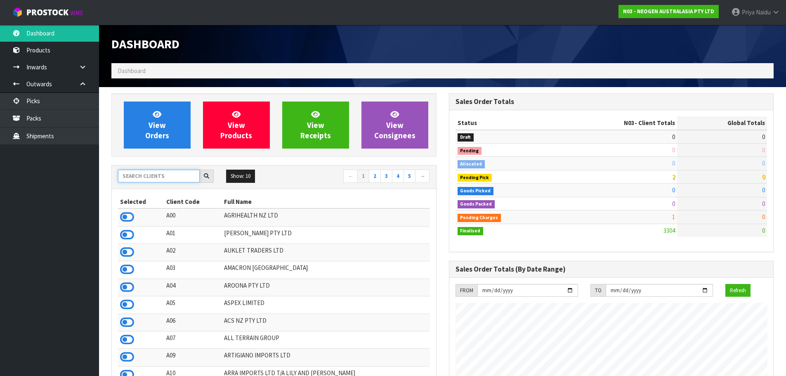
click at [170, 176] on input "text" at bounding box center [159, 176] width 82 height 13
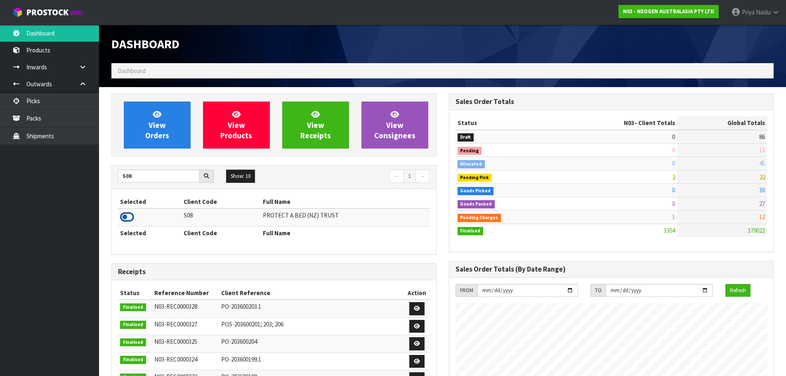
click at [131, 212] on icon at bounding box center [127, 217] width 14 height 12
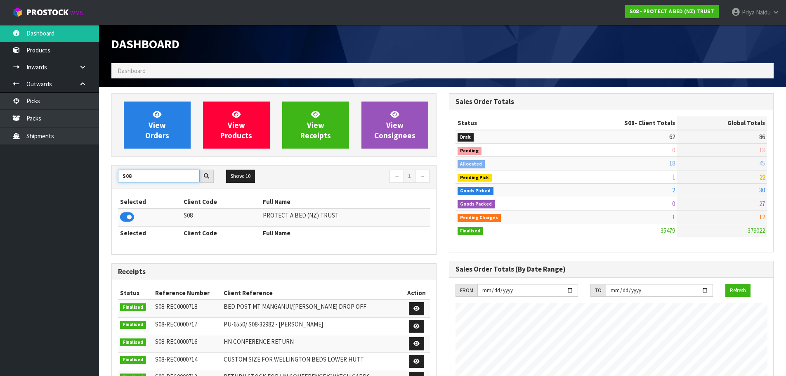
click at [150, 175] on input "S08" at bounding box center [159, 176] width 82 height 13
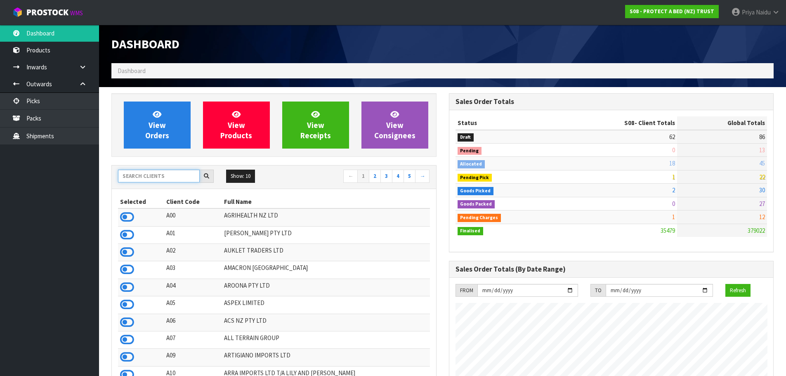
click at [148, 174] on input "text" at bounding box center [159, 176] width 82 height 13
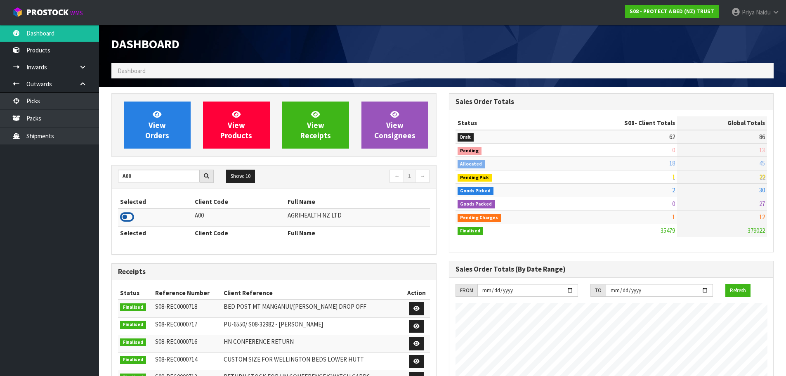
click at [129, 217] on icon at bounding box center [127, 217] width 14 height 12
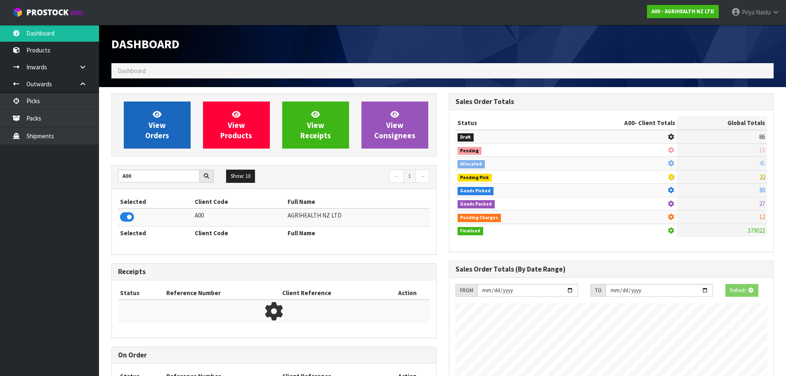
scroll to position [411977, 412154]
click at [161, 146] on link "View Orders" at bounding box center [157, 124] width 67 height 47
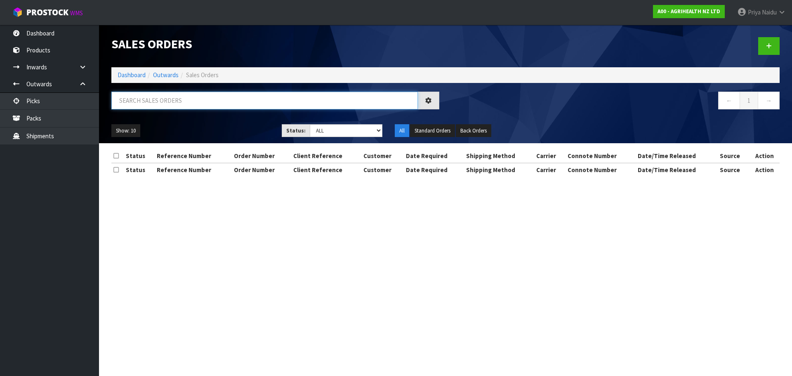
click at [174, 103] on input "text" at bounding box center [264, 101] width 306 height 18
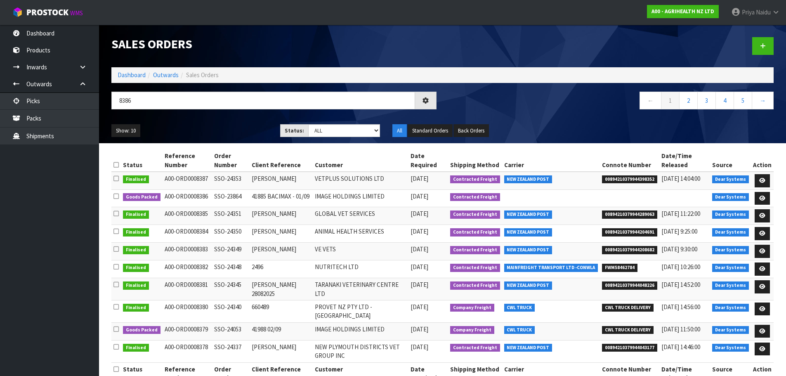
click at [218, 128] on ul "Show: 10 5 10 25 50" at bounding box center [189, 130] width 156 height 13
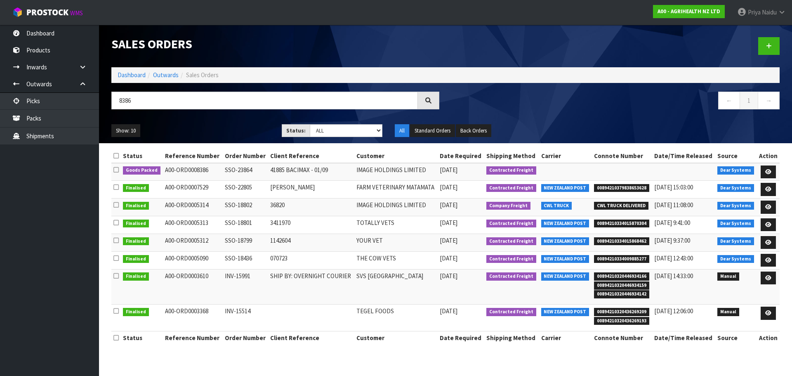
click at [219, 129] on ul "Show: 10 5 10 25 50" at bounding box center [190, 130] width 158 height 13
click at [763, 172] on link at bounding box center [768, 171] width 15 height 13
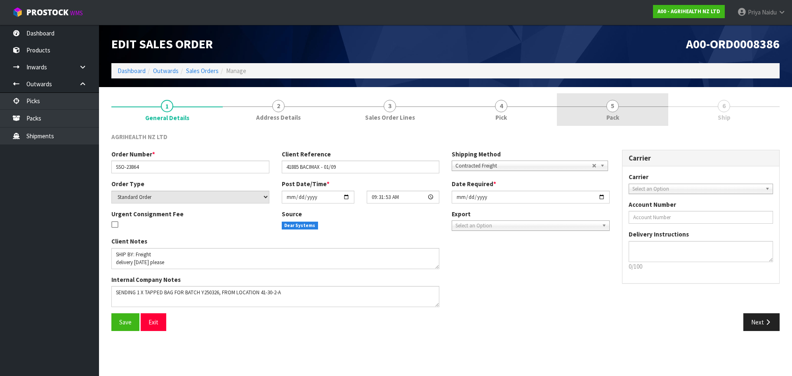
click at [612, 100] on span "5" at bounding box center [612, 106] width 12 height 12
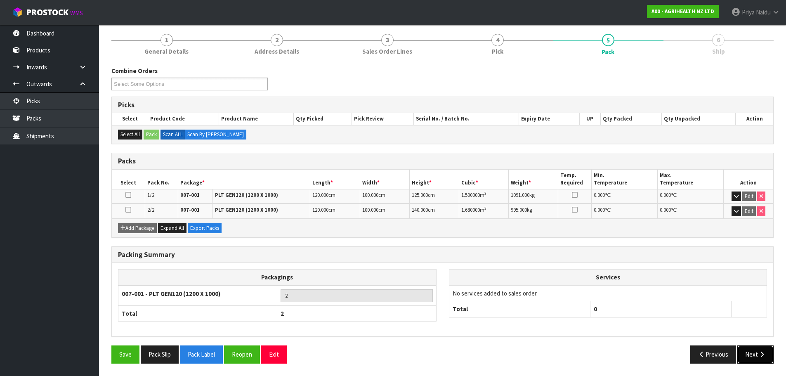
click at [755, 351] on button "Next" at bounding box center [755, 354] width 36 height 18
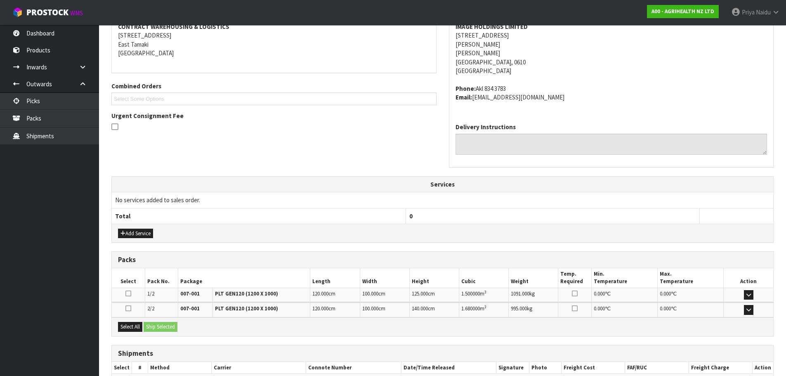
scroll to position [182, 0]
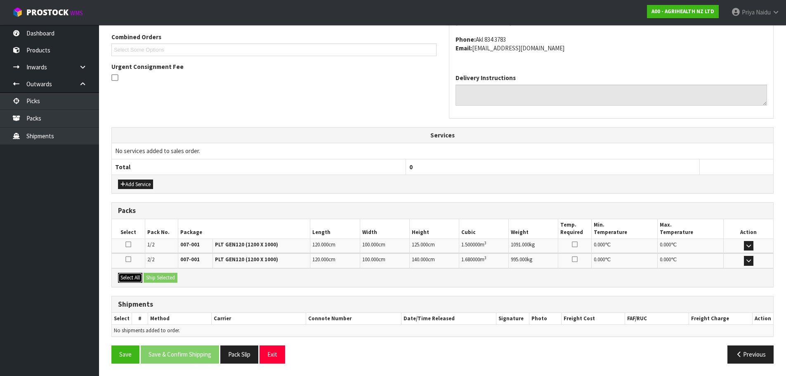
click at [142, 279] on button "Select All" at bounding box center [130, 278] width 24 height 10
drag, startPoint x: 155, startPoint y: 279, endPoint x: 176, endPoint y: 285, distance: 22.4
click at [156, 279] on button "Ship Selected" at bounding box center [161, 278] width 34 height 10
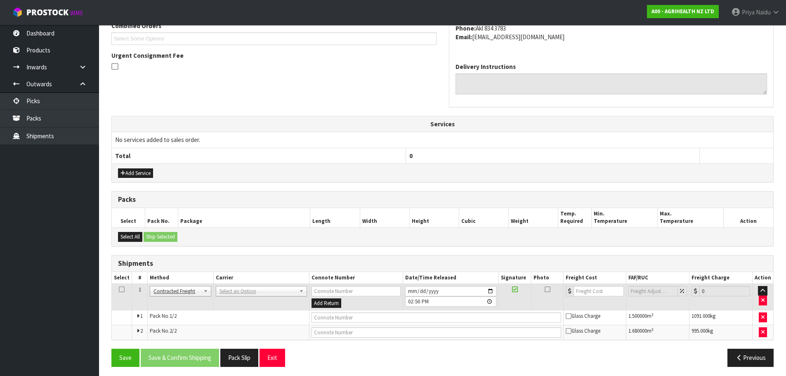
scroll to position [197, 0]
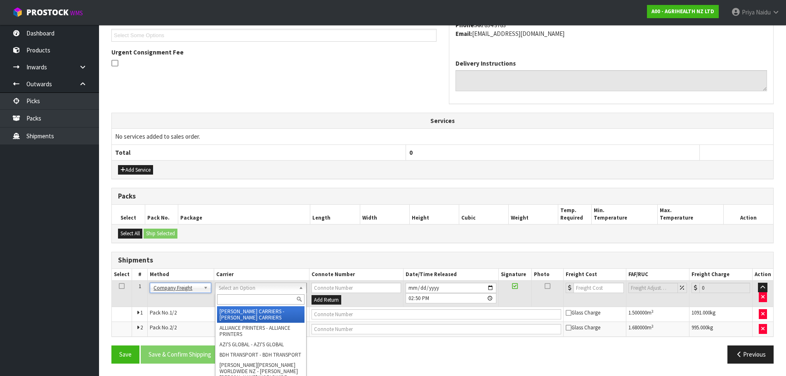
click at [241, 304] on div at bounding box center [260, 299] width 91 height 14
click at [243, 299] on input "text" at bounding box center [260, 299] width 87 height 10
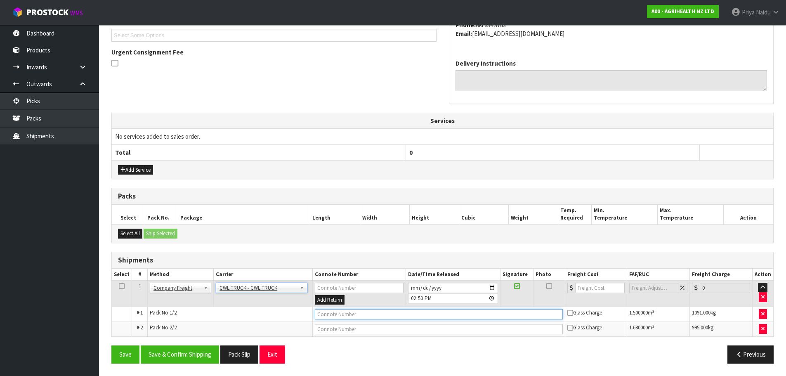
click at [333, 312] on input "text" at bounding box center [439, 314] width 248 height 10
click at [118, 353] on button "Save" at bounding box center [125, 354] width 28 height 18
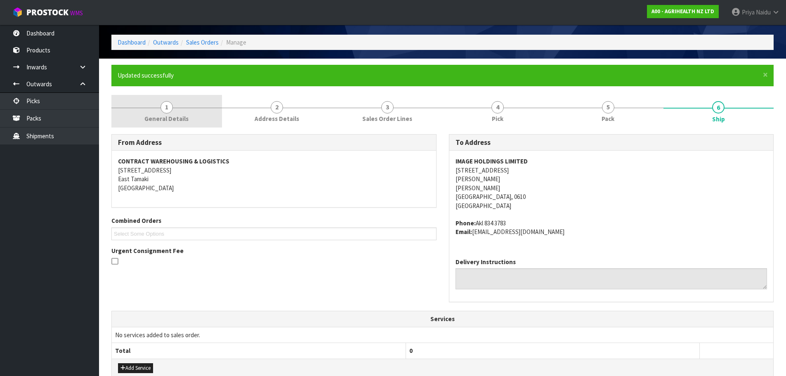
scroll to position [0, 0]
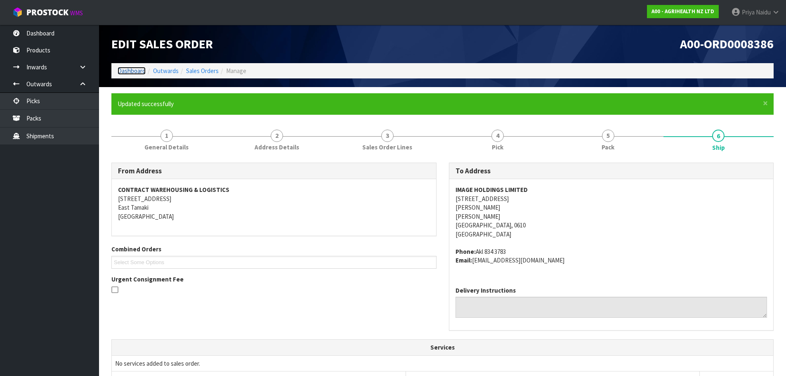
click at [132, 73] on link "Dashboard" at bounding box center [132, 71] width 28 height 8
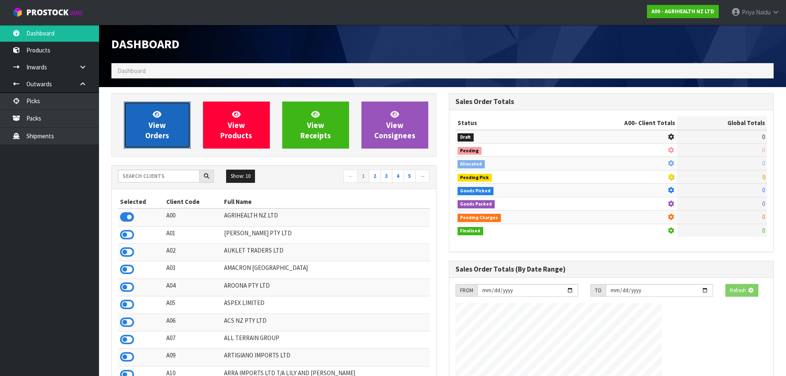
click at [153, 118] on span "View Orders" at bounding box center [157, 124] width 24 height 31
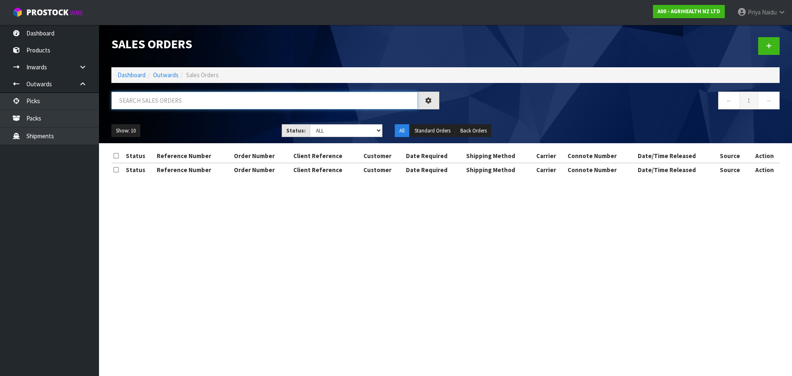
click at [177, 105] on input "text" at bounding box center [264, 101] width 306 height 18
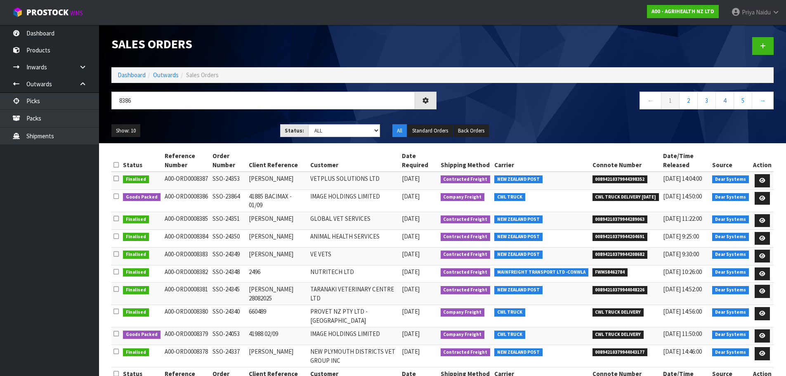
click at [229, 123] on div "Show: 10 5 10 25 50 Status: Draft Pending Allocated Pending Pick Goods Picked G…" at bounding box center [442, 131] width 674 height 26
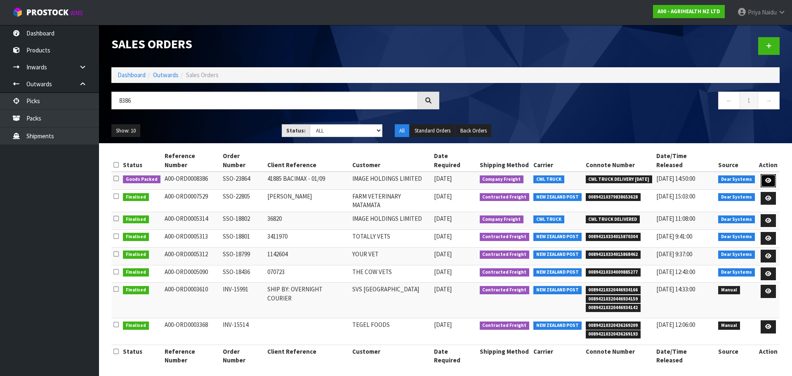
click at [768, 178] on icon at bounding box center [768, 180] width 6 height 5
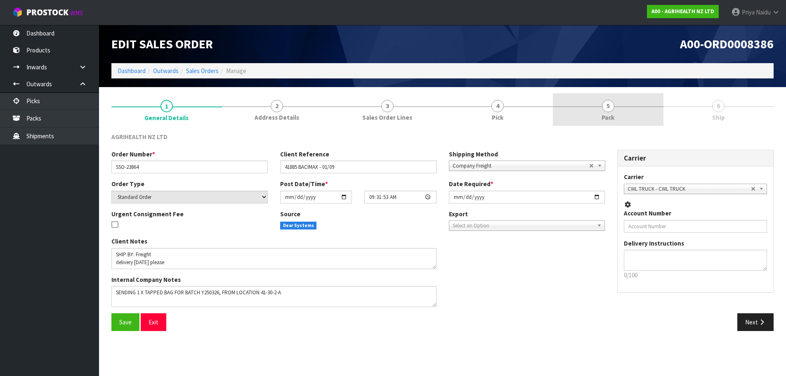
click at [613, 113] on span "Pack" at bounding box center [607, 117] width 13 height 9
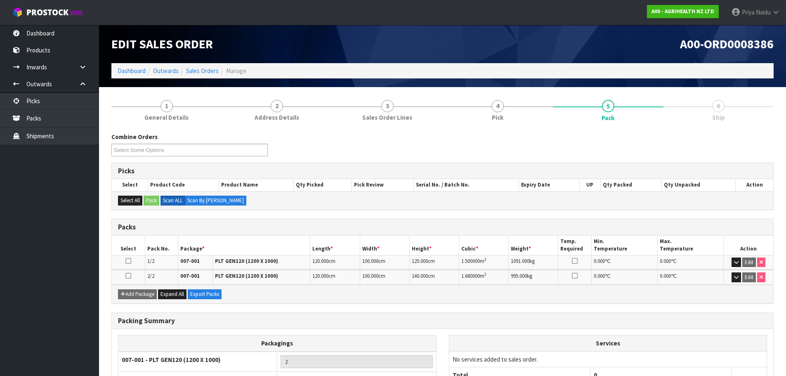
scroll to position [66, 0]
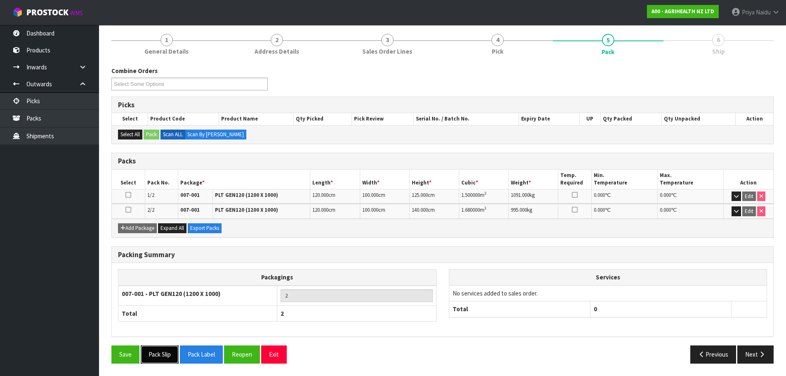
click at [167, 350] on button "Pack Slip" at bounding box center [160, 354] width 38 height 18
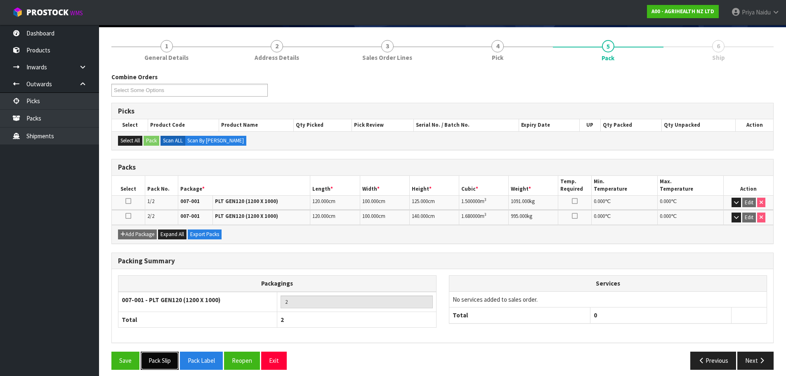
scroll to position [0, 0]
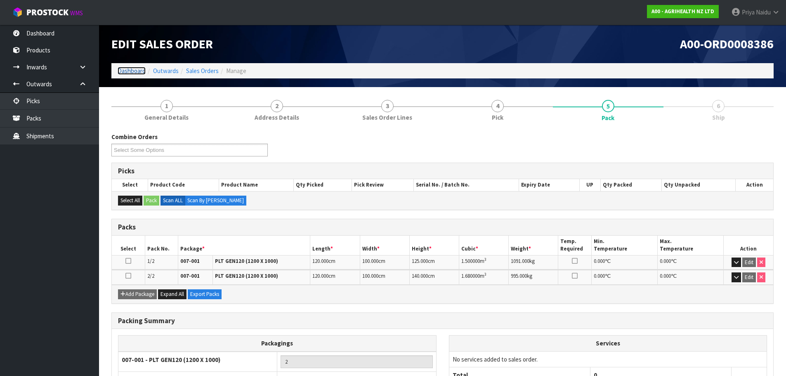
click at [130, 70] on link "Dashboard" at bounding box center [132, 71] width 28 height 8
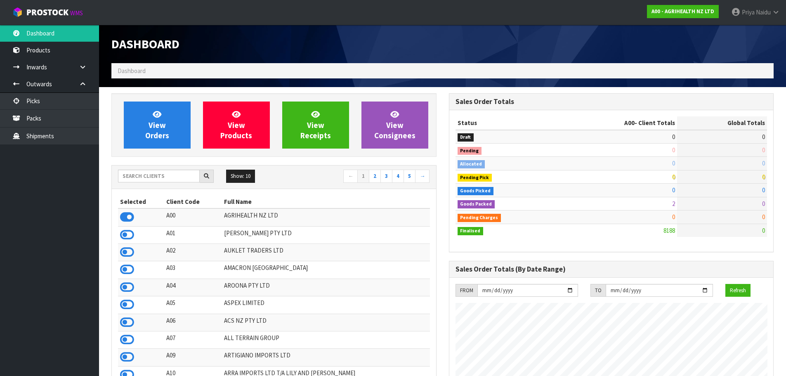
click at [157, 183] on div "Show: 10 5 10 25 50 ← 1 2 3 4 5 →" at bounding box center [274, 177] width 324 height 14
click at [145, 177] on input "text" at bounding box center [159, 176] width 82 height 13
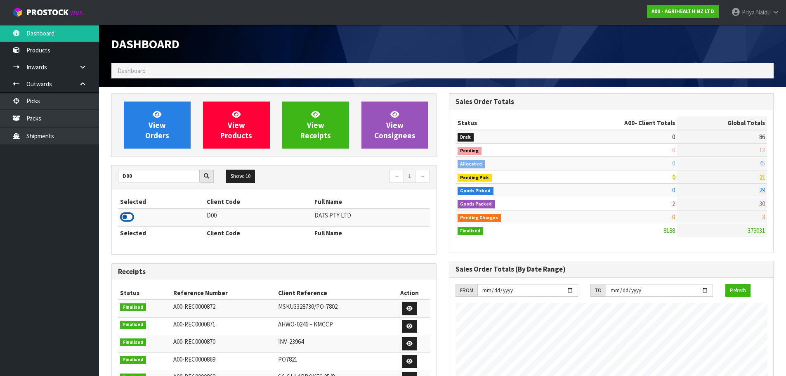
click at [129, 218] on icon at bounding box center [127, 217] width 14 height 12
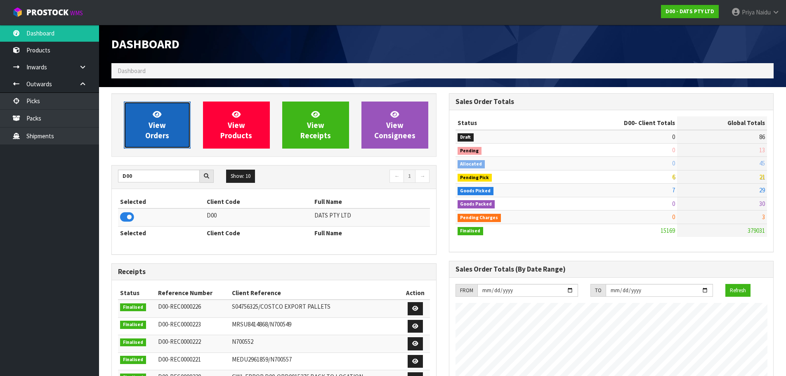
click at [172, 137] on link "View Orders" at bounding box center [157, 124] width 67 height 47
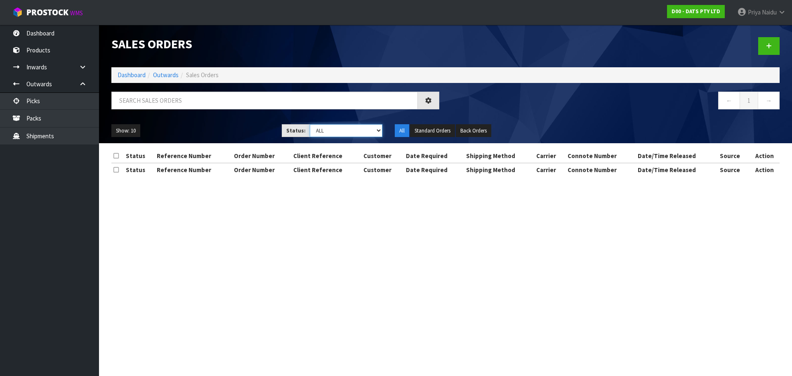
click at [319, 137] on select "Draft Pending Allocated Pending Pick Goods Picked Goods Packed Pending Charges …" at bounding box center [346, 130] width 73 height 13
click at [325, 130] on select "Draft Pending Allocated Pending Pick Goods Picked Goods Packed Pending Charges …" at bounding box center [346, 130] width 73 height 13
click at [328, 130] on select "Draft Pending Allocated Pending Pick Goods Picked Goods Packed Pending Charges …" at bounding box center [346, 130] width 73 height 13
click at [310, 124] on select "Draft Pending Allocated Pending Pick Goods Picked Goods Packed Pending Charges …" at bounding box center [346, 130] width 73 height 13
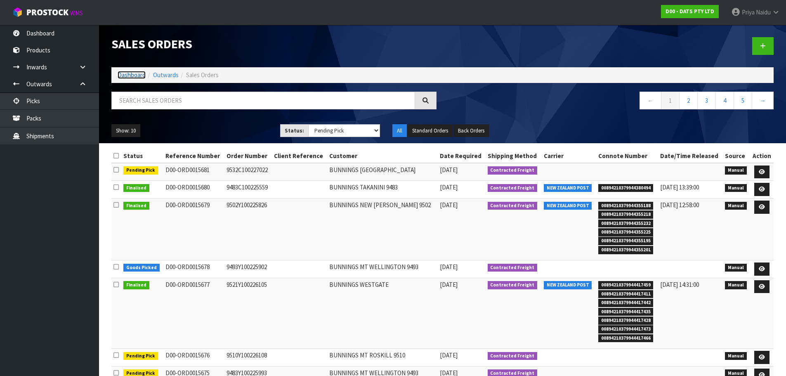
click at [123, 74] on link "Dashboard" at bounding box center [132, 75] width 28 height 8
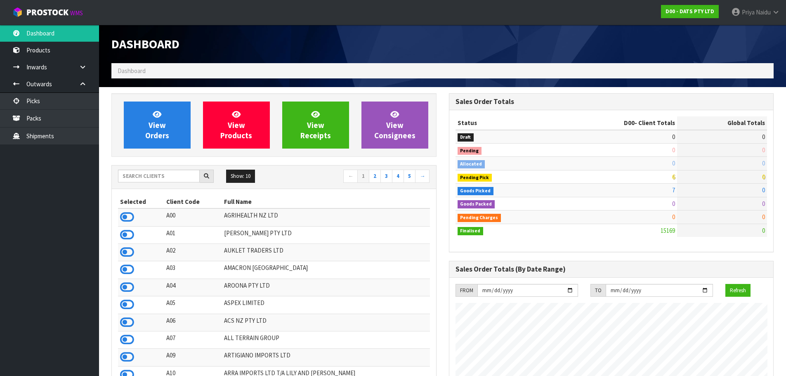
scroll to position [514, 337]
click at [156, 172] on input "text" at bounding box center [159, 176] width 82 height 13
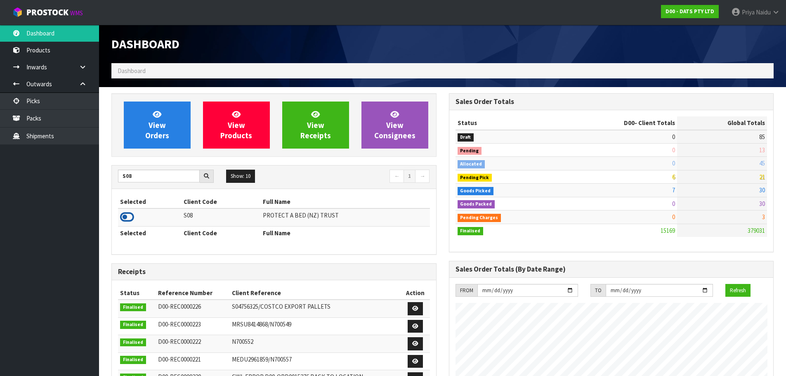
click at [127, 213] on icon at bounding box center [127, 217] width 14 height 12
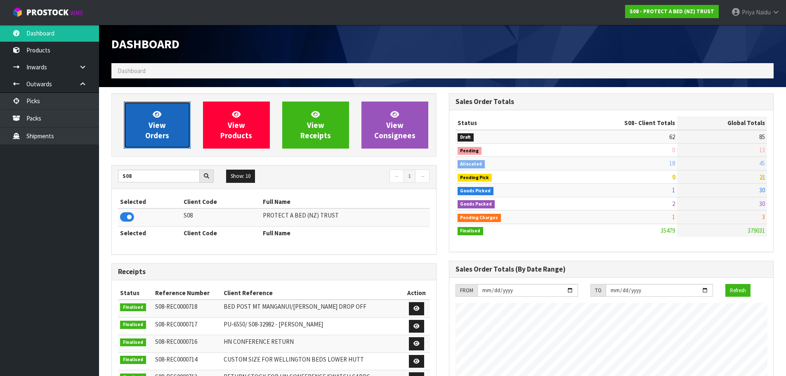
click at [153, 133] on span "View Orders" at bounding box center [157, 124] width 24 height 31
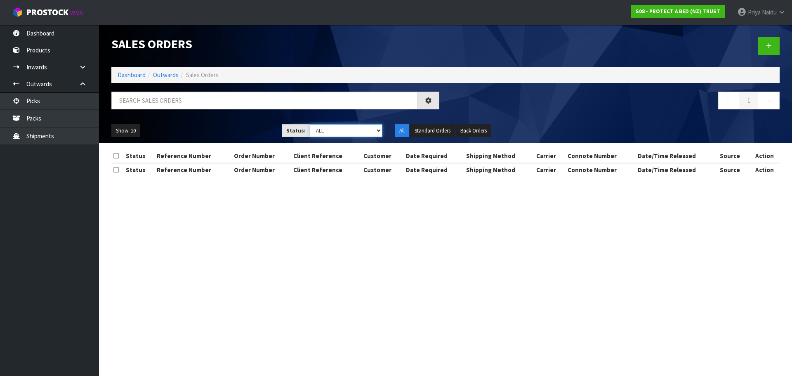
click at [326, 134] on select "Draft Pending Allocated Pending Pick Goods Picked Goods Packed Pending Charges …" at bounding box center [346, 130] width 73 height 13
click at [310, 124] on select "Draft Pending Allocated Pending Pick Goods Picked Goods Packed Pending Charges …" at bounding box center [346, 130] width 73 height 13
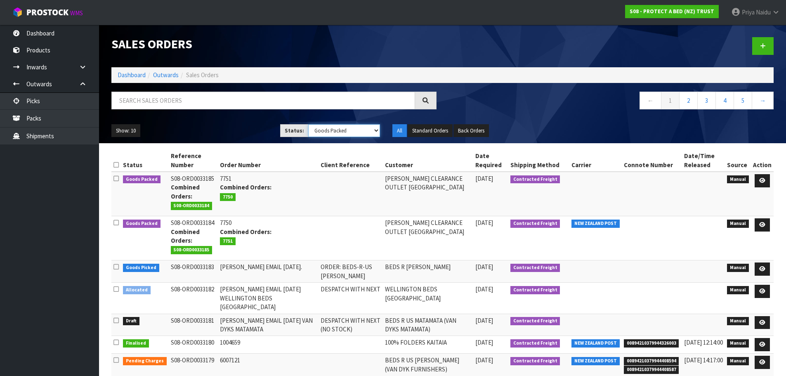
click at [336, 131] on select "Draft Pending Allocated Pending Pick Goods Picked Goods Packed Pending Charges …" at bounding box center [344, 130] width 72 height 13
click at [308, 124] on select "Draft Pending Allocated Pending Pick Goods Picked Goods Packed Pending Charges …" at bounding box center [344, 130] width 72 height 13
click at [327, 132] on select "Draft Pending Allocated Pending Pick Goods Picked Goods Packed Pending Charges …" at bounding box center [344, 130] width 72 height 13
click at [308, 124] on select "Draft Pending Allocated Pending Pick Goods Picked Goods Packed Pending Charges …" at bounding box center [344, 130] width 72 height 13
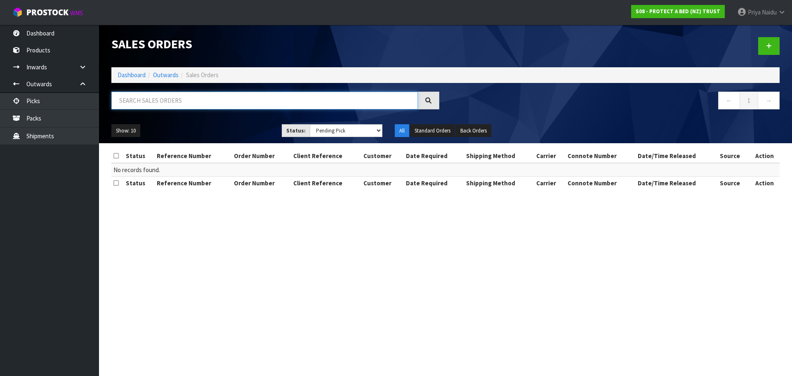
click at [147, 104] on input "text" at bounding box center [264, 101] width 306 height 18
click at [143, 75] on link "Dashboard" at bounding box center [132, 75] width 28 height 8
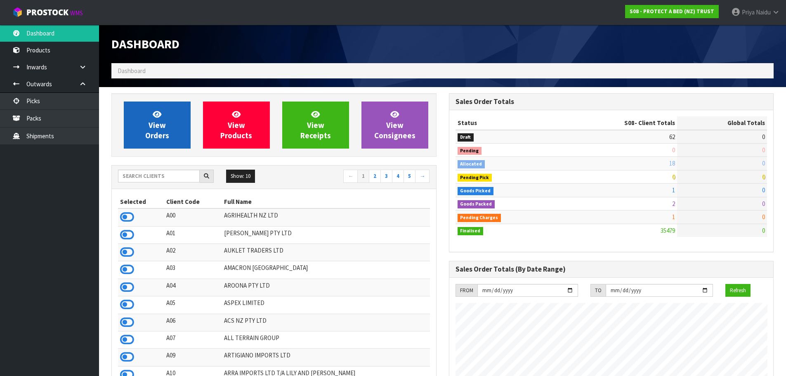
scroll to position [625, 337]
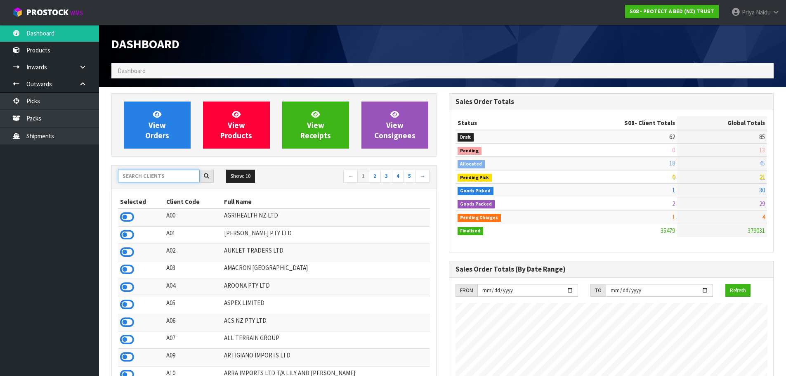
click at [156, 179] on input "text" at bounding box center [159, 176] width 82 height 13
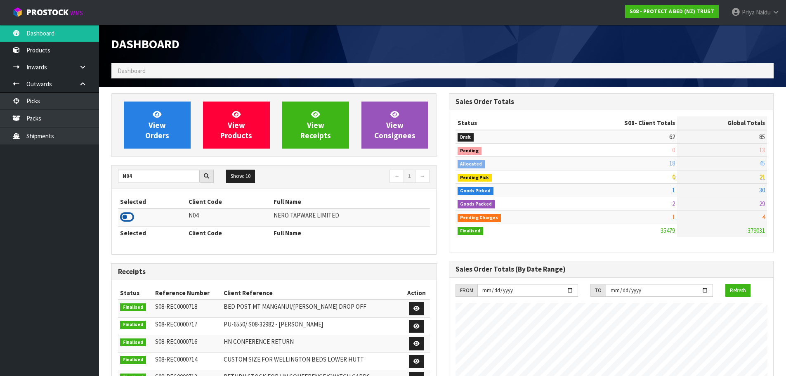
click at [127, 218] on icon at bounding box center [127, 217] width 14 height 12
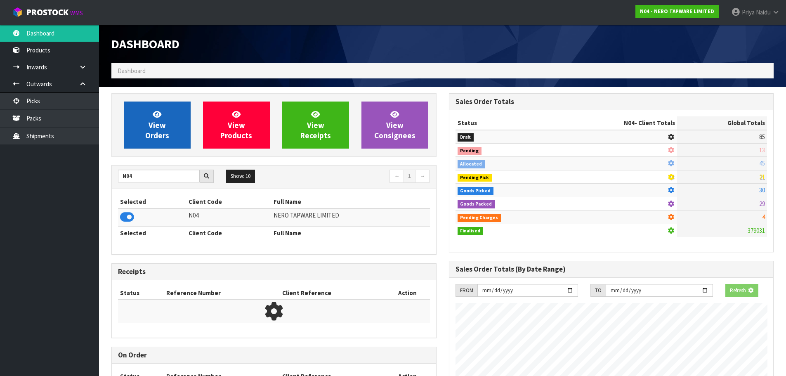
scroll to position [411977, 412154]
click at [156, 146] on link "View Orders" at bounding box center [157, 124] width 67 height 47
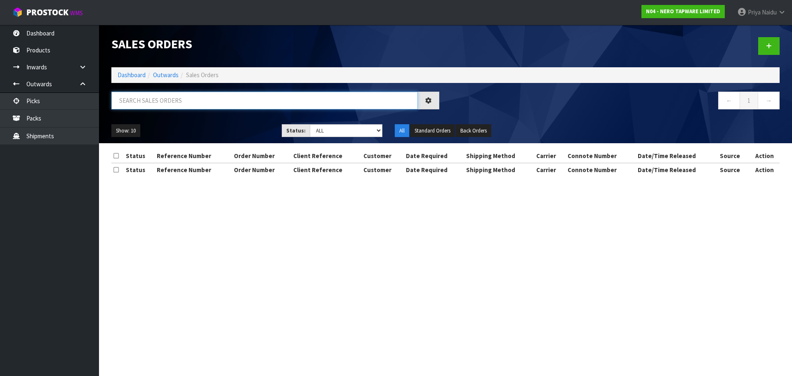
click at [169, 106] on input "text" at bounding box center [264, 101] width 306 height 18
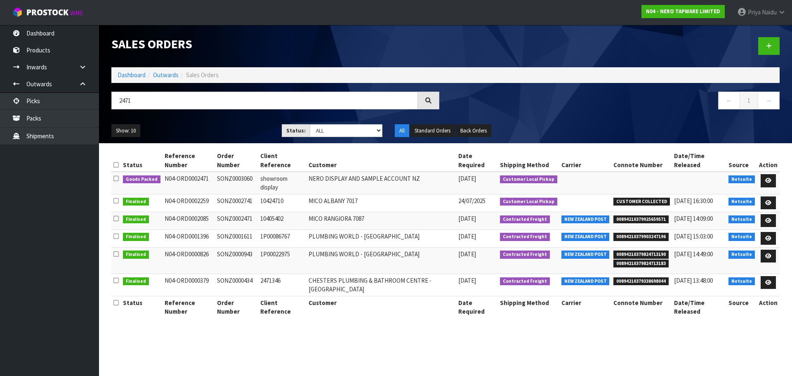
click at [220, 134] on ul "Show: 10 5 10 25 50" at bounding box center [190, 130] width 158 height 13
click at [763, 174] on link at bounding box center [768, 180] width 15 height 13
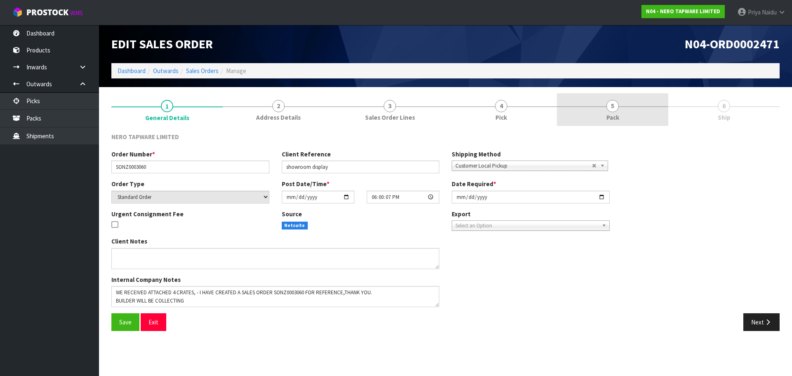
click at [633, 110] on link "5 Pack" at bounding box center [612, 109] width 111 height 33
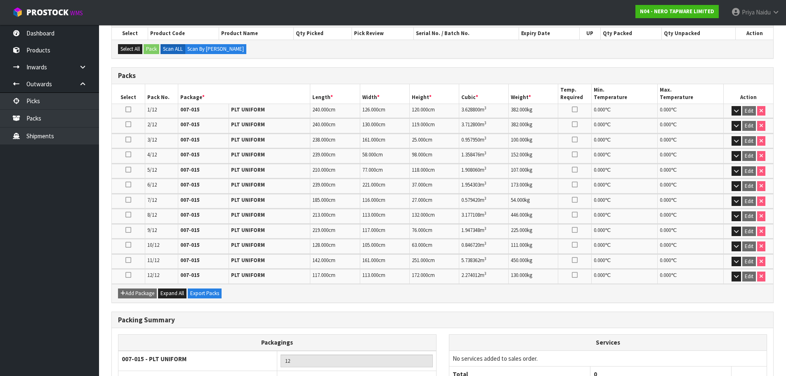
scroll to position [217, 0]
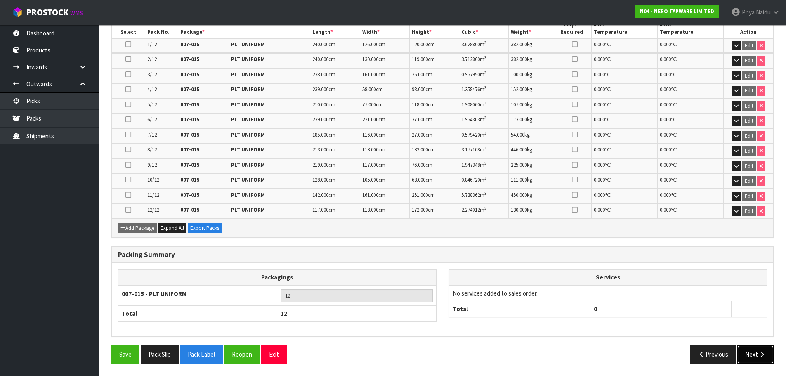
click at [754, 349] on button "Next" at bounding box center [755, 354] width 36 height 18
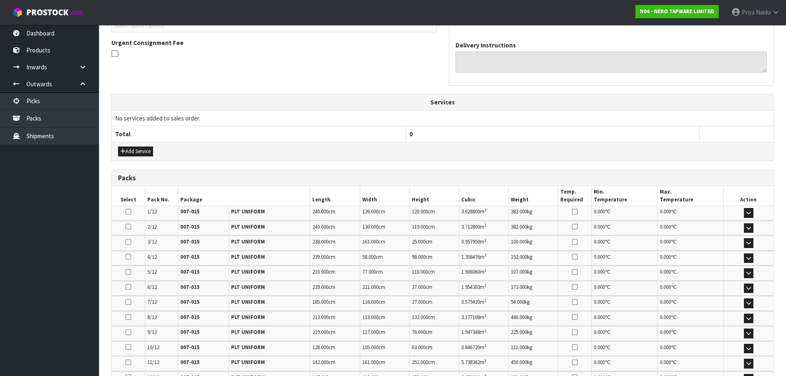
scroll to position [324, 0]
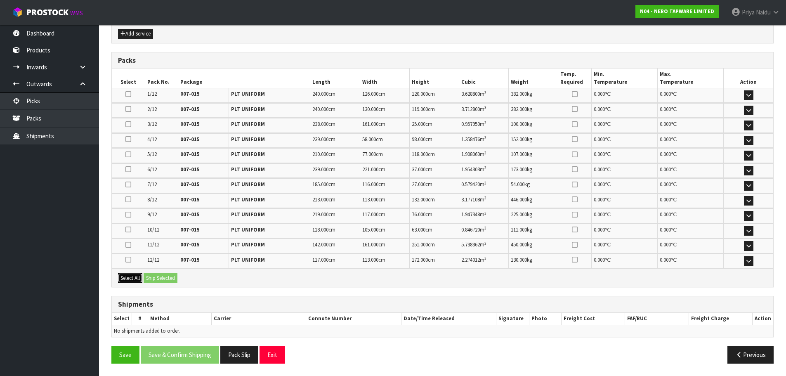
click at [137, 276] on button "Select All" at bounding box center [130, 278] width 24 height 10
click at [162, 278] on button "Ship Selected" at bounding box center [161, 278] width 34 height 10
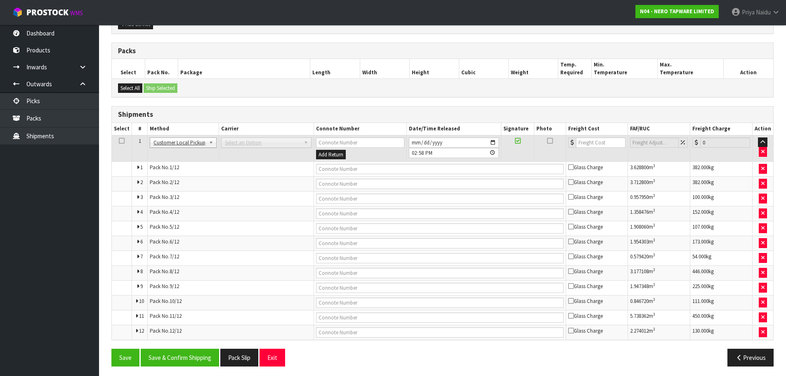
scroll to position [336, 0]
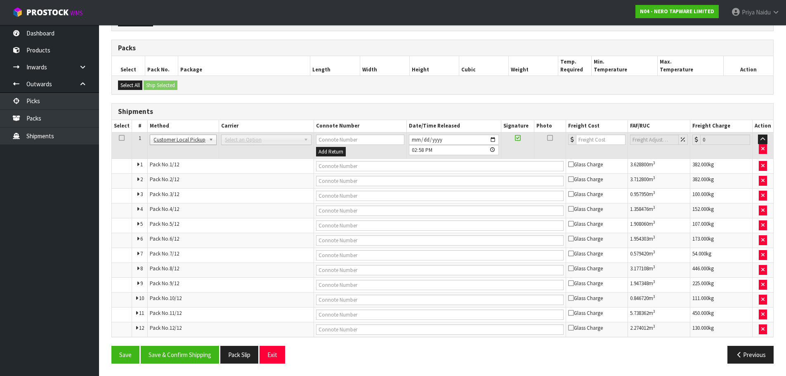
click at [351, 160] on td at bounding box center [440, 166] width 252 height 15
click at [351, 167] on input "text" at bounding box center [439, 166] width 247 height 10
drag, startPoint x: 174, startPoint y: 355, endPoint x: 178, endPoint y: 351, distance: 5.5
click at [175, 355] on button "Save & Confirm Shipping" at bounding box center [180, 355] width 78 height 18
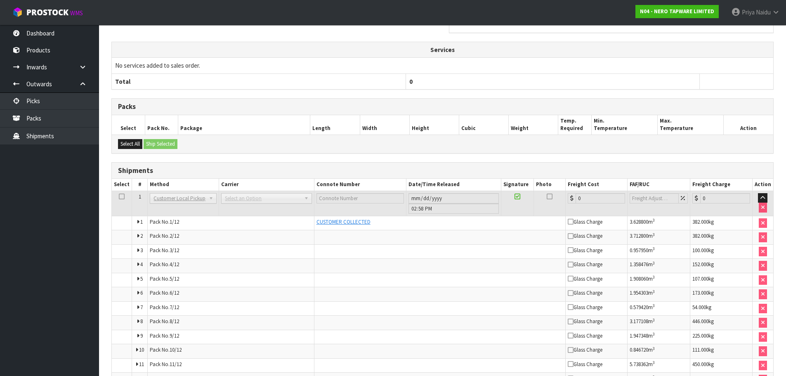
scroll to position [0, 0]
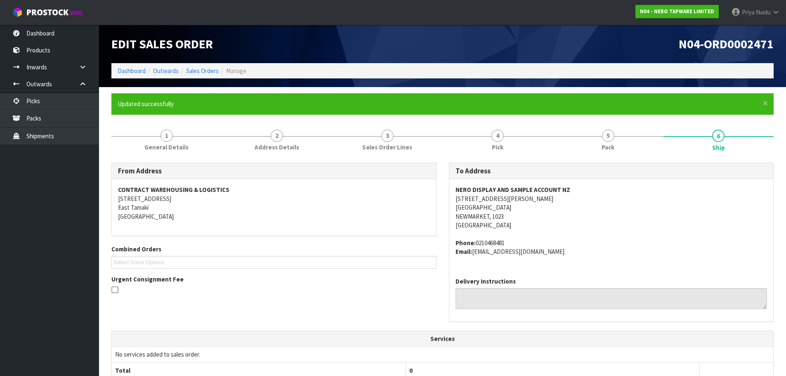
click at [126, 66] on li "Dashboard" at bounding box center [132, 70] width 28 height 9
click at [139, 74] on link "Dashboard" at bounding box center [132, 71] width 28 height 8
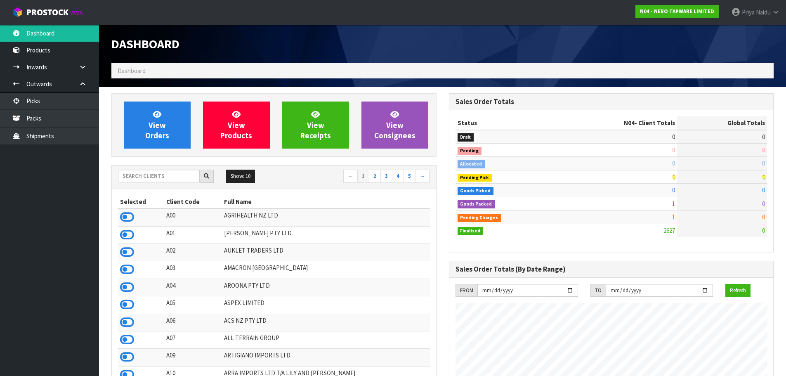
scroll to position [652, 337]
click at [146, 177] on input "text" at bounding box center [159, 176] width 82 height 13
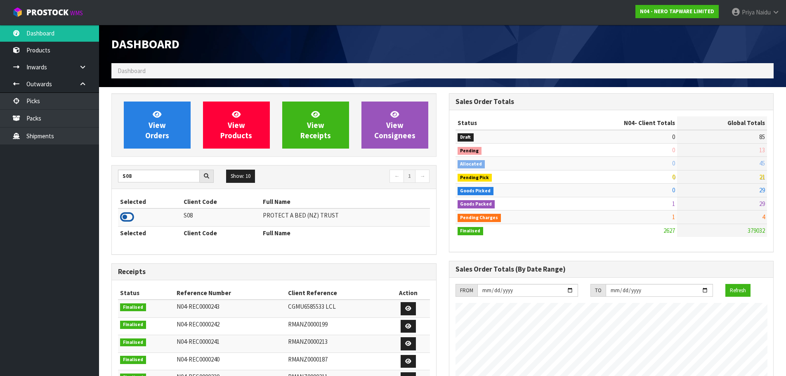
click at [127, 218] on icon at bounding box center [127, 217] width 14 height 12
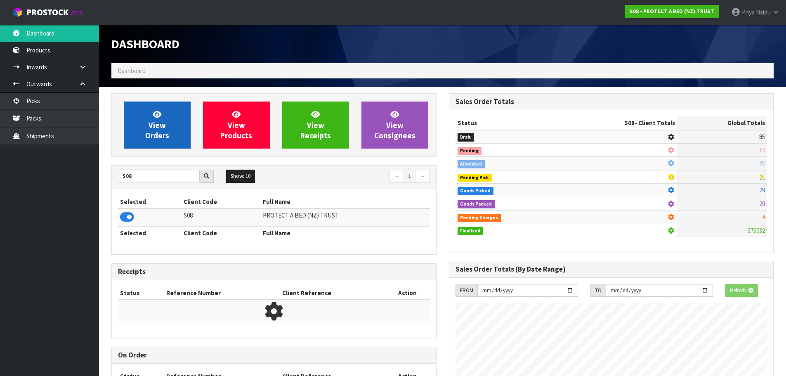
scroll to position [411977, 412154]
click at [159, 133] on span "View Orders" at bounding box center [157, 124] width 24 height 31
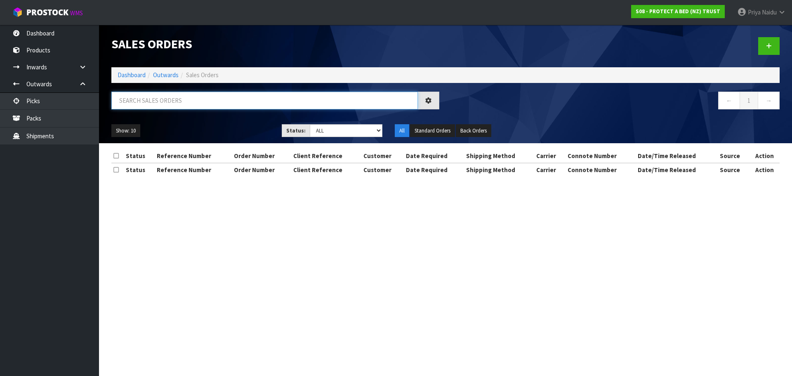
click at [172, 103] on input "text" at bounding box center [264, 101] width 306 height 18
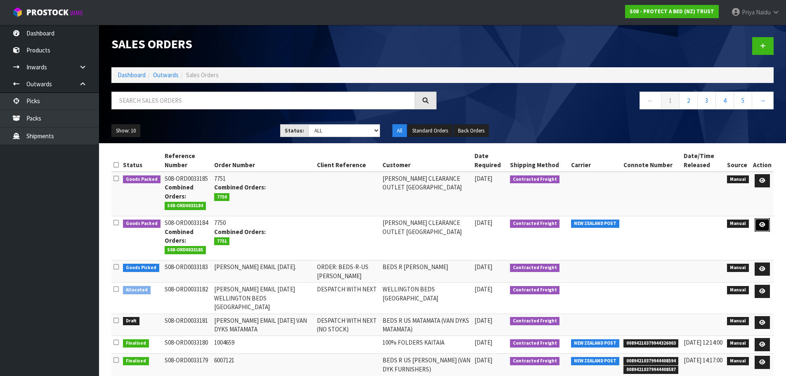
click at [763, 224] on icon at bounding box center [762, 224] width 6 height 5
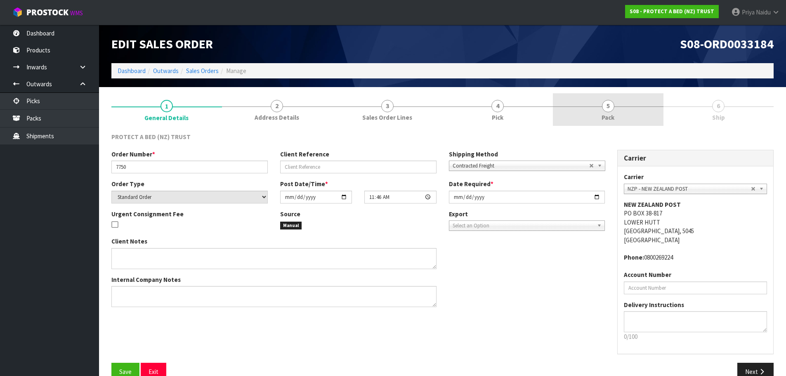
click at [612, 107] on span "5" at bounding box center [608, 106] width 12 height 12
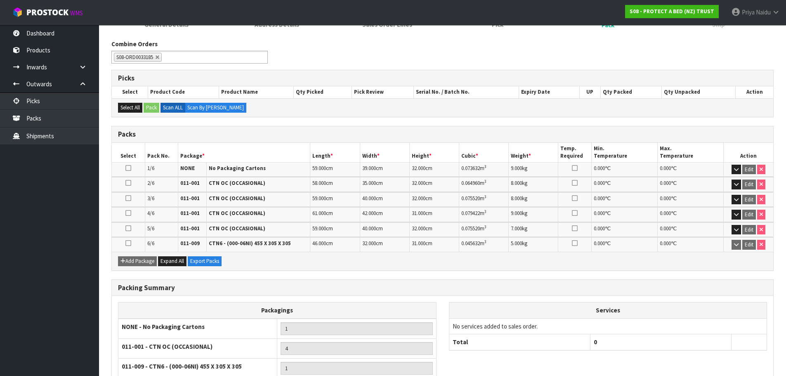
scroll to position [165, 0]
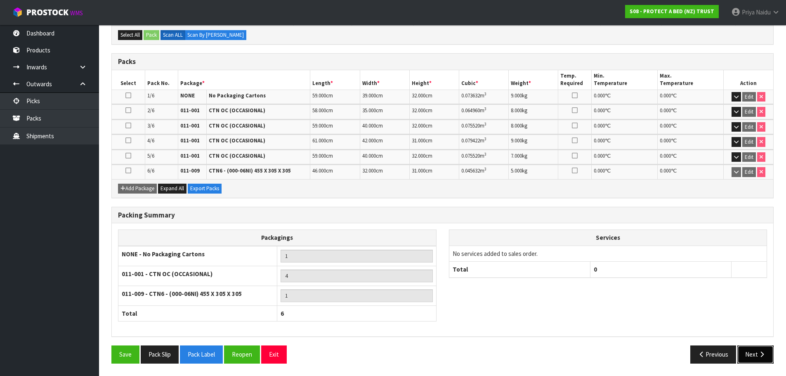
click at [746, 355] on button "Next" at bounding box center [755, 354] width 36 height 18
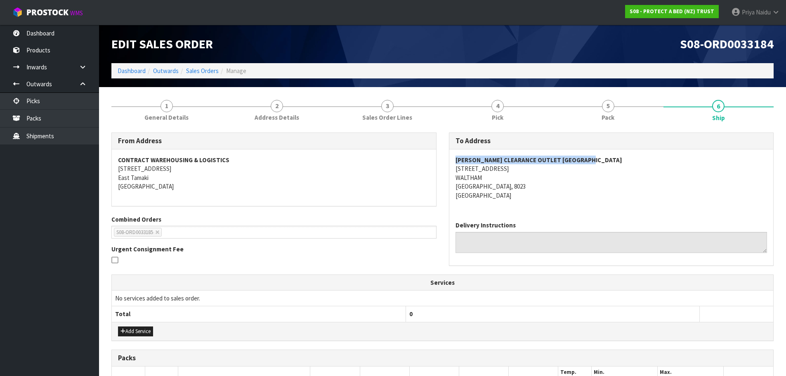
drag, startPoint x: 451, startPoint y: 161, endPoint x: 597, endPoint y: 150, distance: 146.4
click at [610, 149] on div "HARVEY NORMAN CLEARANCE OUTLET NORTHWOOD 88 MOWBRAY STREET WALTHAM CHRISTCHURCH…" at bounding box center [611, 181] width 324 height 65
click at [643, 198] on address "HARVEY NORMAN CLEARANCE OUTLET NORTHWOOD 88 MOWBRAY STREET WALTHAM CHRISTCHURCH…" at bounding box center [611, 178] width 312 height 44
drag, startPoint x: 449, startPoint y: 170, endPoint x: 535, endPoint y: 185, distance: 87.4
click at [535, 185] on div "HARVEY NORMAN CLEARANCE OUTLET NORTHWOOD 88 MOWBRAY STREET WALTHAM CHRISTCHURCH…" at bounding box center [611, 181] width 324 height 65
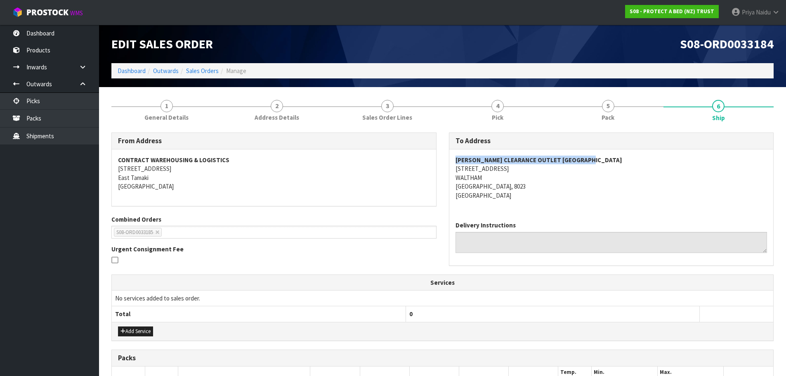
drag, startPoint x: 451, startPoint y: 158, endPoint x: 580, endPoint y: 162, distance: 128.8
click at [633, 156] on div "HARVEY NORMAN CLEARANCE OUTLET NORTHWOOD 88 MOWBRAY STREET WALTHAM CHRISTCHURCH…" at bounding box center [611, 181] width 324 height 65
click at [556, 174] on address "HARVEY NORMAN CLEARANCE OUTLET NORTHWOOD 88 MOWBRAY STREET WALTHAM CHRISTCHURCH…" at bounding box center [611, 178] width 312 height 44
drag, startPoint x: 453, startPoint y: 170, endPoint x: 103, endPoint y: 207, distance: 352.2
click at [529, 185] on div "HARVEY NORMAN CLEARANCE OUTLET NORTHWOOD 88 MOWBRAY STREET WALTHAM CHRISTCHURCH…" at bounding box center [611, 181] width 324 height 65
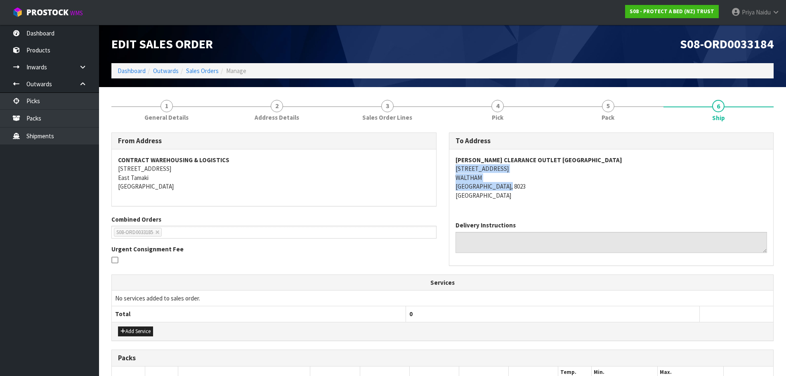
click at [601, 174] on address "HARVEY NORMAN CLEARANCE OUTLET NORTHWOOD 88 MOWBRAY STREET WALTHAM CHRISTCHURCH…" at bounding box center [611, 178] width 312 height 44
drag, startPoint x: 450, startPoint y: 168, endPoint x: 523, endPoint y: 166, distance: 72.6
click at [523, 166] on div "HARVEY NORMAN CLEARANCE OUTLET NORTHWOOD 88 MOWBRAY STREET WALTHAM CHRISTCHURCH…" at bounding box center [611, 181] width 324 height 65
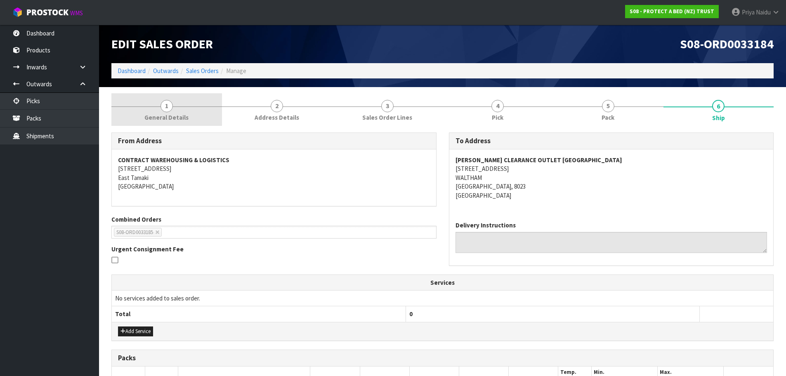
drag, startPoint x: 172, startPoint y: 112, endPoint x: 167, endPoint y: 118, distance: 7.7
click at [172, 112] on link "1 General Details" at bounding box center [166, 109] width 111 height 33
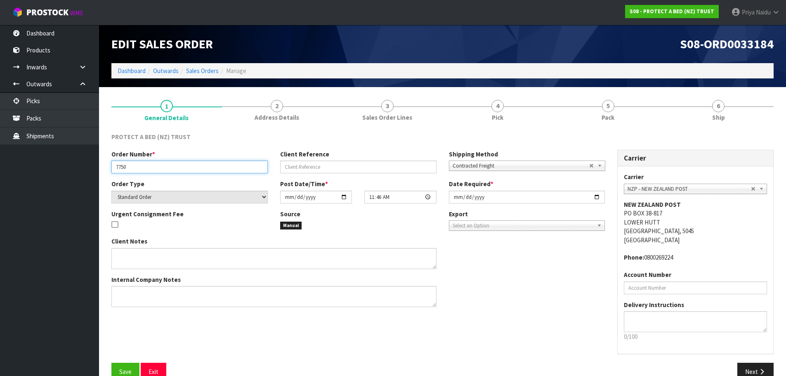
drag, startPoint x: 112, startPoint y: 165, endPoint x: 148, endPoint y: 165, distance: 36.3
click at [148, 165] on input "7750" at bounding box center [189, 166] width 156 height 13
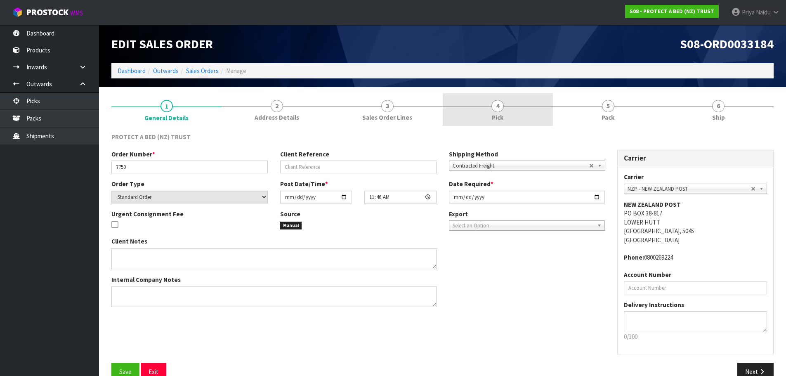
click at [577, 113] on link "5 Pack" at bounding box center [608, 109] width 111 height 33
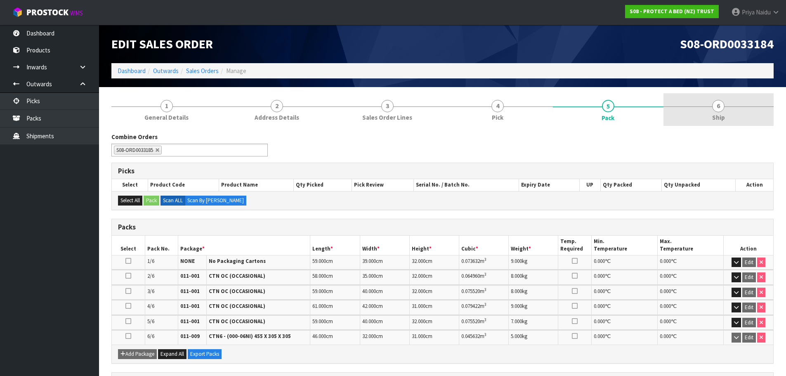
click at [714, 98] on link "6 Ship" at bounding box center [718, 109] width 111 height 33
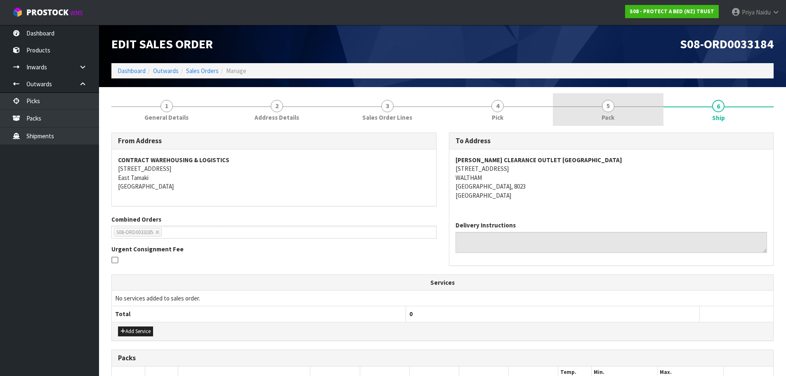
click at [573, 115] on link "5 Pack" at bounding box center [608, 109] width 111 height 33
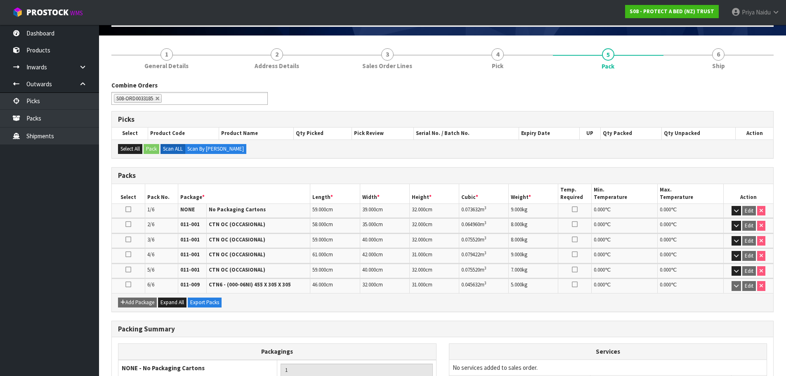
scroll to position [165, 0]
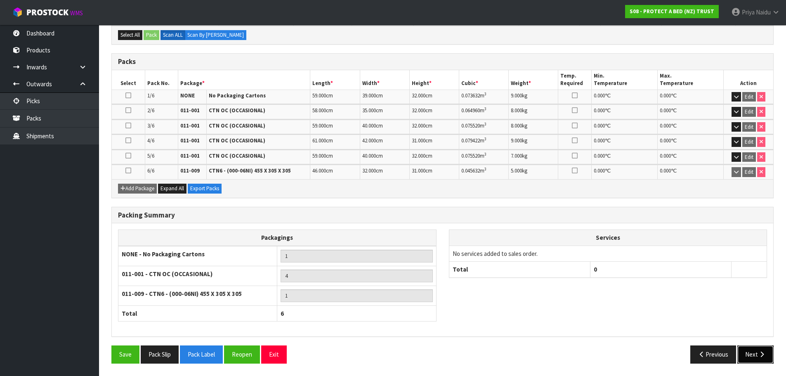
click at [761, 351] on icon "button" at bounding box center [762, 354] width 8 height 6
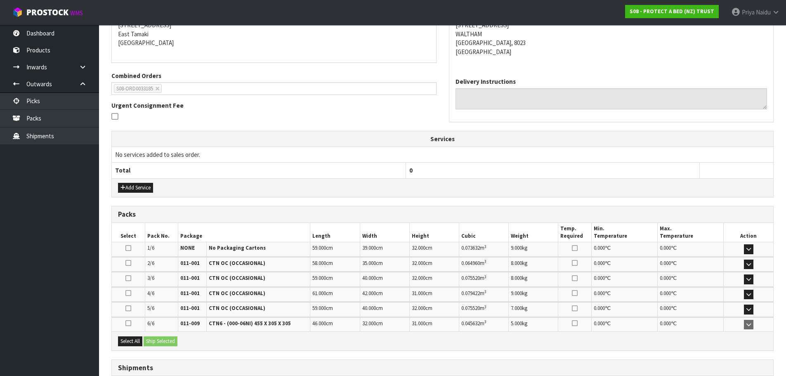
scroll to position [207, 0]
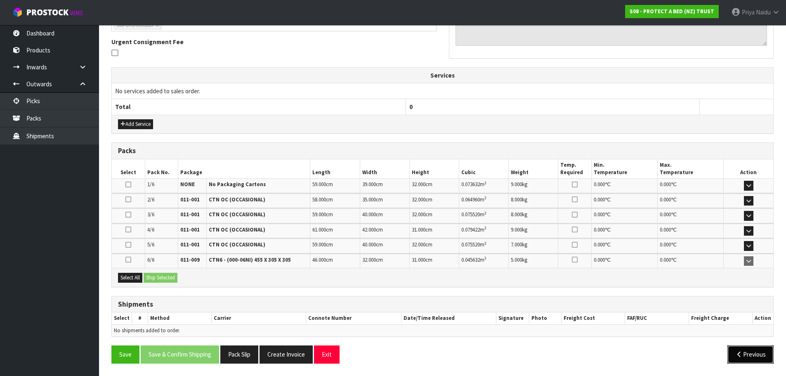
click at [751, 360] on button "Previous" at bounding box center [750, 354] width 46 height 18
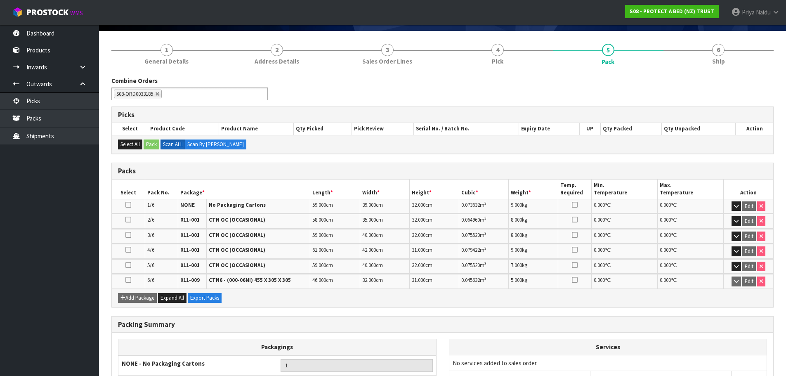
scroll to position [0, 0]
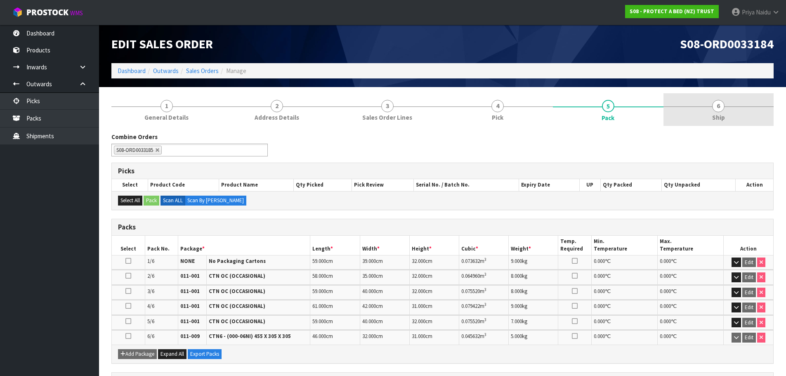
click at [705, 101] on link "6 Ship" at bounding box center [718, 109] width 111 height 33
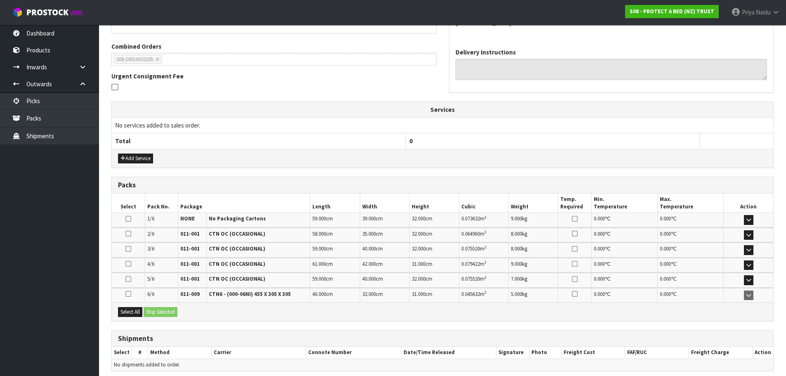
scroll to position [207, 0]
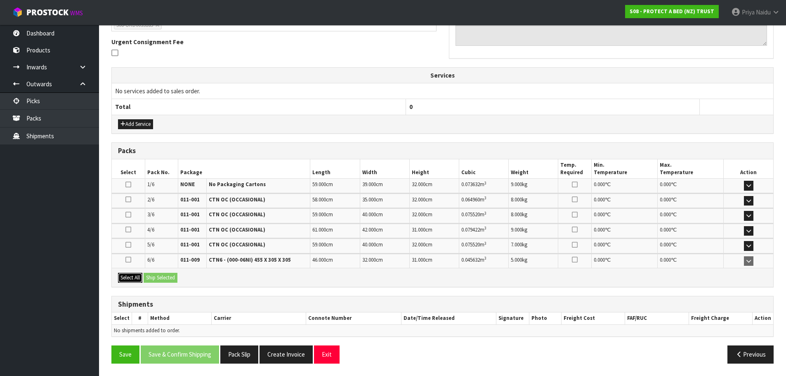
click at [137, 280] on button "Select All" at bounding box center [130, 278] width 24 height 10
click at [152, 281] on button "Ship Selected" at bounding box center [161, 278] width 34 height 10
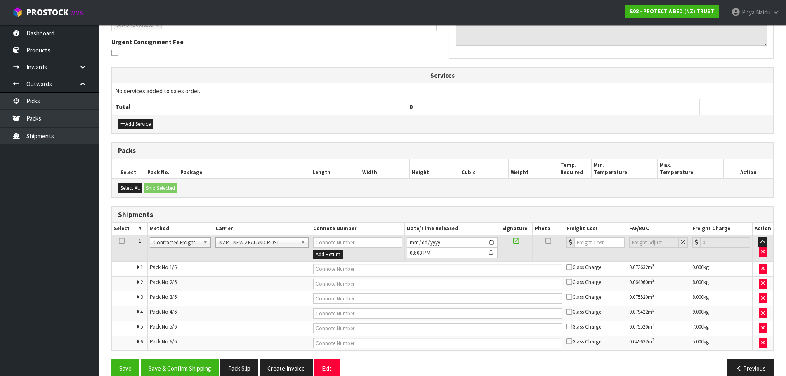
scroll to position [221, 0]
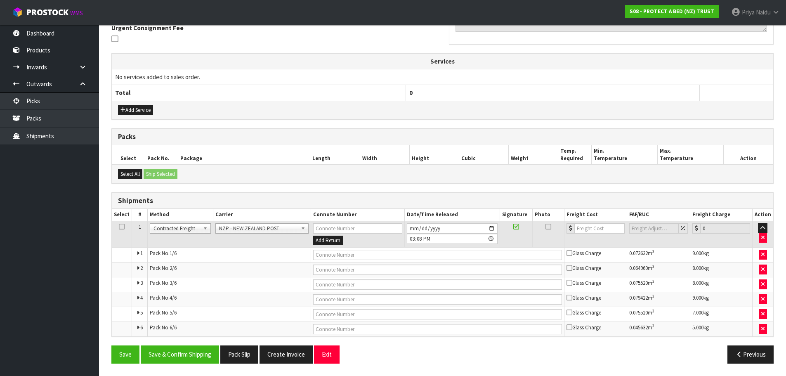
click at [232, 220] on th "Carrier" at bounding box center [261, 215] width 97 height 12
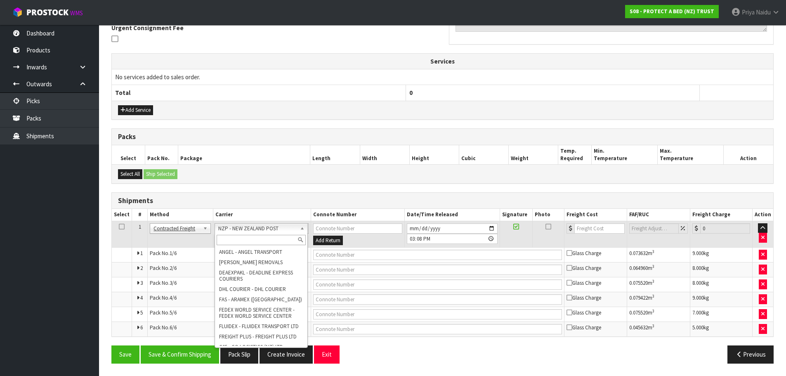
click at [232, 237] on input "text" at bounding box center [261, 240] width 89 height 10
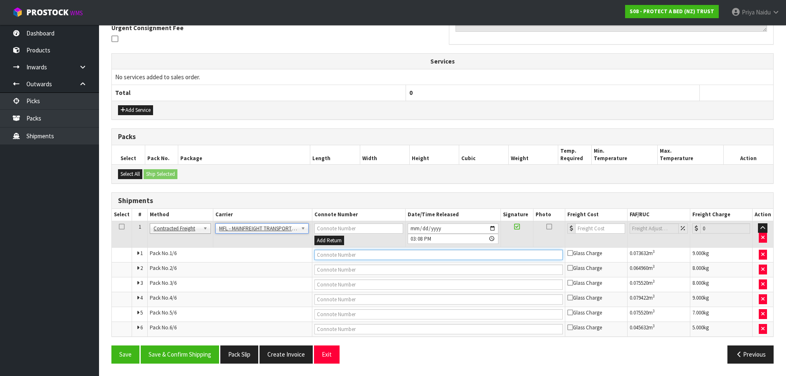
click at [340, 257] on input "text" at bounding box center [438, 255] width 248 height 10
paste input "FWM58470607"
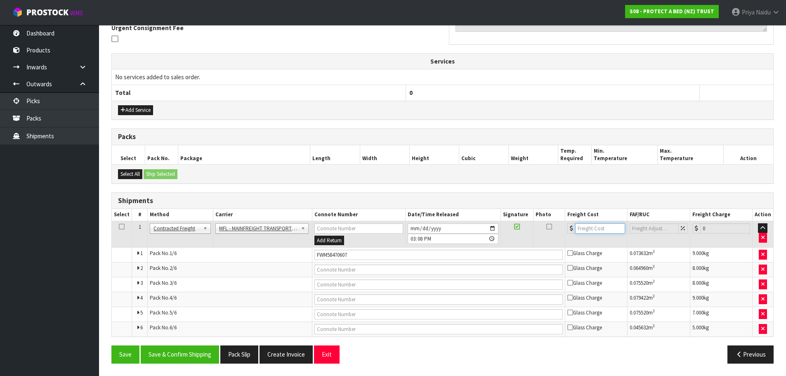
click at [592, 228] on input "number" at bounding box center [600, 228] width 50 height 10
click at [178, 353] on button "Save & Confirm Shipping" at bounding box center [180, 354] width 78 height 18
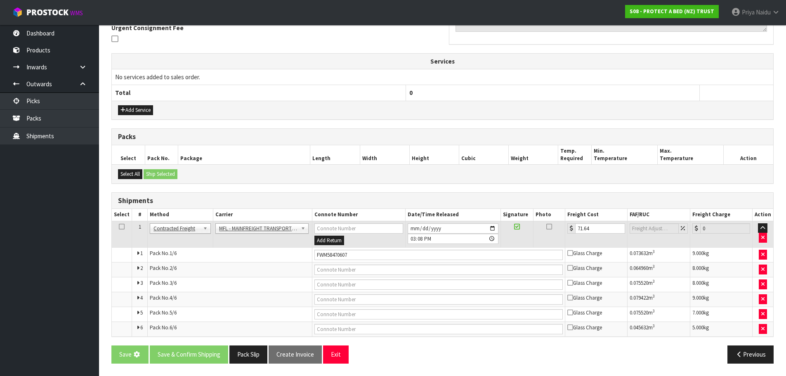
scroll to position [0, 0]
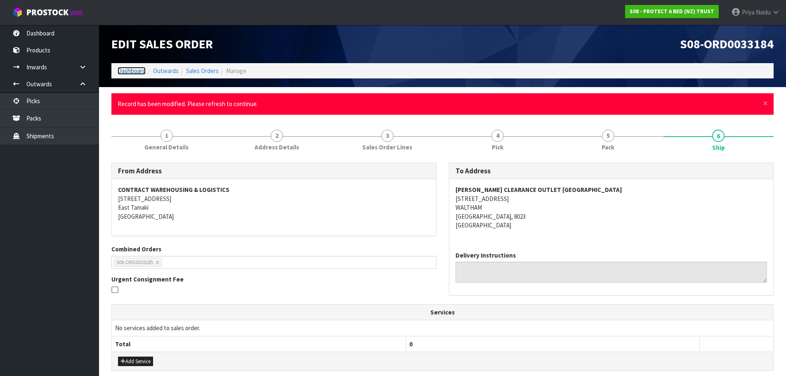
click at [139, 72] on link "Dashboard" at bounding box center [132, 71] width 28 height 8
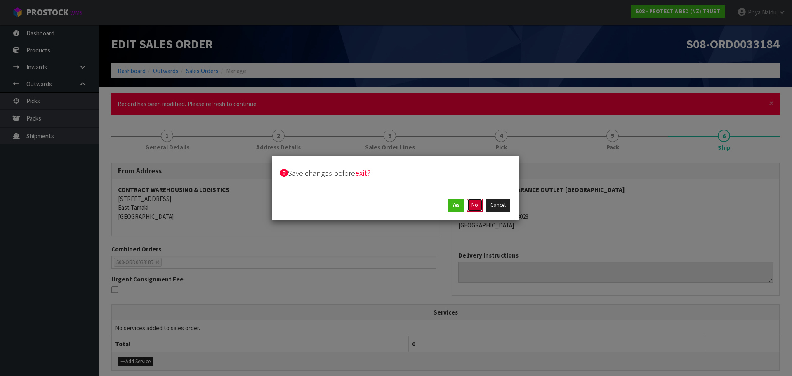
click at [473, 201] on button "No" at bounding box center [475, 204] width 16 height 13
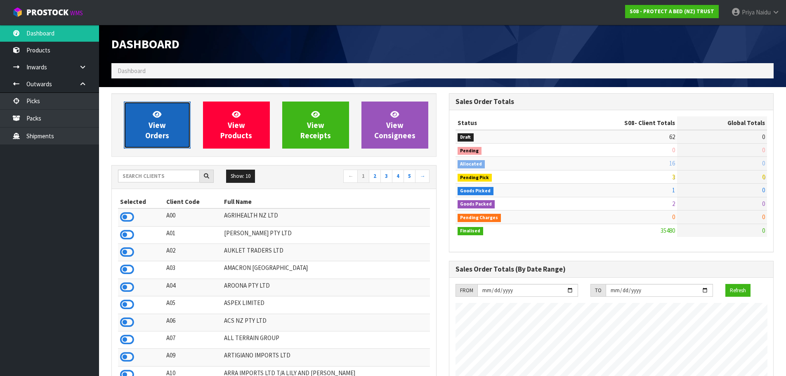
scroll to position [514, 337]
click at [160, 129] on span "View Orders" at bounding box center [157, 124] width 24 height 31
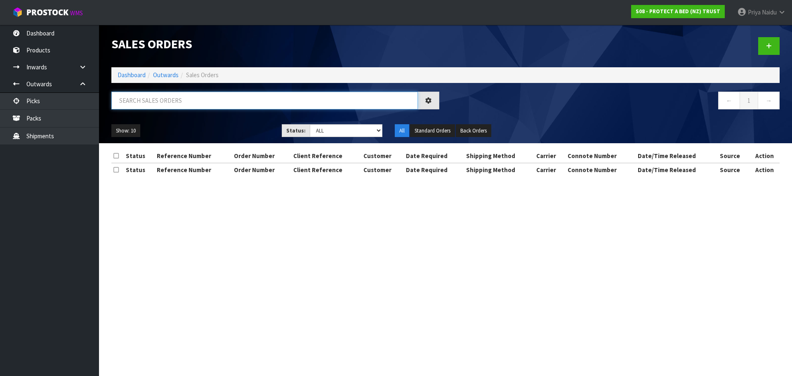
click at [186, 105] on input "text" at bounding box center [264, 101] width 306 height 18
click at [250, 122] on div "Show: 10 5 10 25 50 Status: Draft Pending Allocated Pending Pick Goods Picked G…" at bounding box center [445, 131] width 681 height 26
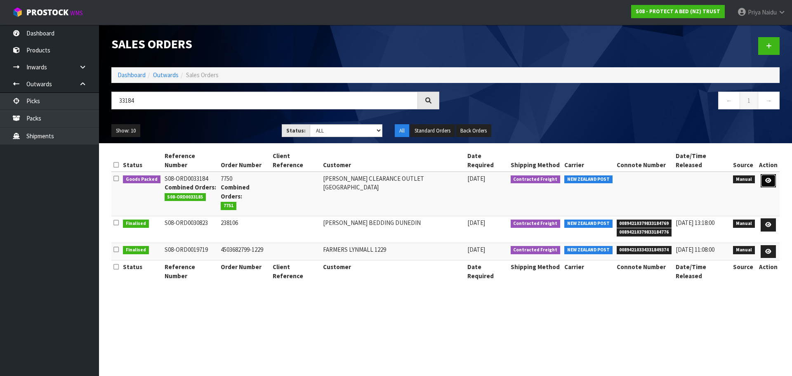
click at [771, 178] on icon at bounding box center [768, 180] width 6 height 5
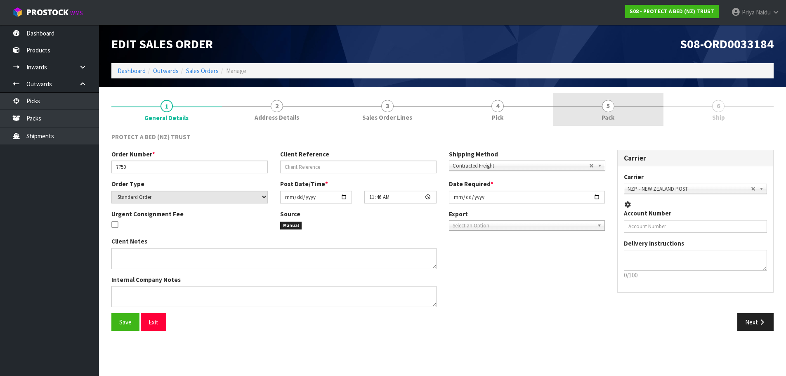
click at [631, 113] on link "5 Pack" at bounding box center [608, 109] width 111 height 33
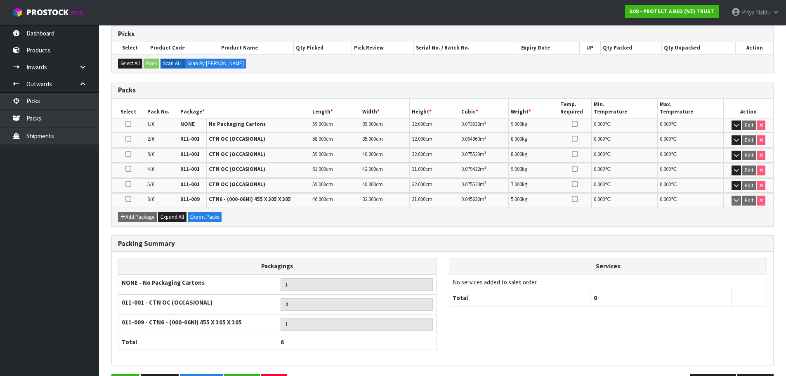
scroll to position [165, 0]
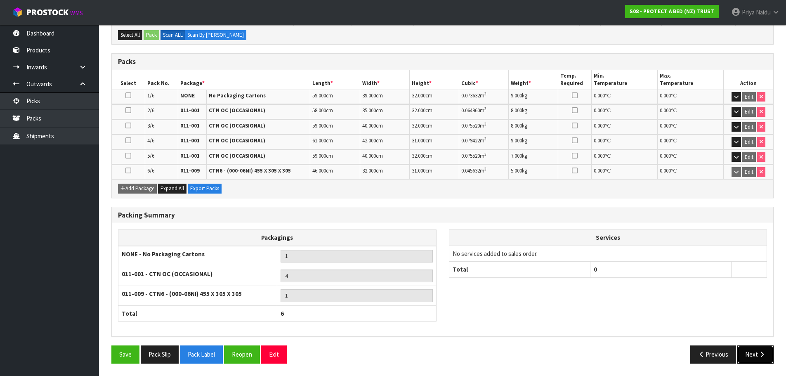
click at [748, 357] on button "Next" at bounding box center [755, 354] width 36 height 18
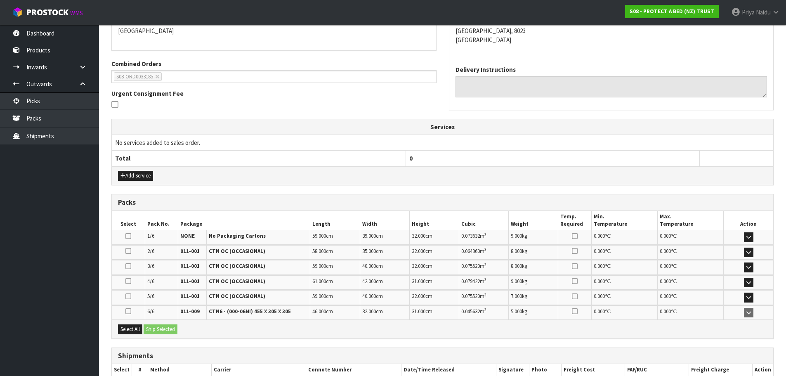
scroll to position [207, 0]
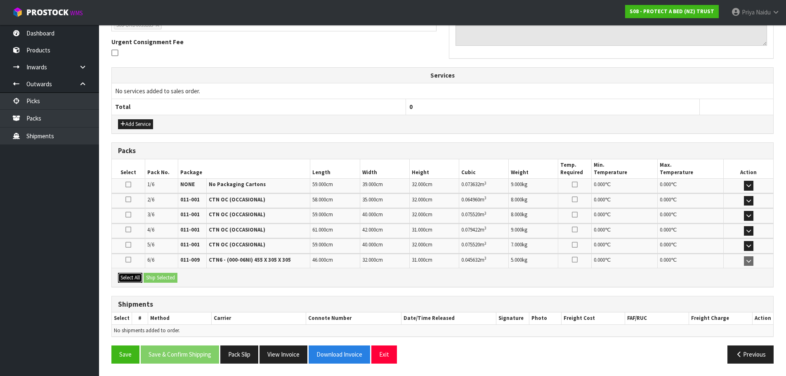
drag, startPoint x: 135, startPoint y: 279, endPoint x: 165, endPoint y: 277, distance: 30.2
click at [136, 279] on button "Select All" at bounding box center [130, 278] width 24 height 10
click at [165, 277] on button "Ship Selected" at bounding box center [161, 278] width 34 height 10
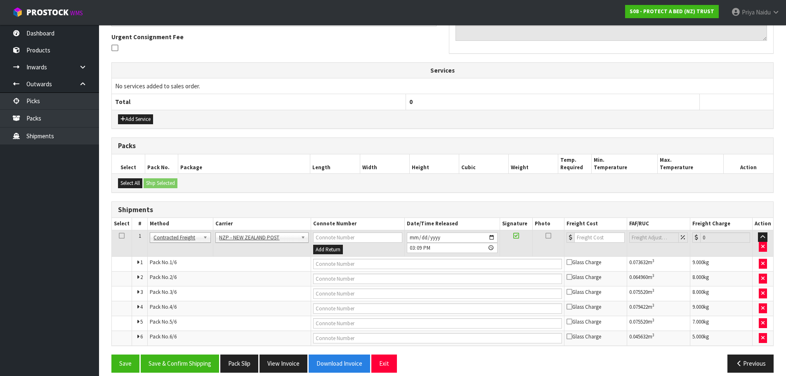
scroll to position [221, 0]
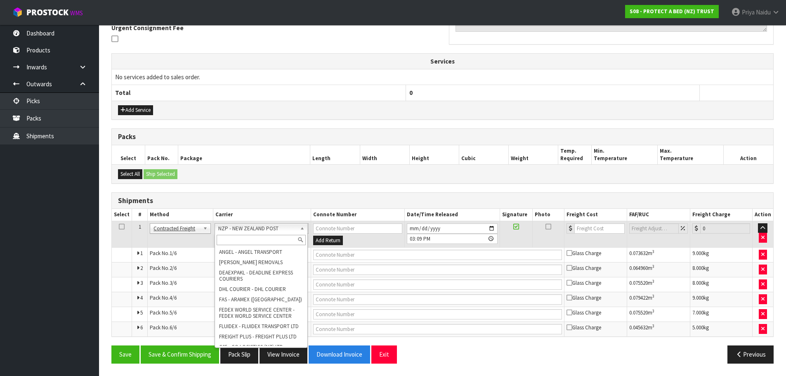
click at [247, 238] on input "text" at bounding box center [261, 240] width 89 height 10
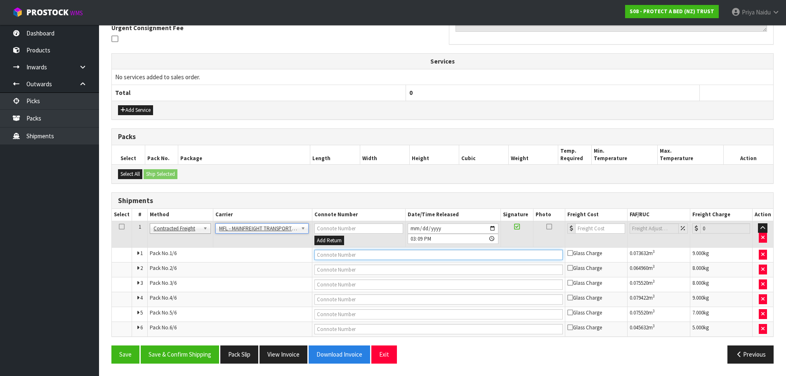
click at [326, 254] on input "text" at bounding box center [438, 255] width 248 height 10
paste input "FWM58470607"
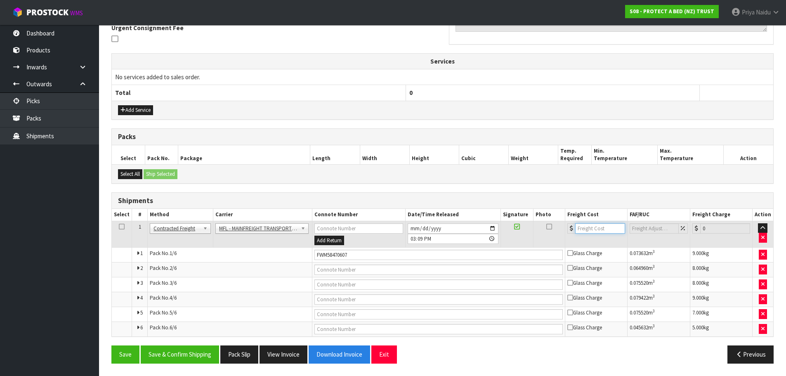
click at [586, 230] on input "number" at bounding box center [600, 228] width 50 height 10
click at [193, 349] on button "Save & Confirm Shipping" at bounding box center [180, 354] width 78 height 18
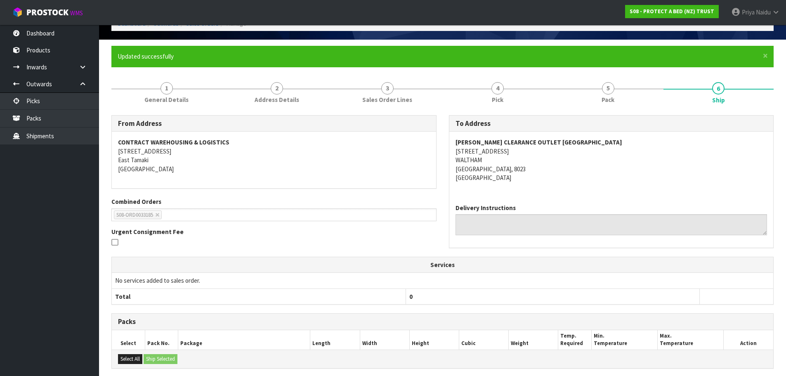
scroll to position [0, 0]
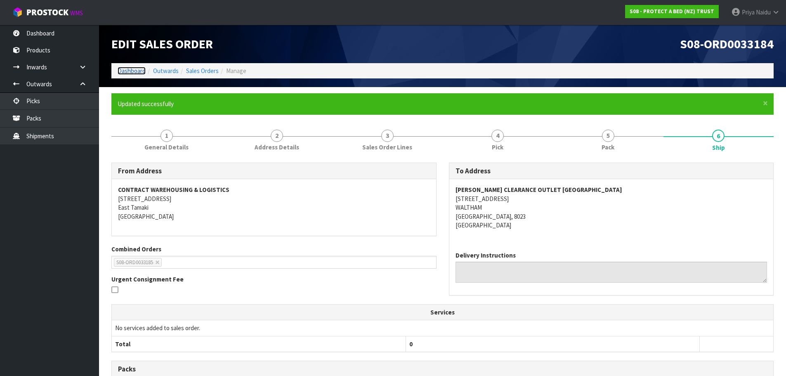
click at [132, 71] on link "Dashboard" at bounding box center [132, 71] width 28 height 8
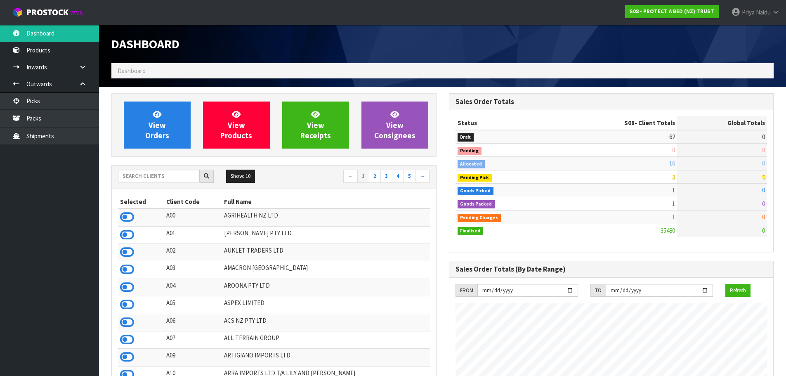
scroll to position [625, 337]
click at [172, 177] on input "text" at bounding box center [159, 176] width 82 height 13
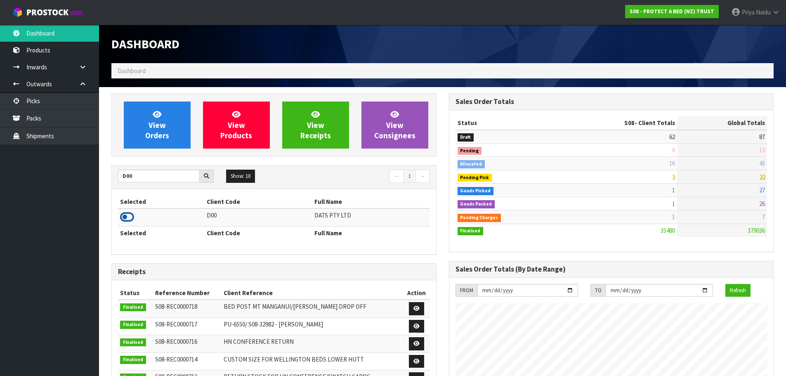
click at [132, 218] on icon at bounding box center [127, 217] width 14 height 12
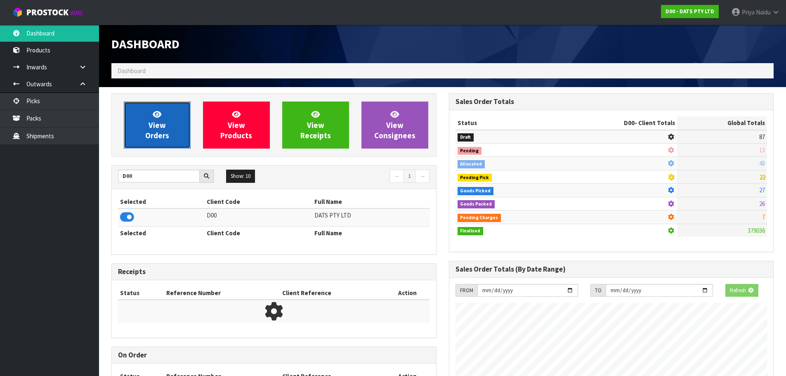
click at [163, 137] on span "View Orders" at bounding box center [157, 124] width 24 height 31
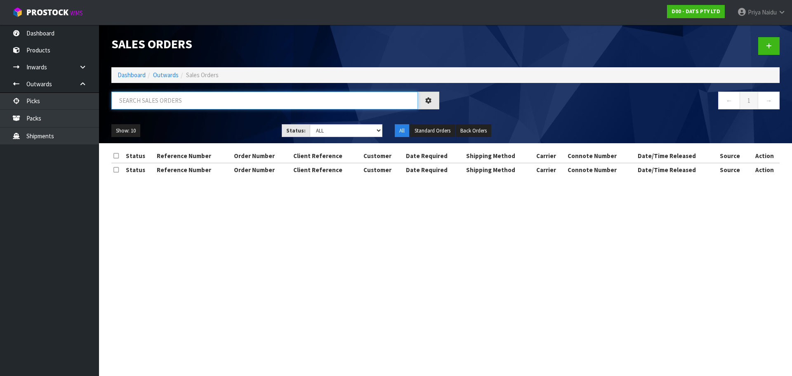
click at [177, 103] on input "text" at bounding box center [264, 101] width 306 height 18
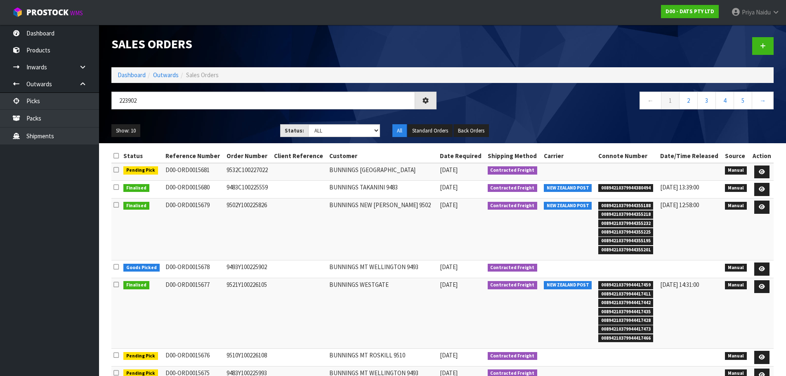
click at [210, 115] on div "223902" at bounding box center [273, 104] width 337 height 24
click at [206, 121] on div "Show: 10 5 10 25 50 Status: Draft Pending Allocated Pending Pick Goods Picked G…" at bounding box center [442, 131] width 674 height 26
click at [207, 121] on div "Show: 10 5 10 25 50 Status: Draft Pending Allocated Pending Pick Goods Picked G…" at bounding box center [442, 131] width 674 height 26
click at [213, 121] on div "Show: 10 5 10 25 50 Status: Draft Pending Allocated Pending Pick Goods Picked G…" at bounding box center [442, 131] width 674 height 26
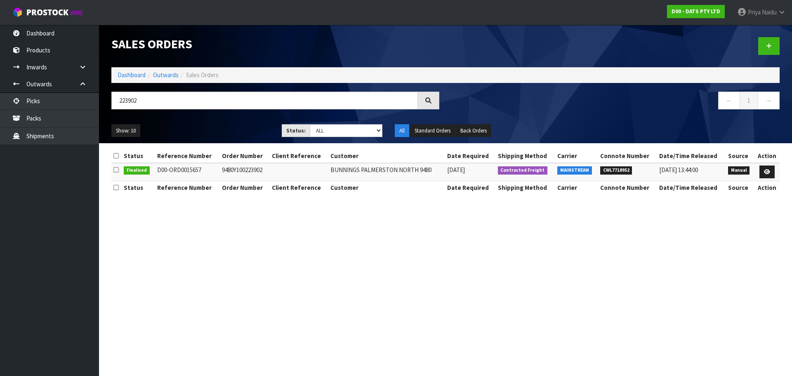
click at [105, 288] on section "Sales Orders Dashboard Outwards Sales Orders 223902 ← 1 → Show: 10 5 10 25 50 S…" at bounding box center [396, 188] width 792 height 376
click at [139, 75] on link "Dashboard" at bounding box center [132, 75] width 28 height 8
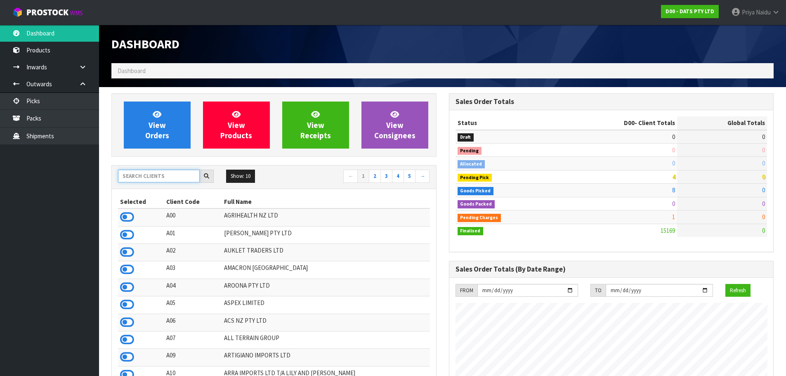
click at [155, 176] on input "text" at bounding box center [159, 176] width 82 height 13
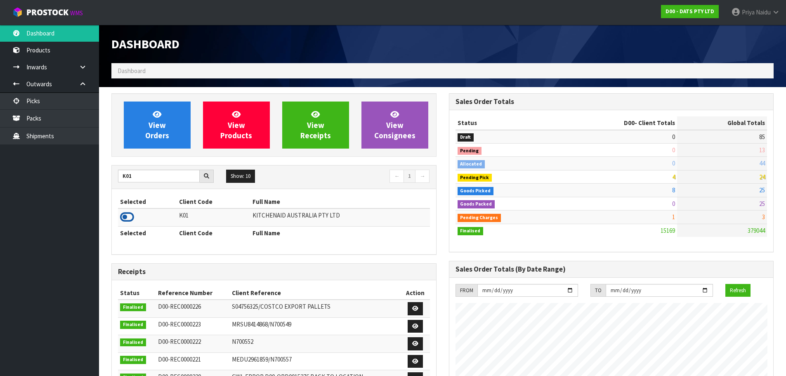
click at [125, 216] on icon at bounding box center [127, 217] width 14 height 12
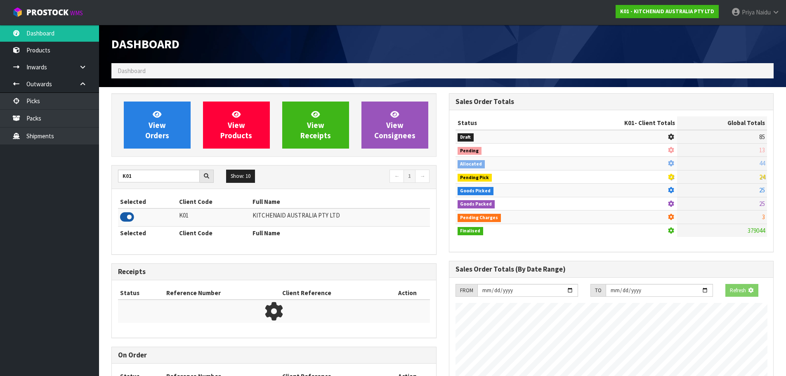
scroll to position [411977, 412154]
click at [154, 124] on span "View Orders" at bounding box center [157, 124] width 24 height 31
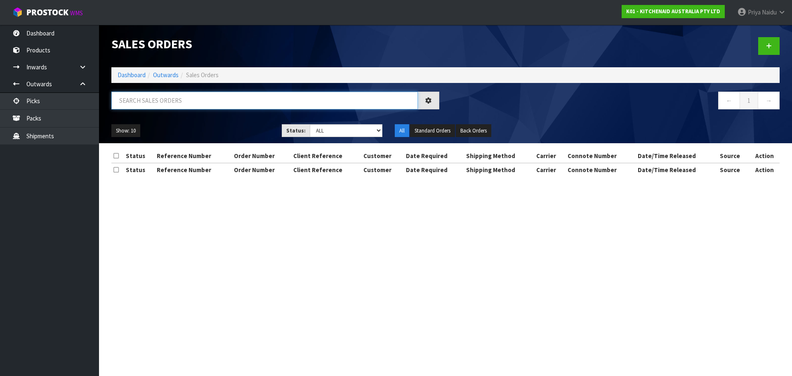
click at [176, 93] on input "text" at bounding box center [264, 101] width 306 height 18
click at [222, 120] on div "Show: 10 5 10 25 50 Status: Draft Pending Allocated Pending Pick Goods Picked G…" at bounding box center [445, 131] width 681 height 26
click at [320, 132] on select "Draft Pending Allocated Pending Pick Goods Picked Goods Packed Pending Charges …" at bounding box center [346, 130] width 73 height 13
click at [310, 124] on select "Draft Pending Allocated Pending Pick Goods Picked Goods Packed Pending Charges …" at bounding box center [346, 130] width 73 height 13
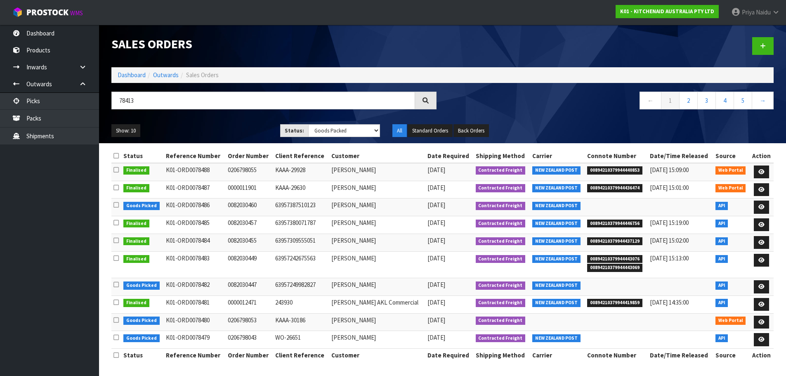
click at [249, 131] on ul "Show: 10 5 10 25 50" at bounding box center [189, 130] width 156 height 13
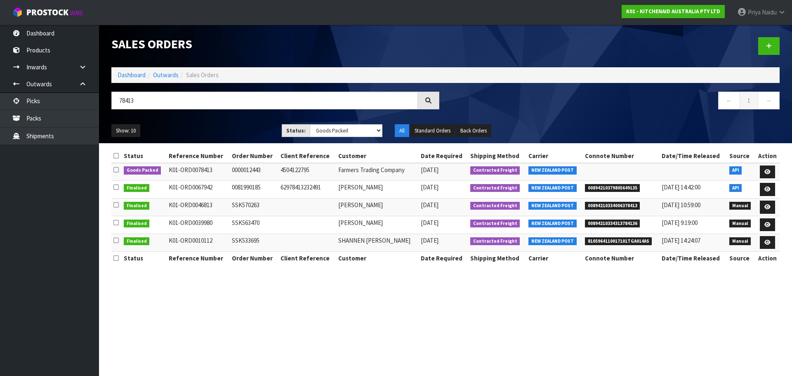
click at [232, 126] on ul "Show: 10 5 10 25 50" at bounding box center [190, 130] width 158 height 13
click at [766, 171] on icon at bounding box center [767, 171] width 6 height 5
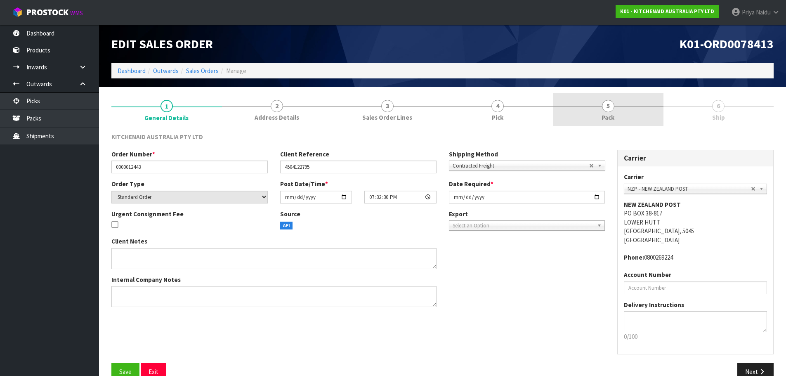
click at [622, 117] on link "5 Pack" at bounding box center [608, 109] width 111 height 33
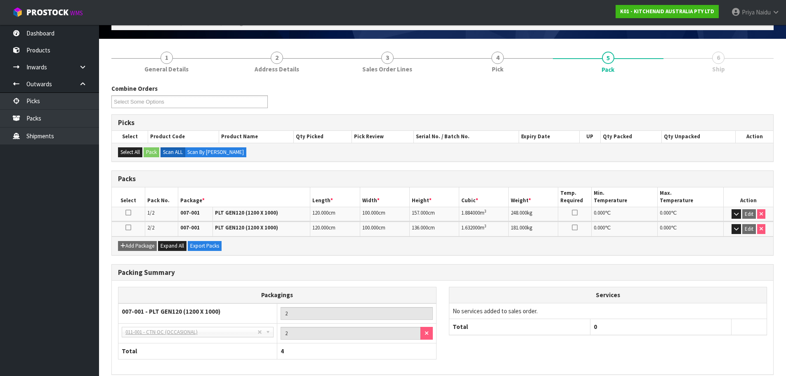
scroll to position [86, 0]
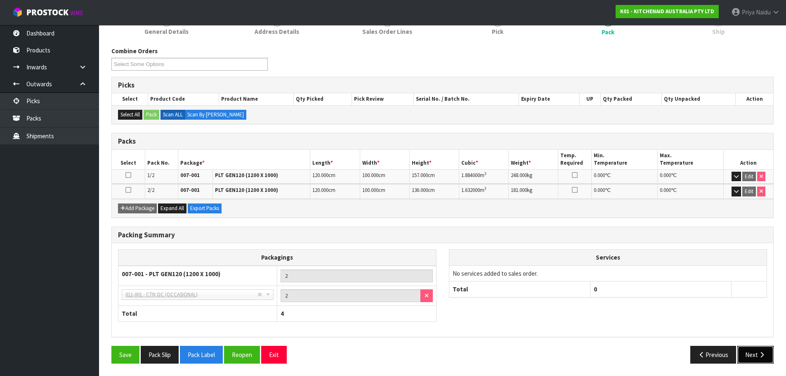
drag, startPoint x: 747, startPoint y: 346, endPoint x: 737, endPoint y: 340, distance: 11.6
click at [746, 346] on button "Next" at bounding box center [755, 355] width 36 height 18
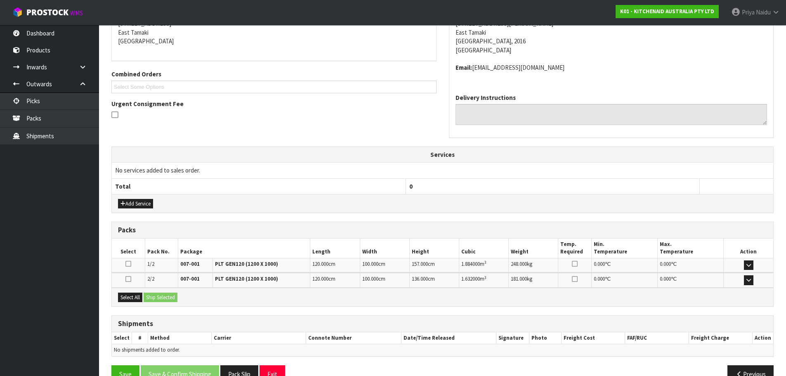
scroll to position [165, 0]
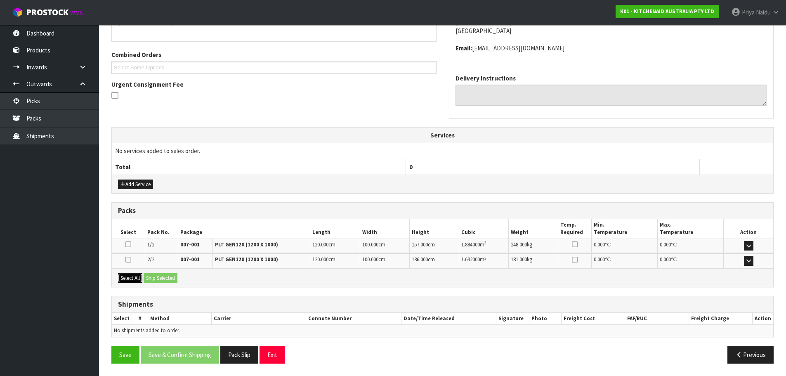
click at [129, 273] on button "Select All" at bounding box center [130, 278] width 24 height 10
click at [157, 274] on button "Ship Selected" at bounding box center [161, 278] width 34 height 10
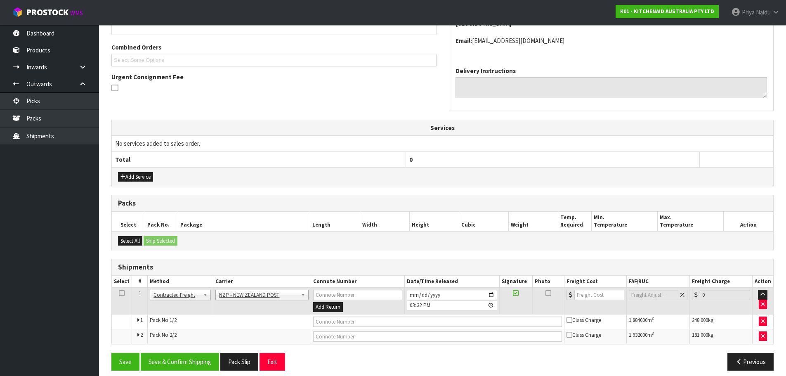
scroll to position [179, 0]
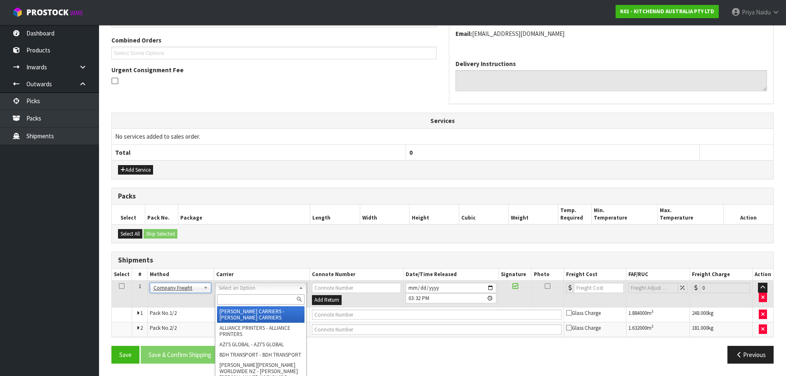
click at [232, 295] on input "text" at bounding box center [260, 299] width 87 height 10
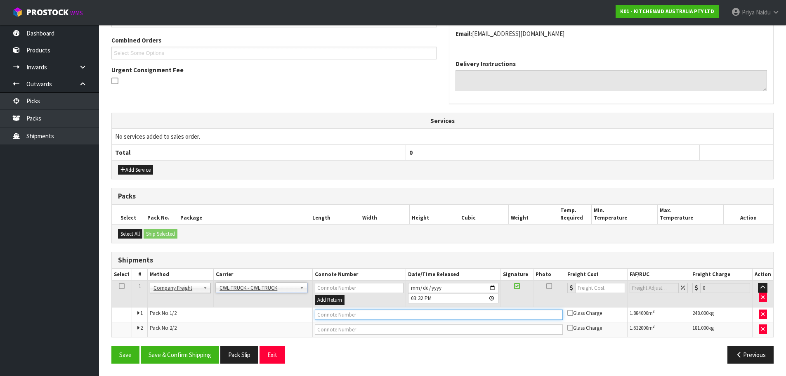
click at [322, 312] on input "text" at bounding box center [439, 314] width 248 height 10
click at [490, 288] on input "2025-08-29" at bounding box center [453, 288] width 90 height 10
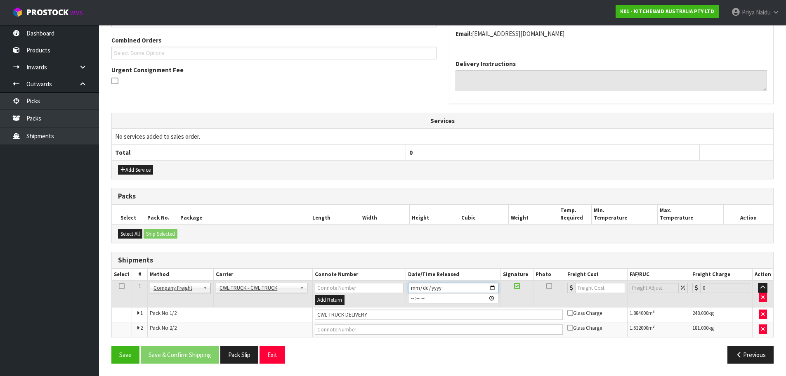
click at [491, 285] on input "date" at bounding box center [453, 288] width 90 height 10
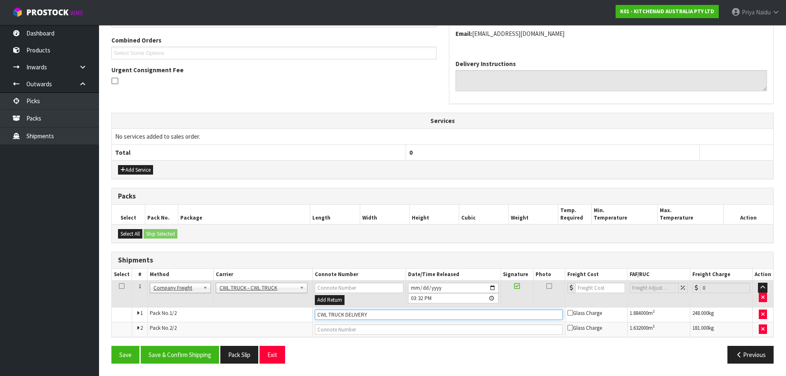
click at [394, 313] on input "CWL TRUCK DELIVERY" at bounding box center [439, 314] width 248 height 10
click at [118, 354] on button "Save" at bounding box center [125, 355] width 28 height 18
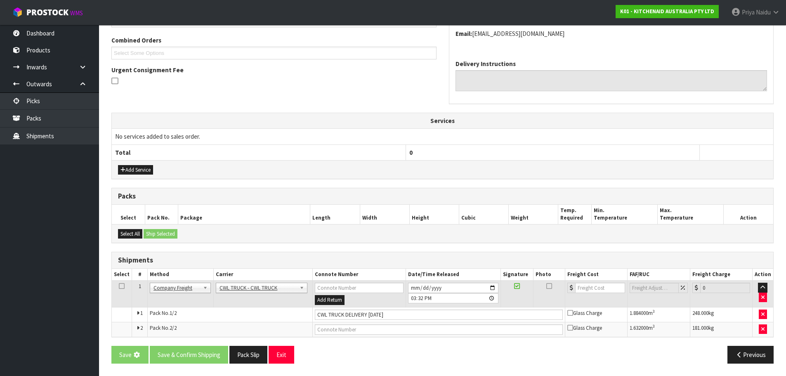
scroll to position [0, 0]
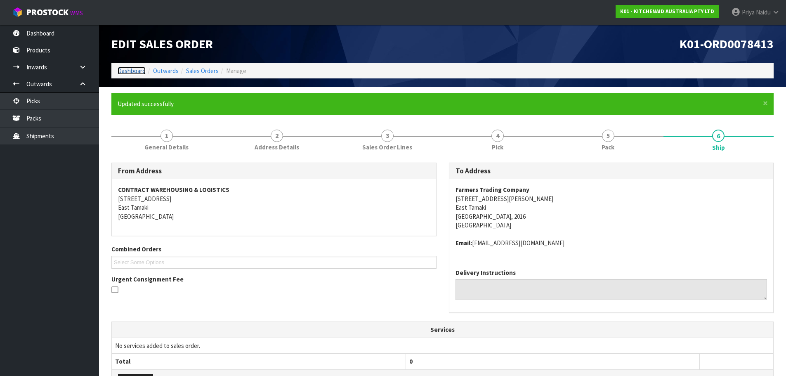
click at [140, 70] on link "Dashboard" at bounding box center [132, 71] width 28 height 8
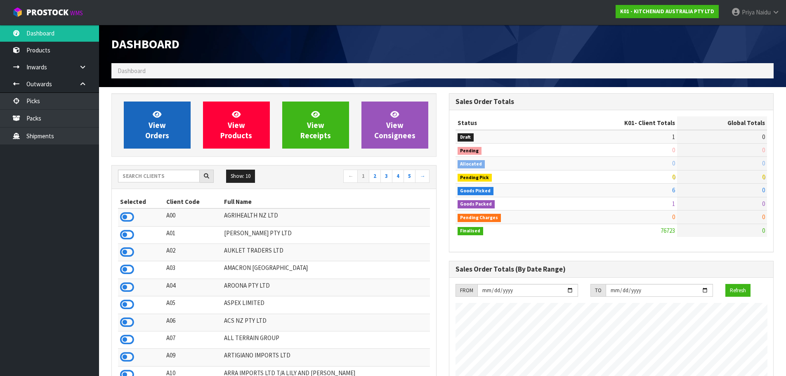
scroll to position [625, 337]
click at [169, 135] on link "View Orders" at bounding box center [157, 124] width 67 height 47
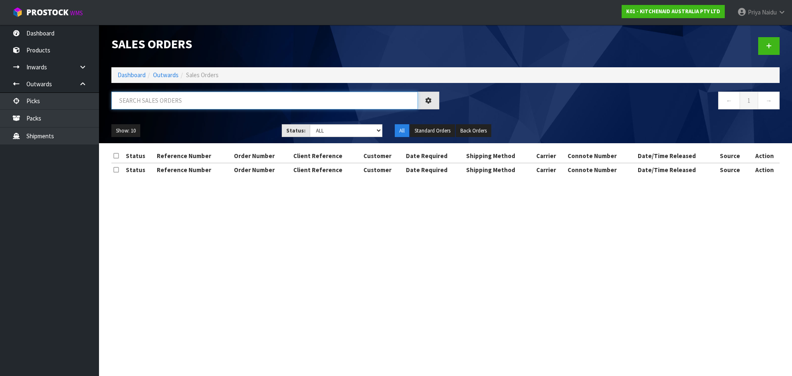
click at [173, 103] on input "text" at bounding box center [264, 101] width 306 height 18
click at [210, 120] on div "Show: 10 5 10 25 50 Status: Draft Pending Allocated Pending Pick Goods Picked G…" at bounding box center [445, 131] width 681 height 26
click at [229, 131] on ul "Show: 10 5 10 25 50" at bounding box center [190, 130] width 158 height 13
click at [327, 132] on select "Draft Pending Allocated Pending Pick Goods Picked Goods Packed Pending Charges …" at bounding box center [346, 130] width 73 height 13
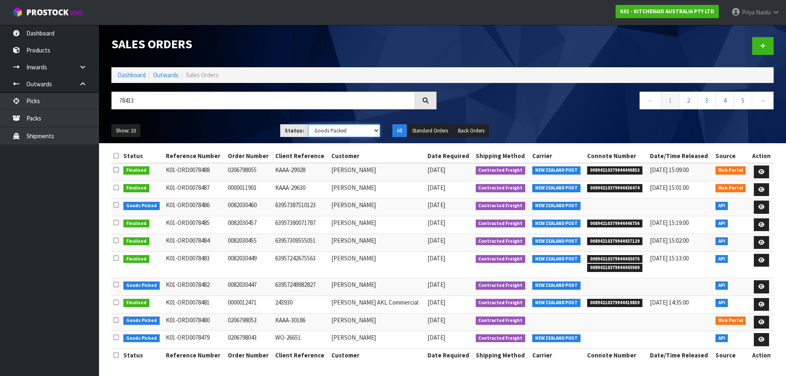
click at [308, 124] on select "Draft Pending Allocated Pending Pick Goods Picked Goods Packed Pending Charges …" at bounding box center [344, 130] width 72 height 13
click at [210, 126] on ul "Show: 10 5 10 25 50" at bounding box center [189, 130] width 156 height 13
click at [240, 136] on ul "Show: 10 5 10 25 50" at bounding box center [189, 130] width 156 height 13
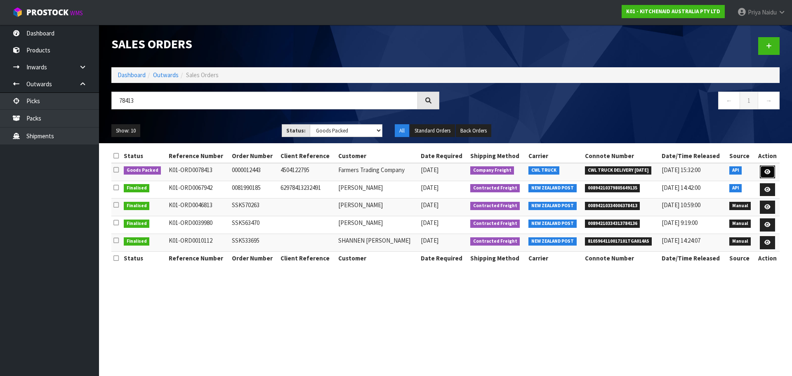
click at [765, 170] on icon at bounding box center [767, 171] width 6 height 5
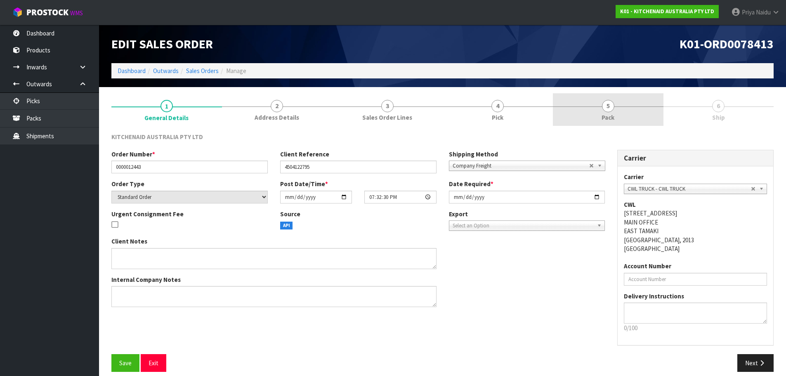
click at [573, 106] on div at bounding box center [608, 106] width 111 height 0
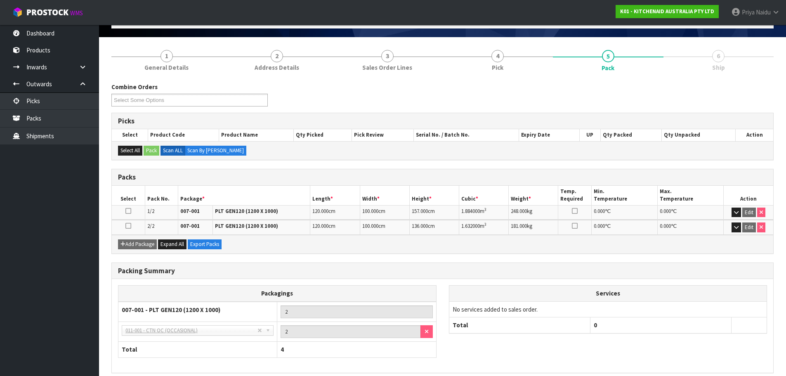
scroll to position [86, 0]
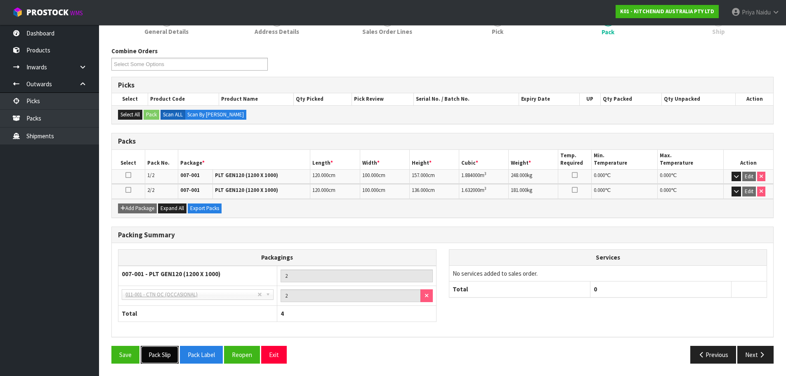
click at [167, 354] on button "Pack Slip" at bounding box center [160, 355] width 38 height 18
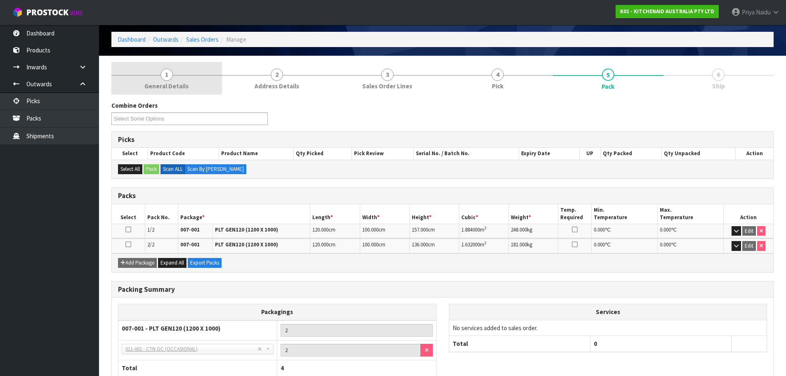
scroll to position [0, 0]
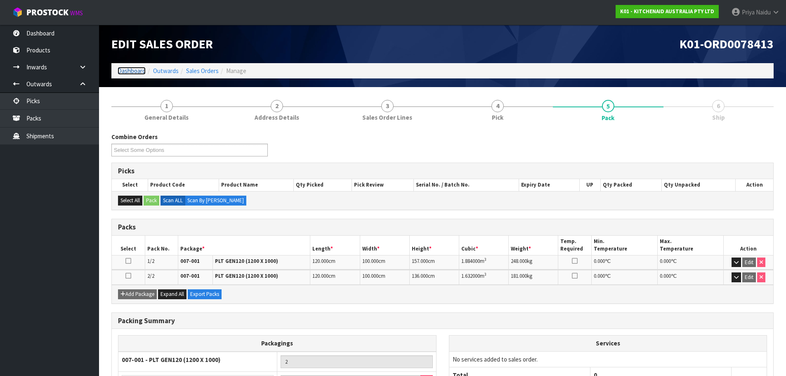
click at [132, 71] on link "Dashboard" at bounding box center [132, 71] width 28 height 8
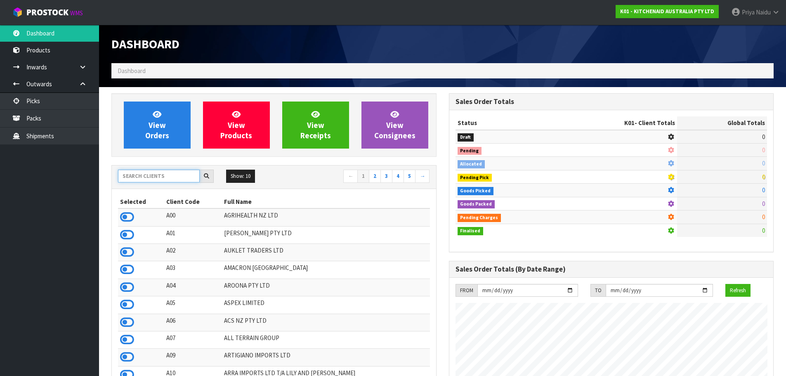
click at [152, 179] on input "text" at bounding box center [159, 176] width 82 height 13
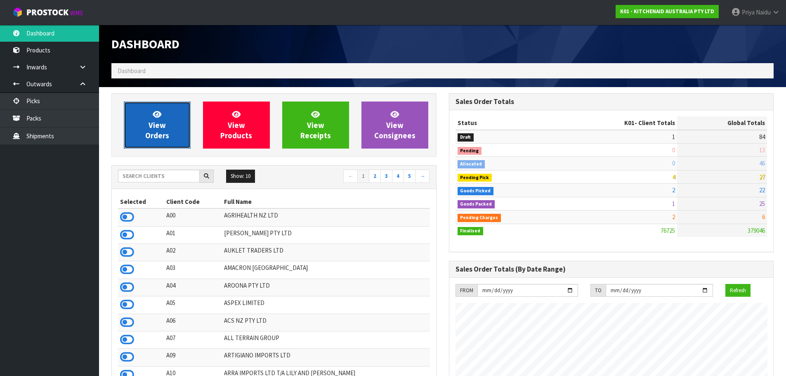
click at [161, 121] on span "View Orders" at bounding box center [157, 124] width 24 height 31
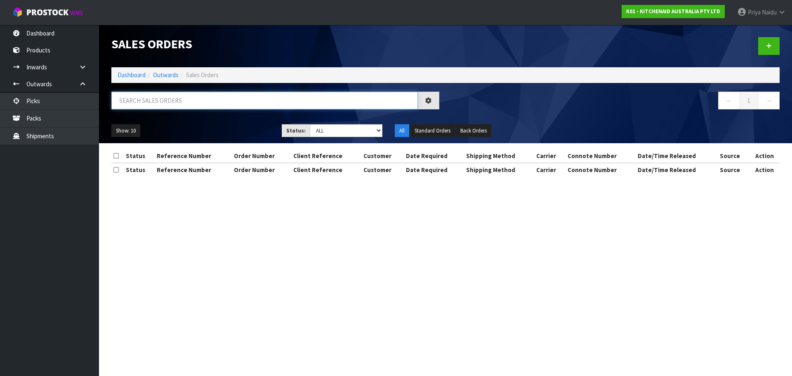
click at [173, 102] on input "text" at bounding box center [264, 101] width 306 height 18
click at [220, 137] on ul "Show: 10 5 10 25 50" at bounding box center [190, 130] width 158 height 13
drag, startPoint x: 314, startPoint y: 127, endPoint x: 317, endPoint y: 137, distance: 10.4
click at [314, 127] on select "Draft Pending Allocated Pending Pick Goods Picked Goods Packed Pending Charges …" at bounding box center [346, 130] width 73 height 13
click at [310, 124] on select "Draft Pending Allocated Pending Pick Goods Picked Goods Packed Pending Charges …" at bounding box center [346, 130] width 73 height 13
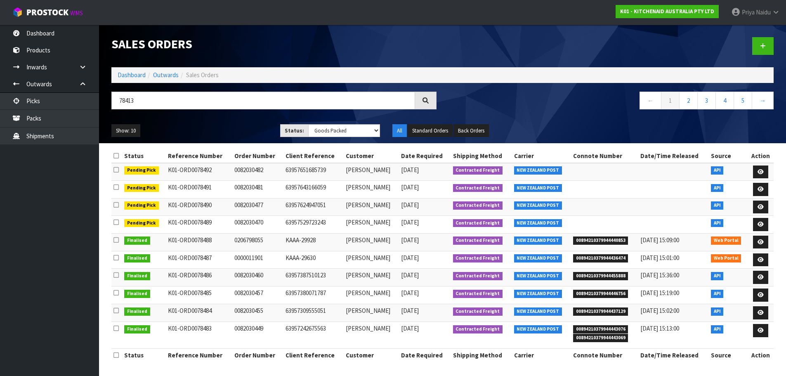
click at [212, 129] on ul "Show: 10 5 10 25 50" at bounding box center [189, 130] width 156 height 13
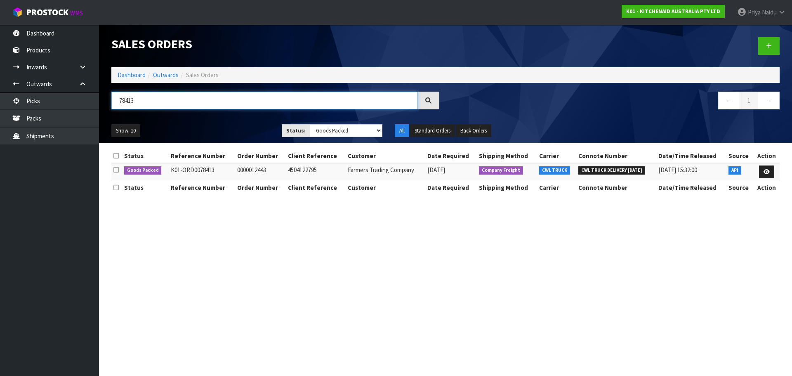
click at [143, 101] on input "78413" at bounding box center [264, 101] width 306 height 18
click at [131, 74] on link "Dashboard" at bounding box center [132, 75] width 28 height 8
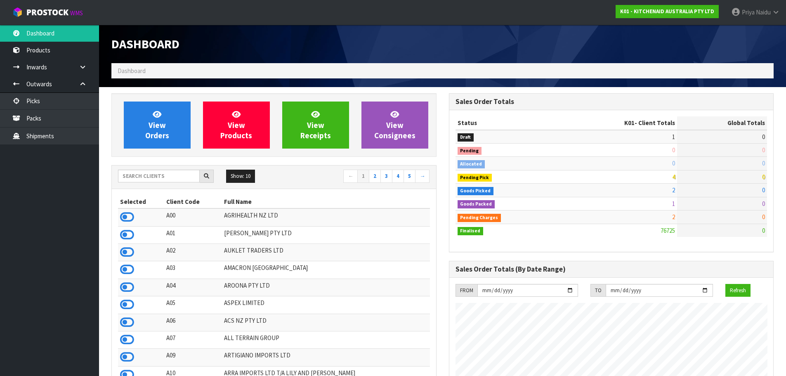
scroll to position [514, 337]
click at [182, 176] on input "text" at bounding box center [159, 176] width 82 height 13
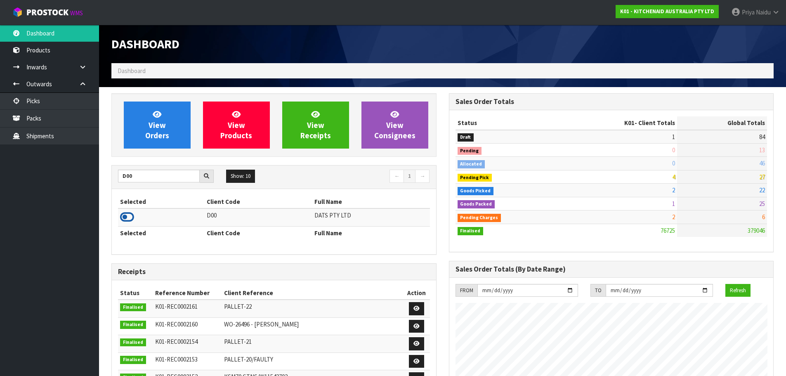
drag, startPoint x: 128, startPoint y: 218, endPoint x: 134, endPoint y: 215, distance: 6.1
click at [129, 217] on icon at bounding box center [127, 217] width 14 height 12
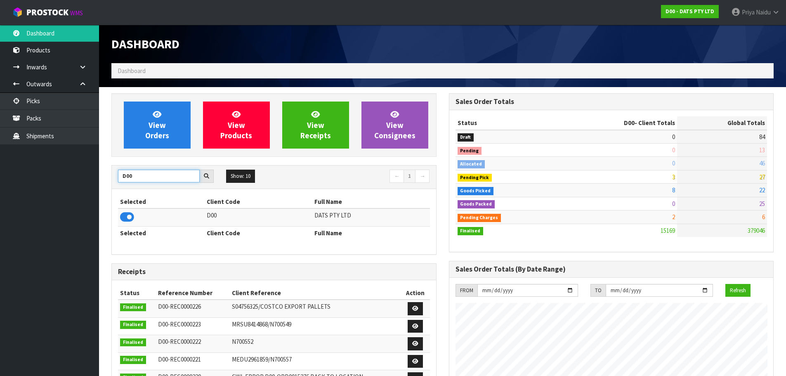
click at [143, 174] on input "D00" at bounding box center [159, 176] width 82 height 13
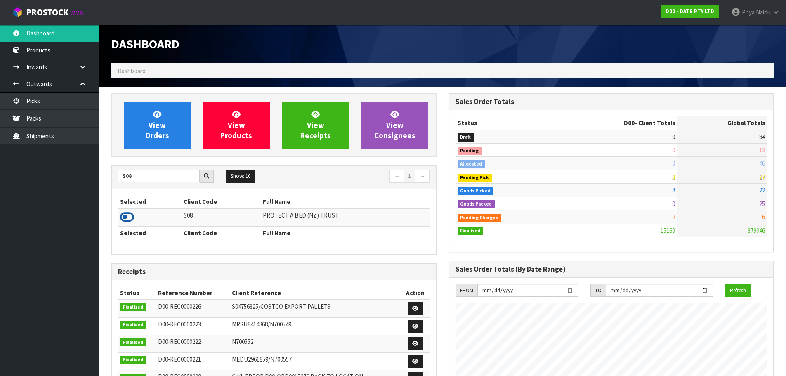
click at [126, 218] on icon at bounding box center [127, 217] width 14 height 12
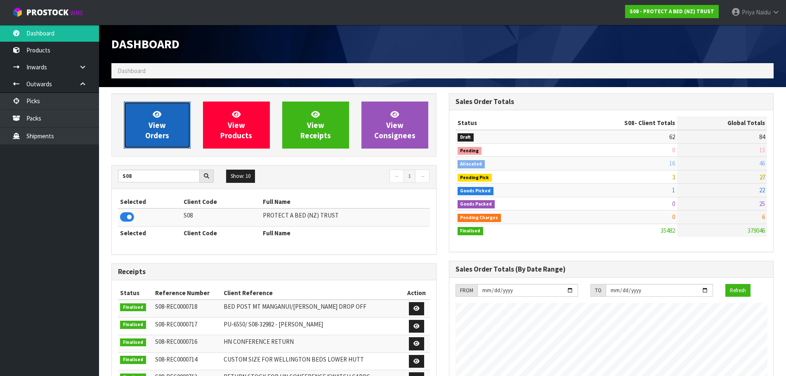
click at [157, 132] on span "View Orders" at bounding box center [157, 124] width 24 height 31
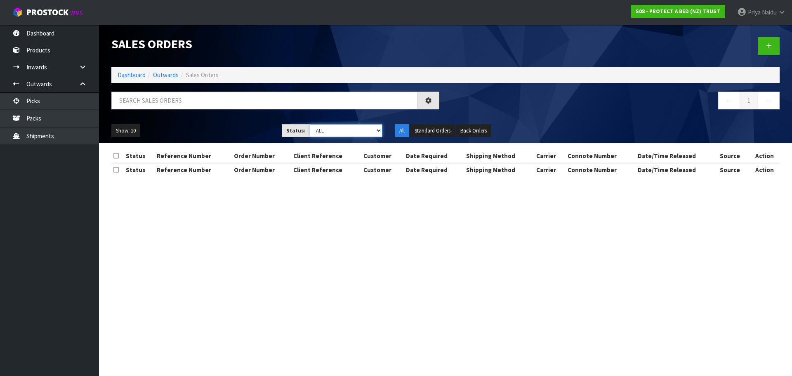
click at [335, 134] on select "Draft Pending Allocated Pending Pick Goods Picked Goods Packed Pending Charges …" at bounding box center [346, 130] width 73 height 13
click at [310, 124] on select "Draft Pending Allocated Pending Pick Goods Picked Goods Packed Pending Charges …" at bounding box center [346, 130] width 73 height 13
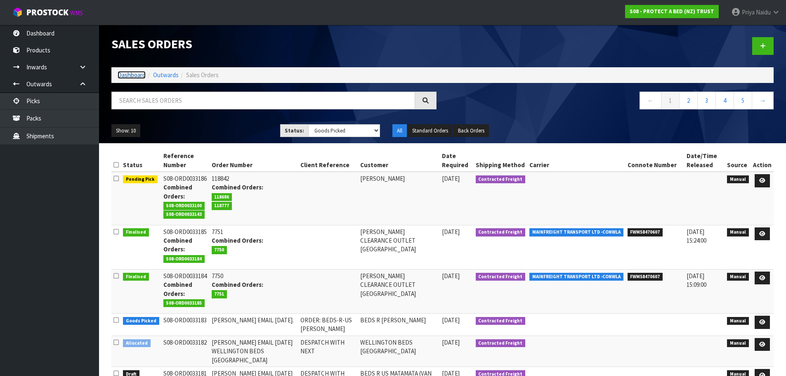
click at [135, 74] on link "Dashboard" at bounding box center [132, 75] width 28 height 8
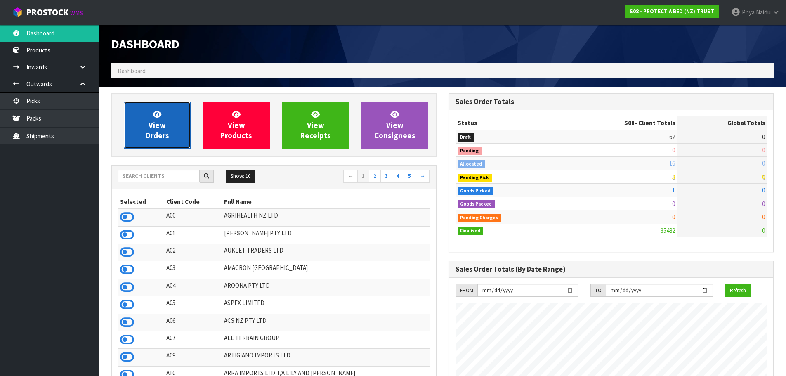
click at [165, 133] on span "View Orders" at bounding box center [157, 124] width 24 height 31
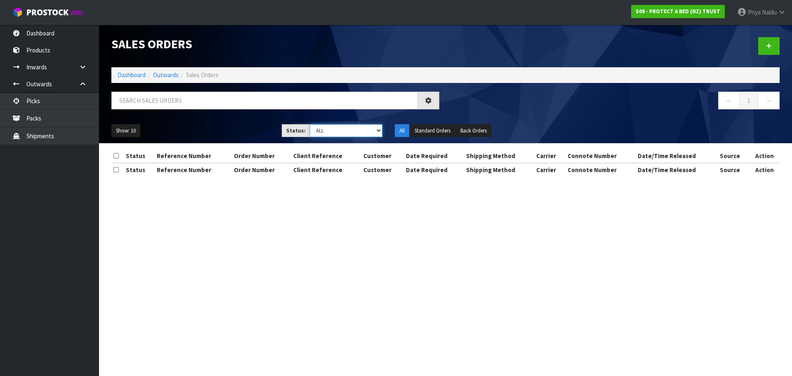
click at [334, 127] on select "Draft Pending Allocated Pending Pick Goods Picked Goods Packed Pending Charges …" at bounding box center [346, 130] width 73 height 13
click at [310, 124] on select "Draft Pending Allocated Pending Pick Goods Picked Goods Packed Pending Charges …" at bounding box center [346, 130] width 73 height 13
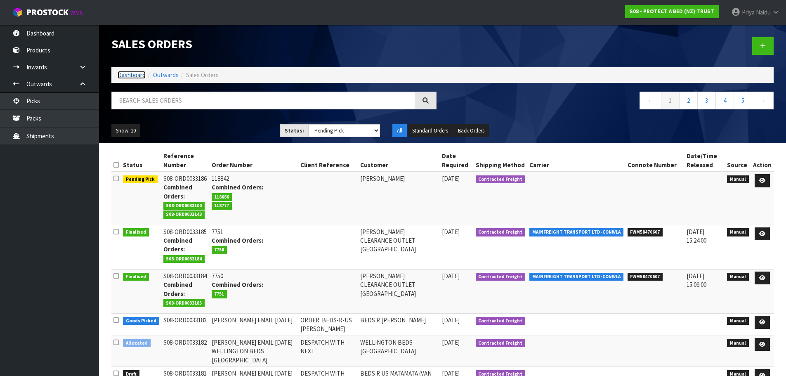
click at [139, 73] on link "Dashboard" at bounding box center [132, 75] width 28 height 8
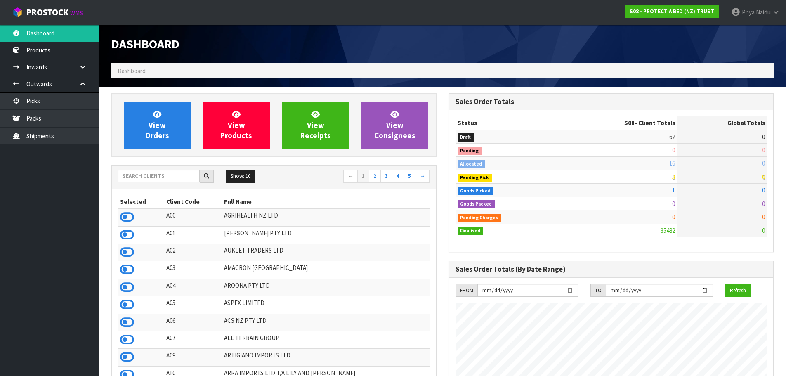
scroll to position [625, 337]
click at [174, 179] on input "text" at bounding box center [159, 176] width 82 height 13
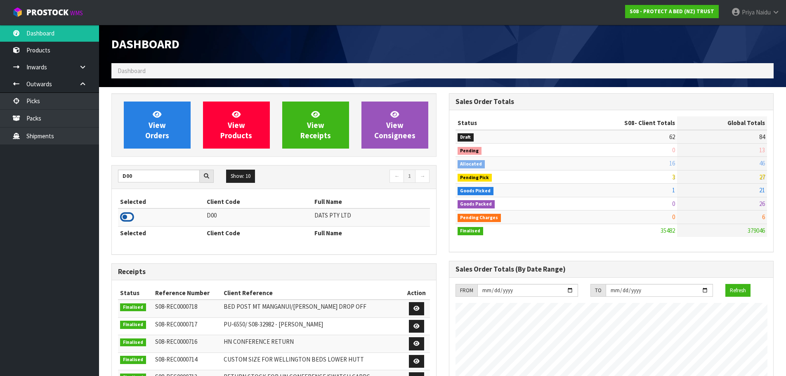
click at [122, 218] on icon at bounding box center [127, 217] width 14 height 12
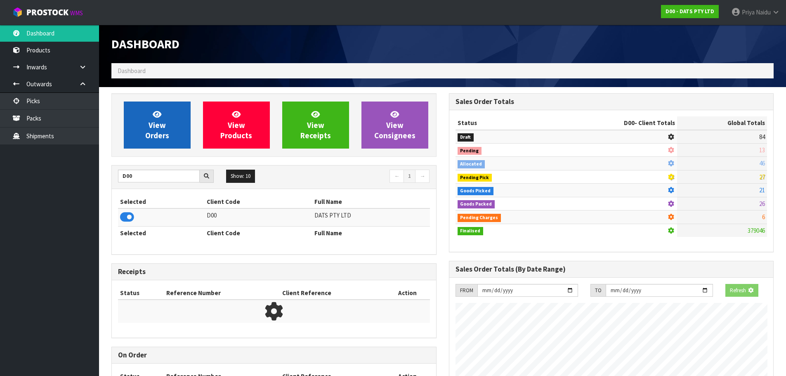
scroll to position [411977, 412154]
click at [167, 138] on span "View Orders" at bounding box center [157, 124] width 24 height 31
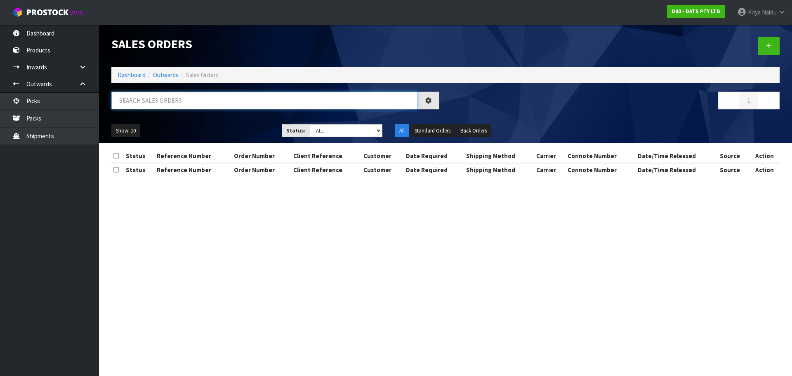
click at [174, 99] on input "text" at bounding box center [264, 101] width 306 height 18
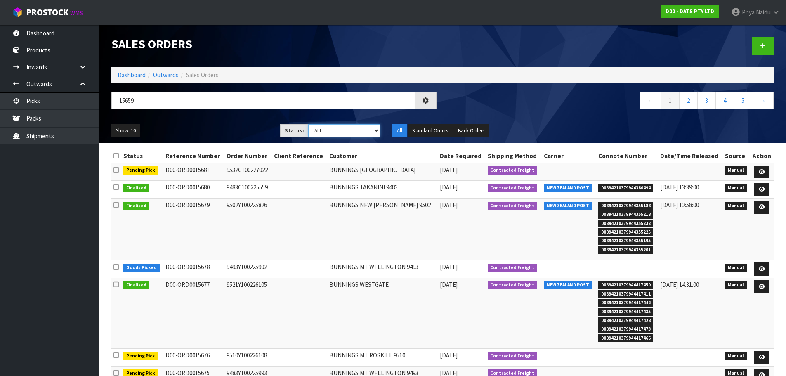
click at [325, 134] on select "Draft Pending Allocated Pending Pick Goods Picked Goods Packed Pending Charges …" at bounding box center [344, 130] width 72 height 13
click at [308, 124] on select "Draft Pending Allocated Pending Pick Goods Picked Goods Packed Pending Charges …" at bounding box center [344, 130] width 72 height 13
click at [231, 121] on div "Show: 10 5 10 25 50 Status: Draft Pending Allocated Pending Pick Goods Picked G…" at bounding box center [442, 131] width 674 height 26
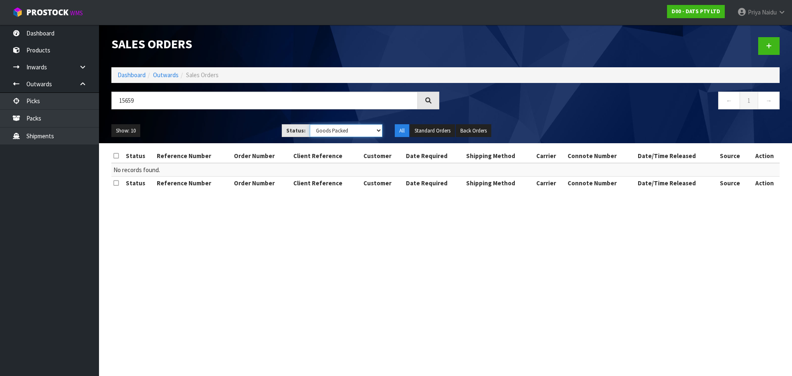
click at [320, 127] on select "Draft Pending Allocated Pending Pick Goods Picked Goods Packed Pending Charges …" at bounding box center [346, 130] width 73 height 13
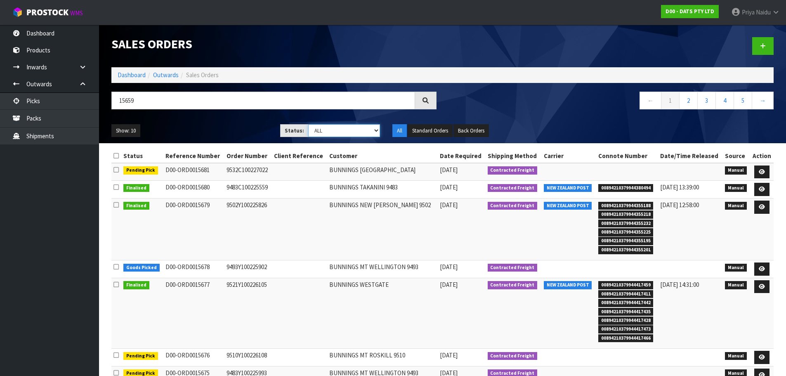
click at [308, 124] on select "Draft Pending Allocated Pending Pick Goods Picked Goods Packed Pending Charges …" at bounding box center [344, 130] width 72 height 13
click at [197, 106] on input "15659" at bounding box center [263, 101] width 304 height 18
click at [205, 121] on div "Show: 10 5 10 25 50 Status: Draft Pending Allocated Pending Pick Goods Picked G…" at bounding box center [442, 131] width 674 height 26
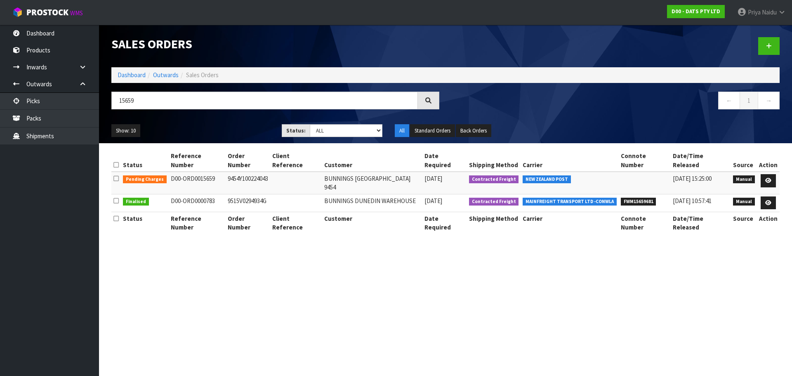
click at [226, 127] on ul "Show: 10 5 10 25 50" at bounding box center [190, 130] width 158 height 13
click at [769, 174] on link at bounding box center [768, 180] width 15 height 13
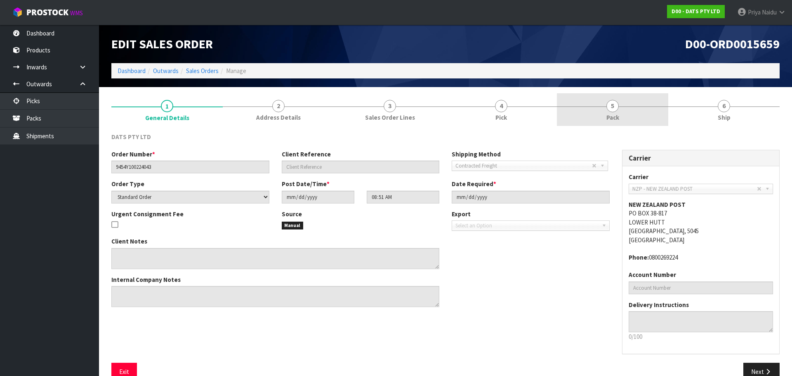
click at [610, 106] on span "5" at bounding box center [612, 106] width 12 height 12
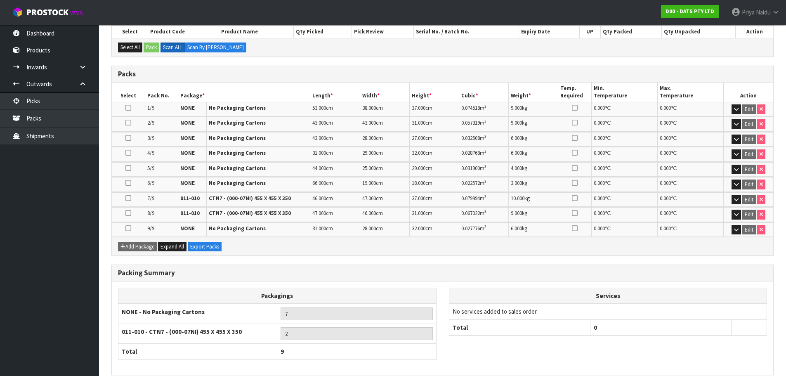
scroll to position [191, 0]
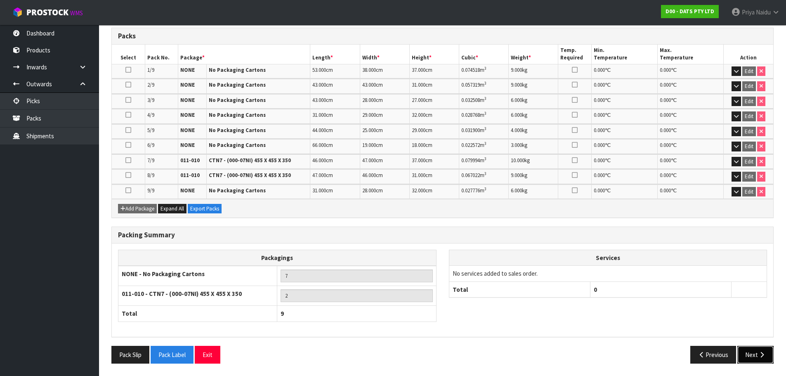
click at [757, 350] on button "Next" at bounding box center [755, 355] width 36 height 18
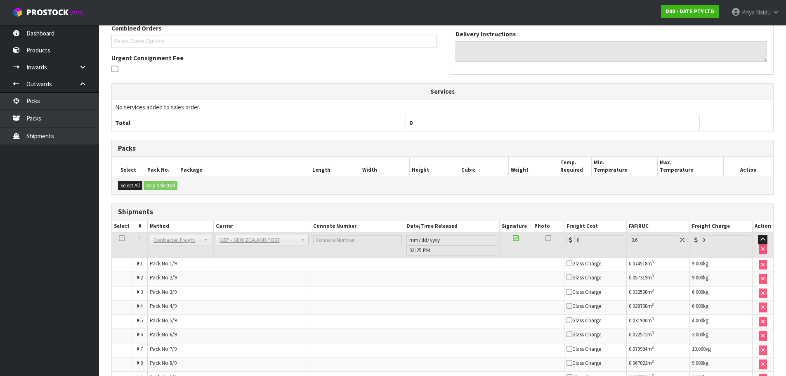
scroll to position [0, 0]
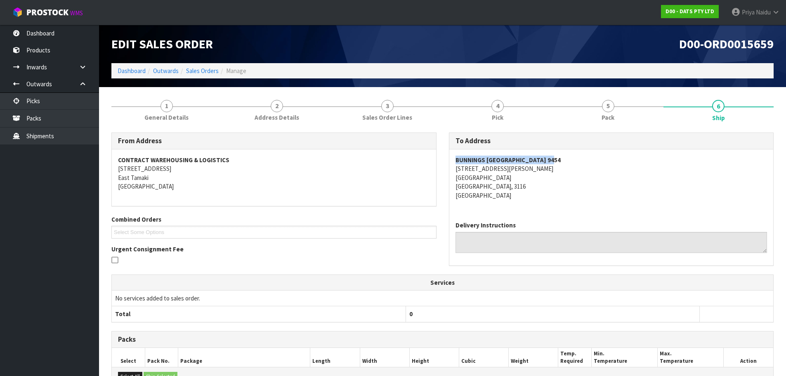
drag, startPoint x: 459, startPoint y: 160, endPoint x: 585, endPoint y: 163, distance: 126.3
click at [586, 163] on div "BUNNINGS MOUNT MAUNGANUI 9454 5 JEAN BATTEN DRIVE MOUNT MAUNGANUI MOUNT MAUNGAN…" at bounding box center [611, 181] width 324 height 65
drag, startPoint x: 599, startPoint y: 193, endPoint x: 581, endPoint y: 186, distance: 19.2
click at [599, 193] on address "BUNNINGS MOUNT MAUNGANUI 9454 5 JEAN BATTEN DRIVE MOUNT MAUNGANUI MOUNT MAUNGAN…" at bounding box center [611, 178] width 312 height 44
drag, startPoint x: 542, startPoint y: 178, endPoint x: 507, endPoint y: 172, distance: 35.9
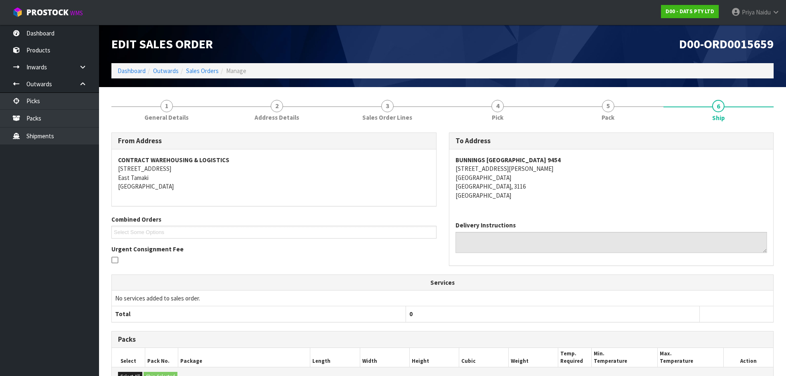
click at [540, 177] on address "BUNNINGS MOUNT MAUNGANUI 9454 5 JEAN BATTEN DRIVE MOUNT MAUNGANUI MOUNT MAUNGAN…" at bounding box center [611, 178] width 312 height 44
drag, startPoint x: 446, startPoint y: 167, endPoint x: 200, endPoint y: 167, distance: 245.4
click at [524, 166] on div "To Address BUNNINGS MOUNT MAUNGANUI 9454 5 JEAN BATTEN DRIVE MOUNT MAUNGANUI MO…" at bounding box center [611, 202] width 337 height 141
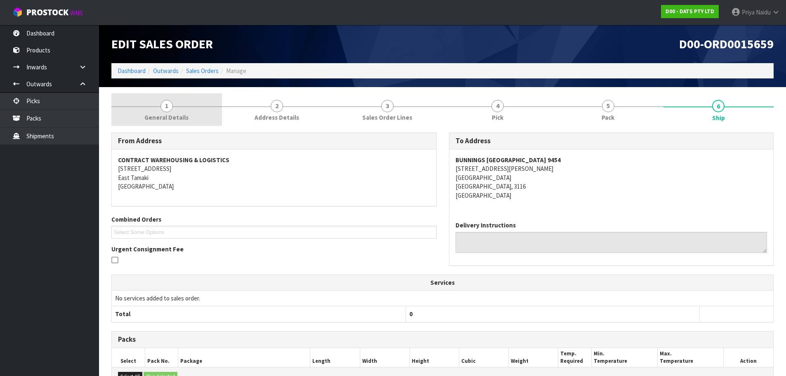
click at [149, 104] on link "1 General Details" at bounding box center [166, 109] width 111 height 33
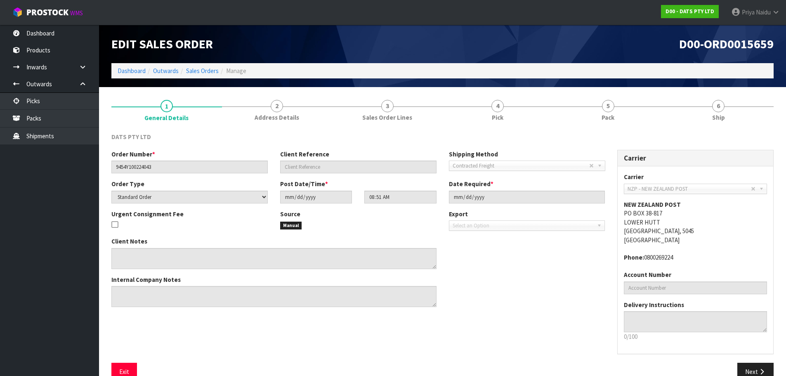
drag, startPoint x: 144, startPoint y: 166, endPoint x: 173, endPoint y: 166, distance: 28.9
click at [173, 166] on div "Order Number * 9454Y100224043" at bounding box center [189, 162] width 169 height 24
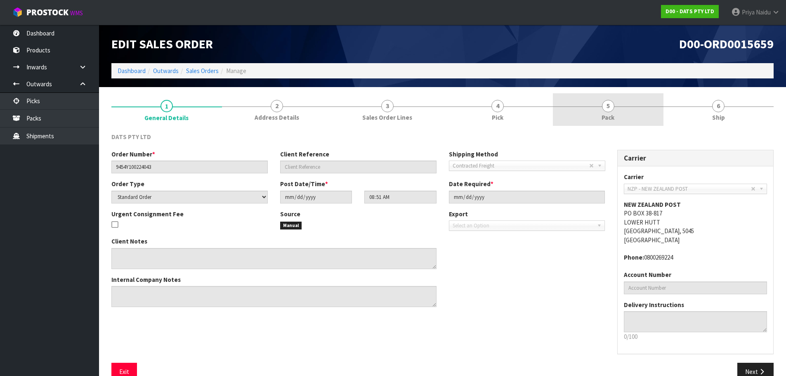
drag, startPoint x: 615, startPoint y: 113, endPoint x: 527, endPoint y: 129, distance: 90.0
click at [615, 113] on link "5 Pack" at bounding box center [608, 109] width 111 height 33
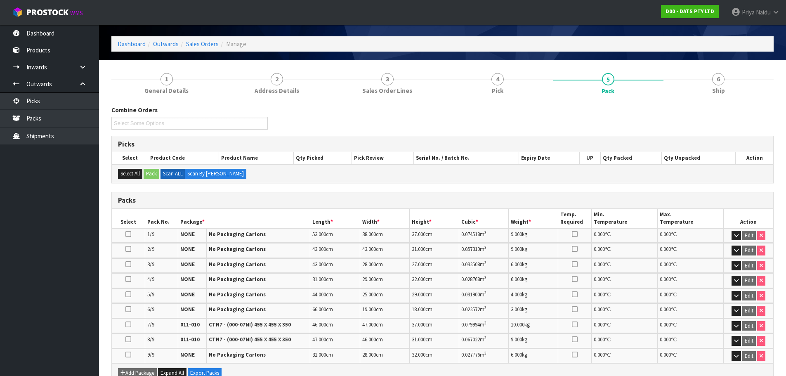
scroll to position [41, 0]
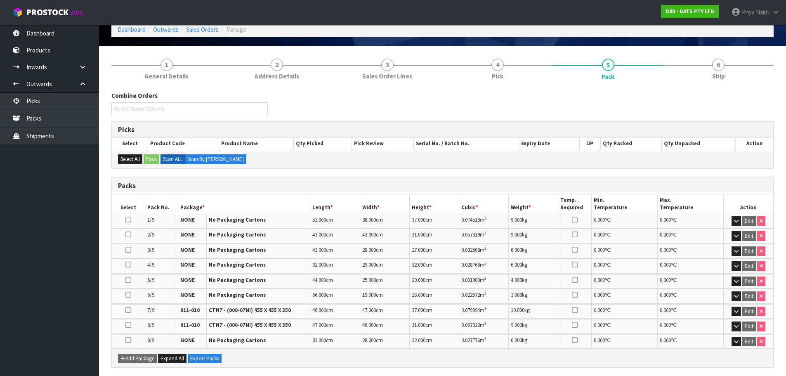
drag, startPoint x: 725, startPoint y: 80, endPoint x: 661, endPoint y: 95, distance: 65.7
click at [725, 80] on link "6 Ship" at bounding box center [718, 68] width 111 height 33
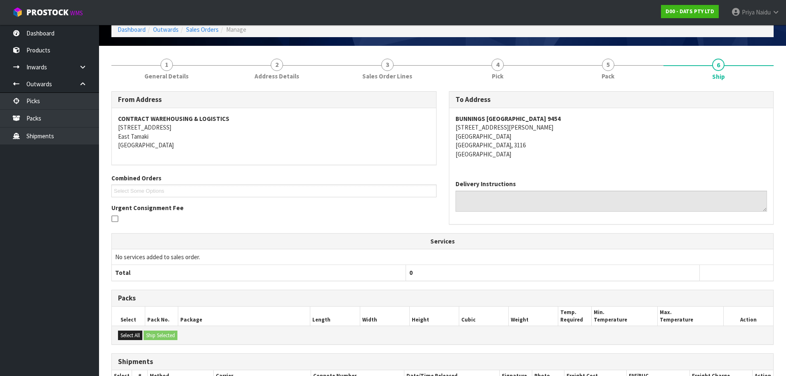
scroll to position [0, 0]
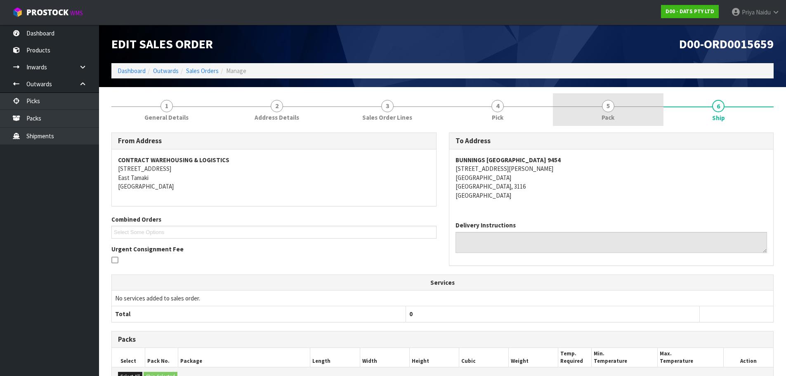
click at [576, 97] on link "5 Pack" at bounding box center [608, 109] width 111 height 33
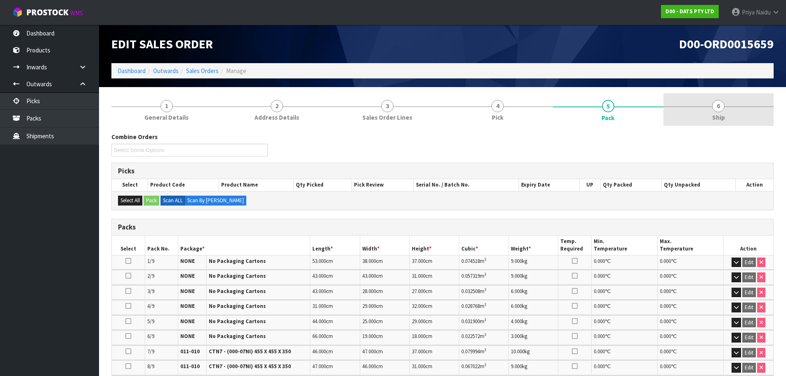
click at [686, 111] on link "6 Ship" at bounding box center [718, 109] width 111 height 33
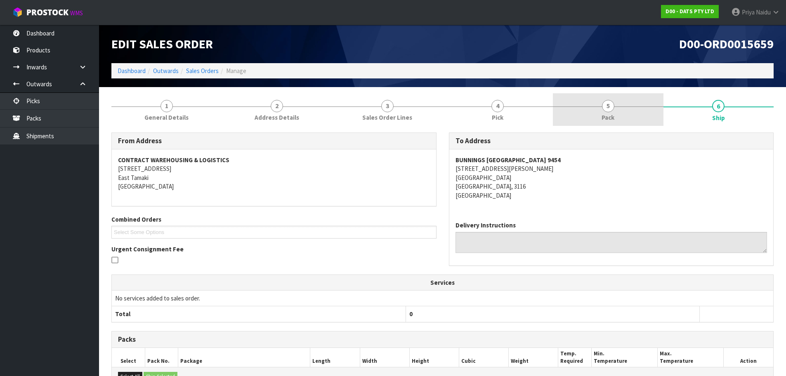
click at [608, 111] on span "5" at bounding box center [608, 106] width 12 height 12
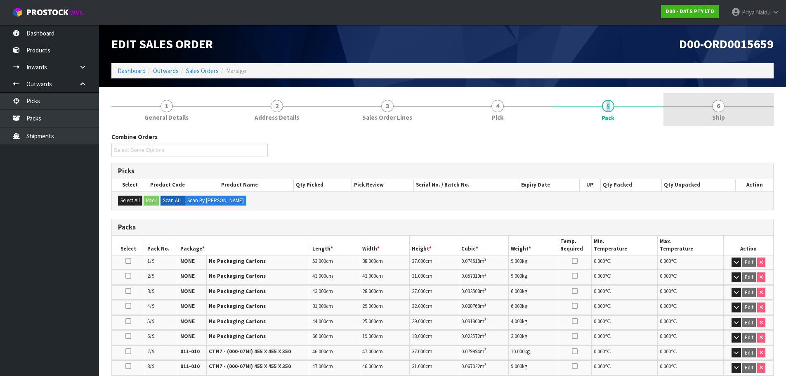
click at [722, 104] on span "6" at bounding box center [718, 106] width 12 height 12
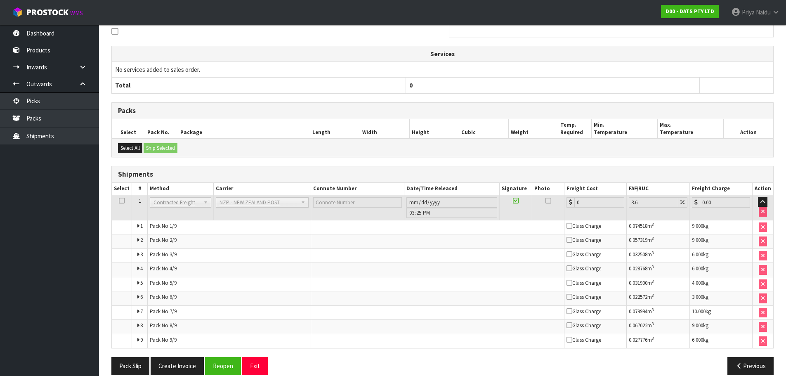
scroll to position [240, 0]
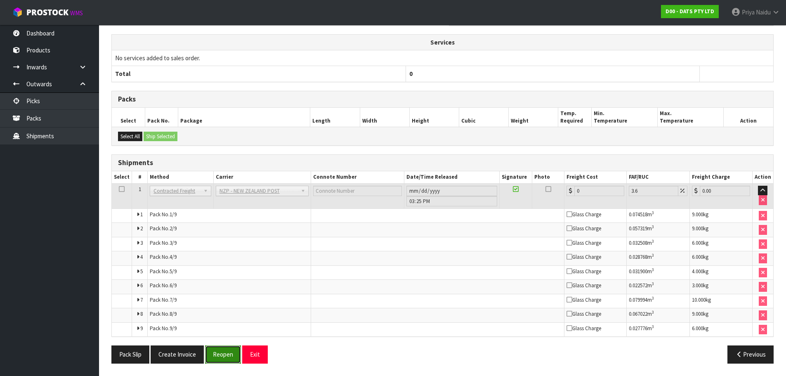
click at [218, 352] on button "Reopen" at bounding box center [223, 354] width 36 height 18
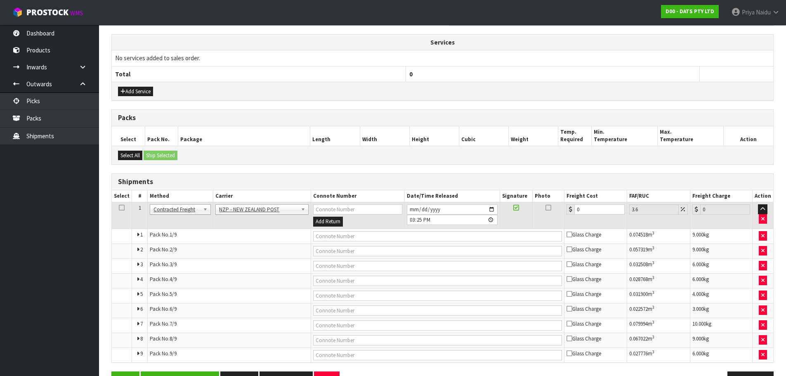
scroll to position [295, 0]
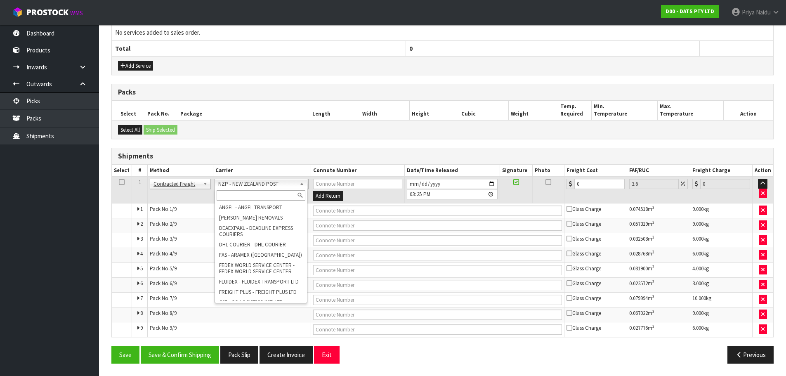
click at [246, 193] on input "text" at bounding box center [261, 195] width 89 height 10
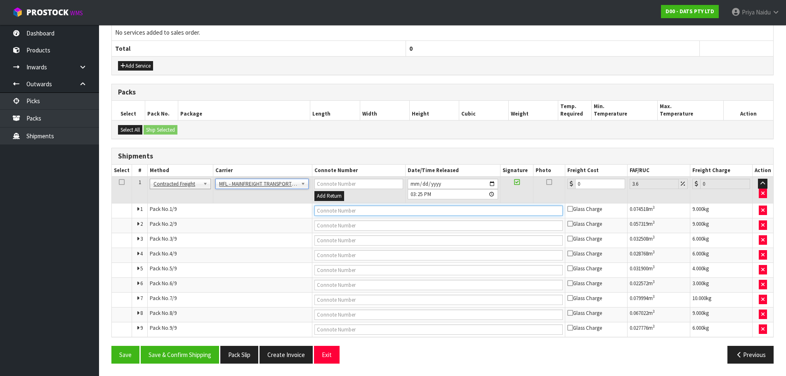
click at [329, 212] on input "text" at bounding box center [438, 210] width 248 height 10
paste input "FWM58471669"
click at [585, 182] on input "0" at bounding box center [600, 184] width 50 height 10
click at [168, 352] on button "Save & Confirm Shipping" at bounding box center [180, 355] width 78 height 18
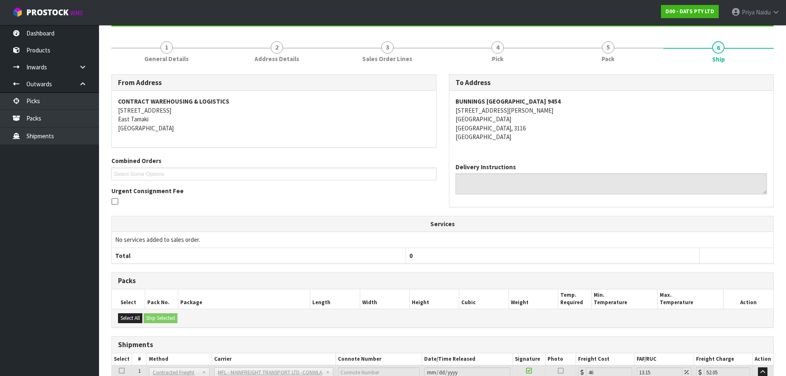
scroll to position [0, 0]
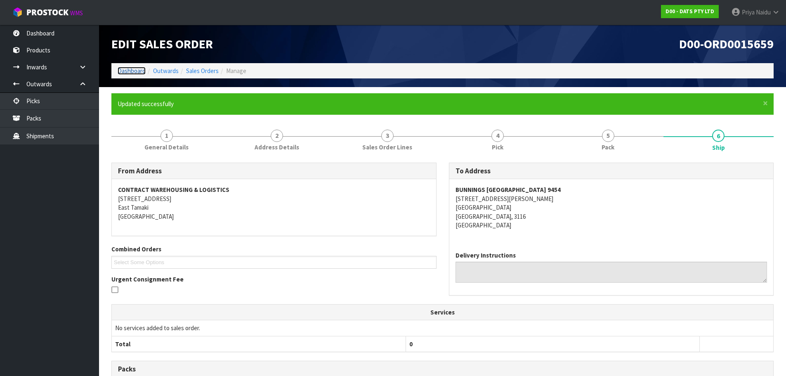
click at [141, 70] on link "Dashboard" at bounding box center [132, 71] width 28 height 8
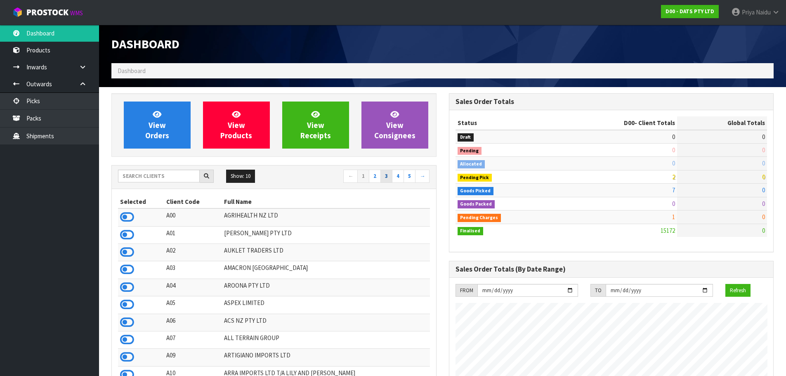
scroll to position [625, 337]
click at [154, 179] on input "text" at bounding box center [159, 176] width 82 height 13
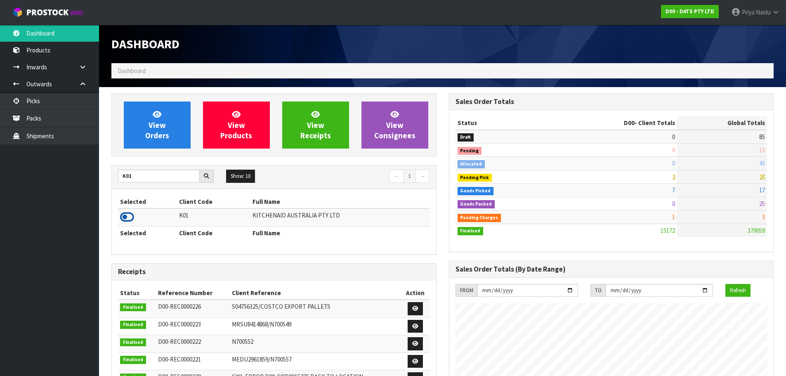
click at [127, 212] on icon at bounding box center [127, 217] width 14 height 12
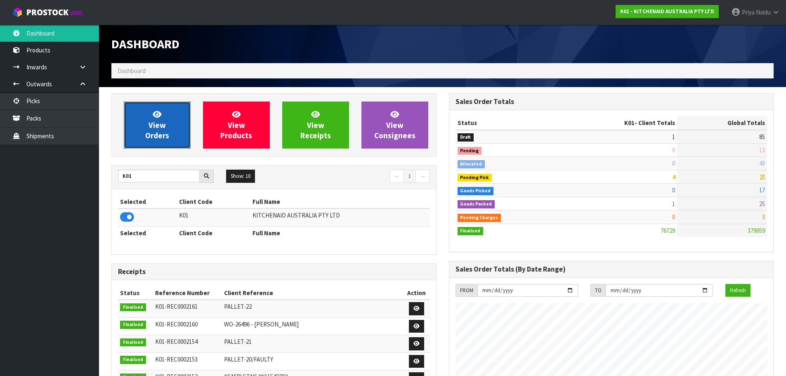
click at [163, 132] on span "View Orders" at bounding box center [157, 124] width 24 height 31
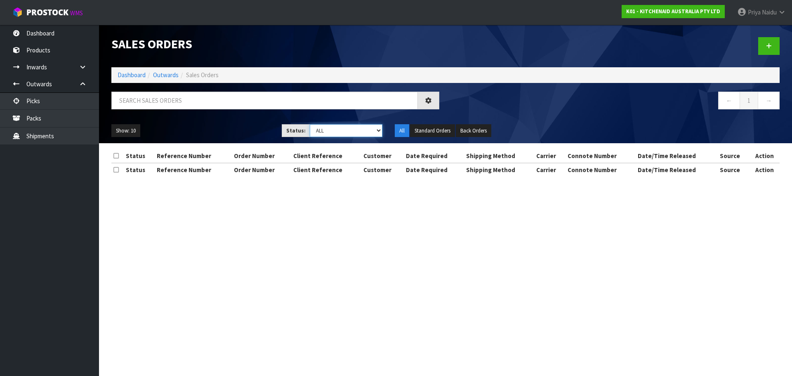
click at [320, 133] on select "Draft Pending Allocated Pending Pick Goods Picked Goods Packed Pending Charges …" at bounding box center [346, 130] width 73 height 13
click at [310, 124] on select "Draft Pending Allocated Pending Pick Goods Picked Goods Packed Pending Charges …" at bounding box center [346, 130] width 73 height 13
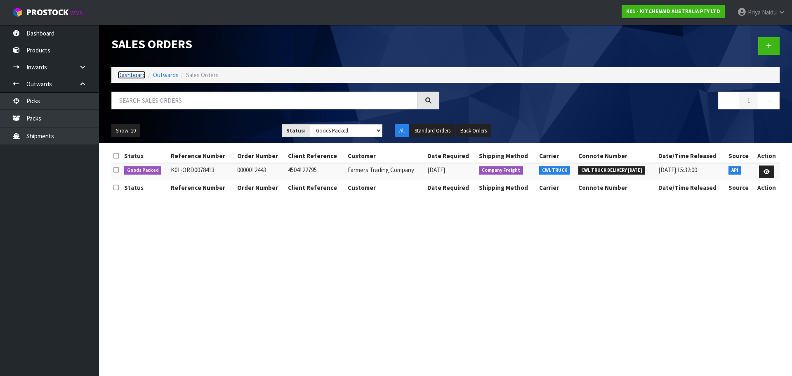
click at [137, 72] on link "Dashboard" at bounding box center [132, 75] width 28 height 8
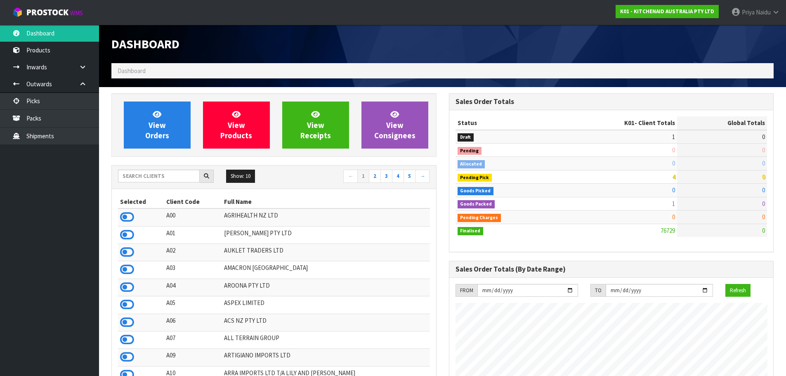
scroll to position [625, 337]
click at [159, 179] on input "text" at bounding box center [159, 176] width 82 height 13
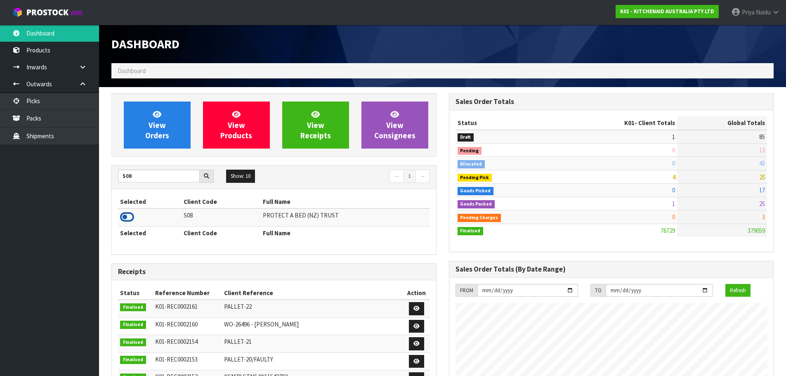
click at [130, 217] on icon at bounding box center [127, 217] width 14 height 12
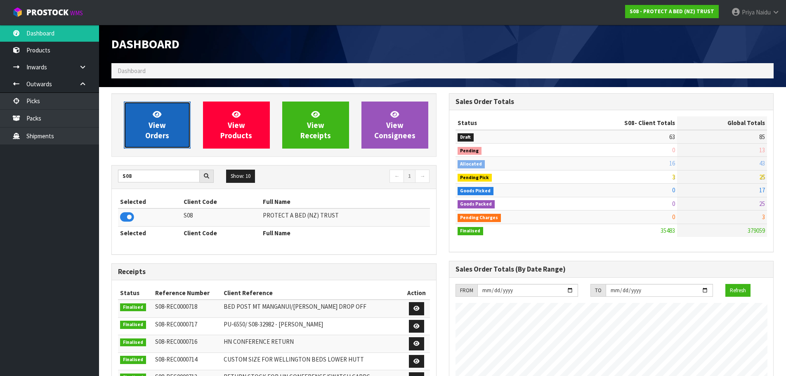
click at [139, 134] on link "View Orders" at bounding box center [157, 124] width 67 height 47
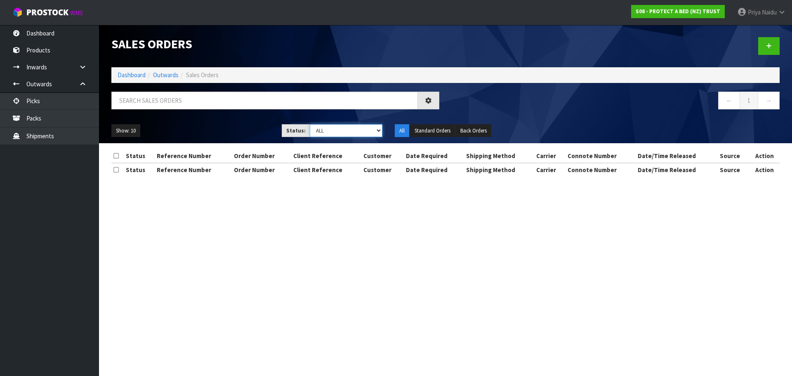
click at [324, 130] on select "Draft Pending Allocated Pending Pick Goods Picked Goods Packed Pending Charges …" at bounding box center [346, 130] width 73 height 13
click at [310, 124] on select "Draft Pending Allocated Pending Pick Goods Picked Goods Packed Pending Charges …" at bounding box center [346, 130] width 73 height 13
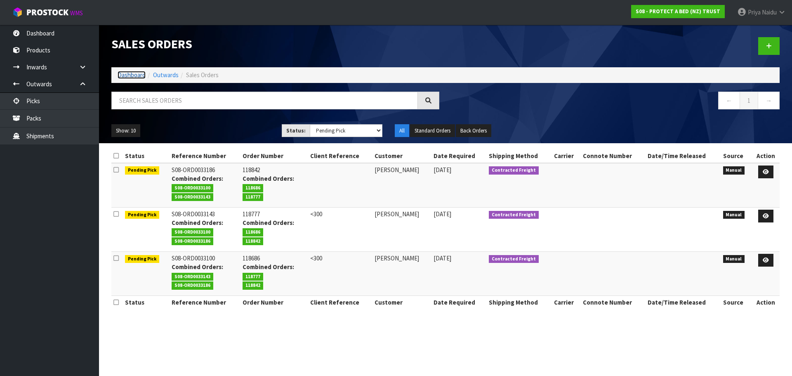
click at [131, 77] on link "Dashboard" at bounding box center [132, 75] width 28 height 8
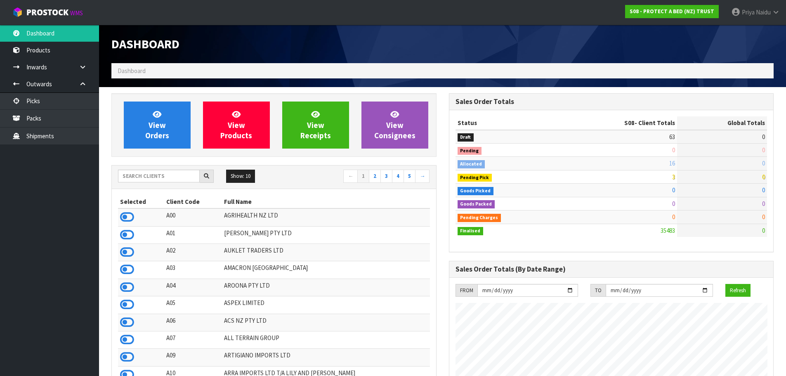
scroll to position [625, 337]
click at [168, 184] on div "Show: 10 5 10 25 50 ← 1 2 3 4 5 →" at bounding box center [274, 177] width 324 height 14
click at [167, 179] on input "text" at bounding box center [159, 176] width 82 height 13
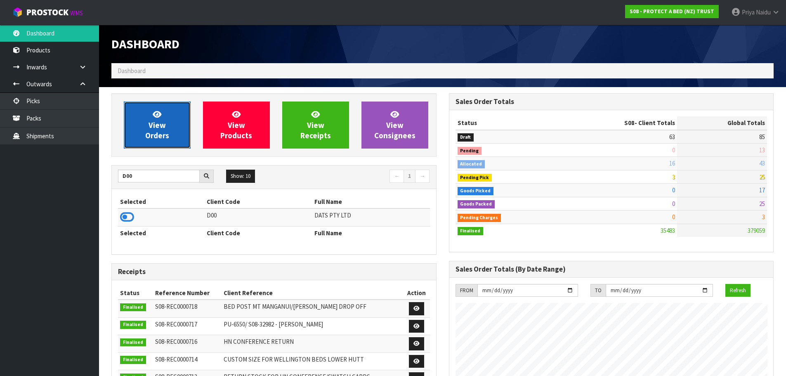
click at [167, 126] on link "View Orders" at bounding box center [157, 124] width 67 height 47
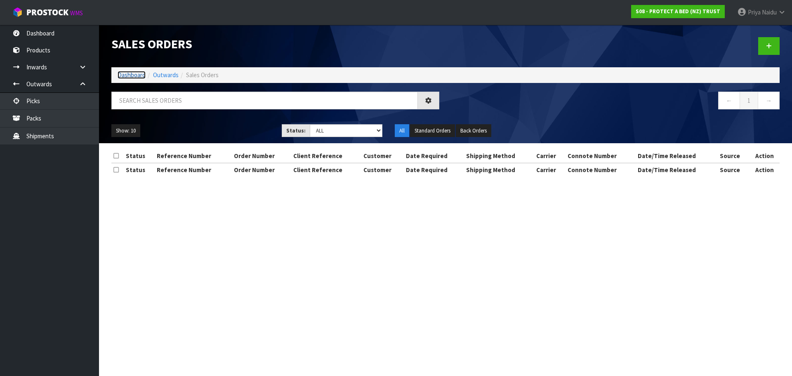
click at [133, 75] on link "Dashboard" at bounding box center [132, 75] width 28 height 8
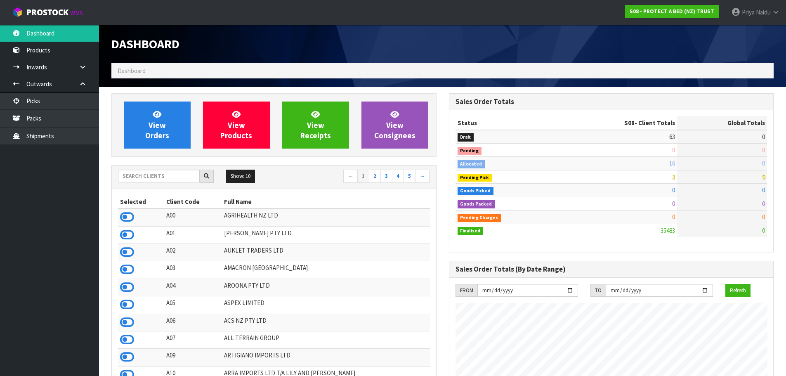
scroll to position [514, 337]
click at [151, 173] on input "text" at bounding box center [159, 176] width 82 height 13
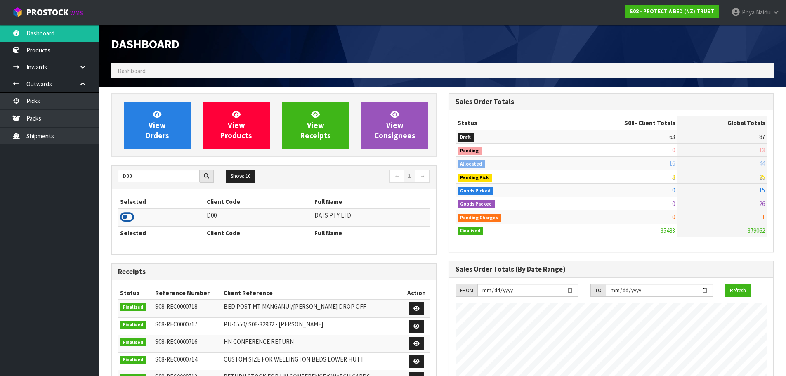
click at [121, 216] on icon at bounding box center [127, 217] width 14 height 12
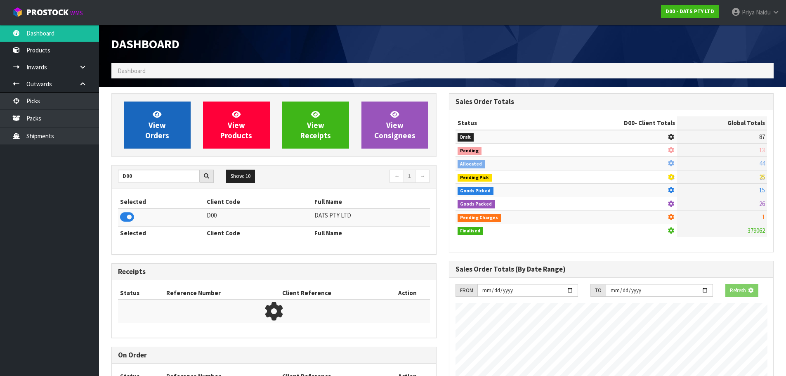
scroll to position [411977, 412154]
click at [141, 142] on link "View Orders" at bounding box center [157, 124] width 67 height 47
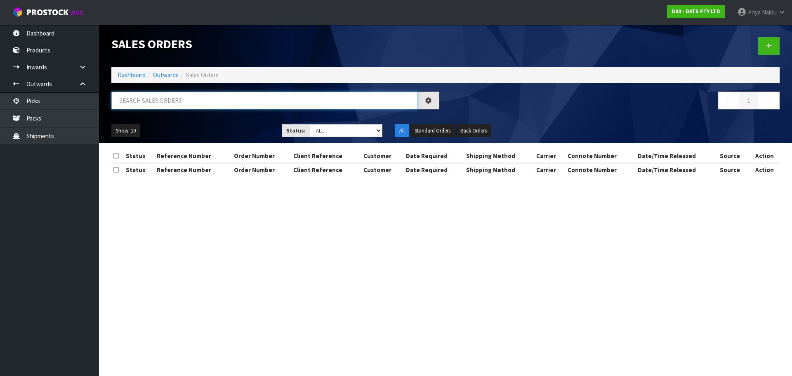
click at [177, 99] on input "text" at bounding box center [264, 101] width 306 height 18
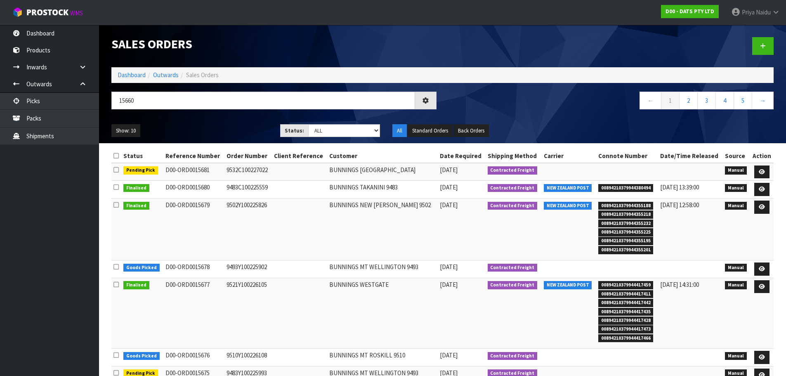
click at [200, 120] on div "Show: 10 5 10 25 50 Status: Draft Pending Allocated Pending Pick Goods Picked G…" at bounding box center [442, 131] width 674 height 26
click at [330, 134] on select "Draft Pending Allocated Pending Pick Goods Picked Goods Packed Pending Charges …" at bounding box center [344, 130] width 72 height 13
click at [308, 124] on select "Draft Pending Allocated Pending Pick Goods Picked Goods Packed Pending Charges …" at bounding box center [344, 130] width 72 height 13
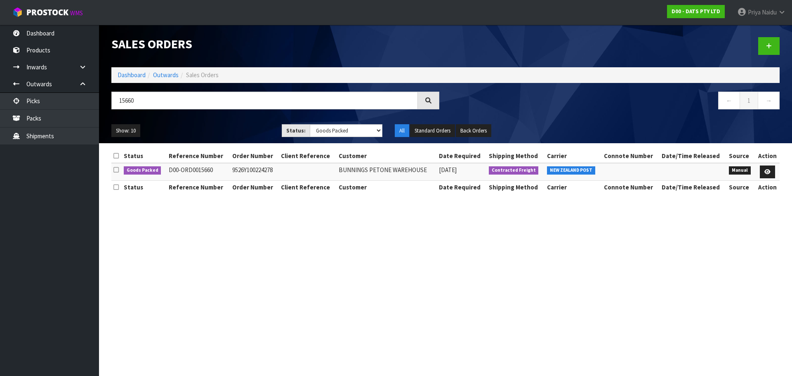
click at [222, 127] on ul "Show: 10 5 10 25 50" at bounding box center [190, 130] width 158 height 13
click at [222, 123] on div "Show: 10 5 10 25 50 Status: Draft Pending Allocated Pending Pick Goods Picked G…" at bounding box center [445, 131] width 681 height 26
click at [768, 170] on icon at bounding box center [767, 171] width 6 height 5
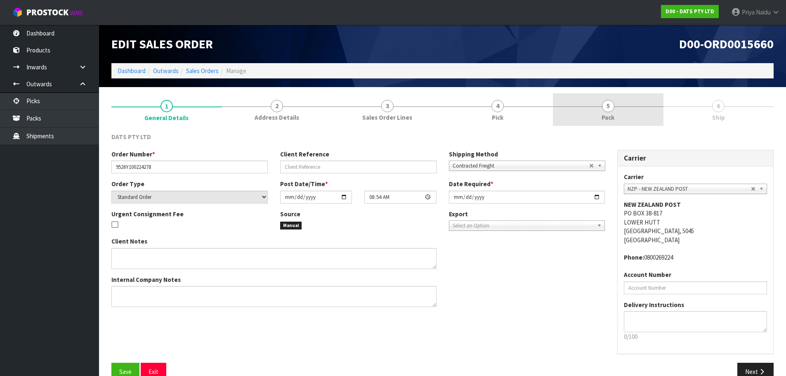
click at [610, 106] on span "5" at bounding box center [608, 106] width 12 height 12
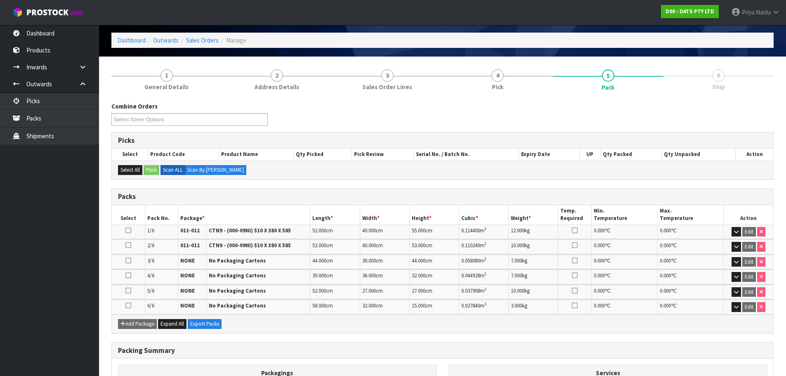
scroll to position [146, 0]
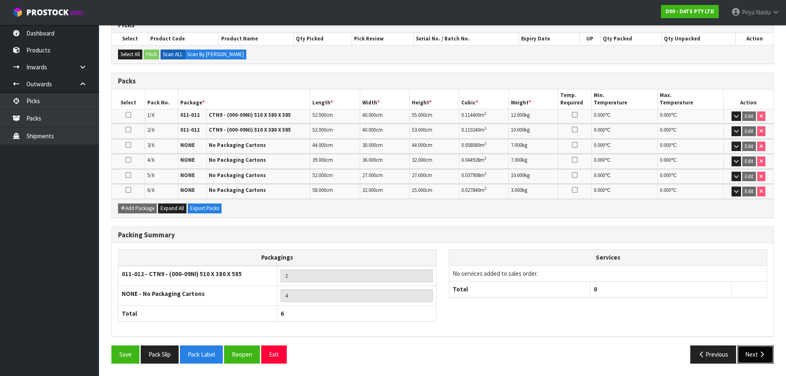
click at [751, 351] on button "Next" at bounding box center [755, 354] width 36 height 18
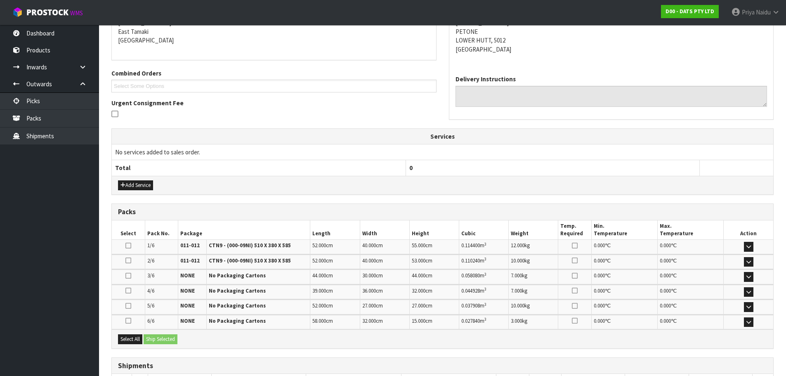
scroll to position [0, 0]
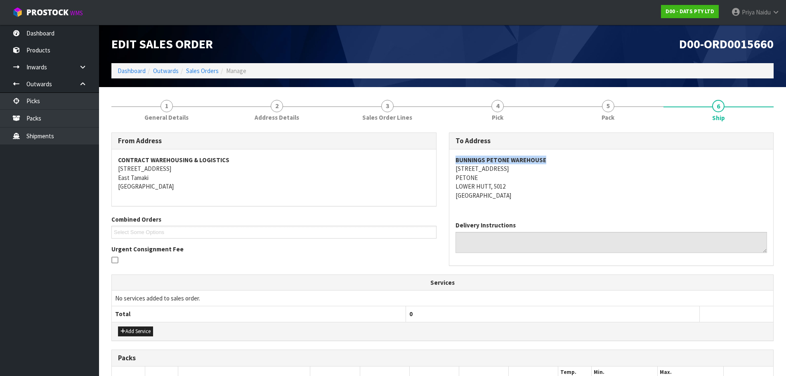
drag, startPoint x: 453, startPoint y: 158, endPoint x: 554, endPoint y: 160, distance: 101.9
click at [554, 160] on div "BUNNINGS PETONE WAREHOUSE 48 HUTT ROAD PETONE LOWER HUTT, 5012 New Zealand" at bounding box center [611, 181] width 324 height 65
drag, startPoint x: 610, startPoint y: 196, endPoint x: 598, endPoint y: 192, distance: 13.0
click at [610, 196] on address "BUNNINGS PETONE WAREHOUSE 48 HUTT ROAD PETONE LOWER HUTT, 5012 New Zealand" at bounding box center [611, 178] width 312 height 44
drag, startPoint x: 453, startPoint y: 168, endPoint x: 504, endPoint y: 170, distance: 50.4
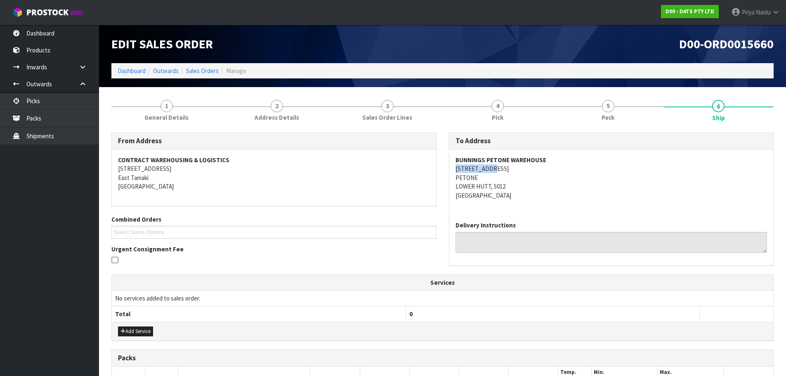
click at [504, 170] on div "BUNNINGS PETONE WAREHOUSE 48 HUTT ROAD PETONE LOWER HUTT, 5012 New Zealand" at bounding box center [611, 181] width 324 height 65
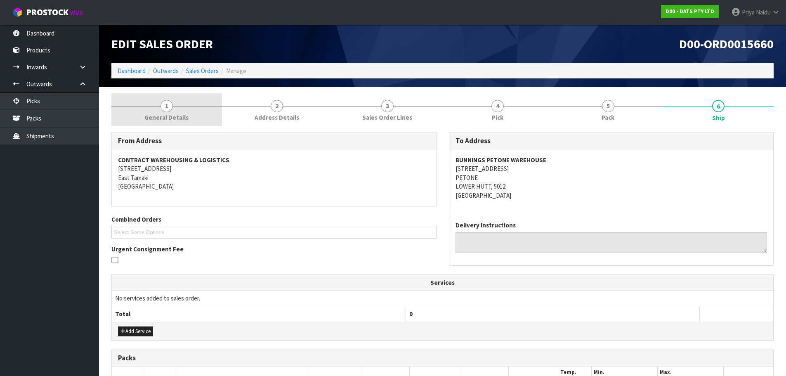
drag, startPoint x: 161, startPoint y: 106, endPoint x: 137, endPoint y: 120, distance: 28.1
click at [161, 106] on span "1" at bounding box center [166, 106] width 12 height 12
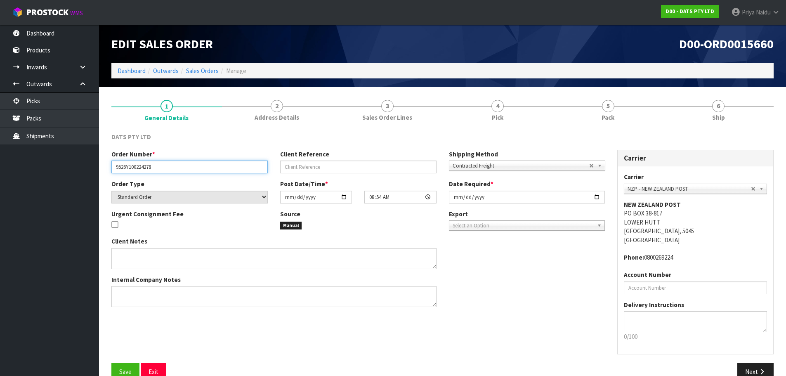
drag, startPoint x: 114, startPoint y: 166, endPoint x: 154, endPoint y: 163, distance: 39.7
click at [175, 164] on input "9526Y100224278" at bounding box center [189, 166] width 156 height 13
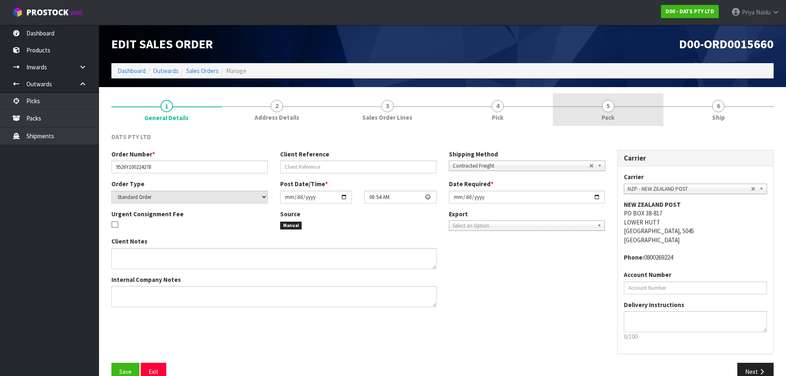
click at [603, 123] on link "5 Pack" at bounding box center [608, 109] width 111 height 33
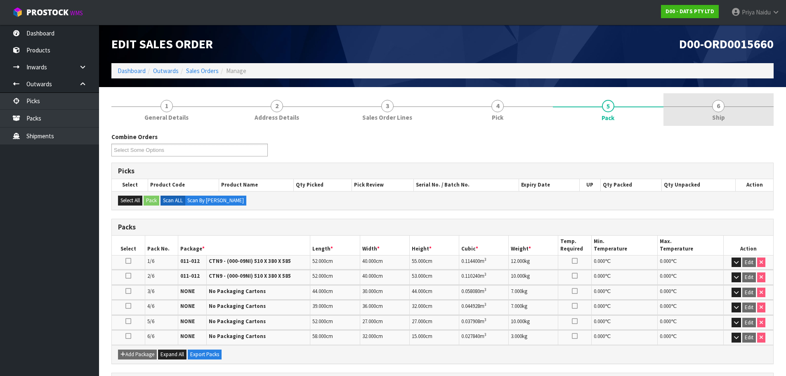
click at [719, 105] on span "6" at bounding box center [718, 106] width 12 height 12
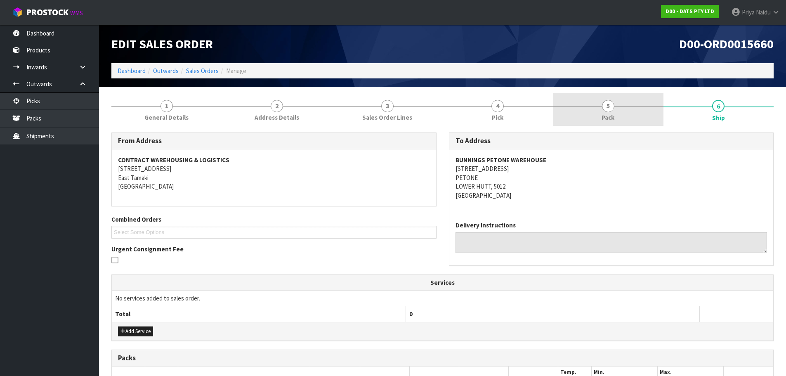
drag, startPoint x: 605, startPoint y: 101, endPoint x: 598, endPoint y: 104, distance: 7.8
click at [605, 101] on span "5" at bounding box center [608, 106] width 12 height 12
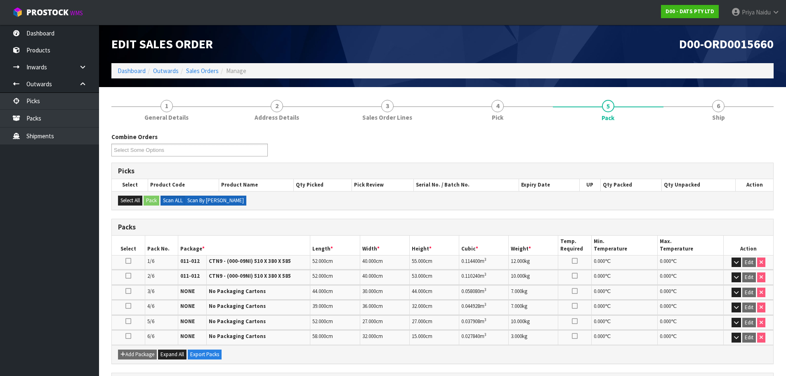
scroll to position [41, 0]
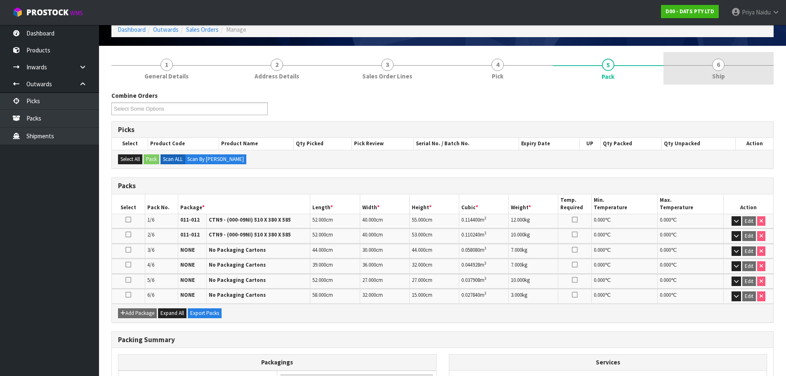
drag, startPoint x: 667, startPoint y: 75, endPoint x: 657, endPoint y: 76, distance: 9.9
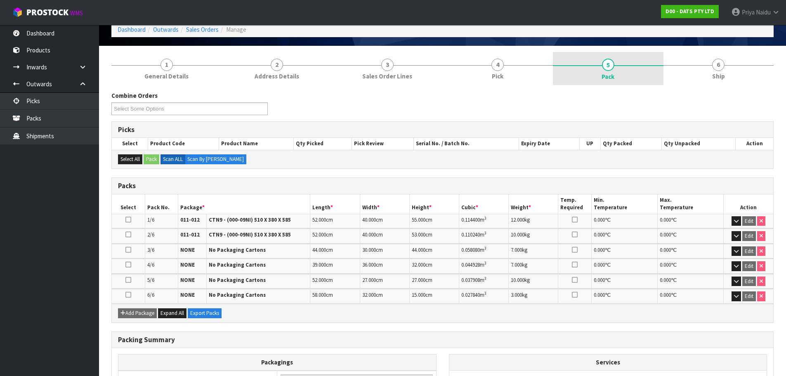
click at [667, 75] on link "6 Ship" at bounding box center [718, 68] width 111 height 33
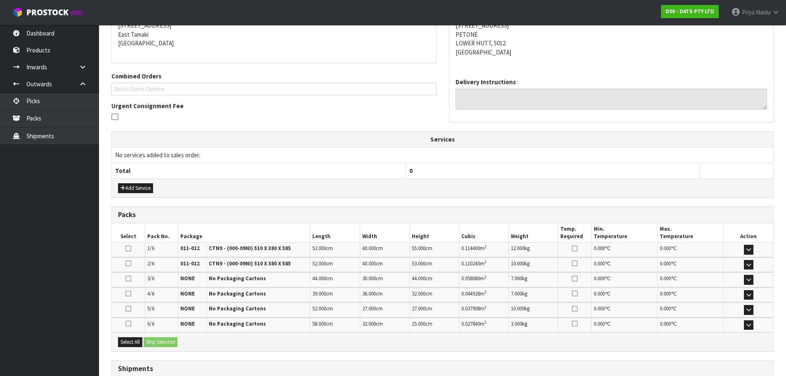
scroll to position [207, 0]
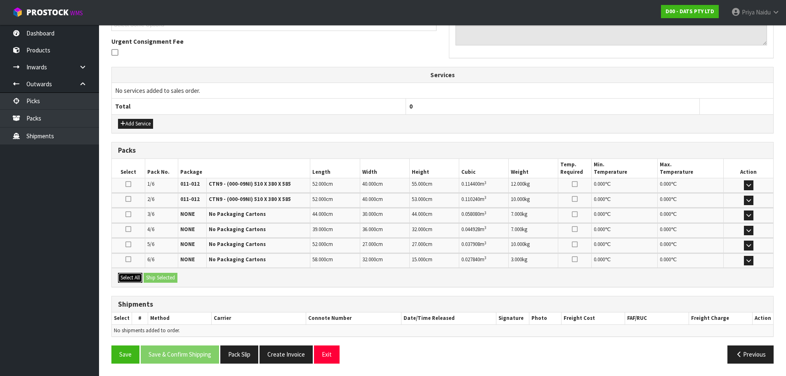
click at [136, 276] on button "Select All" at bounding box center [130, 278] width 24 height 10
click at [157, 276] on button "Ship Selected" at bounding box center [161, 278] width 34 height 10
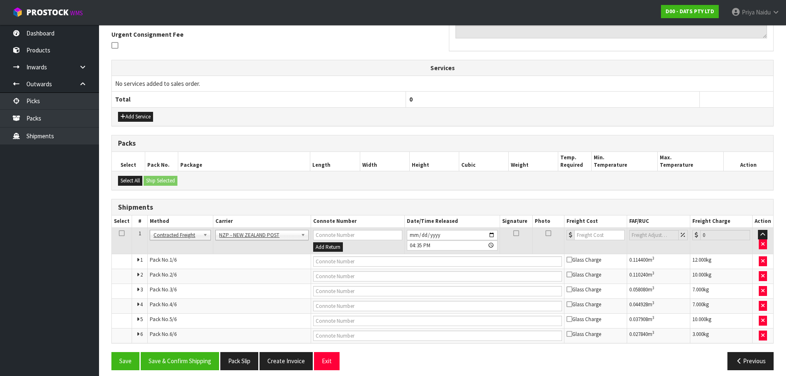
scroll to position [221, 0]
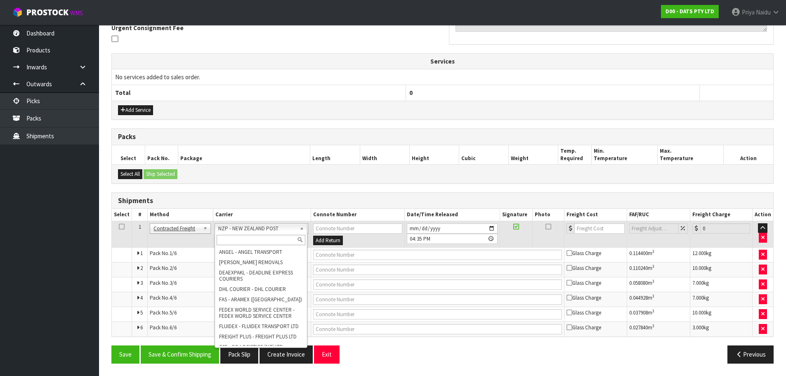
click at [250, 236] on input "text" at bounding box center [261, 240] width 89 height 10
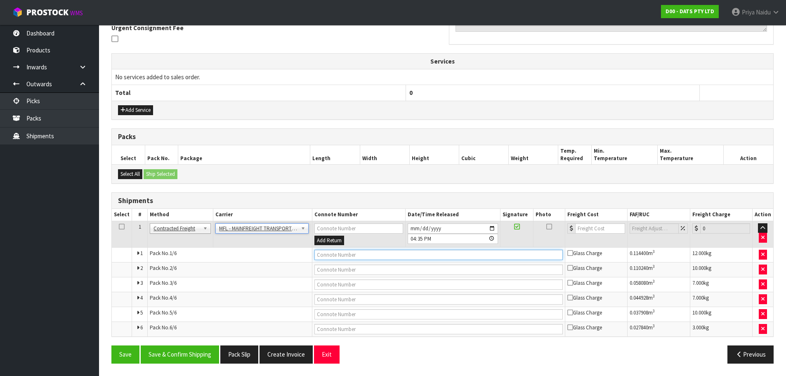
click at [332, 256] on input "text" at bounding box center [438, 255] width 248 height 10
paste input "FWM58472204"
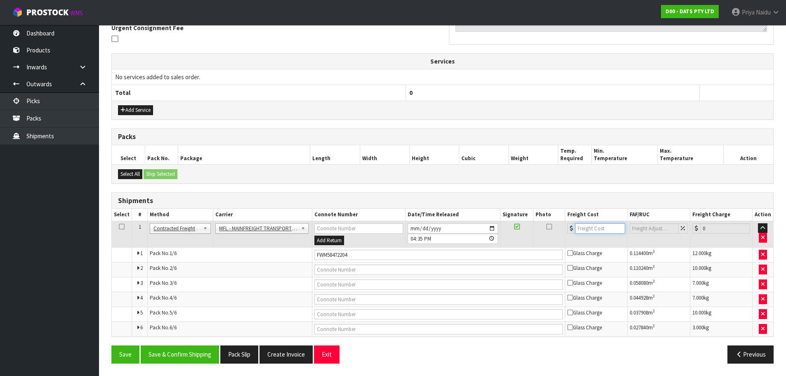
click at [587, 225] on input "number" at bounding box center [600, 228] width 50 height 10
click at [186, 361] on button "Save & Confirm Shipping" at bounding box center [180, 354] width 78 height 18
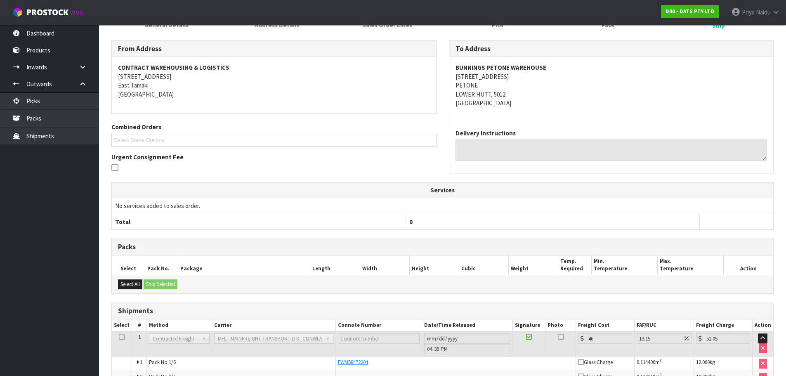
scroll to position [0, 0]
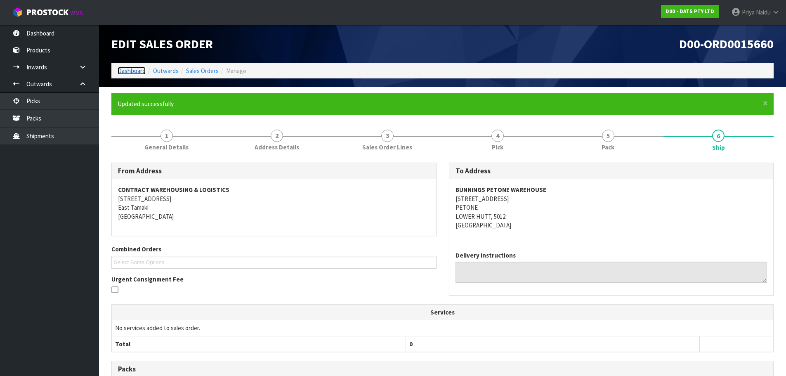
click at [137, 73] on link "Dashboard" at bounding box center [132, 71] width 28 height 8
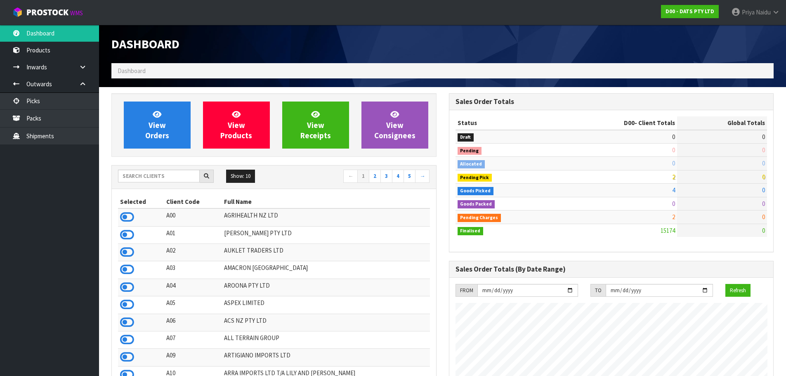
scroll to position [514, 337]
click at [144, 178] on input "text" at bounding box center [159, 176] width 82 height 13
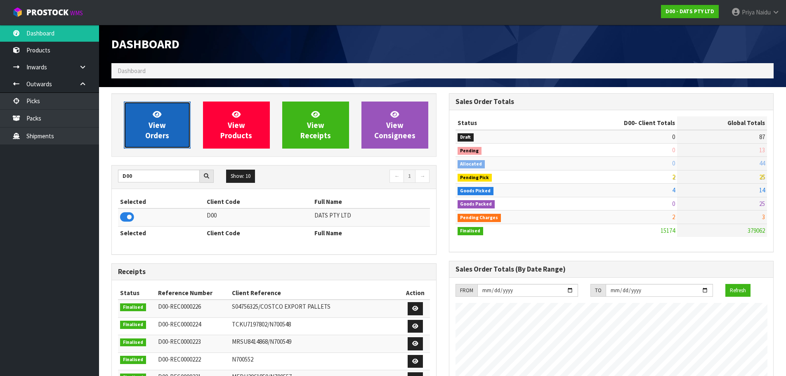
click at [160, 126] on span "View Orders" at bounding box center [157, 124] width 24 height 31
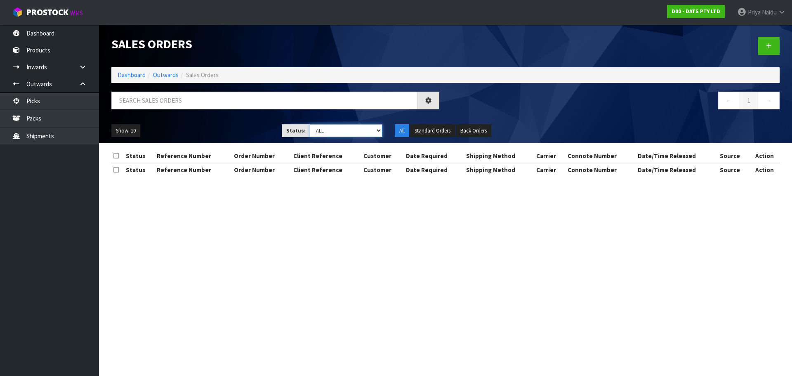
click at [334, 132] on select "Draft Pending Allocated Pending Pick Goods Picked Goods Packed Pending Charges …" at bounding box center [346, 130] width 73 height 13
click at [310, 124] on select "Draft Pending Allocated Pending Pick Goods Picked Goods Packed Pending Charges …" at bounding box center [346, 130] width 73 height 13
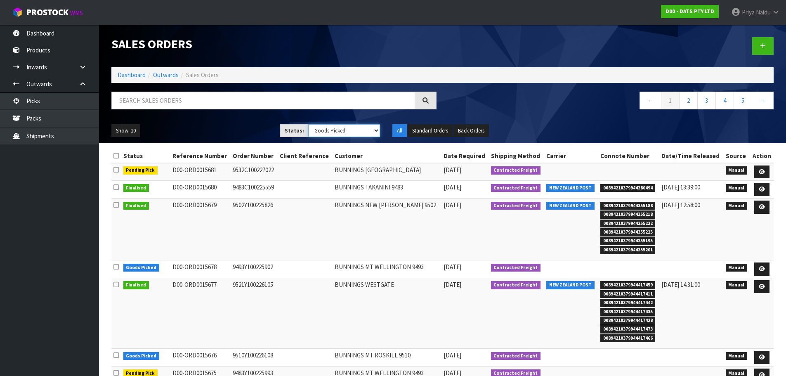
click at [331, 129] on select "Draft Pending Allocated Pending Pick Goods Picked Goods Packed Pending Charges …" at bounding box center [344, 130] width 72 height 13
click at [308, 124] on select "Draft Pending Allocated Pending Pick Goods Picked Goods Packed Pending Charges …" at bounding box center [344, 130] width 72 height 13
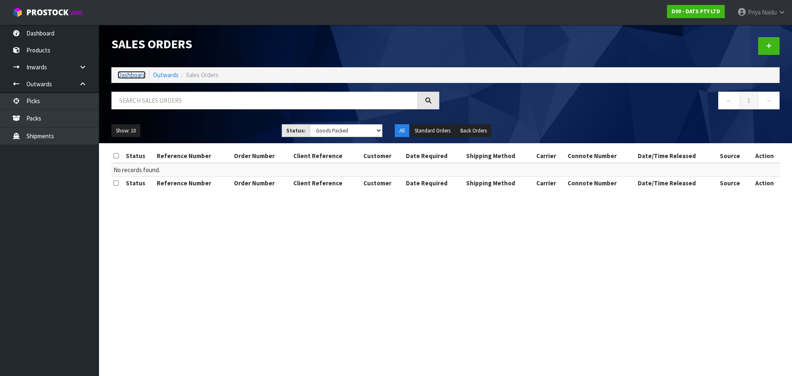
click at [123, 73] on link "Dashboard" at bounding box center [132, 75] width 28 height 8
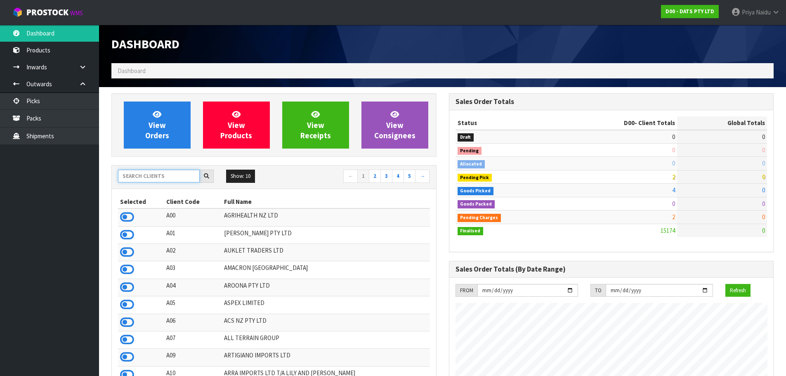
scroll to position [514, 337]
click at [147, 173] on input "text" at bounding box center [159, 176] width 82 height 13
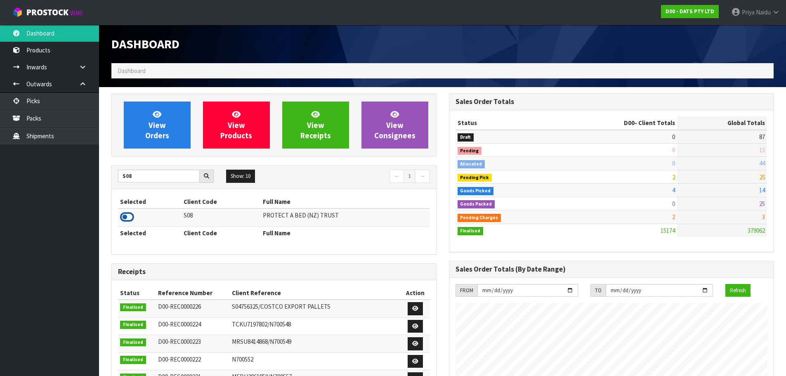
click at [128, 219] on icon at bounding box center [127, 217] width 14 height 12
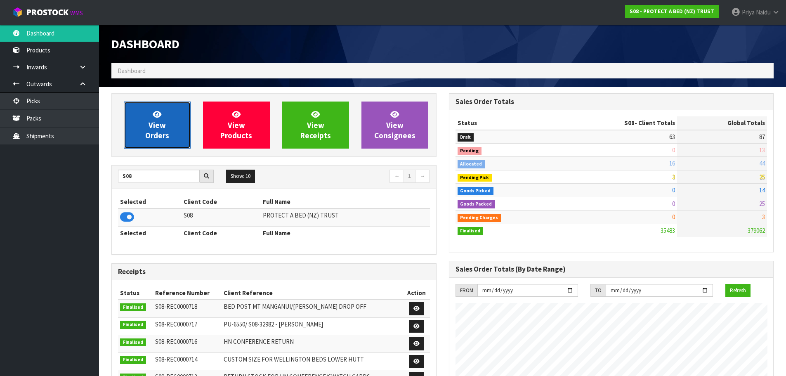
click at [163, 138] on span "View Orders" at bounding box center [157, 124] width 24 height 31
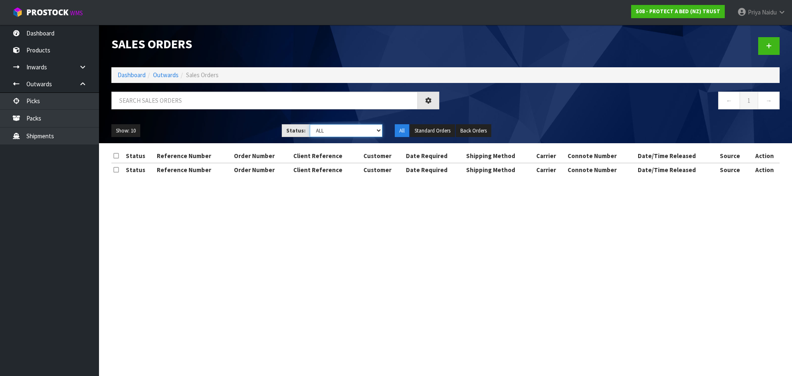
click at [331, 133] on select "Draft Pending Allocated Pending Pick Goods Picked Goods Packed Pending Charges …" at bounding box center [346, 130] width 73 height 13
click at [310, 124] on select "Draft Pending Allocated Pending Pick Goods Picked Goods Packed Pending Charges …" at bounding box center [346, 130] width 73 height 13
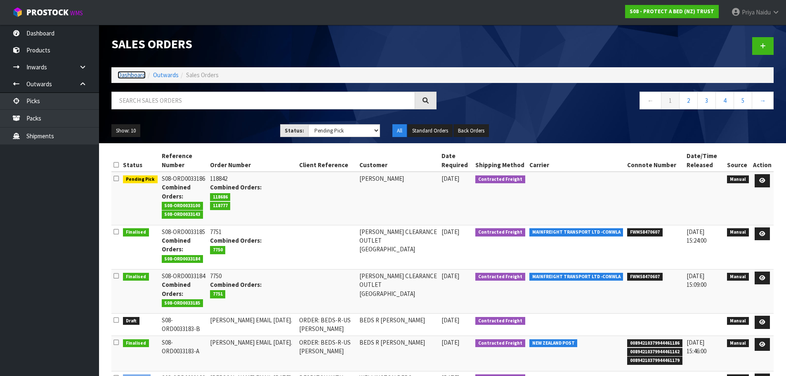
click at [134, 77] on link "Dashboard" at bounding box center [132, 75] width 28 height 8
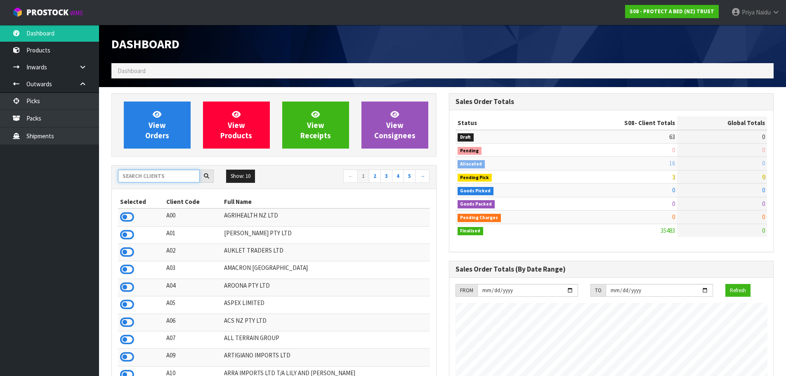
click at [153, 176] on input "text" at bounding box center [159, 176] width 82 height 13
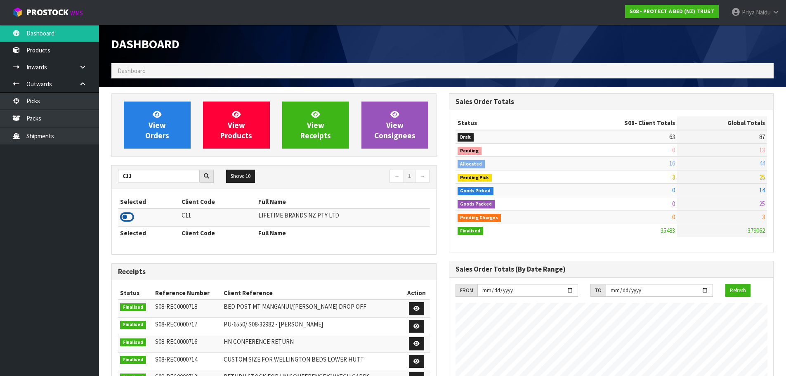
click at [127, 219] on icon at bounding box center [127, 217] width 14 height 12
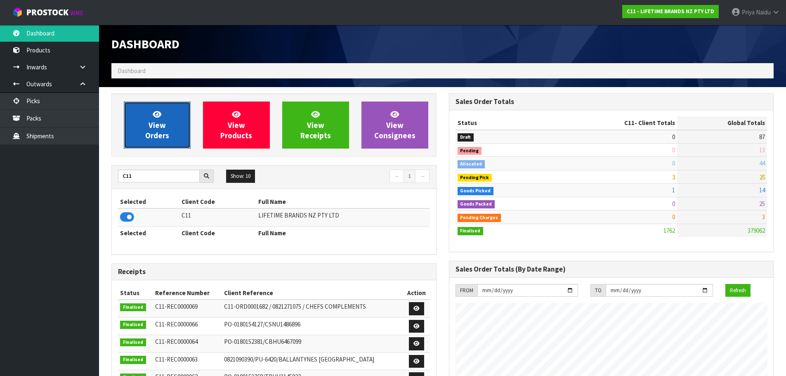
click at [163, 134] on span "View Orders" at bounding box center [157, 124] width 24 height 31
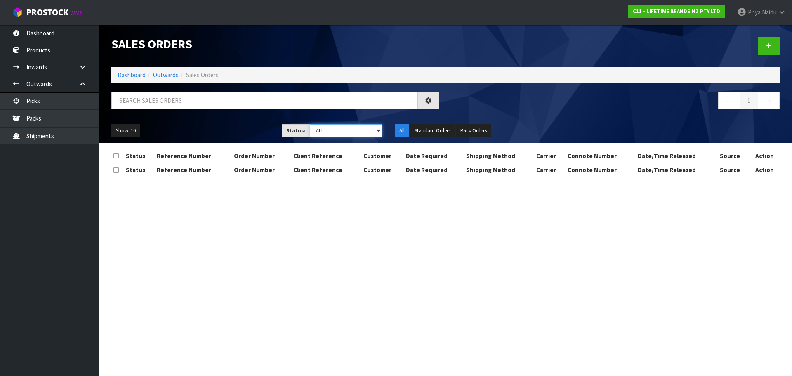
click at [318, 134] on select "Draft Pending Allocated Pending Pick Goods Picked Goods Packed Pending Charges …" at bounding box center [346, 130] width 73 height 13
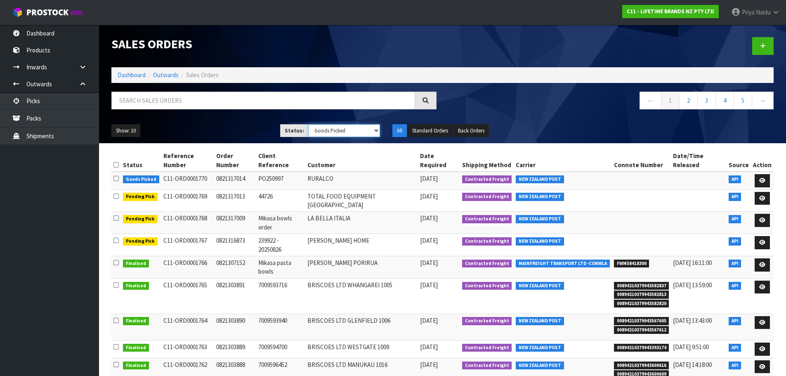
click at [308, 124] on select "Draft Pending Allocated Pending Pick Goods Picked Goods Packed Pending Charges …" at bounding box center [344, 130] width 72 height 13
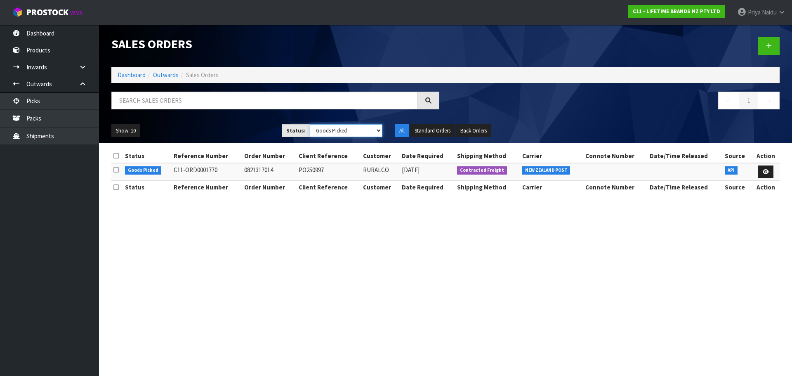
click at [333, 133] on select "Draft Pending Allocated Pending Pick Goods Picked Goods Packed Pending Charges …" at bounding box center [346, 130] width 73 height 13
click at [310, 124] on select "Draft Pending Allocated Pending Pick Goods Picked Goods Packed Pending Charges …" at bounding box center [346, 130] width 73 height 13
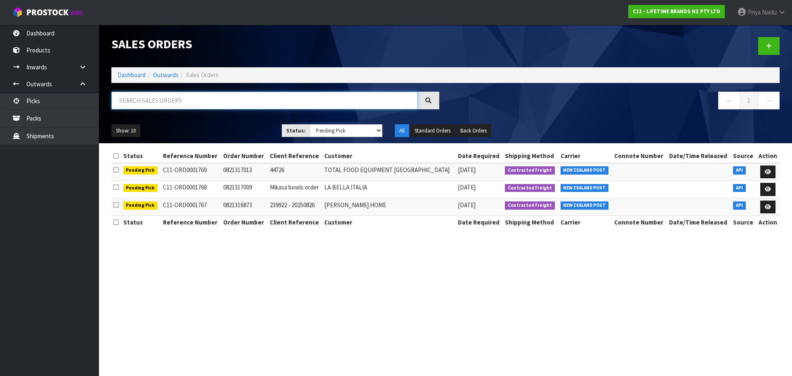
click at [136, 106] on input "text" at bounding box center [264, 101] width 306 height 18
click at [181, 121] on div "Show: 10 5 10 25 50 Status: Draft Pending Allocated Pending Pick Goods Picked G…" at bounding box center [445, 131] width 681 height 26
click at [130, 77] on link "Dashboard" at bounding box center [132, 75] width 28 height 8
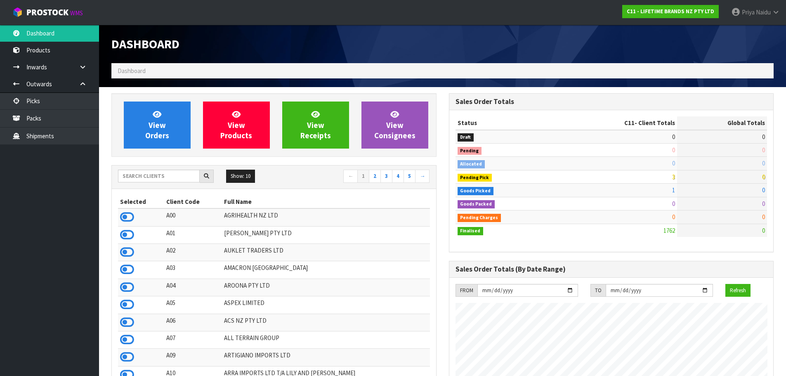
scroll to position [625, 337]
click at [157, 175] on input "text" at bounding box center [159, 176] width 82 height 13
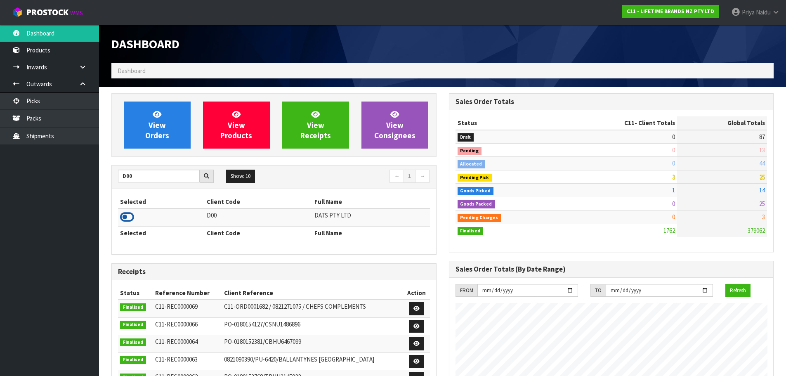
click at [130, 220] on icon at bounding box center [127, 217] width 14 height 12
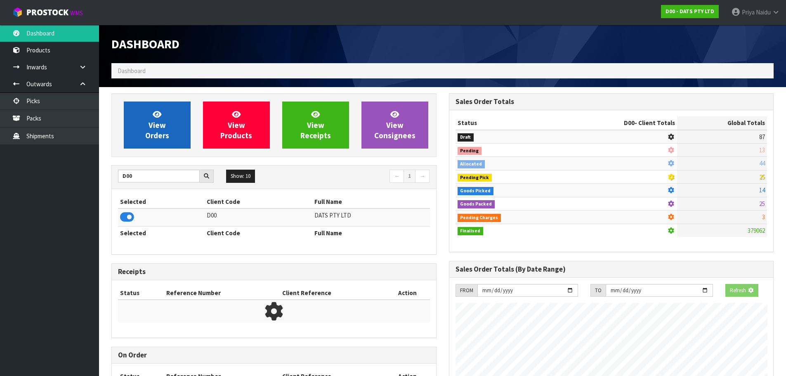
scroll to position [411977, 412154]
click at [154, 136] on span "View Orders" at bounding box center [157, 124] width 24 height 31
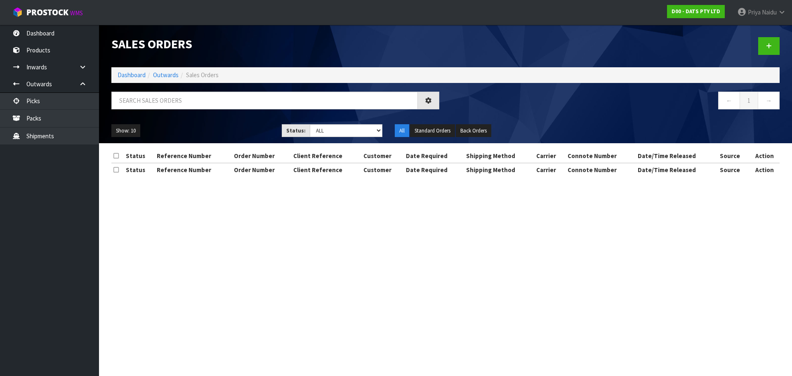
click at [167, 113] on div at bounding box center [275, 104] width 340 height 24
click at [169, 108] on input "text" at bounding box center [264, 101] width 306 height 18
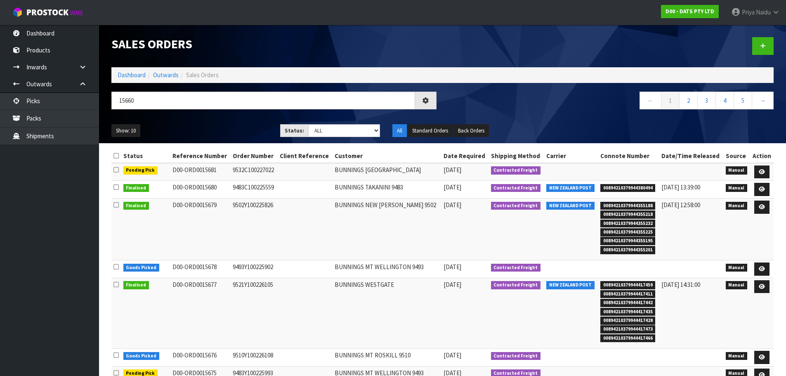
click at [216, 121] on div "Show: 10 5 10 25 50 Status: Draft Pending Allocated Pending Pick Goods Picked G…" at bounding box center [442, 131] width 674 height 26
click at [219, 121] on div "Show: 10 5 10 25 50 Status: Draft Pending Allocated Pending Pick Goods Picked G…" at bounding box center [442, 131] width 674 height 26
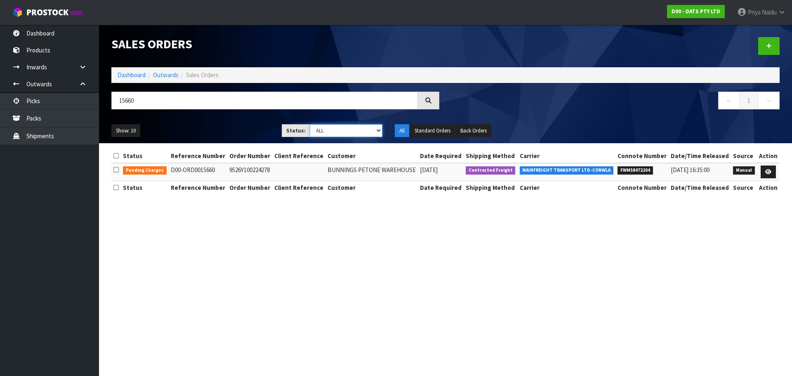
click at [340, 131] on select "Draft Pending Allocated Pending Pick Goods Picked Goods Packed Pending Charges …" at bounding box center [346, 130] width 73 height 13
click at [310, 124] on select "Draft Pending Allocated Pending Pick Goods Picked Goods Packed Pending Charges …" at bounding box center [346, 130] width 73 height 13
drag, startPoint x: 328, startPoint y: 240, endPoint x: 273, endPoint y: 224, distance: 57.4
click at [278, 228] on section "Sales Orders Dashboard Outwards Sales Orders 15660 ← 1 → Show: 10 5 10 25 50 St…" at bounding box center [396, 188] width 792 height 376
click at [230, 127] on ul "Show: 10 5 10 25 50" at bounding box center [190, 130] width 158 height 13
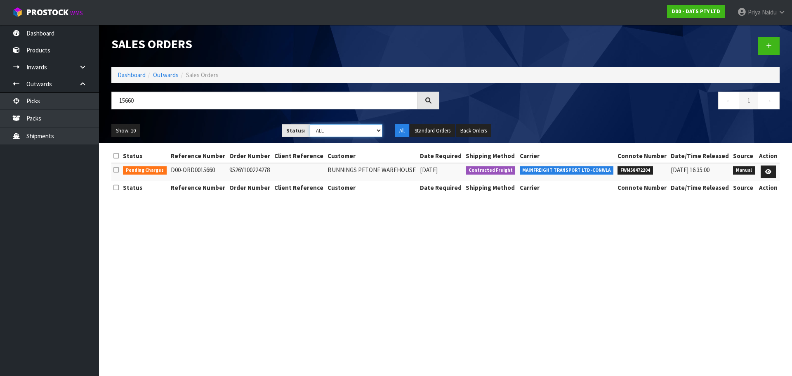
click at [330, 133] on select "Draft Pending Allocated Pending Pick Goods Picked Goods Packed Pending Charges …" at bounding box center [346, 130] width 73 height 13
click at [310, 124] on select "Draft Pending Allocated Pending Pick Goods Picked Goods Packed Pending Charges …" at bounding box center [346, 130] width 73 height 13
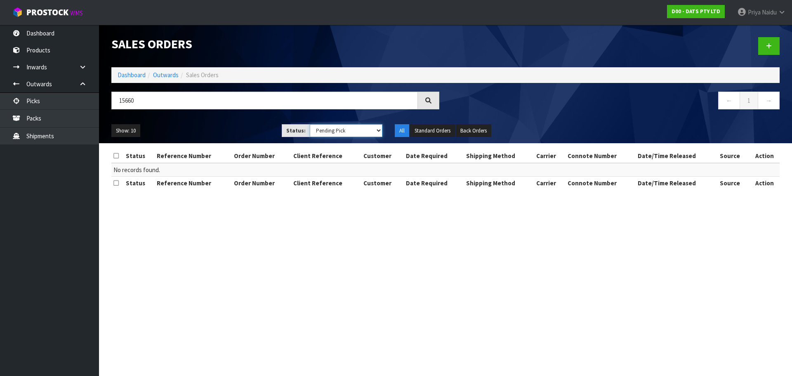
click at [330, 134] on select "Draft Pending Allocated Pending Pick Goods Picked Goods Packed Pending Charges …" at bounding box center [346, 130] width 73 height 13
click at [310, 124] on select "Draft Pending Allocated Pending Pick Goods Picked Goods Packed Pending Charges …" at bounding box center [346, 130] width 73 height 13
click at [178, 99] on input "15660" at bounding box center [264, 101] width 306 height 18
click at [225, 125] on ul "Show: 10 5 10 25 50" at bounding box center [190, 130] width 158 height 13
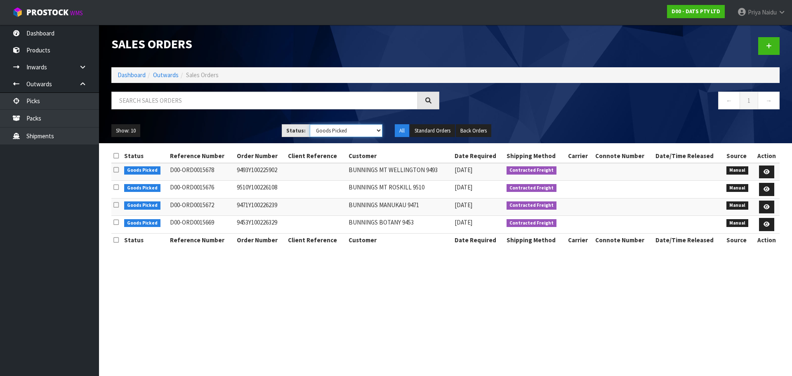
click at [332, 130] on select "Draft Pending Allocated Pending Pick Goods Picked Goods Packed Pending Charges …" at bounding box center [346, 130] width 73 height 13
click at [310, 124] on select "Draft Pending Allocated Pending Pick Goods Picked Goods Packed Pending Charges …" at bounding box center [346, 130] width 73 height 13
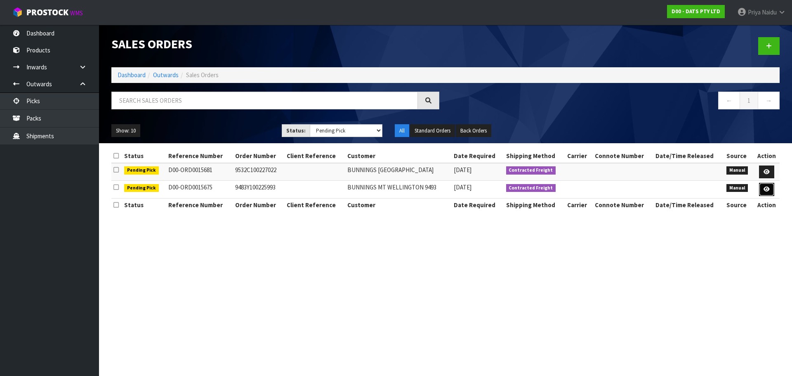
click at [765, 190] on icon at bounding box center [767, 188] width 6 height 5
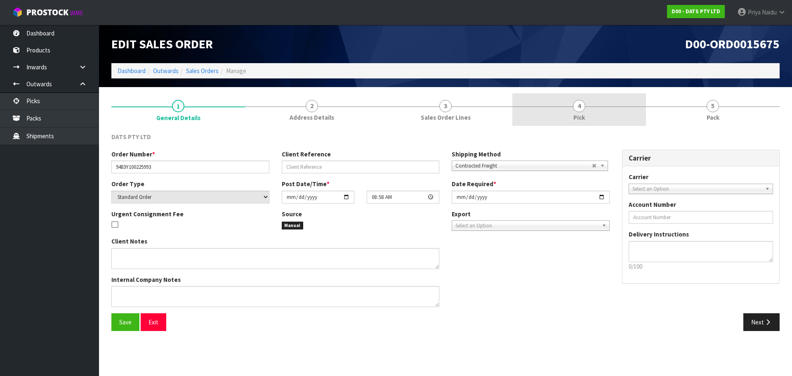
click at [629, 108] on link "4 Pick" at bounding box center [579, 109] width 134 height 33
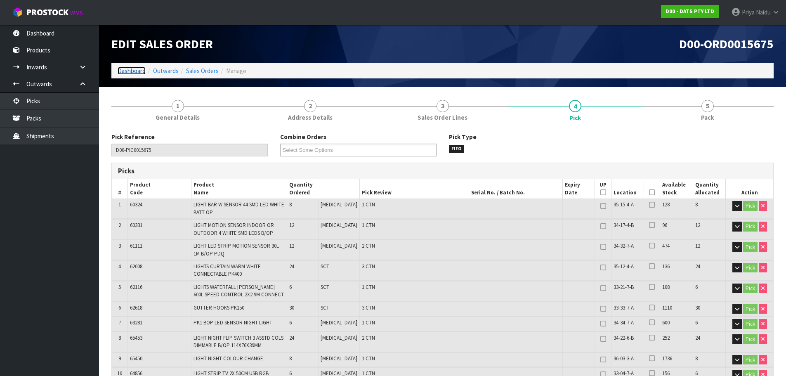
click at [128, 68] on link "Dashboard" at bounding box center [132, 71] width 28 height 8
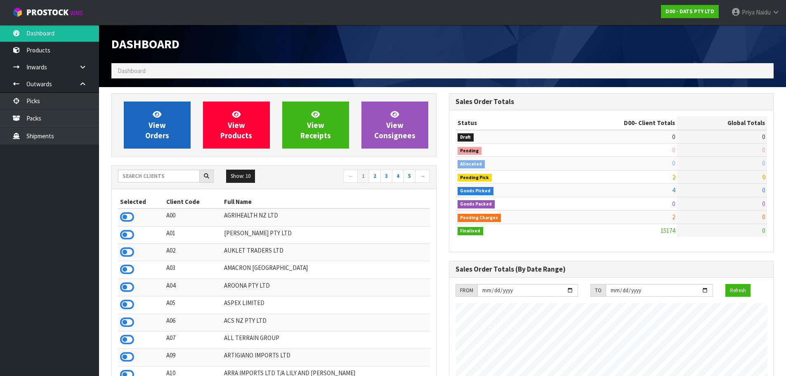
scroll to position [625, 337]
click at [169, 134] on link "View Orders" at bounding box center [157, 124] width 67 height 47
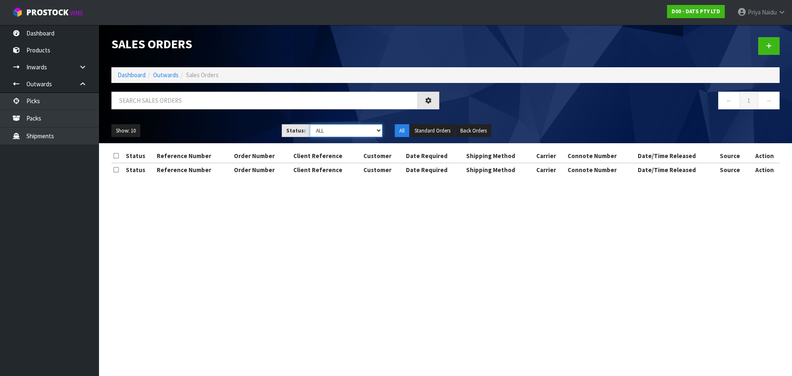
click at [330, 128] on select "Draft Pending Allocated Pending Pick Goods Picked Goods Packed Pending Charges …" at bounding box center [346, 130] width 73 height 13
click at [310, 124] on select "Draft Pending Allocated Pending Pick Goods Picked Goods Packed Pending Charges …" at bounding box center [346, 130] width 73 height 13
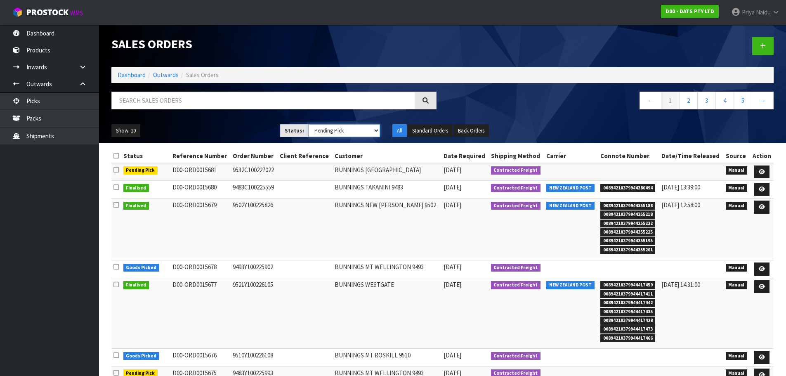
scroll to position [41, 0]
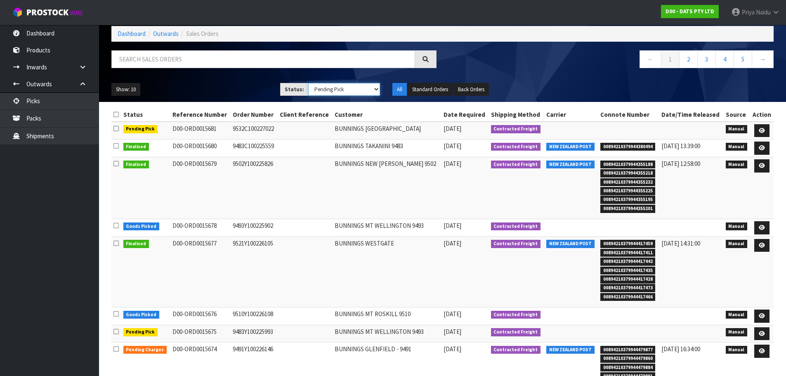
click at [330, 88] on select "Draft Pending Allocated Pending Pick Goods Picked Goods Packed Pending Charges …" at bounding box center [344, 89] width 72 height 13
click at [308, 83] on select "Draft Pending Allocated Pending Pick Goods Picked Goods Packed Pending Charges …" at bounding box center [344, 89] width 72 height 13
click at [322, 91] on select "Draft Pending Allocated Pending Pick Goods Picked Goods Packed Pending Charges …" at bounding box center [344, 89] width 72 height 13
click at [308, 83] on select "Draft Pending Allocated Pending Pick Goods Picked Goods Packed Pending Charges …" at bounding box center [344, 89] width 72 height 13
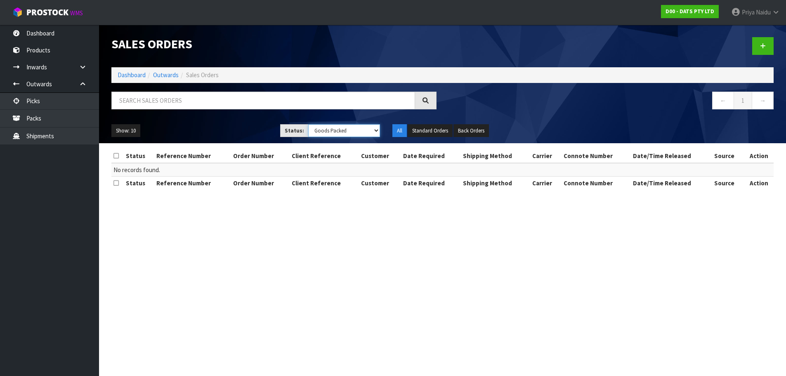
scroll to position [0, 0]
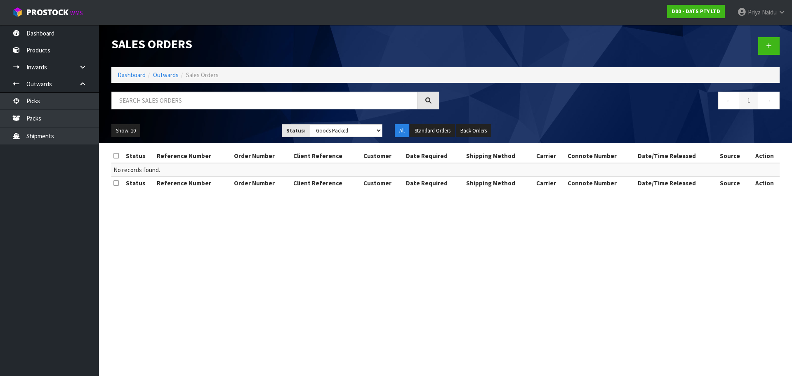
click at [239, 123] on div "Show: 10 5 10 25 50 Status: Draft Pending Allocated Pending Pick Goods Picked G…" at bounding box center [445, 131] width 681 height 26
click at [325, 132] on select "Draft Pending Allocated Pending Pick Goods Picked Goods Packed Pending Charges …" at bounding box center [346, 130] width 73 height 13
click at [310, 124] on select "Draft Pending Allocated Pending Pick Goods Picked Goods Packed Pending Charges …" at bounding box center [346, 130] width 73 height 13
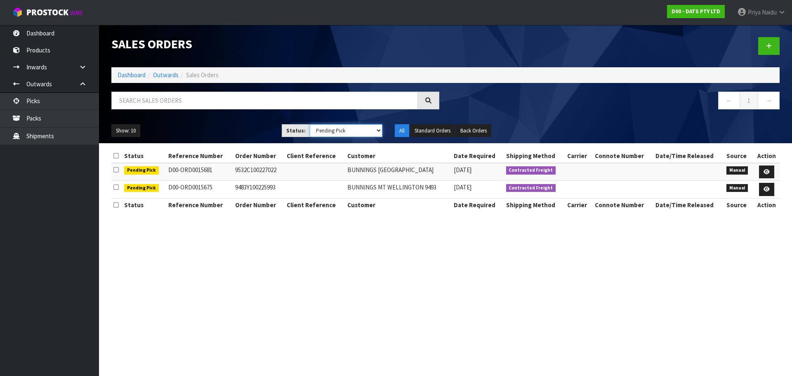
click at [330, 130] on select "Draft Pending Allocated Pending Pick Goods Picked Goods Packed Pending Charges …" at bounding box center [346, 130] width 73 height 13
click at [310, 124] on select "Draft Pending Allocated Pending Pick Goods Picked Goods Packed Pending Charges …" at bounding box center [346, 130] width 73 height 13
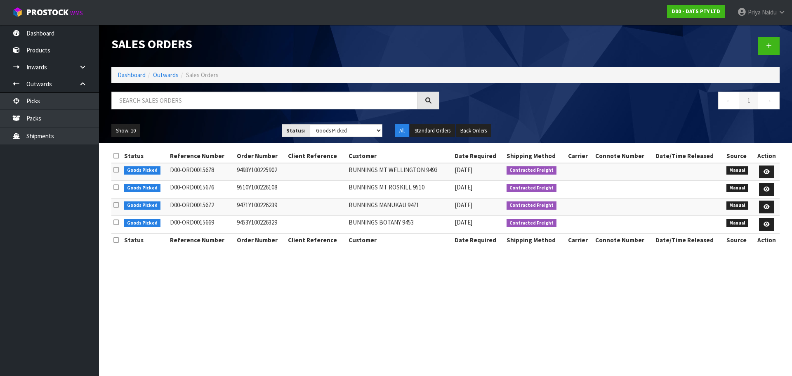
click at [230, 122] on div "Show: 10 5 10 25 50 Status: Draft Pending Allocated Pending Pick Goods Picked G…" at bounding box center [445, 131] width 681 height 26
click at [764, 168] on link at bounding box center [766, 171] width 15 height 13
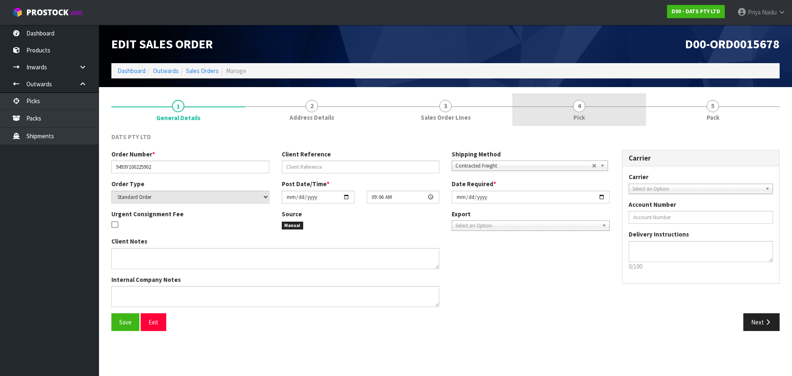
click at [583, 111] on span "4" at bounding box center [579, 106] width 12 height 12
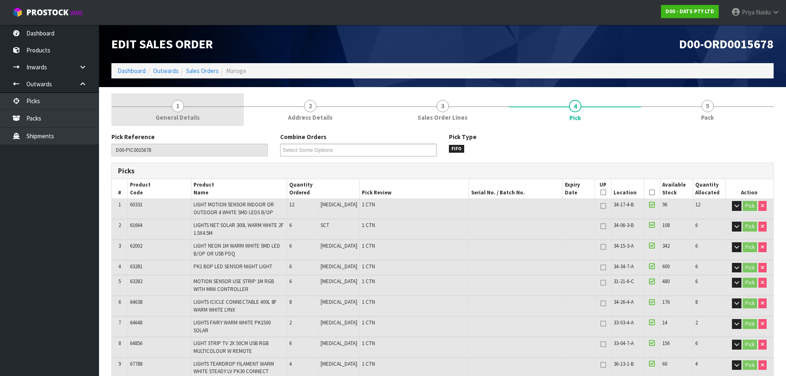
click at [186, 106] on div at bounding box center [177, 106] width 132 height 0
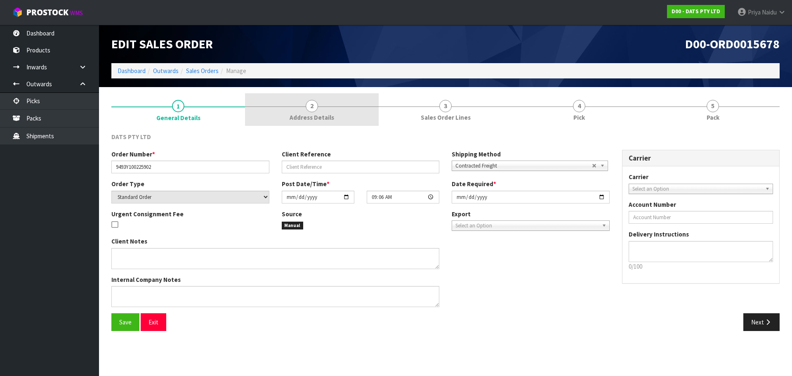
click at [305, 113] on span "Address Details" at bounding box center [312, 117] width 45 height 9
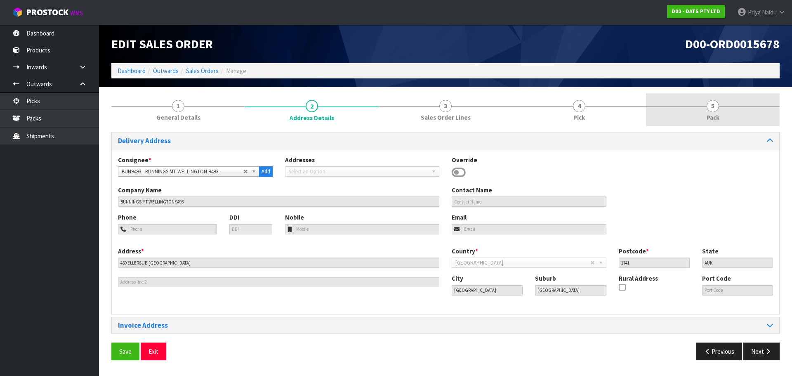
click at [680, 115] on link "5 Pack" at bounding box center [713, 109] width 134 height 33
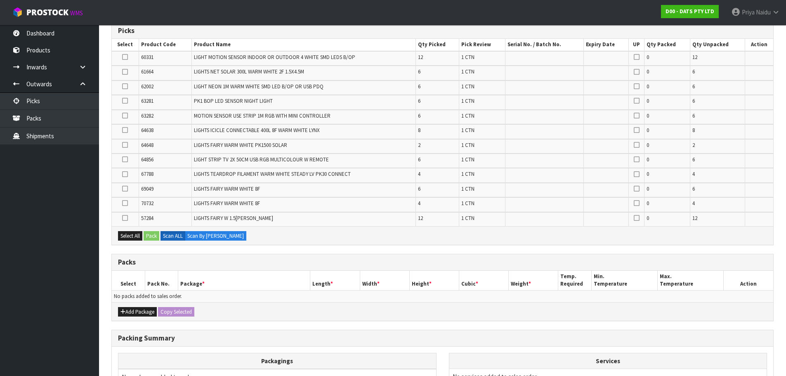
scroll to position [238, 0]
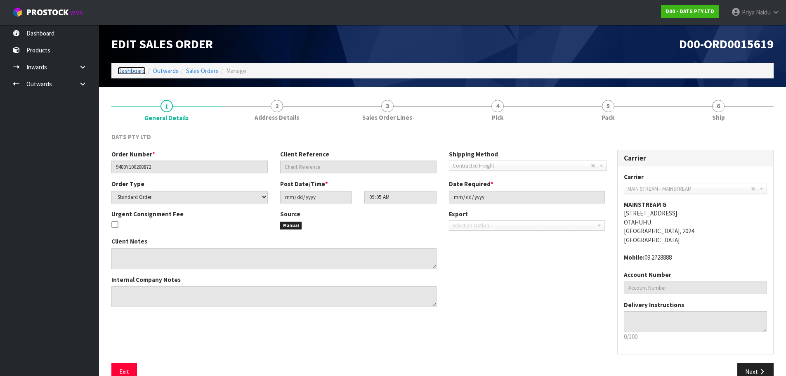
click at [136, 74] on link "Dashboard" at bounding box center [132, 71] width 28 height 8
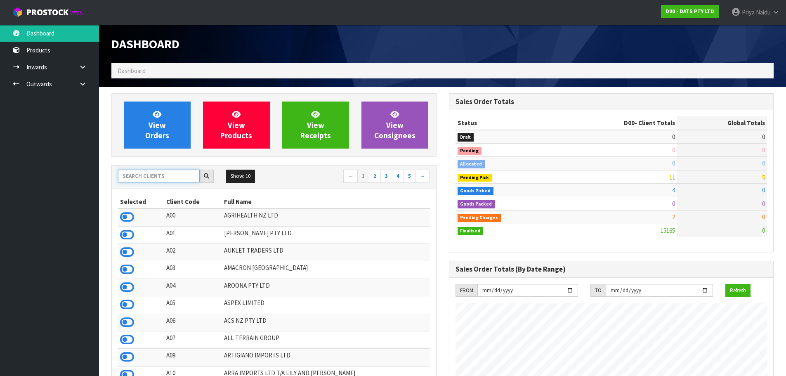
click at [165, 180] on input "text" at bounding box center [159, 176] width 82 height 13
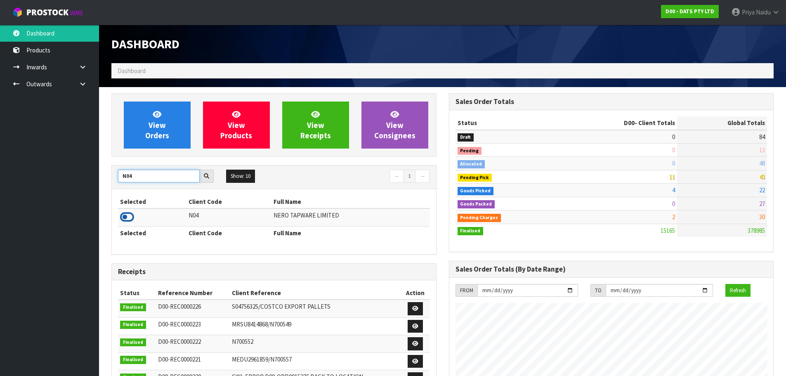
type input "N04"
click at [127, 217] on icon at bounding box center [127, 217] width 14 height 12
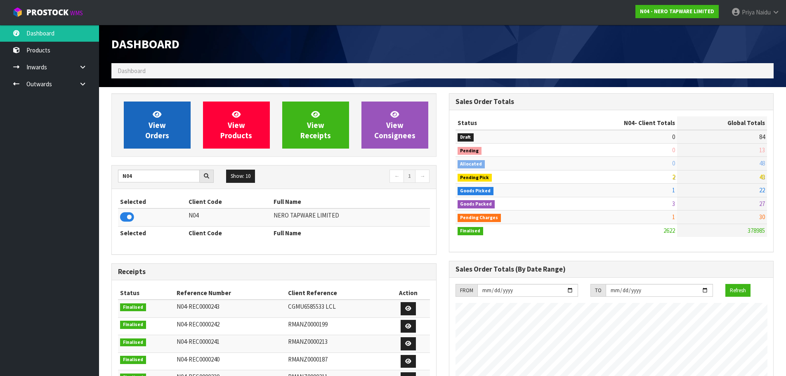
scroll to position [652, 337]
click at [152, 137] on span "View Orders" at bounding box center [157, 124] width 24 height 31
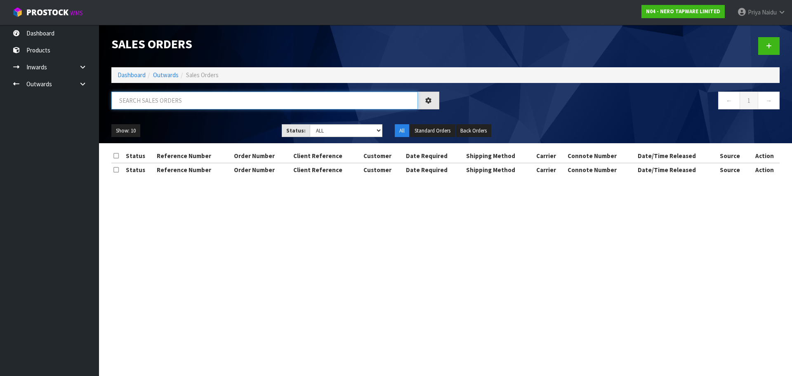
click at [179, 106] on input "text" at bounding box center [264, 101] width 306 height 18
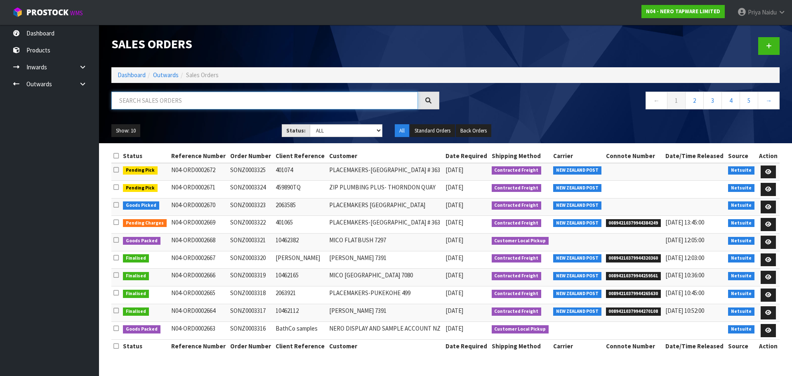
click at [171, 102] on input "text" at bounding box center [264, 101] width 306 height 18
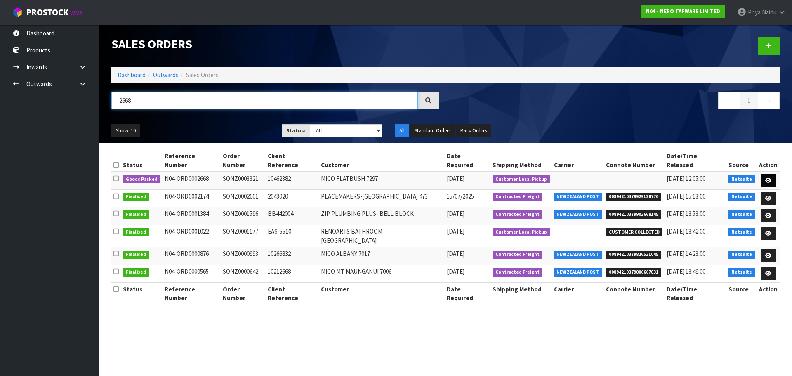
type input "2668"
click at [766, 178] on icon at bounding box center [768, 180] width 6 height 5
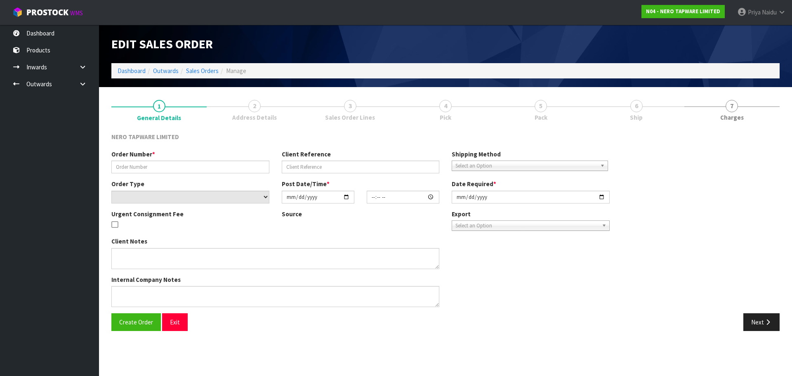
type input "SONZ0003321"
type input "10462382"
select select "number:0"
type input "2025-08-29"
type input "11:00:08.000"
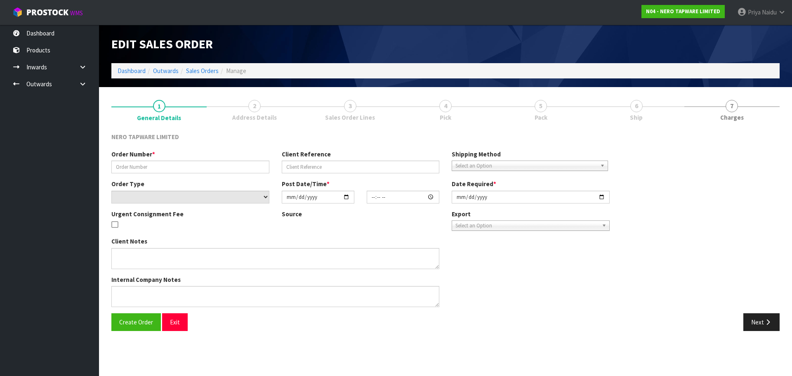
type input "2025-08-29"
type textarea "customer pick up 29/08"
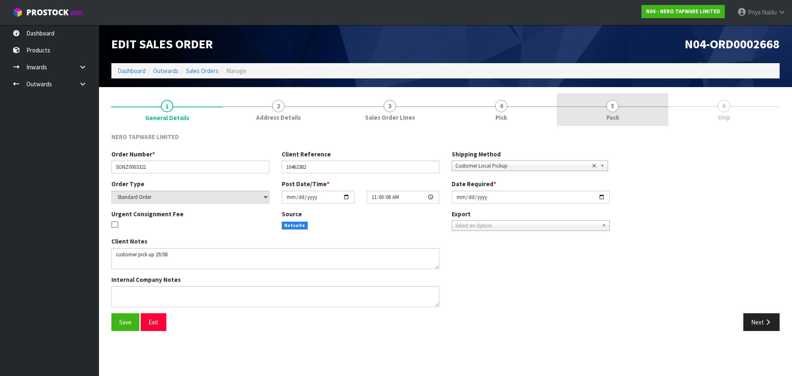
click at [623, 103] on link "5 Pack" at bounding box center [612, 109] width 111 height 33
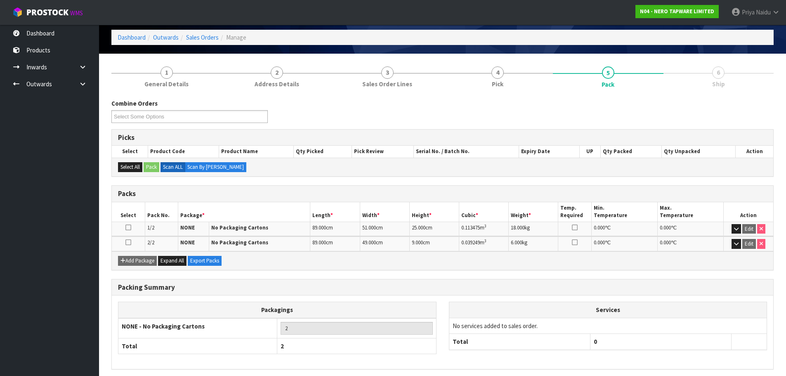
scroll to position [66, 0]
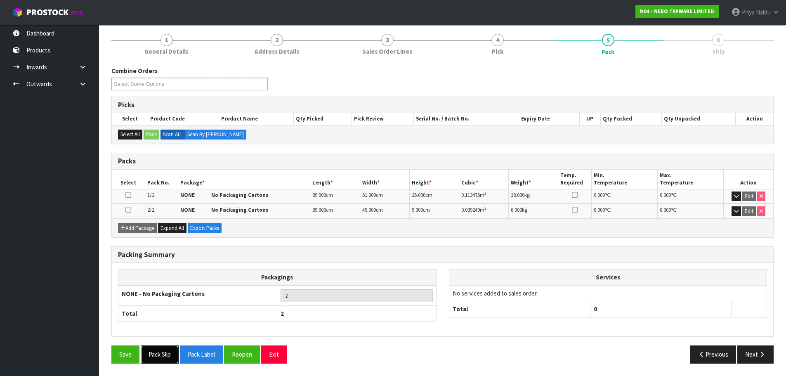
click at [170, 354] on button "Pack Slip" at bounding box center [160, 354] width 38 height 18
drag, startPoint x: 745, startPoint y: 349, endPoint x: 709, endPoint y: 344, distance: 35.8
click at [745, 349] on button "Next" at bounding box center [755, 354] width 36 height 18
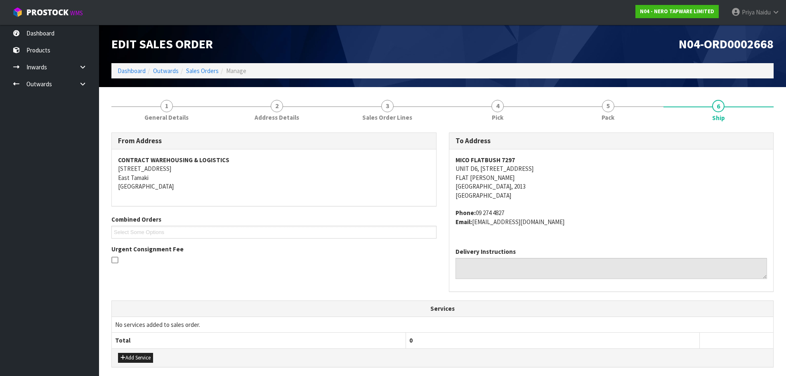
scroll to position [188, 0]
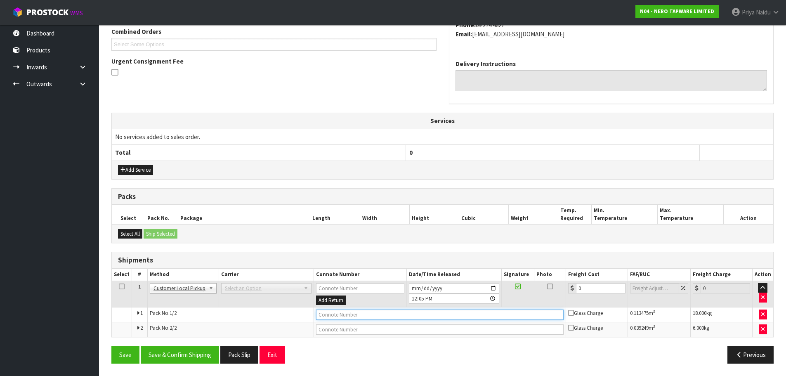
click at [351, 314] on input "text" at bounding box center [439, 314] width 247 height 10
type input "CUSTOMER COLLECTED"
click at [183, 359] on button "Save & Confirm Shipping" at bounding box center [180, 355] width 78 height 18
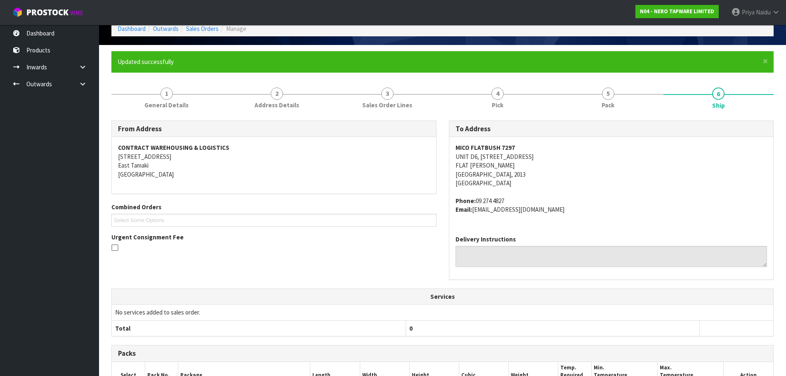
scroll to position [0, 0]
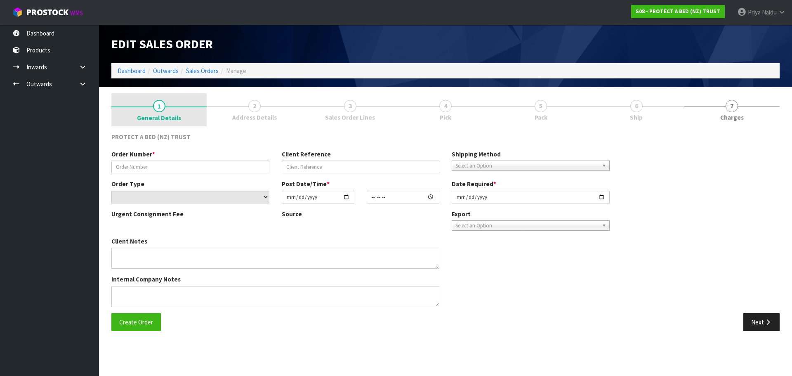
type input "7750"
select select "number:0"
type input "[DATE]"
type input "11:46:00.000"
type input "[DATE]"
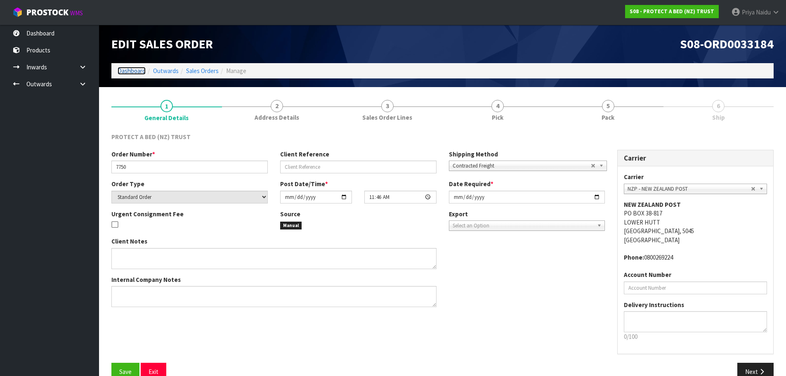
click at [132, 72] on link "Dashboard" at bounding box center [132, 71] width 28 height 8
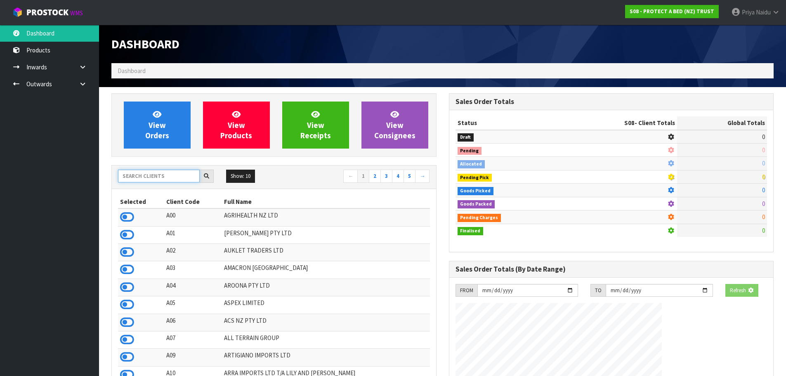
click at [158, 181] on input "text" at bounding box center [159, 176] width 82 height 13
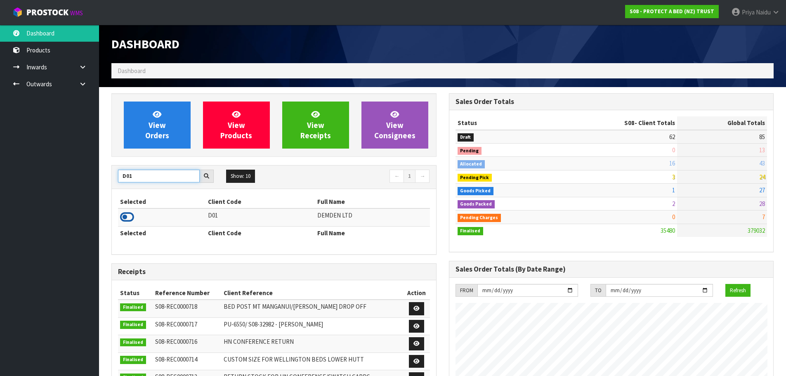
type input "D01"
click at [127, 217] on icon at bounding box center [127, 217] width 14 height 12
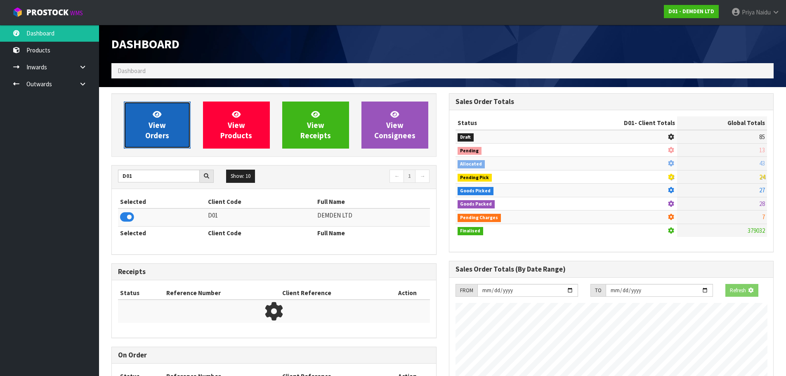
click at [152, 136] on span "View Orders" at bounding box center [157, 124] width 24 height 31
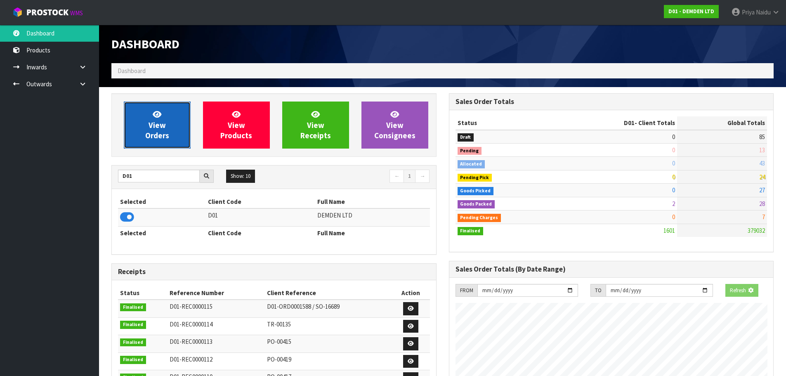
scroll to position [518, 337]
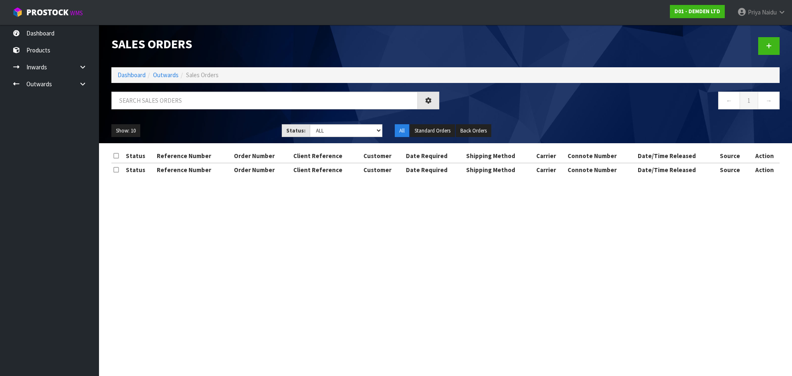
click at [166, 112] on div at bounding box center [275, 104] width 340 height 24
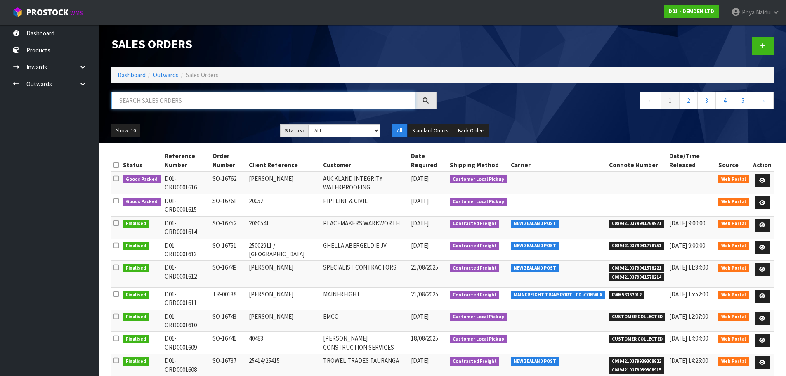
click at [169, 106] on input "text" at bounding box center [263, 101] width 304 height 18
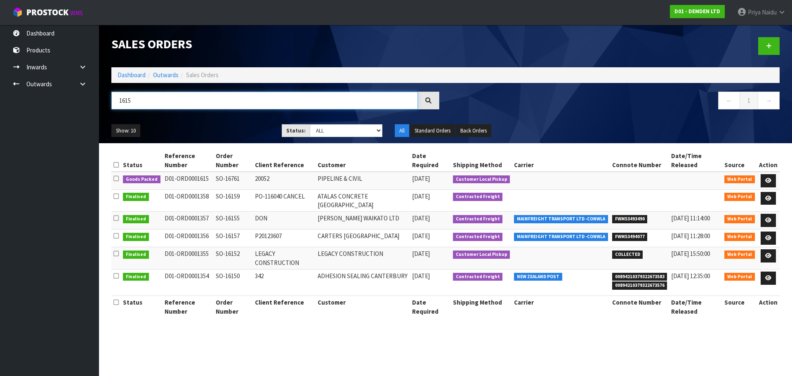
type input "1615"
click at [181, 131] on ul "Show: 10 5 10 25 50" at bounding box center [190, 130] width 158 height 13
click at [766, 178] on icon at bounding box center [768, 180] width 6 height 5
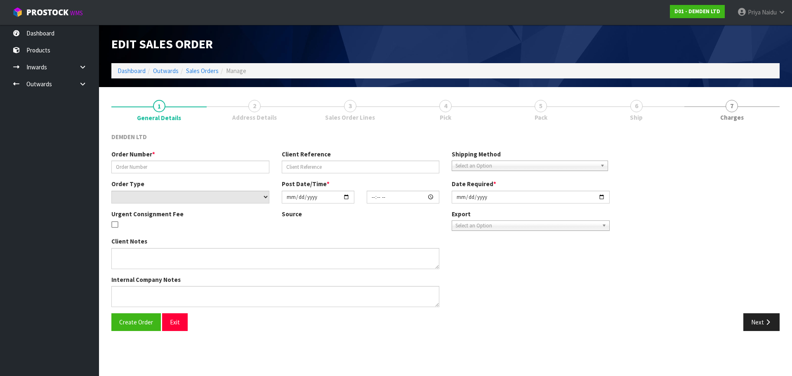
type input "SO-16761"
type input "20052"
select select "number:0"
type input "2025-08-28"
type input "15:35:00.000"
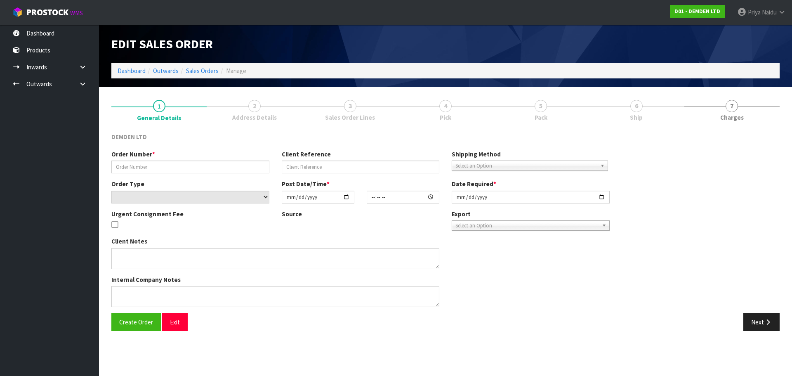
type input "2025-08-29"
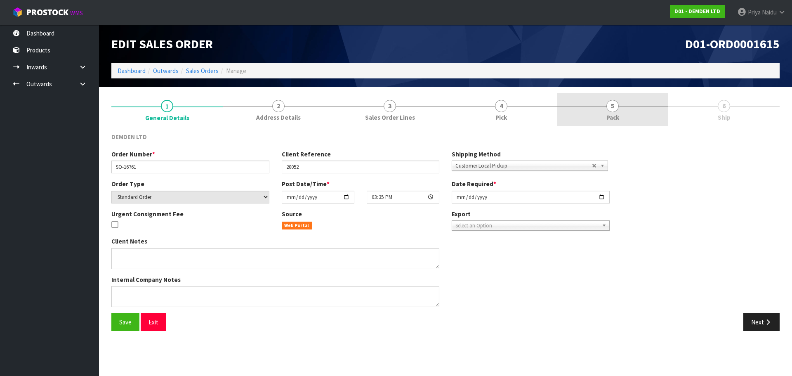
click at [608, 107] on span "5" at bounding box center [612, 106] width 12 height 12
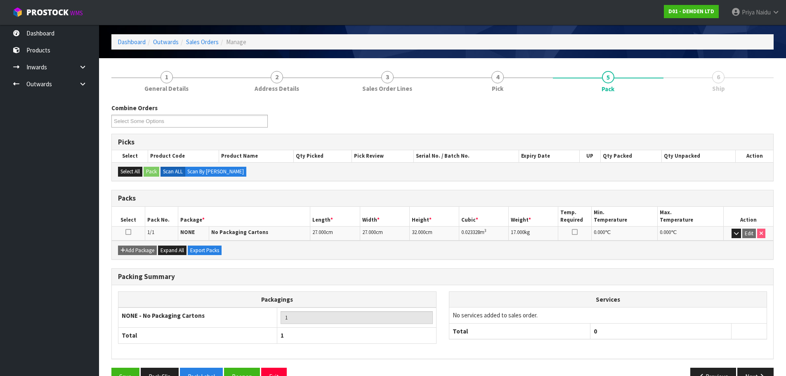
scroll to position [51, 0]
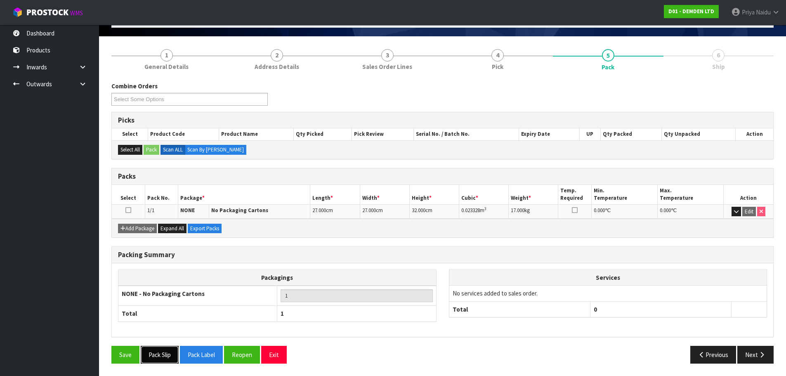
click at [154, 358] on button "Pack Slip" at bounding box center [160, 355] width 38 height 18
click at [747, 349] on button "Next" at bounding box center [755, 355] width 36 height 18
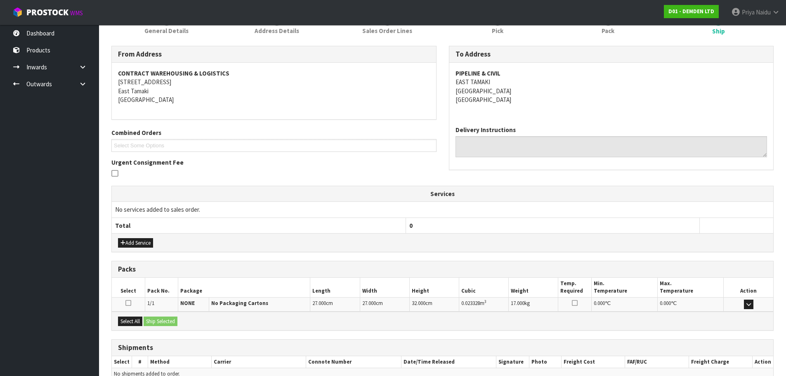
scroll to position [130, 0]
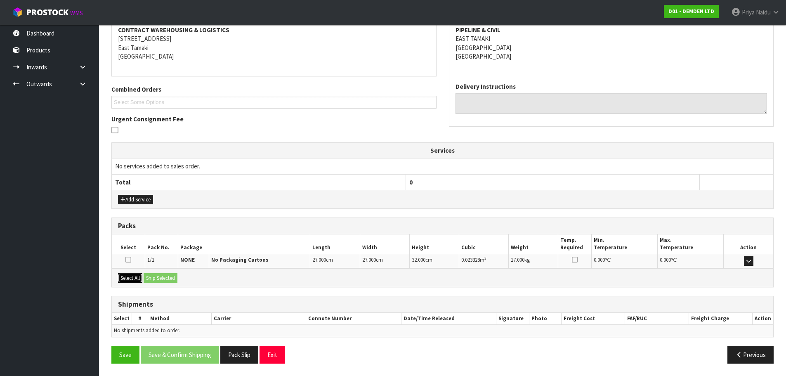
click at [140, 279] on button "Select All" at bounding box center [130, 278] width 24 height 10
click at [155, 278] on button "Ship Selected" at bounding box center [161, 278] width 34 height 10
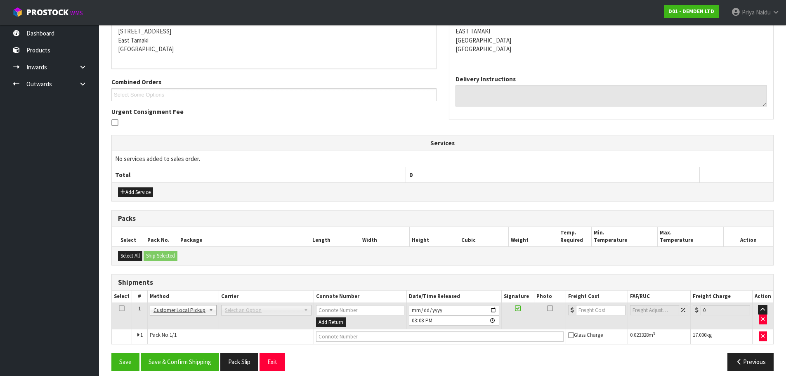
scroll to position [145, 0]
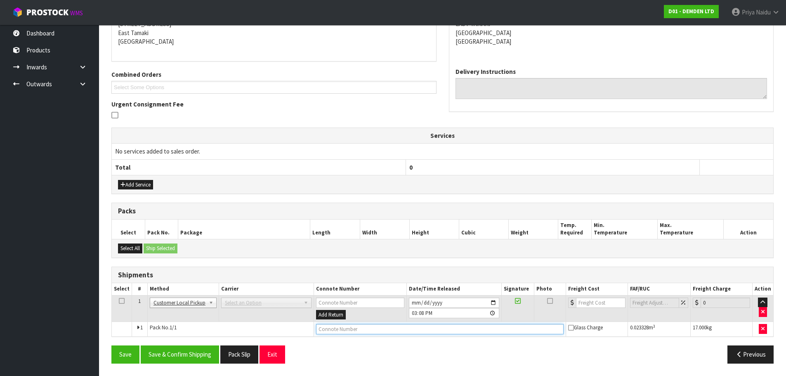
click at [323, 332] on input "text" at bounding box center [439, 329] width 247 height 10
type input "CUSTOMER COLLECTED"
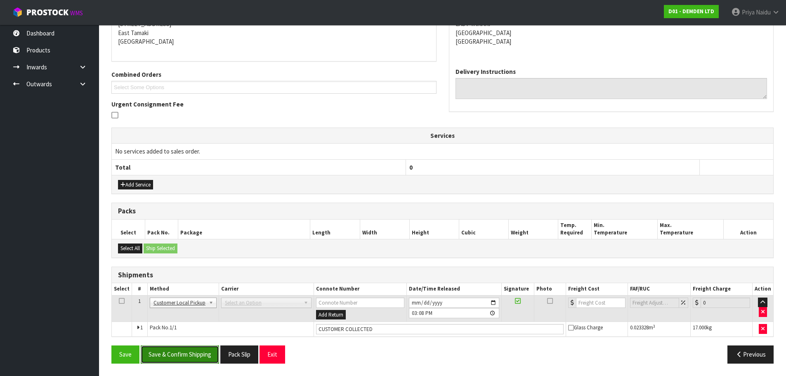
click at [191, 351] on button "Save & Confirm Shipping" at bounding box center [180, 354] width 78 height 18
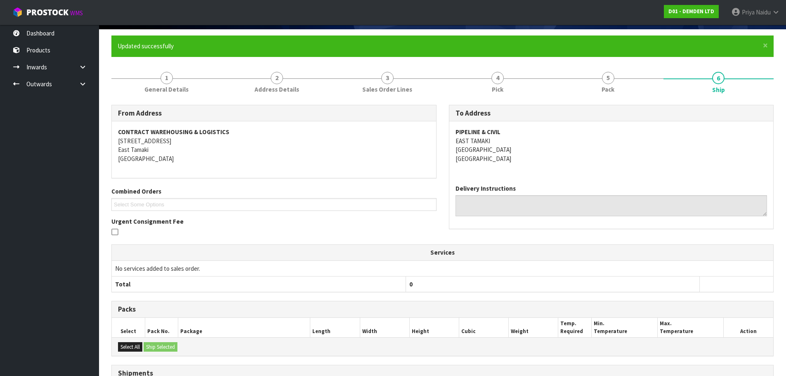
scroll to position [0, 0]
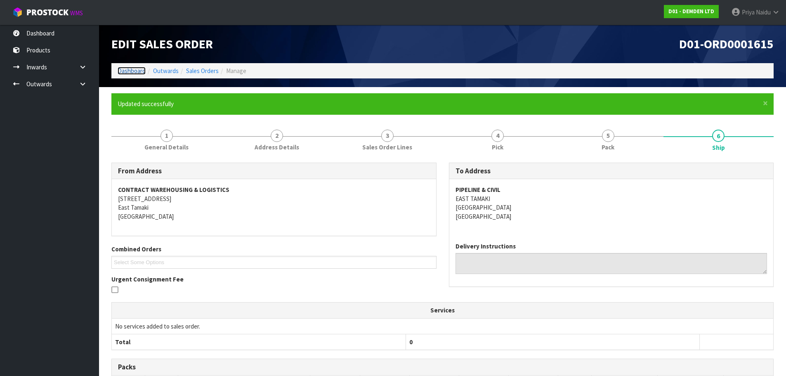
click at [134, 67] on link "Dashboard" at bounding box center [132, 71] width 28 height 8
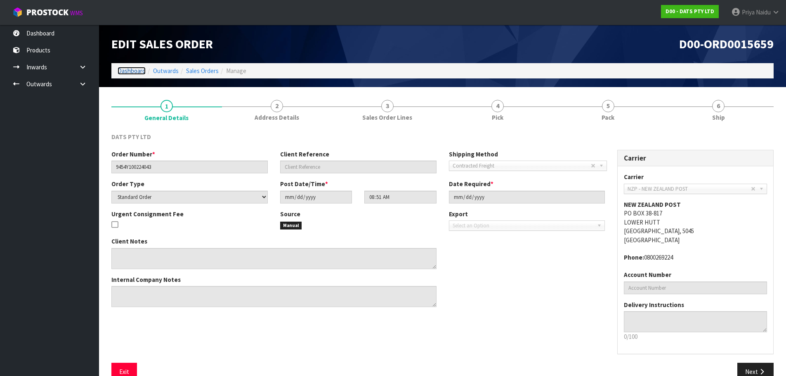
click at [131, 73] on link "Dashboard" at bounding box center [132, 71] width 28 height 8
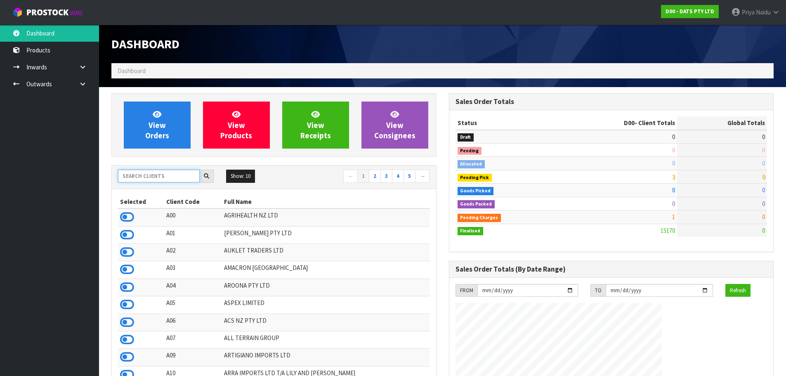
click at [158, 180] on input "text" at bounding box center [159, 176] width 82 height 13
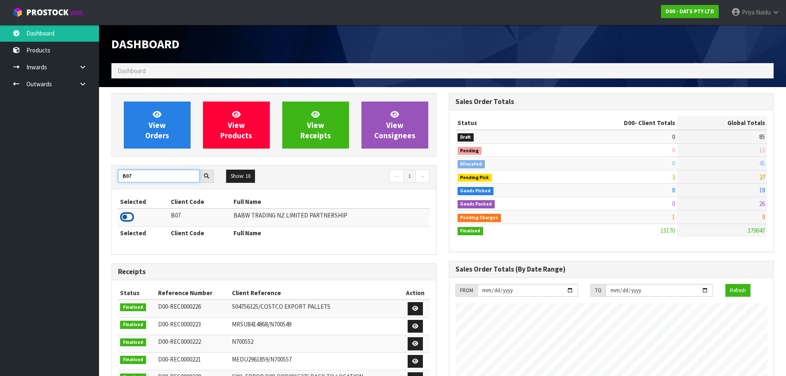
type input "B07"
click at [123, 217] on icon at bounding box center [127, 217] width 14 height 12
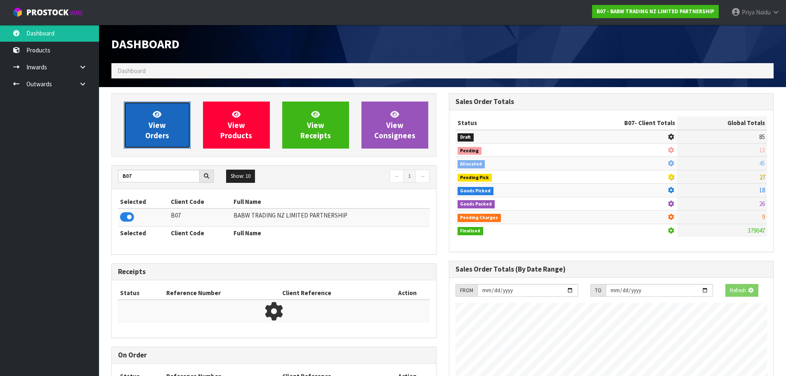
click at [158, 148] on link "View Orders" at bounding box center [157, 124] width 67 height 47
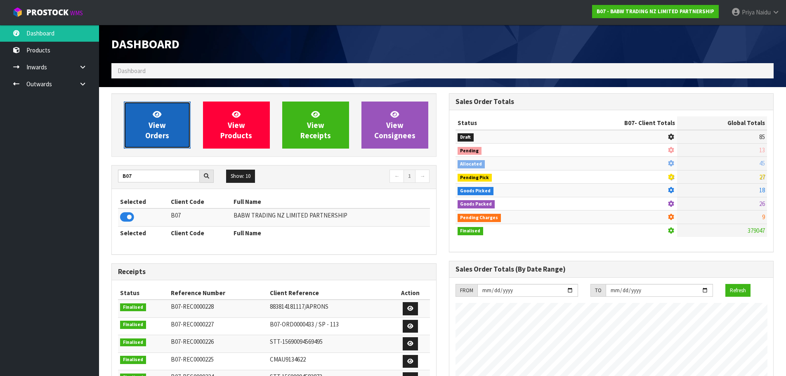
scroll to position [625, 337]
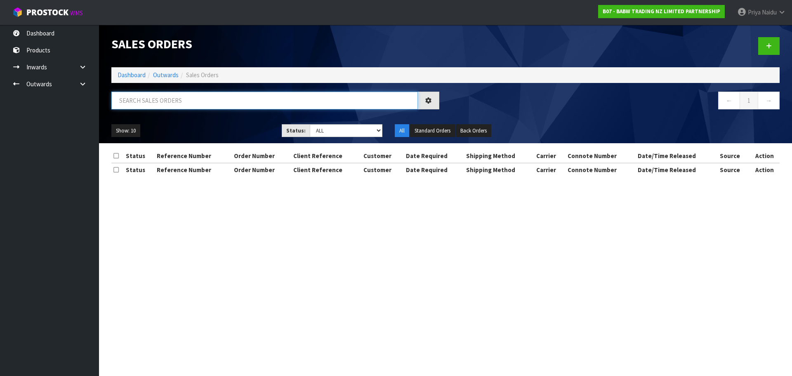
click at [171, 94] on input "text" at bounding box center [264, 101] width 306 height 18
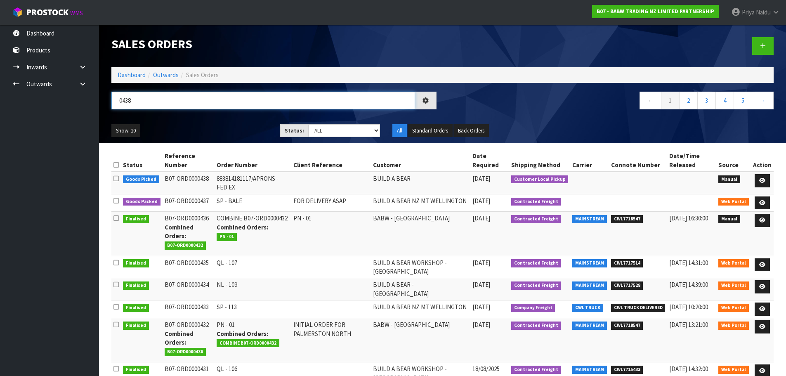
type input "0438"
click at [210, 128] on ul "Show: 10 5 10 25 50" at bounding box center [189, 130] width 156 height 13
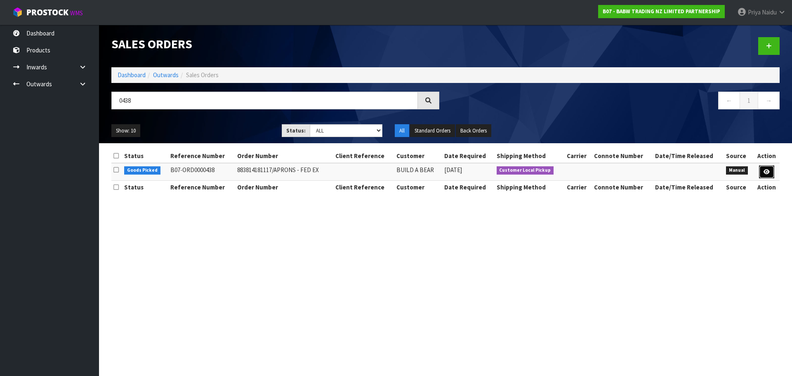
click at [767, 173] on icon at bounding box center [767, 171] width 6 height 5
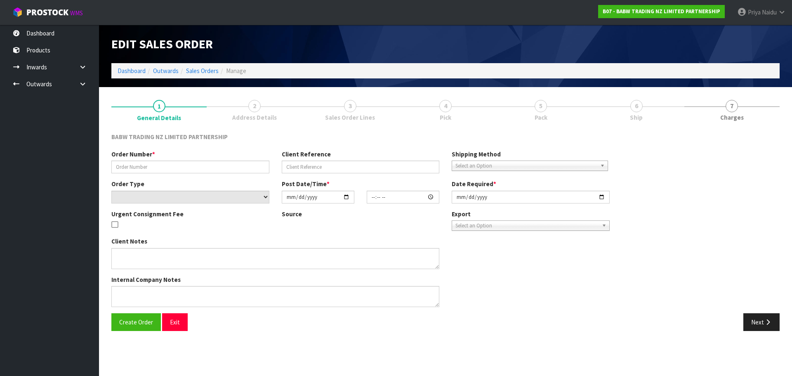
type input "883814181117/APRONS - FED EX"
select select "number:0"
type input "[DATE]"
type input "14:54:00.000"
type input "[DATE]"
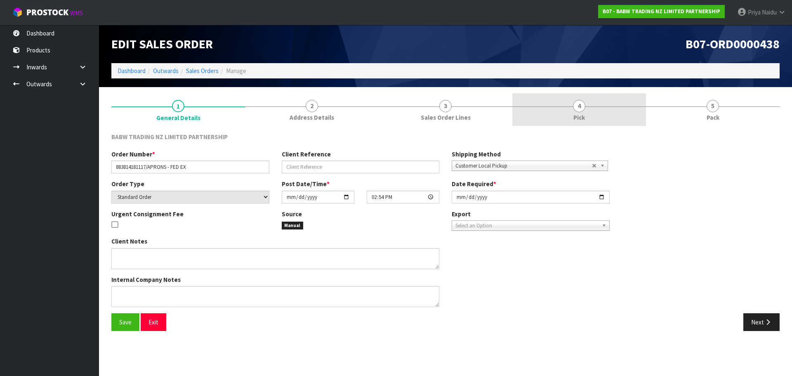
click at [606, 108] on link "4 Pick" at bounding box center [579, 109] width 134 height 33
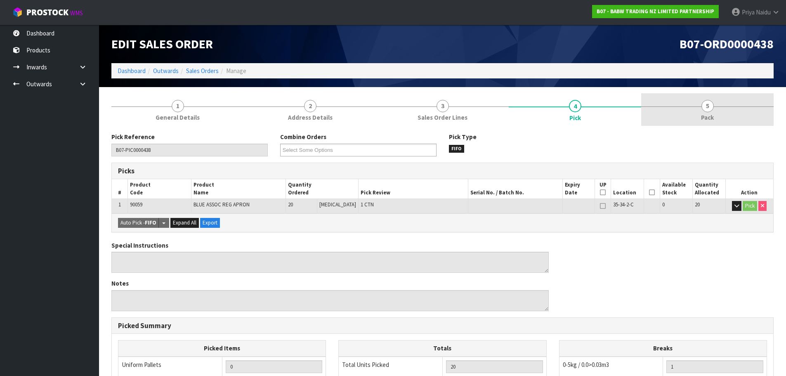
click at [670, 113] on link "5 Pack" at bounding box center [707, 109] width 132 height 33
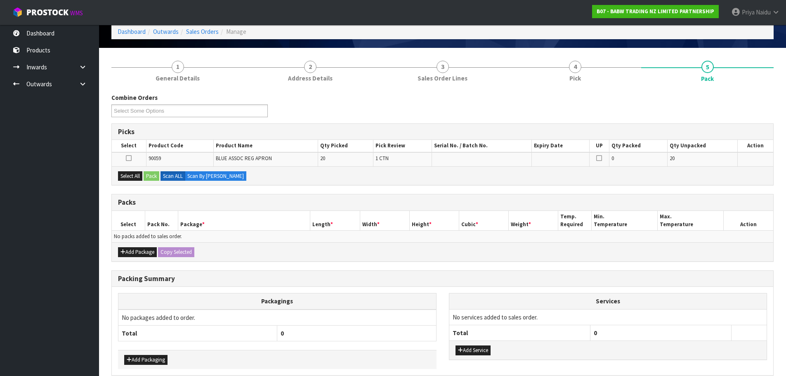
scroll to position [78, 0]
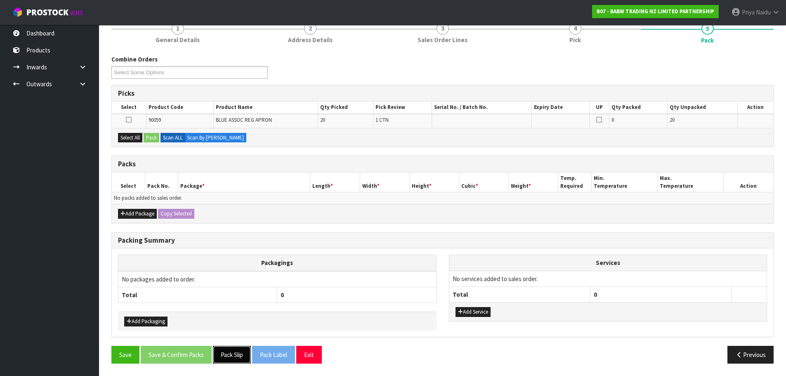
click at [237, 353] on button "Pack Slip" at bounding box center [232, 355] width 38 height 18
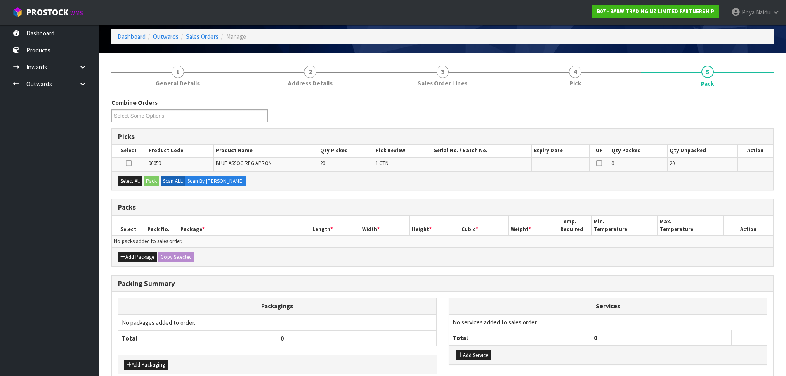
scroll to position [0, 0]
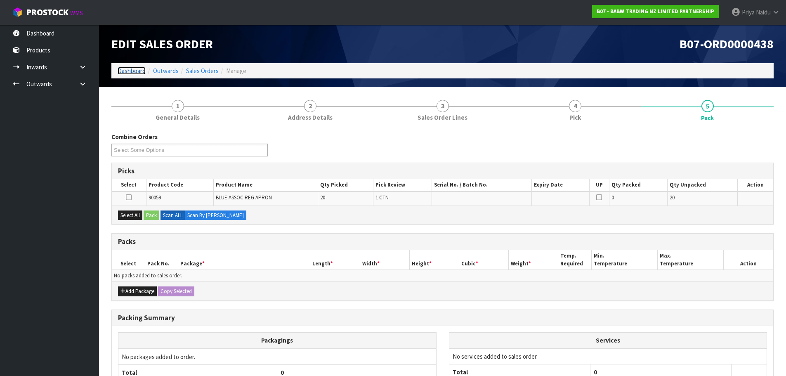
click at [130, 71] on link "Dashboard" at bounding box center [132, 71] width 28 height 8
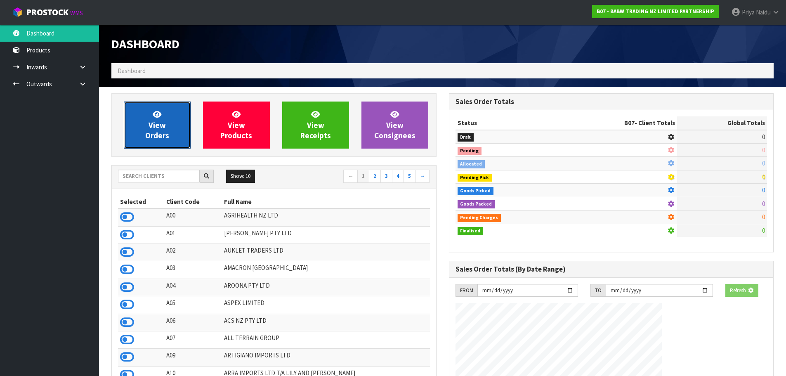
click at [143, 116] on link "View Orders" at bounding box center [157, 124] width 67 height 47
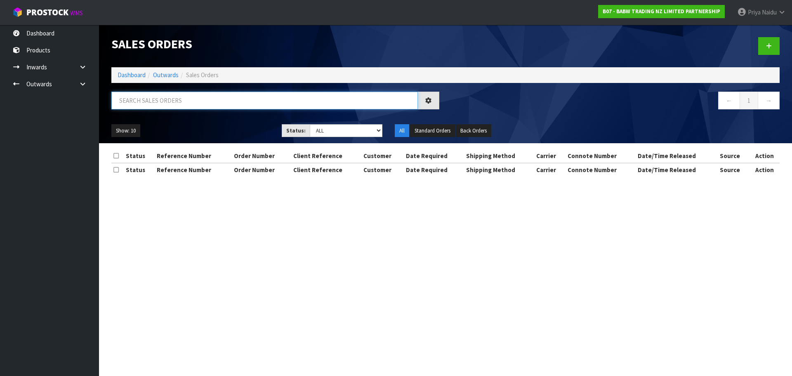
click at [166, 103] on input "text" at bounding box center [264, 101] width 306 height 18
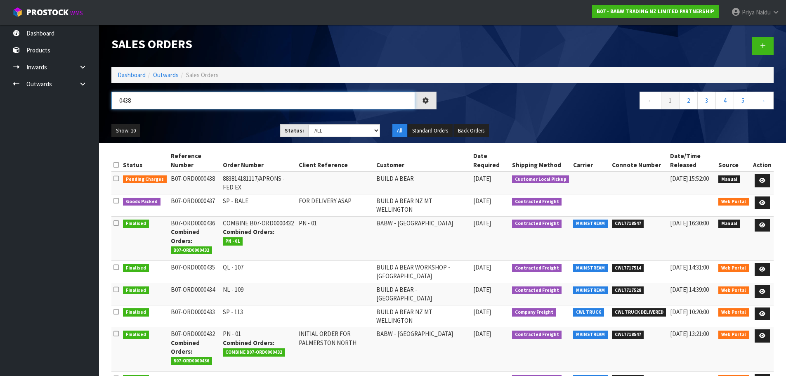
type input "0438"
click at [221, 128] on ul "Show: 10 5 10 25 50" at bounding box center [189, 130] width 156 height 13
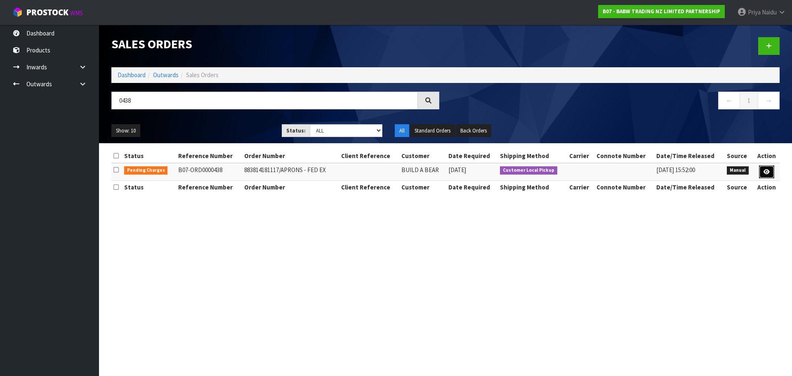
click at [760, 169] on link at bounding box center [766, 171] width 15 height 13
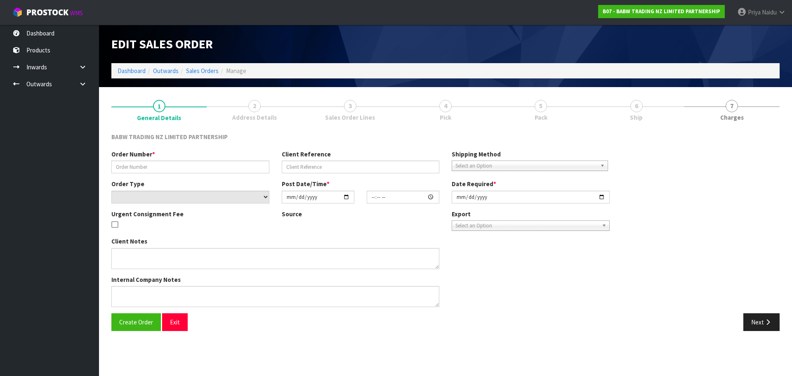
type input "883814181117/APRONS - FED EX"
select select "number:0"
type input "[DATE]"
type input "14:54:00.000"
type input "[DATE]"
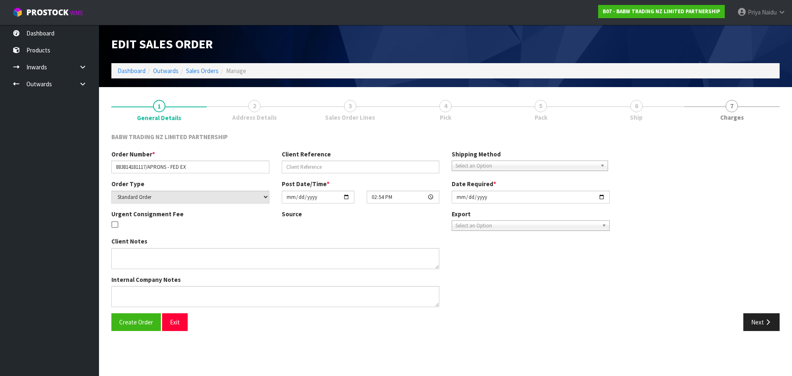
click at [647, 99] on ul "1 General Details 2 Address Details 3 Sales Order Lines 4 Pick 5 Pack 6 Ship 7 …" at bounding box center [445, 109] width 668 height 33
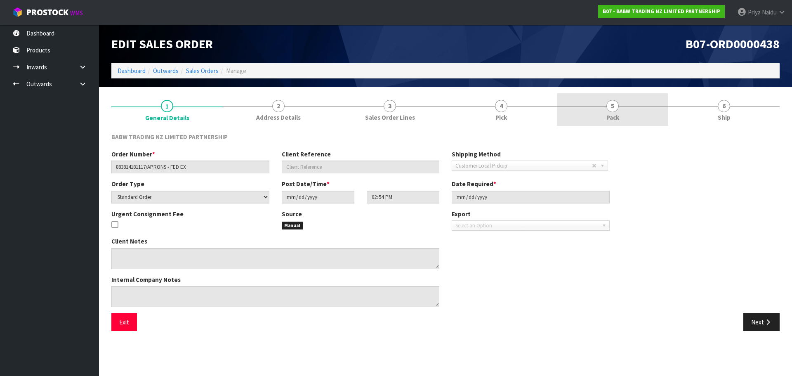
click at [641, 101] on link "5 Pack" at bounding box center [612, 109] width 111 height 33
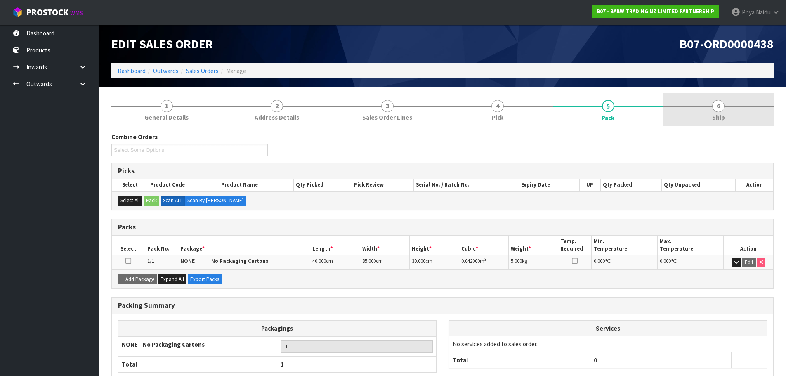
click at [698, 105] on link "6 Ship" at bounding box center [718, 109] width 111 height 33
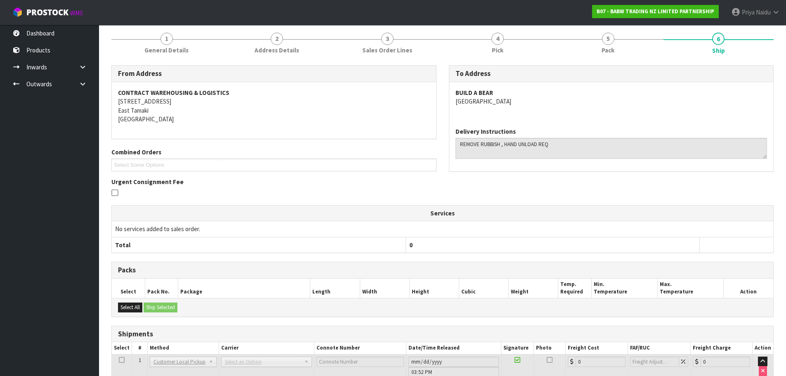
scroll to position [124, 0]
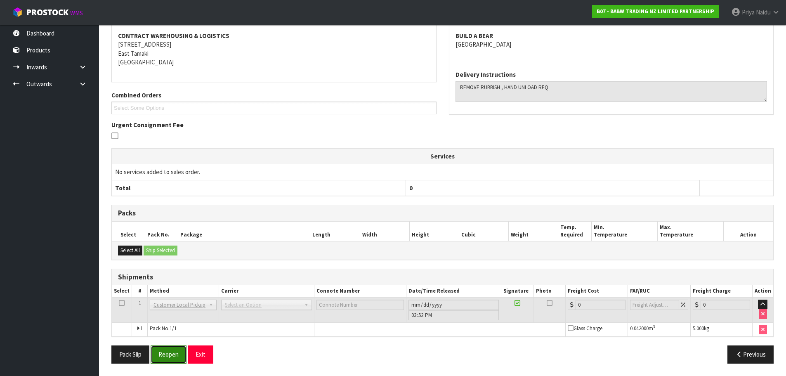
click at [172, 352] on button "Reopen" at bounding box center [169, 354] width 36 height 18
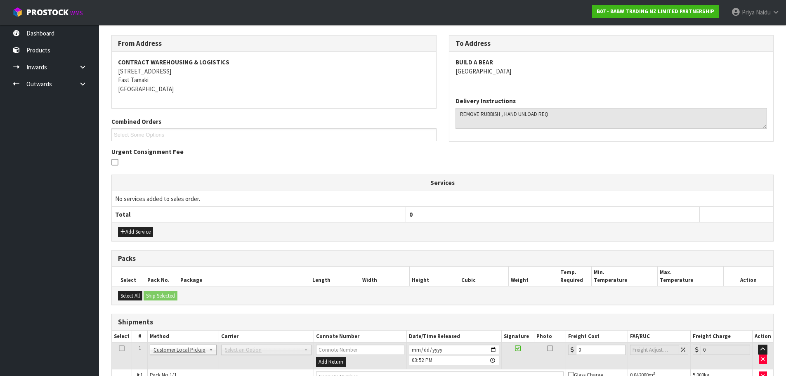
scroll to position [174, 0]
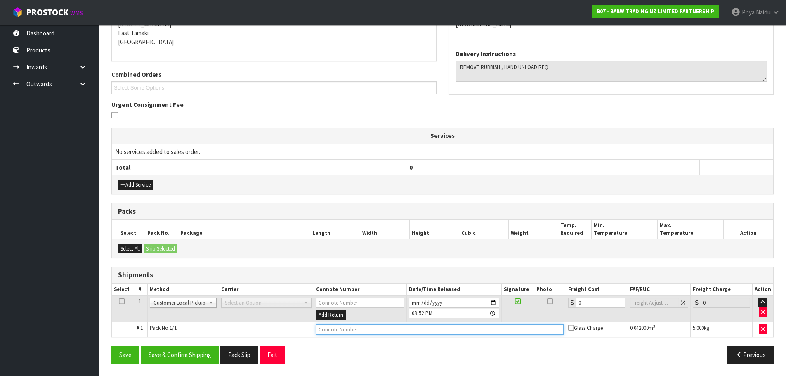
click at [360, 330] on input "text" at bounding box center [439, 329] width 247 height 10
type input "CUSTOMER COLLECTED"
click at [198, 356] on button "Save & Confirm Shipping" at bounding box center [180, 355] width 78 height 18
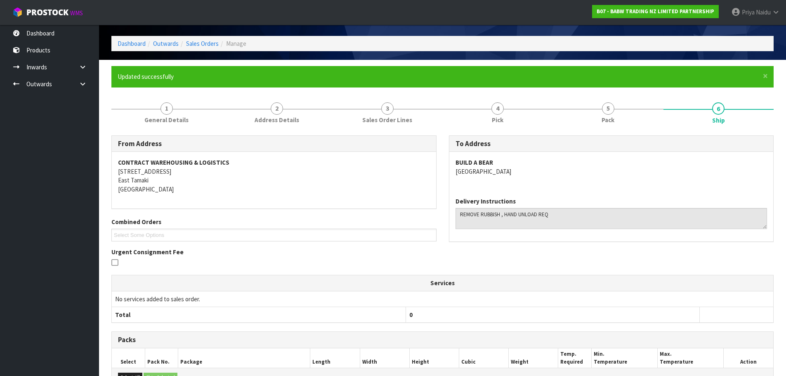
scroll to position [0, 0]
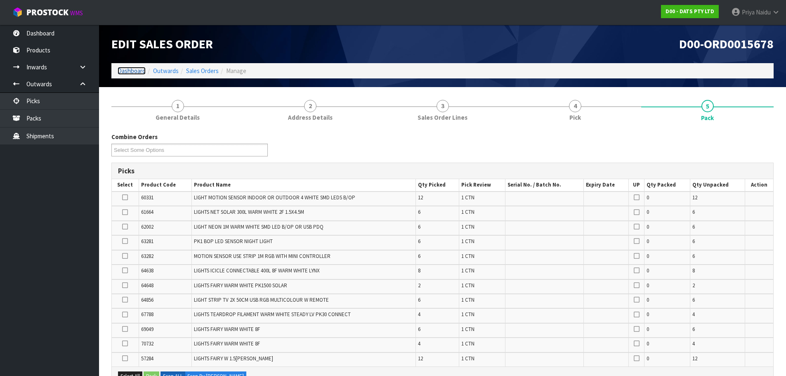
click at [134, 71] on link "Dashboard" at bounding box center [132, 71] width 28 height 8
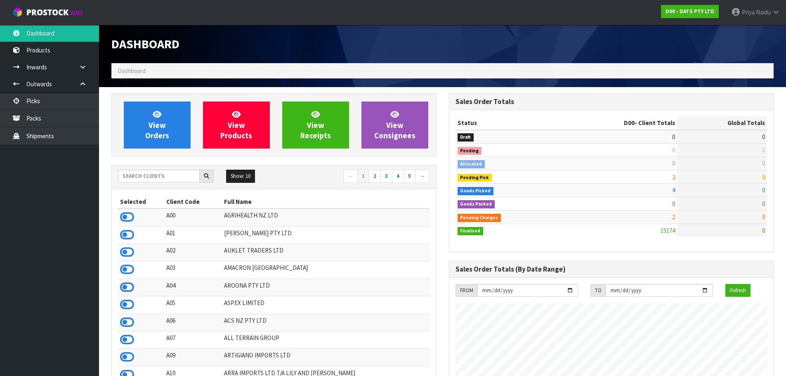
scroll to position [625, 337]
click at [291, 178] on nav "← 1 2 3 4 5 →" at bounding box center [355, 177] width 150 height 14
click at [147, 178] on input "text" at bounding box center [159, 176] width 82 height 13
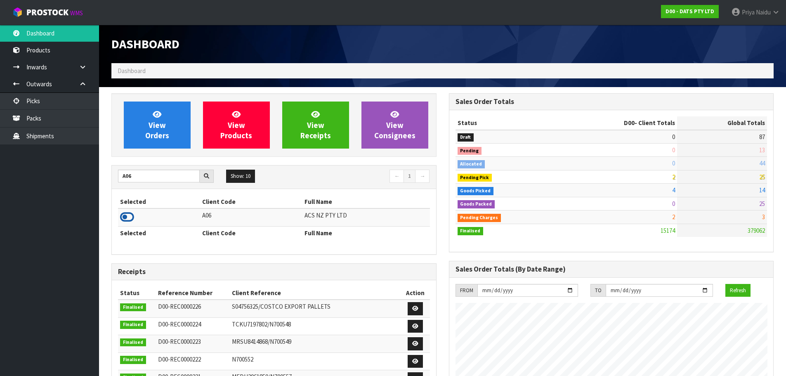
click at [127, 218] on icon at bounding box center [127, 217] width 14 height 12
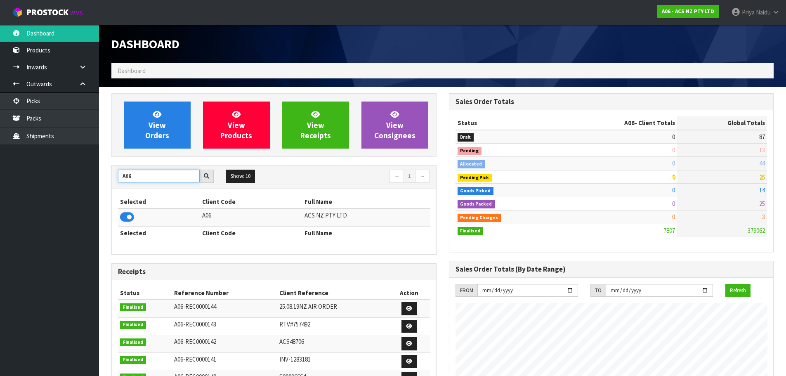
click at [153, 177] on input "A06" at bounding box center [159, 176] width 82 height 13
type input "A"
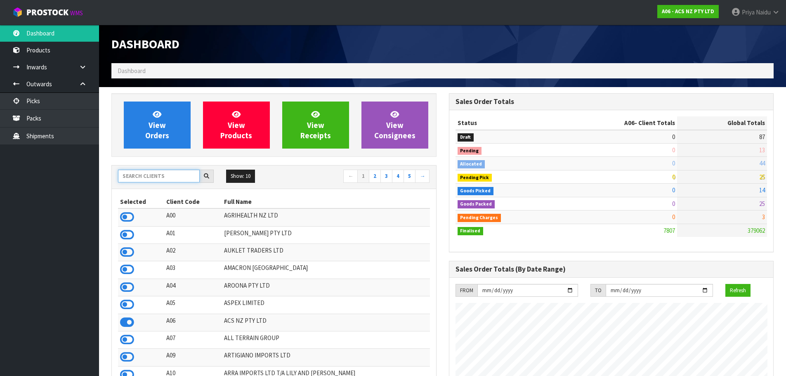
click at [156, 176] on input "text" at bounding box center [159, 176] width 82 height 13
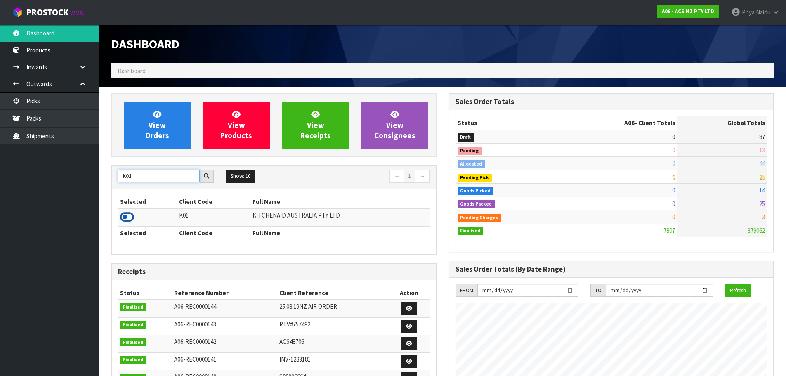
type input "K01"
click at [129, 219] on icon at bounding box center [127, 217] width 14 height 12
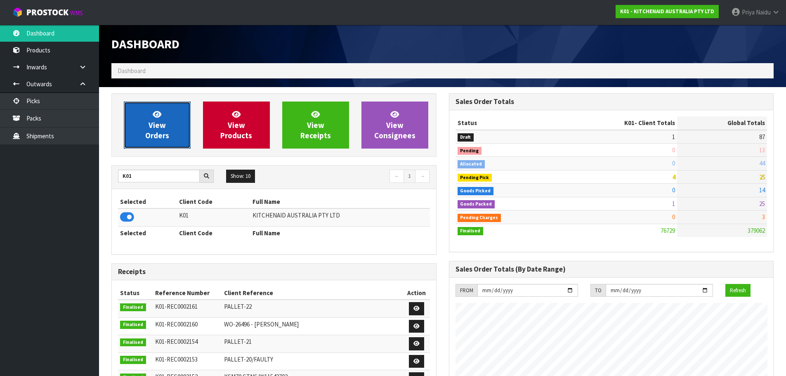
drag, startPoint x: 156, startPoint y: 141, endPoint x: 230, endPoint y: 144, distance: 74.3
click at [156, 141] on link "View Orders" at bounding box center [157, 124] width 67 height 47
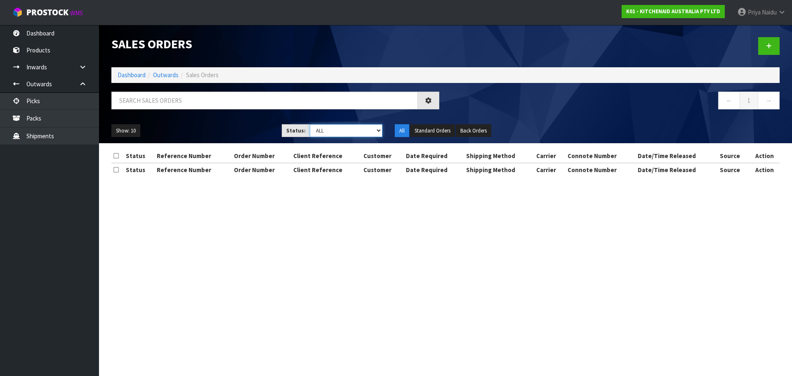
click at [324, 132] on select "Draft Pending Allocated Pending Pick Goods Picked Goods Packed Pending Charges …" at bounding box center [346, 130] width 73 height 13
click at [310, 124] on select "Draft Pending Allocated Pending Pick Goods Picked Goods Packed Pending Charges …" at bounding box center [346, 130] width 73 height 13
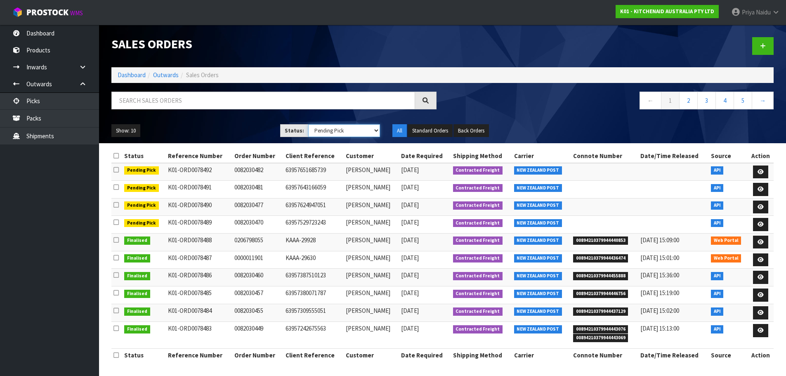
click at [329, 134] on select "Draft Pending Allocated Pending Pick Goods Picked Goods Packed Pending Charges …" at bounding box center [344, 130] width 72 height 13
click at [308, 124] on select "Draft Pending Allocated Pending Pick Goods Picked Goods Packed Pending Charges …" at bounding box center [344, 130] width 72 height 13
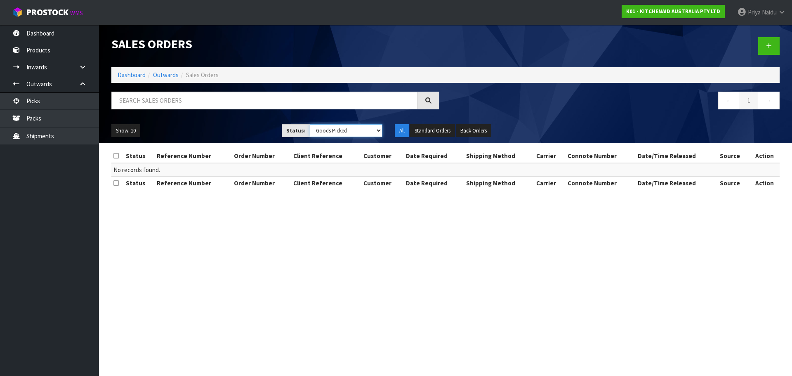
click at [328, 130] on select "Draft Pending Allocated Pending Pick Goods Picked Goods Packed Pending Charges …" at bounding box center [346, 130] width 73 height 13
click at [310, 124] on select "Draft Pending Allocated Pending Pick Goods Picked Goods Packed Pending Charges …" at bounding box center [346, 130] width 73 height 13
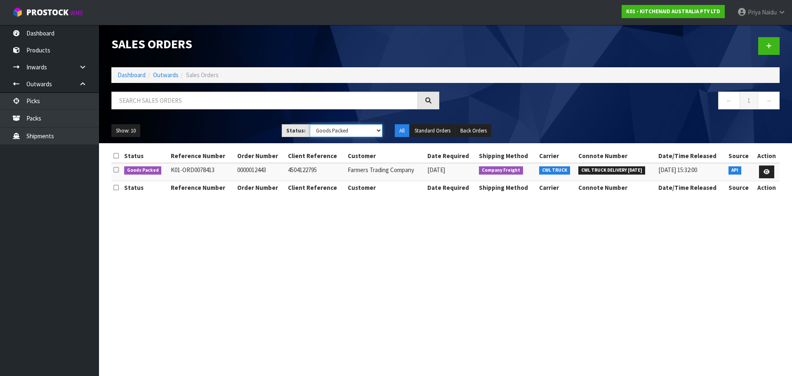
click at [334, 130] on select "Draft Pending Allocated Pending Pick Goods Picked Goods Packed Pending Charges …" at bounding box center [346, 130] width 73 height 13
select select "string:3"
click at [310, 124] on select "Draft Pending Allocated Pending Pick Goods Picked Goods Packed Pending Charges …" at bounding box center [346, 130] width 73 height 13
click at [229, 130] on ul "Show: 10 5 10 25 50" at bounding box center [190, 130] width 158 height 13
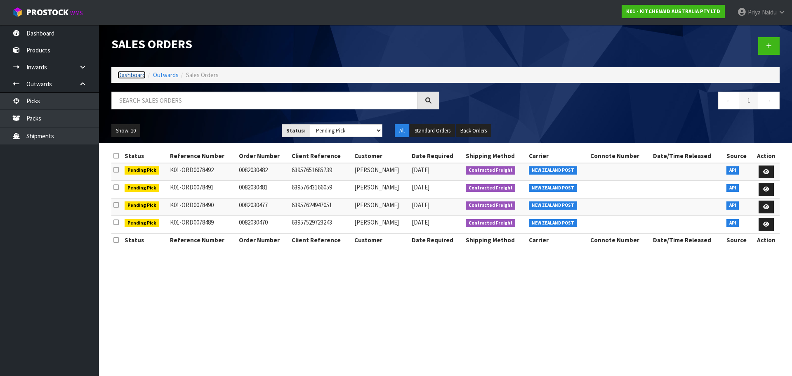
click at [135, 75] on link "Dashboard" at bounding box center [132, 75] width 28 height 8
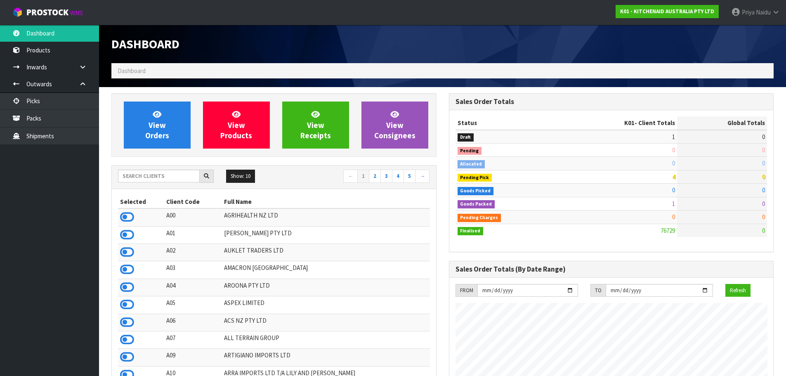
scroll to position [625, 337]
click at [148, 179] on input "text" at bounding box center [159, 176] width 82 height 13
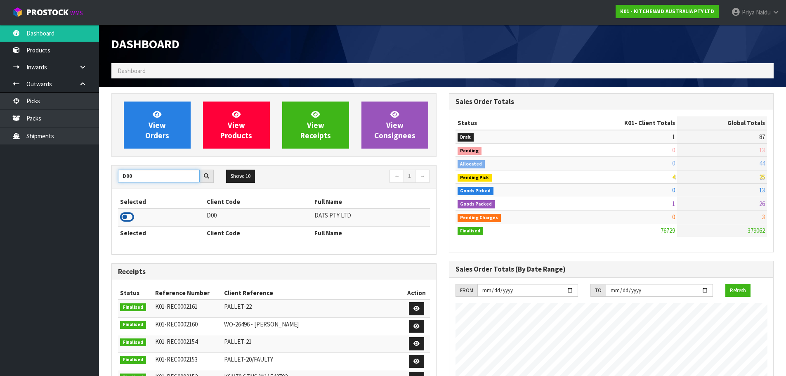
type input "D00"
click at [125, 221] on icon at bounding box center [127, 217] width 14 height 12
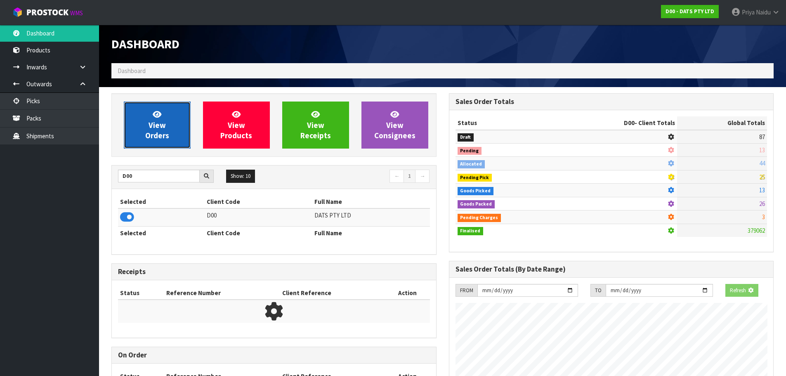
click at [156, 140] on link "View Orders" at bounding box center [157, 124] width 67 height 47
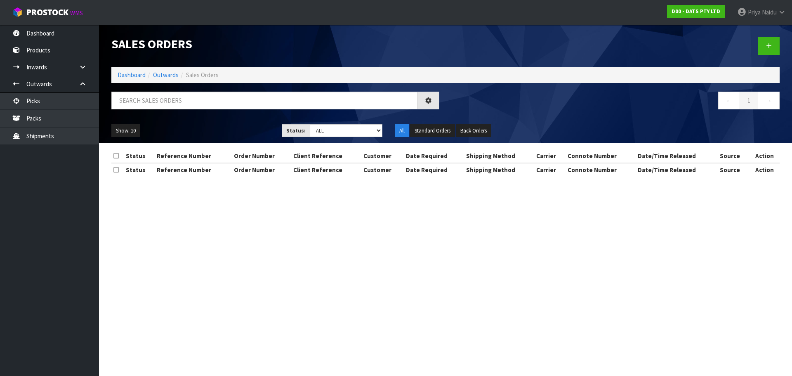
drag, startPoint x: 156, startPoint y: 140, endPoint x: 163, endPoint y: 120, distance: 21.0
click at [163, 120] on div "Show: 10 5 10 25 50 Status: Draft Pending Allocated Pending Pick Goods Picked G…" at bounding box center [445, 131] width 681 height 26
click at [163, 110] on div at bounding box center [275, 104] width 340 height 24
click at [169, 99] on input "text" at bounding box center [264, 101] width 306 height 18
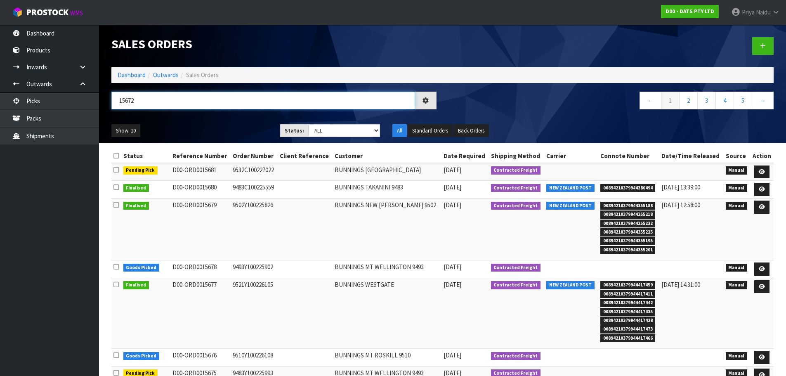
type input "15672"
click at [216, 125] on ul "Show: 10 5 10 25 50" at bounding box center [189, 130] width 156 height 13
click at [207, 124] on ul "Show: 10 5 10 25 50" at bounding box center [189, 130] width 156 height 13
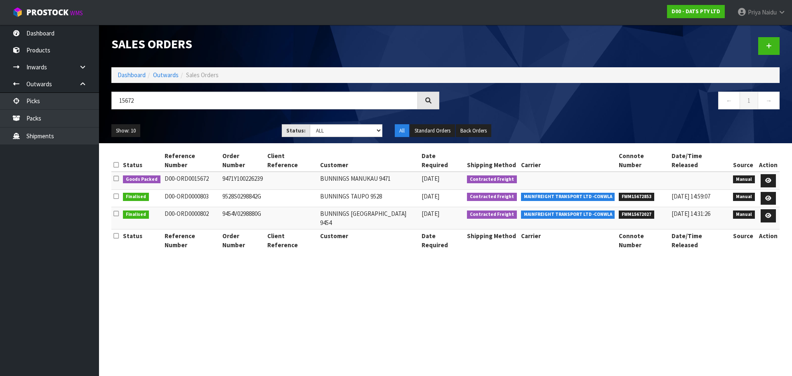
click at [205, 124] on ul "Show: 10 5 10 25 50" at bounding box center [190, 130] width 158 height 13
click at [211, 129] on ul "Show: 10 5 10 25 50" at bounding box center [190, 130] width 158 height 13
click at [768, 178] on icon at bounding box center [768, 180] width 6 height 5
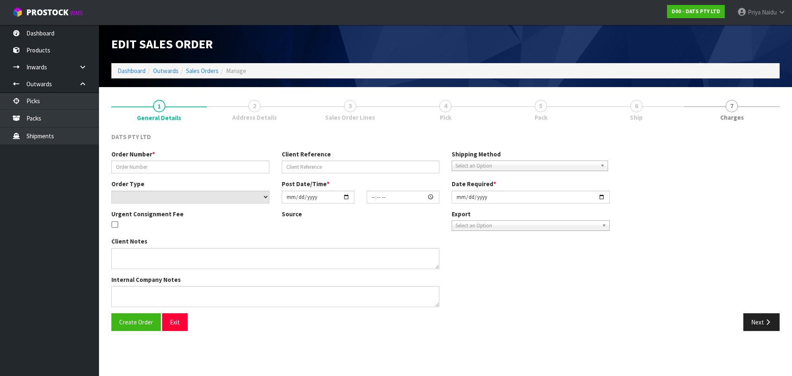
type input "9471Y100226239"
select select "number:0"
type input "2025-08-29"
type input "08:51:00.000"
type input "2025-08-29"
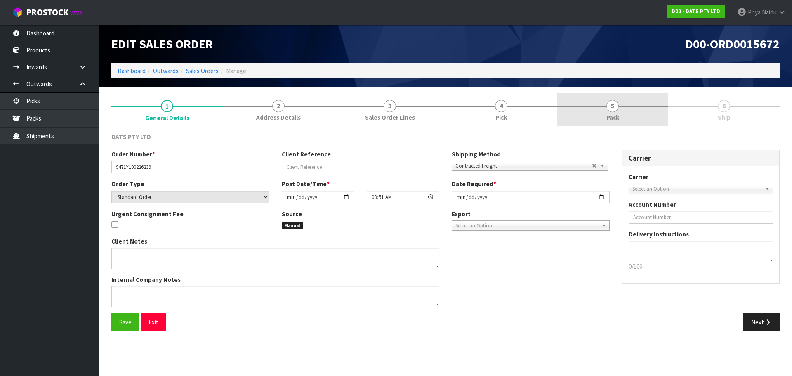
click at [607, 109] on link "5 Pack" at bounding box center [612, 109] width 111 height 33
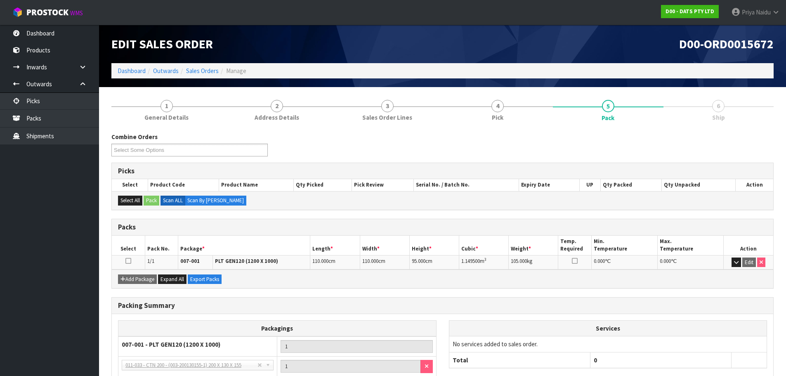
scroll to position [71, 0]
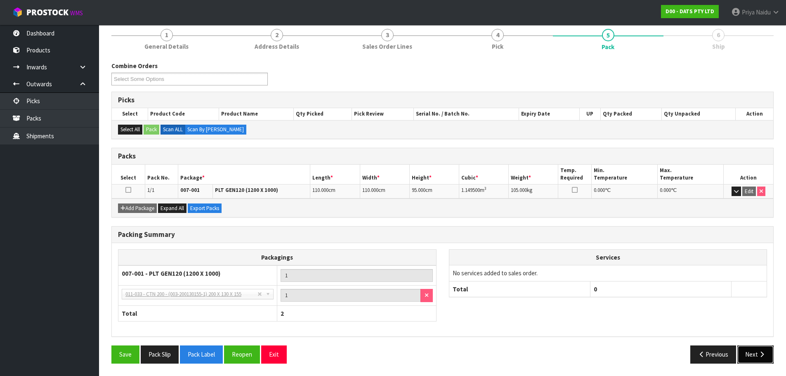
click at [748, 357] on button "Next" at bounding box center [755, 354] width 36 height 18
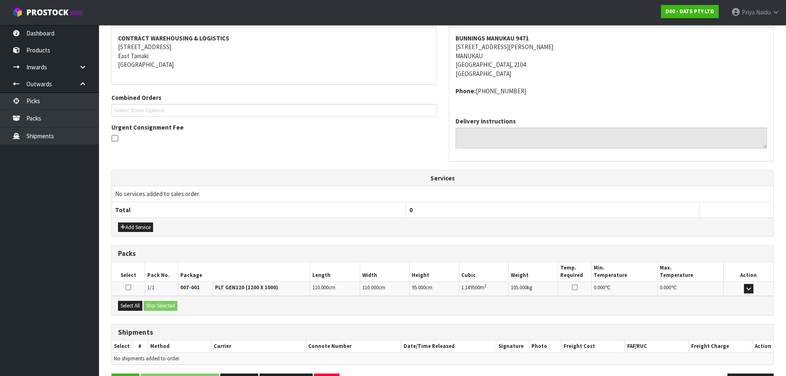
scroll to position [150, 0]
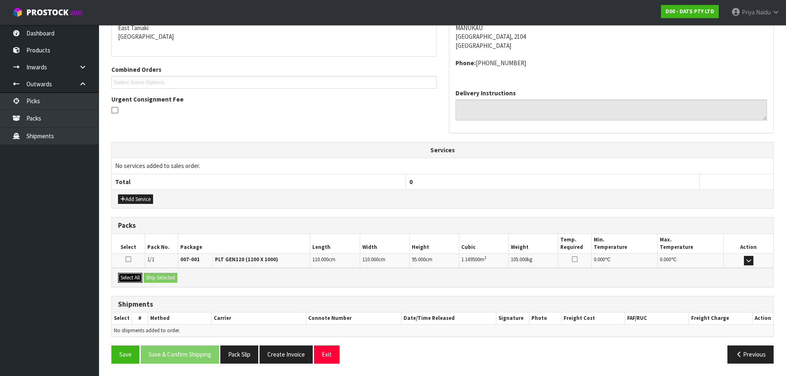
drag, startPoint x: 128, startPoint y: 278, endPoint x: 135, endPoint y: 277, distance: 6.7
click at [129, 278] on button "Select All" at bounding box center [130, 278] width 24 height 10
click at [156, 276] on button "Ship Selected" at bounding box center [161, 278] width 34 height 10
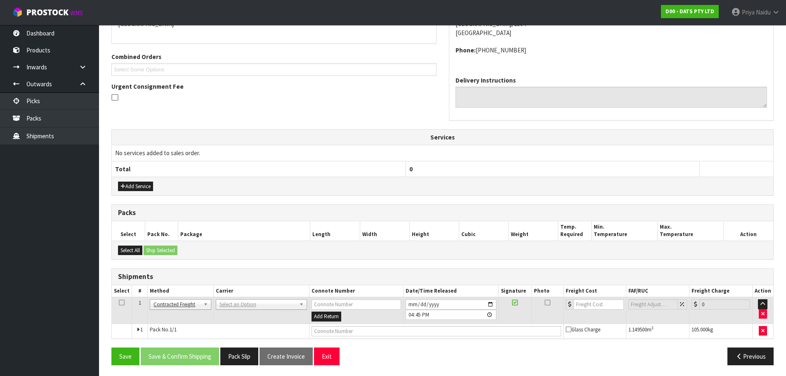
scroll to position [164, 0]
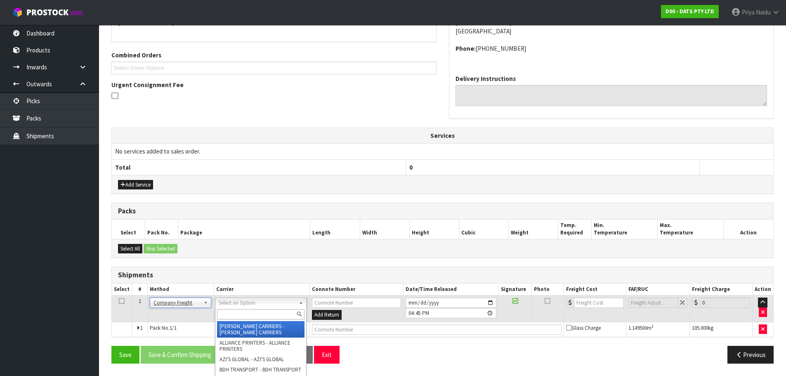
click at [237, 309] on input "text" at bounding box center [260, 314] width 87 height 10
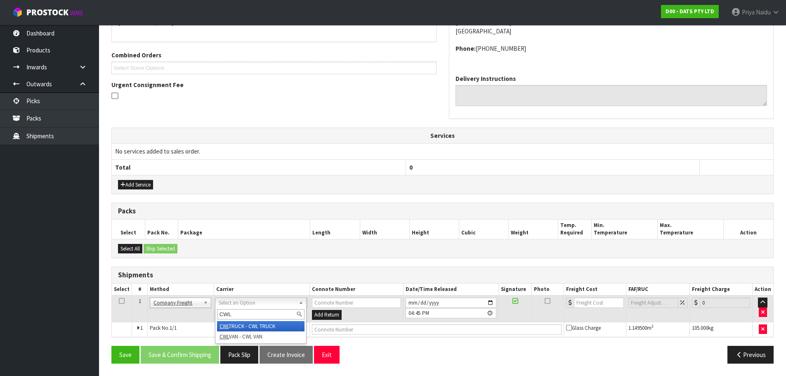
type input "CWL"
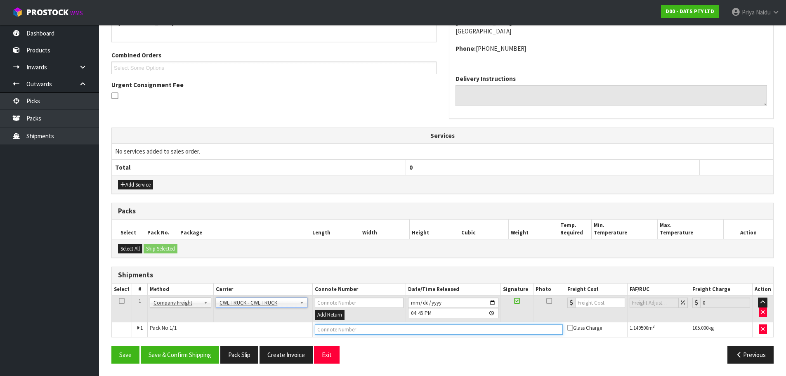
click at [329, 331] on input "text" at bounding box center [439, 329] width 248 height 10
type input "CWL TRUCK DELIVERY 01/09/25"
click at [122, 353] on button "Save" at bounding box center [125, 355] width 28 height 18
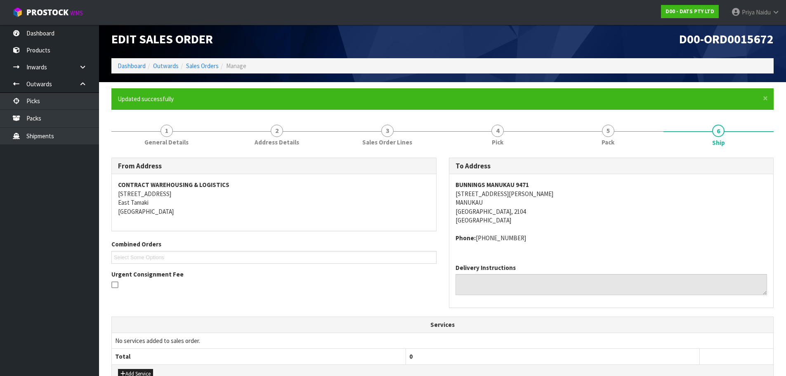
scroll to position [0, 0]
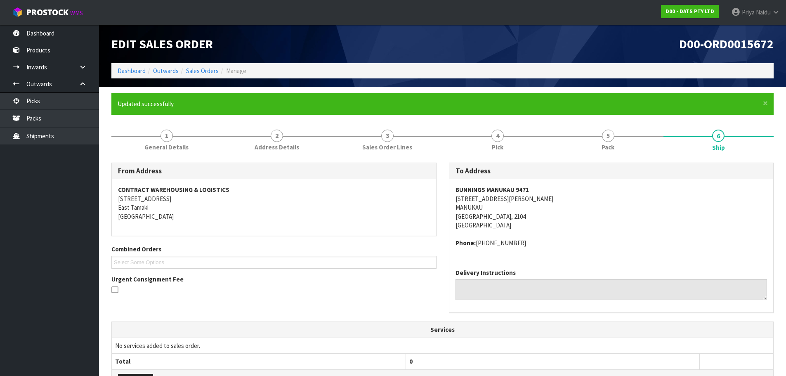
click at [131, 76] on ol "Dashboard Outwards Sales Orders Manage" at bounding box center [442, 70] width 662 height 15
click at [131, 72] on link "Dashboard" at bounding box center [132, 71] width 28 height 8
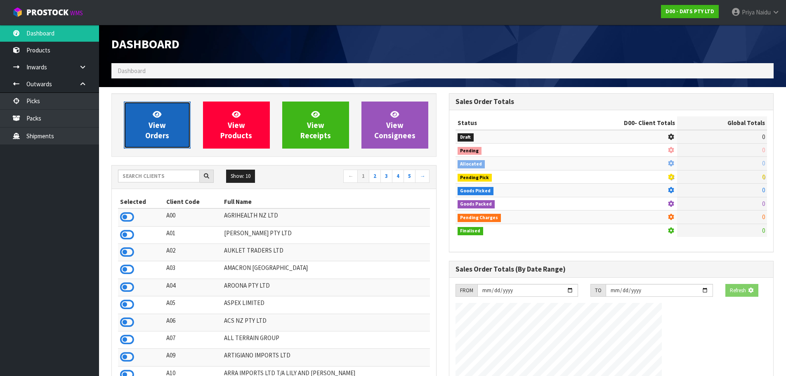
click at [146, 112] on link "View Orders" at bounding box center [157, 124] width 67 height 47
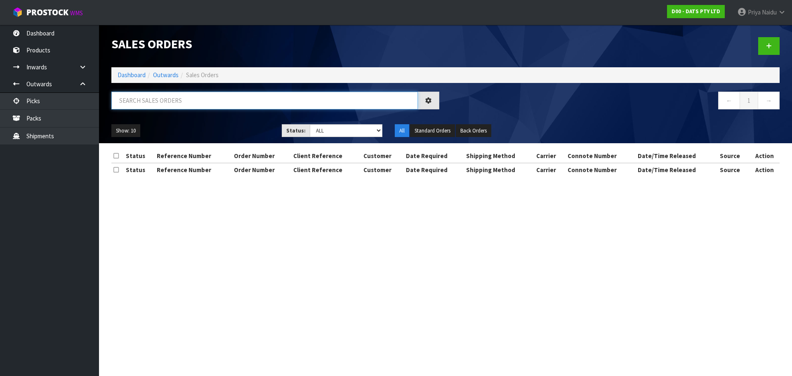
click at [168, 98] on input "text" at bounding box center [264, 101] width 306 height 18
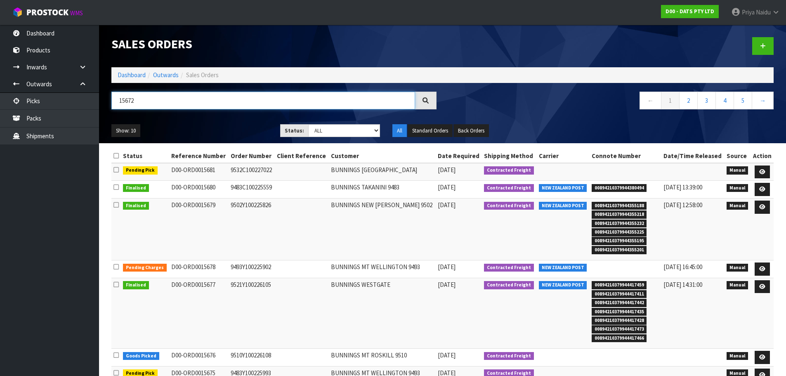
type input "15672"
click at [231, 129] on ul "Show: 10 5 10 25 50" at bounding box center [189, 130] width 156 height 13
click at [214, 129] on ul "Show: 10 5 10 25 50" at bounding box center [189, 130] width 156 height 13
click at [221, 126] on ul "Show: 10 5 10 25 50" at bounding box center [189, 130] width 156 height 13
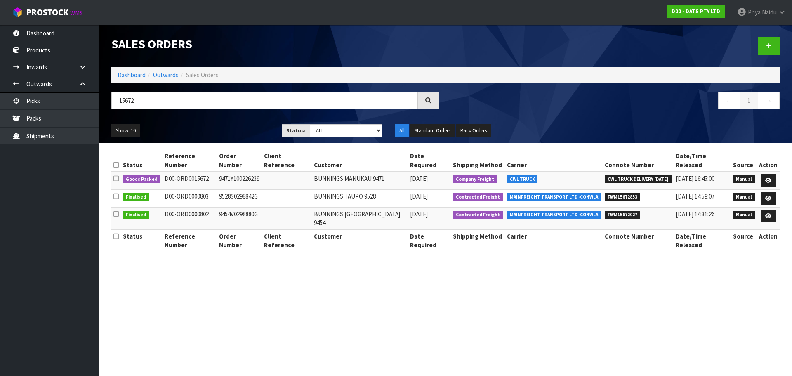
click at [216, 127] on ul "Show: 10 5 10 25 50" at bounding box center [190, 130] width 158 height 13
click at [766, 178] on icon at bounding box center [768, 180] width 6 height 5
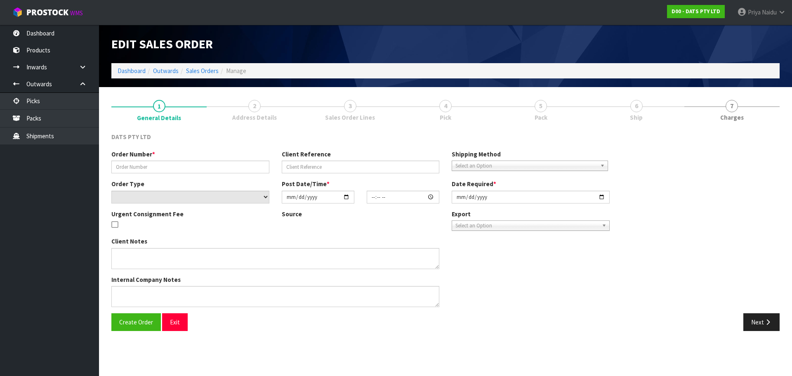
type input "9471Y100226239"
select select "number:0"
type input "2025-08-29"
type input "08:51:00.000"
type input "2025-08-29"
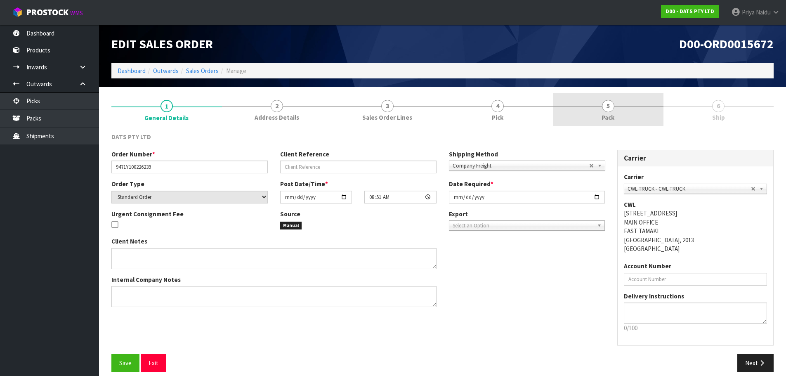
click at [620, 111] on link "5 Pack" at bounding box center [608, 109] width 111 height 33
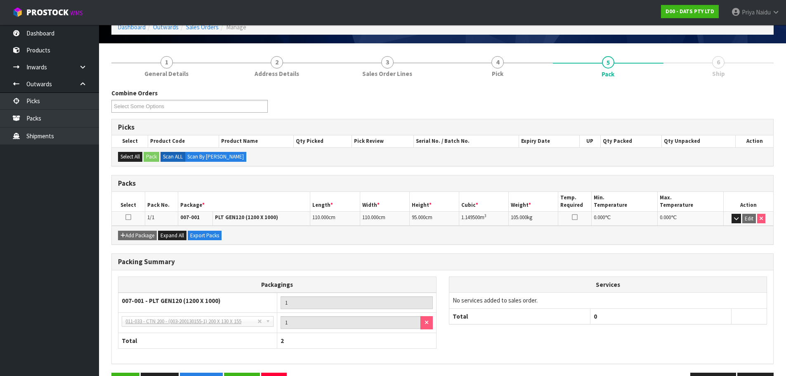
scroll to position [71, 0]
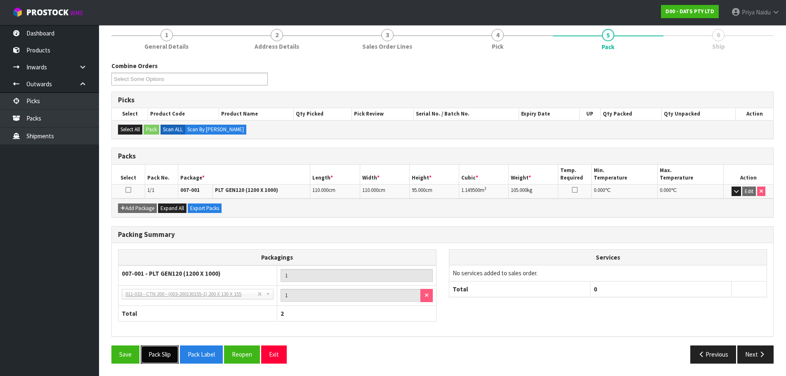
click at [168, 349] on button "Pack Slip" at bounding box center [160, 354] width 38 height 18
click at [750, 345] on div "Packing Summary Packagings 007-001 - PLT GEN120 (1200 X 1000) 1 NONE - No Packa…" at bounding box center [442, 285] width 674 height 119
click at [747, 351] on button "Next" at bounding box center [755, 354] width 36 height 18
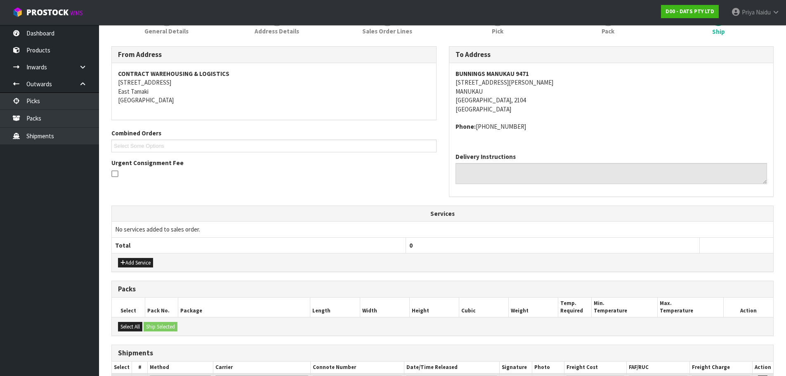
scroll to position [0, 0]
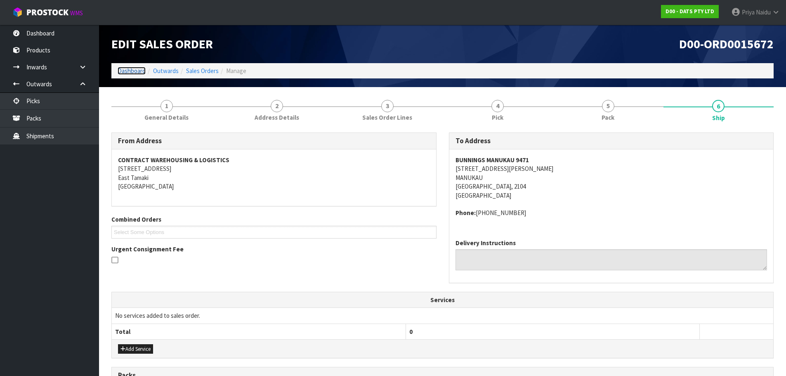
click at [129, 68] on link "Dashboard" at bounding box center [132, 71] width 28 height 8
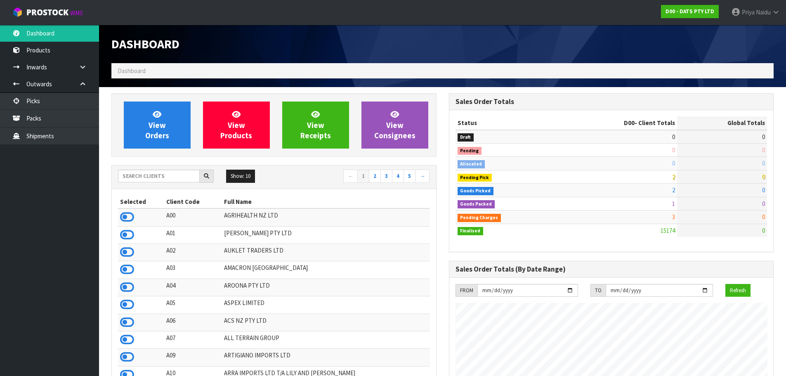
scroll to position [625, 337]
click at [172, 177] on input "text" at bounding box center [159, 176] width 82 height 13
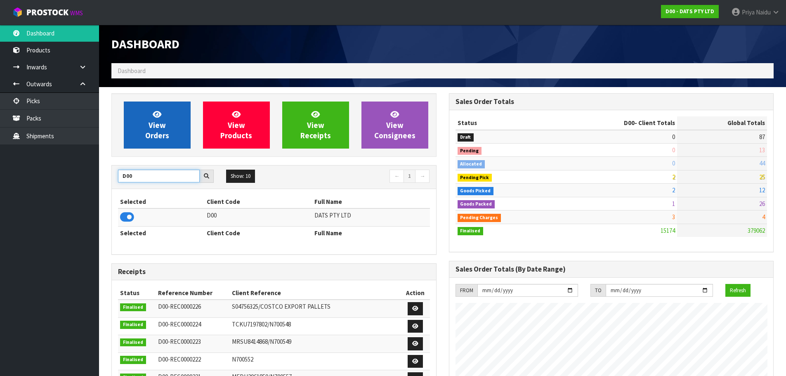
type input "D00"
click at [150, 132] on span "View Orders" at bounding box center [157, 124] width 24 height 31
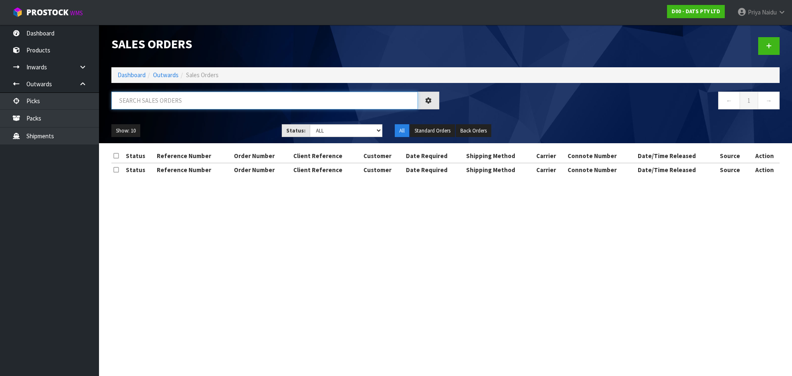
click at [172, 96] on input "text" at bounding box center [264, 101] width 306 height 18
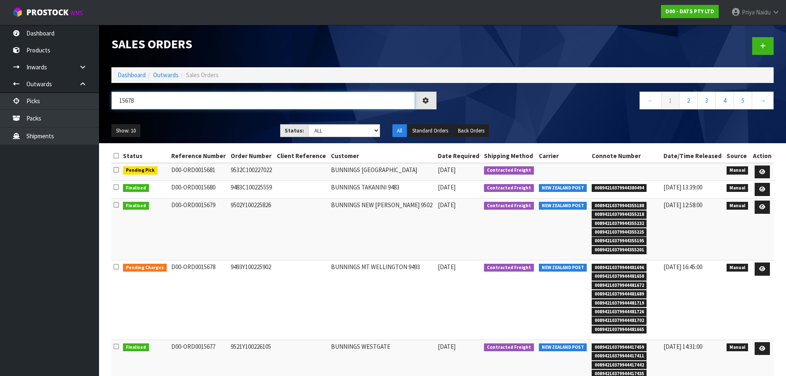
type input "15678"
click at [229, 120] on div "Show: 10 5 10 25 50 Status: Draft Pending Allocated Pending Pick Goods Picked G…" at bounding box center [442, 131] width 674 height 26
click at [318, 131] on select "Draft Pending Allocated Pending Pick Goods Picked Goods Packed Pending Charges …" at bounding box center [344, 130] width 72 height 13
select select "string:5"
click at [308, 124] on select "Draft Pending Allocated Pending Pick Goods Picked Goods Packed Pending Charges …" at bounding box center [344, 130] width 72 height 13
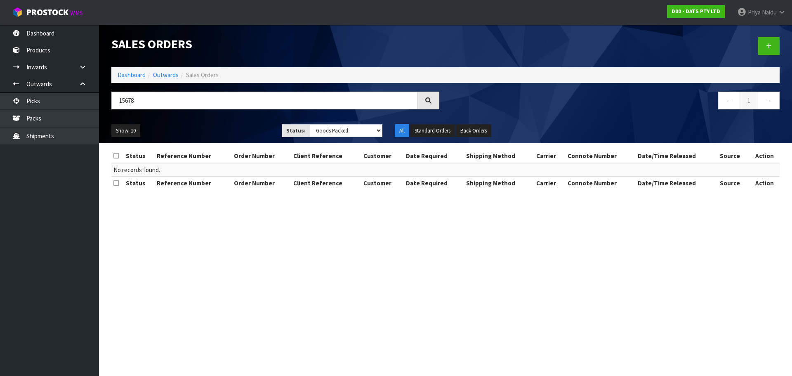
click at [209, 123] on div "Show: 10 5 10 25 50 Status: Draft Pending Allocated Pending Pick Goods Picked G…" at bounding box center [445, 131] width 681 height 26
click at [330, 133] on select "Draft Pending Allocated Pending Pick Goods Picked Goods Packed Pending Charges …" at bounding box center [346, 130] width 73 height 13
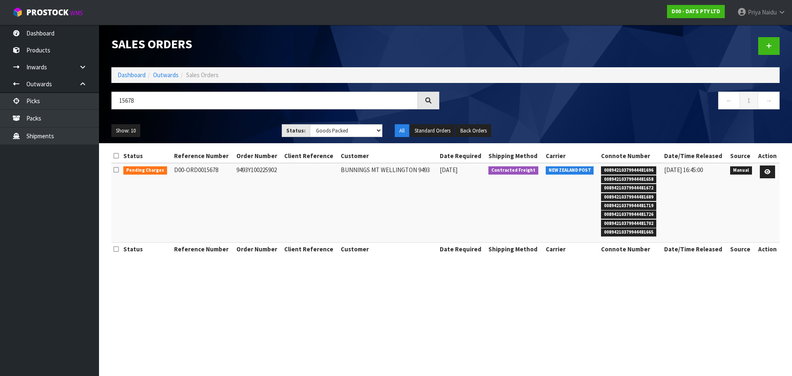
click at [190, 114] on div "15678" at bounding box center [275, 104] width 340 height 24
click at [767, 172] on icon at bounding box center [767, 171] width 6 height 5
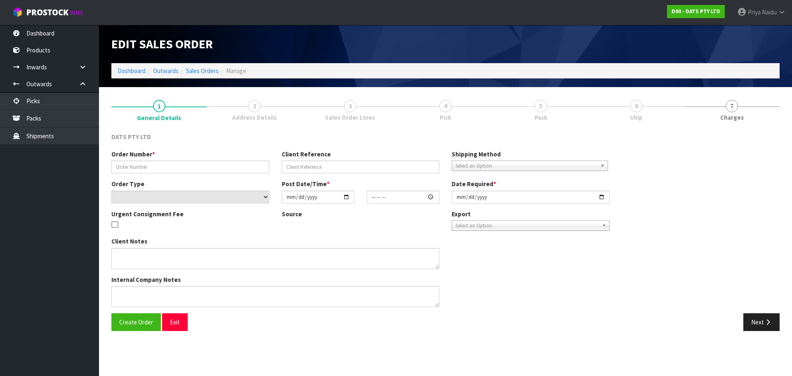
type input "9493Y100225902"
select select "number:0"
type input "2025-08-29"
type input "09:06:00.000"
type input "2025-08-29"
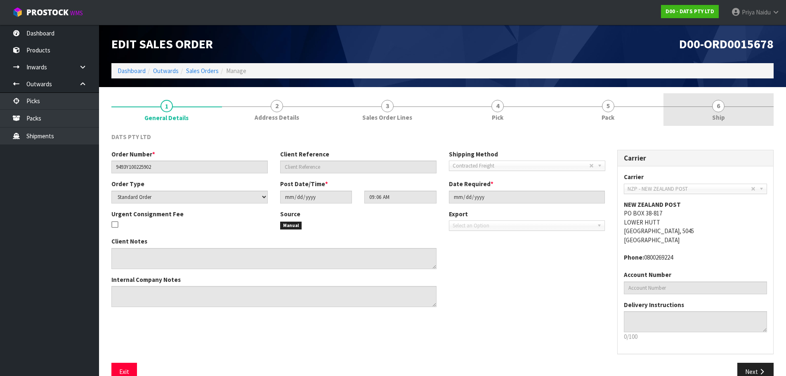
click at [731, 108] on link "6 Ship" at bounding box center [718, 109] width 111 height 33
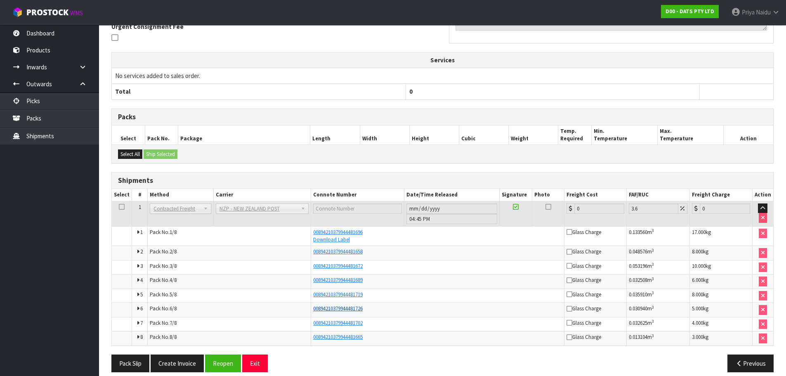
scroll to position [231, 0]
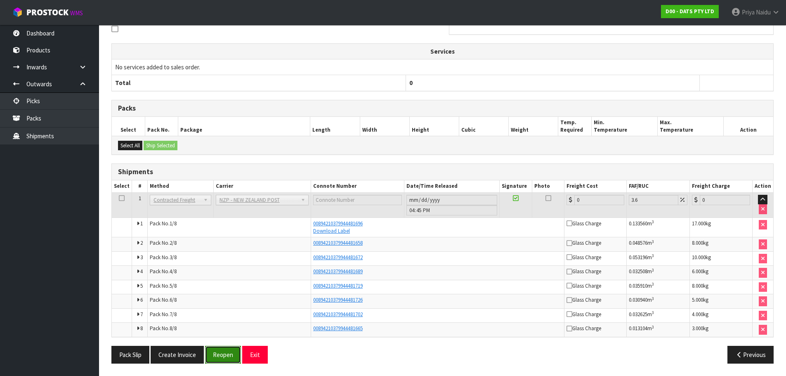
drag, startPoint x: 224, startPoint y: 351, endPoint x: 229, endPoint y: 350, distance: 5.1
click at [224, 351] on button "Reopen" at bounding box center [223, 355] width 36 height 18
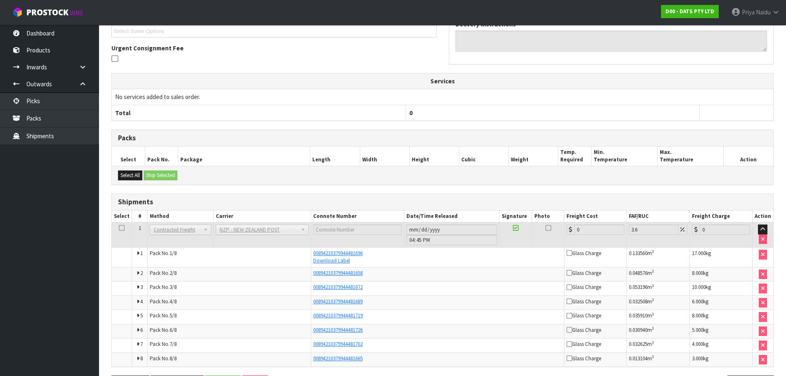
scroll to position [0, 0]
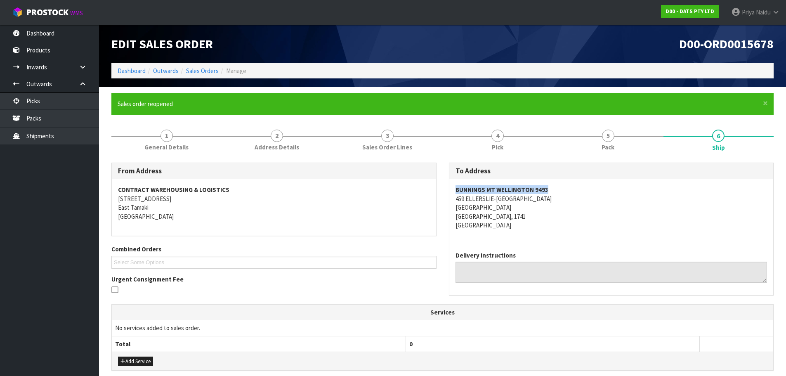
copy strong "BUNNINGS MT WELLINGTON 9493"
drag, startPoint x: 454, startPoint y: 190, endPoint x: 554, endPoint y: 190, distance: 99.8
click at [554, 190] on div "BUNNINGS MT WELLINGTON 9493 459 ELLERSLIE-PANMURE HIGHWAY MOUNT WELLINGTON AUCK…" at bounding box center [611, 211] width 324 height 65
click at [451, 198] on div "BUNNINGS MT WELLINGTON 9493 459 ELLERSLIE-PANMURE HIGHWAY MOUNT WELLINGTON AUCK…" at bounding box center [611, 211] width 324 height 65
drag, startPoint x: 453, startPoint y: 198, endPoint x: 550, endPoint y: 212, distance: 98.3
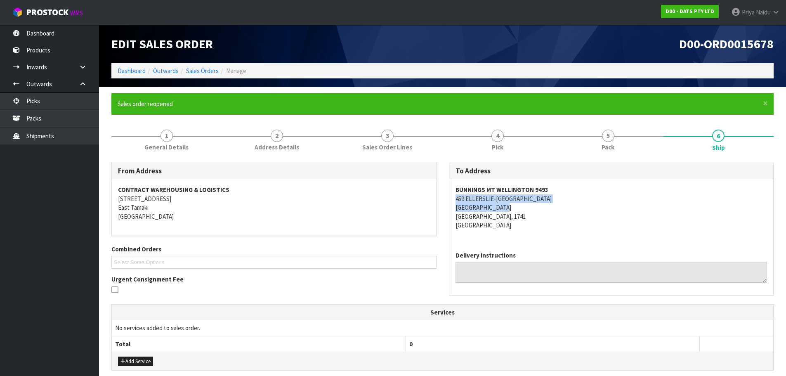
click at [554, 210] on div "BUNNINGS MT WELLINGTON 9493 459 ELLERSLIE-PANMURE HIGHWAY MOUNT WELLINGTON AUCK…" at bounding box center [611, 211] width 324 height 65
click at [445, 193] on div "To Address BUNNINGS MT WELLINGTON 9493 459 ELLERSLIE-PANMURE HIGHWAY MOUNT WELL…" at bounding box center [611, 233] width 337 height 141
copy address "459 ELLERSLIE-PANMURE HIGHWAY MOUNT WELLINGTON AUCKLAND, 1741"
drag, startPoint x: 454, startPoint y: 196, endPoint x: 560, endPoint y: 216, distance: 107.9
click at [560, 216] on div "BUNNINGS MT WELLINGTON 9493 459 ELLERSLIE-PANMURE HIGHWAY MOUNT WELLINGTON AUCK…" at bounding box center [611, 211] width 324 height 65
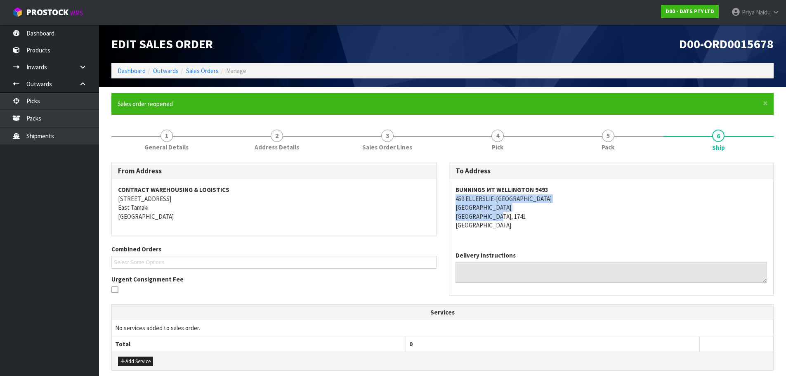
click at [607, 214] on address "BUNNINGS MT WELLINGTON 9493 459 ELLERSLIE-PANMURE HIGHWAY MOUNT WELLINGTON AUCK…" at bounding box center [611, 207] width 312 height 44
copy address "459 ELLERSLIE-PANMURE HIGHWAY"
drag, startPoint x: 453, startPoint y: 199, endPoint x: 587, endPoint y: 196, distance: 134.1
click at [587, 196] on div "BUNNINGS MT WELLINGTON 9493 459 ELLERSLIE-PANMURE HIGHWAY MOUNT WELLINGTON AUCK…" at bounding box center [611, 211] width 324 height 65
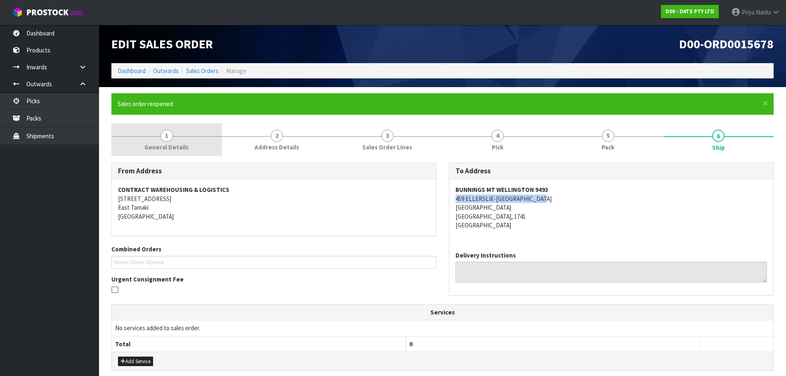
click at [175, 143] on span "General Details" at bounding box center [166, 147] width 44 height 9
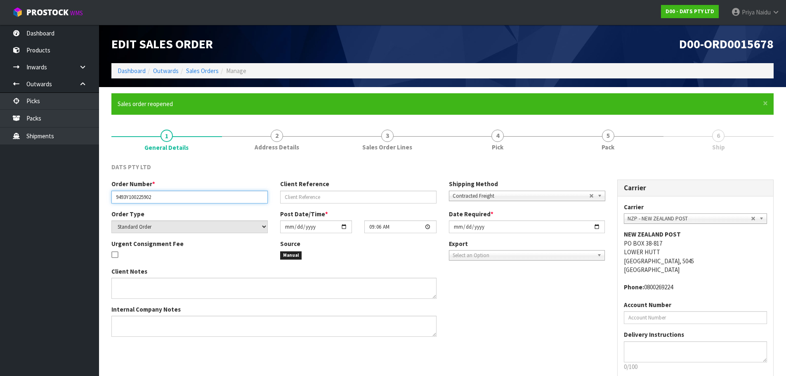
drag, startPoint x: 115, startPoint y: 198, endPoint x: 172, endPoint y: 196, distance: 57.4
click at [172, 196] on input "9493Y100225902" at bounding box center [189, 197] width 156 height 13
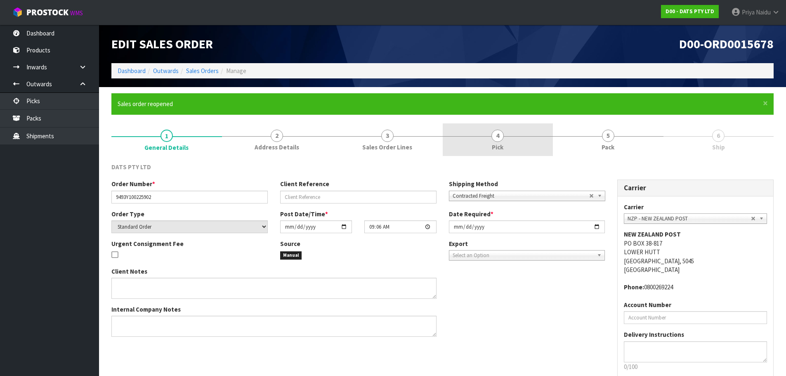
drag, startPoint x: 615, startPoint y: 133, endPoint x: 541, endPoint y: 147, distance: 75.6
click at [615, 133] on link "5 Pack" at bounding box center [608, 139] width 111 height 33
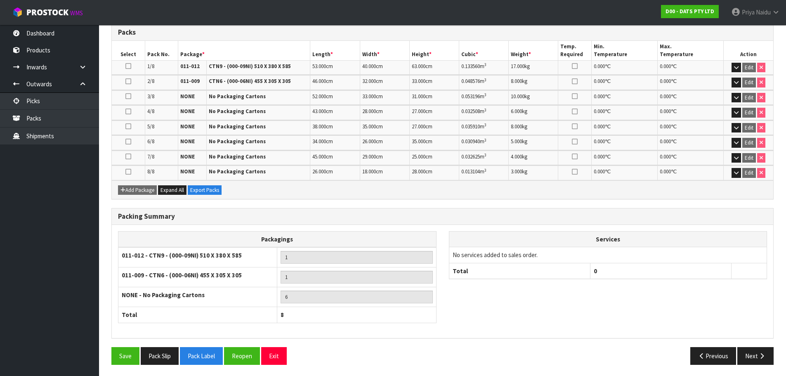
scroll to position [226, 0]
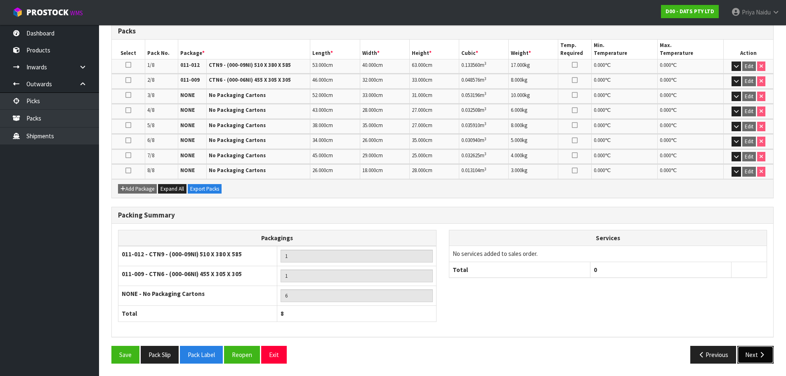
drag, startPoint x: 744, startPoint y: 356, endPoint x: 740, endPoint y: 353, distance: 5.2
click at [744, 356] on button "Next" at bounding box center [755, 355] width 36 height 18
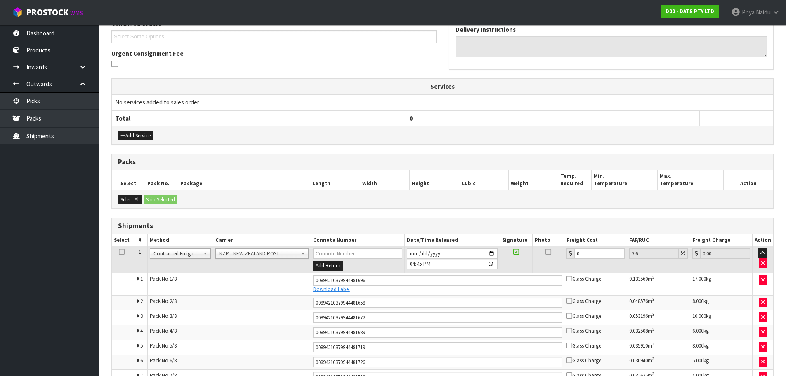
scroll to position [0, 0]
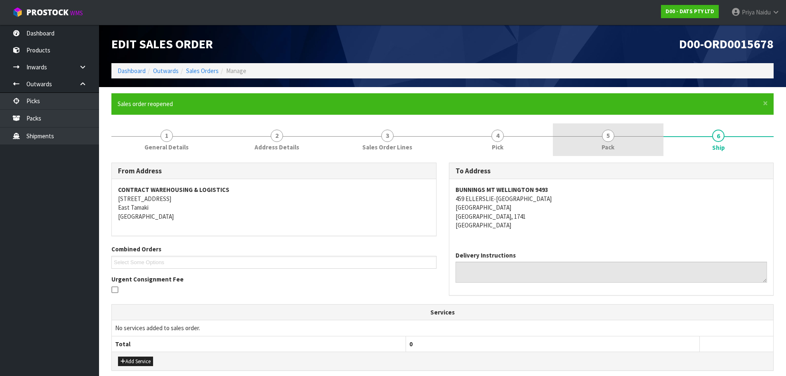
drag, startPoint x: 592, startPoint y: 134, endPoint x: 573, endPoint y: 139, distance: 19.0
click at [592, 134] on link "5 Pack" at bounding box center [608, 139] width 111 height 33
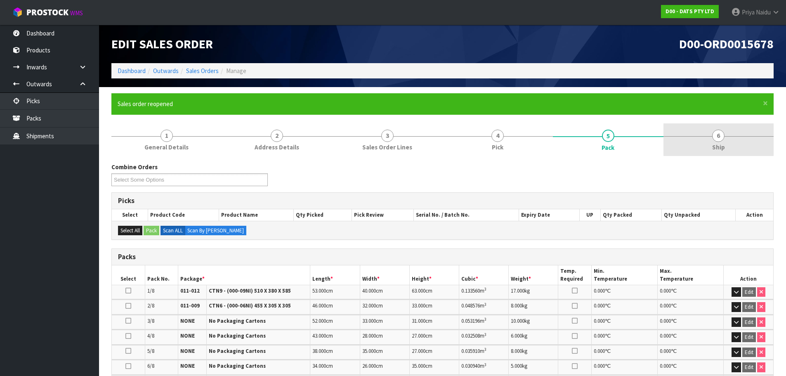
drag, startPoint x: 713, startPoint y: 120, endPoint x: 692, endPoint y: 130, distance: 23.8
click at [713, 120] on form "× Close Sales order reopened 1 General Details 2 Address Details 3 Sales Order …" at bounding box center [442, 344] width 662 height 502
click at [696, 132] on link "6 Ship" at bounding box center [718, 139] width 111 height 33
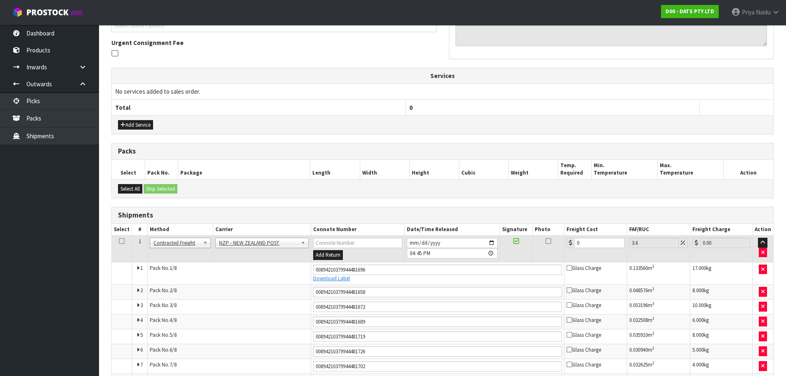
scroll to position [288, 0]
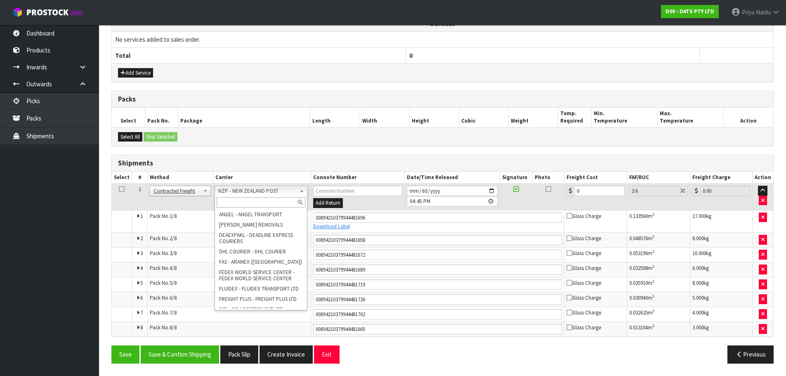
click at [245, 200] on input "text" at bounding box center [261, 202] width 89 height 10
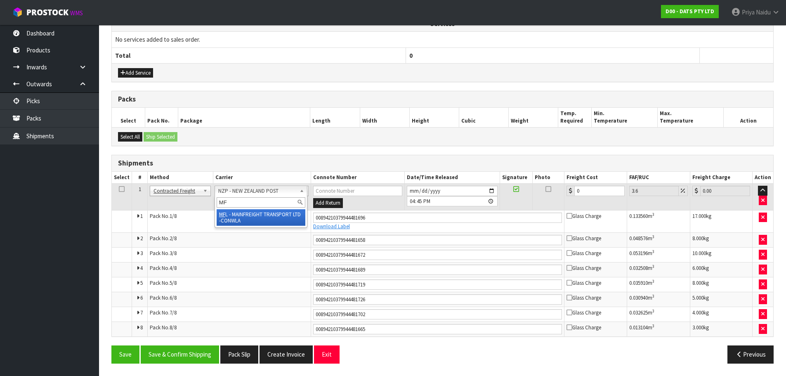
type input "MF"
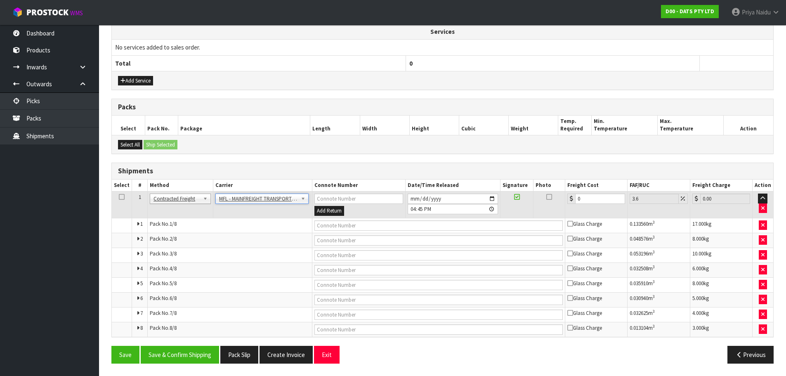
scroll to position [280, 0]
click at [335, 226] on input "text" at bounding box center [438, 225] width 248 height 10
paste input "FWM58472367"
type input "FWM58472367"
click at [582, 202] on input "0" at bounding box center [600, 198] width 50 height 10
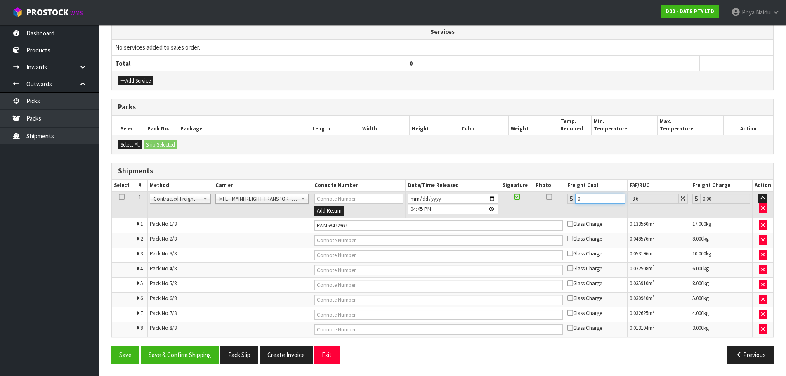
type input "0"
type input "3"
type input "3.11"
type input "36"
type input "37.3"
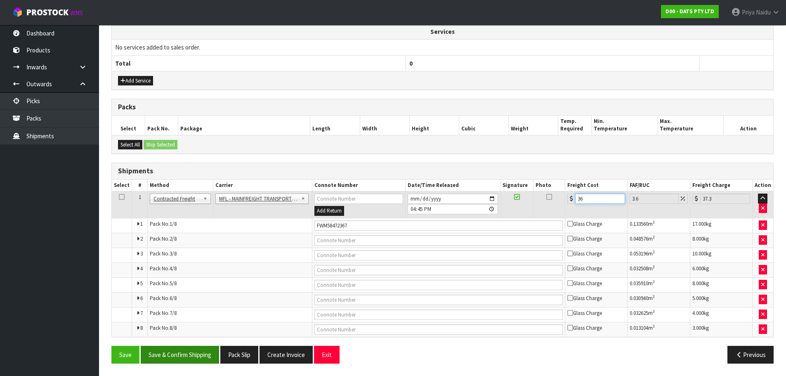
type input "36"
click at [207, 357] on button "Save & Confirm Shipping" at bounding box center [180, 355] width 78 height 18
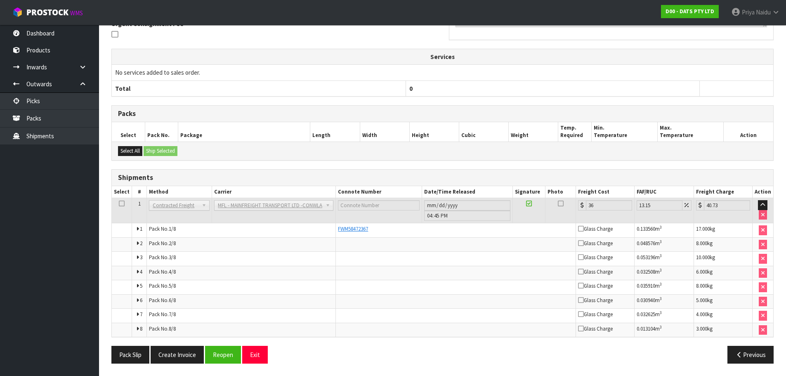
scroll to position [0, 0]
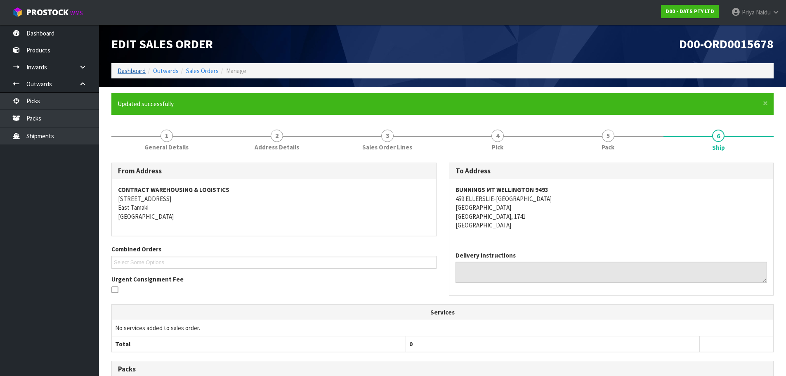
click at [140, 66] on ol "Dashboard Outwards Sales Orders Manage" at bounding box center [442, 70] width 662 height 15
click at [142, 72] on link "Dashboard" at bounding box center [132, 71] width 28 height 8
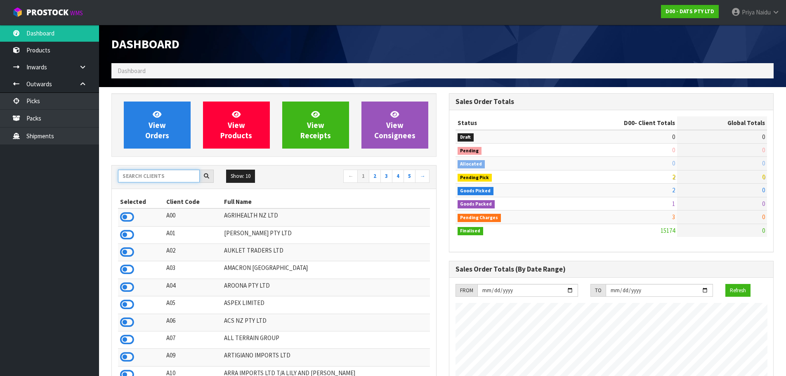
click at [142, 180] on input "text" at bounding box center [159, 176] width 82 height 13
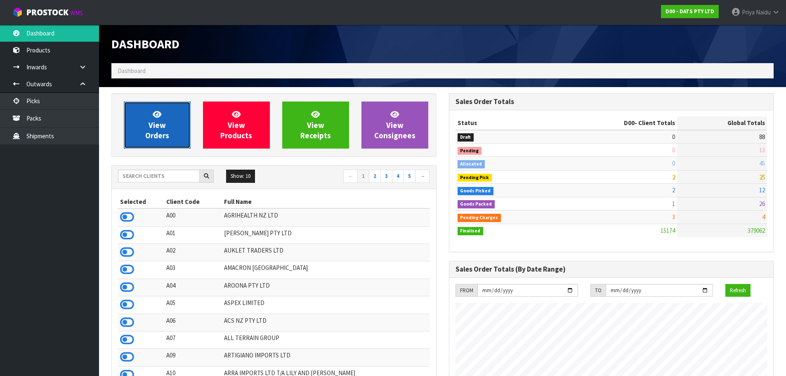
click at [159, 114] on icon at bounding box center [157, 114] width 9 height 8
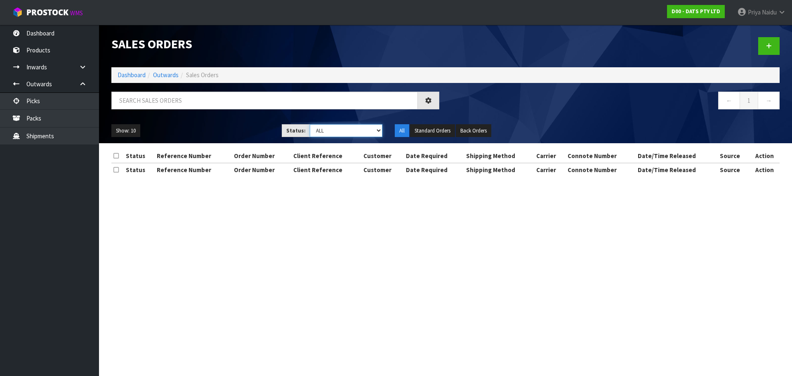
click at [324, 130] on select "Draft Pending Allocated Pending Pick Goods Picked Goods Packed Pending Charges …" at bounding box center [346, 130] width 73 height 13
click at [310, 124] on select "Draft Pending Allocated Pending Pick Goods Picked Goods Packed Pending Charges …" at bounding box center [346, 130] width 73 height 13
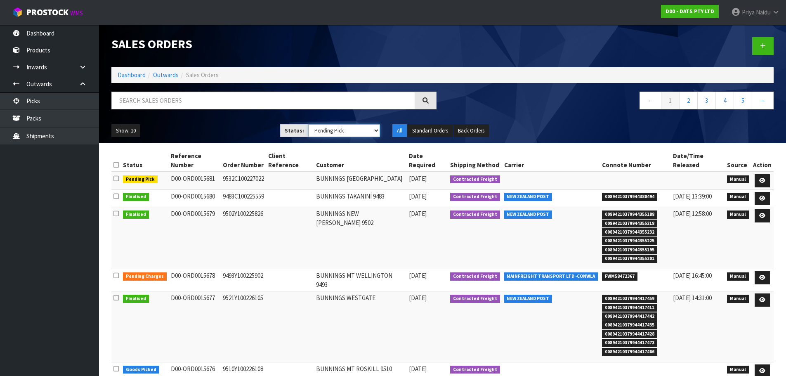
click at [332, 132] on select "Draft Pending Allocated Pending Pick Goods Picked Goods Packed Pending Charges …" at bounding box center [344, 130] width 72 height 13
click at [308, 124] on select "Draft Pending Allocated Pending Pick Goods Picked Goods Packed Pending Charges …" at bounding box center [344, 130] width 72 height 13
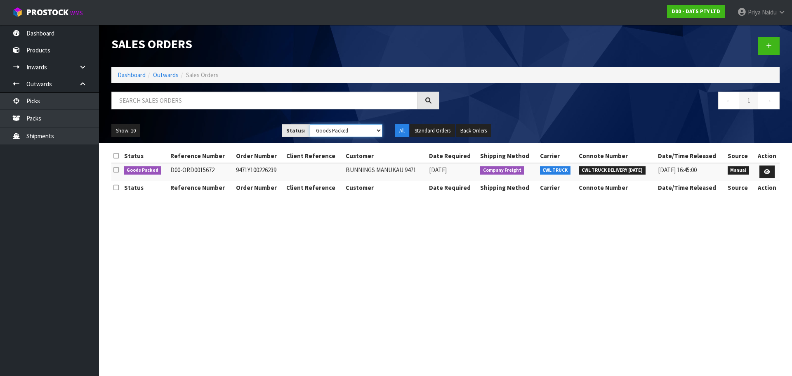
click at [331, 129] on select "Draft Pending Allocated Pending Pick Goods Picked Goods Packed Pending Charges …" at bounding box center [346, 130] width 73 height 13
select select "string:4"
click at [310, 124] on select "Draft Pending Allocated Pending Pick Goods Picked Goods Packed Pending Charges …" at bounding box center [346, 130] width 73 height 13
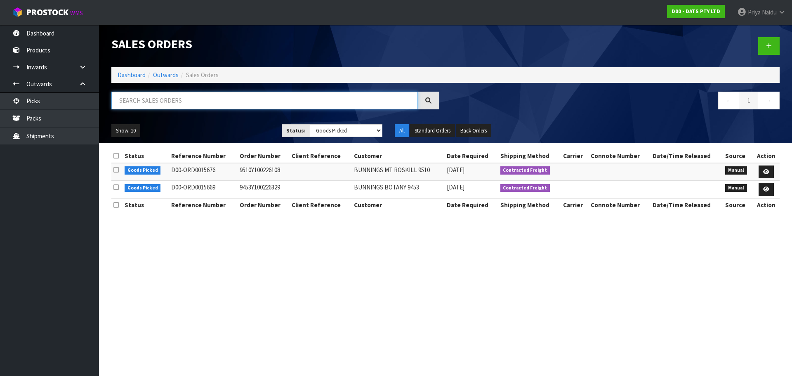
drag, startPoint x: 168, startPoint y: 100, endPoint x: 165, endPoint y: 108, distance: 8.5
click at [167, 100] on input "text" at bounding box center [264, 101] width 306 height 18
click at [136, 99] on input "text" at bounding box center [264, 101] width 306 height 18
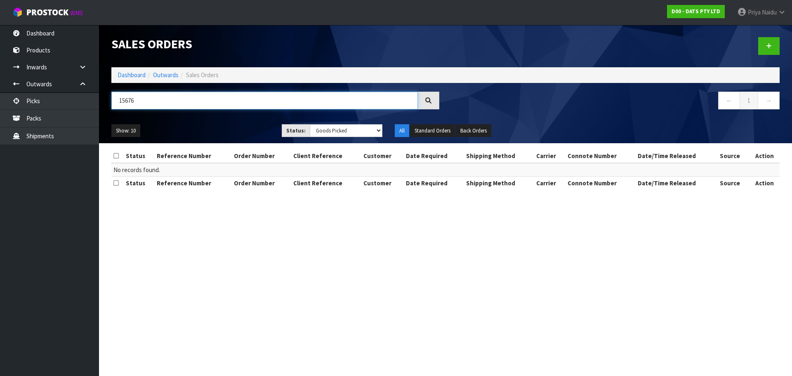
type input "15676"
click at [328, 130] on select "Draft Pending Allocated Pending Pick Goods Picked Goods Packed Pending Charges …" at bounding box center [346, 130] width 73 height 13
select select "string:5"
click at [310, 124] on select "Draft Pending Allocated Pending Pick Goods Picked Goods Packed Pending Charges …" at bounding box center [346, 130] width 73 height 13
click at [255, 130] on ul "Show: 10 5 10 25 50" at bounding box center [190, 130] width 158 height 13
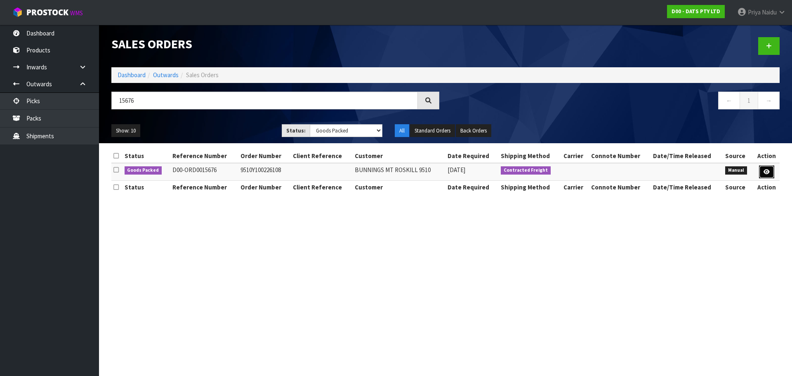
click at [763, 170] on link at bounding box center [766, 171] width 15 height 13
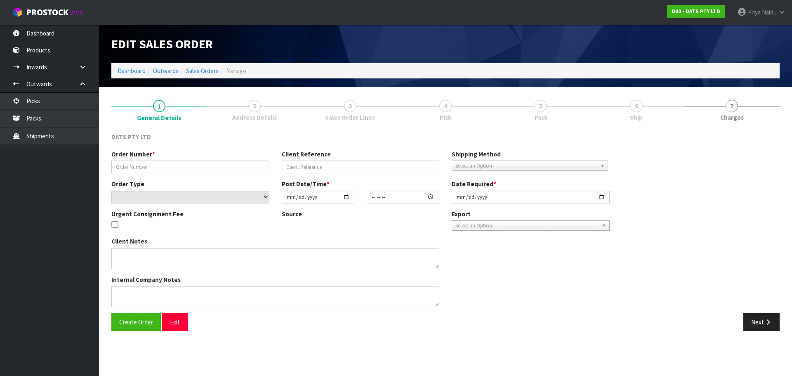
type input "9510Y100226108"
select select "number:0"
type input "2025-08-29"
type input "09:00:00.000"
type input "2025-08-29"
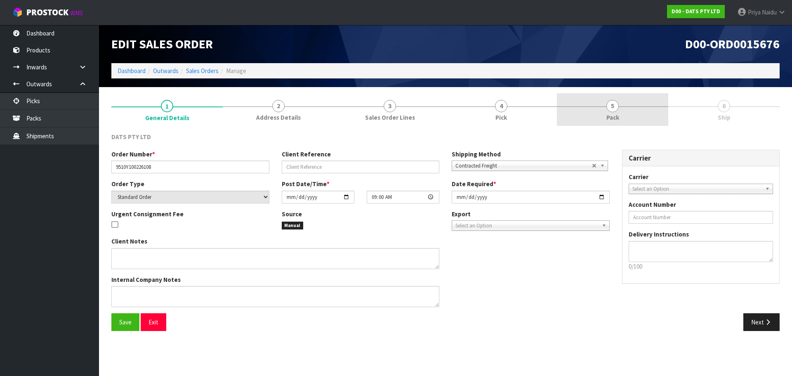
click at [606, 117] on span "Pack" at bounding box center [612, 117] width 13 height 9
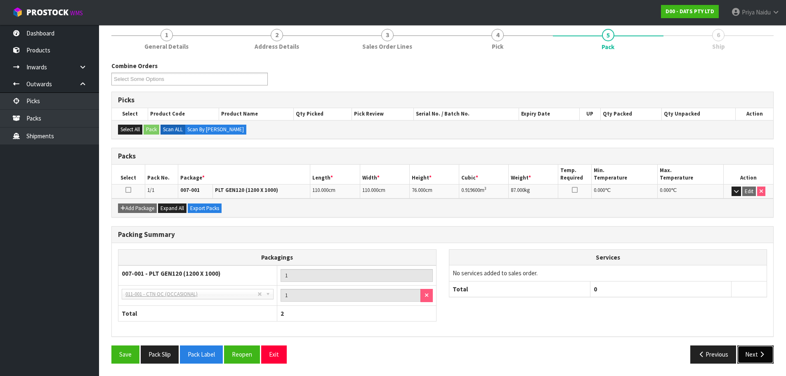
click at [754, 356] on button "Next" at bounding box center [755, 354] width 36 height 18
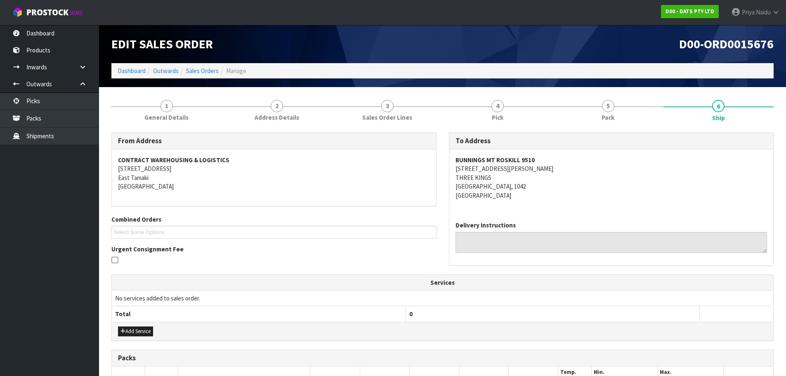
scroll to position [132, 0]
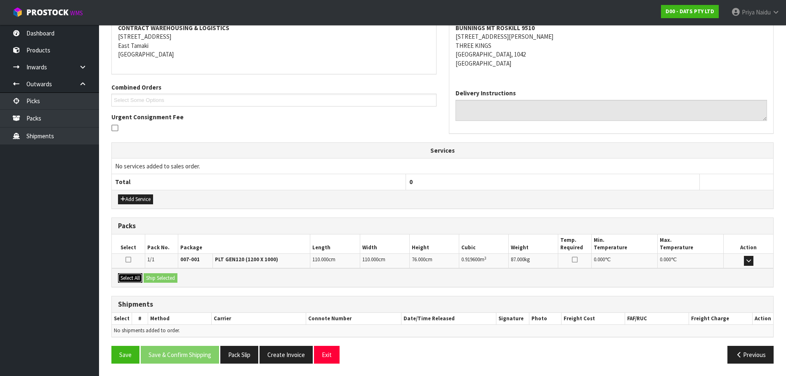
click at [138, 278] on button "Select All" at bounding box center [130, 278] width 24 height 10
drag, startPoint x: 147, startPoint y: 278, endPoint x: 156, endPoint y: 278, distance: 8.2
click at [148, 278] on button "Ship Selected" at bounding box center [161, 278] width 34 height 10
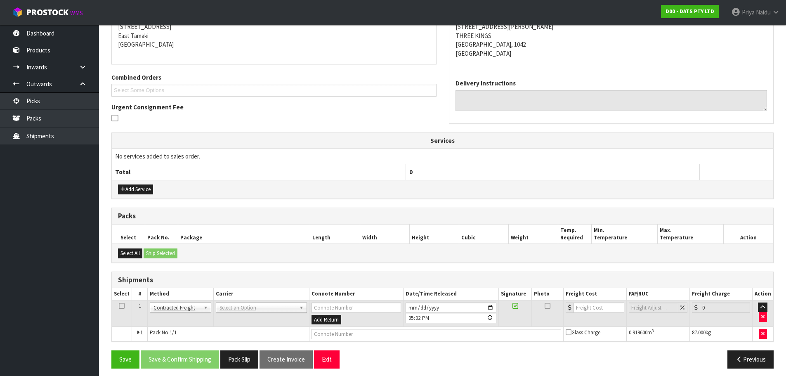
scroll to position [147, 0]
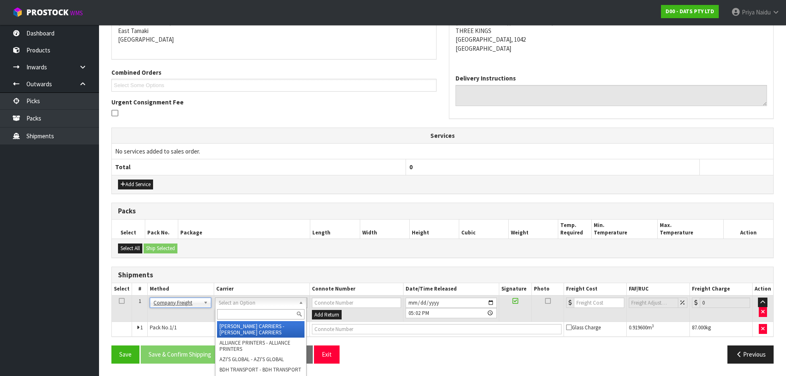
click at [233, 313] on input "text" at bounding box center [260, 314] width 87 height 10
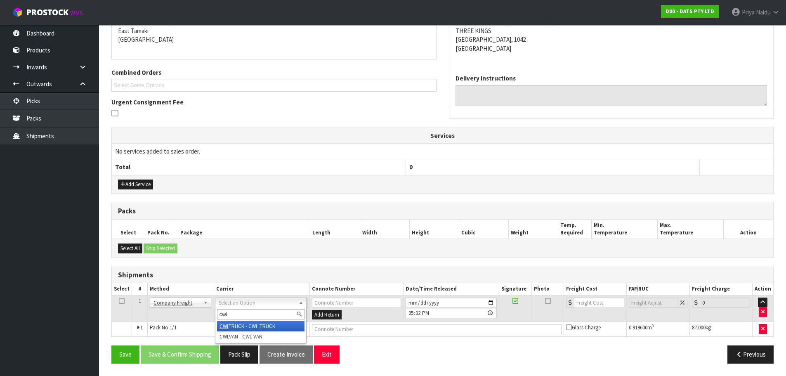
type input "cwl"
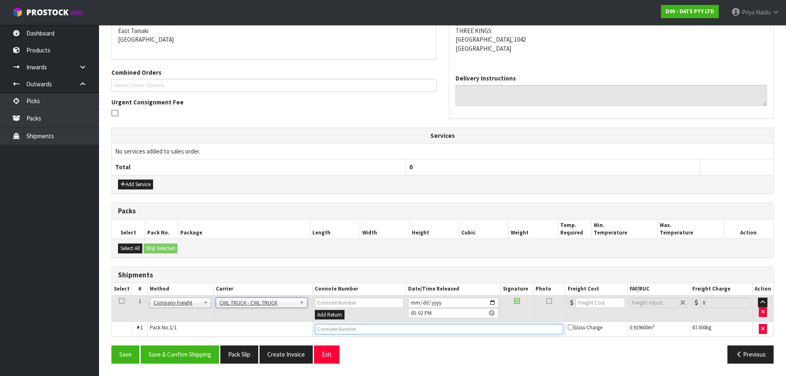
click at [324, 331] on input "text" at bounding box center [439, 329] width 248 height 10
type input "CWL TRUCK DELIVERY 01/09/25"
click at [243, 356] on button "Pack Slip" at bounding box center [239, 354] width 38 height 18
click at [127, 357] on button "Save" at bounding box center [125, 354] width 28 height 18
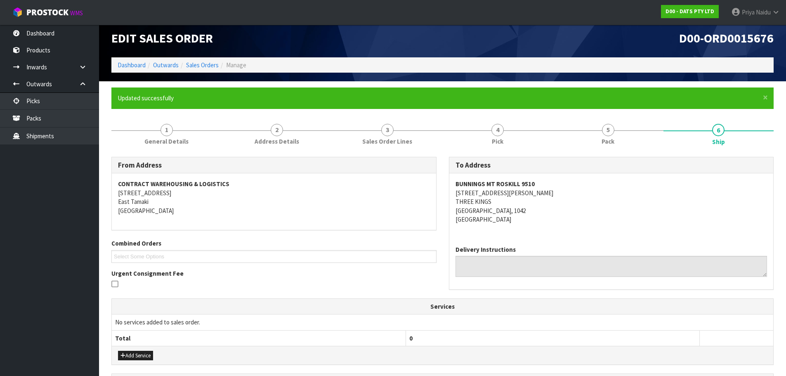
scroll to position [0, 0]
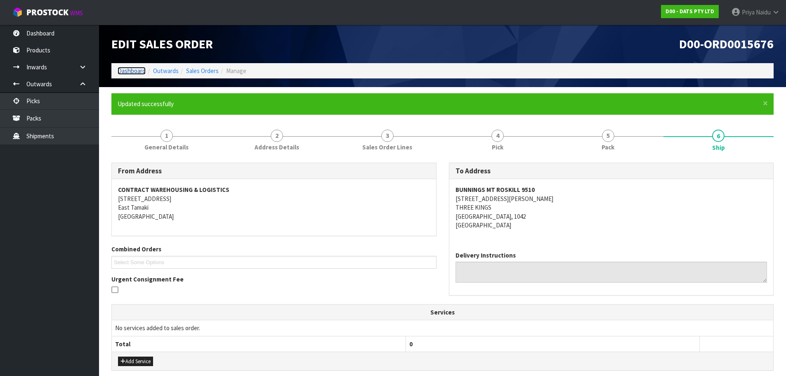
click at [129, 69] on link "Dashboard" at bounding box center [132, 71] width 28 height 8
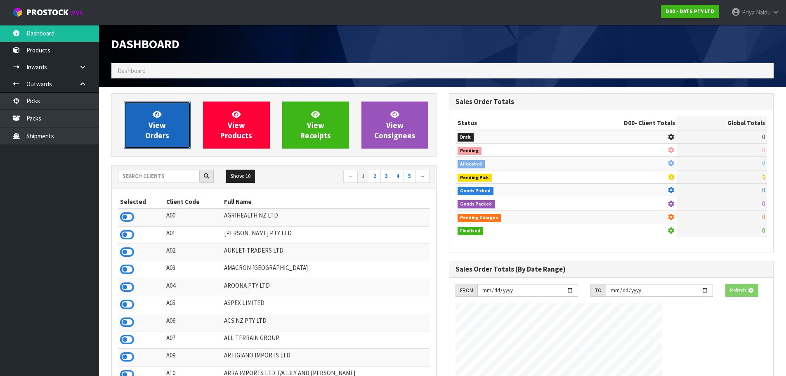
click at [153, 120] on span "View Orders" at bounding box center [157, 124] width 24 height 31
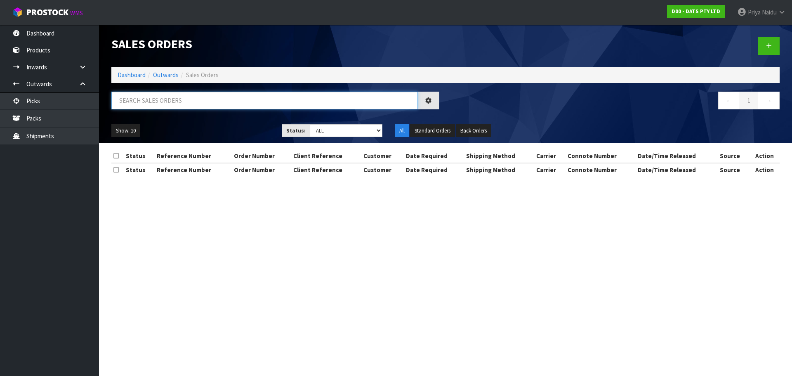
click at [168, 101] on input "text" at bounding box center [264, 101] width 306 height 18
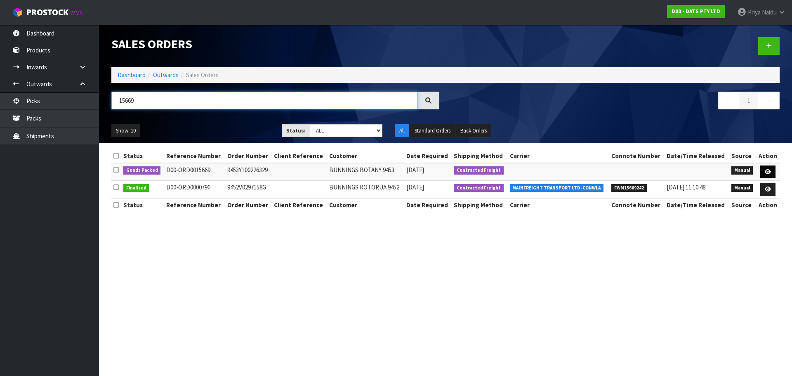
type input "15669"
click at [771, 173] on icon at bounding box center [768, 171] width 6 height 5
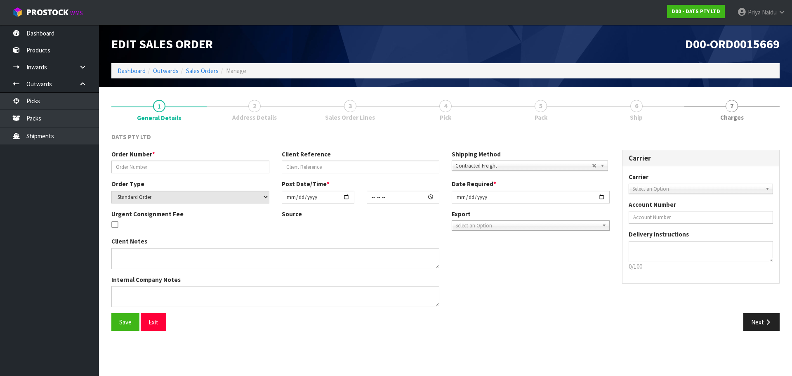
type input "9453Y100226329"
select select "number:0"
type input "2025-08-29"
type input "08:40:00.000"
type input "2025-08-29"
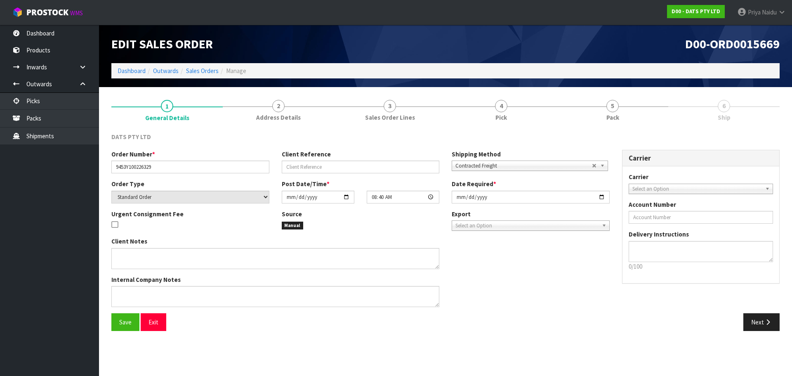
click at [612, 117] on span "Pack" at bounding box center [612, 117] width 13 height 9
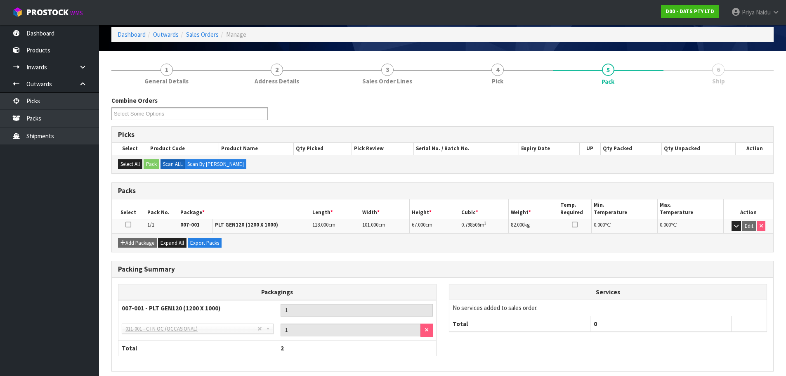
scroll to position [71, 0]
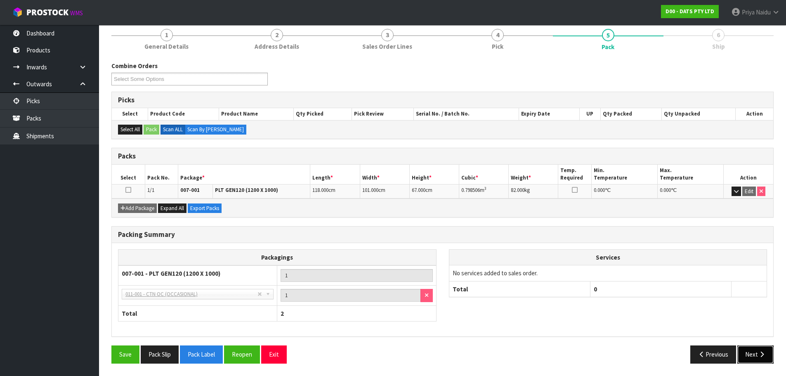
drag, startPoint x: 760, startPoint y: 357, endPoint x: 743, endPoint y: 347, distance: 19.5
click at [752, 355] on button "Next" at bounding box center [755, 354] width 36 height 18
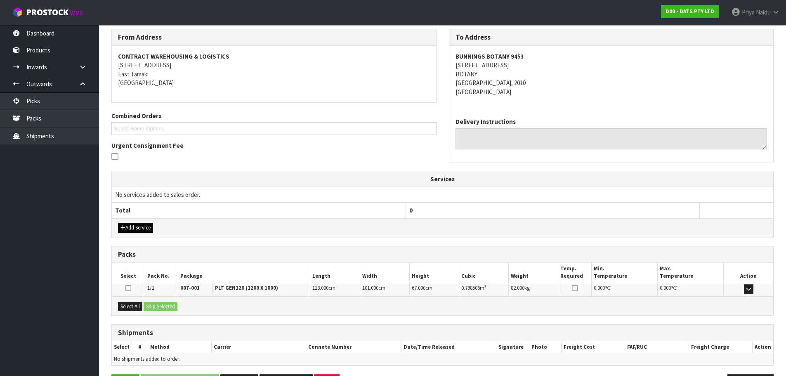
scroll to position [132, 0]
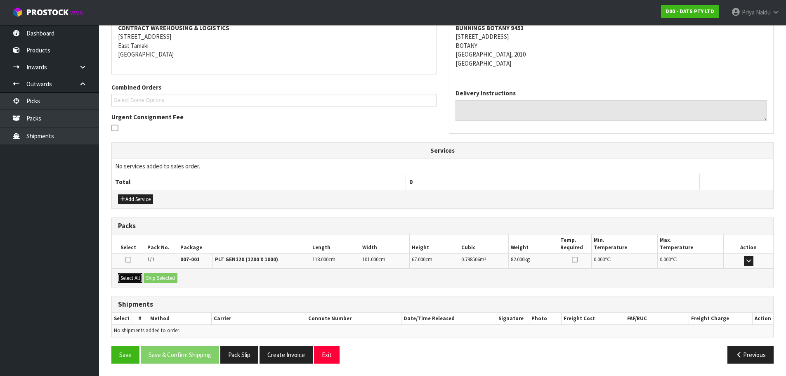
click at [132, 279] on button "Select All" at bounding box center [130, 278] width 24 height 10
click at [161, 277] on button "Ship Selected" at bounding box center [161, 278] width 34 height 10
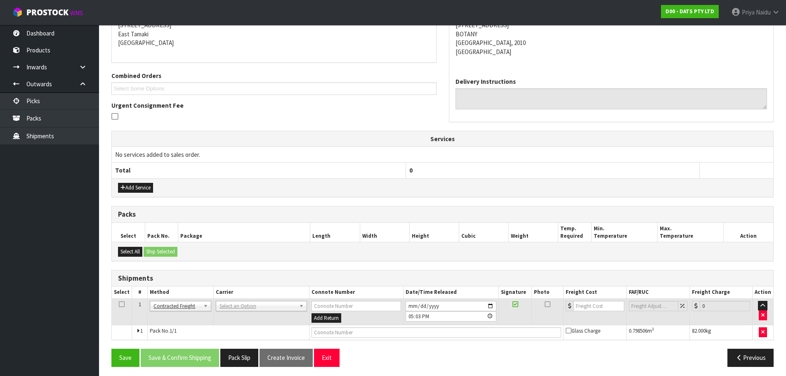
scroll to position [147, 0]
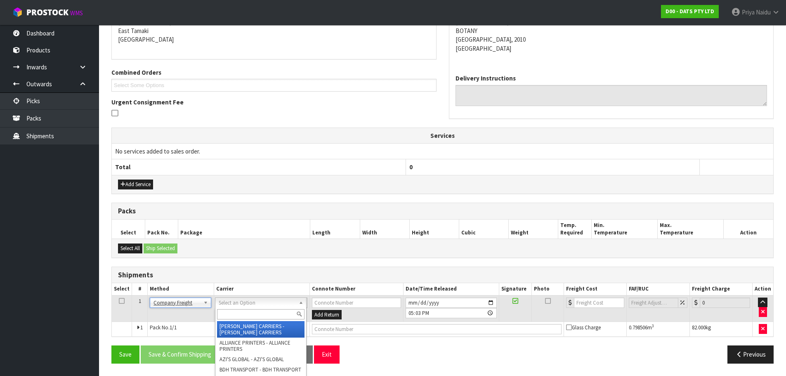
click at [226, 315] on input "text" at bounding box center [260, 314] width 87 height 10
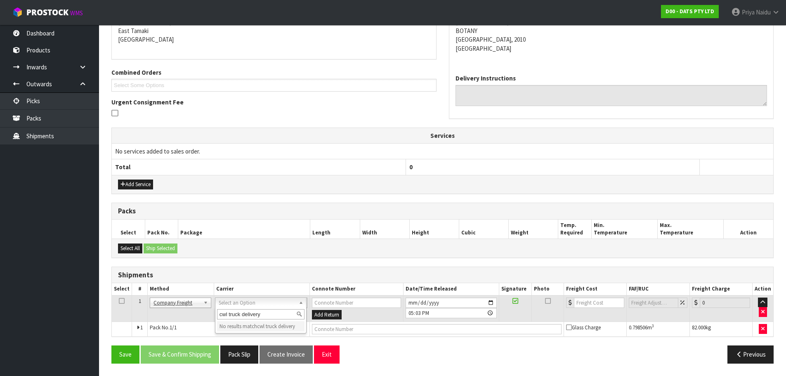
click at [262, 316] on input "cwl truck delivery" at bounding box center [260, 314] width 87 height 10
type input "cwl truck"
click at [276, 335] on td "Pack No. 1/1" at bounding box center [229, 329] width 162 height 15
click at [279, 331] on td "Pack No. 1/1" at bounding box center [230, 329] width 165 height 15
click at [268, 309] on td "AJ TUTILL CARRIERS - AJ TUTILL CARRIERS ALLIANCE PRINTERS - ALLIANCE PRINTERS A…" at bounding box center [263, 308] width 99 height 27
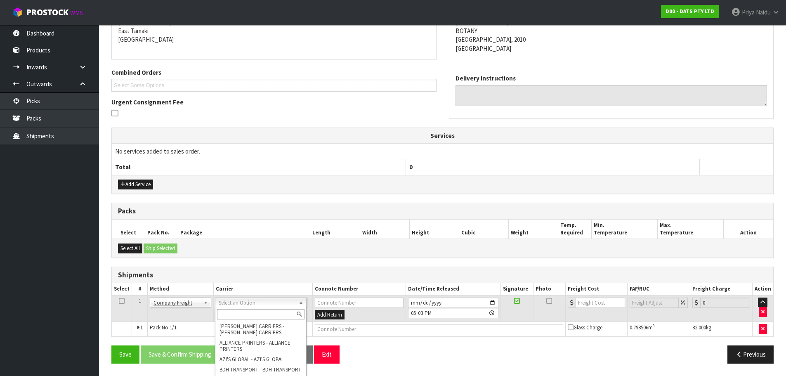
click at [241, 316] on input "text" at bounding box center [260, 314] width 87 height 10
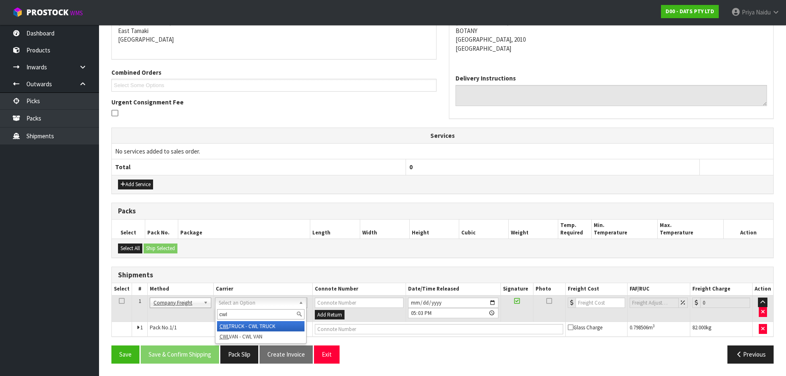
type input "cwl"
drag, startPoint x: 257, startPoint y: 325, endPoint x: 290, endPoint y: 335, distance: 35.4
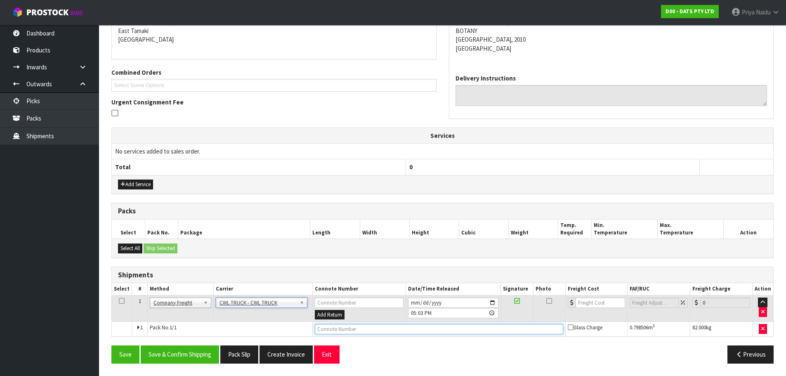
click at [335, 330] on input "text" at bounding box center [439, 329] width 248 height 10
click at [329, 334] on input "CWL; TRUCK DELIVERY" at bounding box center [439, 329] width 248 height 10
click at [407, 329] on input "CWL TRUCK DELIVERY" at bounding box center [439, 329] width 248 height 10
type input "CWL TRUCK DELIVERY 01/09/25"
click at [110, 351] on div "Save Save & Confirm Shipping Pack Slip Create Invoice Exit" at bounding box center [273, 354] width 337 height 18
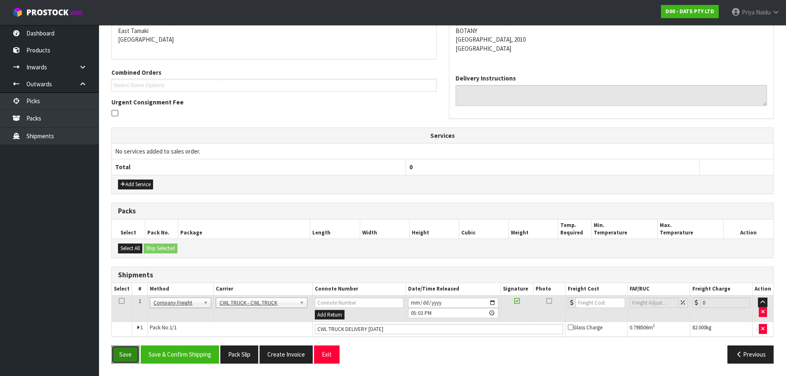
click at [115, 351] on button "Save" at bounding box center [125, 354] width 28 height 18
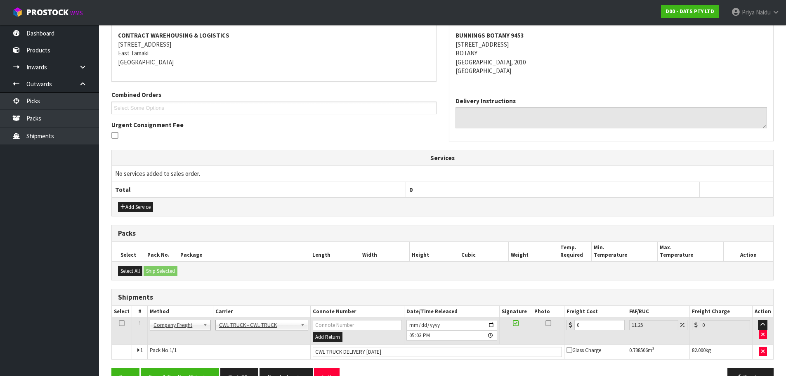
scroll to position [177, 0]
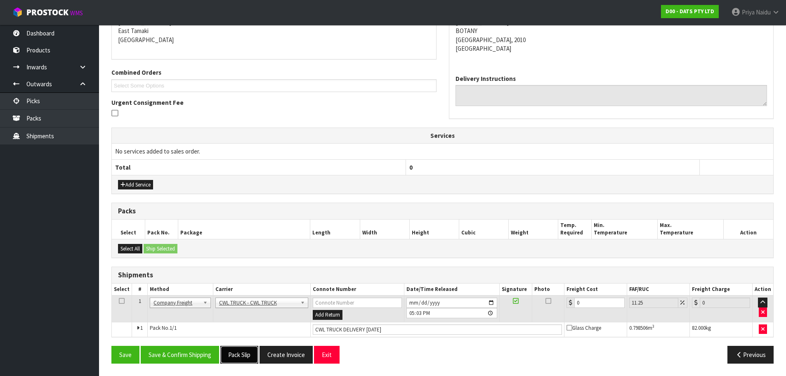
click at [239, 359] on button "Pack Slip" at bounding box center [239, 355] width 38 height 18
click at [134, 353] on button "Save" at bounding box center [125, 355] width 28 height 18
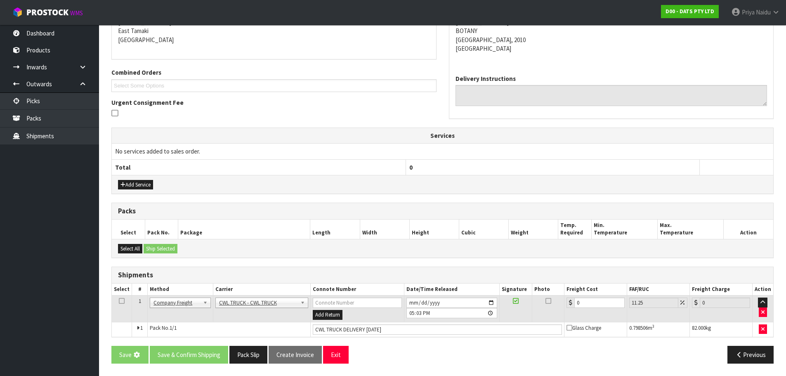
scroll to position [0, 0]
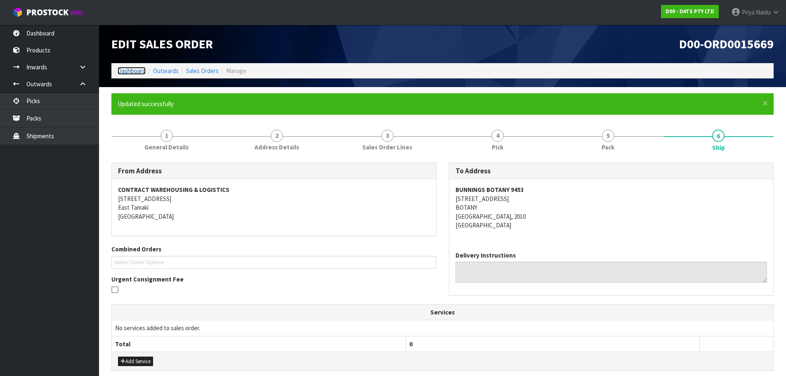
click at [137, 71] on link "Dashboard" at bounding box center [132, 71] width 28 height 8
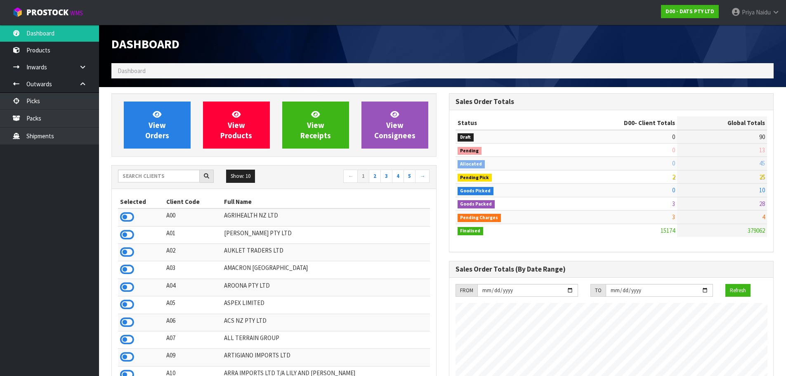
scroll to position [82, 0]
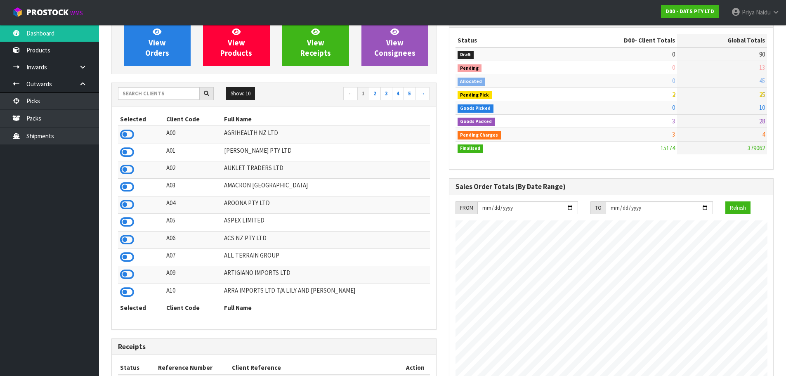
click at [308, 79] on div "View Orders View Products View Receipts View Consignees Show: 10 5 10 25 50 ← 1…" at bounding box center [273, 331] width 337 height 641
click at [304, 79] on div "View Orders View Products View Receipts View Consignees Show: 10 5 10 25 50 ← 1…" at bounding box center [273, 331] width 337 height 641
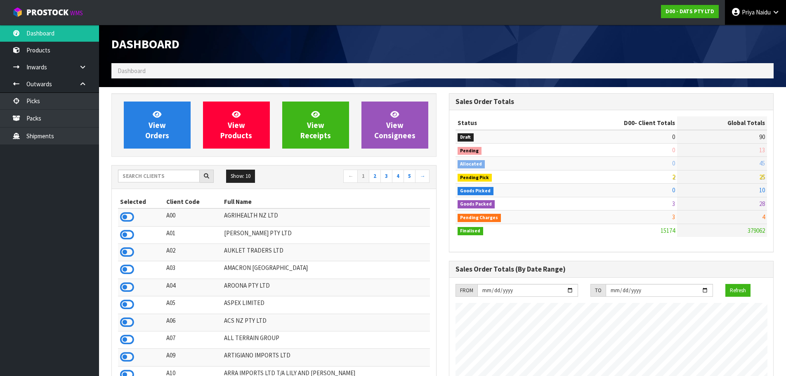
click at [747, 13] on span "Priya" at bounding box center [748, 12] width 13 height 8
click at [745, 35] on link "Logout" at bounding box center [752, 32] width 65 height 11
